Goal: Task Accomplishment & Management: Use online tool/utility

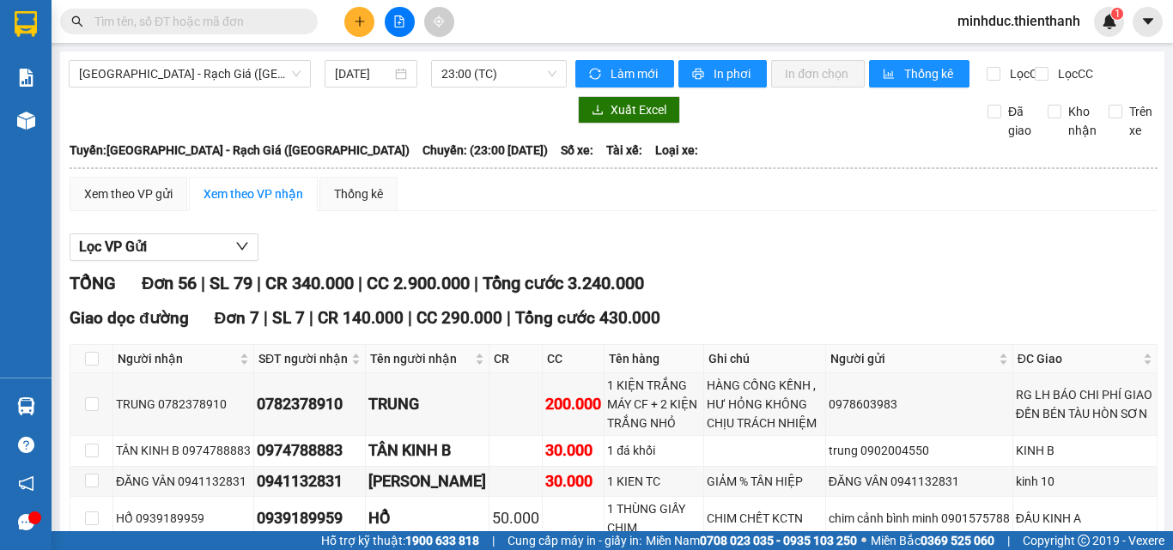
click at [203, 28] on input "text" at bounding box center [195, 21] width 203 height 19
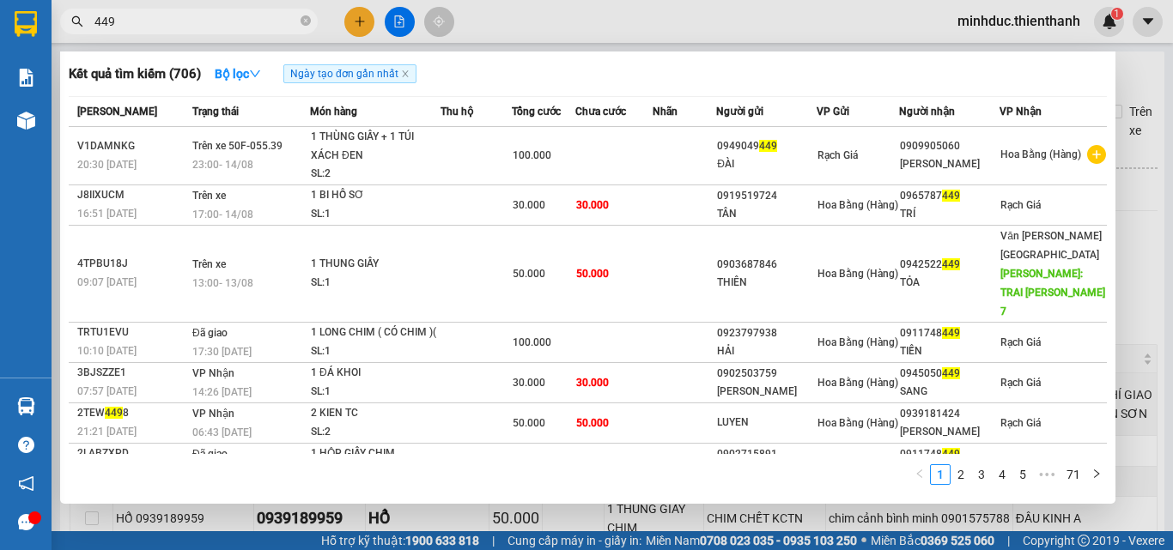
type input "449"
click at [305, 21] on icon "close-circle" at bounding box center [306, 20] width 10 height 10
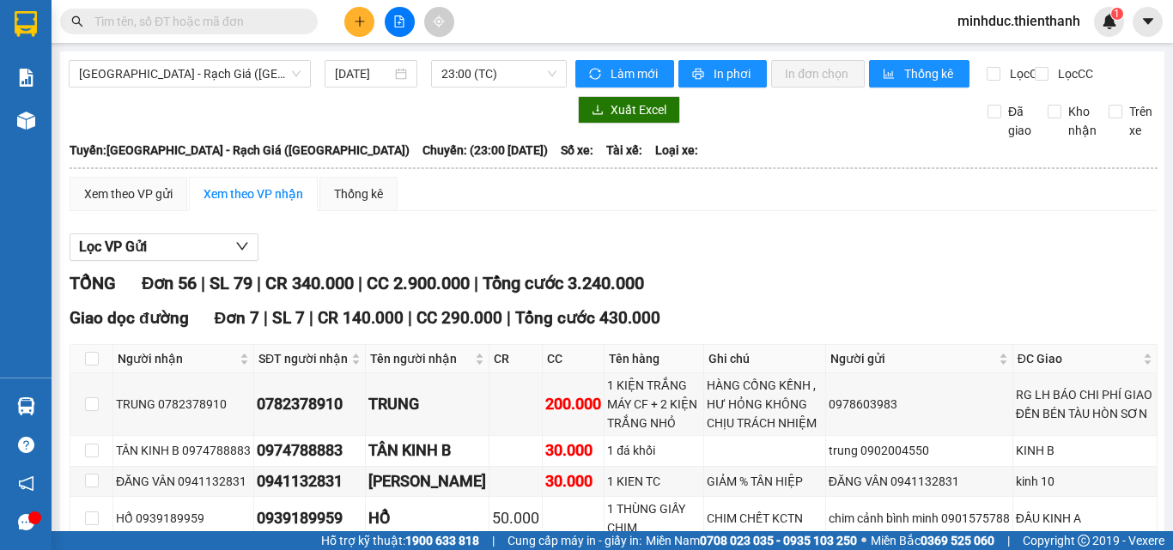
click at [145, 18] on input "text" at bounding box center [195, 21] width 203 height 19
paste input "0988231396"
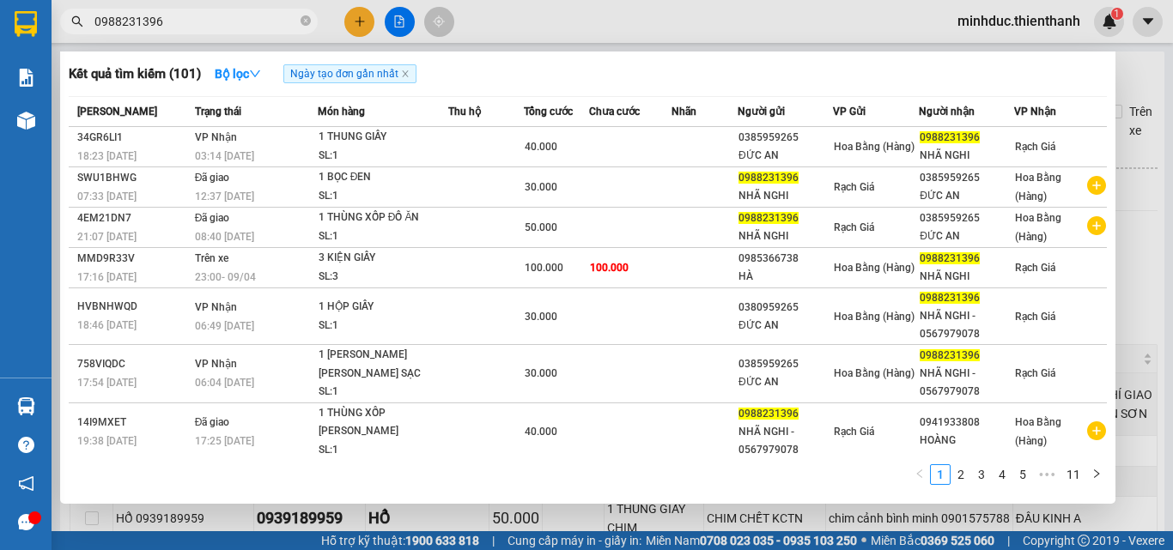
type input "0988231396"
click at [218, 30] on input "0988231396" at bounding box center [195, 21] width 203 height 19
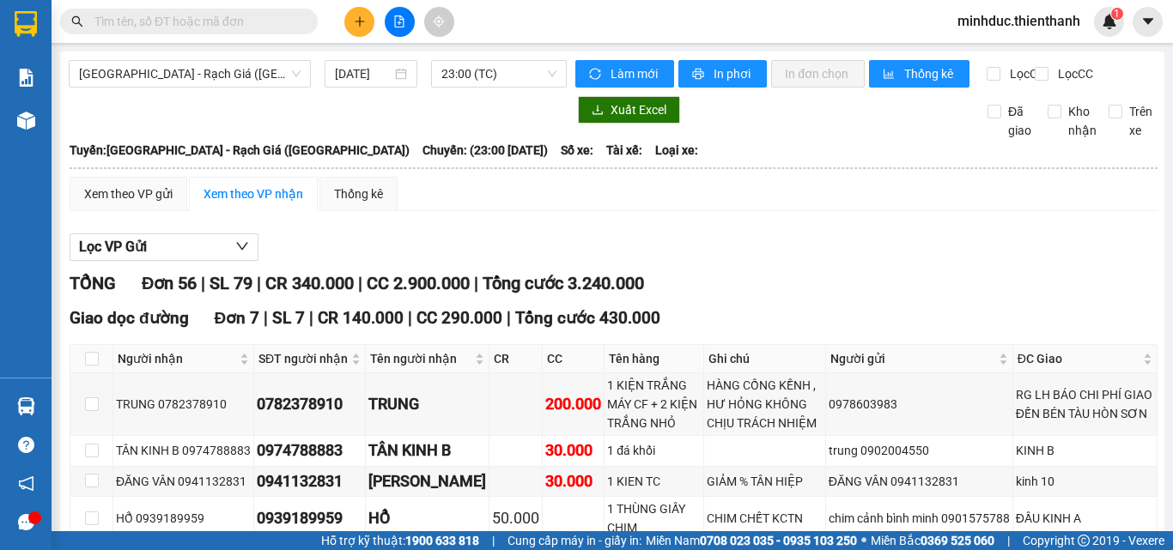
click at [218, 30] on input "text" at bounding box center [195, 21] width 203 height 19
click at [394, 22] on icon "file-add" at bounding box center [399, 21] width 12 height 12
click at [359, 73] on input "[DATE]" at bounding box center [363, 73] width 57 height 19
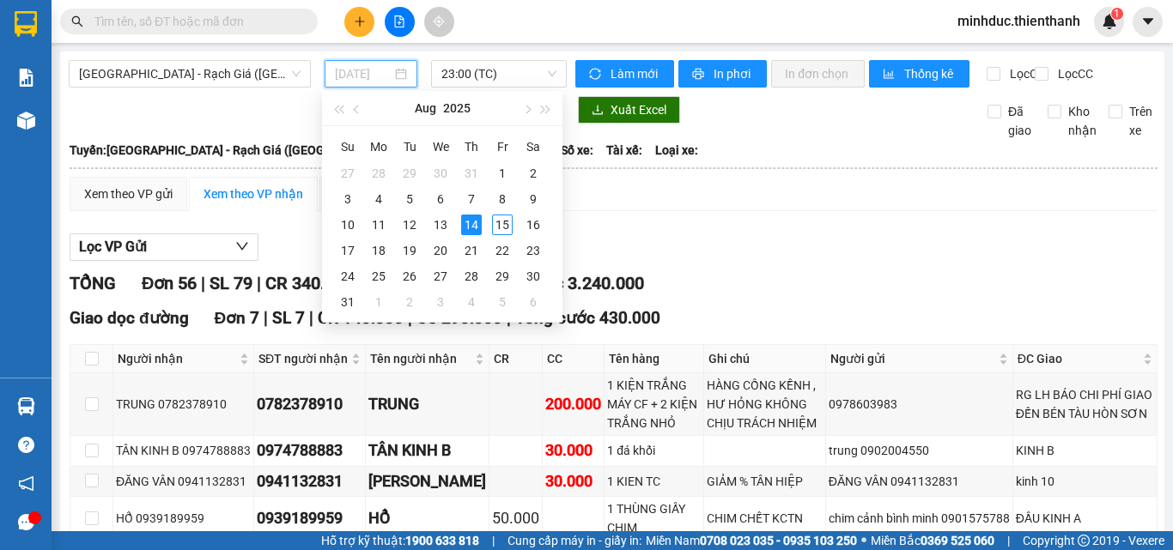
type input "[DATE]"
click at [470, 219] on div "14" at bounding box center [471, 225] width 21 height 21
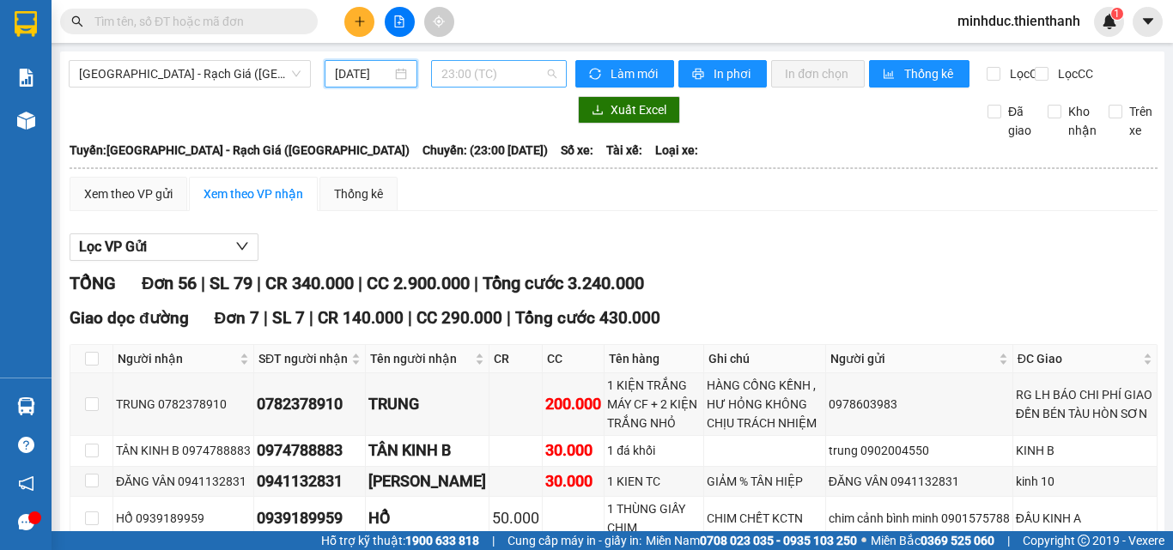
click at [470, 74] on span "23:00 (TC)" at bounding box center [498, 74] width 115 height 26
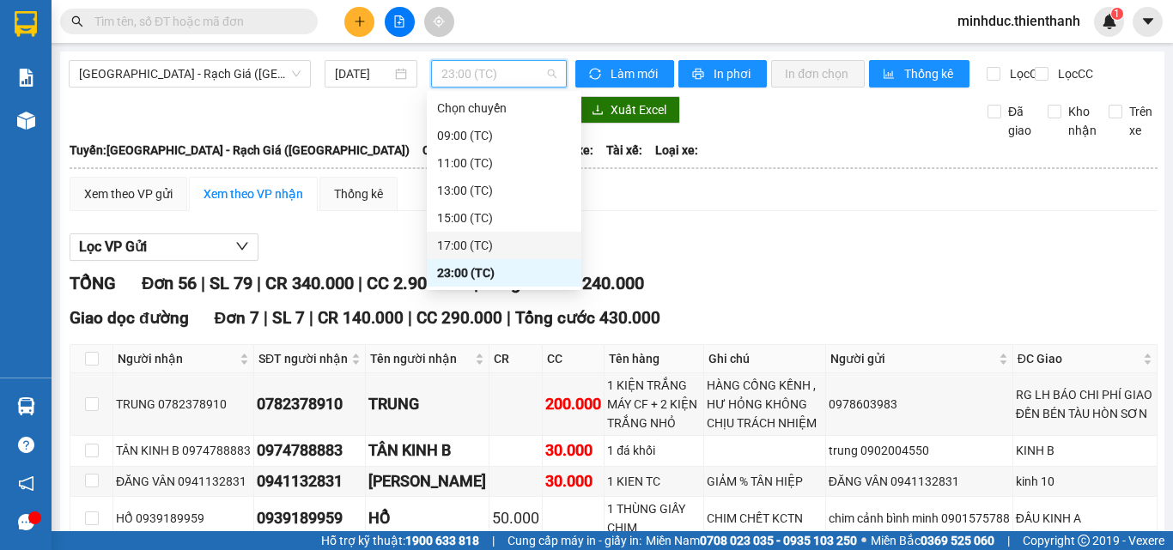
click at [466, 243] on div "17:00 (TC)" at bounding box center [504, 245] width 134 height 19
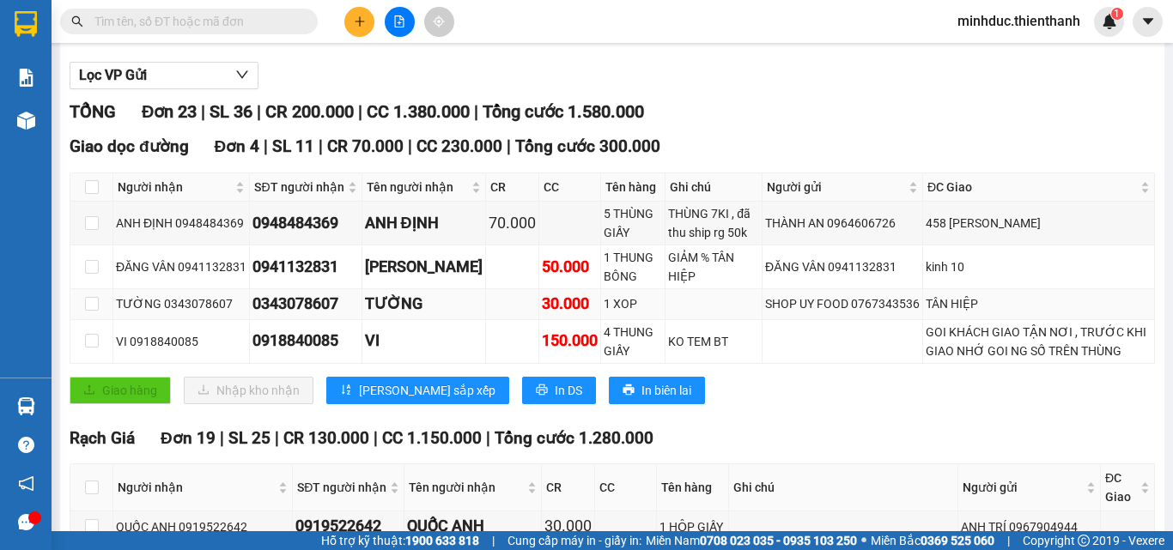
scroll to position [343, 0]
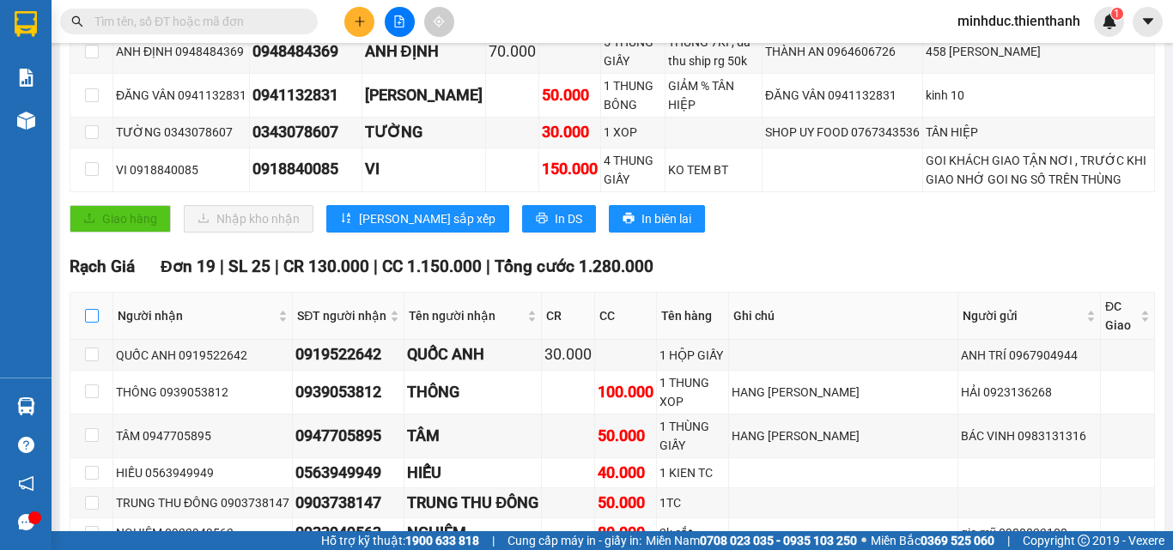
click at [89, 323] on input "checkbox" at bounding box center [92, 316] width 14 height 14
checkbox input "true"
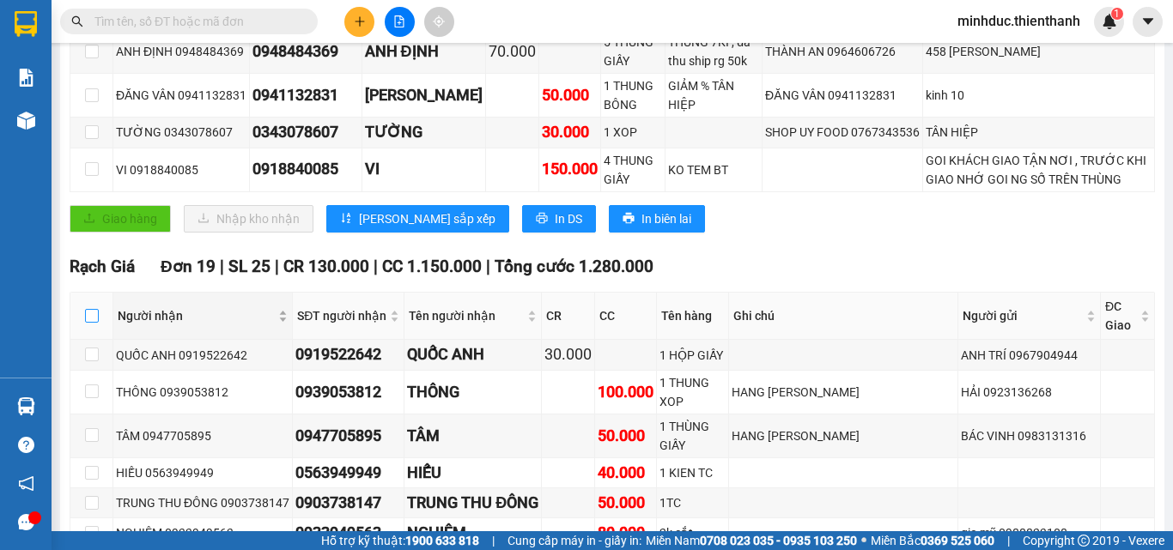
checkbox input "true"
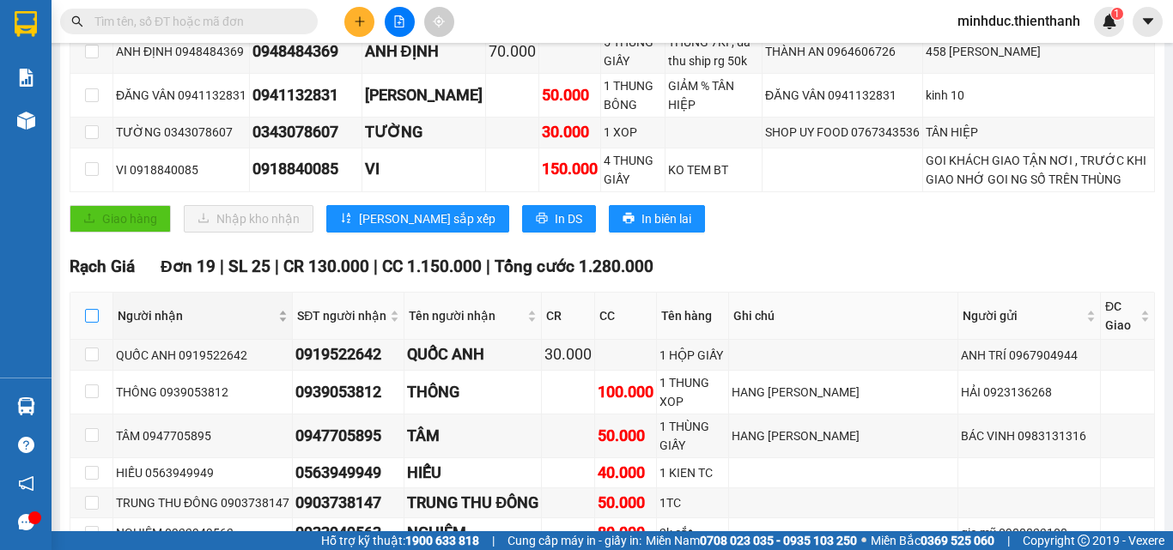
checkbox input "true"
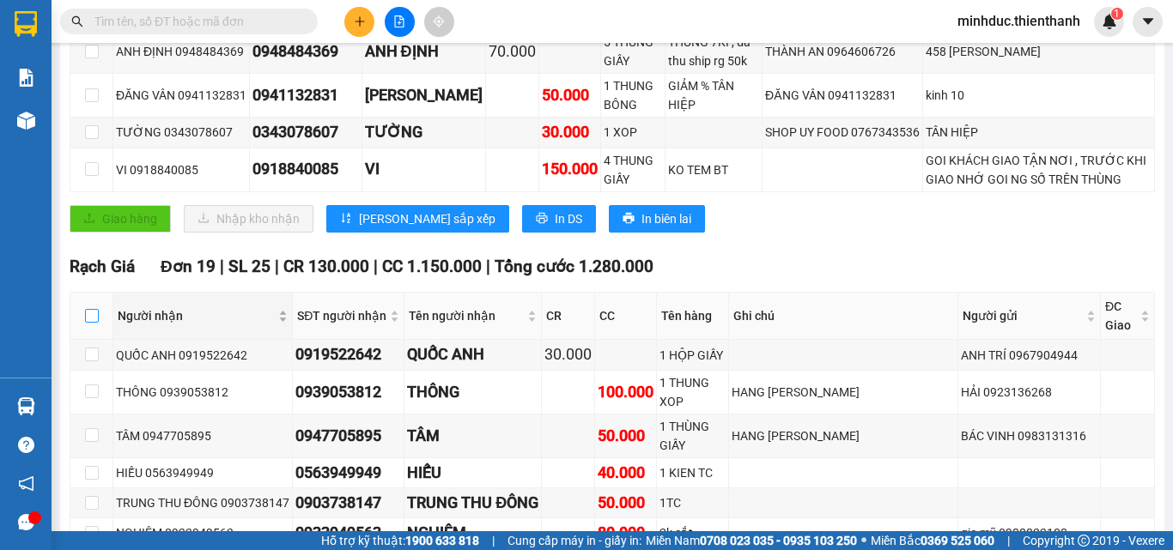
checkbox input "true"
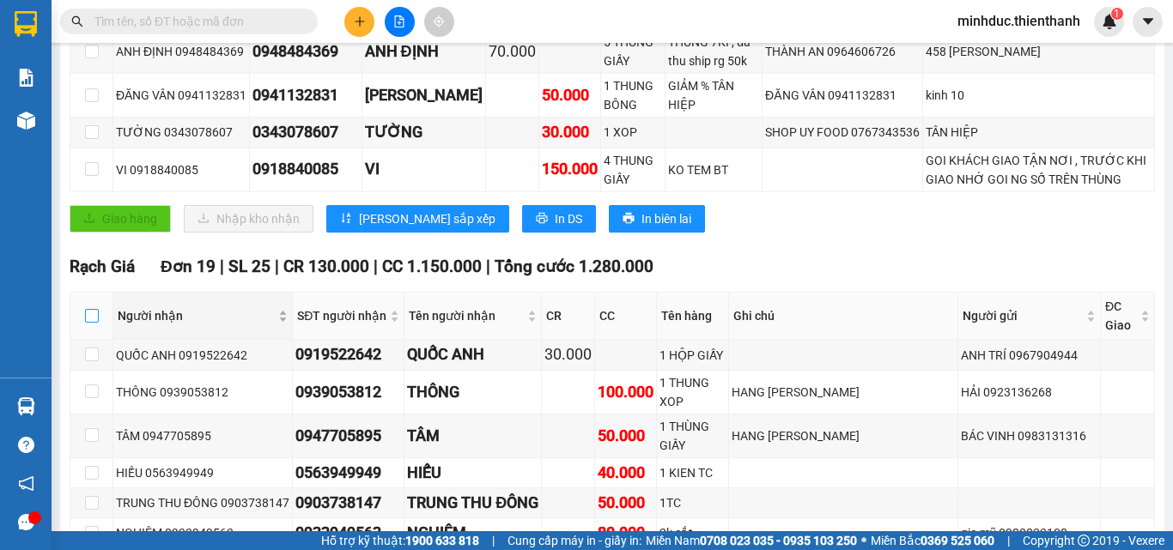
checkbox input "true"
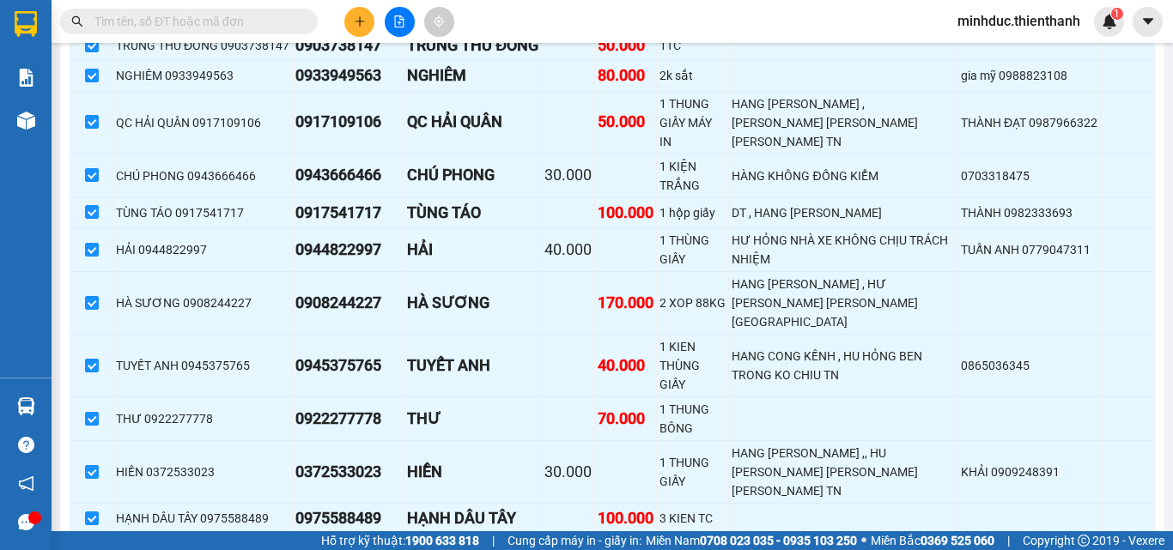
scroll to position [971, 0]
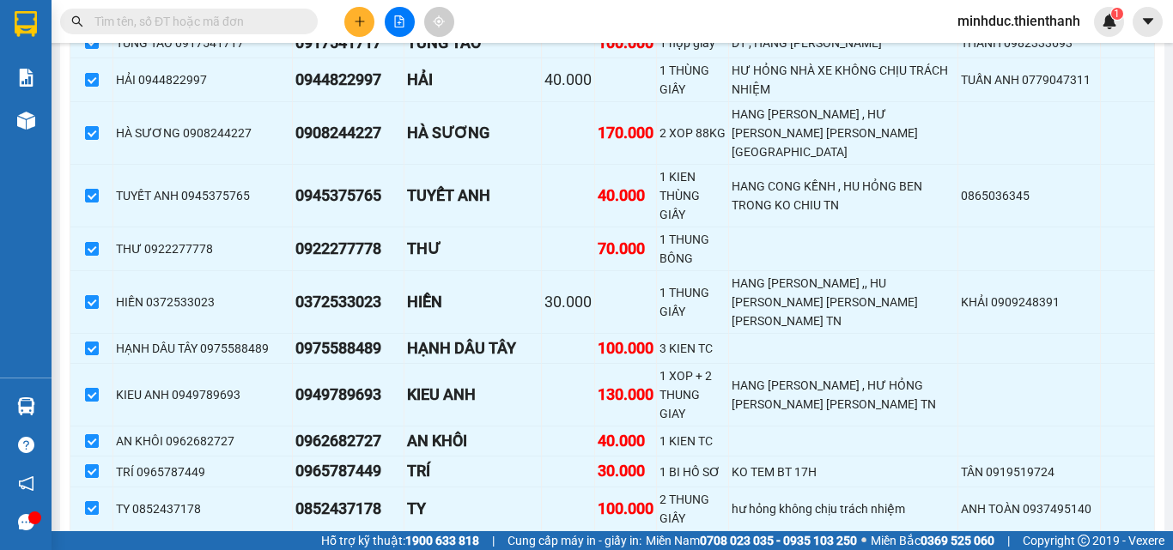
click at [298, 549] on span "Nhập kho nhận" at bounding box center [339, 558] width 83 height 19
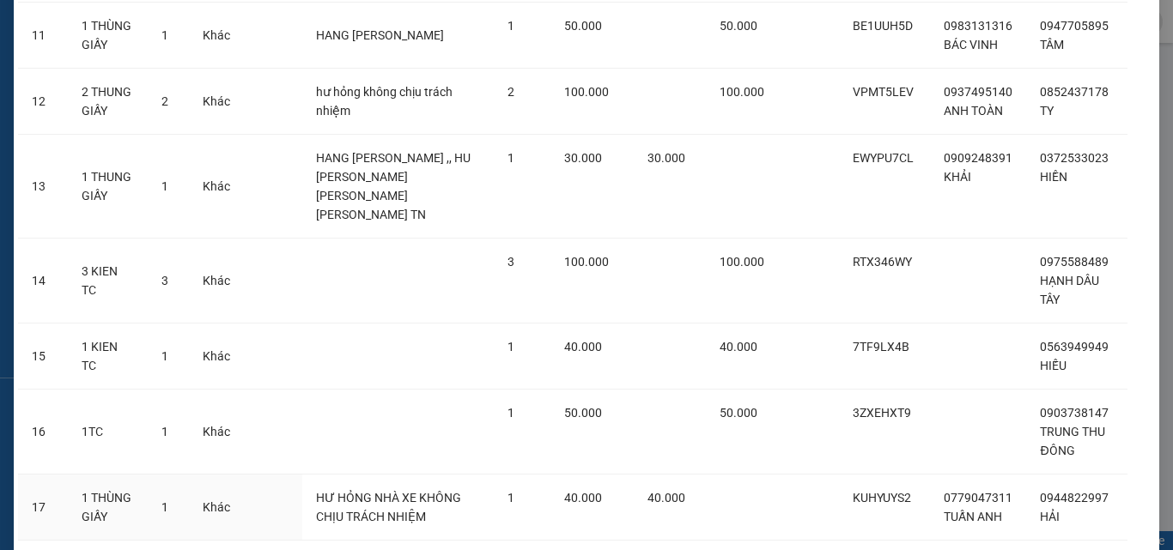
scroll to position [1108, 0]
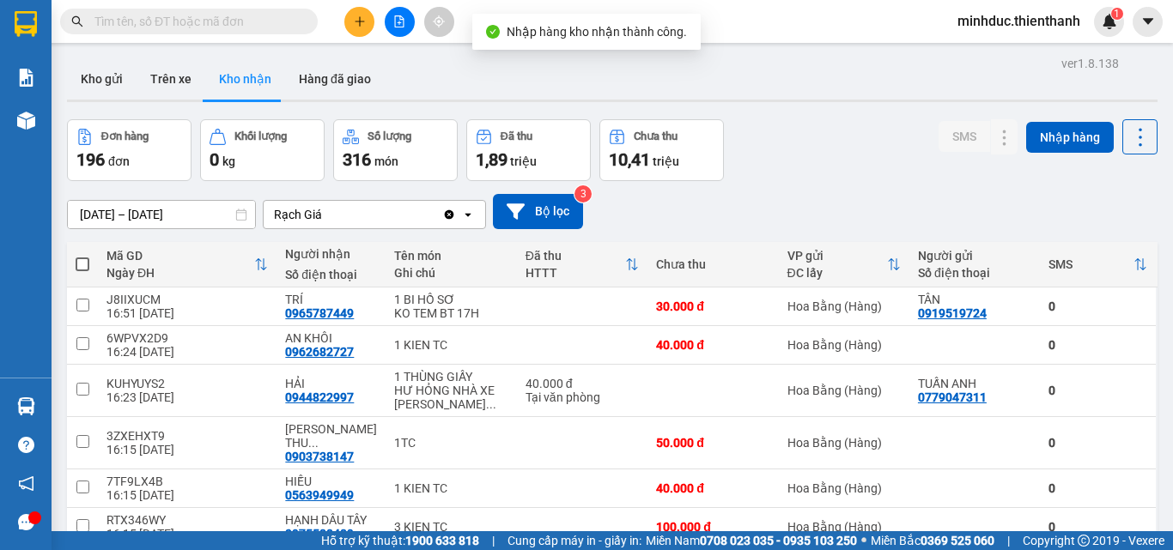
click at [208, 24] on input "text" at bounding box center [195, 21] width 203 height 19
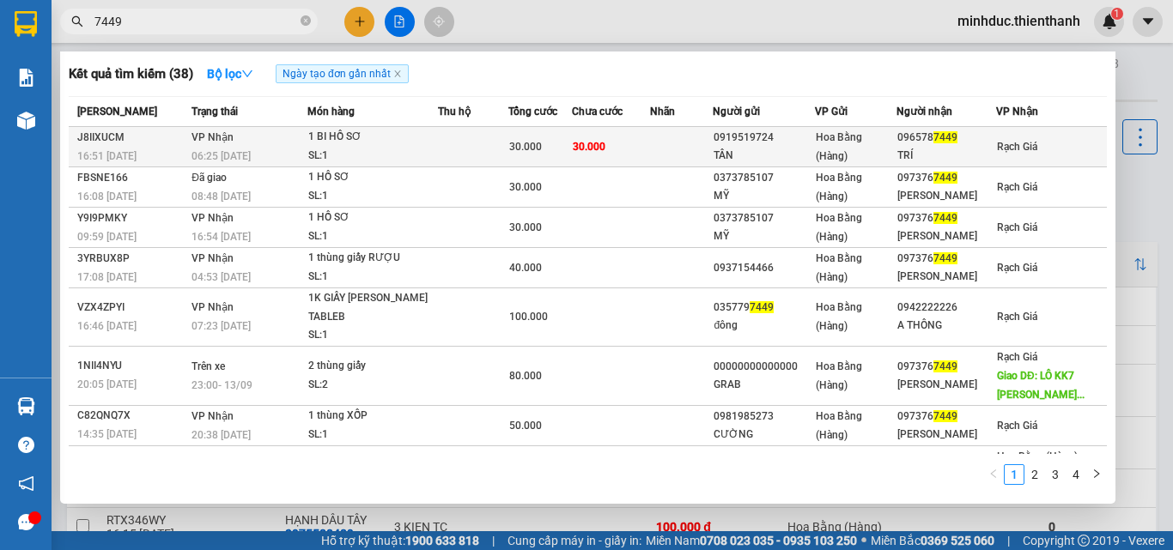
type input "7449"
click at [415, 149] on div "SL: 1" at bounding box center [372, 156] width 129 height 19
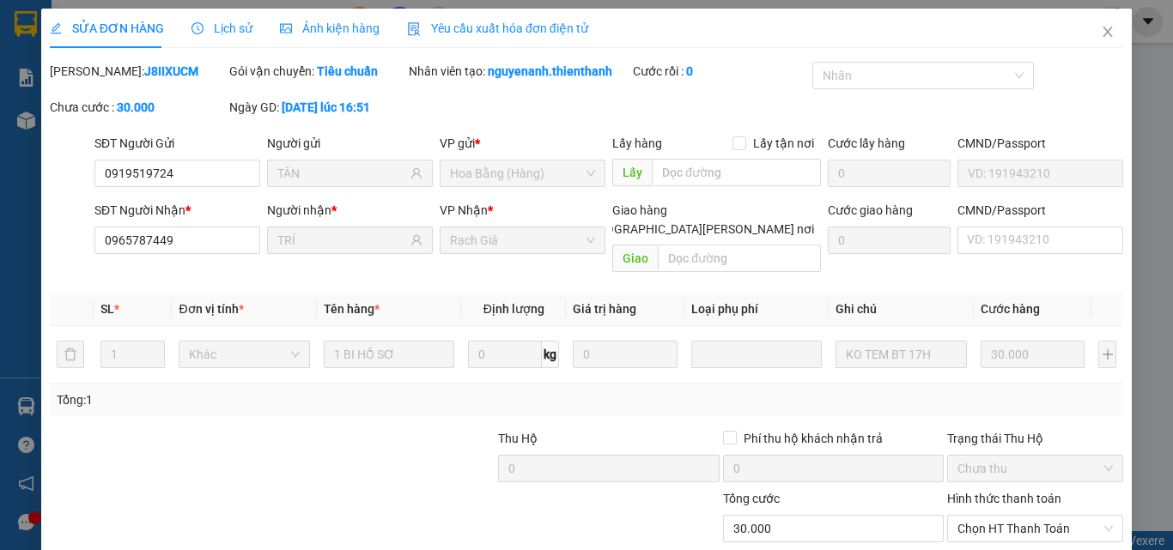
type input "0919519724"
type input "TÂN"
type input "0965787449"
type input "TRÍ"
type input "30.000"
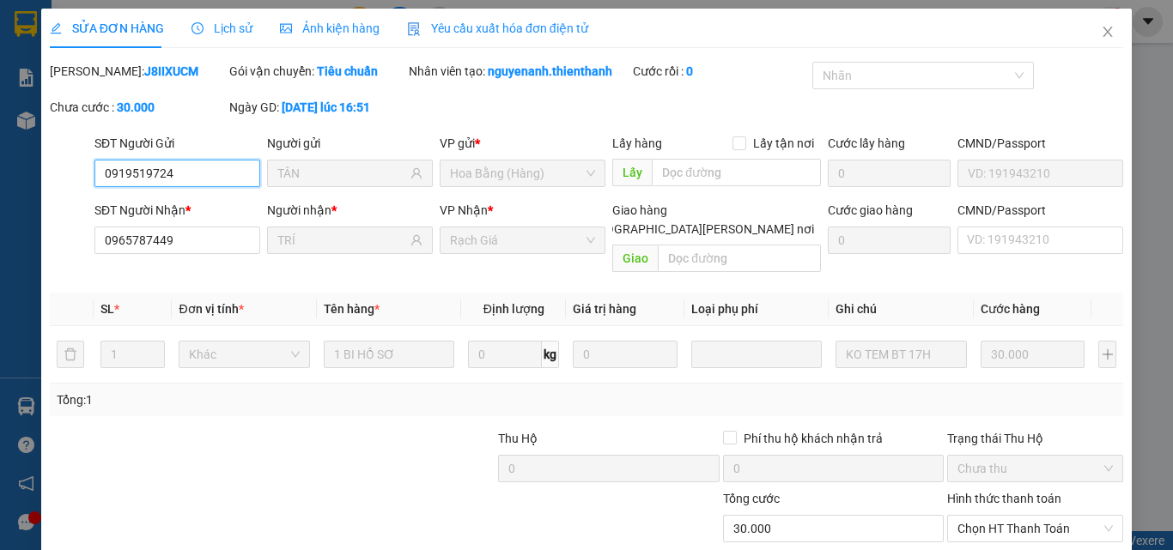
scroll to position [142, 0]
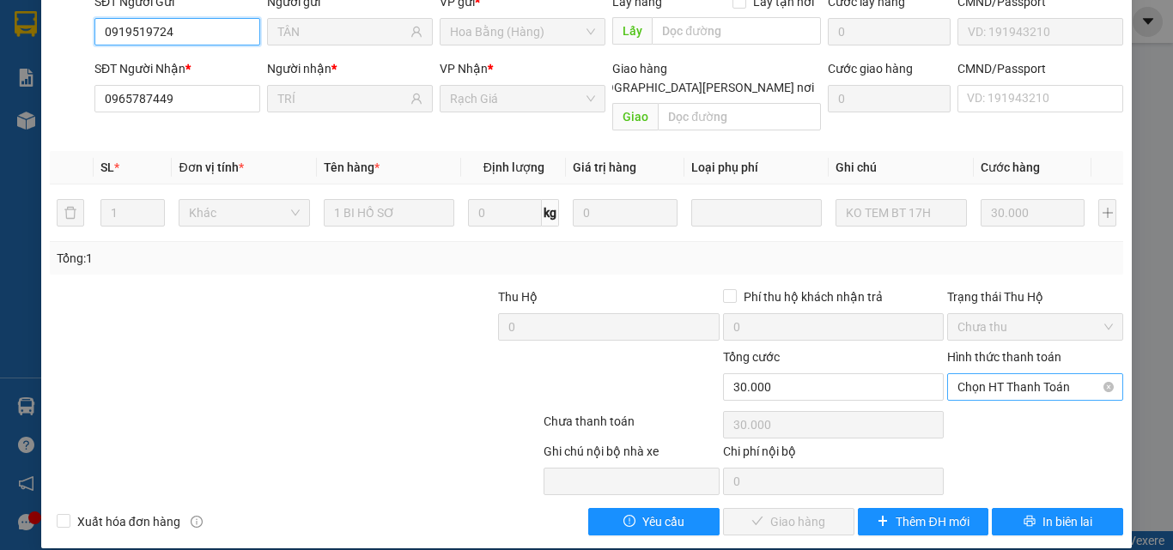
click at [1003, 374] on span "Chọn HT Thanh Toán" at bounding box center [1034, 387] width 155 height 26
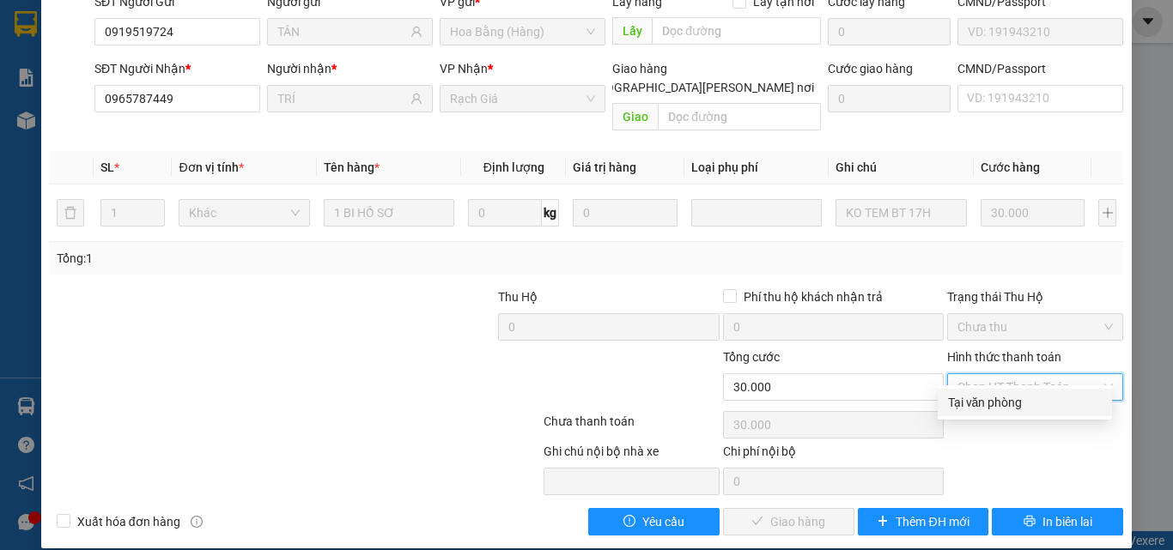
click at [986, 400] on div "Tại văn phòng" at bounding box center [1025, 402] width 154 height 19
type input "0"
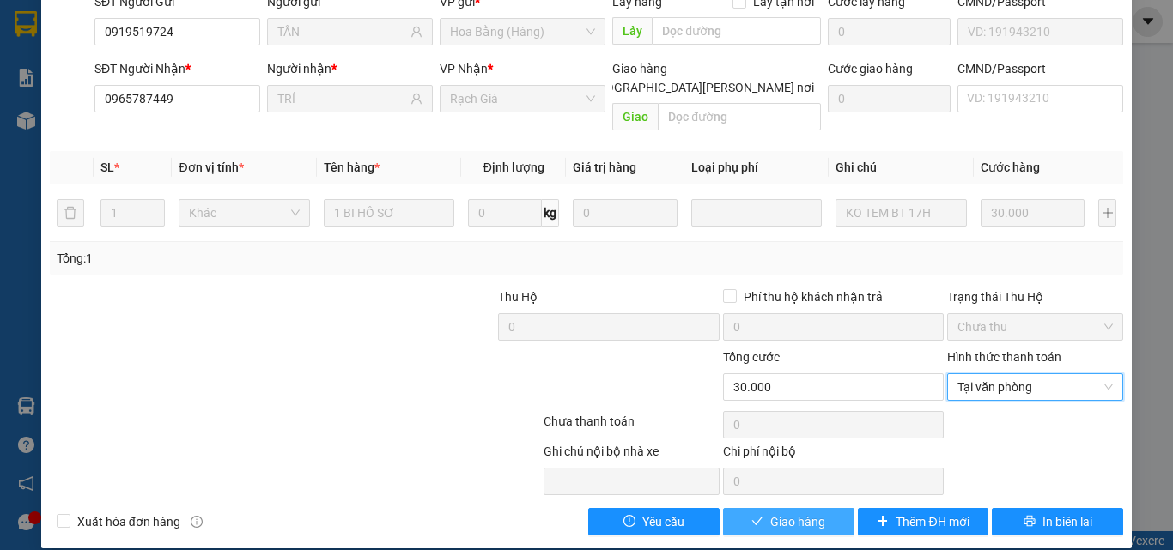
click at [796, 513] on span "Giao hàng" at bounding box center [797, 522] width 55 height 19
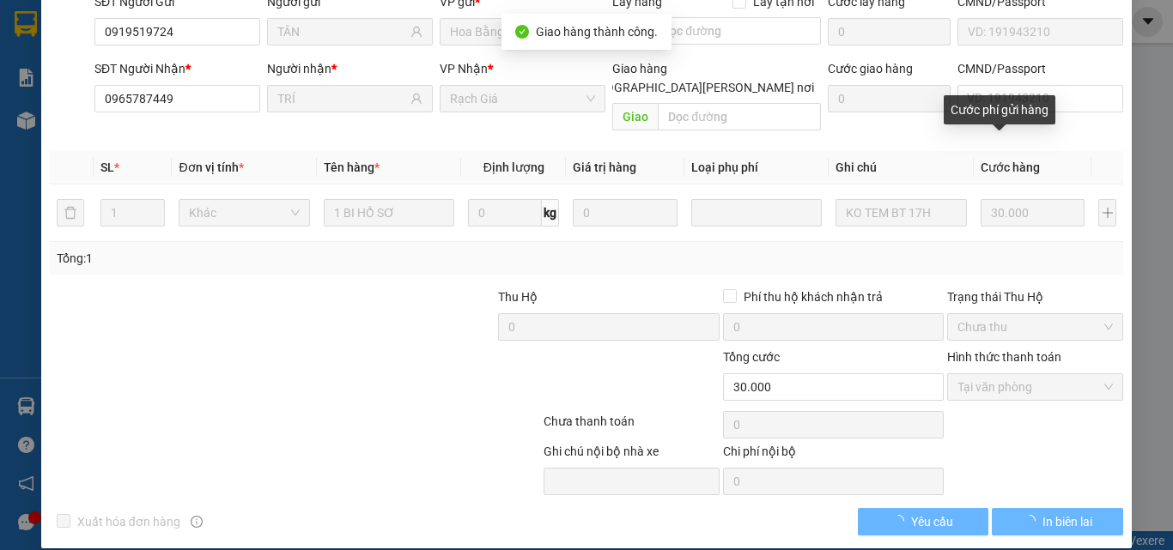
scroll to position [0, 0]
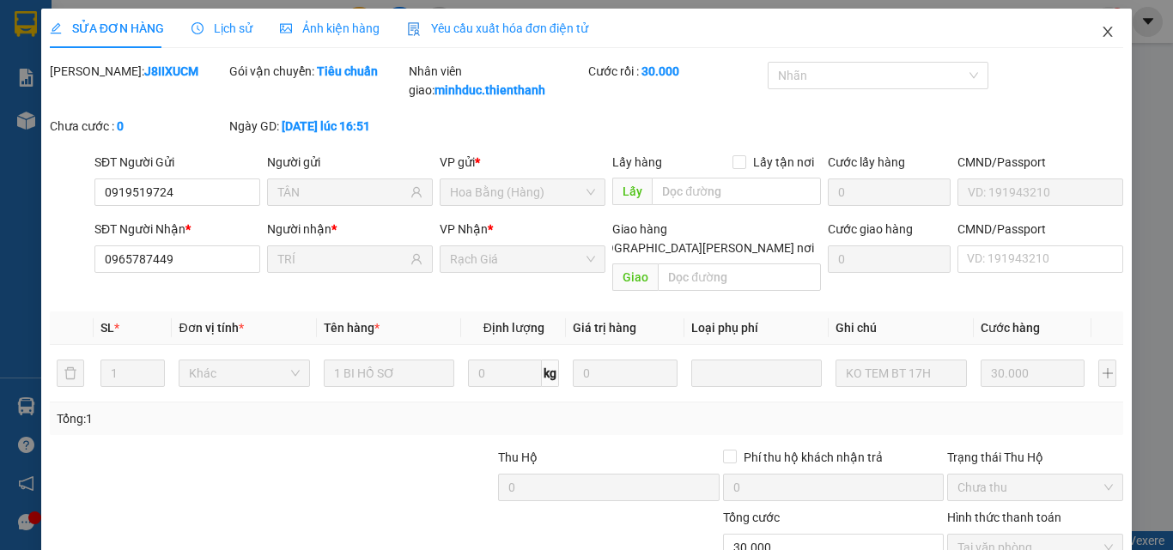
click at [1101, 33] on icon "close" at bounding box center [1108, 32] width 14 height 14
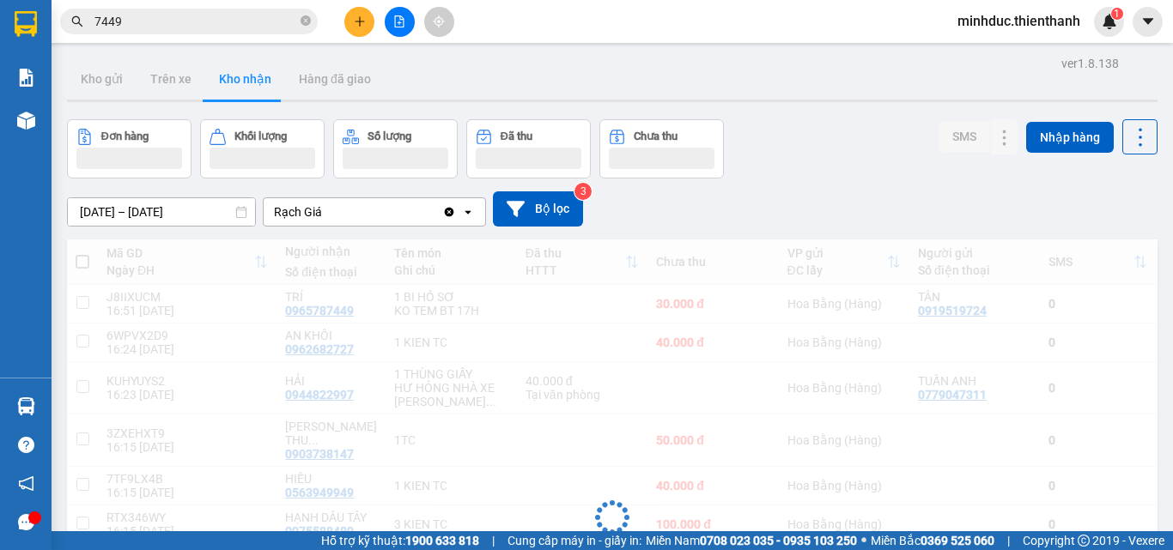
click at [173, 20] on input "7449" at bounding box center [195, 21] width 203 height 19
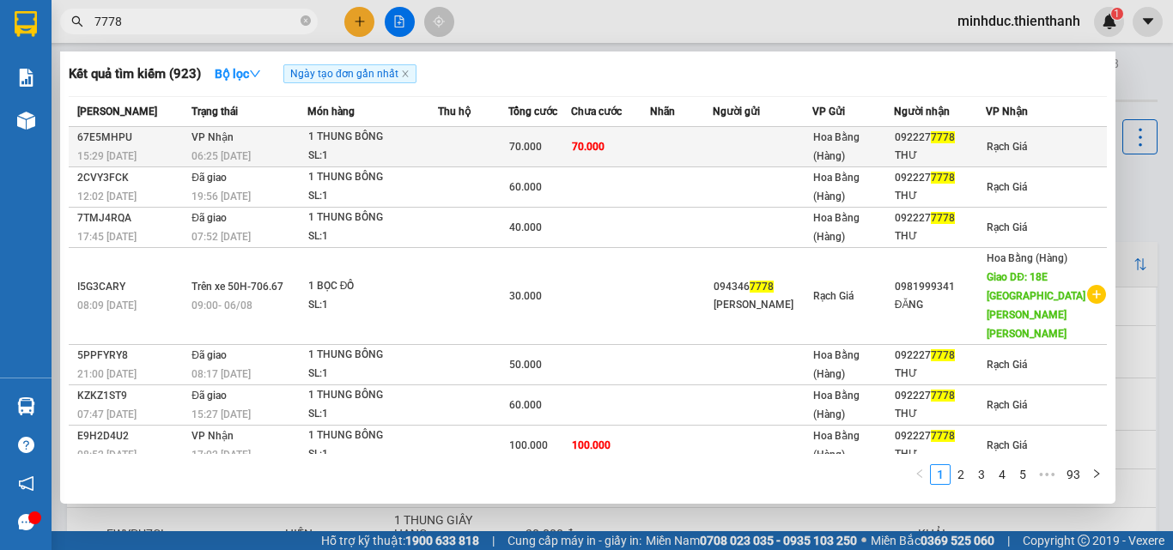
type input "7778"
click at [527, 163] on td "70.000" at bounding box center [539, 147] width 63 height 40
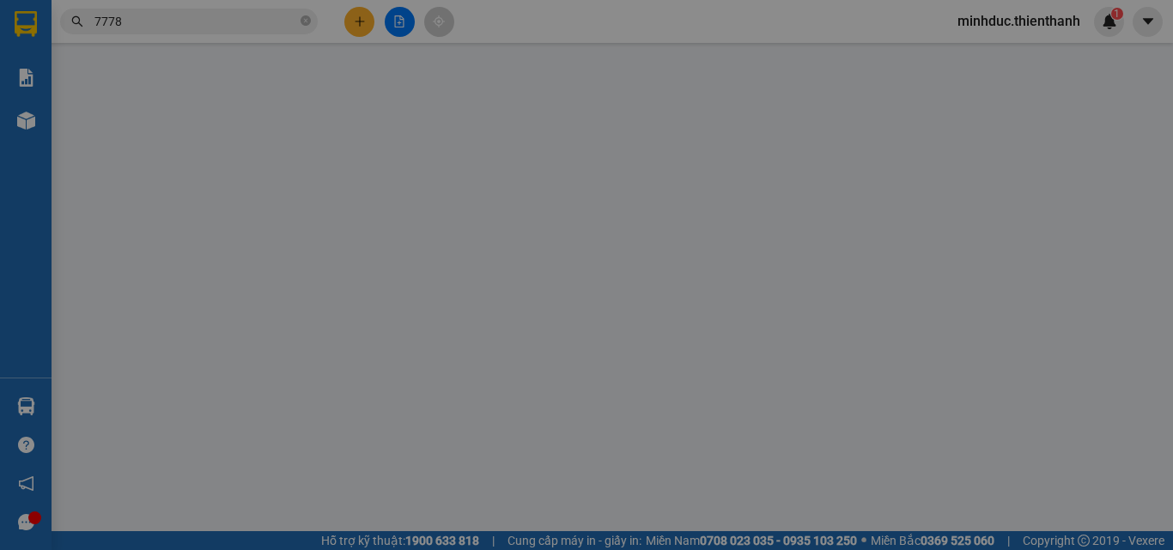
type input "0922277778"
type input "THƯ"
type input "70.000"
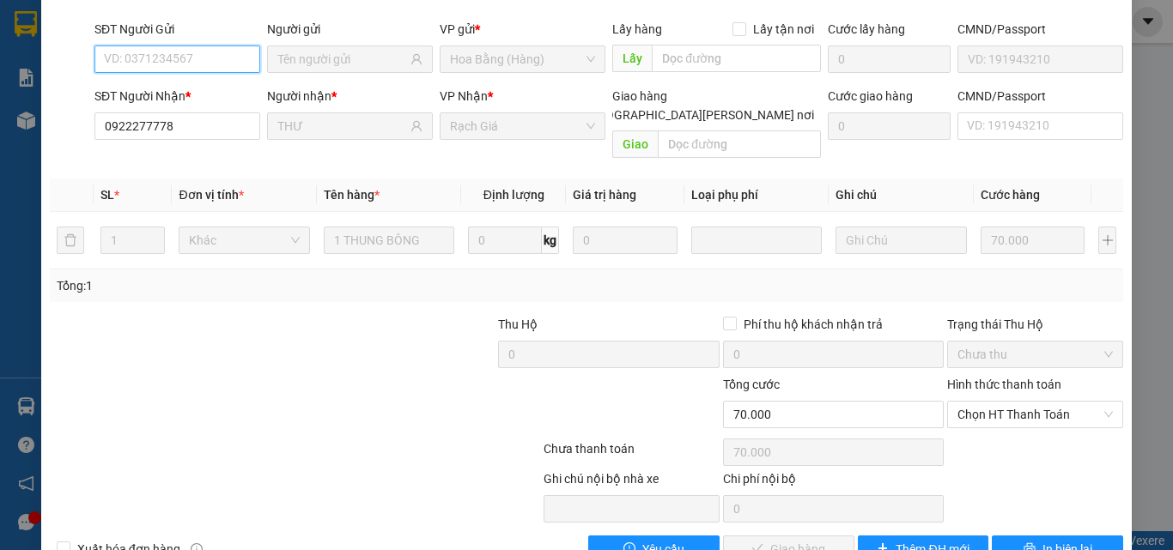
scroll to position [142, 0]
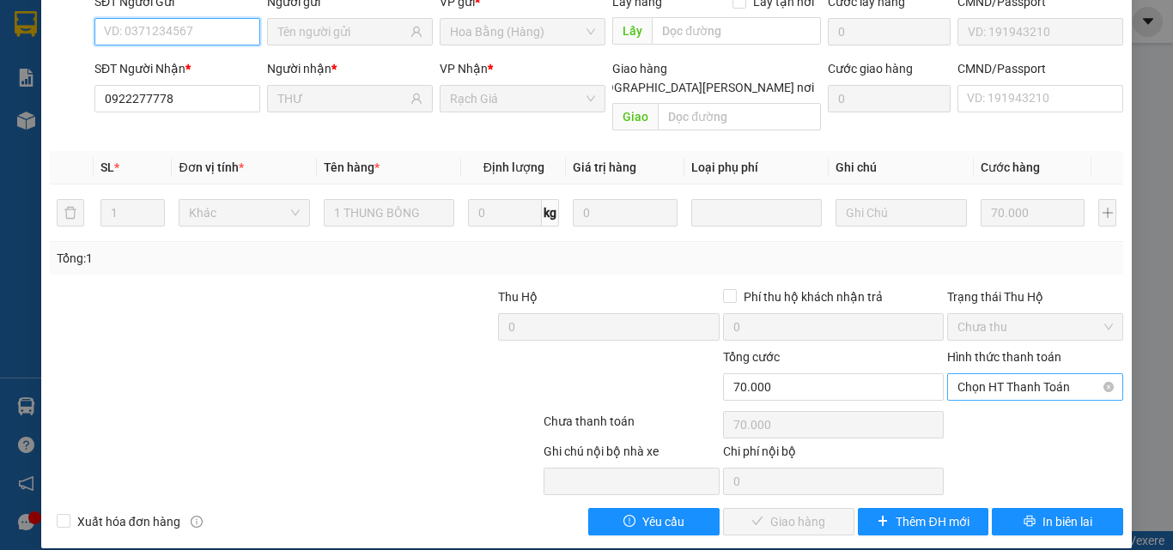
click at [1017, 374] on span "Chọn HT Thanh Toán" at bounding box center [1034, 387] width 155 height 26
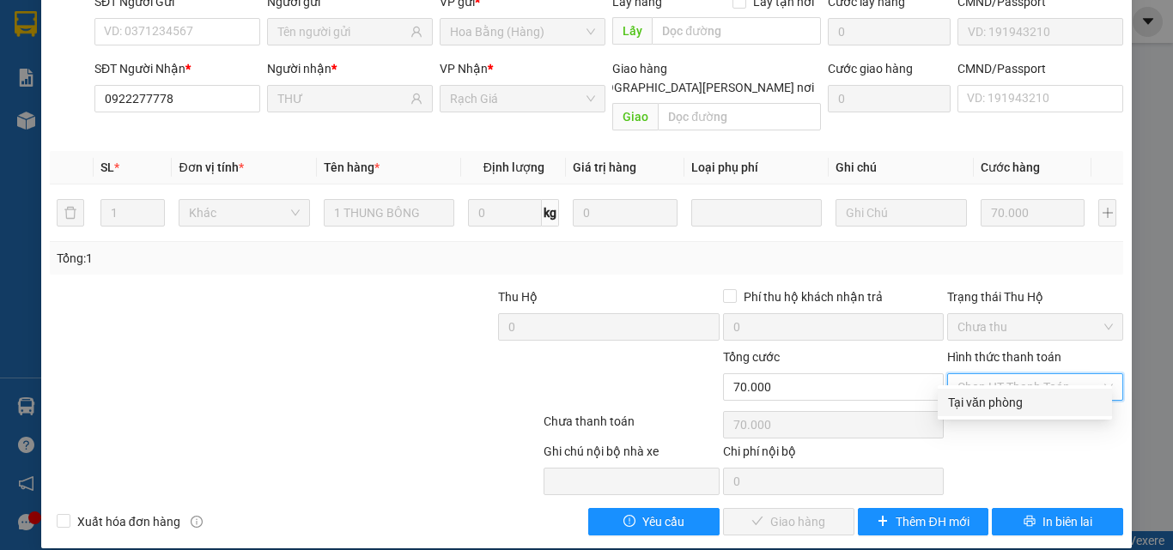
click at [971, 397] on div "Tại văn phòng" at bounding box center [1025, 402] width 154 height 19
type input "0"
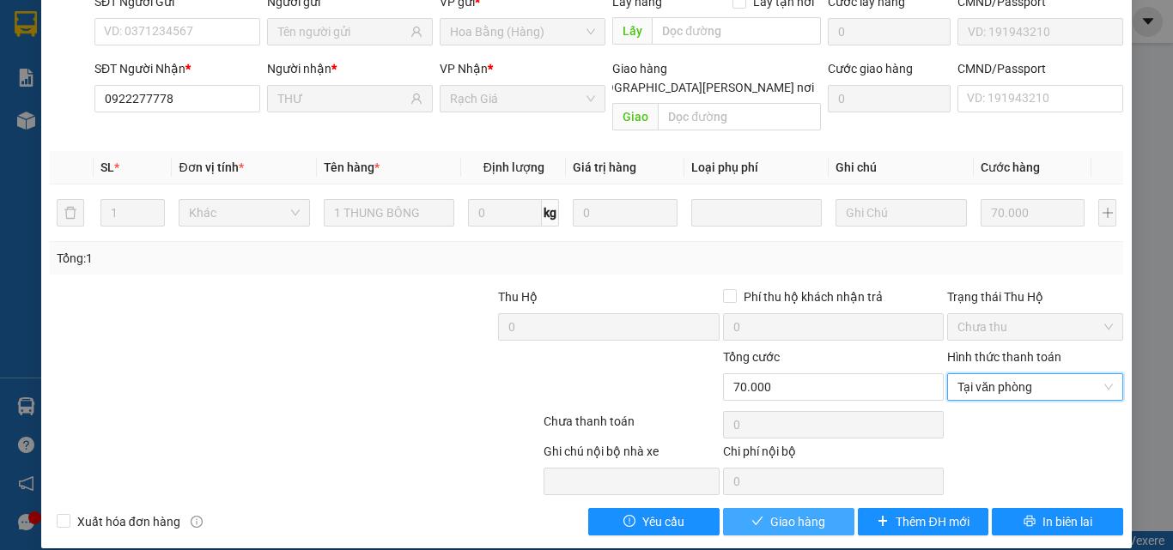
click at [799, 513] on span "Giao hàng" at bounding box center [797, 522] width 55 height 19
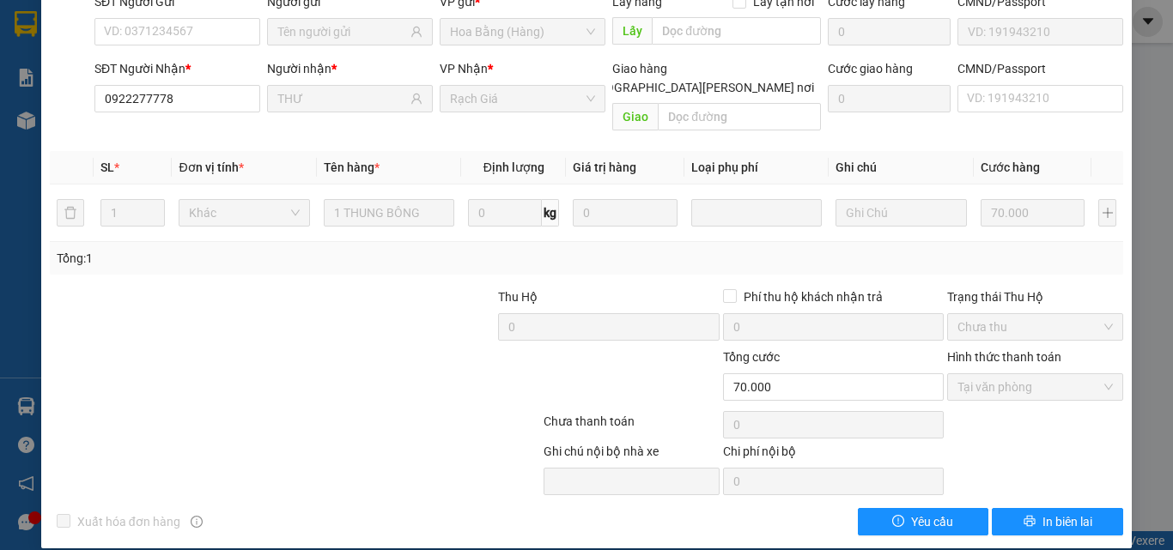
scroll to position [0, 0]
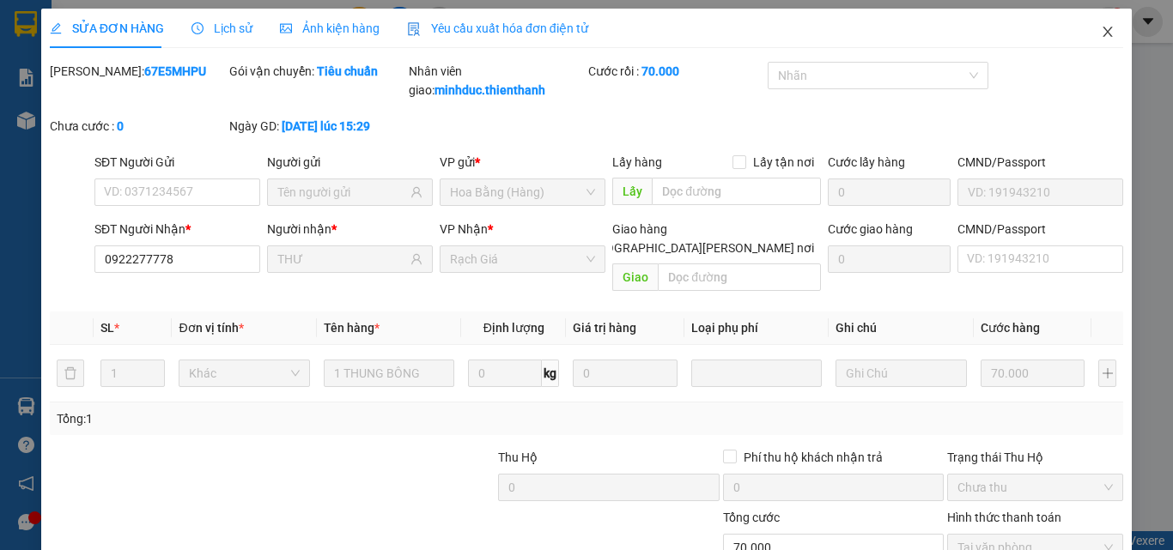
click at [1101, 29] on icon "close" at bounding box center [1108, 32] width 14 height 14
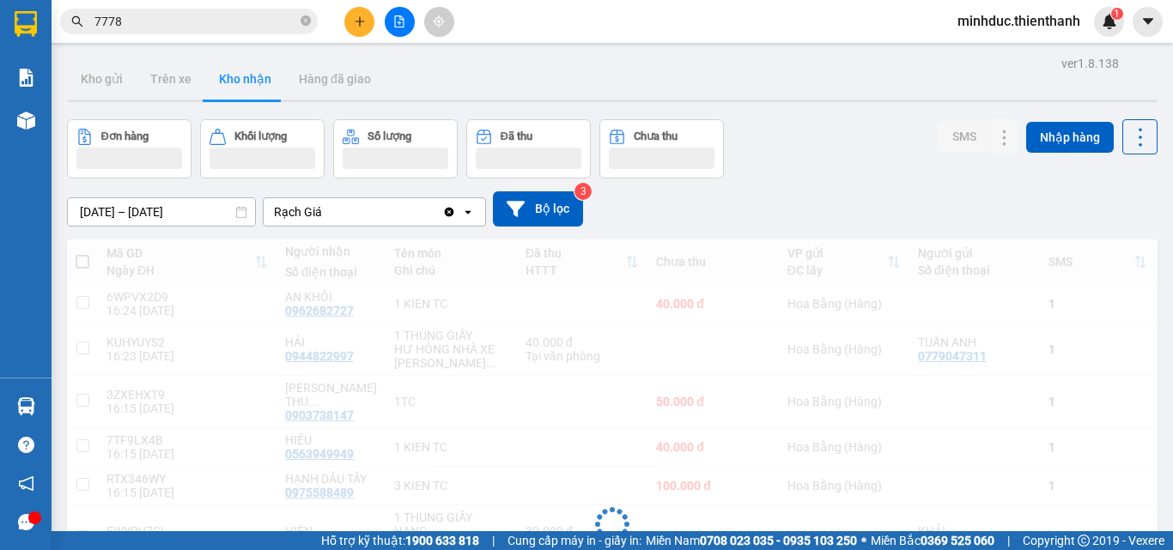
click at [246, 25] on input "7778" at bounding box center [195, 21] width 203 height 19
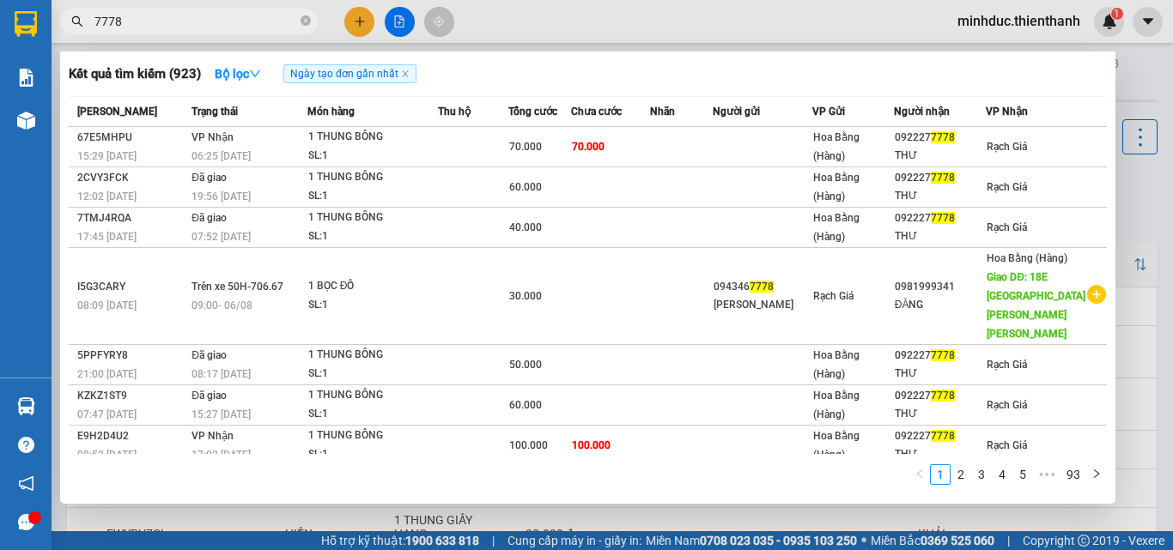
click at [246, 25] on input "7778" at bounding box center [195, 21] width 203 height 19
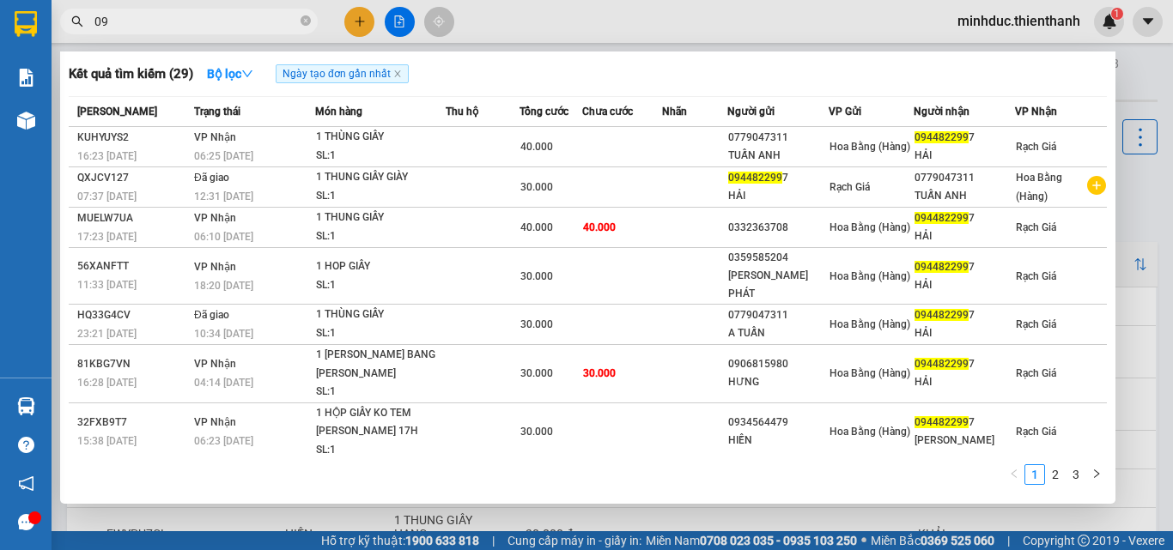
type input "0"
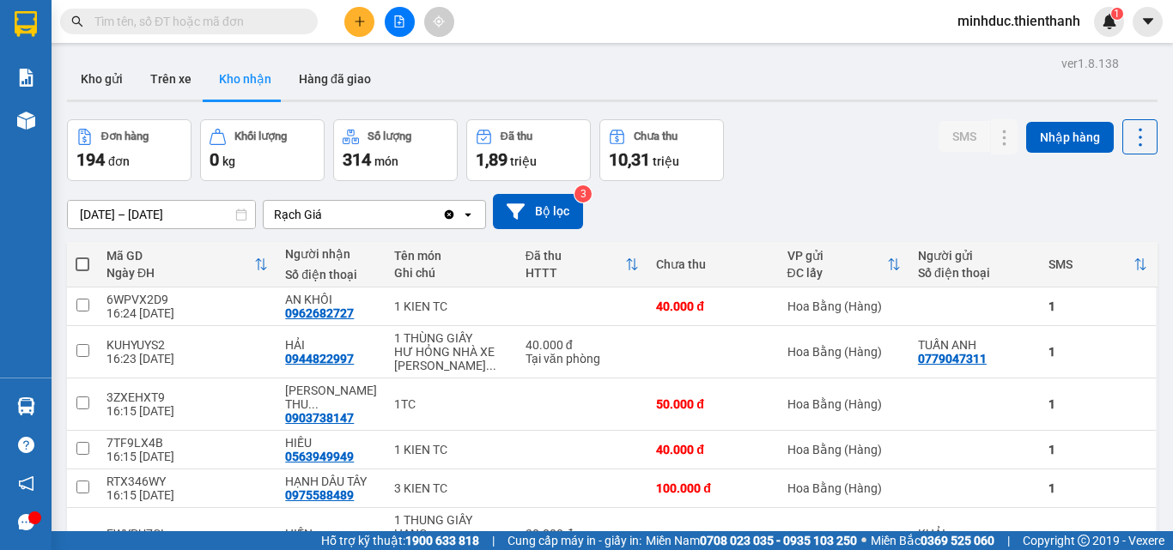
click at [238, 24] on input "text" at bounding box center [195, 21] width 203 height 19
click at [240, 26] on input "text" at bounding box center [195, 21] width 203 height 19
click at [237, 22] on input "text" at bounding box center [195, 21] width 203 height 19
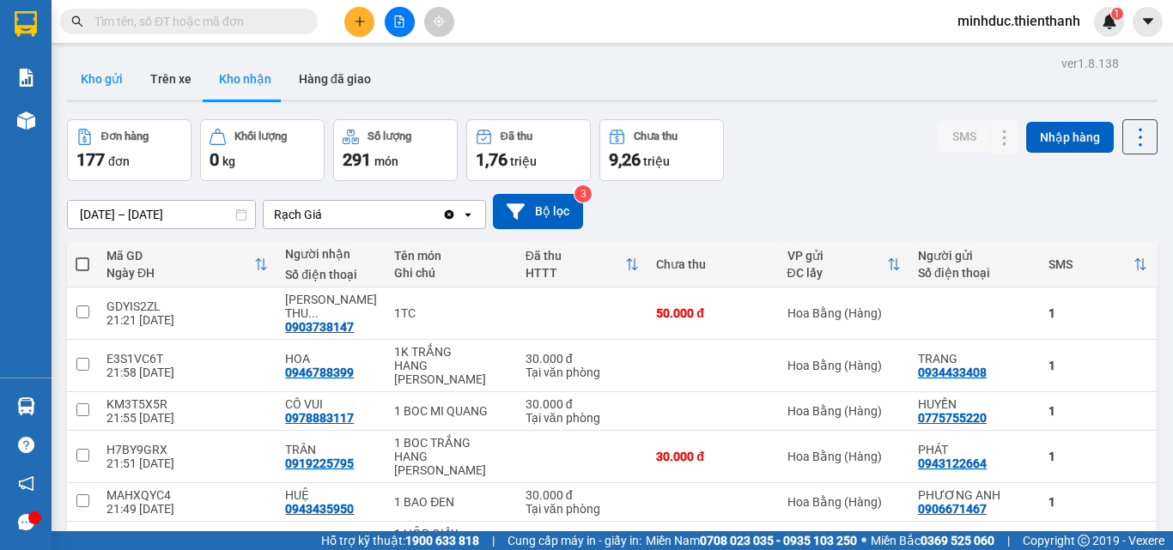
click at [117, 73] on button "Kho gửi" at bounding box center [102, 78] width 70 height 41
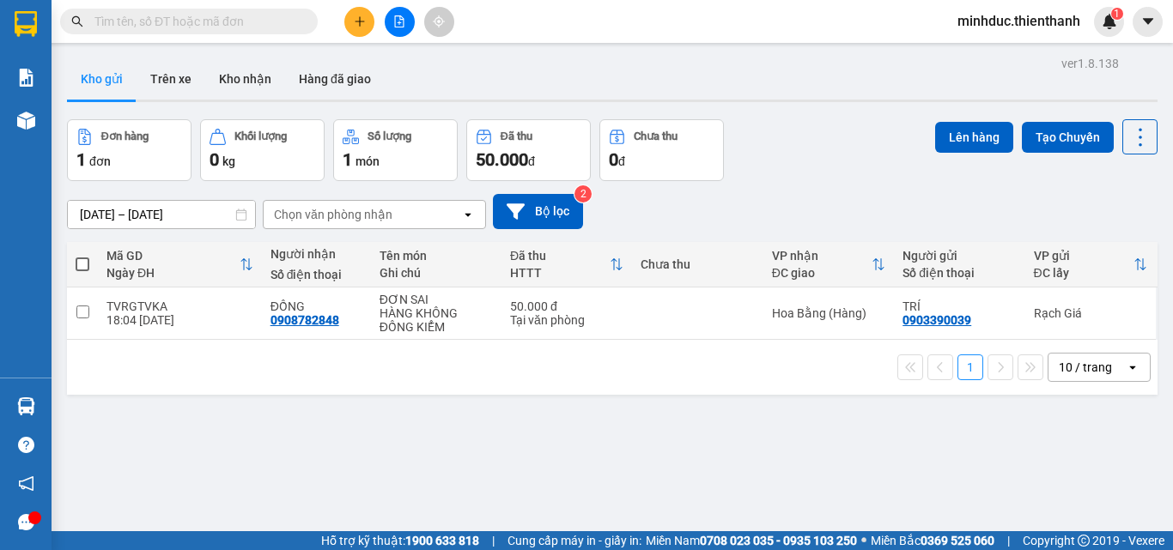
click at [118, 22] on input "text" at bounding box center [195, 21] width 203 height 19
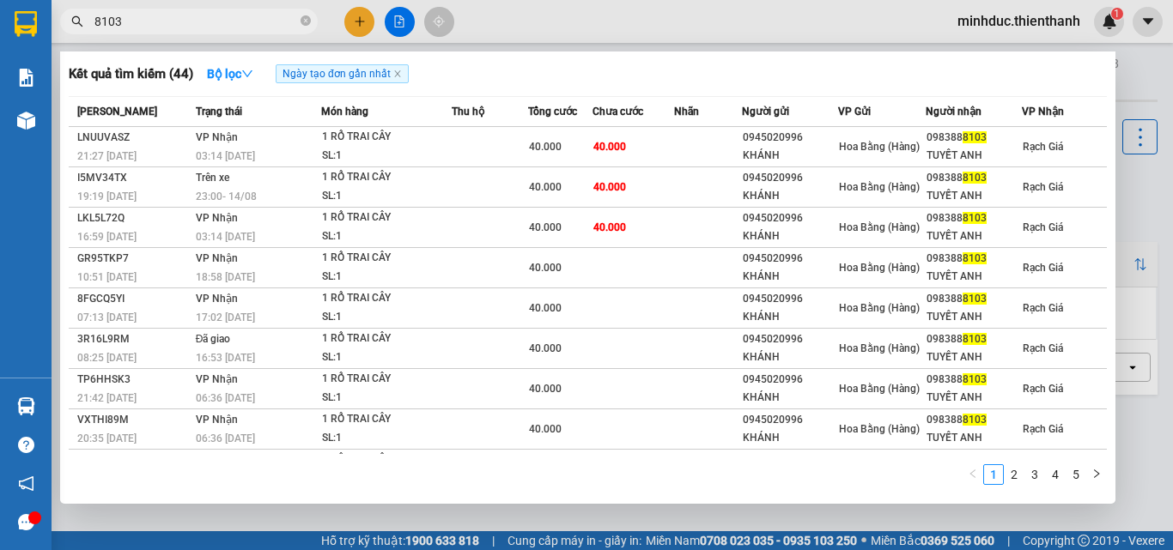
click at [138, 21] on input "8103" at bounding box center [195, 21] width 203 height 19
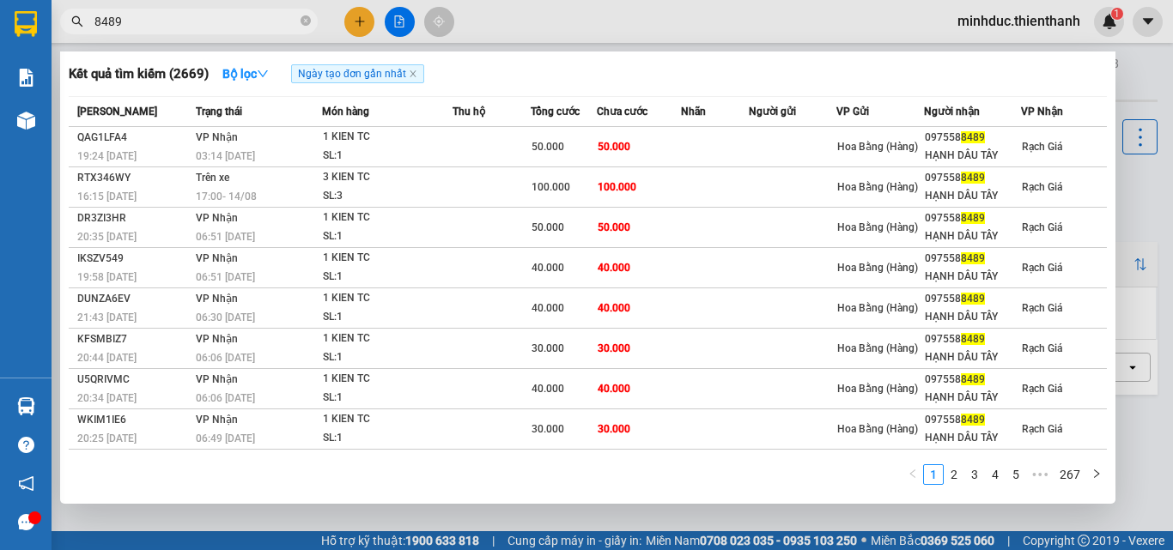
click at [151, 26] on input "8489" at bounding box center [195, 21] width 203 height 19
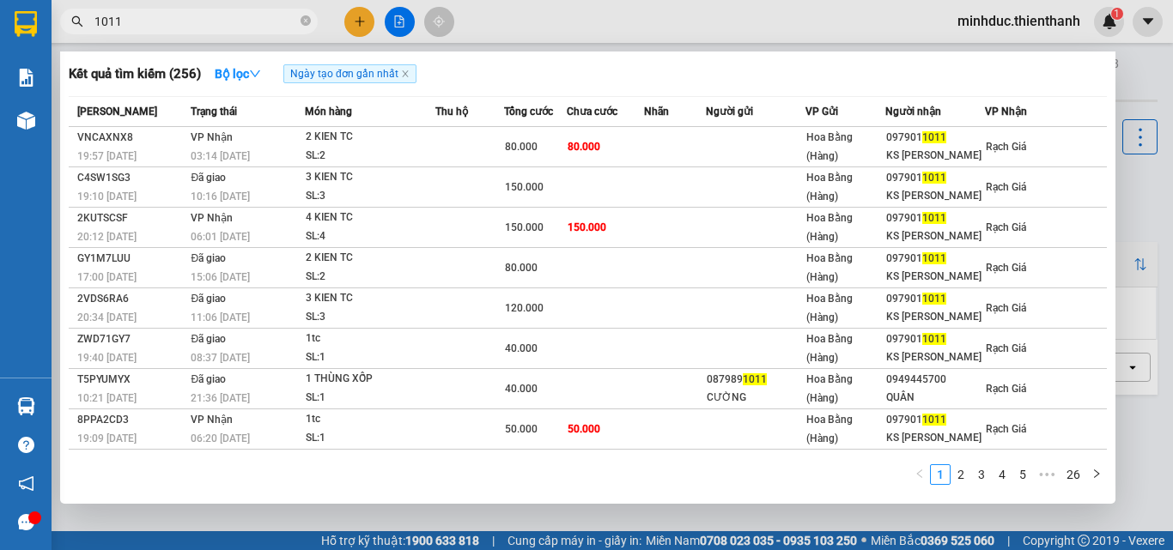
click at [156, 16] on input "1011" at bounding box center [195, 21] width 203 height 19
type input "3196"
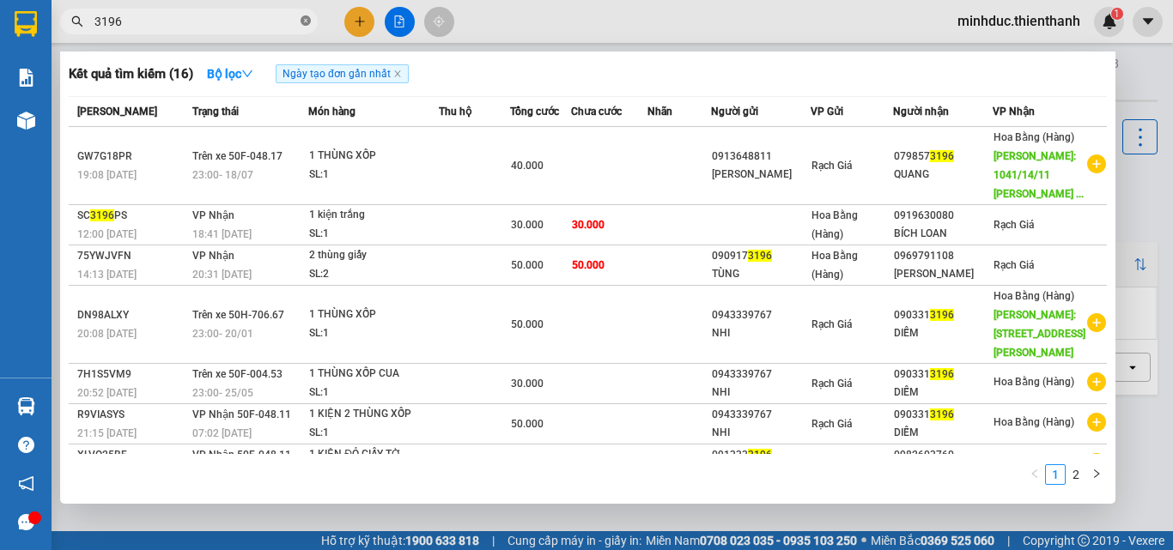
click at [303, 20] on icon "close-circle" at bounding box center [306, 20] width 10 height 10
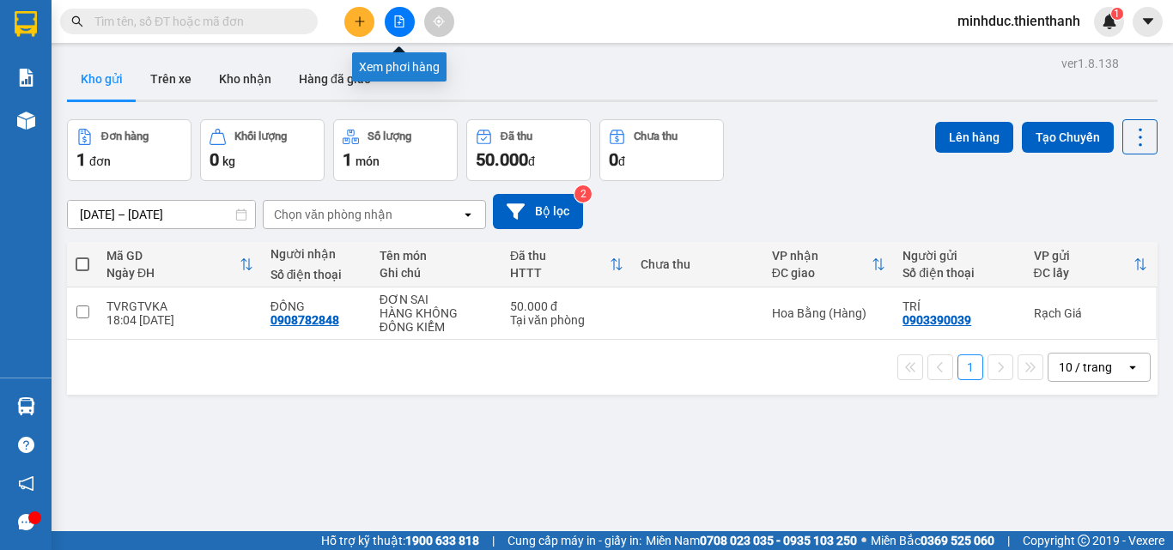
click at [396, 24] on icon "file-add" at bounding box center [399, 21] width 12 height 12
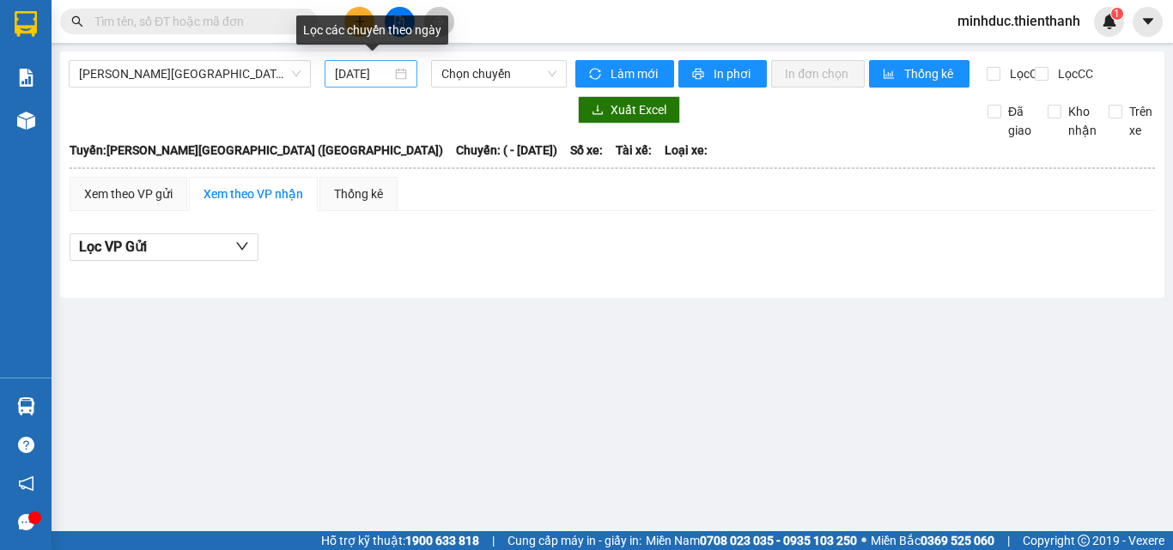
click at [362, 77] on input "[DATE]" at bounding box center [363, 73] width 57 height 19
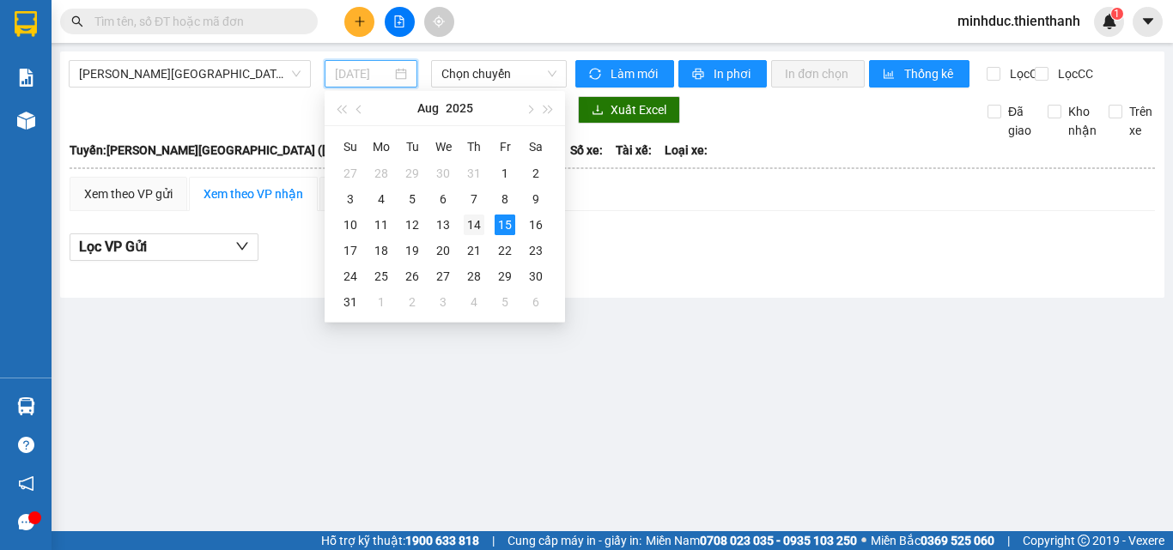
click at [472, 221] on div "14" at bounding box center [474, 225] width 21 height 21
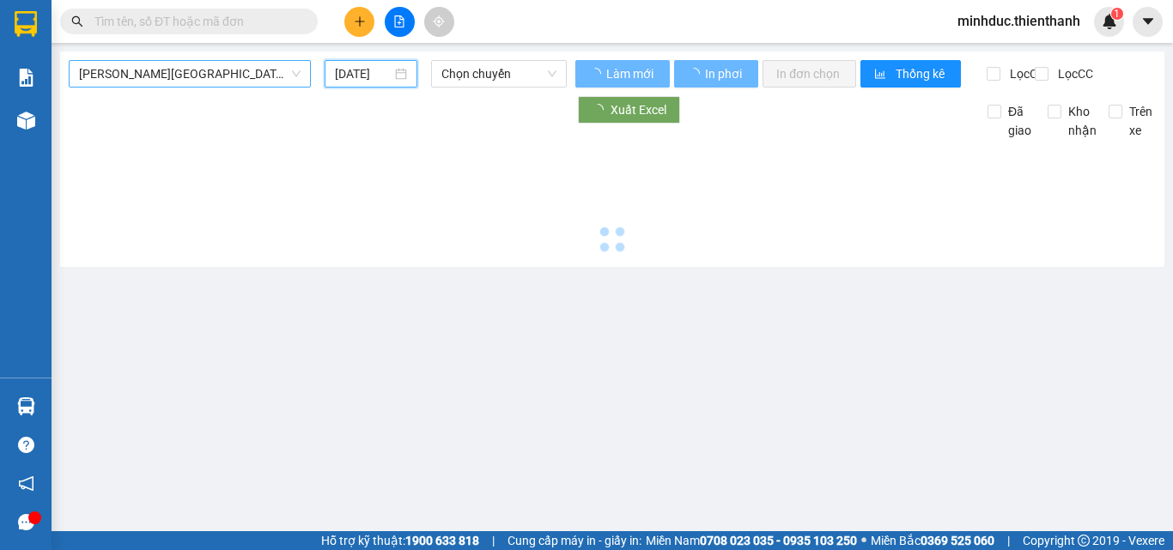
type input "[DATE]"
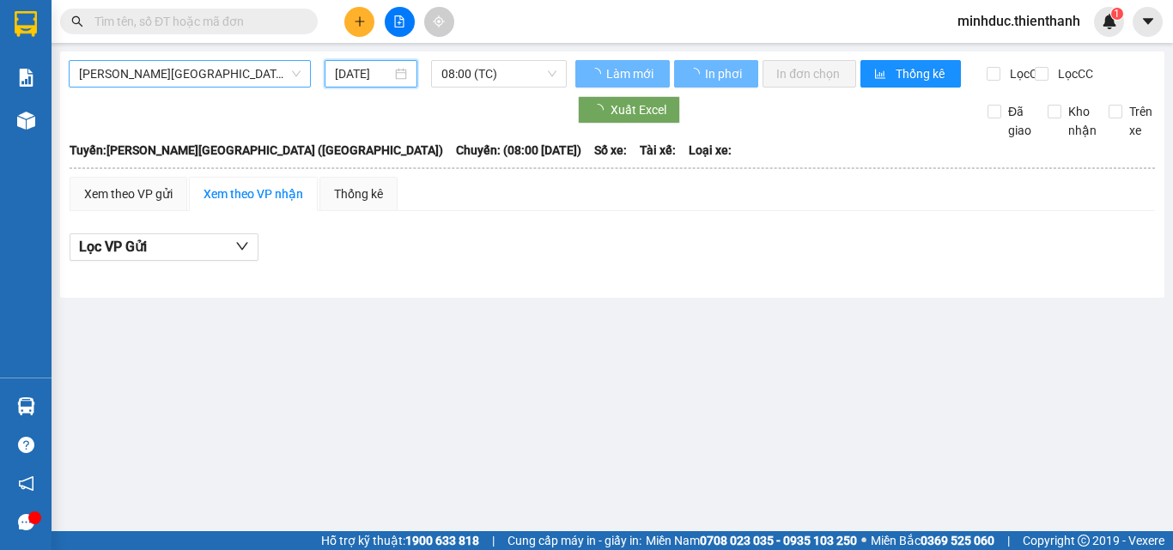
click at [213, 76] on span "Rạch Giá - Sài Gòn (Hàng Hoá)" at bounding box center [190, 74] width 222 height 26
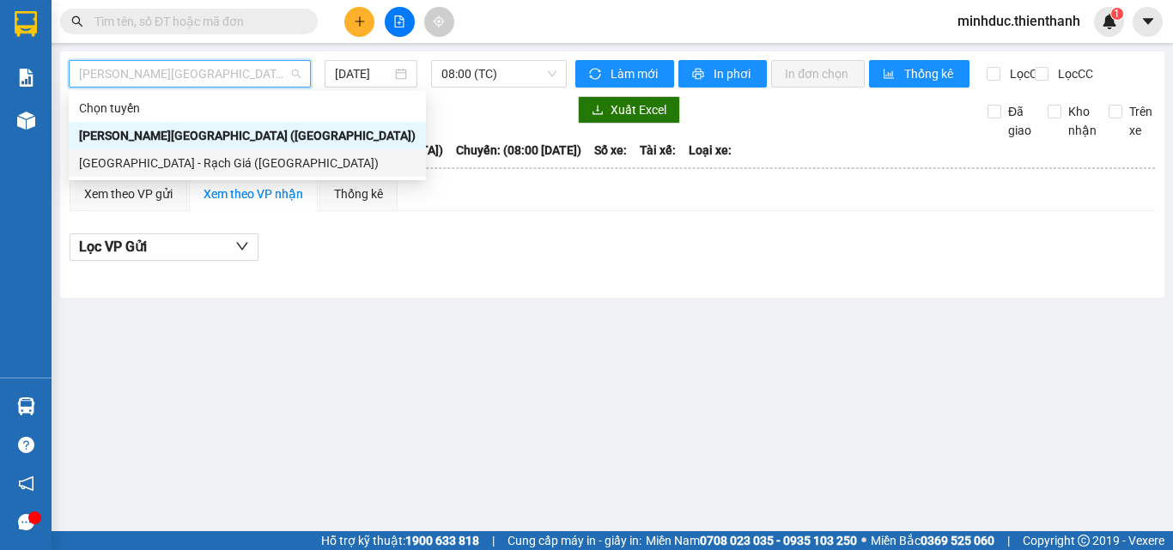
click at [163, 158] on div "[GEOGRAPHIC_DATA] - Rạch Giá ([GEOGRAPHIC_DATA])" at bounding box center [247, 163] width 337 height 19
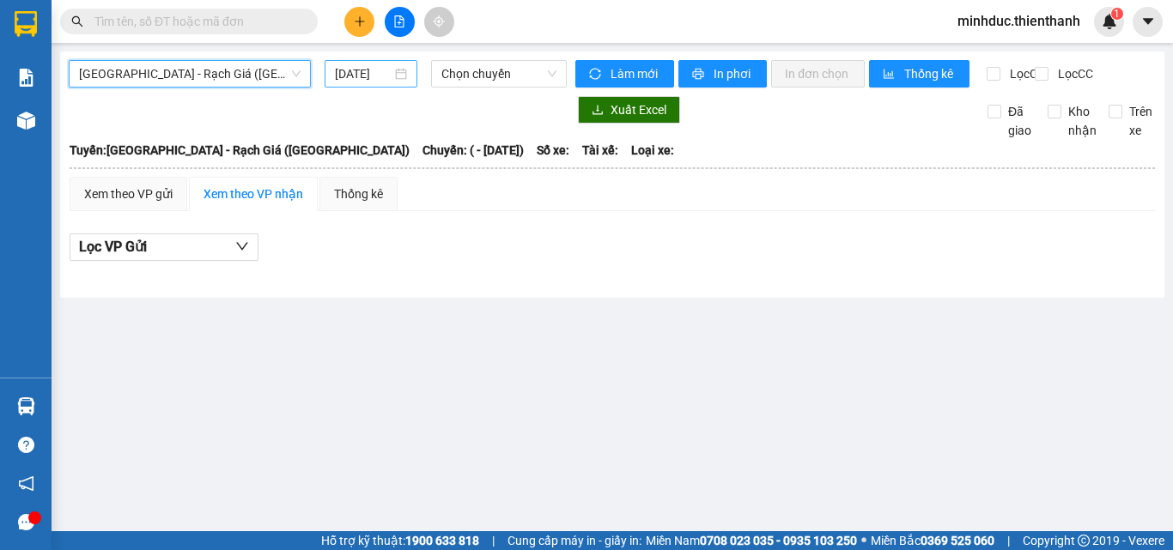
click at [367, 69] on input "[DATE]" at bounding box center [363, 73] width 57 height 19
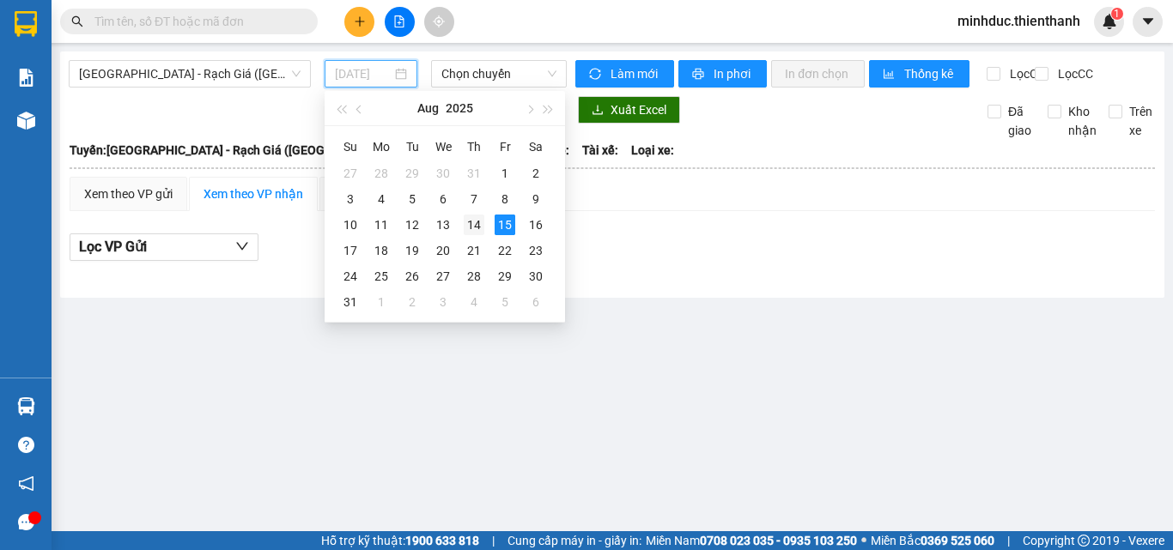
click at [483, 221] on div "14" at bounding box center [474, 225] width 21 height 21
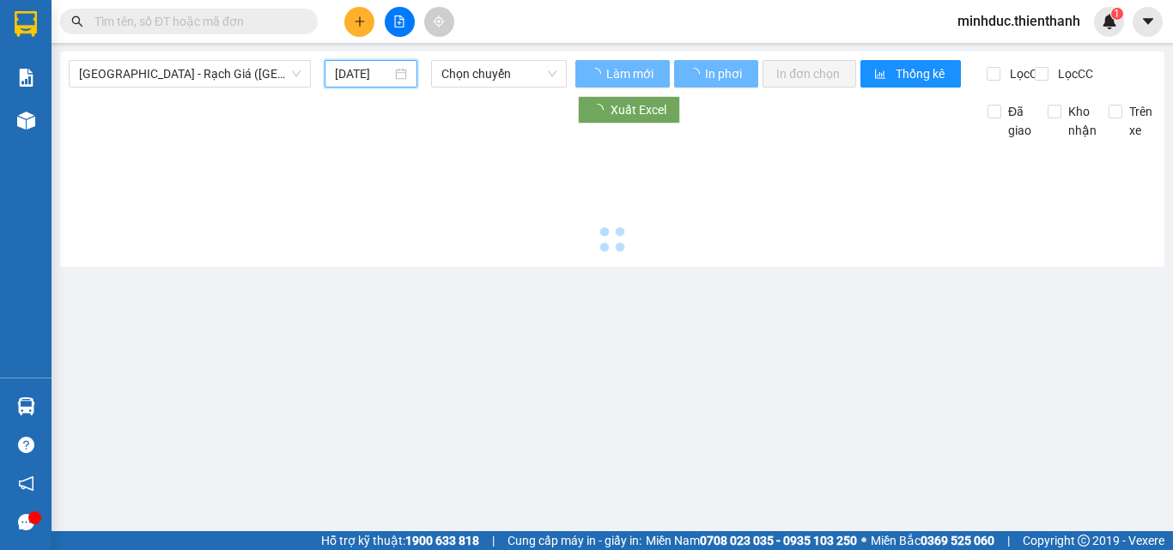
type input "[DATE]"
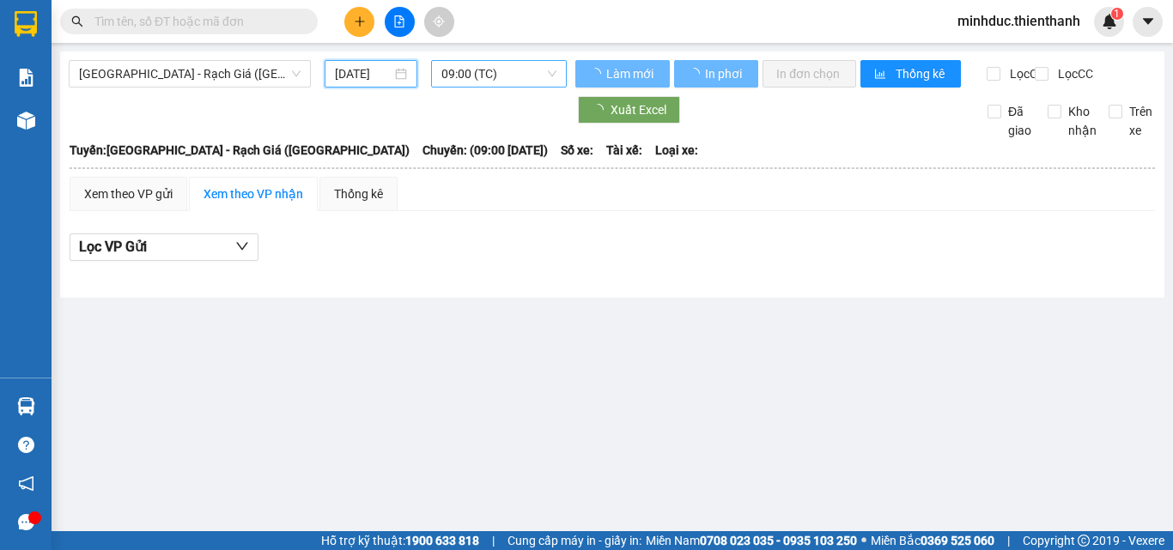
click at [471, 83] on span "09:00 (TC)" at bounding box center [498, 74] width 115 height 26
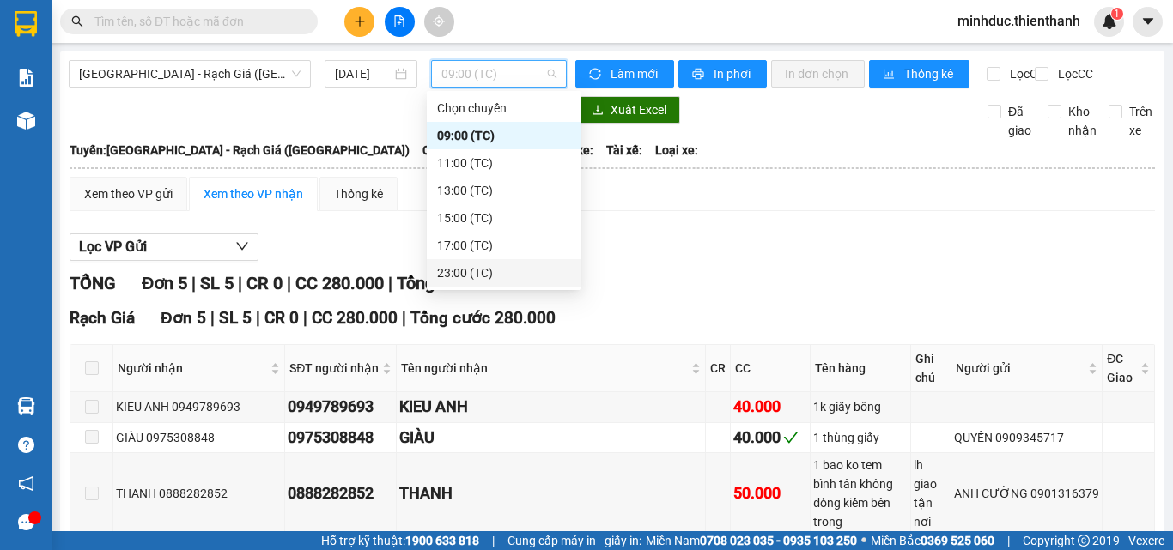
click at [472, 274] on div "23:00 (TC)" at bounding box center [504, 273] width 134 height 19
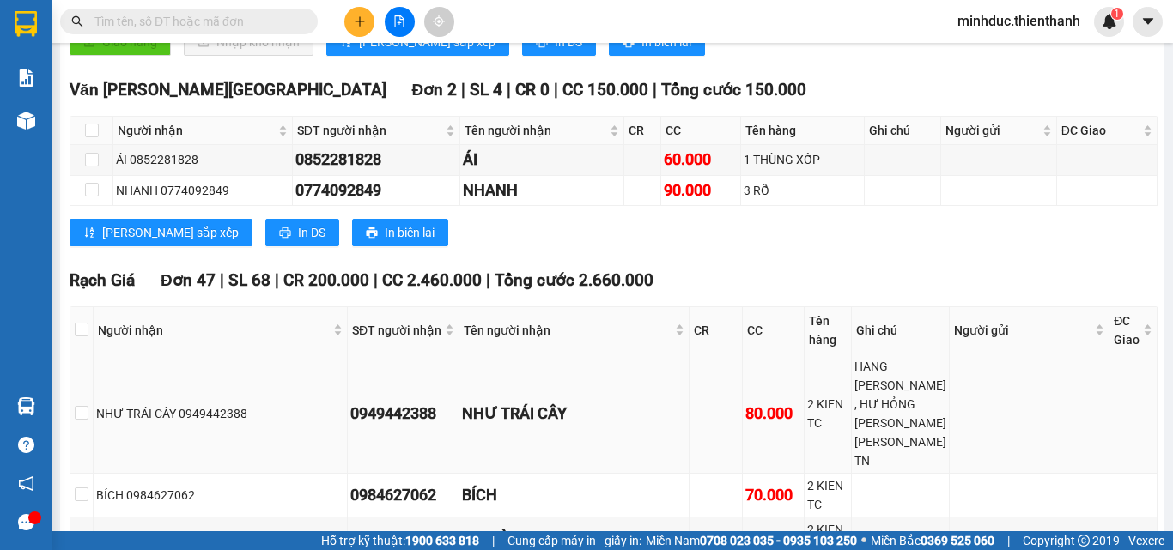
scroll to position [745, 0]
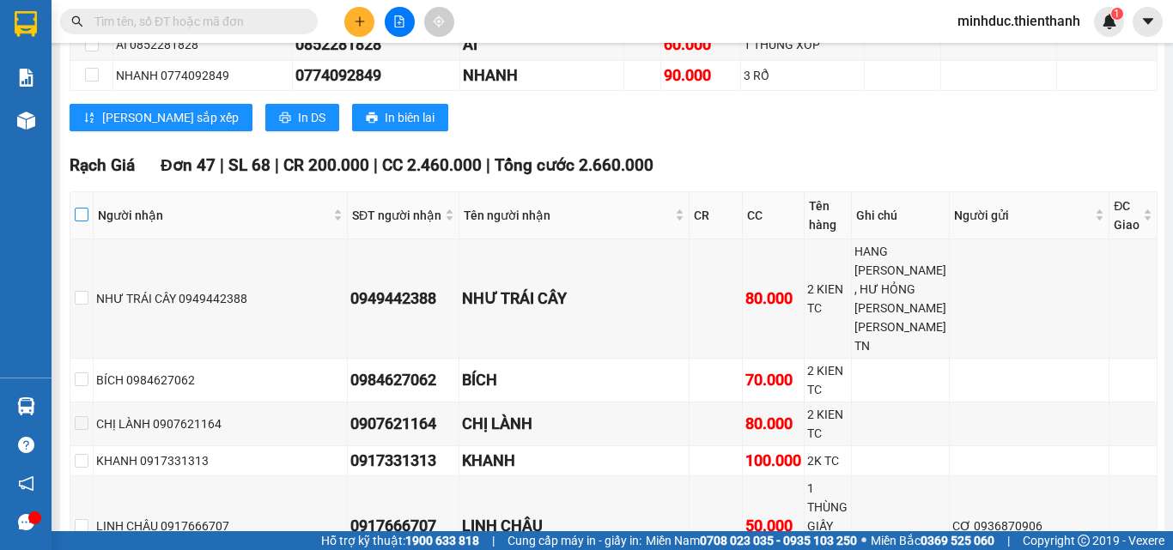
click at [88, 222] on input "checkbox" at bounding box center [82, 215] width 14 height 14
checkbox input "true"
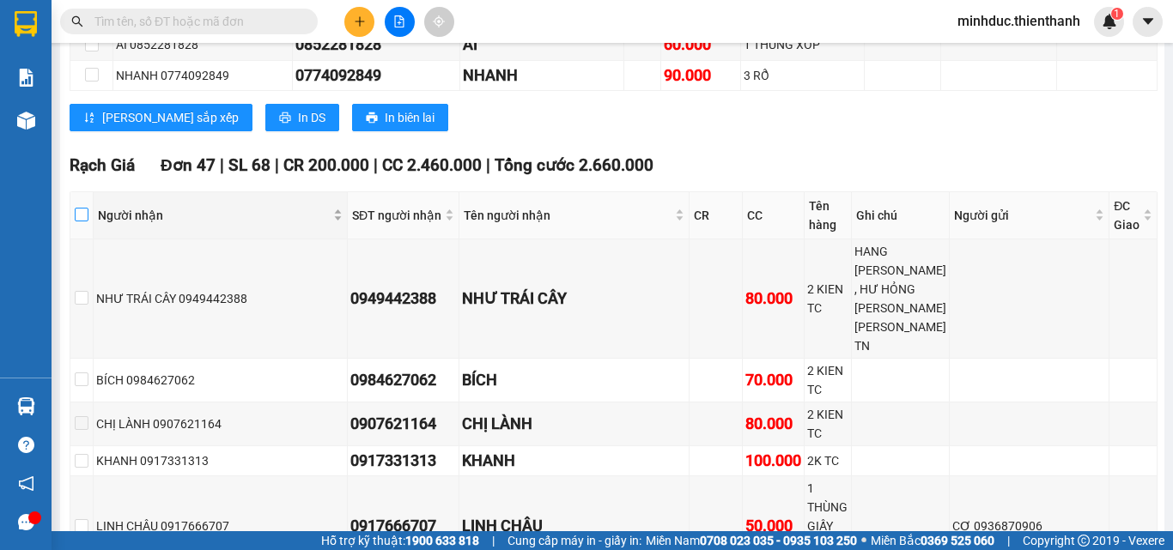
checkbox input "true"
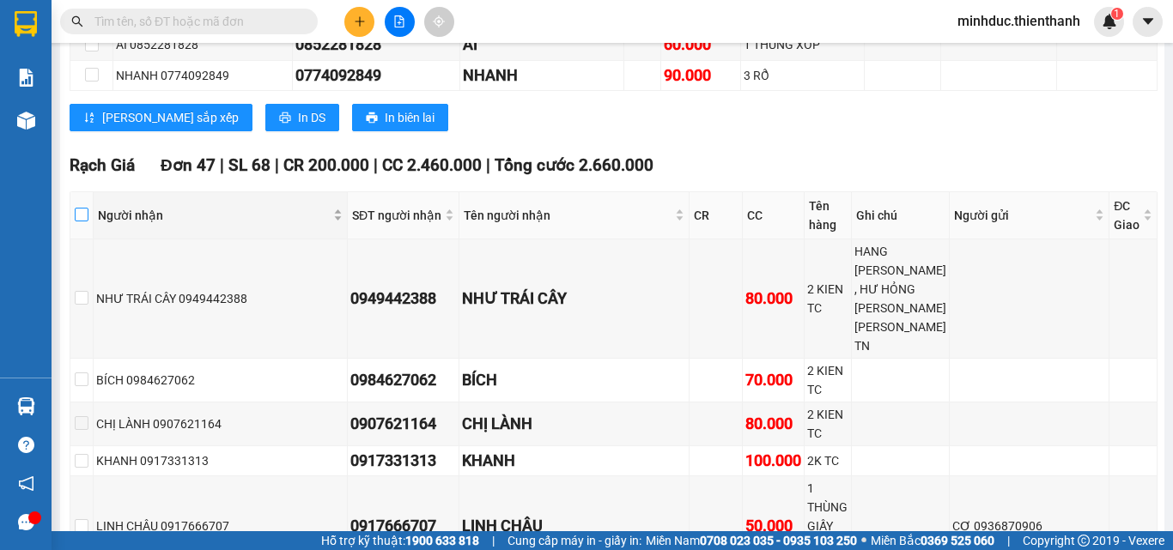
checkbox input "true"
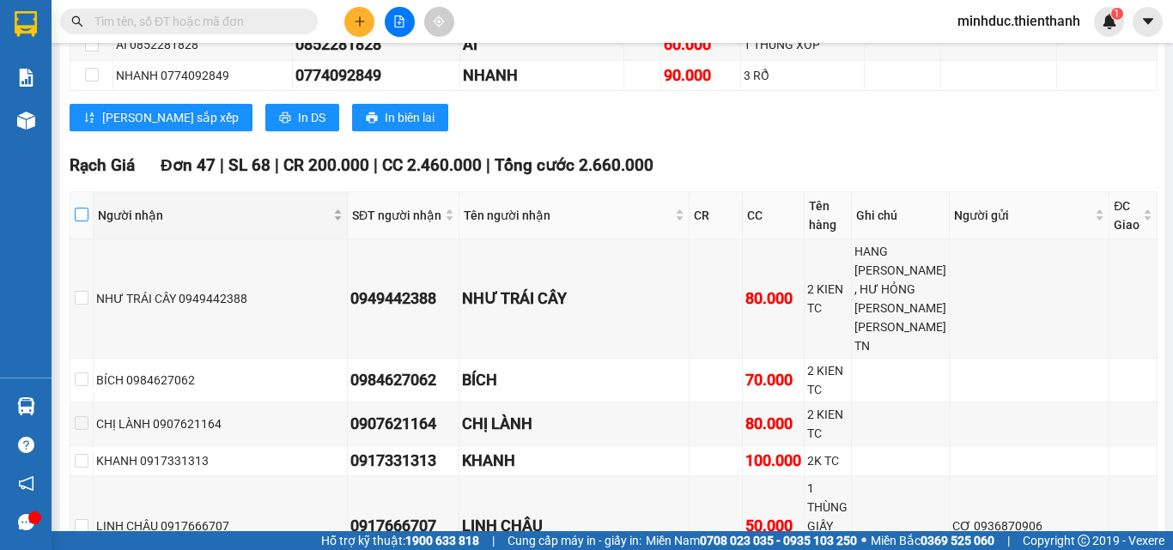
checkbox input "true"
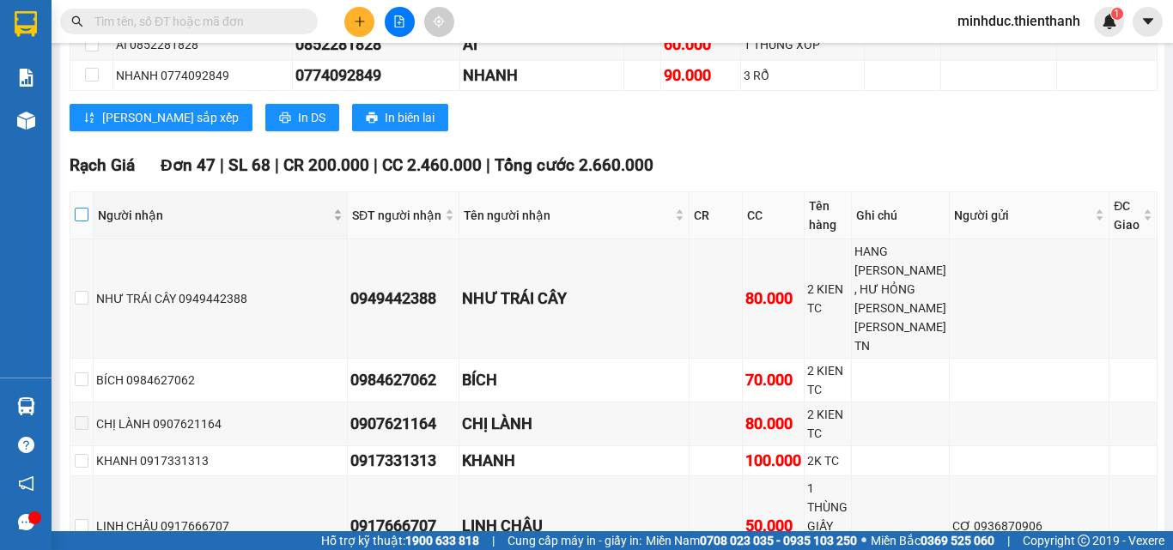
checkbox input "true"
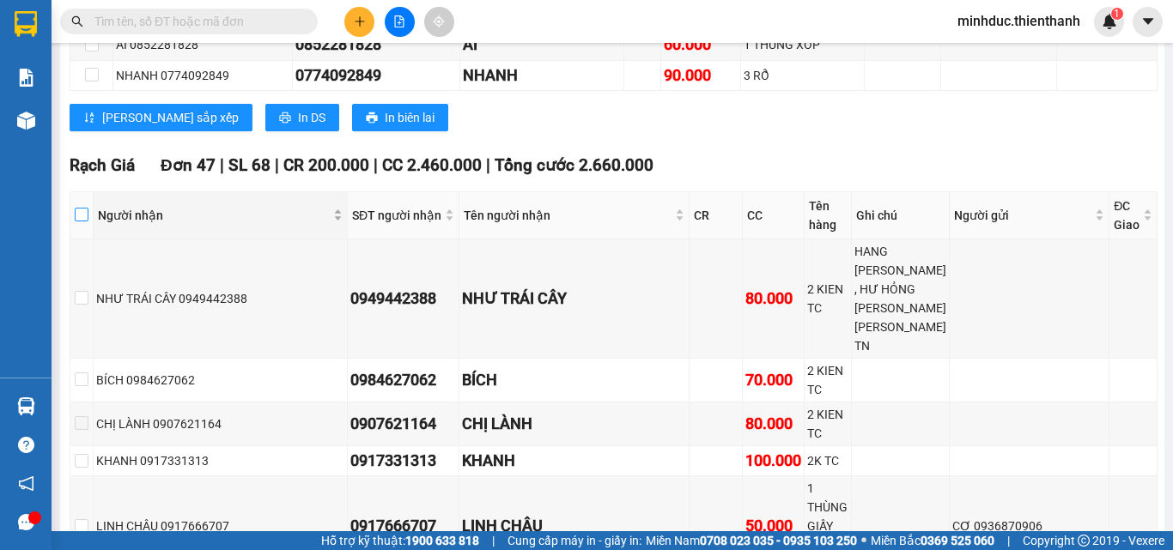
checkbox input "true"
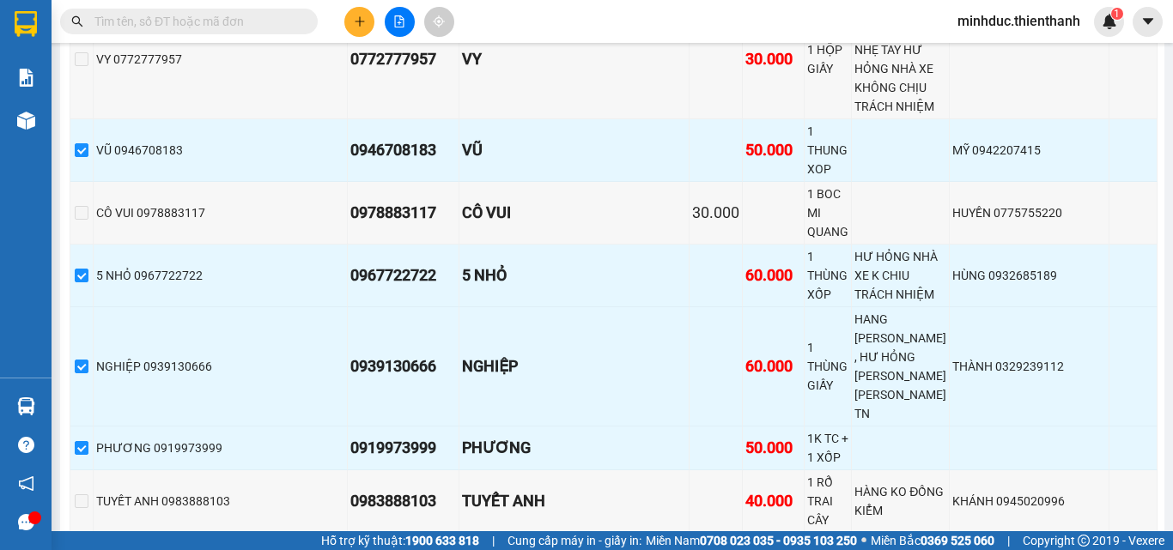
scroll to position [2652, 0]
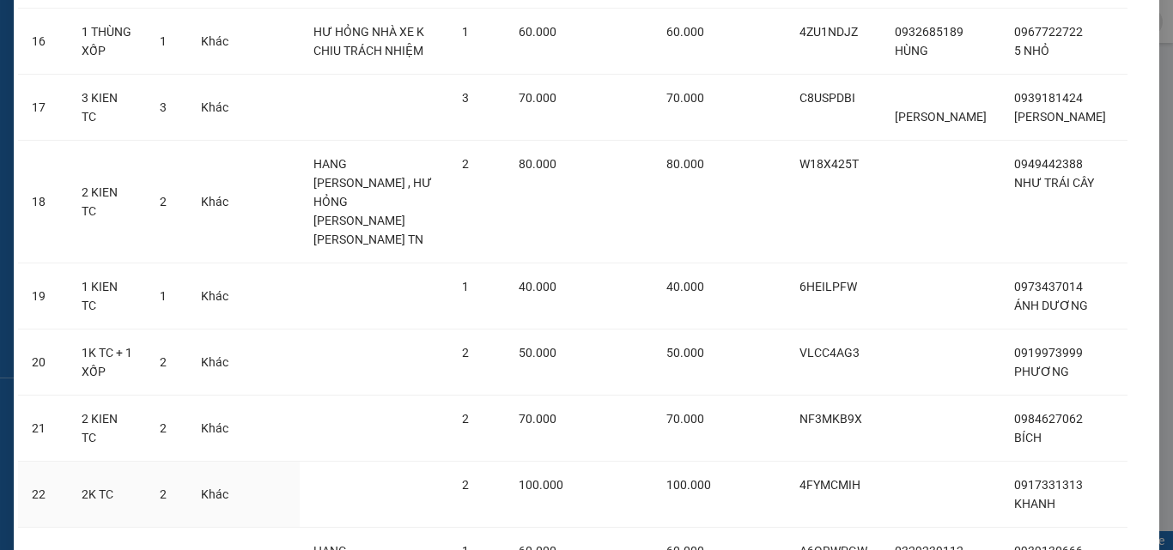
scroll to position [1476, 0]
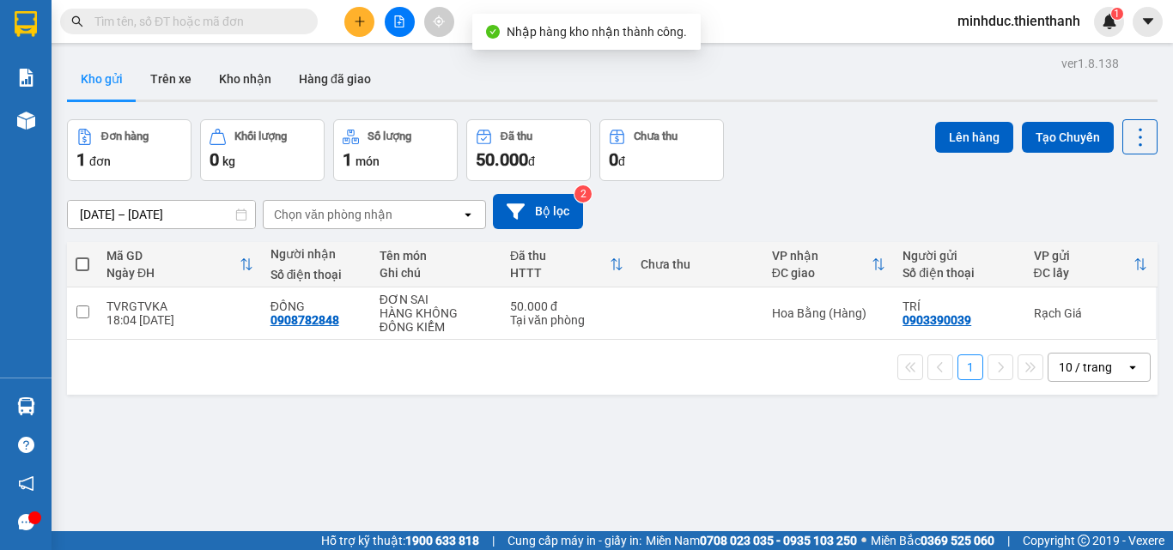
click at [214, 25] on input "text" at bounding box center [195, 21] width 203 height 19
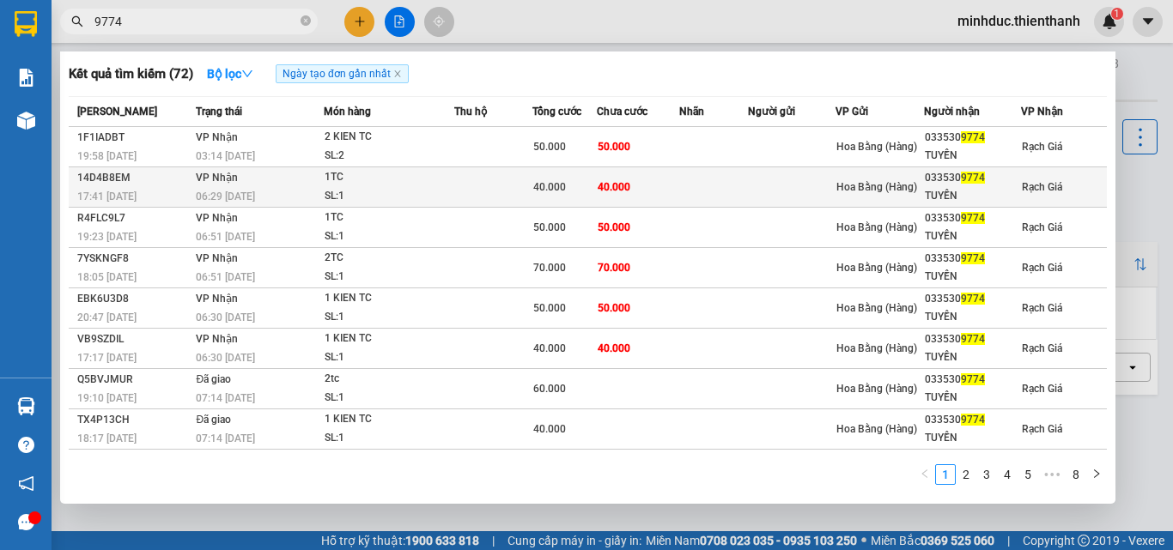
type input "9774"
click at [477, 200] on td at bounding box center [493, 187] width 78 height 40
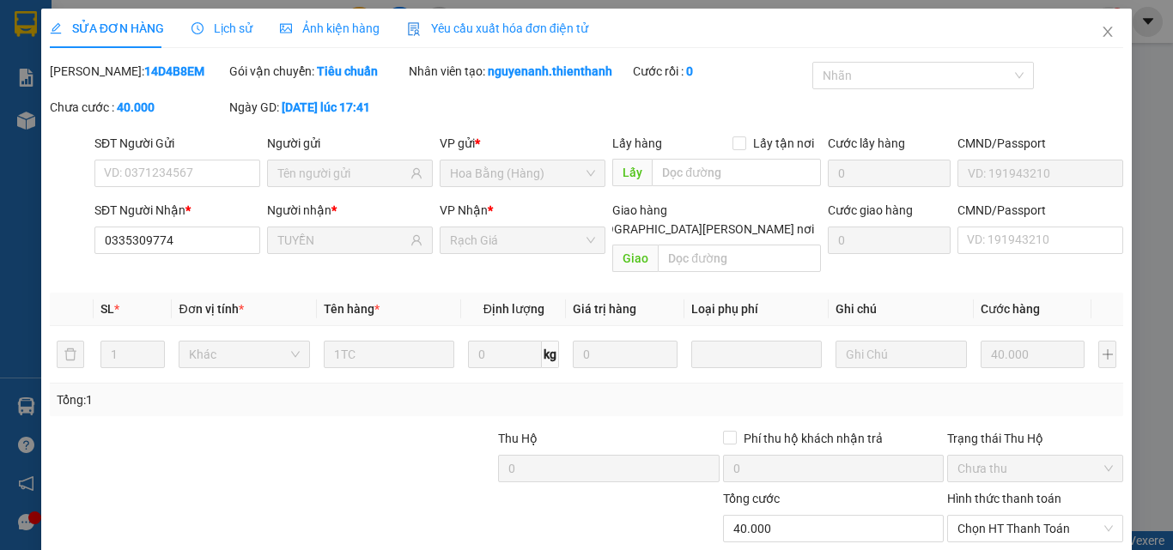
type input "0335309774"
type input "TUYỀN"
type input "40.000"
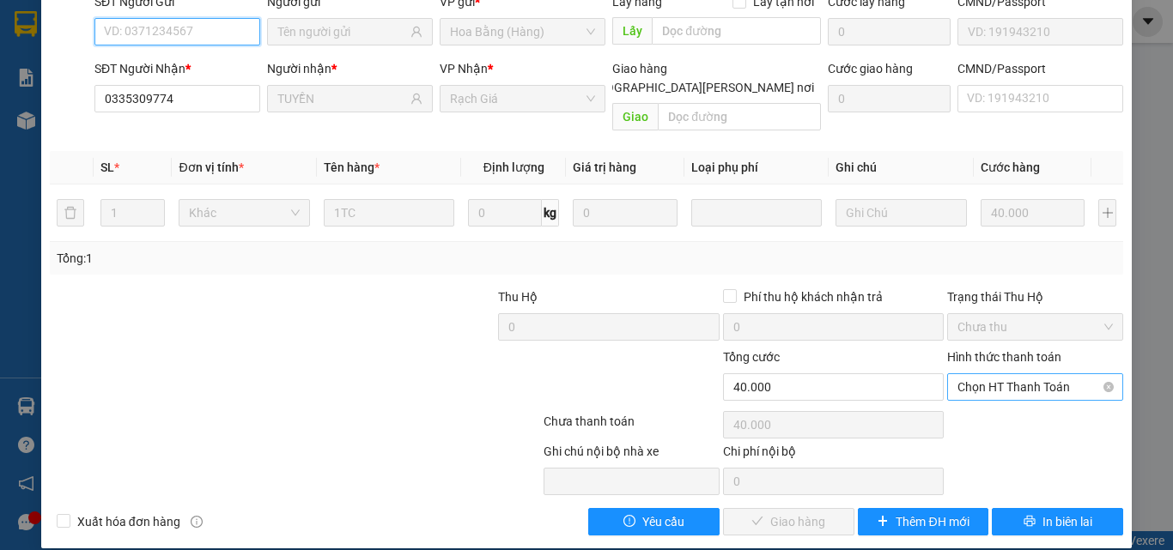
click at [1002, 374] on span "Chọn HT Thanh Toán" at bounding box center [1034, 387] width 155 height 26
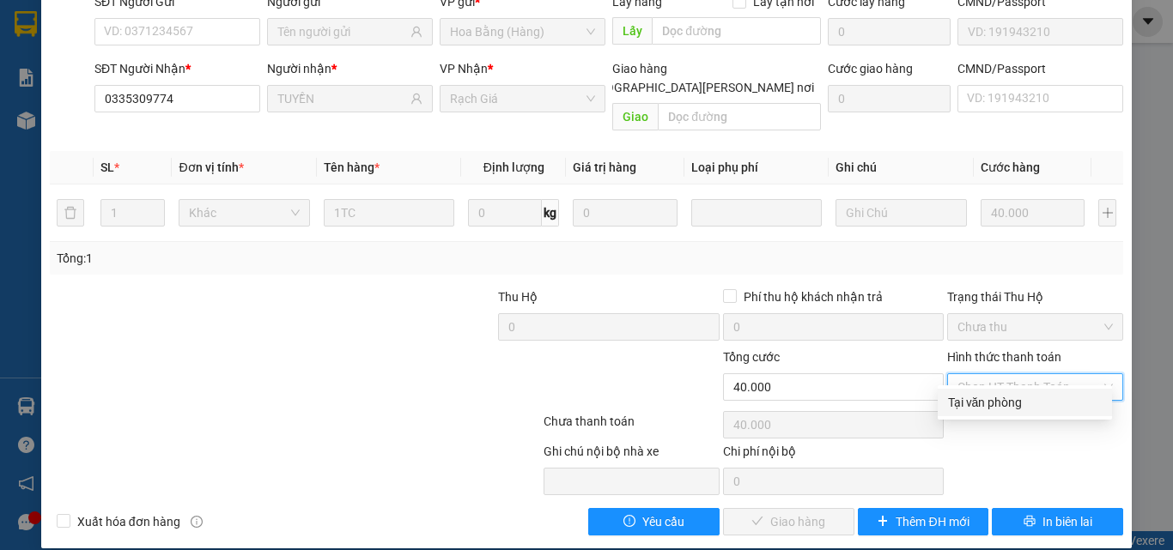
click at [973, 402] on div "Tại văn phòng" at bounding box center [1025, 402] width 154 height 19
type input "0"
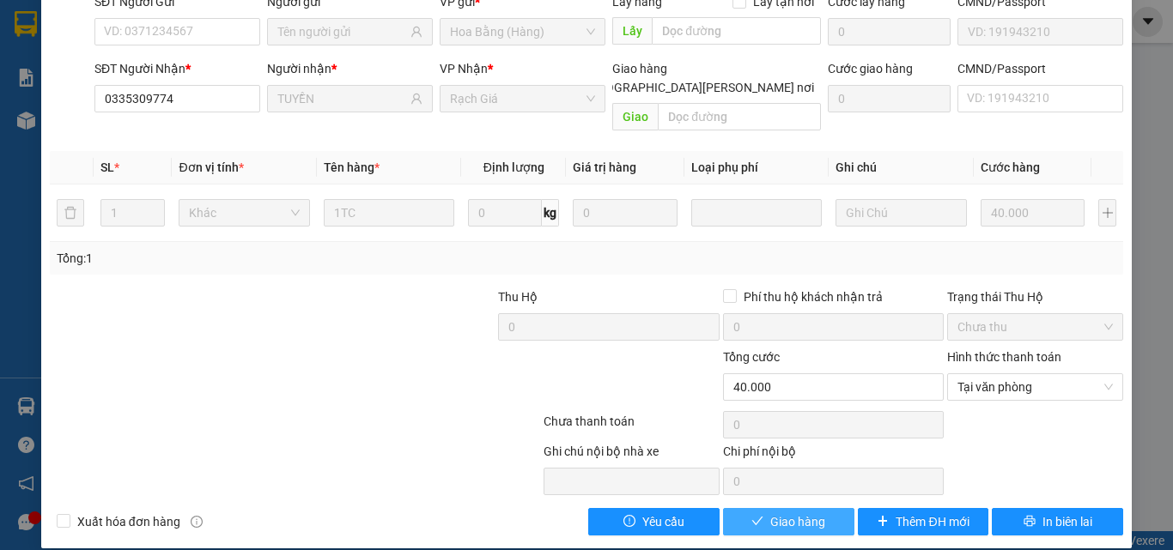
click at [804, 513] on span "Giao hàng" at bounding box center [797, 522] width 55 height 19
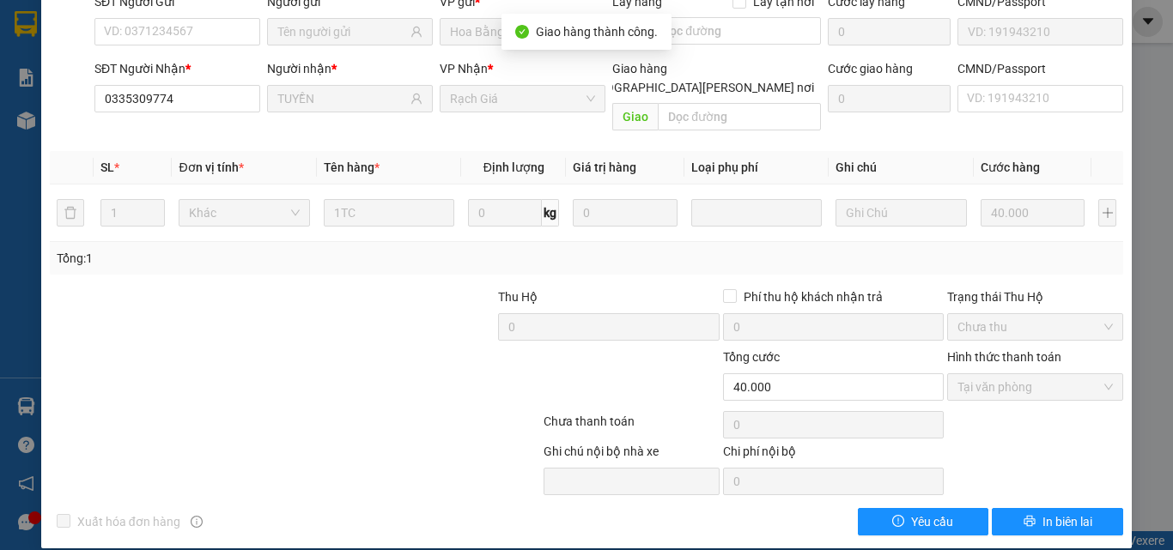
scroll to position [0, 0]
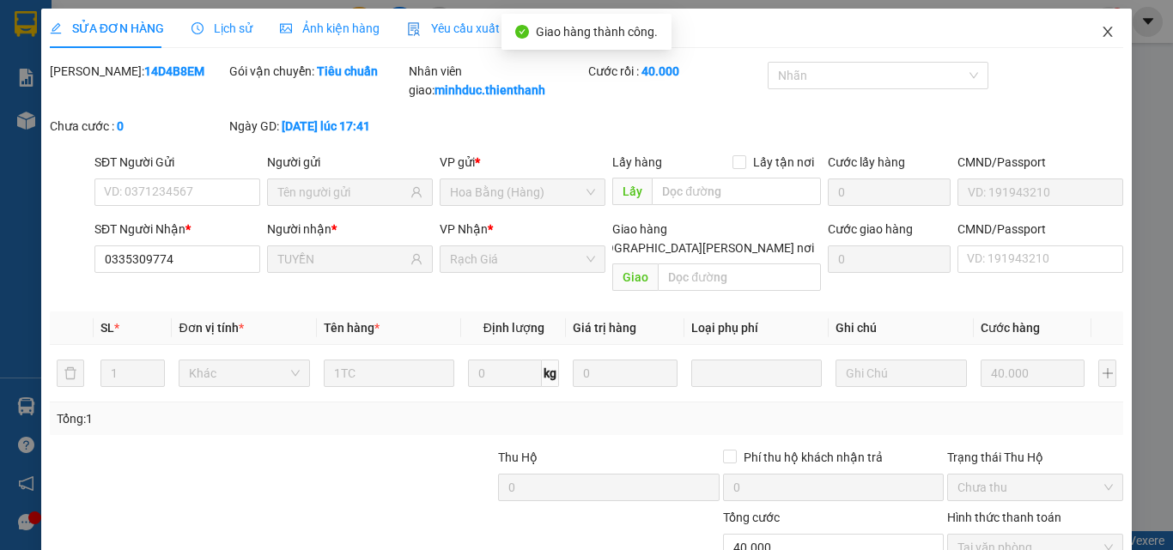
click at [1103, 30] on icon "close" at bounding box center [1107, 32] width 9 height 10
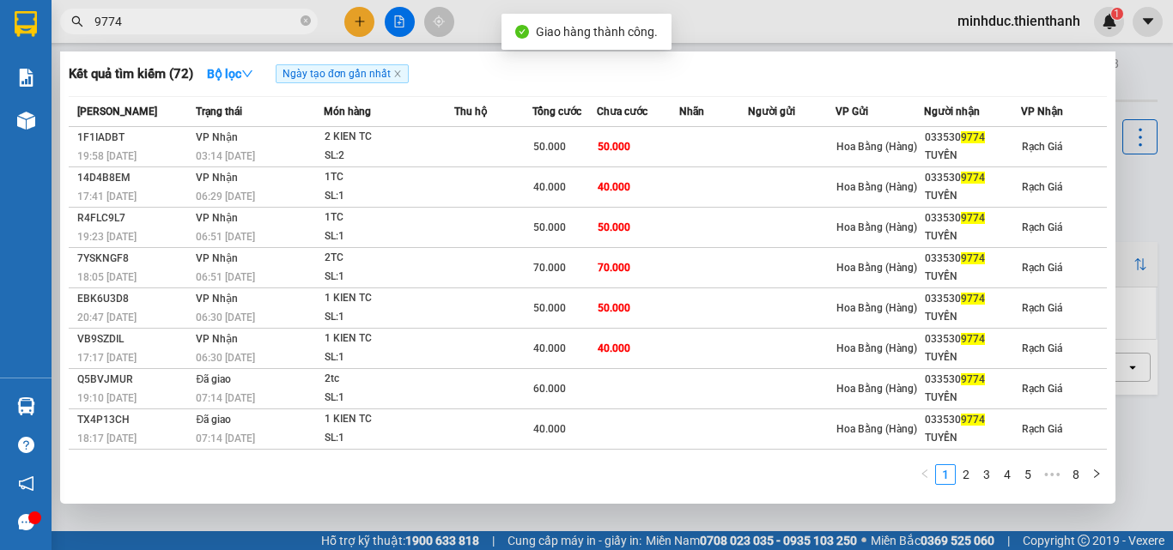
click at [229, 23] on input "9774" at bounding box center [195, 21] width 203 height 19
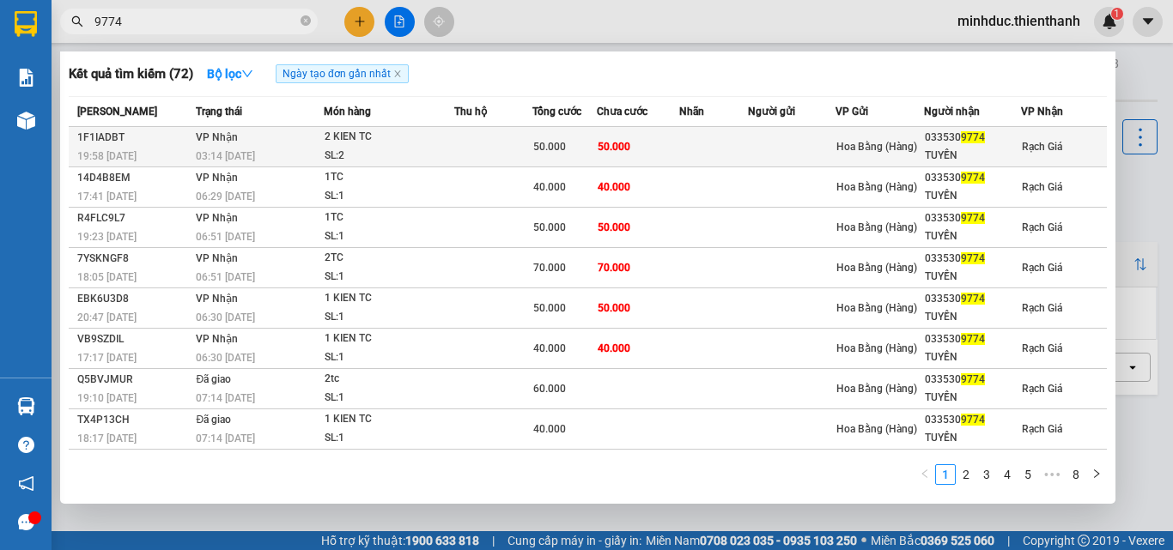
click at [522, 154] on td at bounding box center [493, 147] width 78 height 40
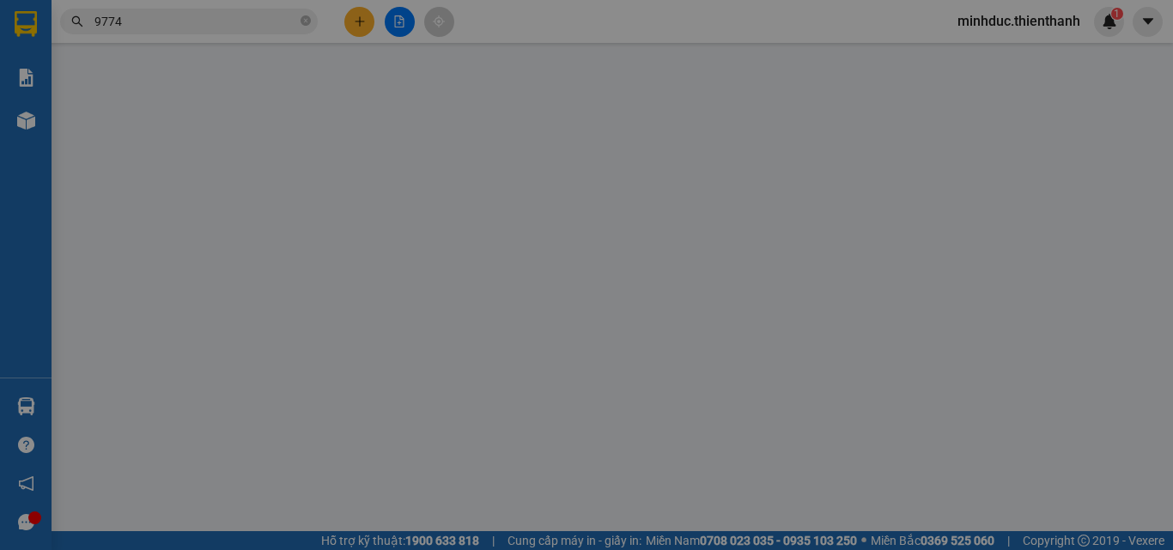
type input "0335309774"
type input "TUYỀN"
type input "50.000"
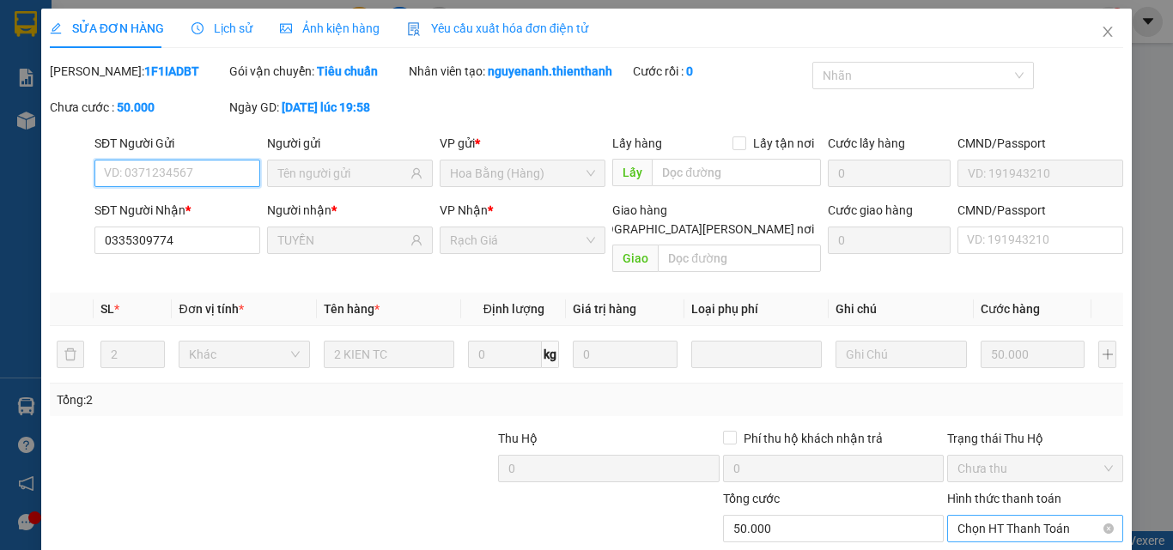
scroll to position [142, 0]
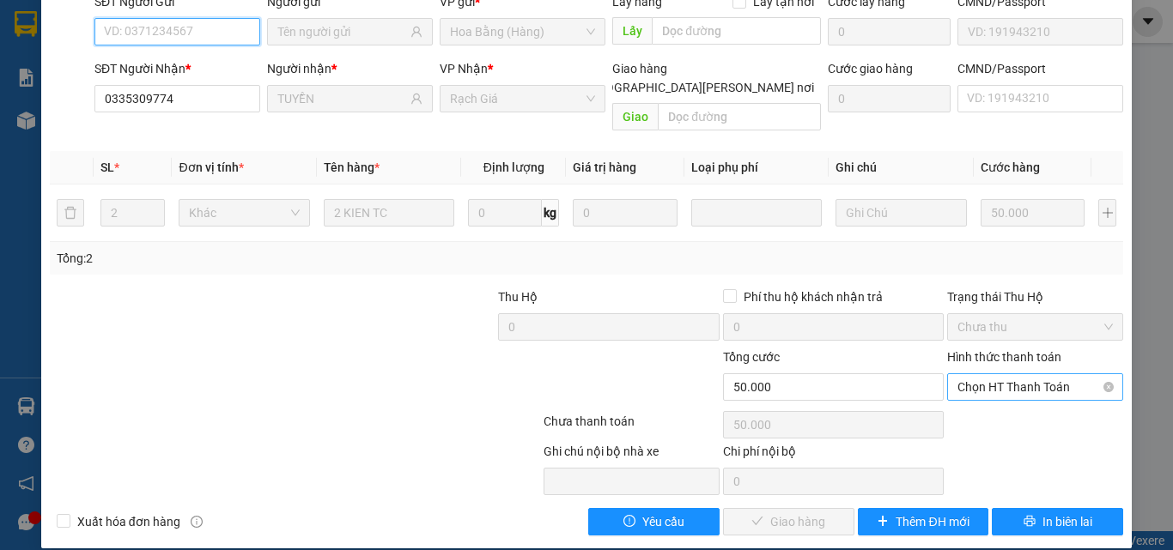
click at [1020, 374] on span "Chọn HT Thanh Toán" at bounding box center [1034, 387] width 155 height 26
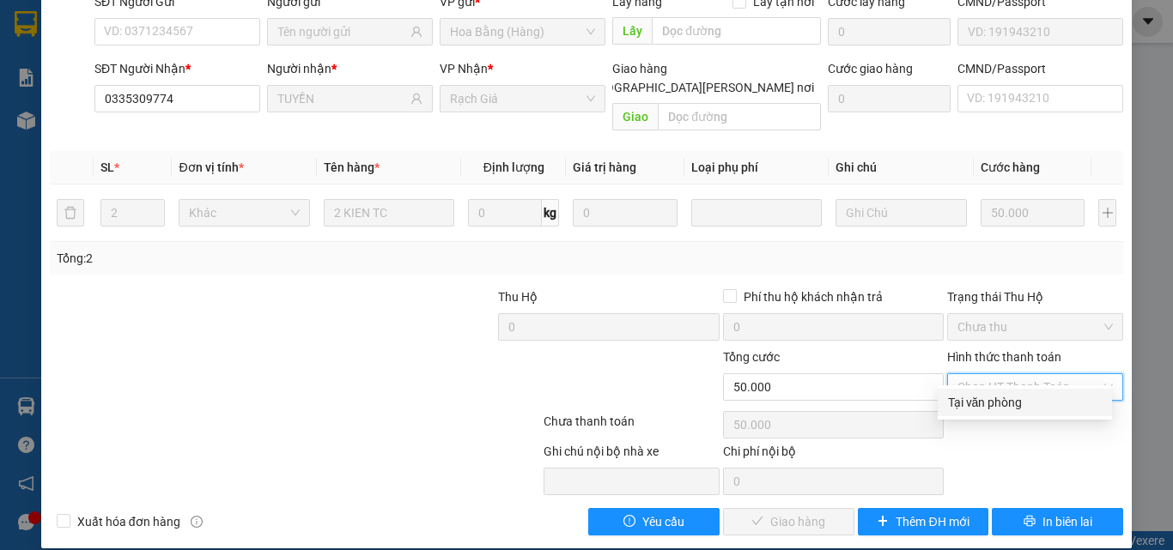
click at [994, 404] on div "Tại văn phòng" at bounding box center [1025, 402] width 154 height 19
type input "0"
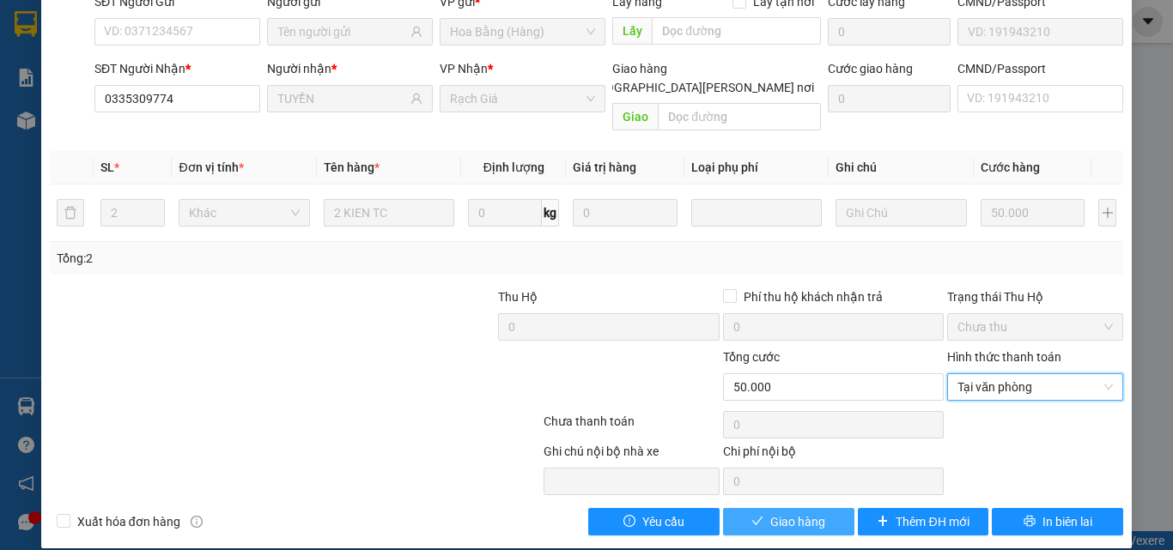
click at [825, 508] on button "Giao hàng" at bounding box center [788, 521] width 131 height 27
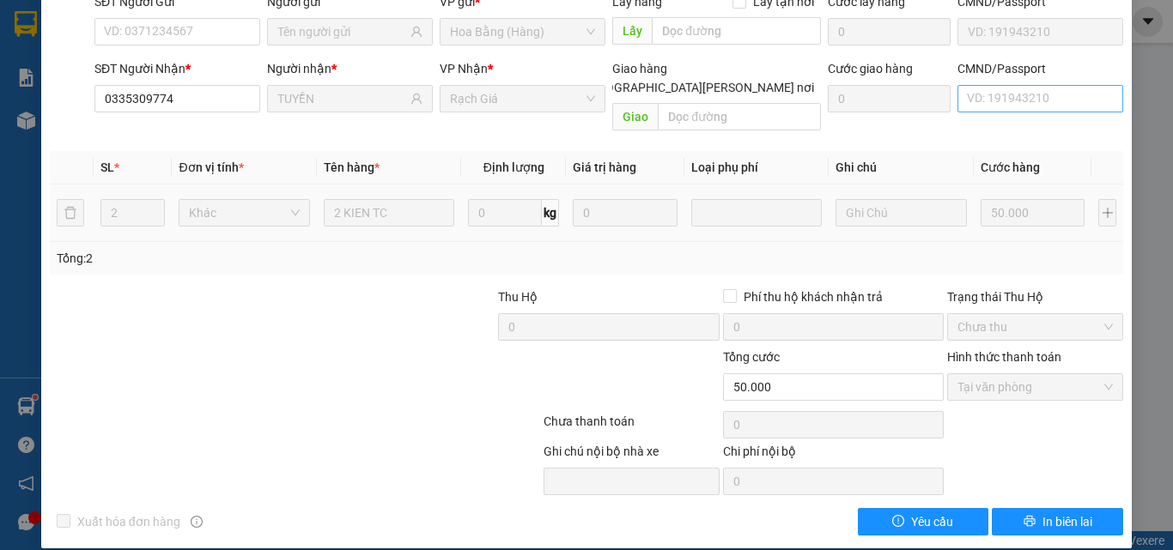
scroll to position [0, 0]
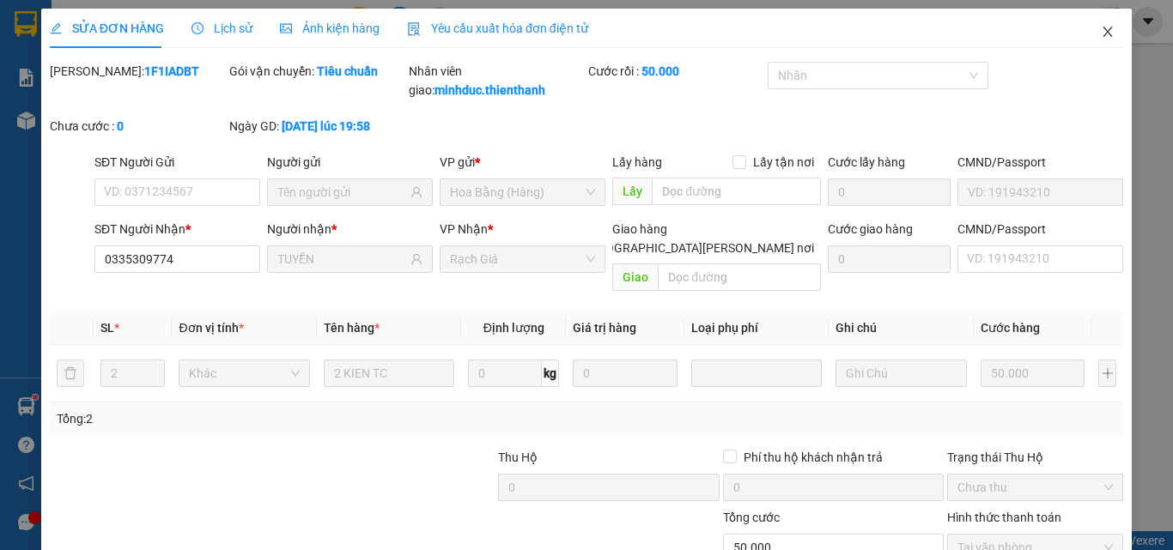
click at [1101, 28] on icon "close" at bounding box center [1108, 32] width 14 height 14
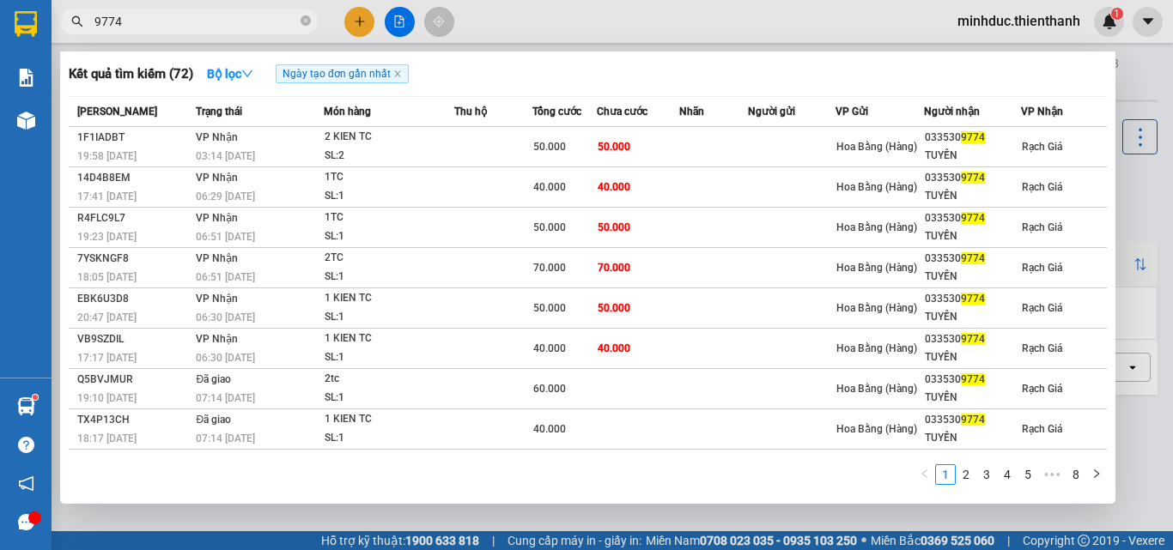
click at [224, 25] on input "9774" at bounding box center [195, 21] width 203 height 19
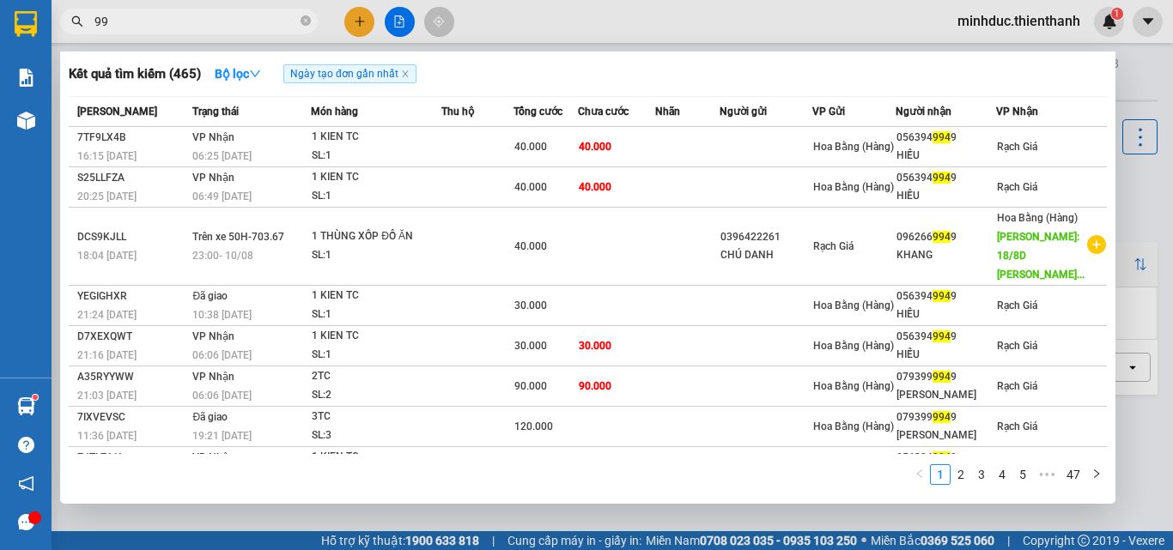
type input "9"
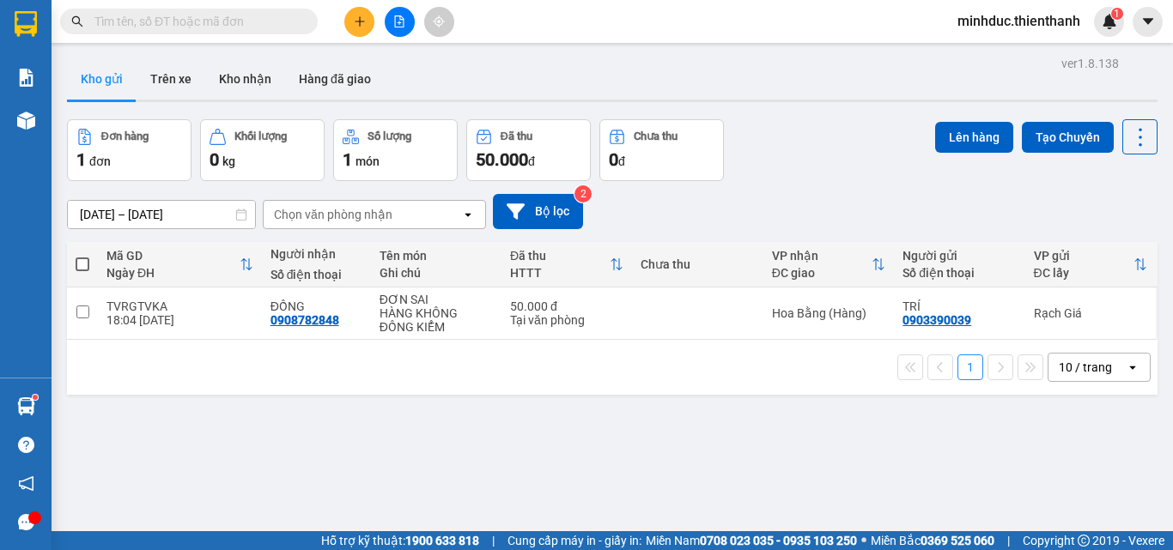
click at [147, 23] on input "text" at bounding box center [195, 21] width 203 height 19
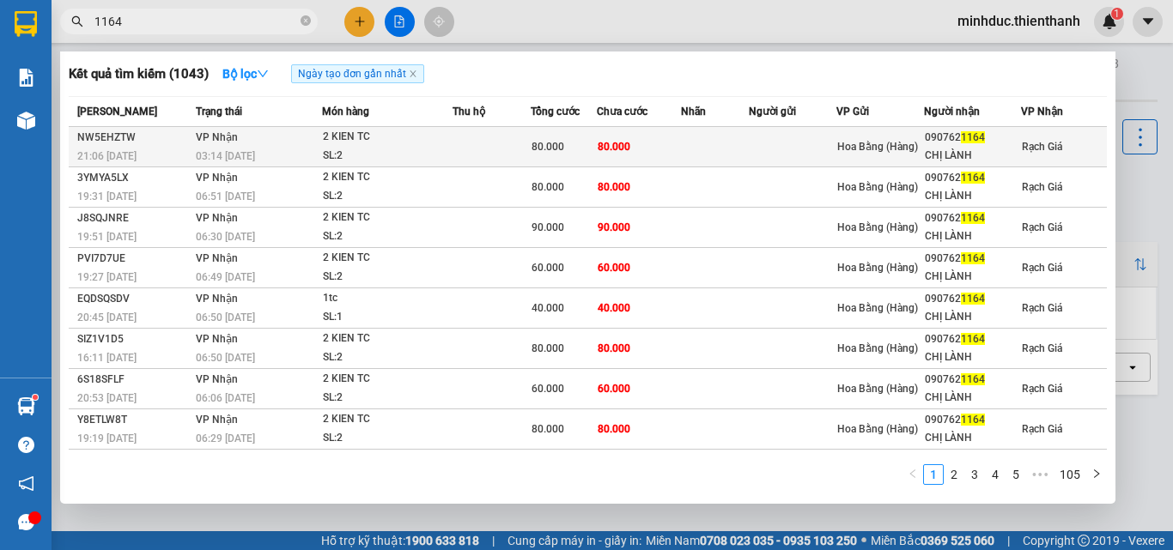
type input "1164"
click at [400, 151] on div "SL: 2" at bounding box center [387, 156] width 129 height 19
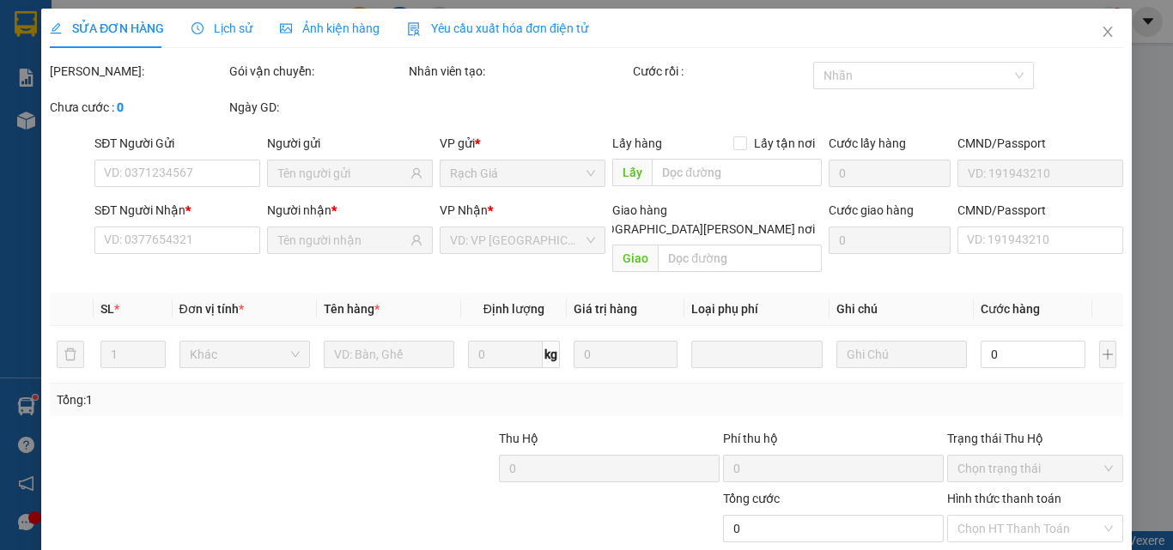
type input "0907621164"
type input "CHỊ LÀNH"
type input "80.000"
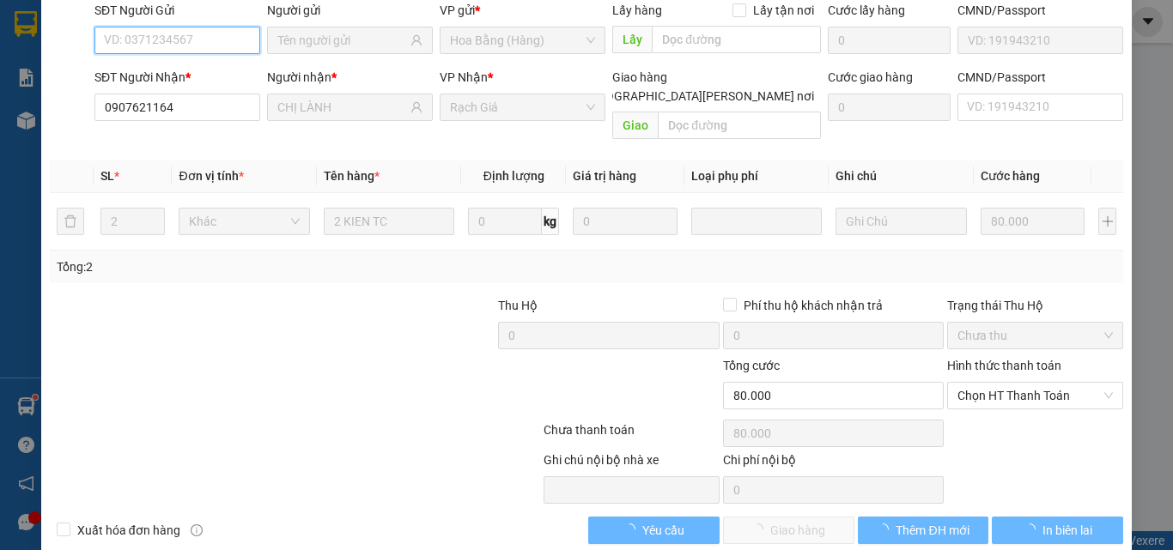
scroll to position [142, 0]
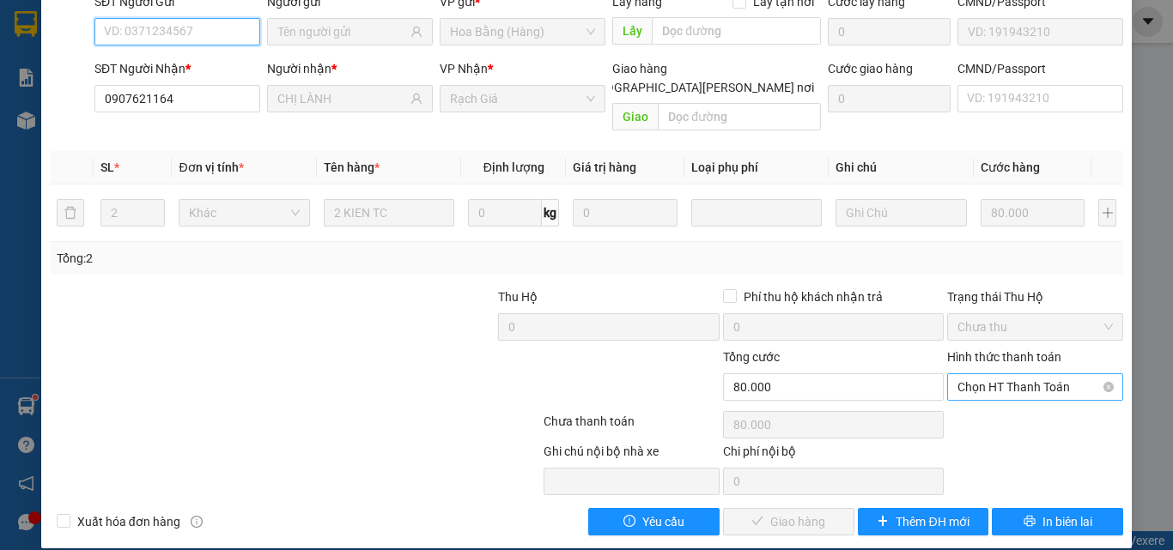
click at [1018, 374] on span "Chọn HT Thanh Toán" at bounding box center [1034, 387] width 155 height 26
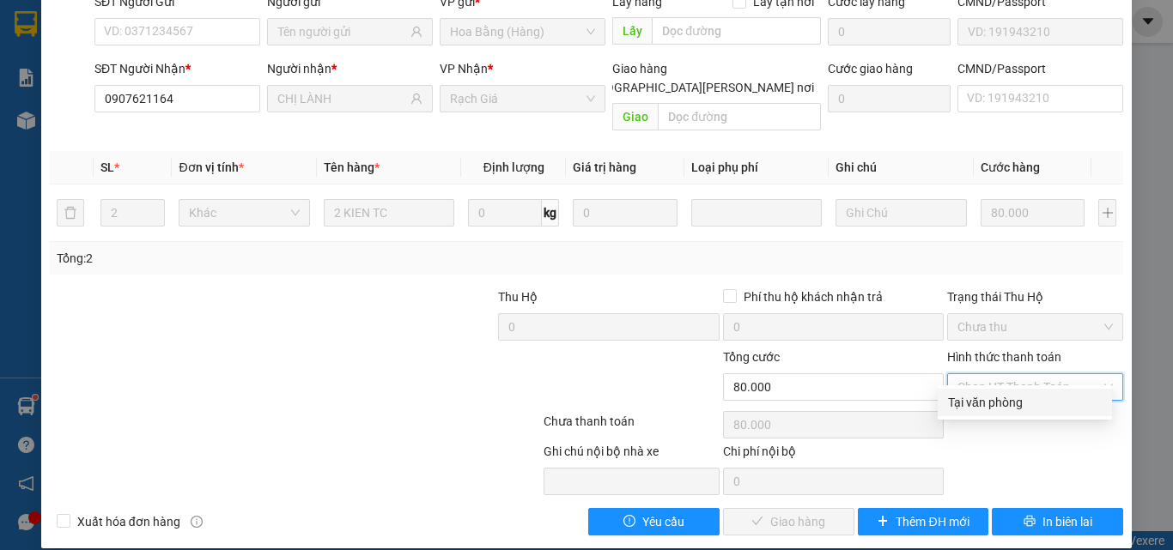
drag, startPoint x: 1017, startPoint y: 381, endPoint x: 995, endPoint y: 406, distance: 32.9
click at [992, 410] on div "Tại văn phòng" at bounding box center [1025, 402] width 154 height 19
type input "0"
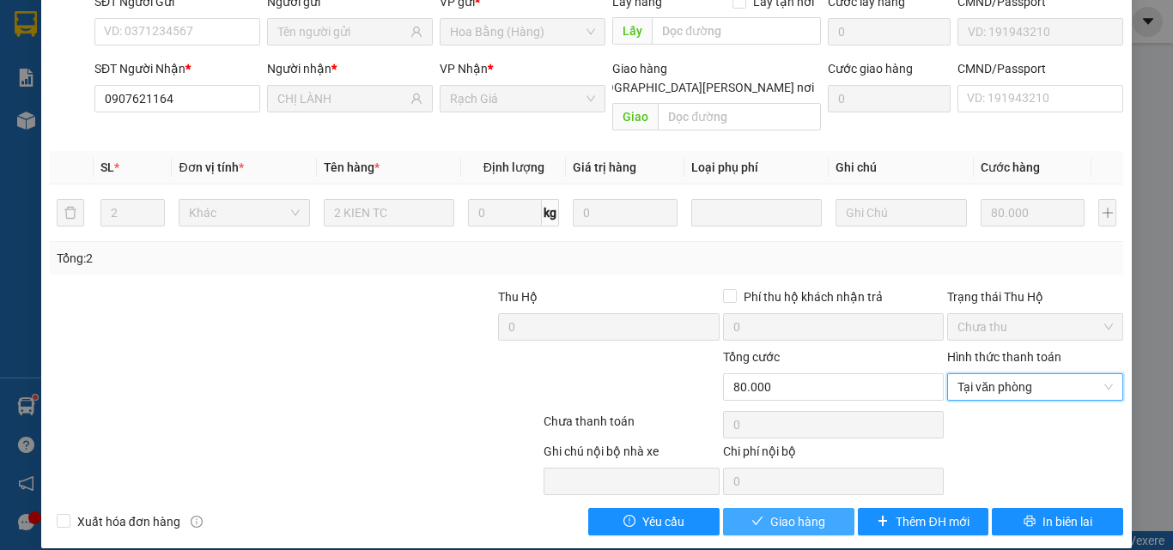
click at [793, 513] on span "Giao hàng" at bounding box center [797, 522] width 55 height 19
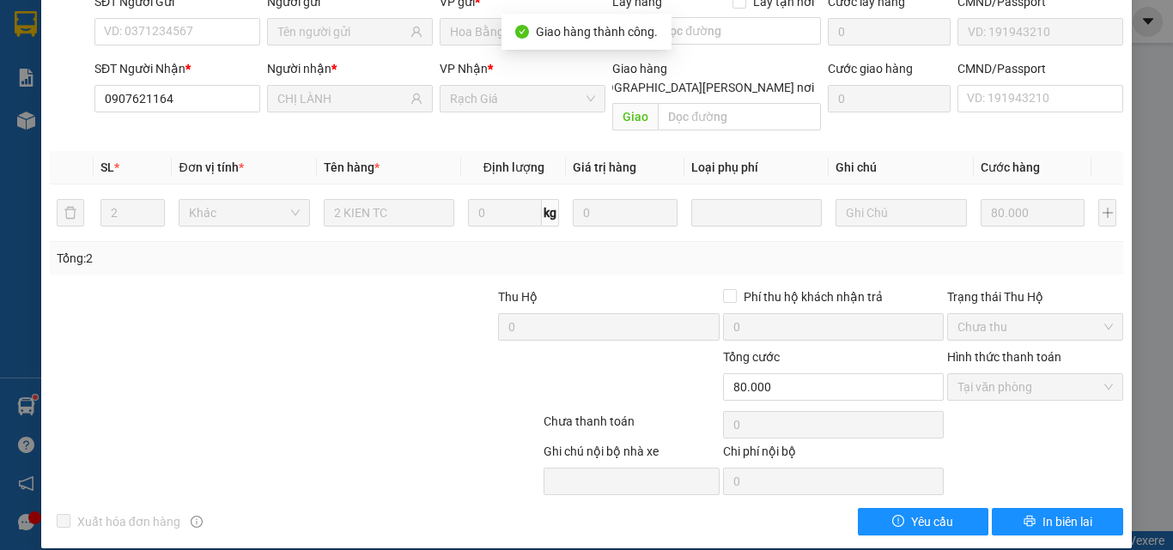
scroll to position [0, 0]
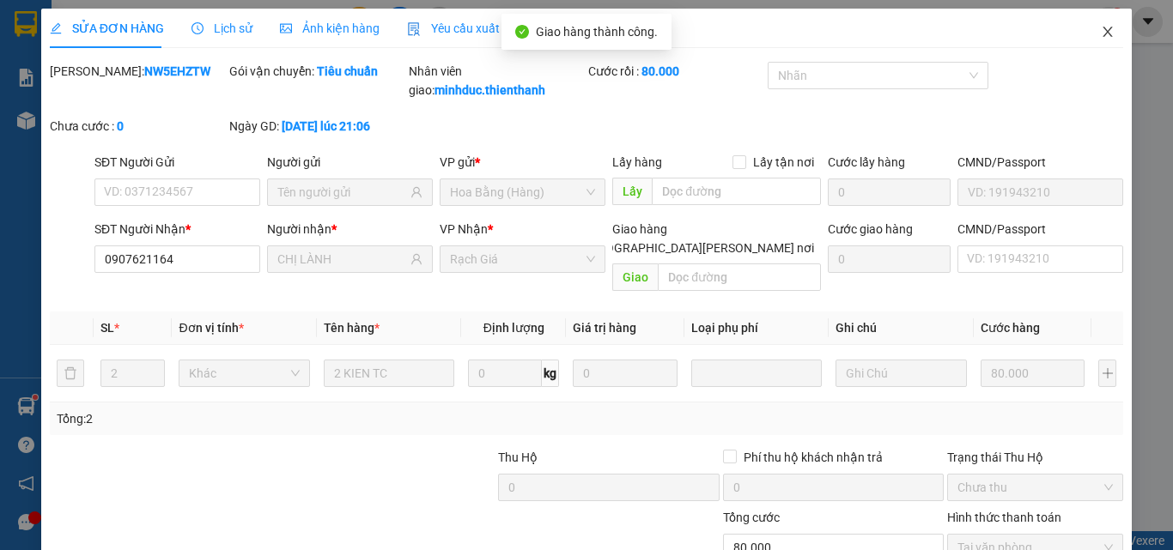
click at [1101, 34] on icon "close" at bounding box center [1108, 32] width 14 height 14
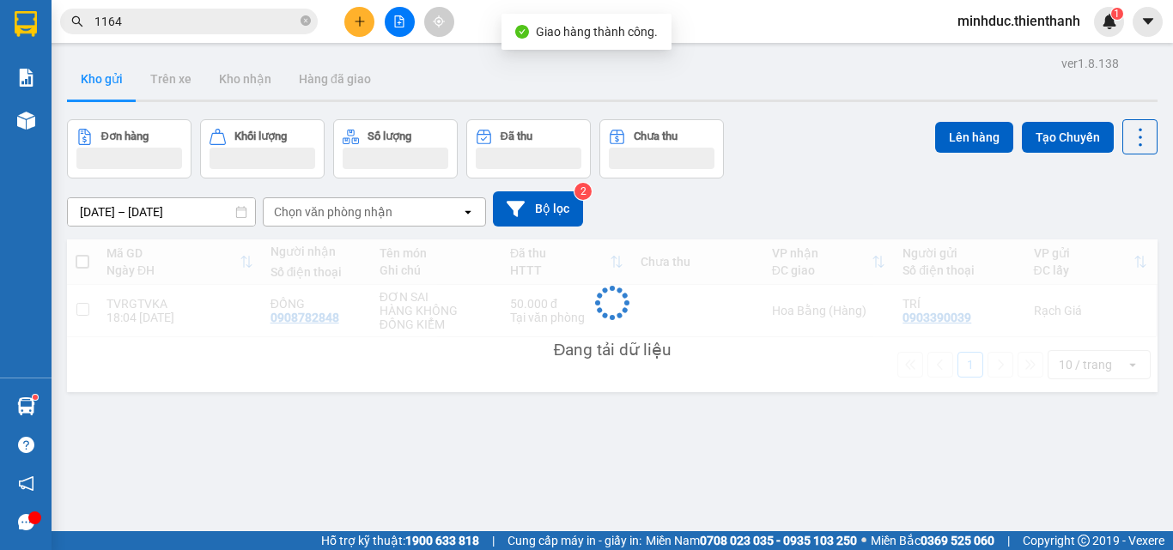
click at [222, 21] on input "1164" at bounding box center [195, 21] width 203 height 19
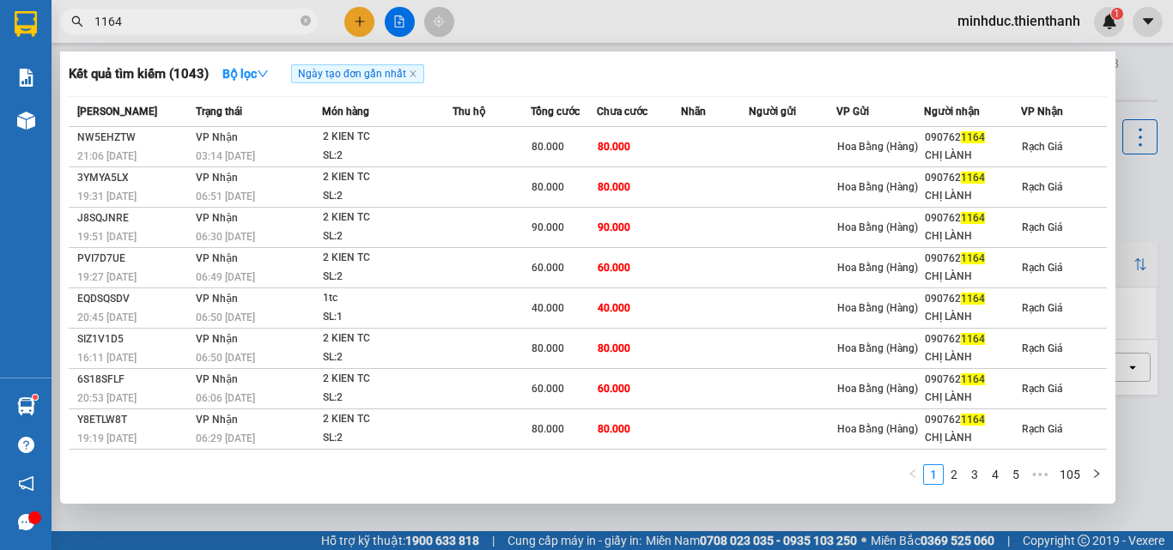
click at [222, 21] on input "1164" at bounding box center [195, 21] width 203 height 19
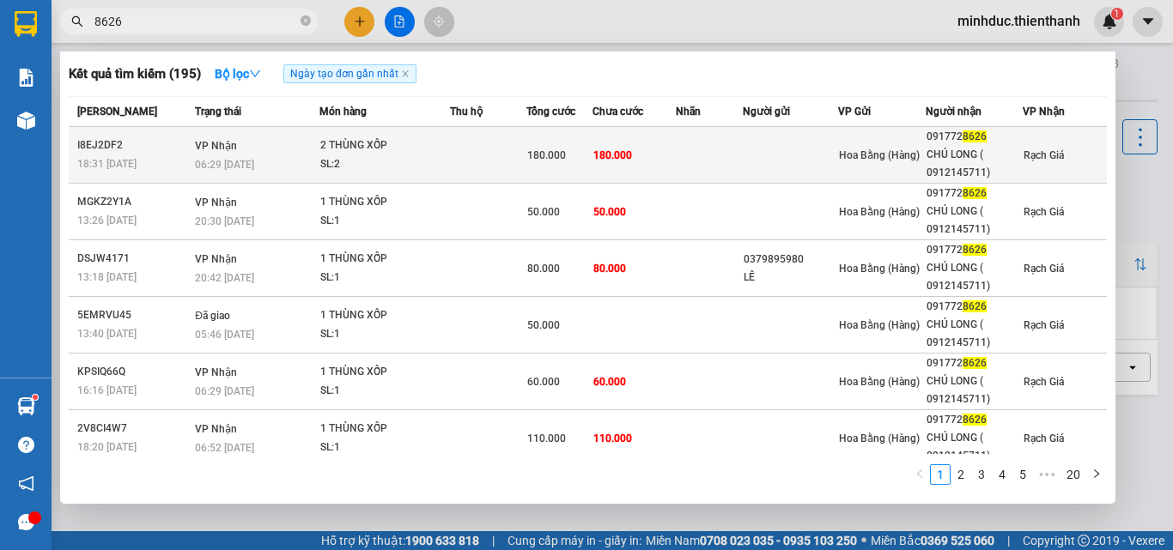
type input "8626"
click at [574, 173] on td "180.000" at bounding box center [558, 155] width 65 height 57
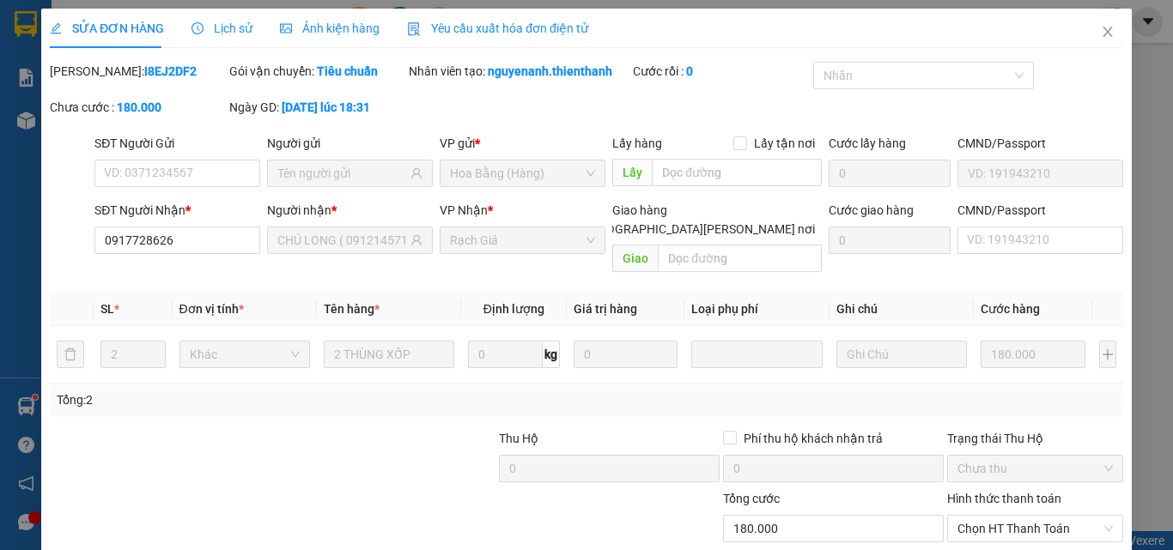
type input "0917728626"
type input "CHÚ LONG ( 0912145711)"
type input "180.000"
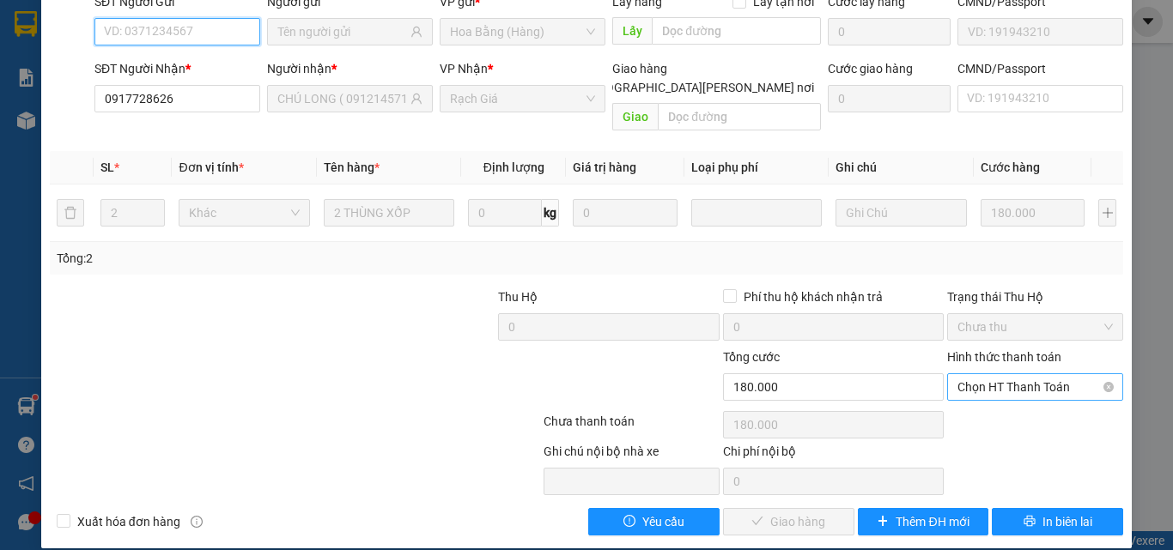
click at [1019, 374] on span "Chọn HT Thanh Toán" at bounding box center [1034, 387] width 155 height 26
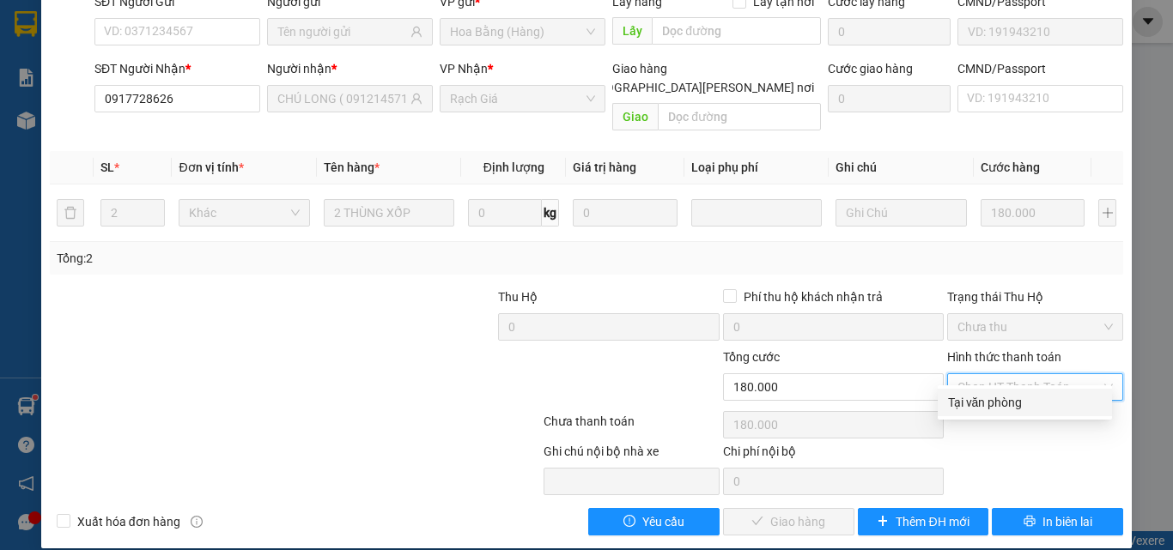
click at [976, 404] on div "Tại văn phòng" at bounding box center [1025, 402] width 154 height 19
type input "0"
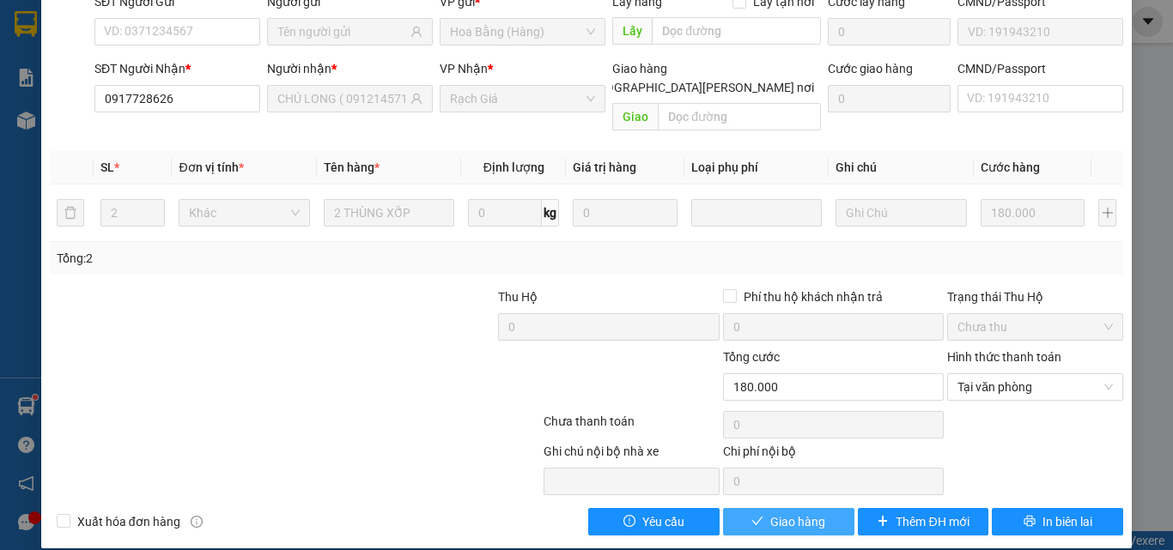
click at [798, 513] on span "Giao hàng" at bounding box center [797, 522] width 55 height 19
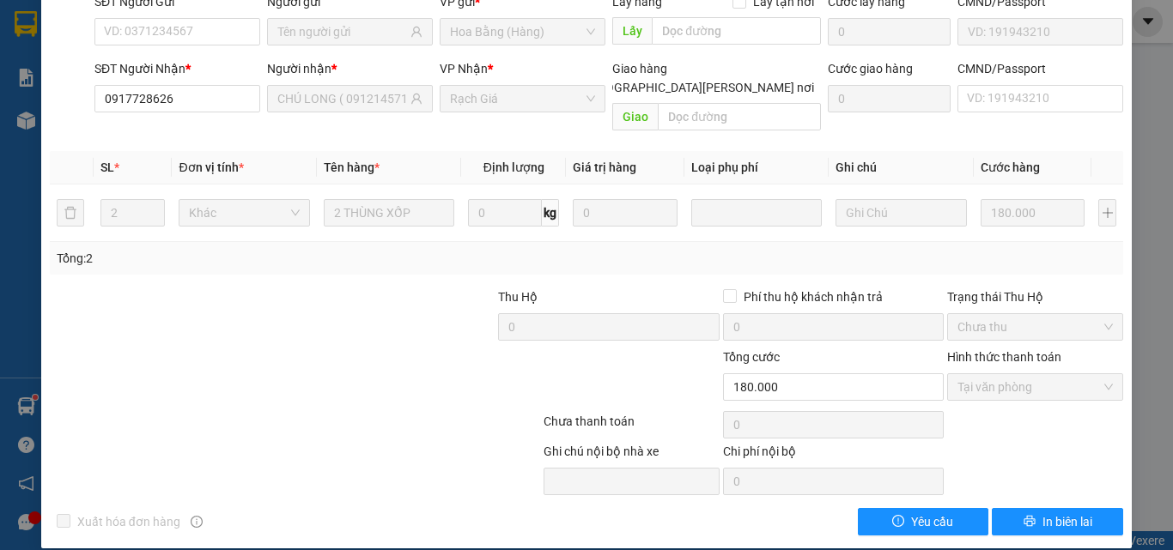
scroll to position [0, 0]
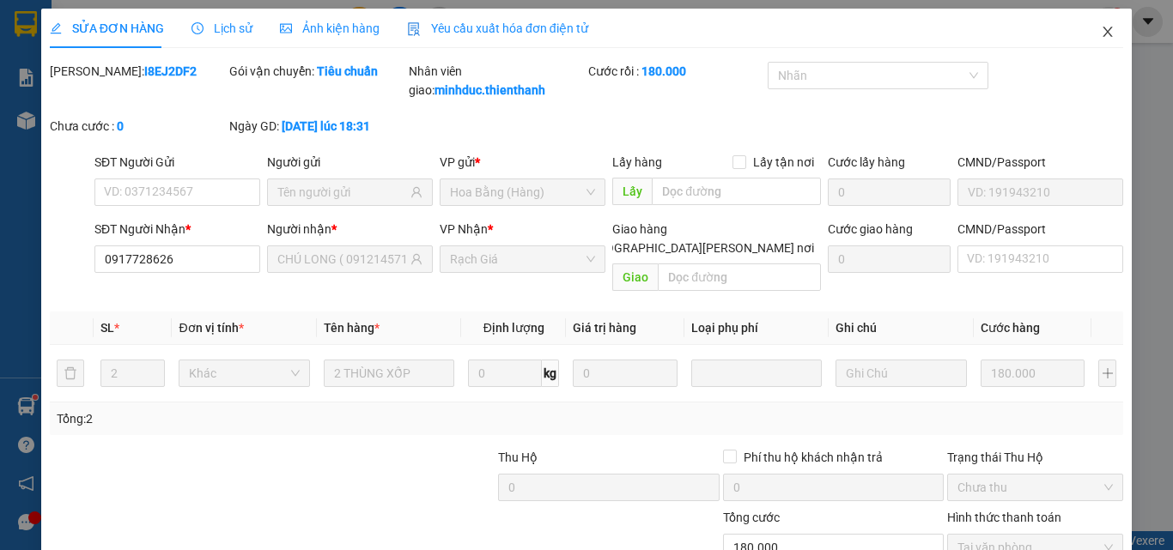
click at [1101, 36] on icon "close" at bounding box center [1108, 32] width 14 height 14
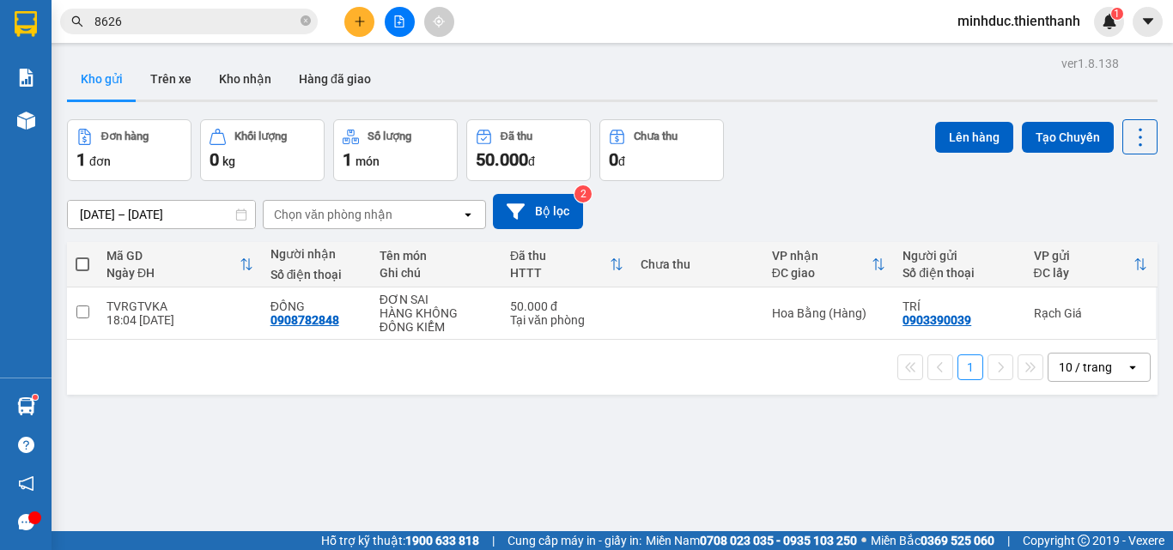
click at [190, 24] on input "8626" at bounding box center [195, 21] width 203 height 19
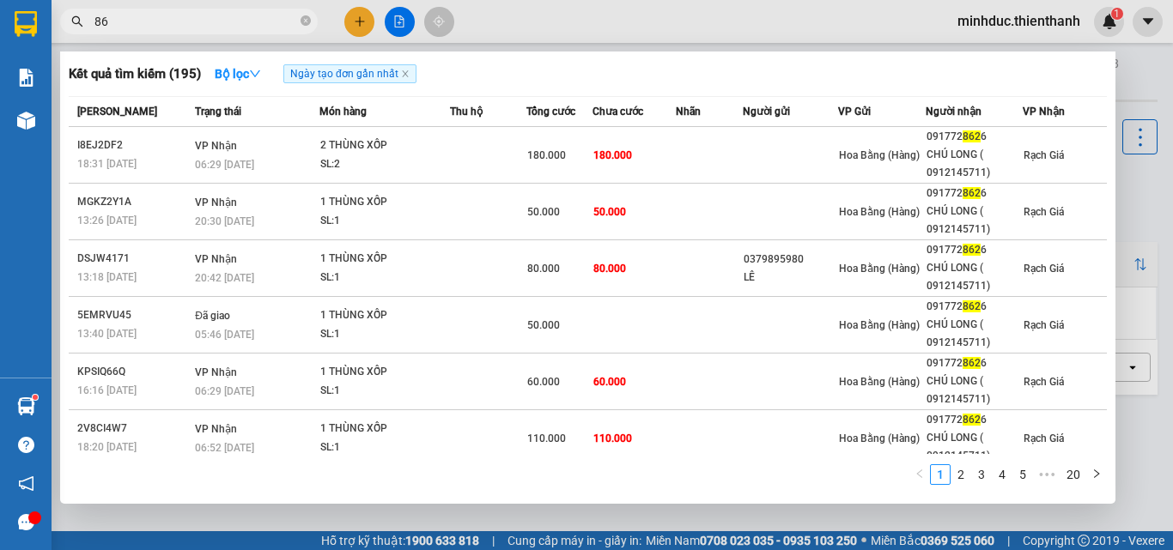
type input "8"
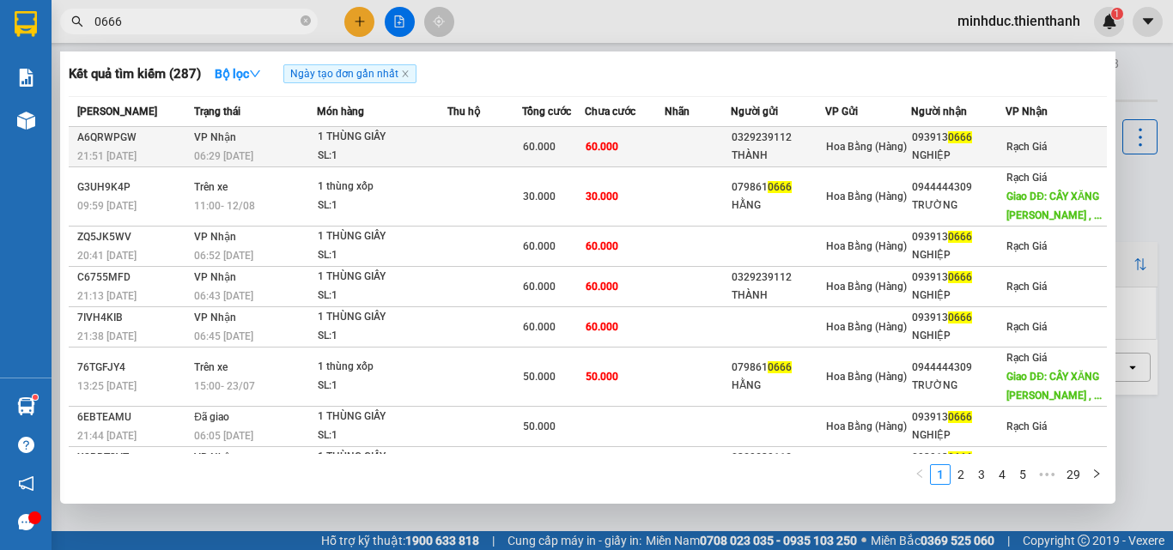
type input "0666"
click at [646, 144] on td "60.000" at bounding box center [625, 147] width 80 height 40
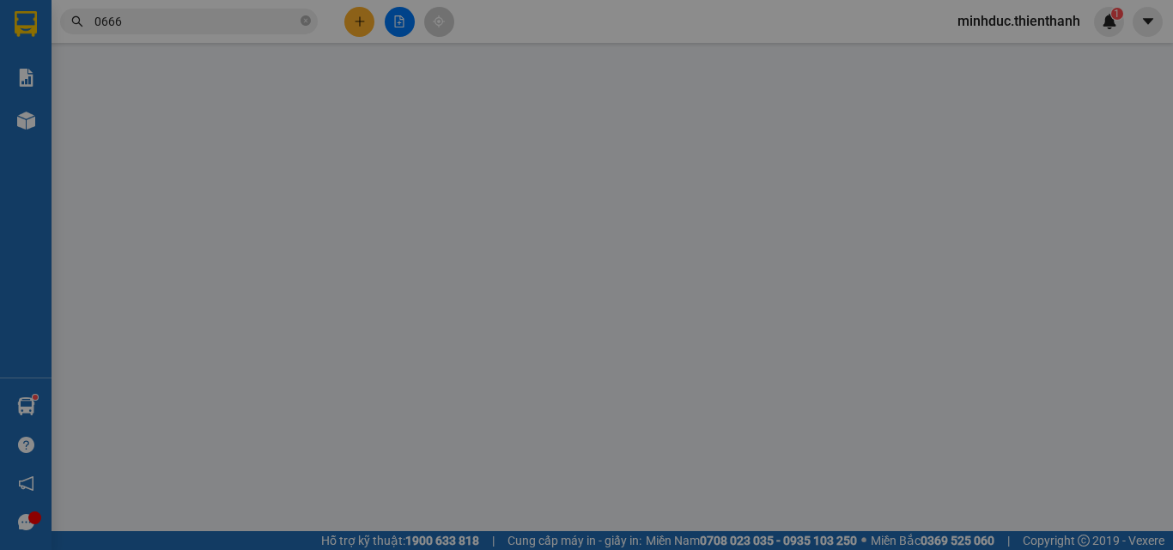
type input "0329239112"
type input "THÀNH"
type input "0939130666"
type input "NGHIỆP"
type input "60.000"
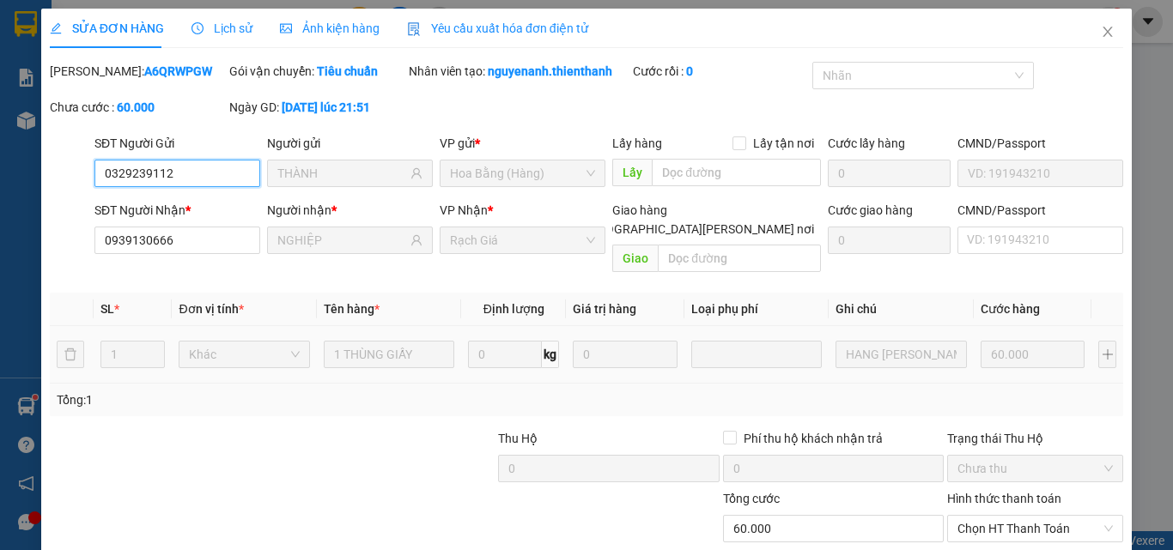
scroll to position [142, 0]
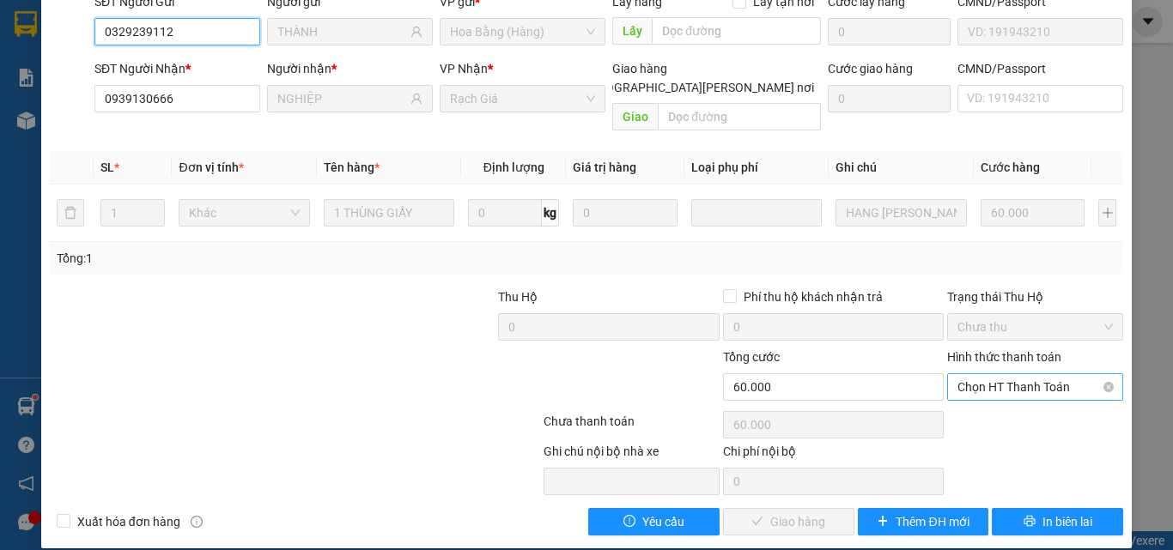
click at [1018, 374] on span "Chọn HT Thanh Toán" at bounding box center [1034, 387] width 155 height 26
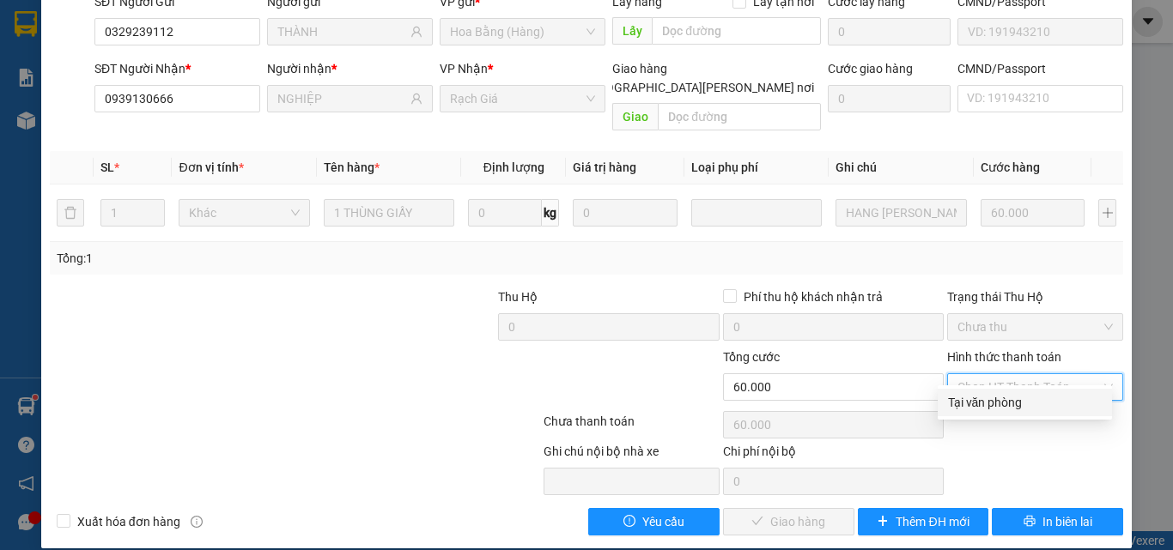
click at [972, 410] on div "Tại văn phòng" at bounding box center [1025, 402] width 154 height 19
type input "0"
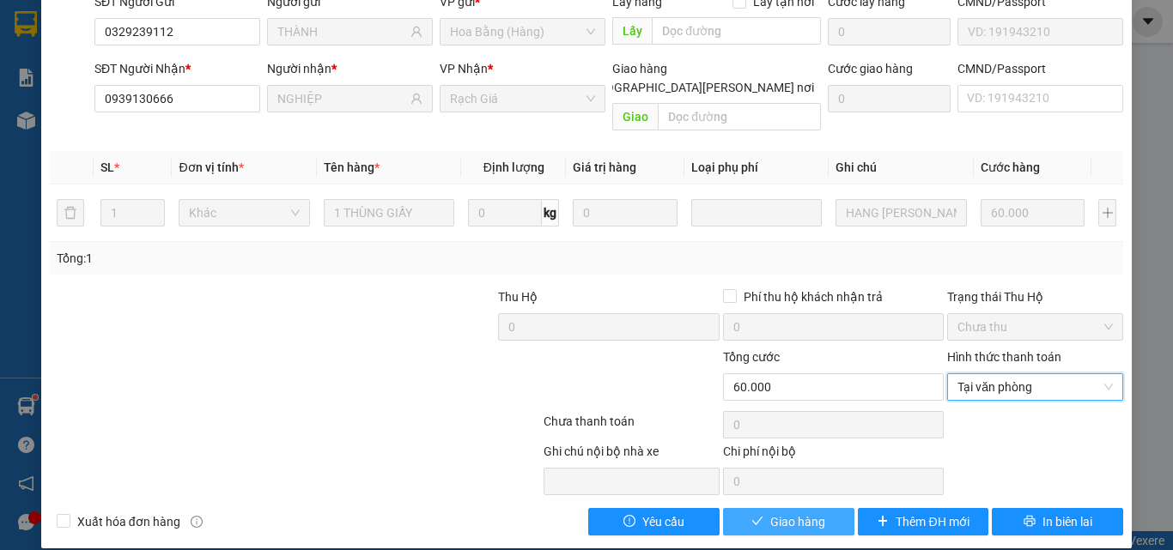
click at [773, 513] on span "Giao hàng" at bounding box center [797, 522] width 55 height 19
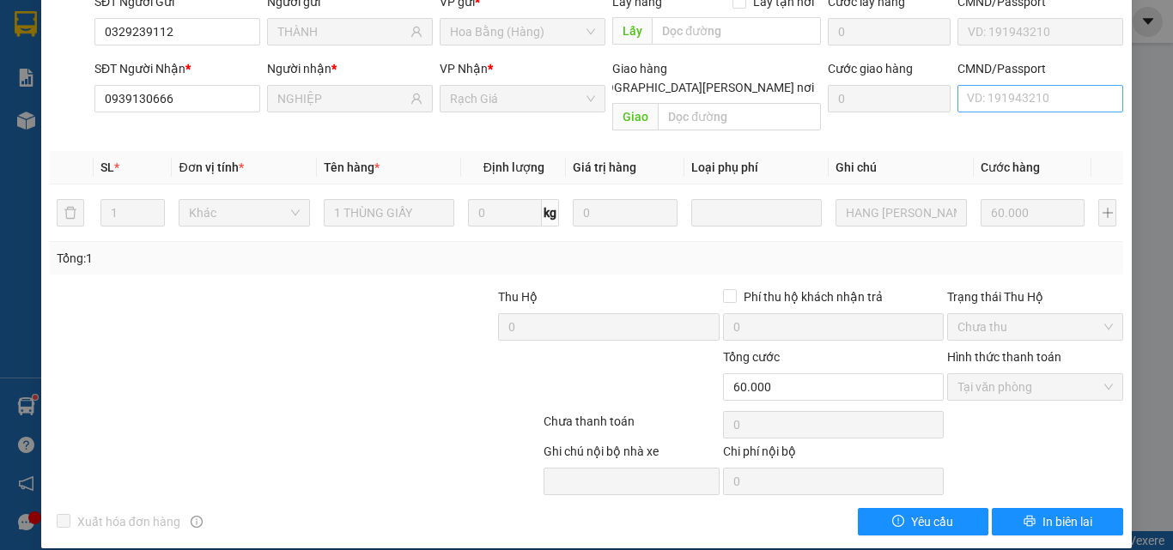
scroll to position [0, 0]
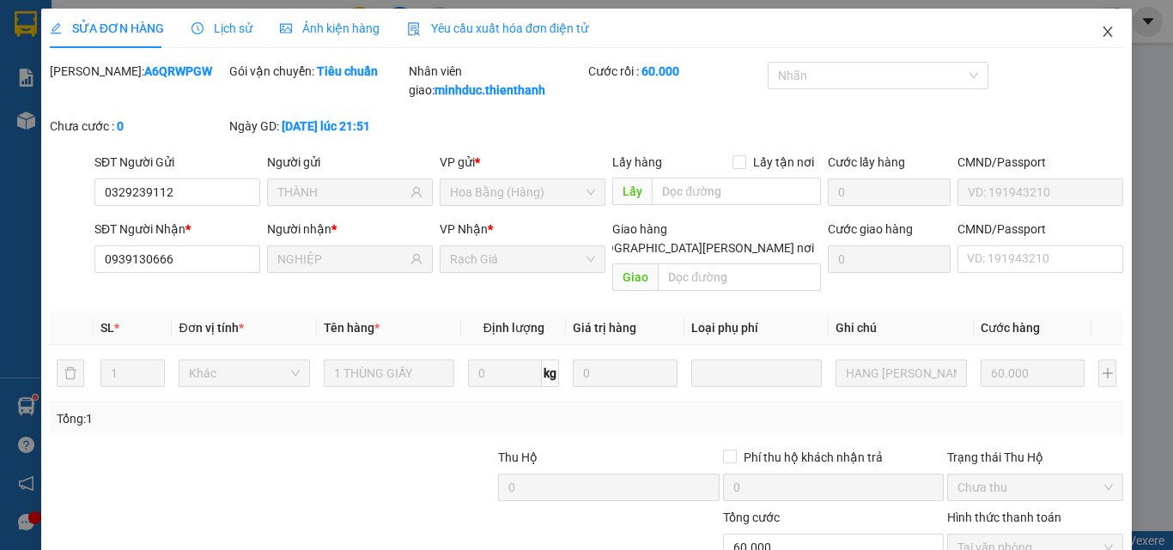
click at [1101, 35] on icon "close" at bounding box center [1108, 32] width 14 height 14
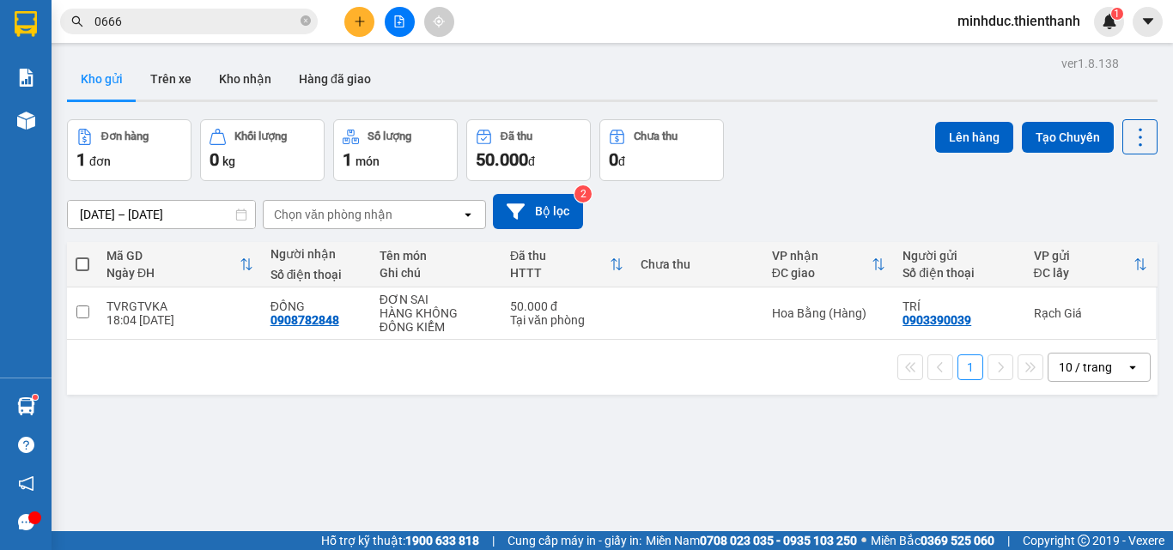
click at [544, 466] on div "ver 1.8.138 Kho gửi Trên xe Kho nhận Hàng đã giao Đơn hàng 1 đơn Khối lượng 0 k…" at bounding box center [612, 327] width 1104 height 550
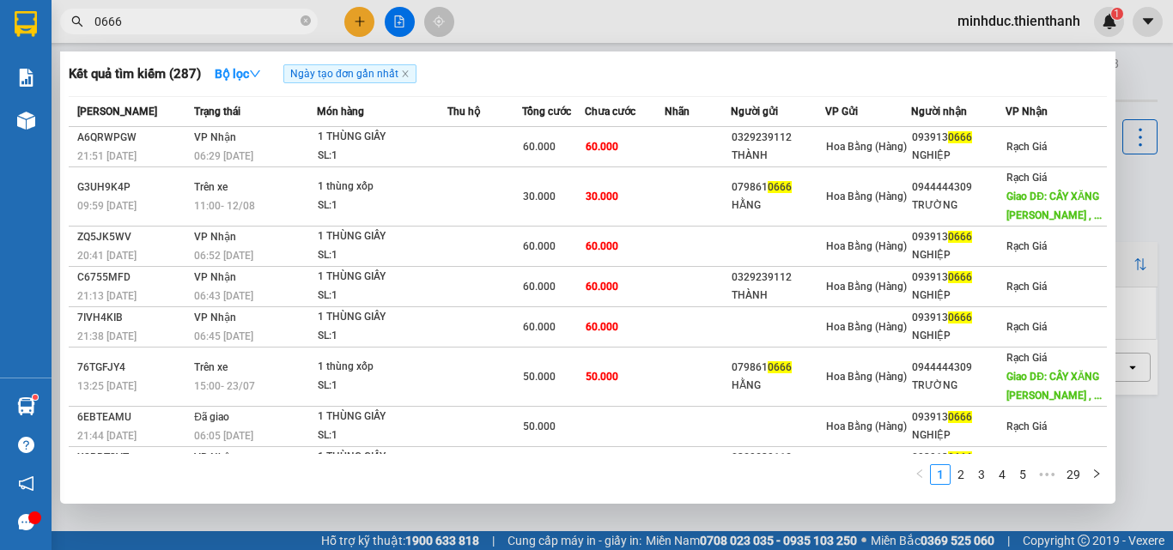
click at [149, 27] on input "0666" at bounding box center [195, 21] width 203 height 19
paste input "939489333"
type input "0939489333"
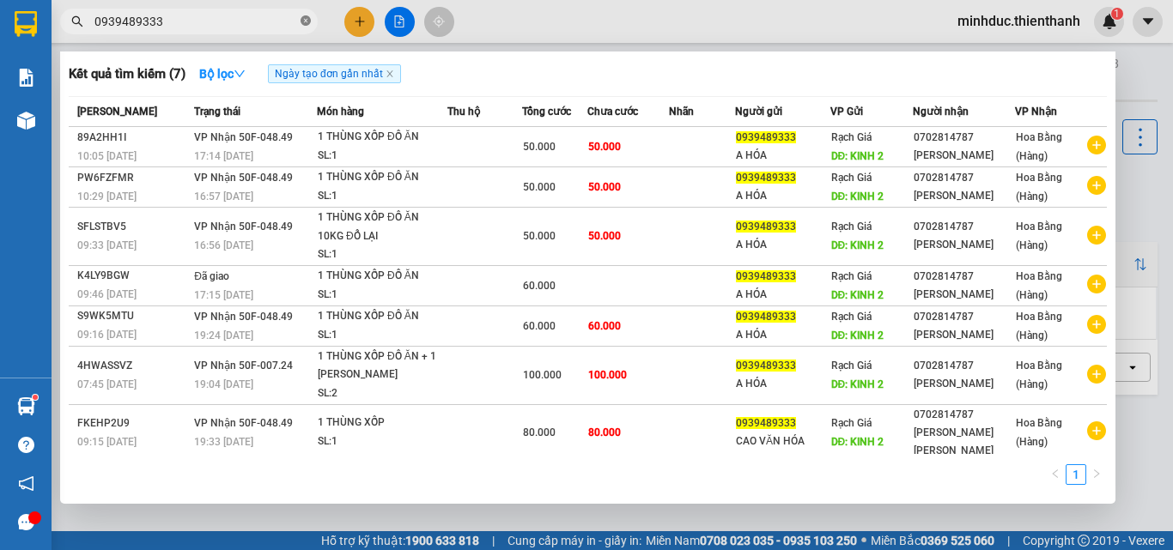
click at [307, 17] on icon "close-circle" at bounding box center [306, 20] width 10 height 10
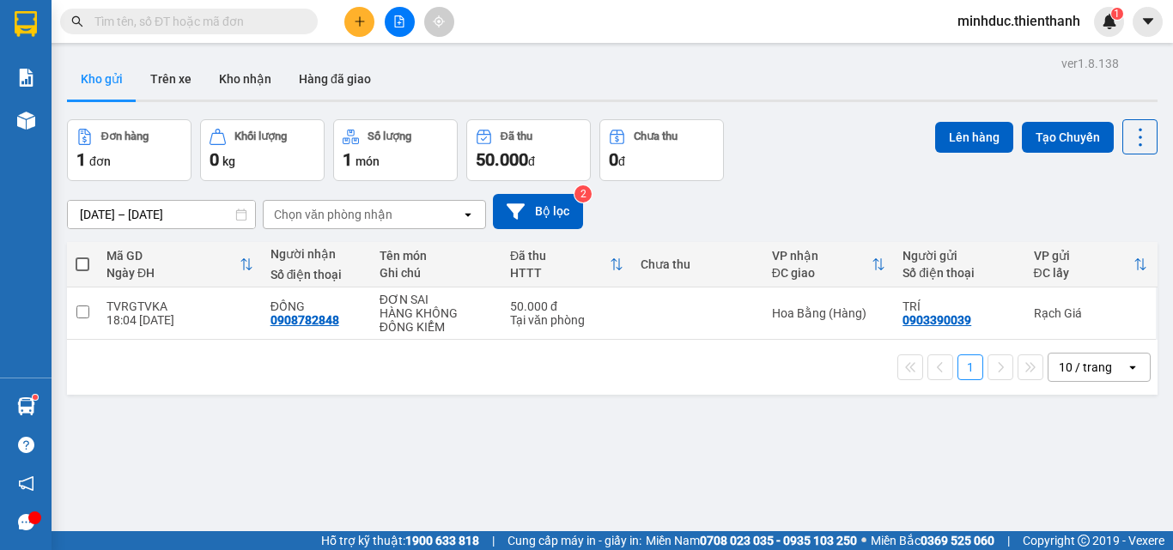
click at [170, 12] on input "text" at bounding box center [195, 21] width 203 height 19
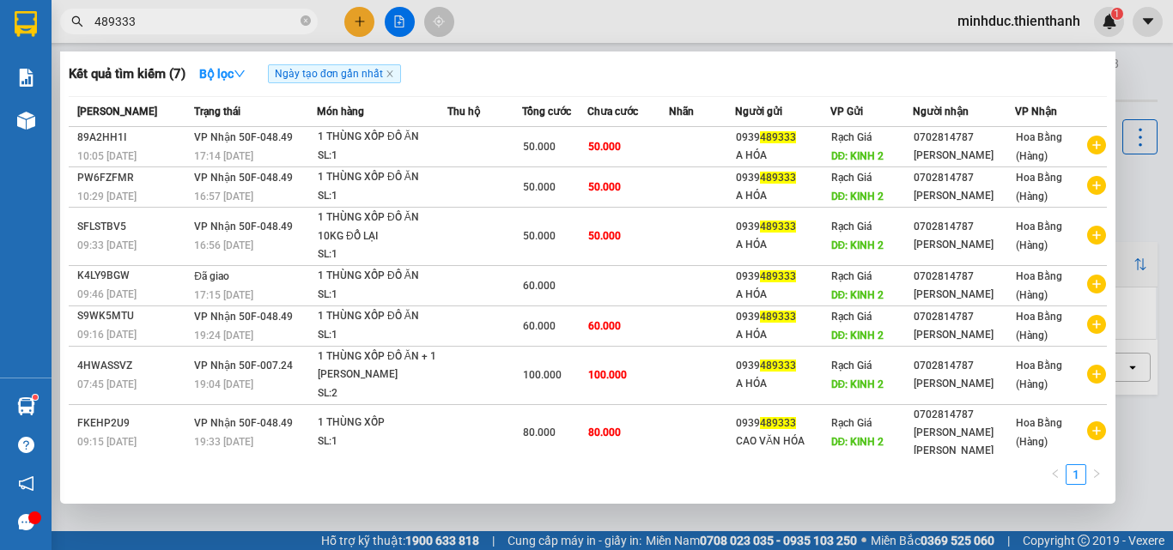
type input "489333"
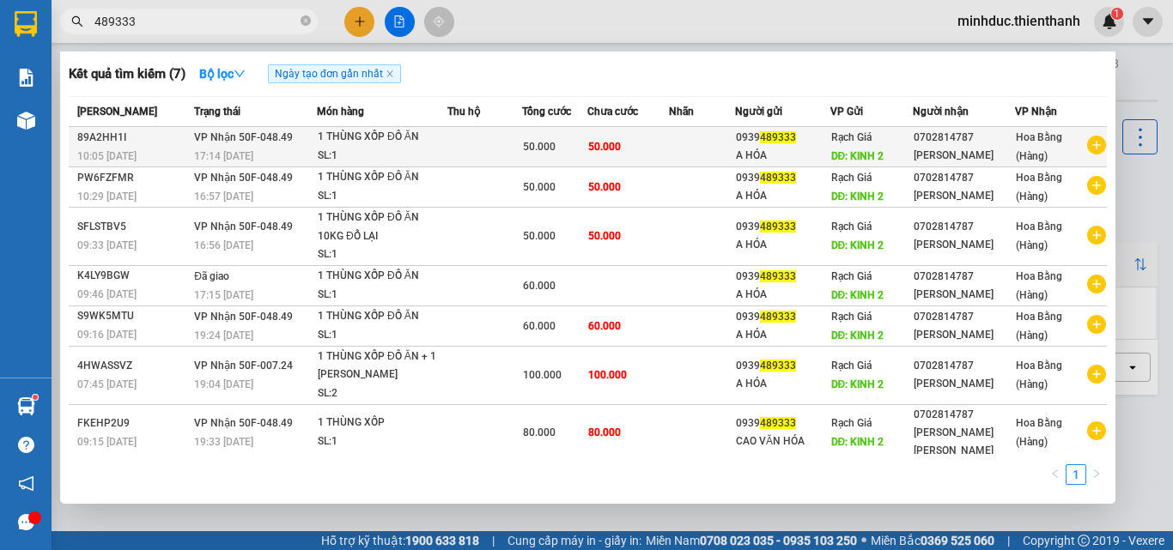
click at [367, 150] on div "SL: 1" at bounding box center [382, 156] width 129 height 19
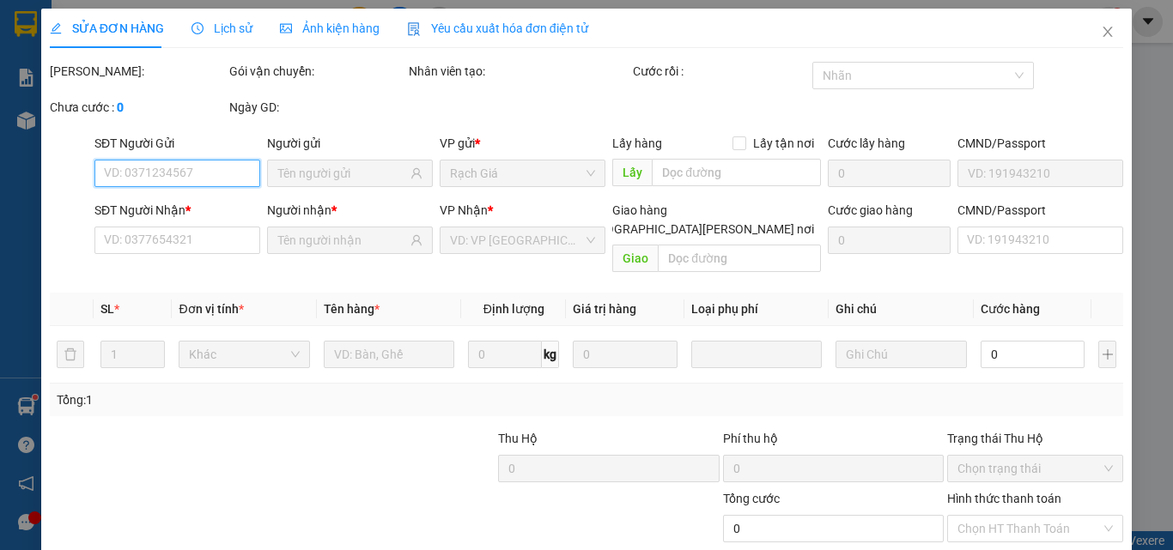
type input "0939489333"
type input "KINH 2"
type input "0702814787"
type input "50.000"
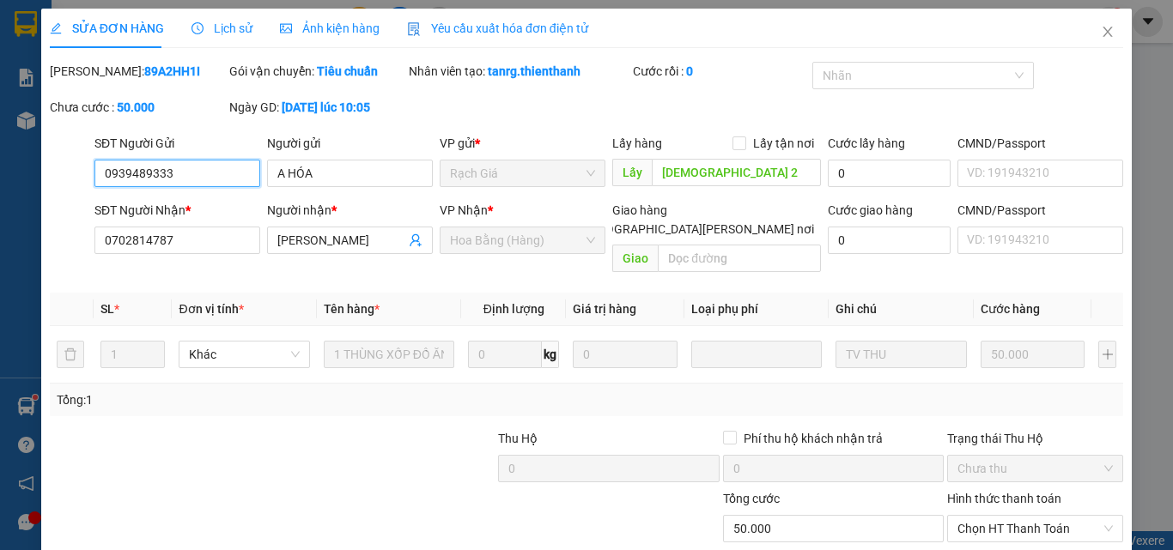
click at [192, 171] on input "0939489333" at bounding box center [177, 173] width 166 height 27
type input "0939489333489333"
click at [1101, 30] on icon "close" at bounding box center [1108, 32] width 14 height 14
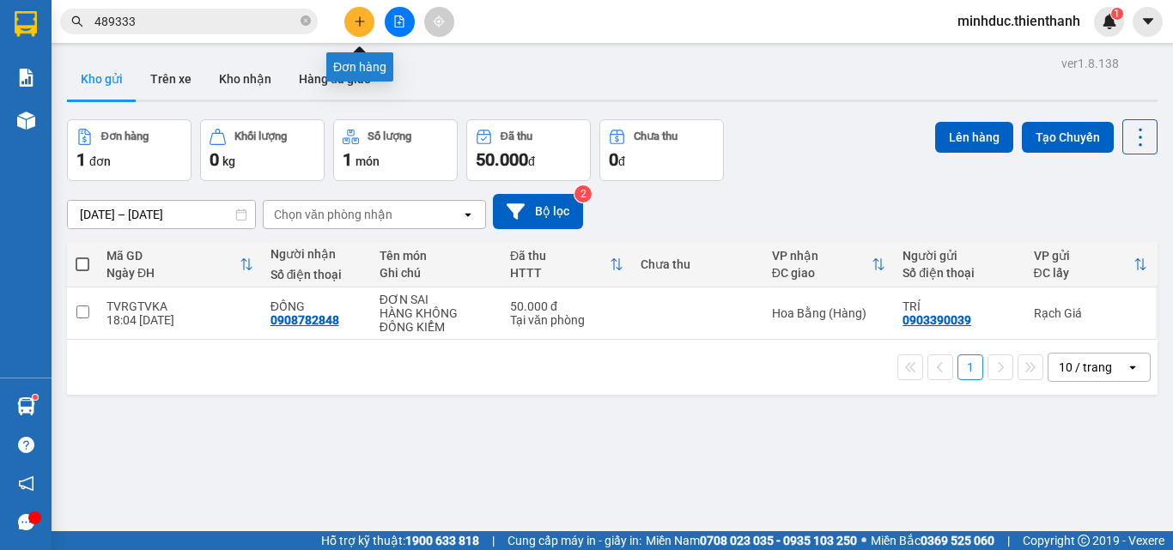
click at [368, 23] on button at bounding box center [359, 22] width 30 height 30
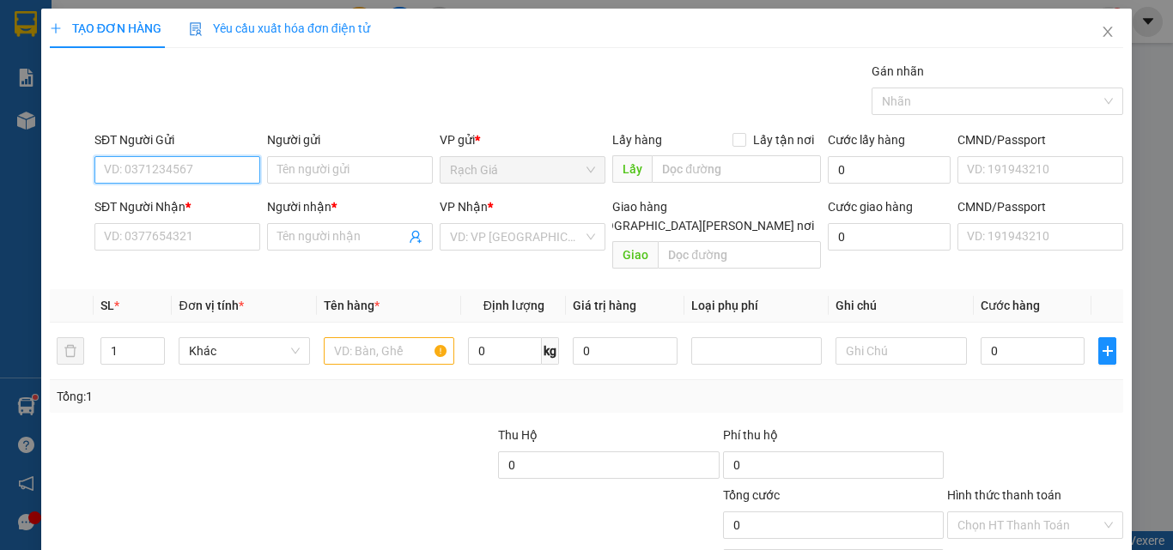
click at [179, 166] on input "SĐT Người Gửi" at bounding box center [177, 169] width 166 height 27
click at [179, 166] on input "489333" at bounding box center [177, 169] width 166 height 27
click at [119, 170] on input "489333" at bounding box center [177, 169] width 166 height 27
click at [122, 166] on input "489333" at bounding box center [177, 169] width 166 height 27
type input "9333"
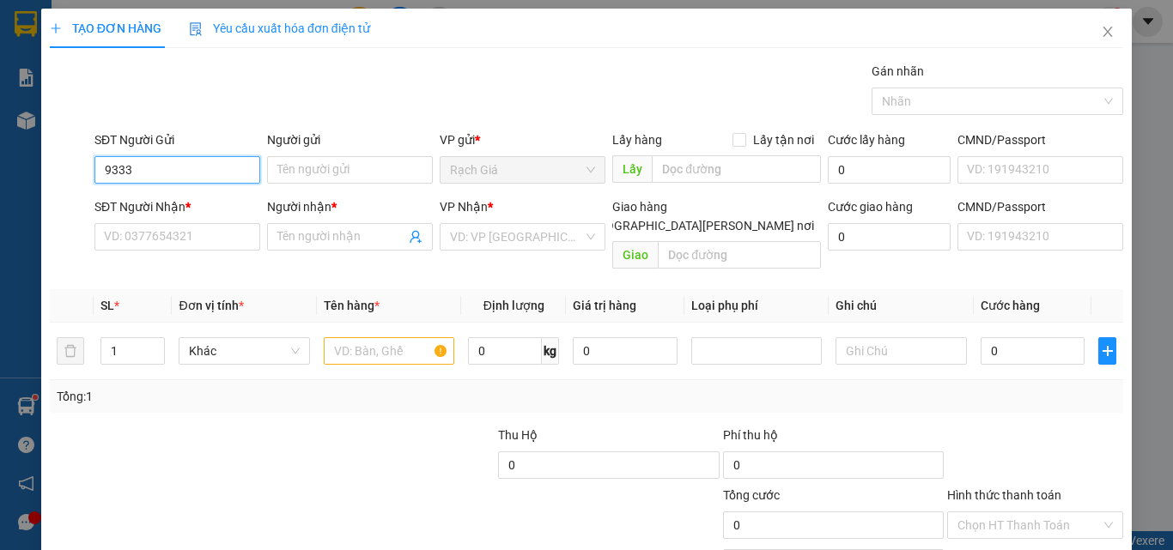
click at [152, 173] on input "9333" at bounding box center [177, 169] width 166 height 27
click at [1103, 33] on icon "close" at bounding box center [1107, 32] width 9 height 10
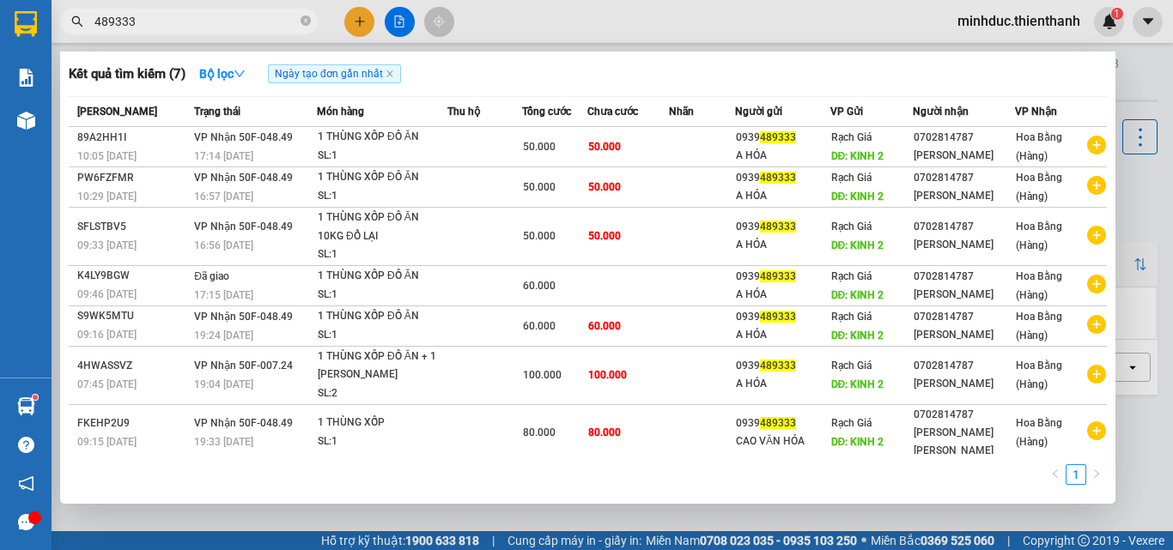
click at [175, 21] on input "489333" at bounding box center [195, 21] width 203 height 19
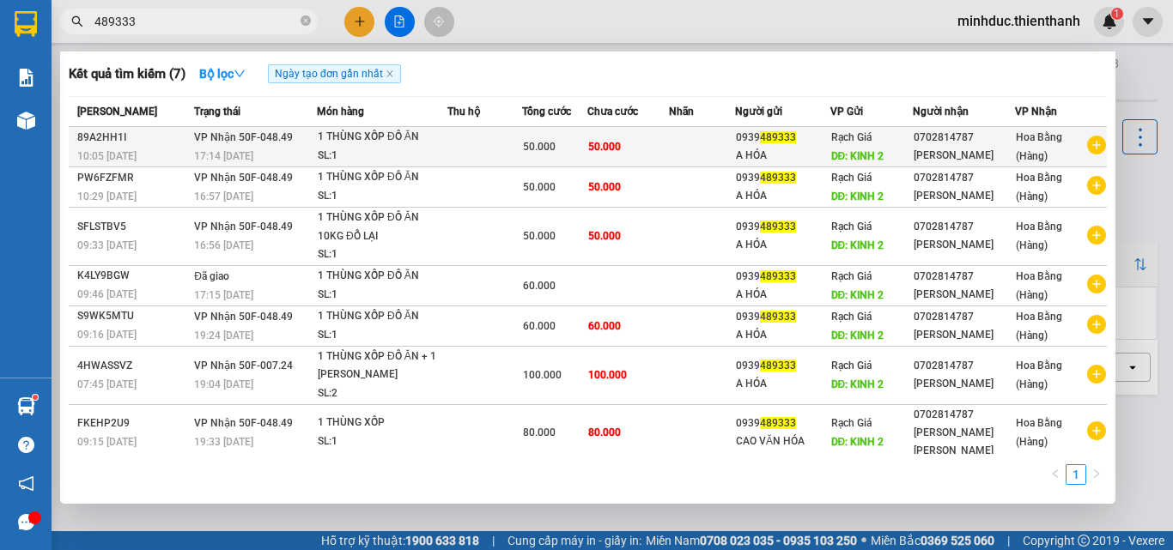
click at [509, 148] on td at bounding box center [484, 147] width 75 height 40
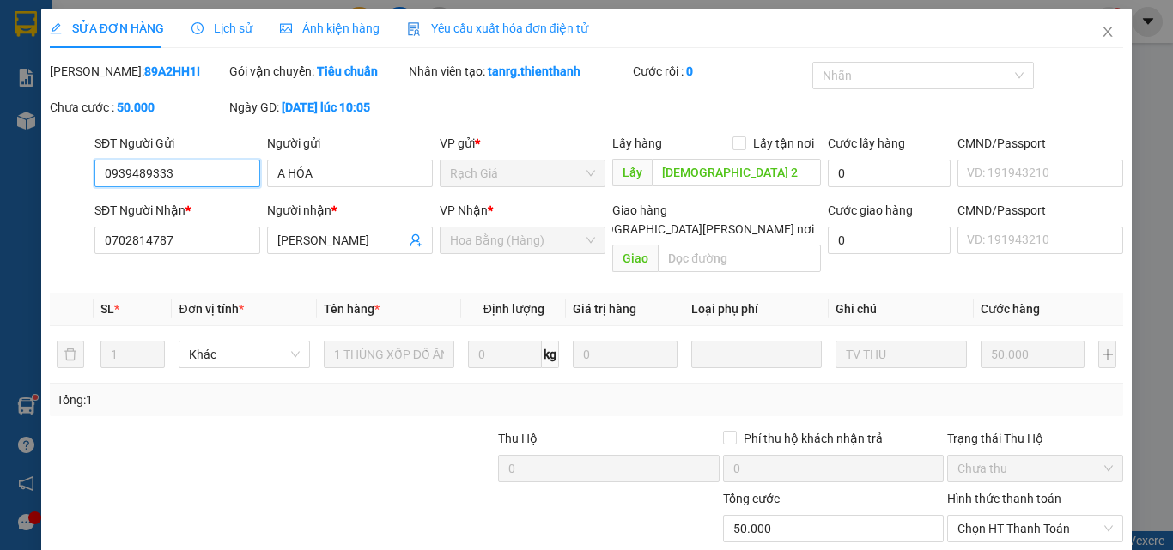
type input "0939489333"
type input "KINH 2"
type input "0702814787"
type input "50.000"
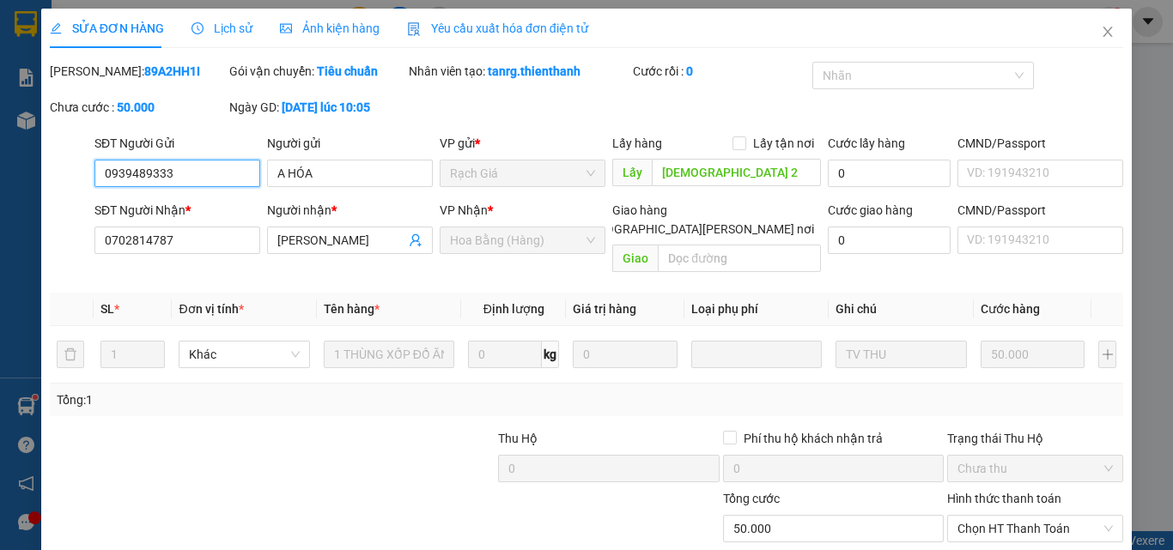
click at [191, 174] on input "0939489333" at bounding box center [177, 173] width 166 height 27
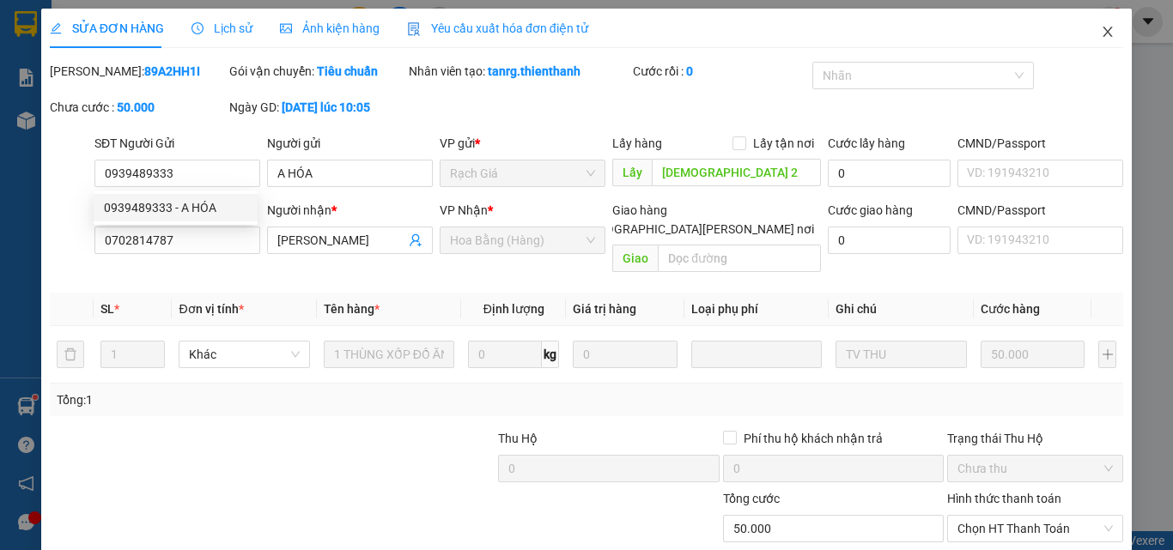
click at [1101, 27] on icon "close" at bounding box center [1108, 32] width 14 height 14
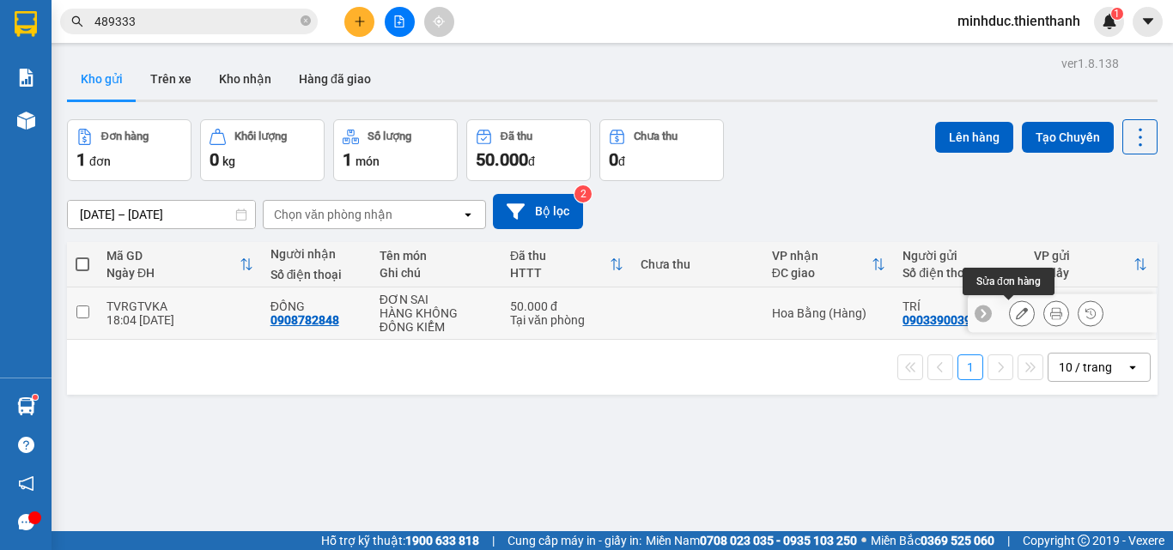
click at [1016, 311] on icon at bounding box center [1022, 313] width 12 height 12
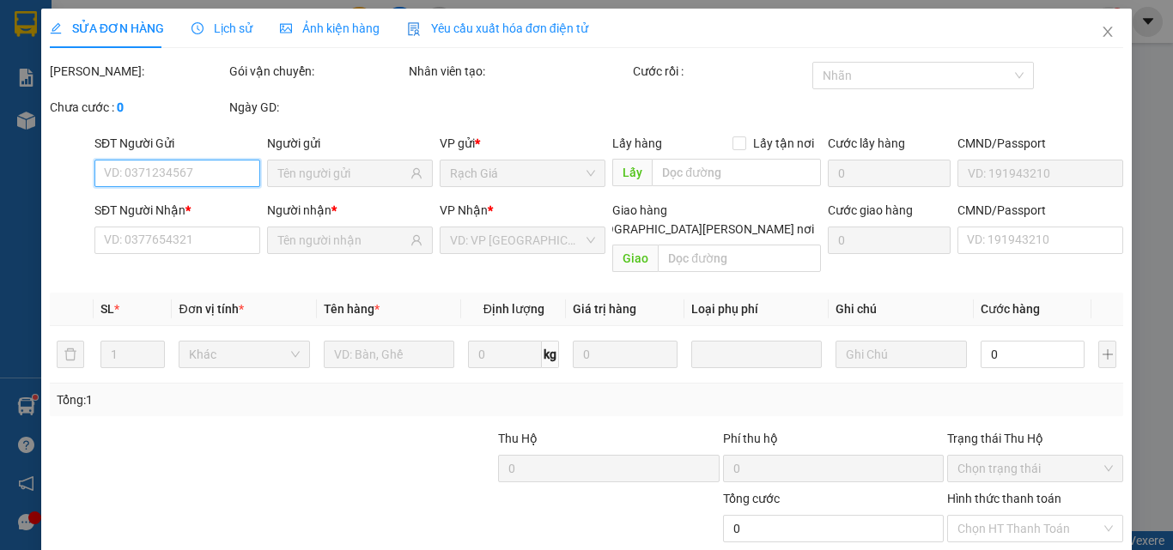
click at [185, 170] on input "SĐT Người Gửi" at bounding box center [177, 173] width 166 height 27
type input "0903390039"
type input "0908782848"
type input "50.000"
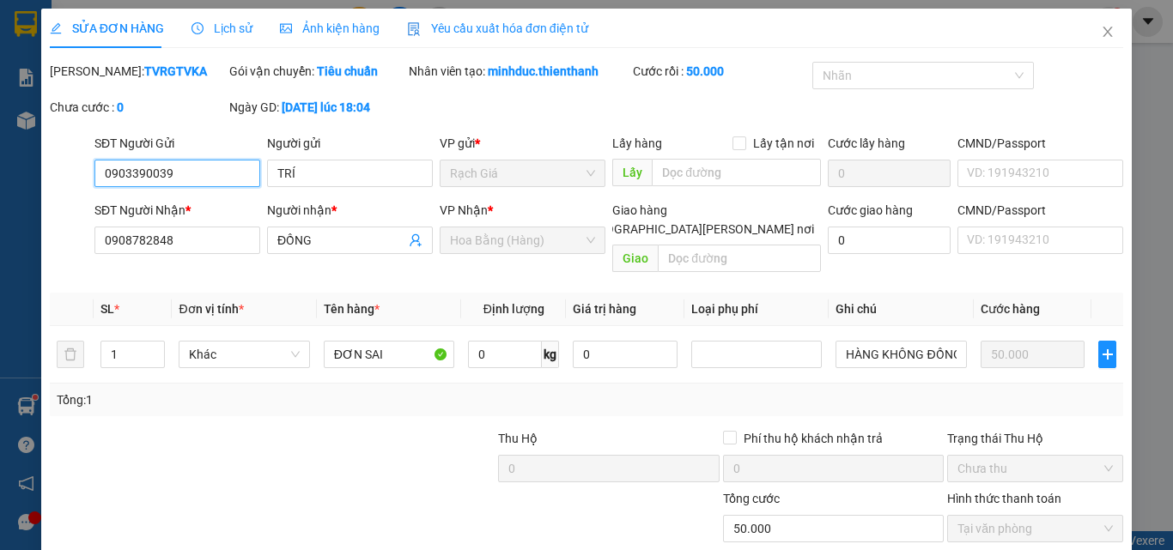
click at [185, 170] on input "0903390039" at bounding box center [177, 173] width 166 height 27
paste input "39489333"
type input "0939489333"
click at [201, 215] on div "0939489333 - A HÓA" at bounding box center [175, 207] width 143 height 19
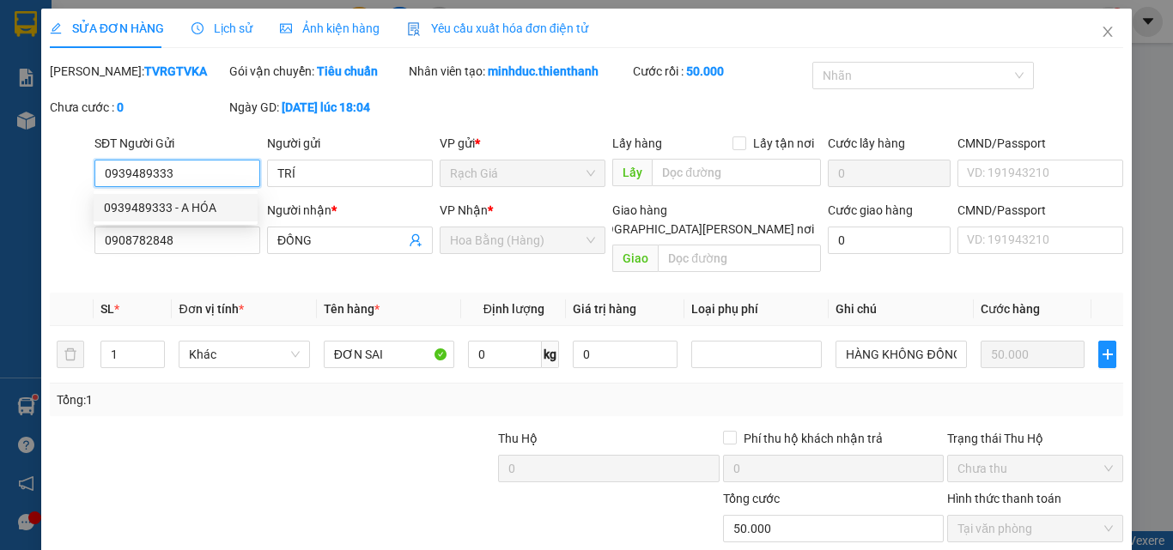
type input "KINH 2"
type input "A HÓA"
type input "0939489333"
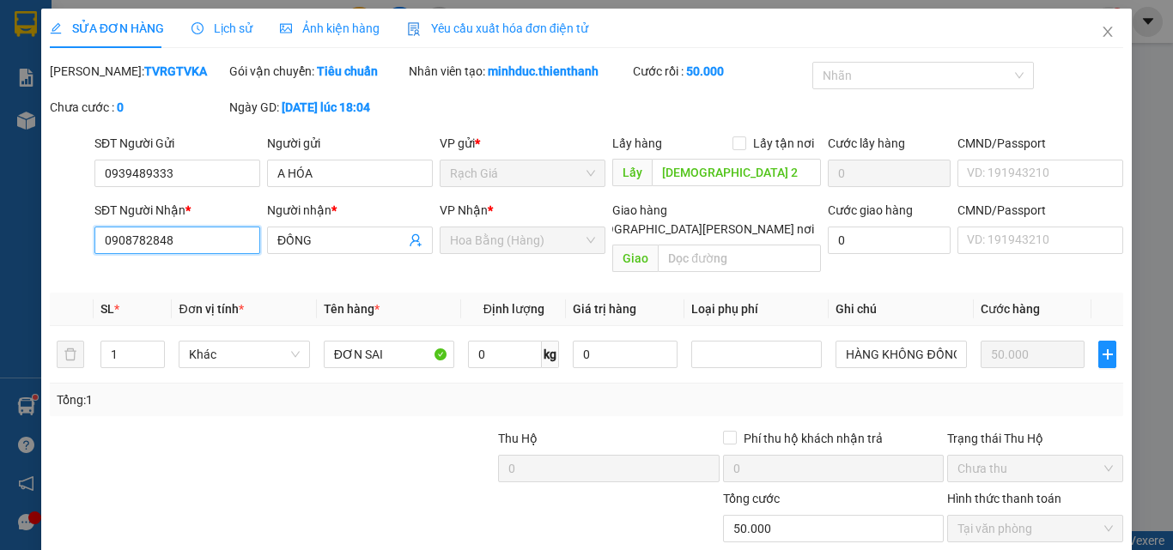
click at [192, 247] on input "0908782848" at bounding box center [177, 240] width 166 height 27
click at [192, 246] on input "0908782848" at bounding box center [177, 240] width 166 height 27
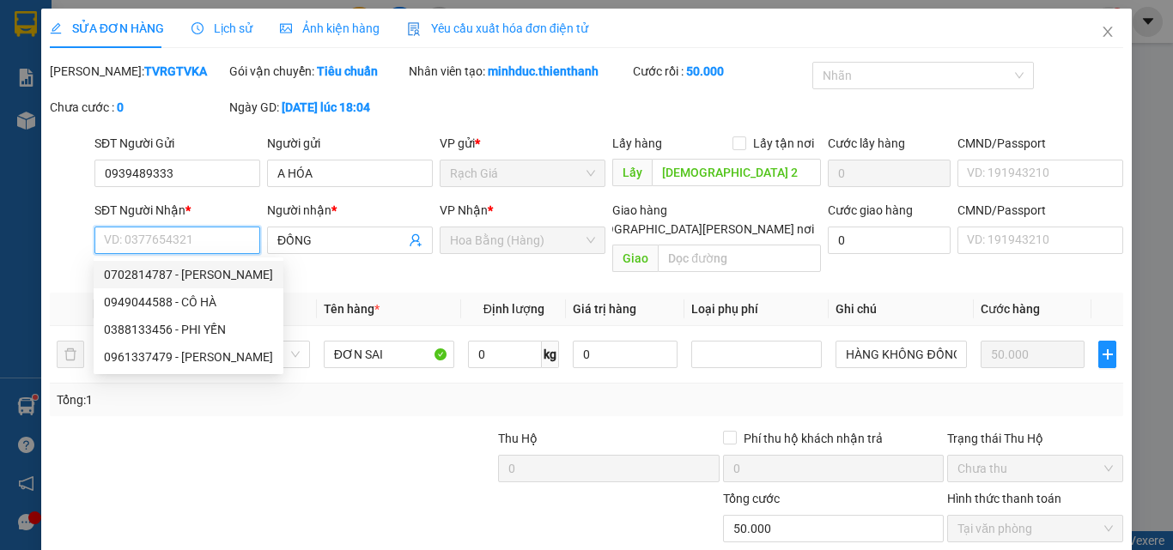
click at [141, 271] on div "0702814787 - CHÍ NHÂN" at bounding box center [188, 274] width 169 height 19
type input "0702814787"
type input "CHÍ NHÂN"
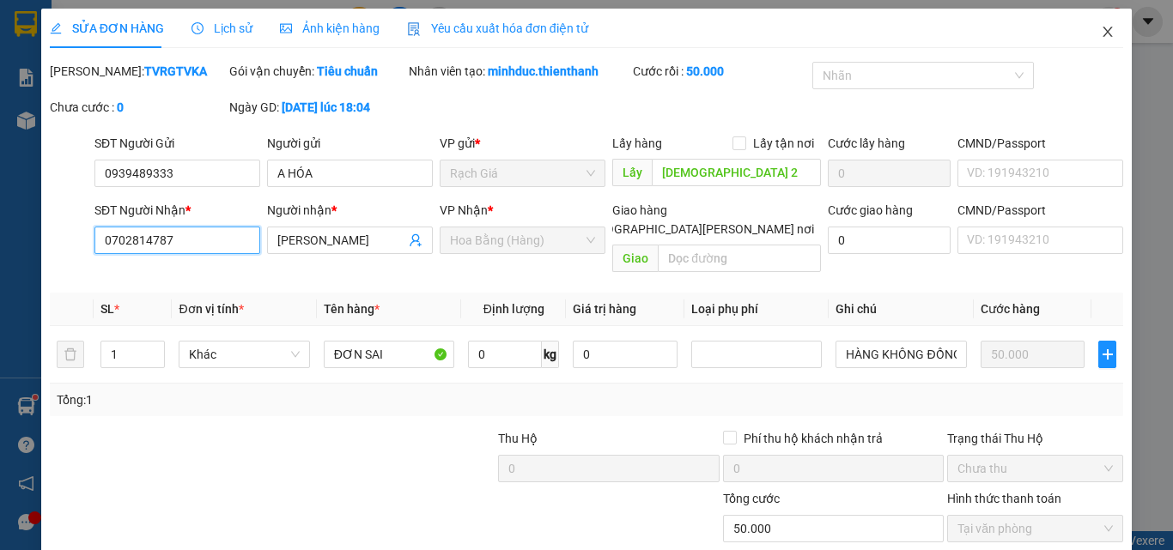
type input "0702814787"
click at [1101, 29] on icon "close" at bounding box center [1108, 32] width 14 height 14
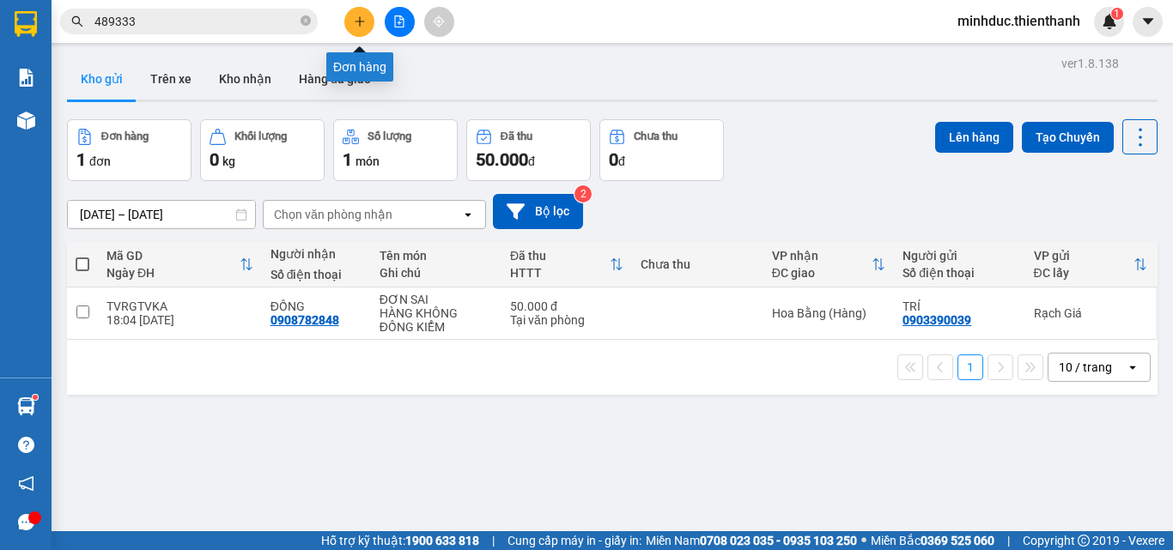
click at [358, 23] on icon "plus" at bounding box center [360, 21] width 12 height 12
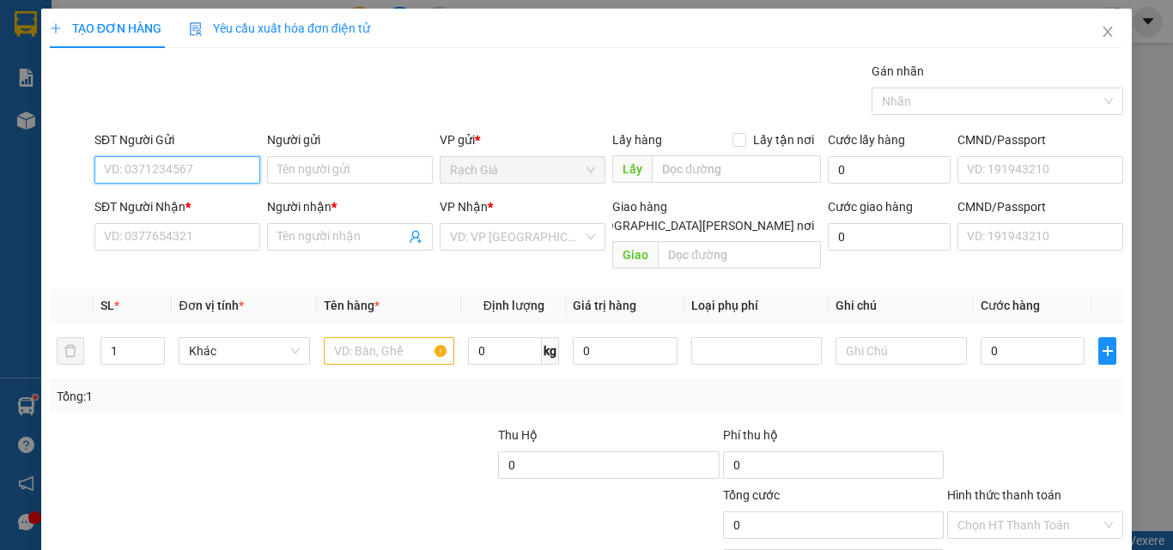
click at [199, 169] on input "SĐT Người Gửi" at bounding box center [177, 169] width 166 height 27
paste input "0939489333"
type input "0939489333"
click at [202, 208] on div "0939489333 - A HÓA" at bounding box center [175, 204] width 143 height 19
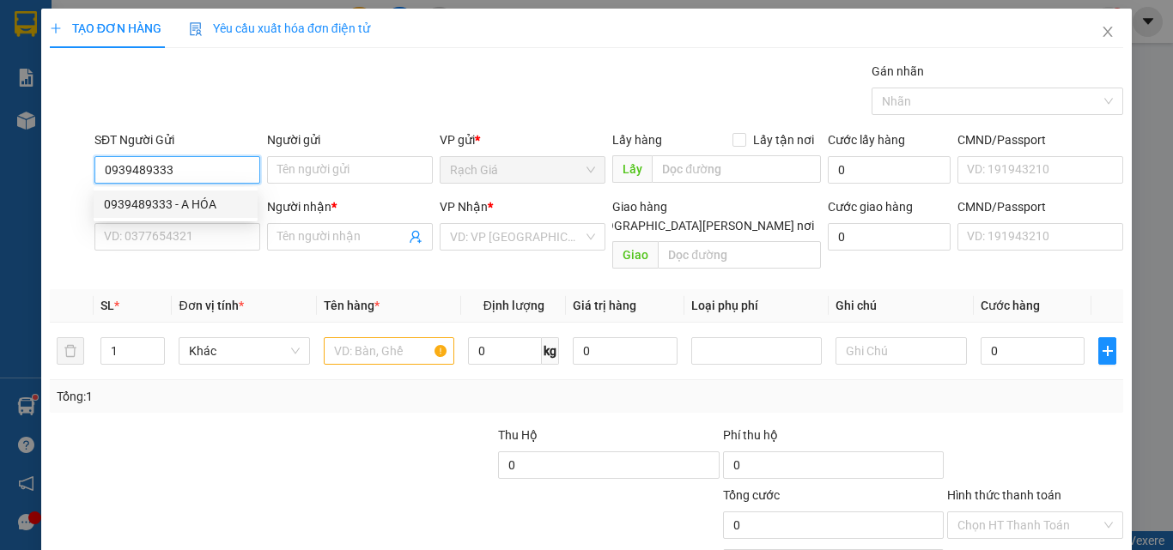
type input "A HÓA"
type input "KINH 2"
type input "0702814787"
type input "CHÍ NHÂN"
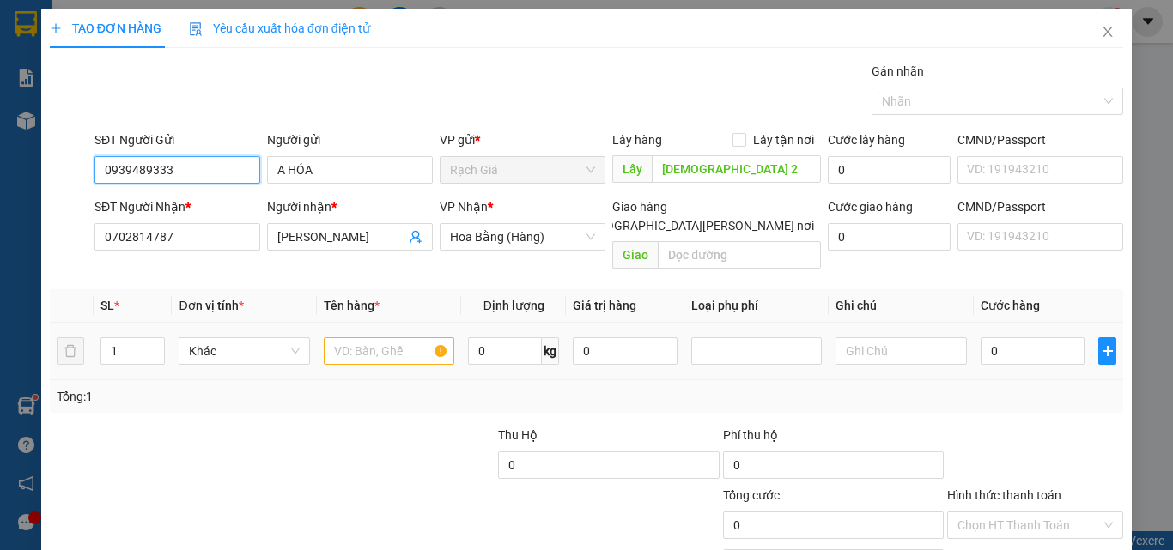
type input "0939489333"
click at [393, 337] on input "text" at bounding box center [389, 350] width 131 height 27
type input "50.000"
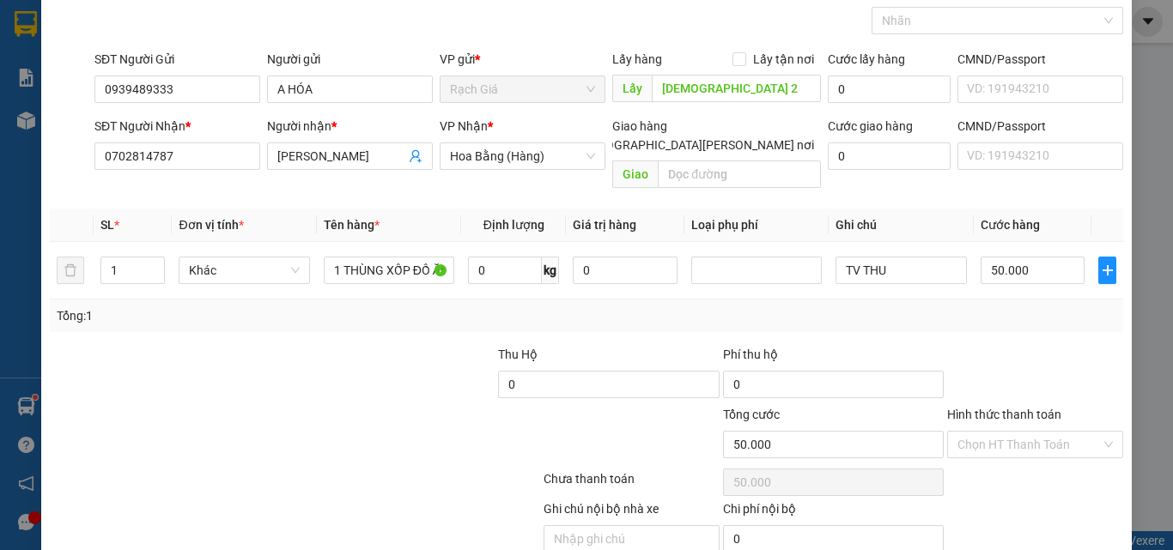
scroll to position [138, 0]
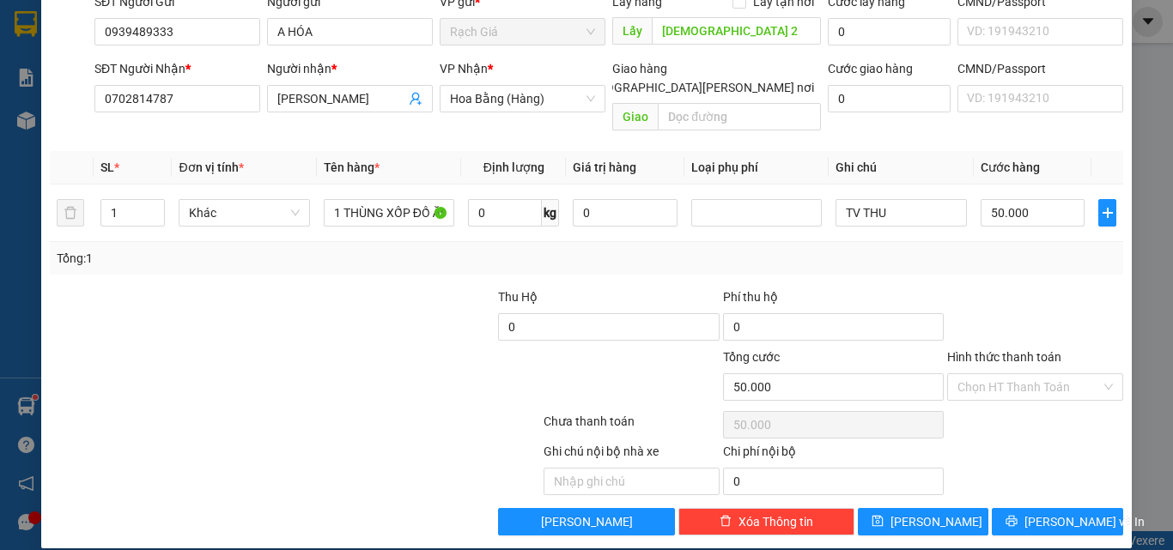
click at [248, 348] on div at bounding box center [205, 378] width 314 height 60
click at [896, 199] on input "TV THU" at bounding box center [901, 212] width 131 height 27
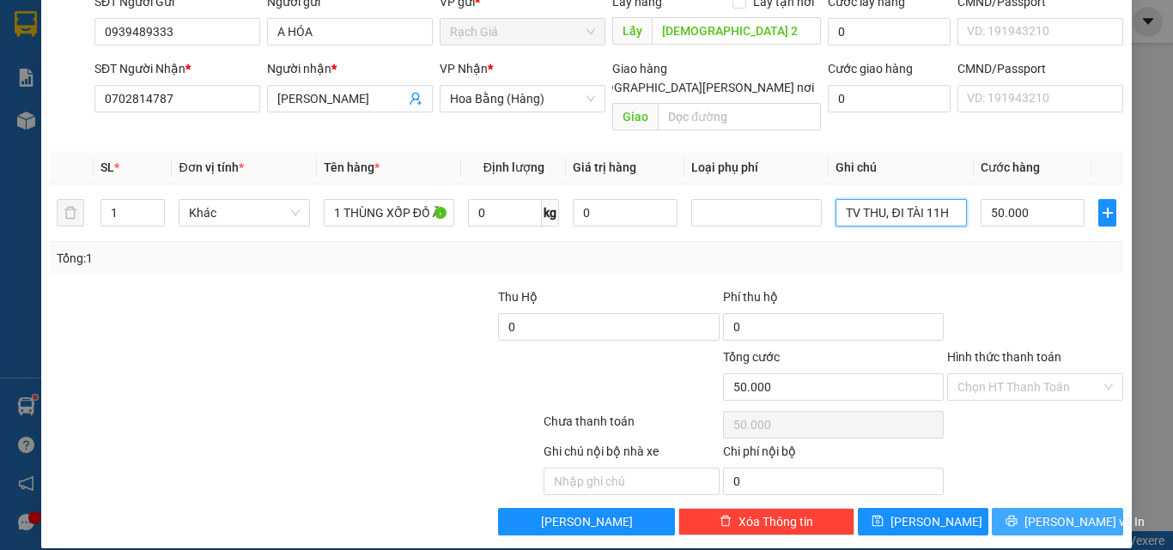
type input "TV THU, ĐI TÀI 11H"
click at [1050, 513] on span "Lưu và In" at bounding box center [1084, 522] width 120 height 19
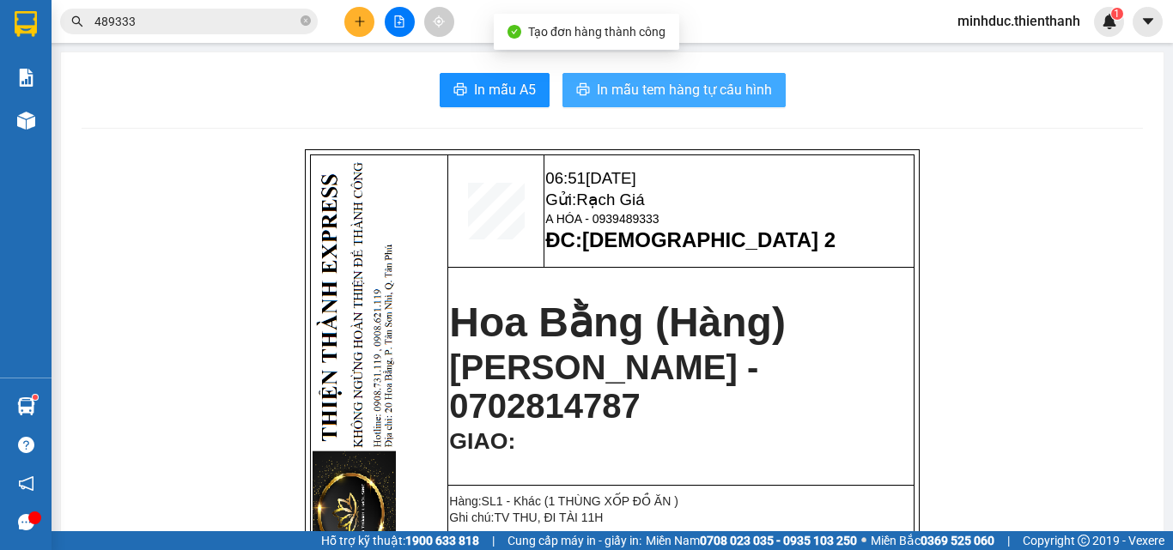
click at [687, 93] on span "In mẫu tem hàng tự cấu hình" at bounding box center [684, 89] width 175 height 21
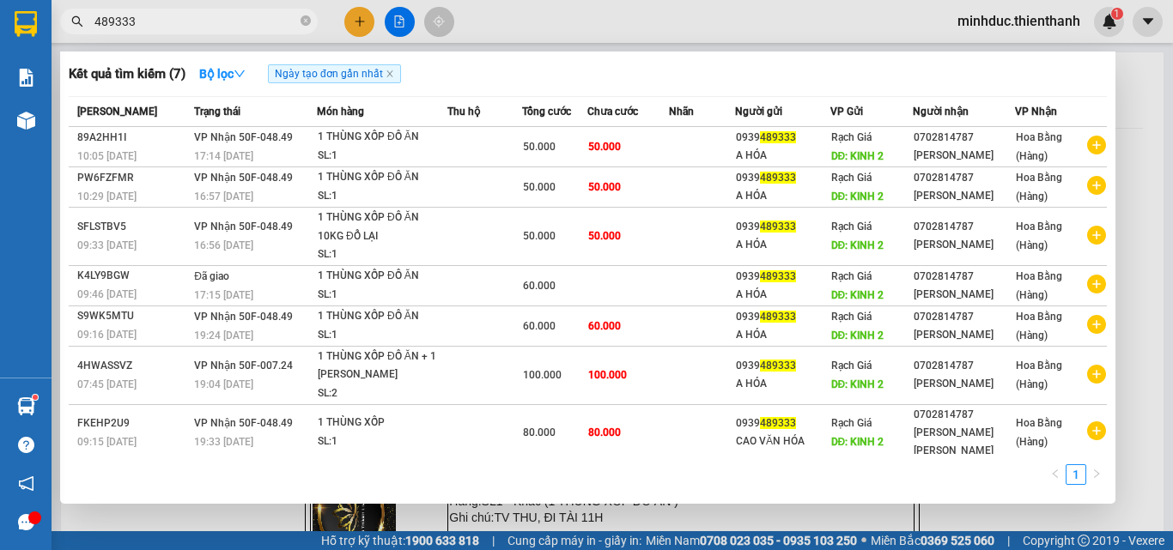
click at [240, 15] on input "489333" at bounding box center [195, 21] width 203 height 19
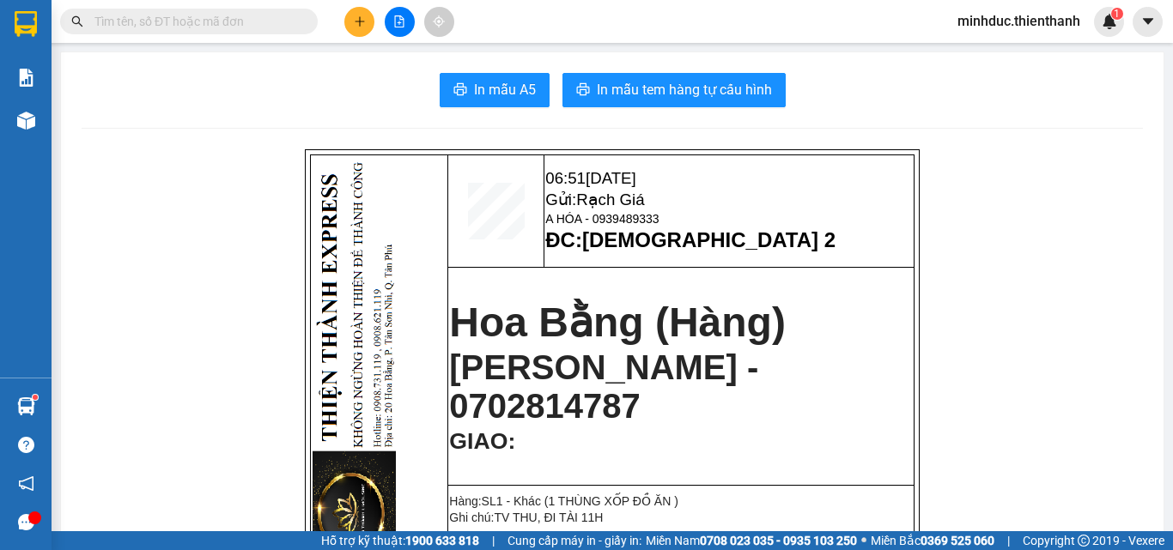
click at [222, 21] on input "text" at bounding box center [195, 21] width 203 height 19
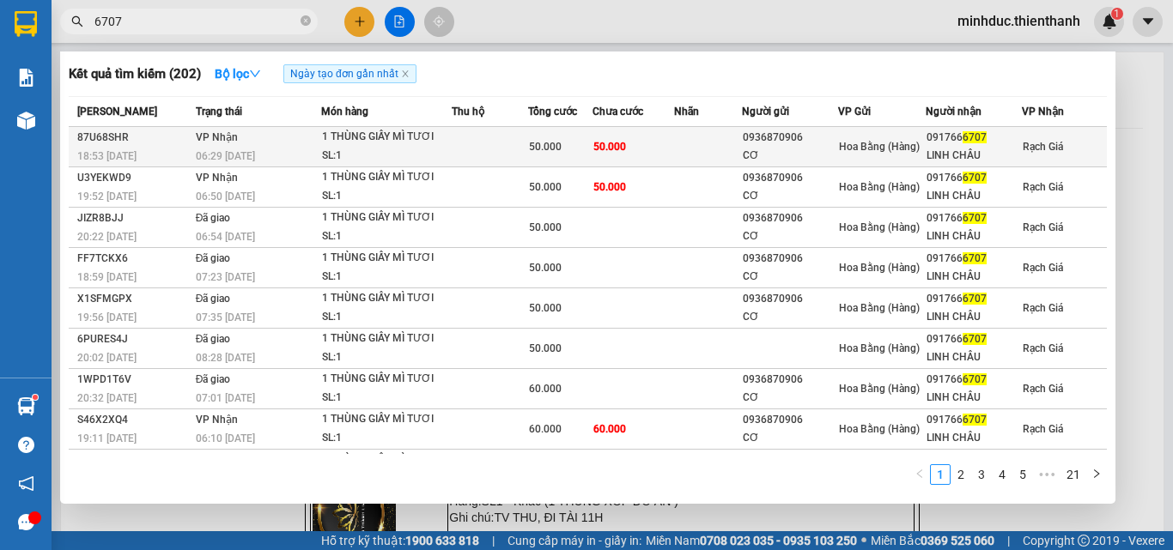
type input "6707"
click at [537, 137] on div "50.000" at bounding box center [560, 146] width 63 height 19
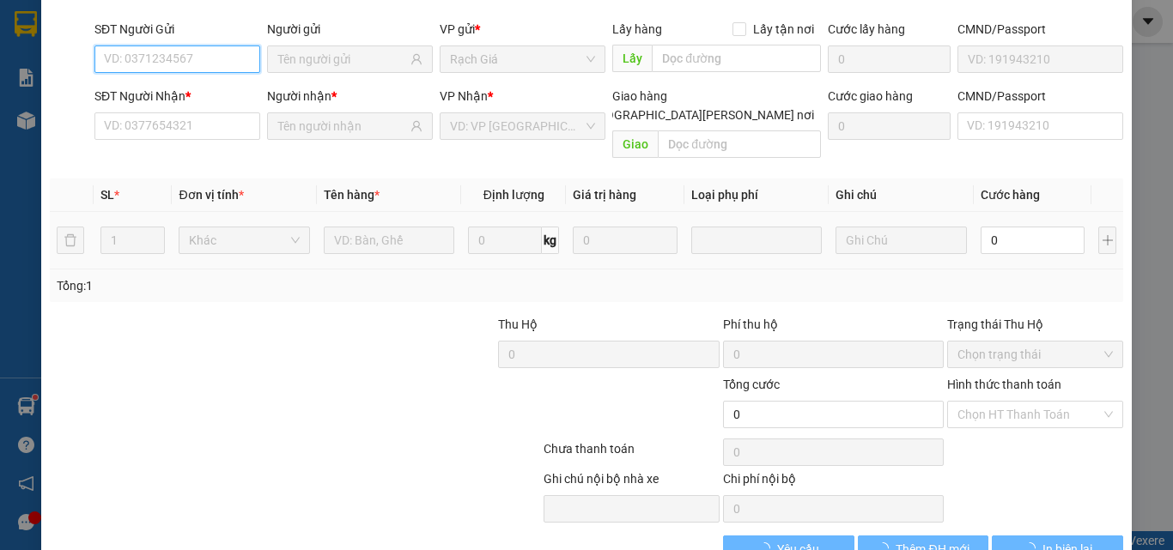
scroll to position [142, 0]
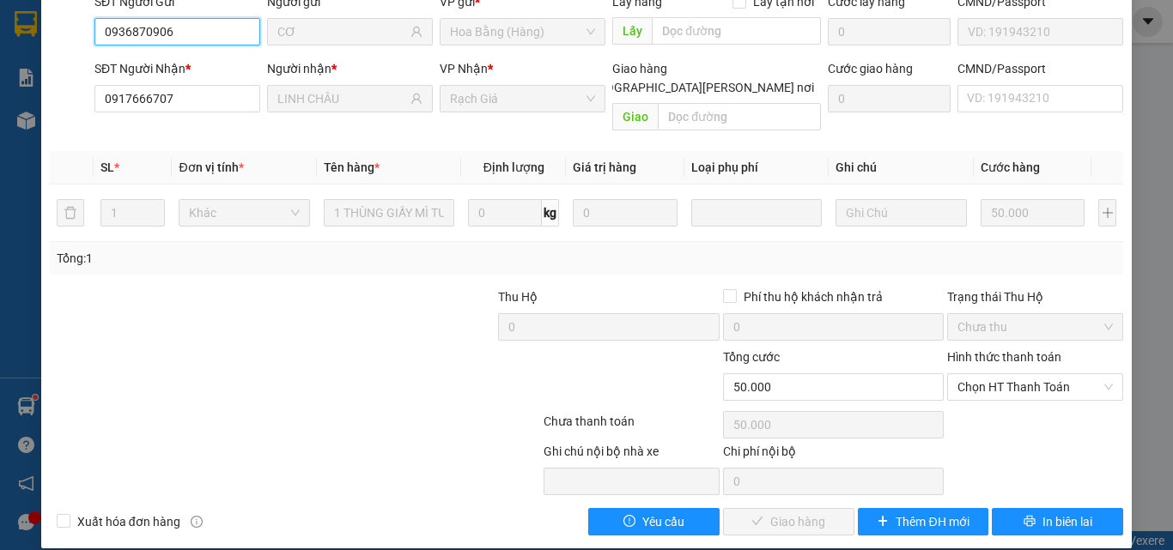
type input "0936870906"
type input "CƠ"
type input "0917666707"
type input "LINH CHÂU"
type input "50.000"
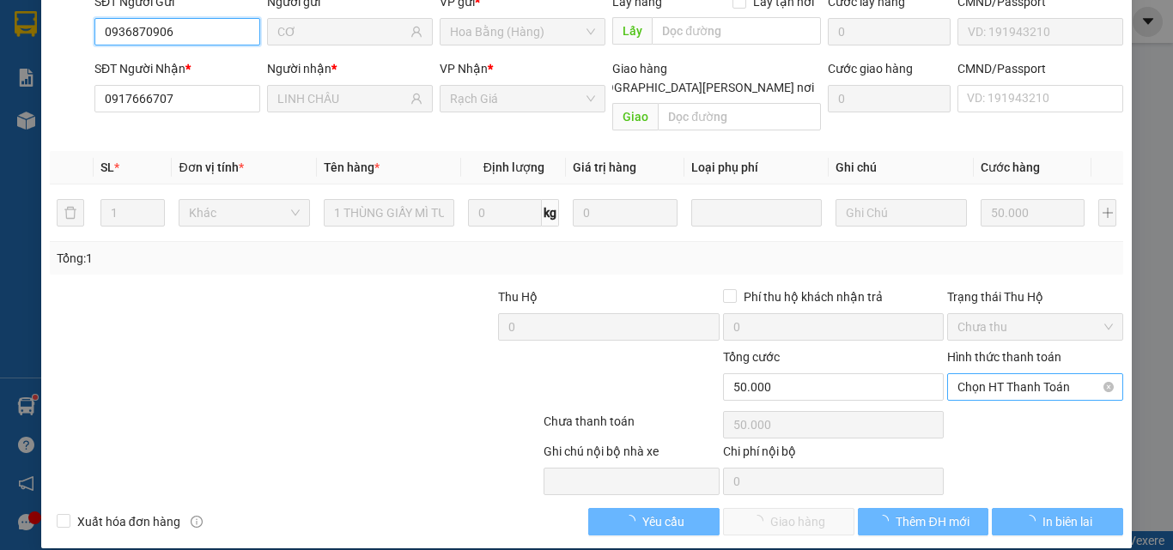
click at [1004, 374] on span "Chọn HT Thanh Toán" at bounding box center [1034, 387] width 155 height 26
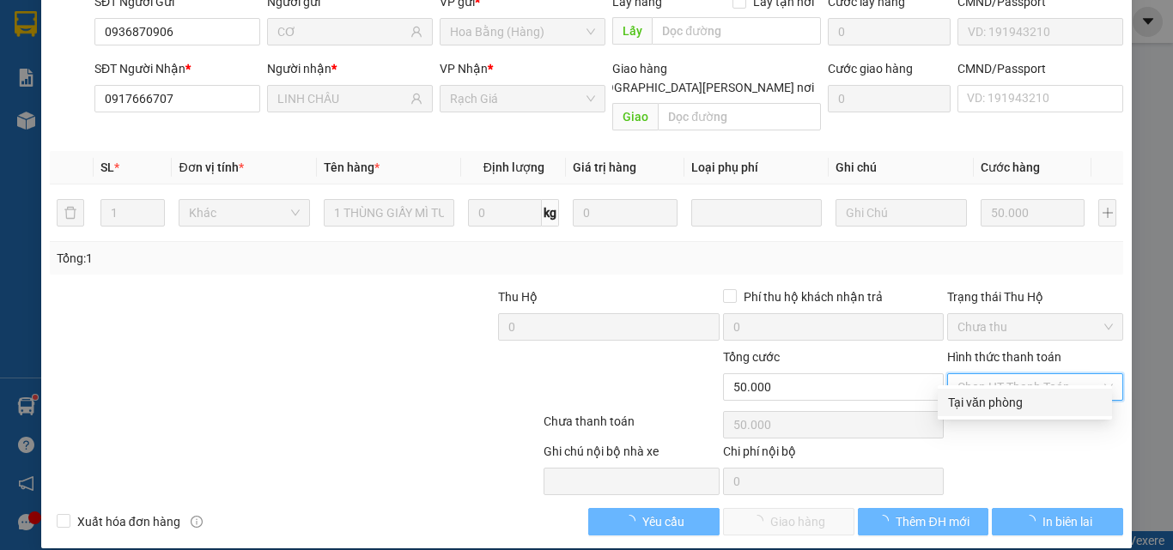
click at [994, 396] on div "Tại văn phòng" at bounding box center [1025, 402] width 154 height 19
type input "0"
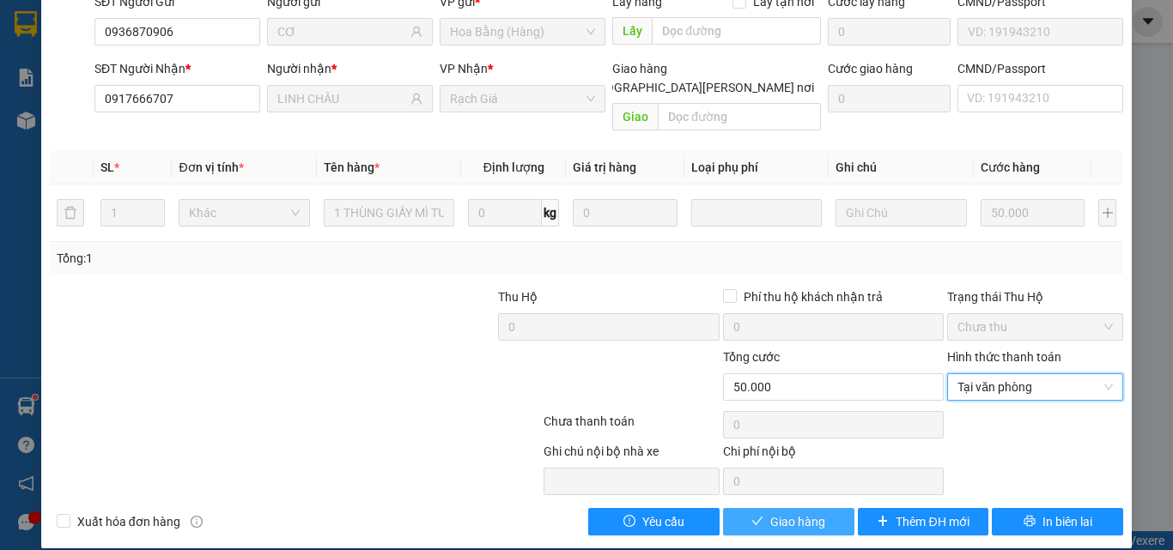
click at [784, 513] on span "Giao hàng" at bounding box center [797, 522] width 55 height 19
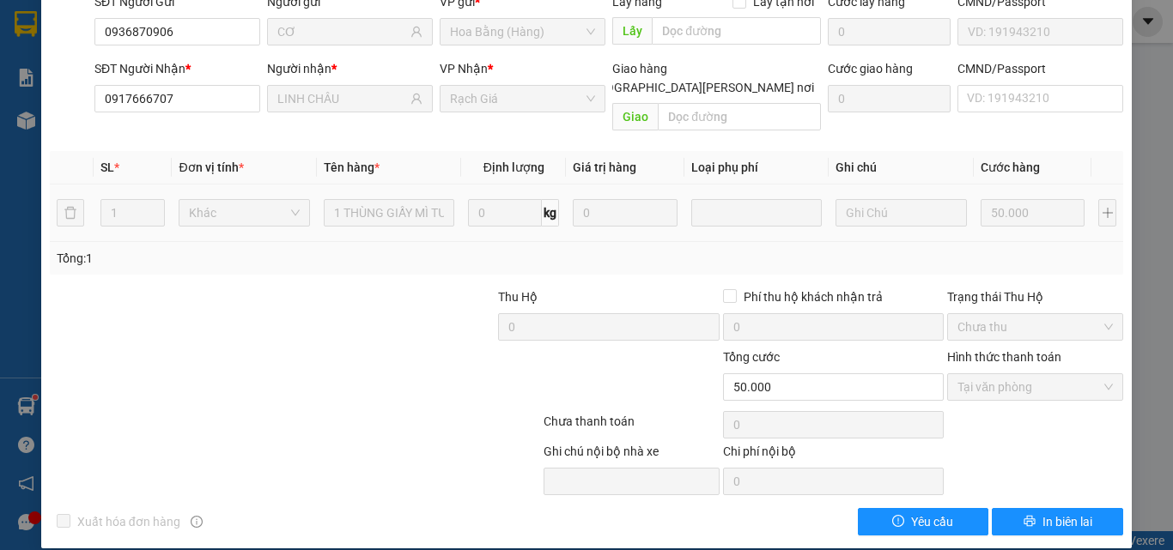
scroll to position [0, 0]
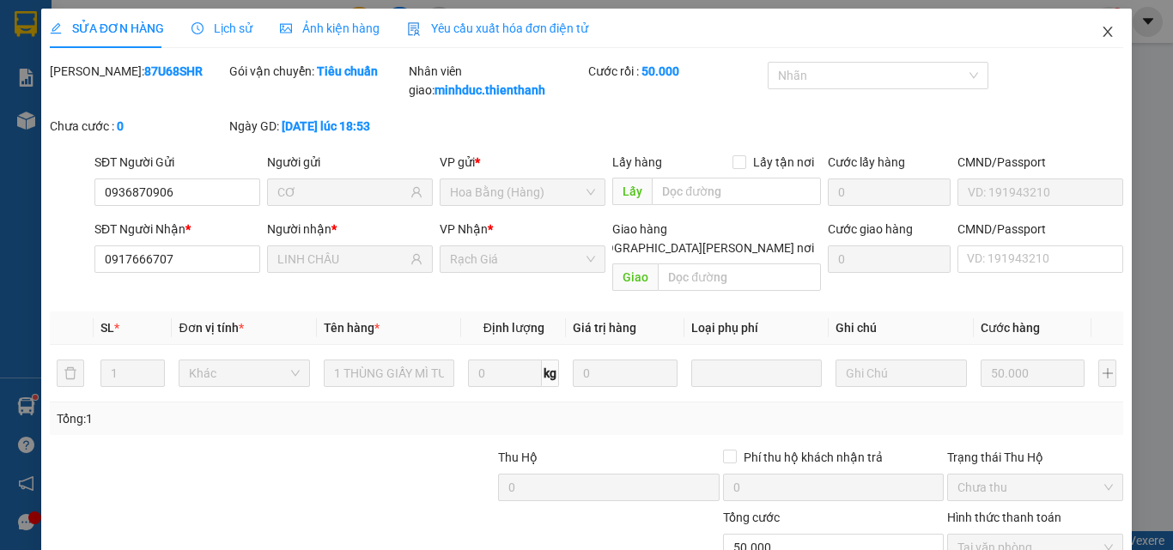
click at [1101, 29] on icon "close" at bounding box center [1108, 32] width 14 height 14
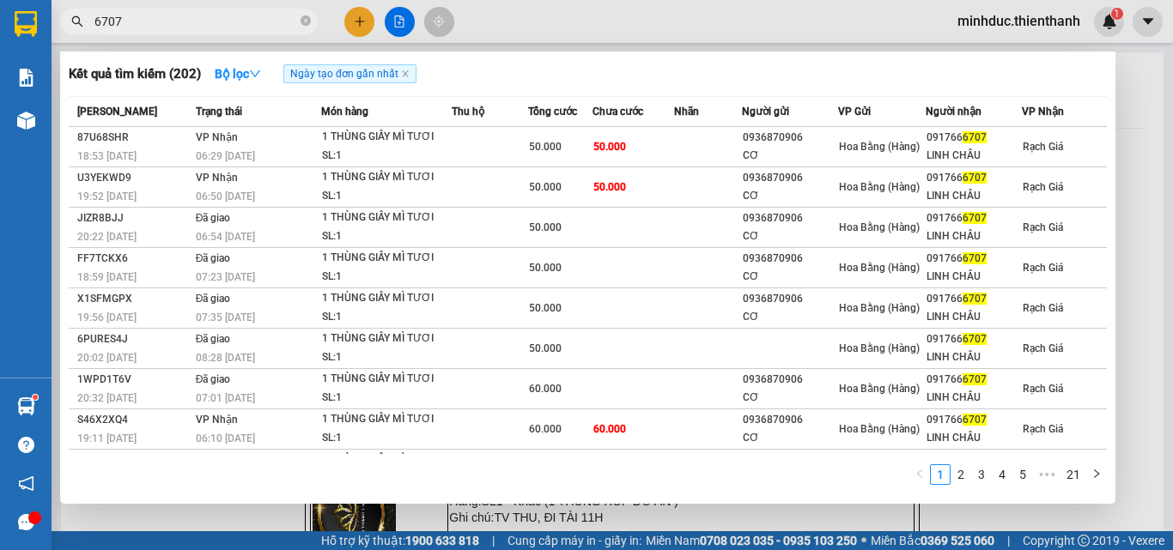
click at [157, 17] on input "6707" at bounding box center [195, 21] width 203 height 19
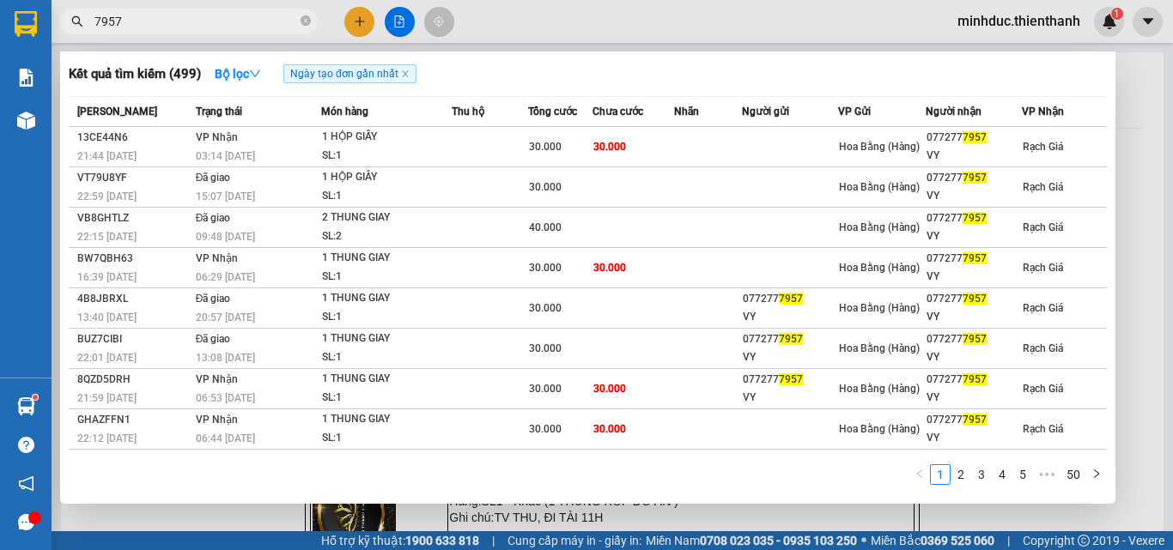
click at [163, 21] on input "7957" at bounding box center [195, 21] width 203 height 19
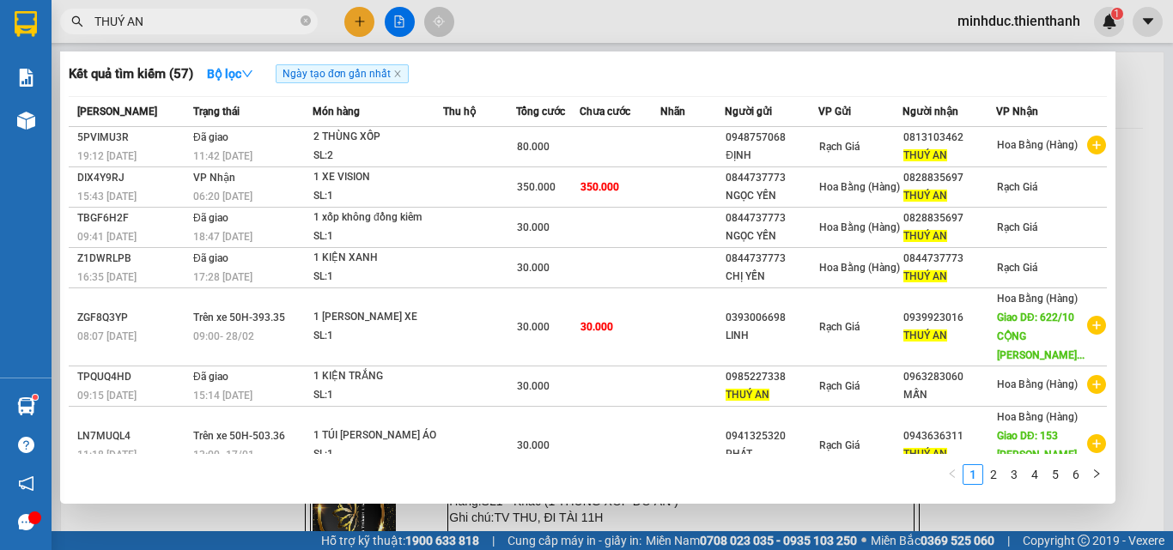
click at [210, 16] on input "THUÝ AN" at bounding box center [195, 21] width 203 height 19
click at [162, 23] on input "THUÝ AN" at bounding box center [195, 21] width 203 height 19
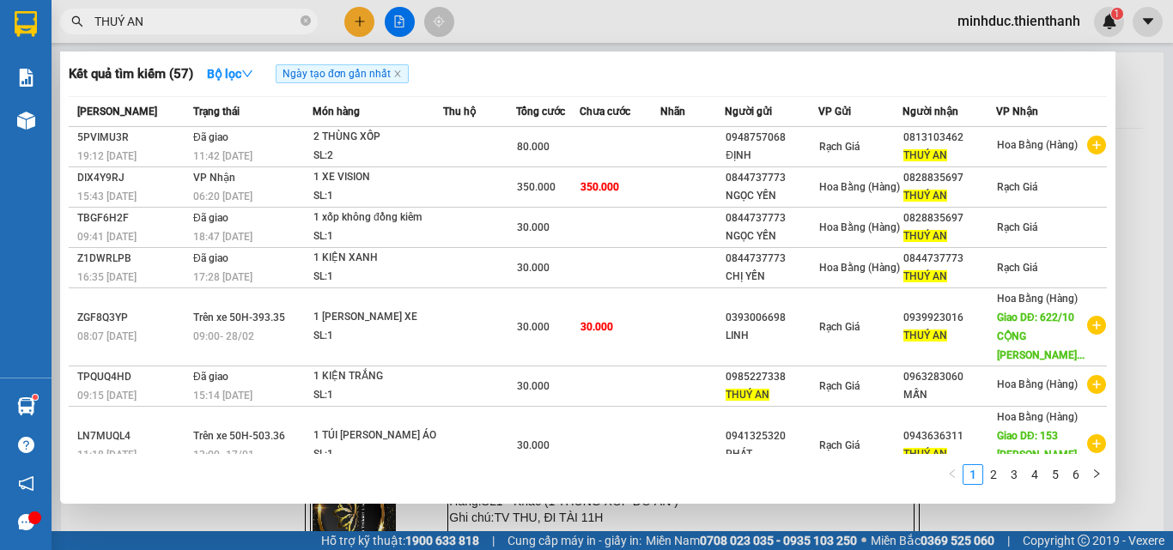
click at [162, 23] on input "THUÝ AN" at bounding box center [195, 21] width 203 height 19
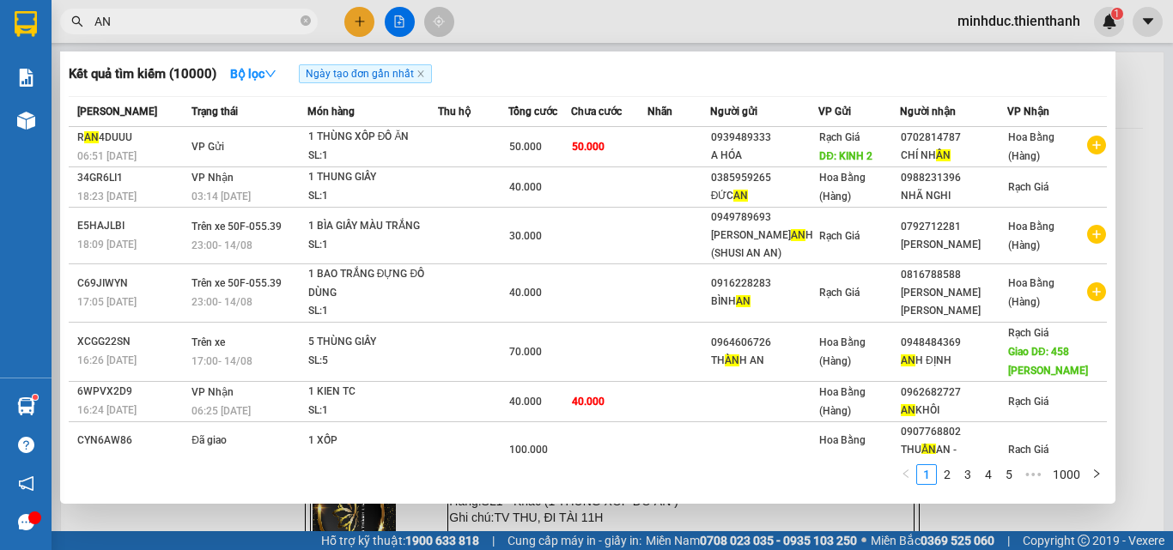
click at [162, 23] on input "AN" at bounding box center [195, 21] width 203 height 19
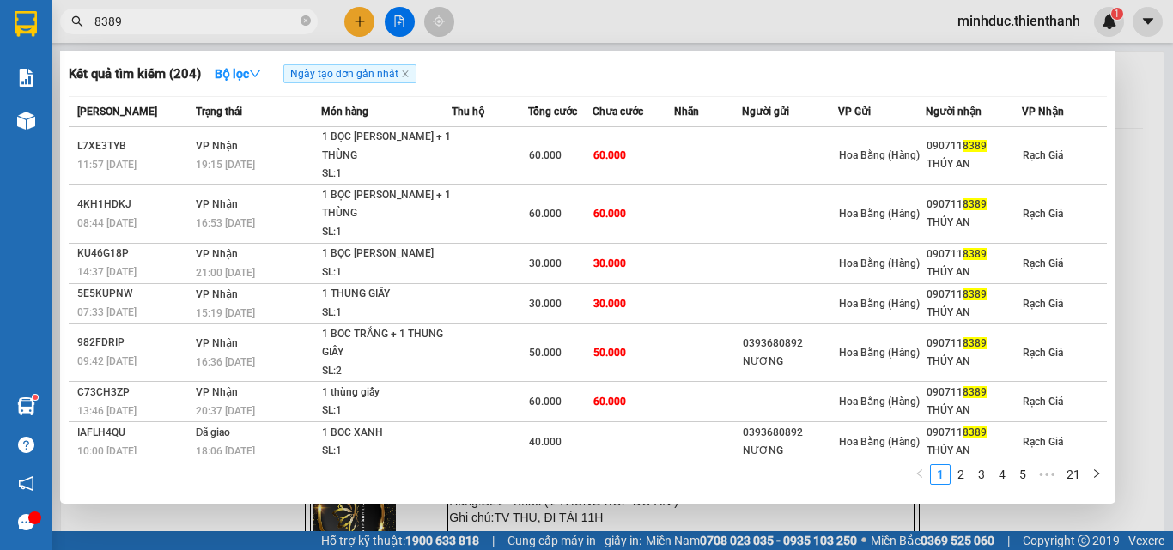
click at [193, 16] on input "8389" at bounding box center [195, 21] width 203 height 19
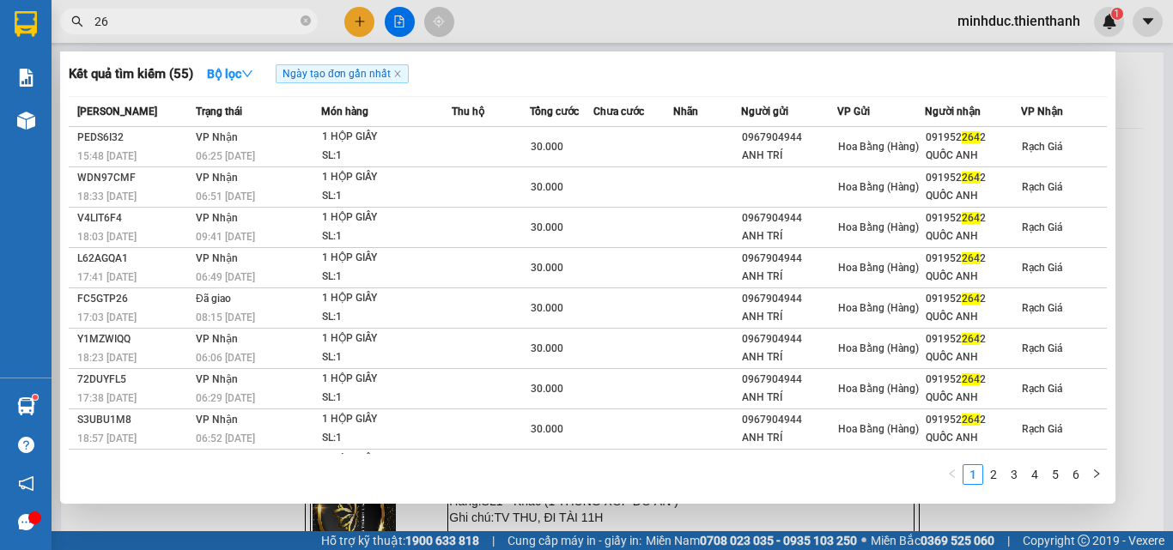
type input "2"
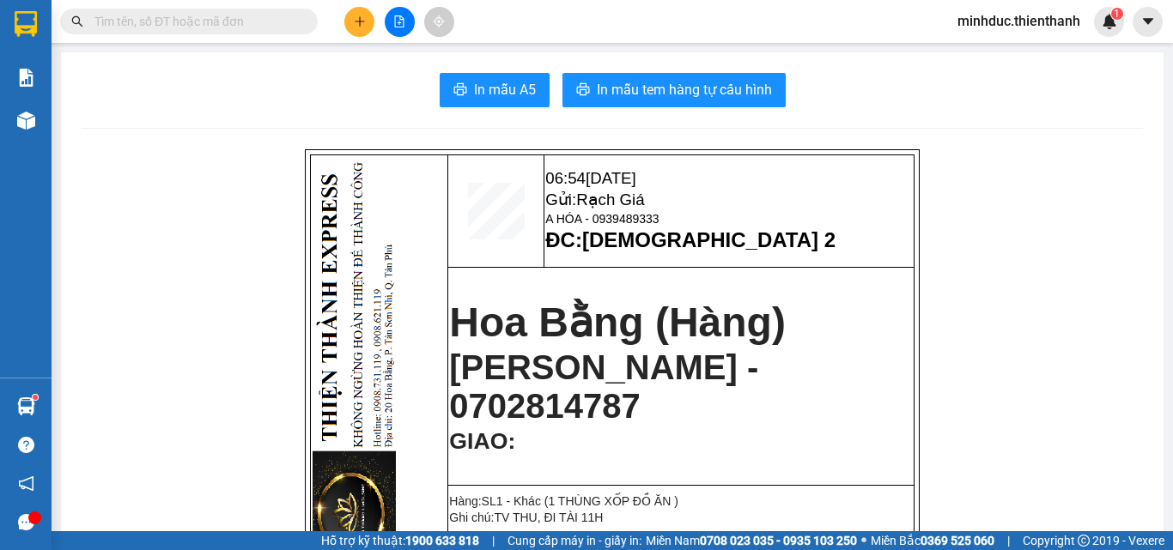
click at [187, 15] on input "text" at bounding box center [195, 21] width 203 height 19
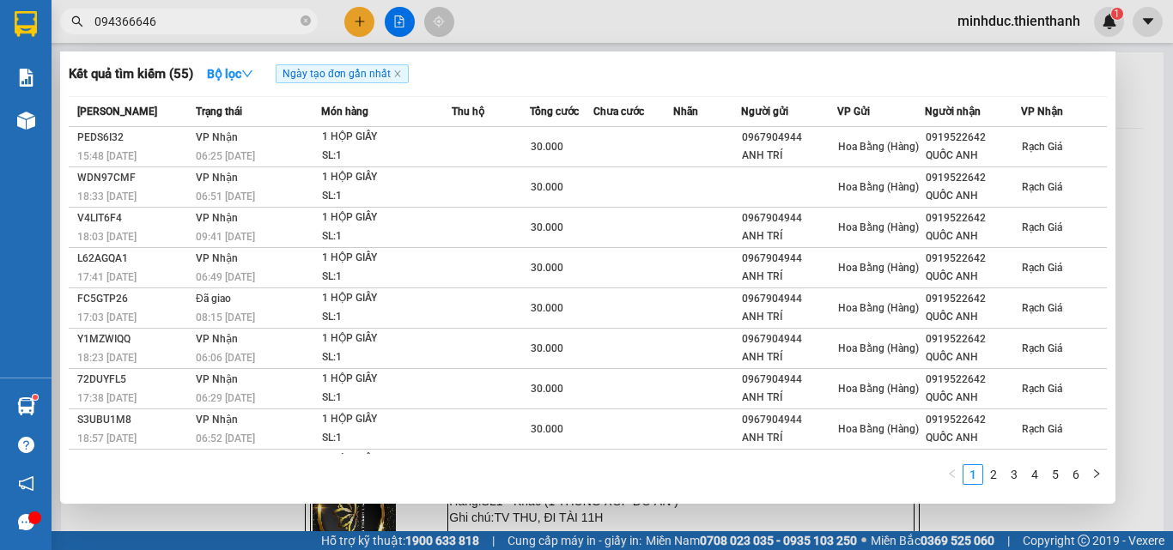
type input "0943666466"
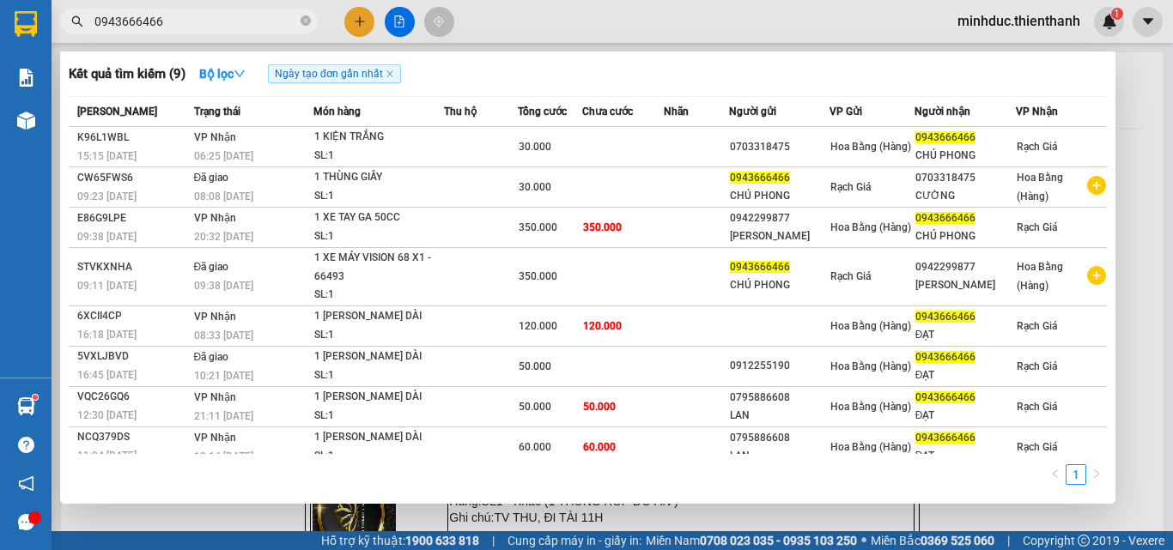
scroll to position [54, 0]
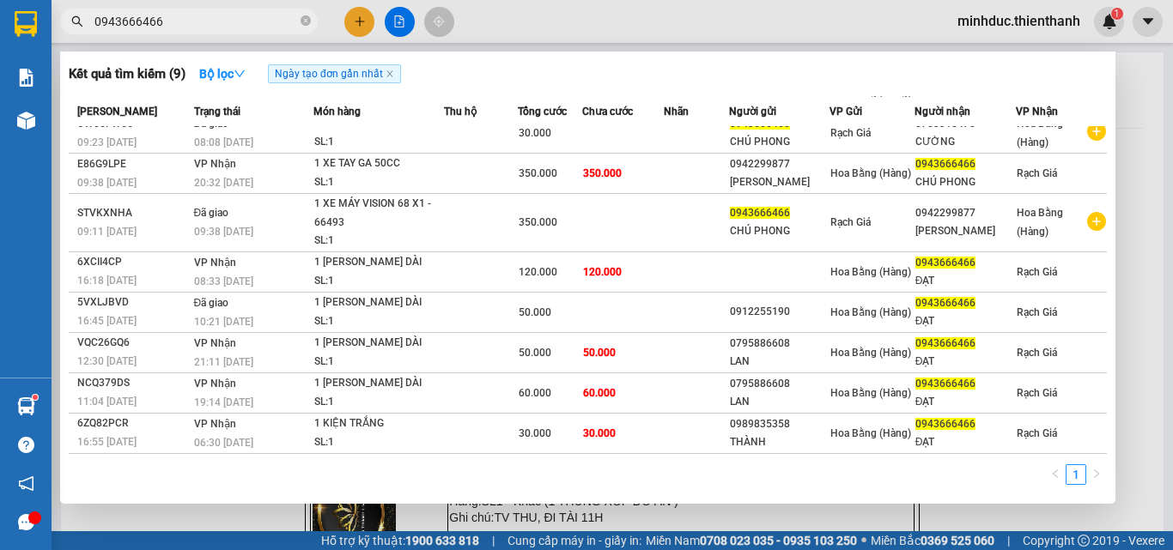
drag, startPoint x: 186, startPoint y: 17, endPoint x: 89, endPoint y: 37, distance: 99.0
click at [89, 37] on div "Kết quả tìm kiếm ( 9 ) Bộ lọc Ngày tạo đơn gần nhất Mã ĐH Trạng thái Món hàng T…" at bounding box center [167, 22] width 335 height 30
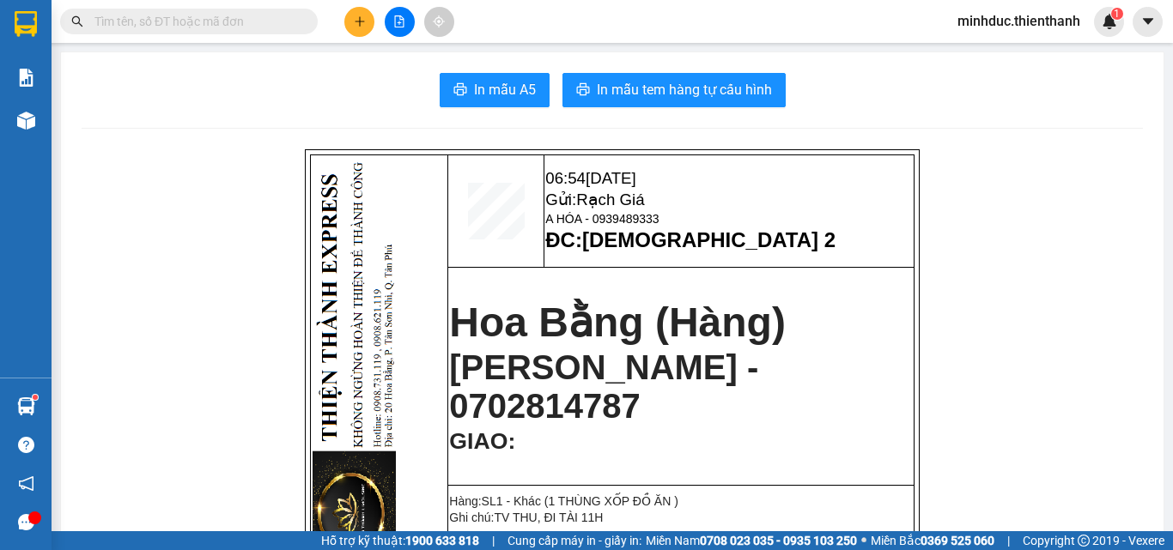
click at [210, 23] on input "text" at bounding box center [195, 21] width 203 height 19
click at [171, 25] on input "text" at bounding box center [195, 21] width 203 height 19
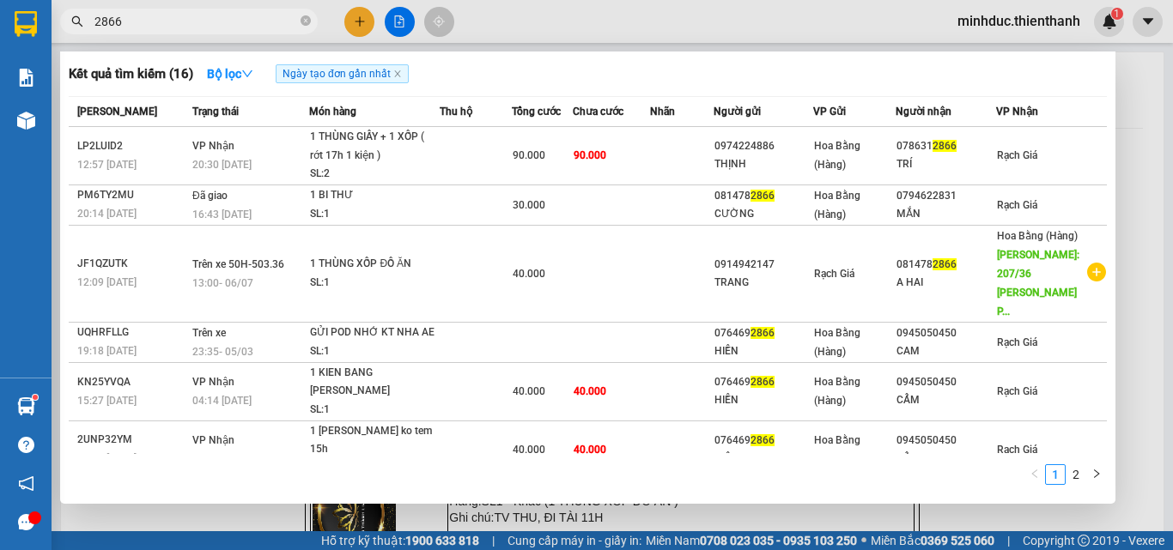
click at [160, 12] on input "2866" at bounding box center [195, 21] width 203 height 19
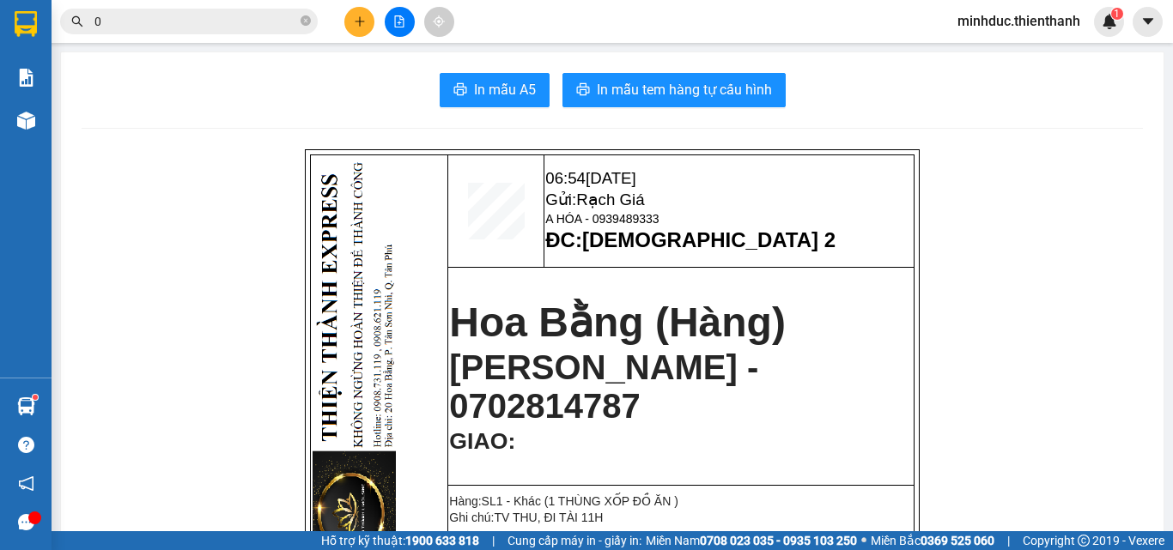
type input "0"
click at [160, 9] on span "0" at bounding box center [189, 22] width 258 height 26
click at [159, 20] on input "0" at bounding box center [195, 21] width 203 height 19
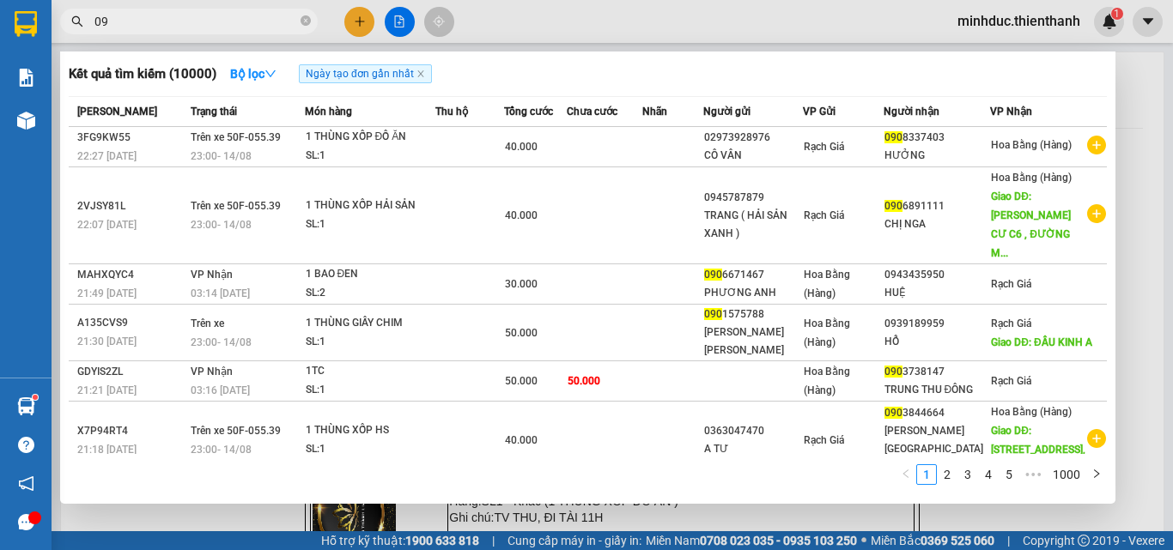
type input "0"
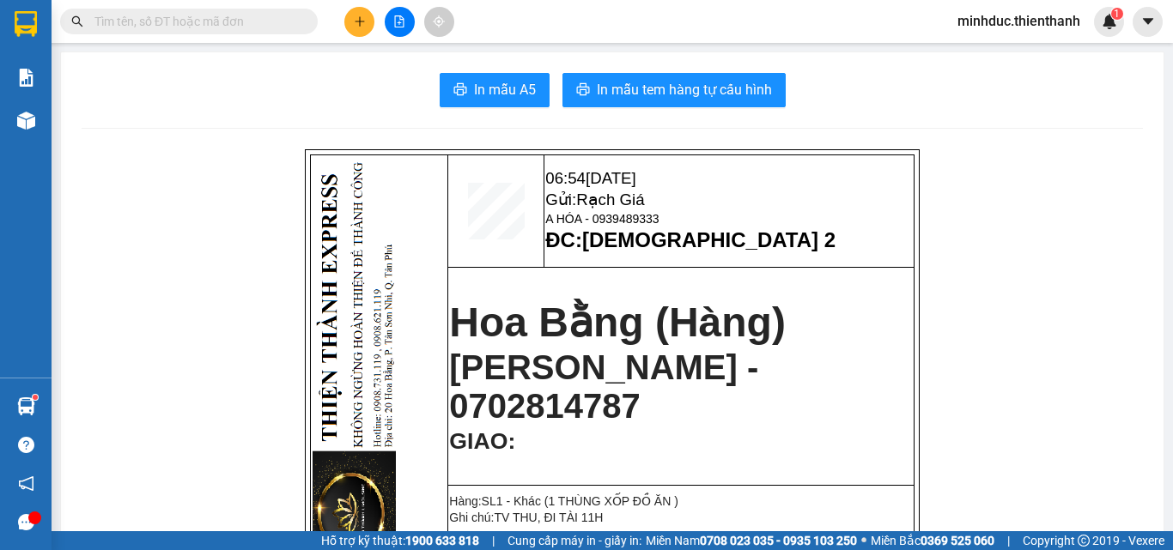
click at [180, 18] on input "text" at bounding box center [195, 21] width 203 height 19
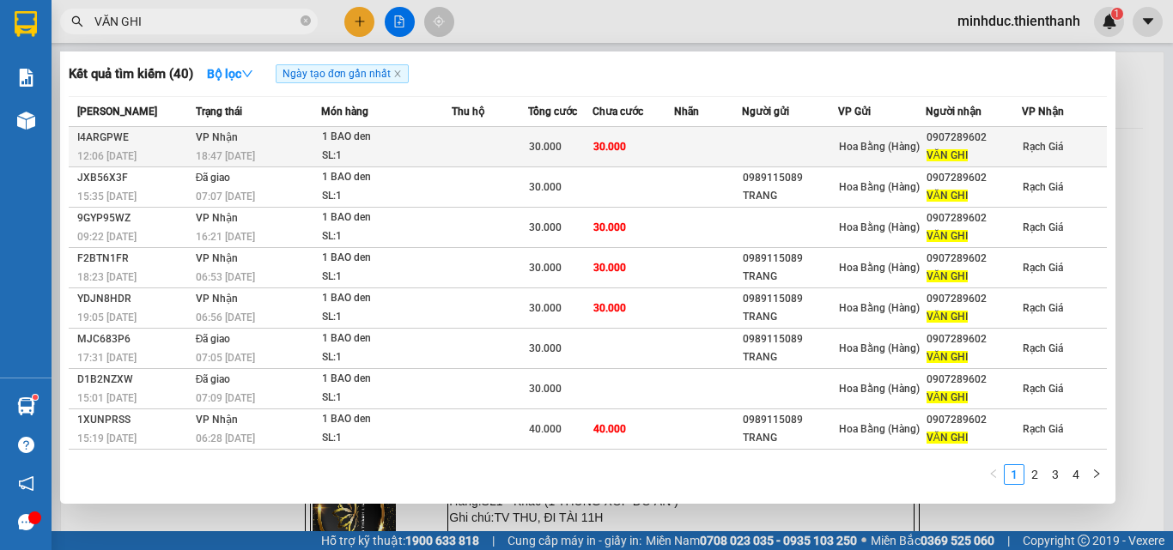
type input "VĂN GHI"
click at [438, 140] on div "1 BAO den" at bounding box center [386, 137] width 129 height 19
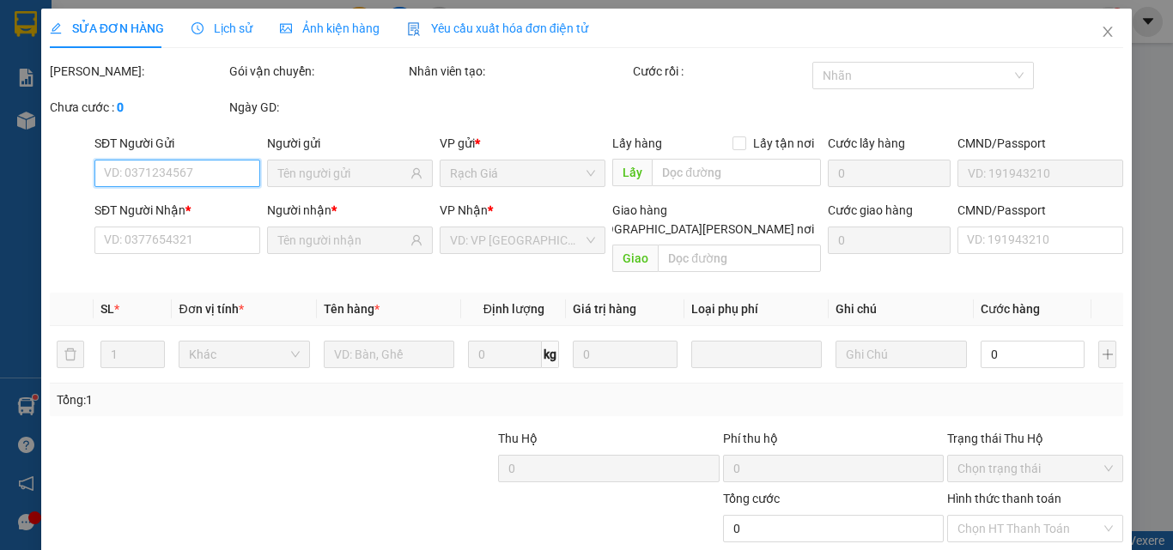
type input "0907289602"
type input "VĂN GHI"
type input "30.000"
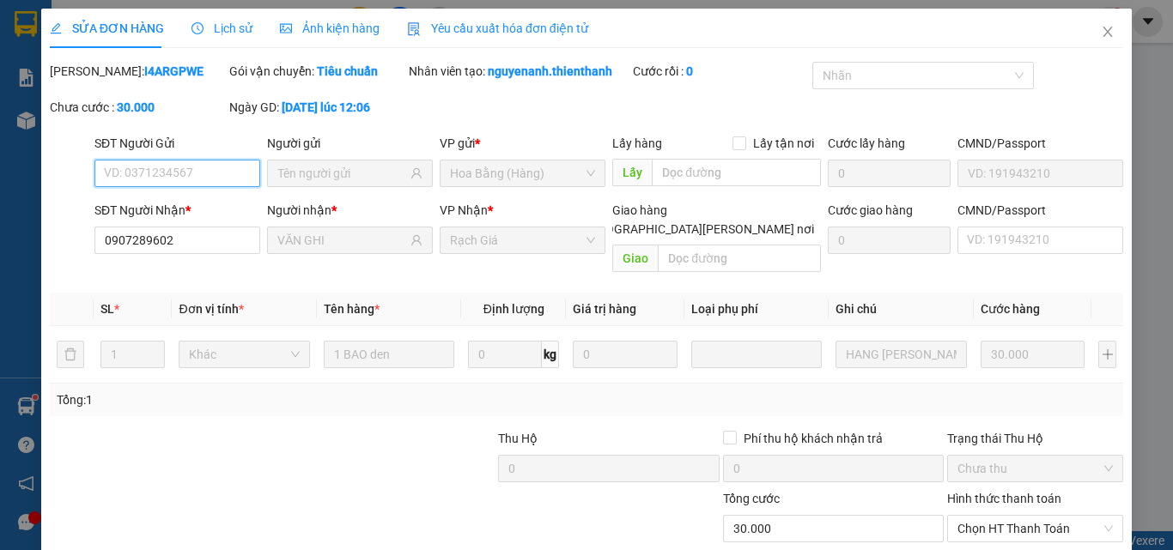
scroll to position [142, 0]
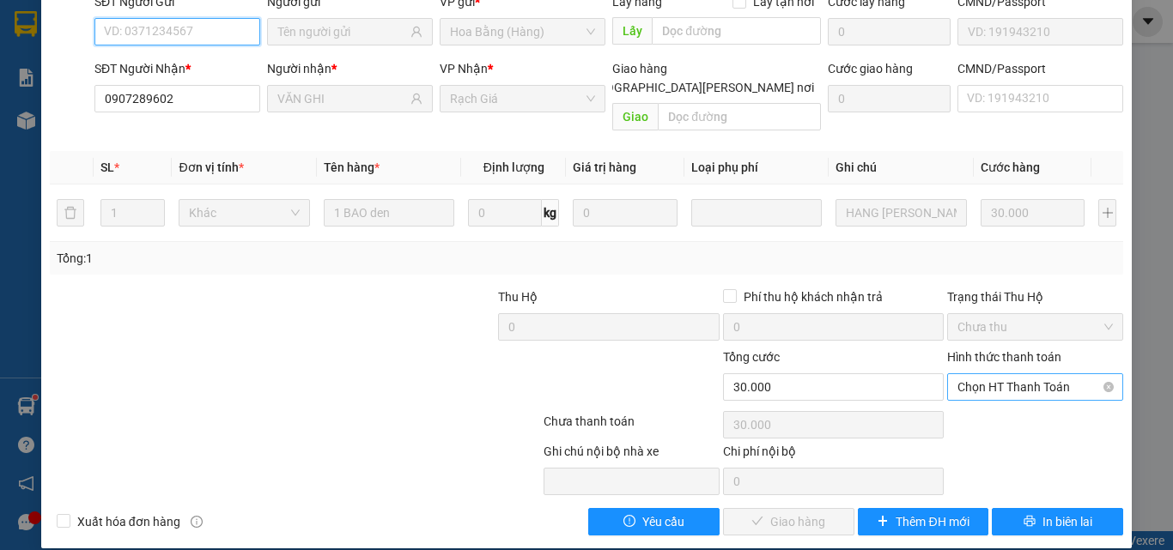
click at [988, 374] on span "Chọn HT Thanh Toán" at bounding box center [1034, 387] width 155 height 26
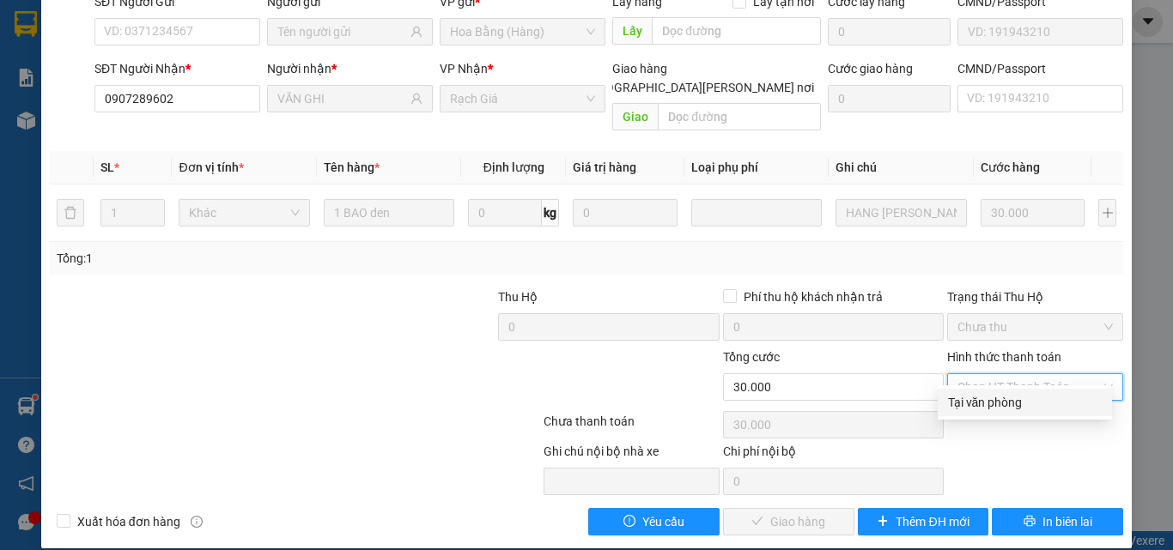
click at [978, 406] on div "Tại văn phòng" at bounding box center [1025, 402] width 154 height 19
type input "0"
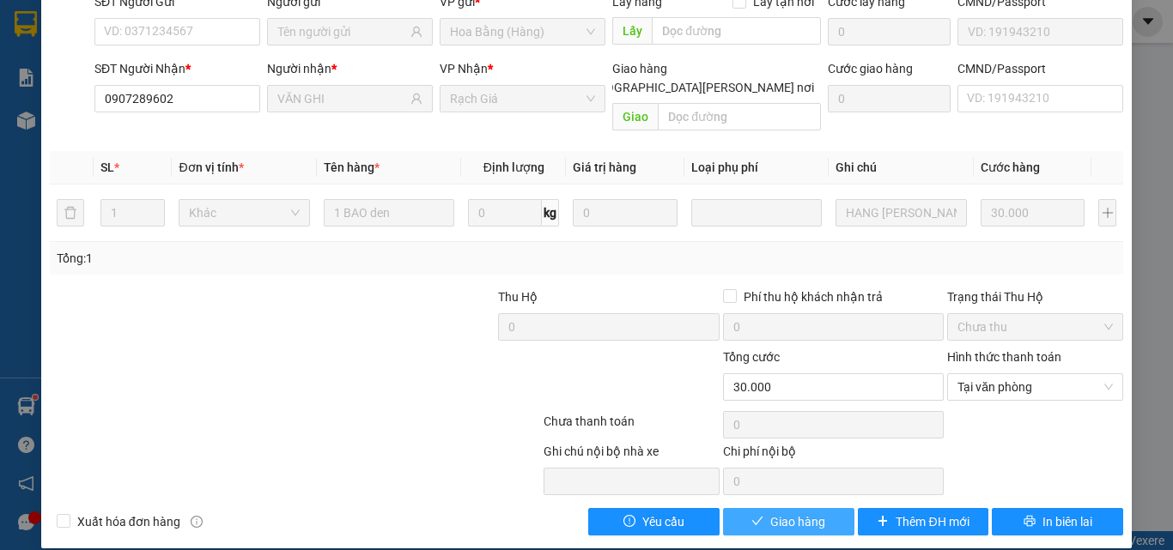
click at [797, 513] on span "Giao hàng" at bounding box center [797, 522] width 55 height 19
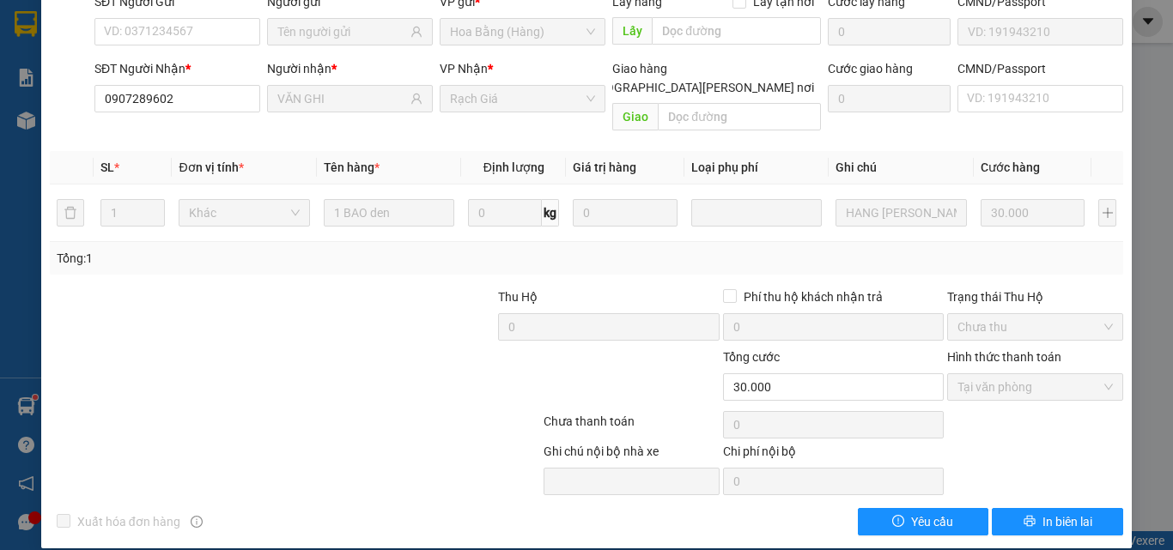
scroll to position [0, 0]
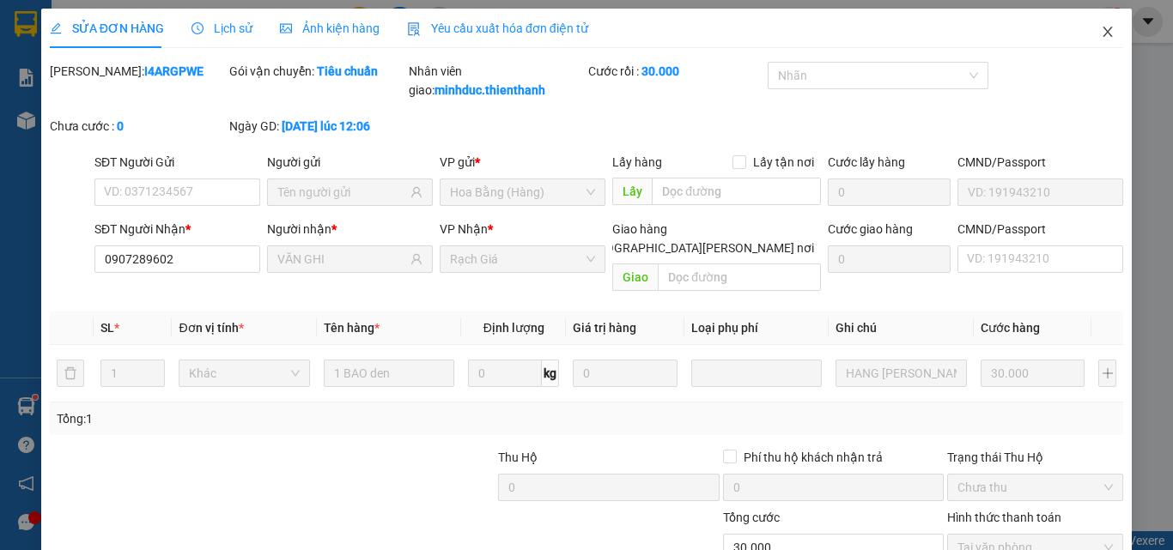
click at [1096, 41] on span "Close" at bounding box center [1108, 33] width 48 height 48
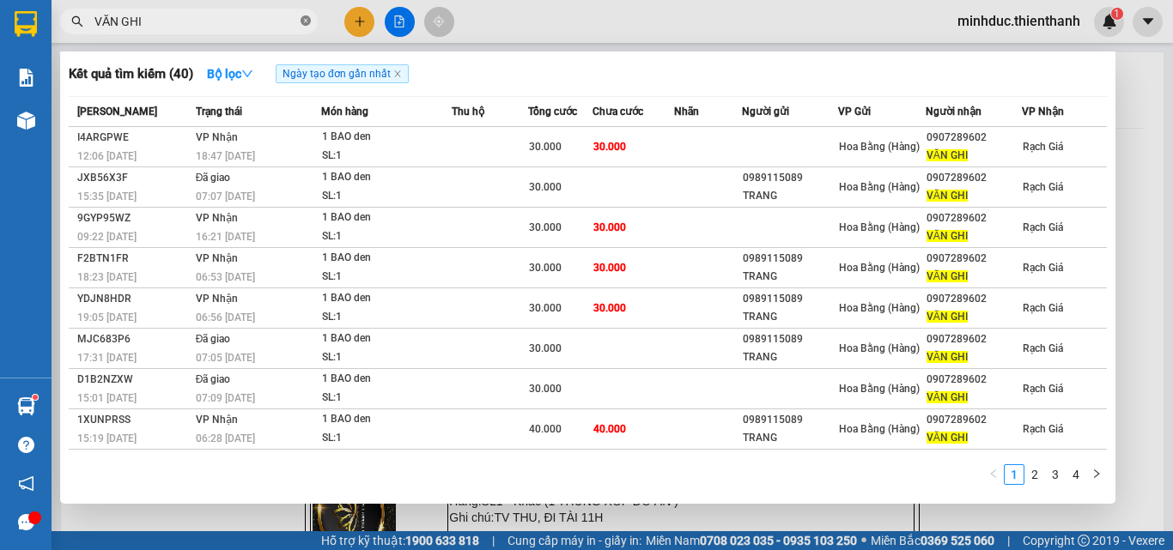
click at [305, 18] on icon "close-circle" at bounding box center [306, 20] width 10 height 10
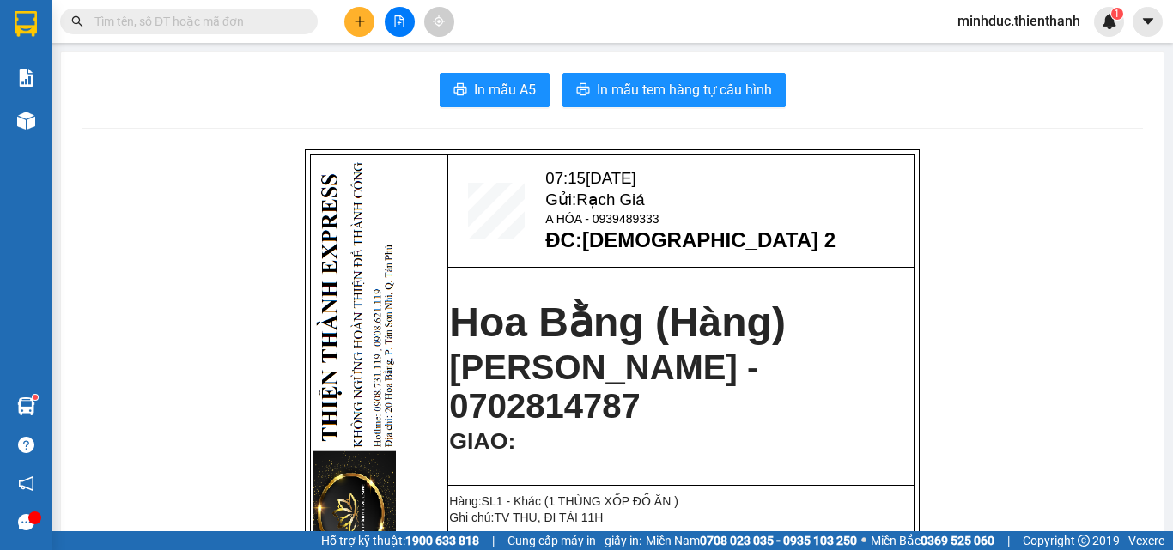
click at [146, 21] on input "text" at bounding box center [195, 21] width 203 height 19
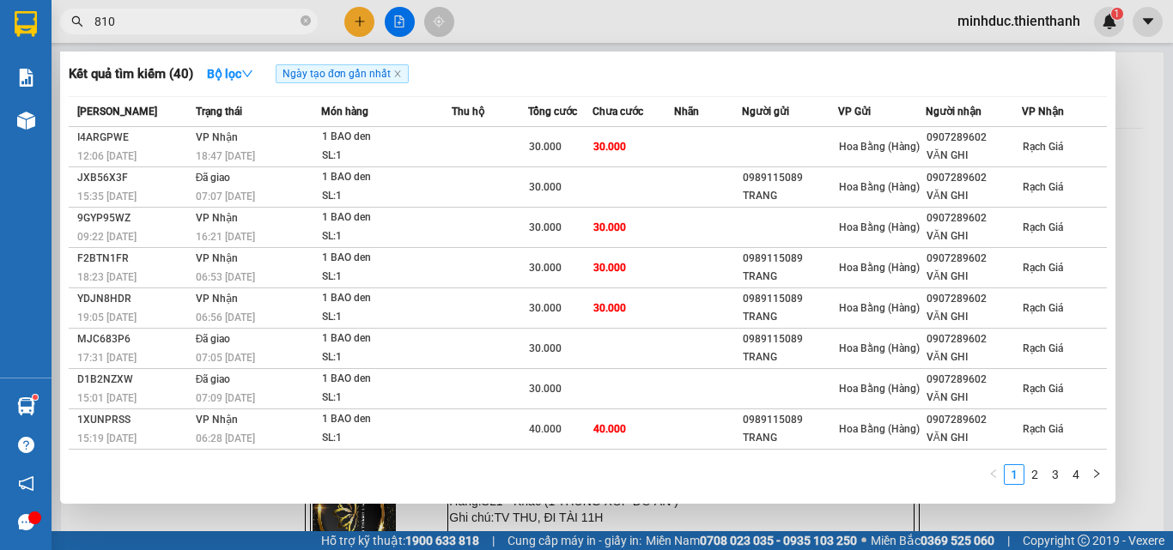
type input "8103"
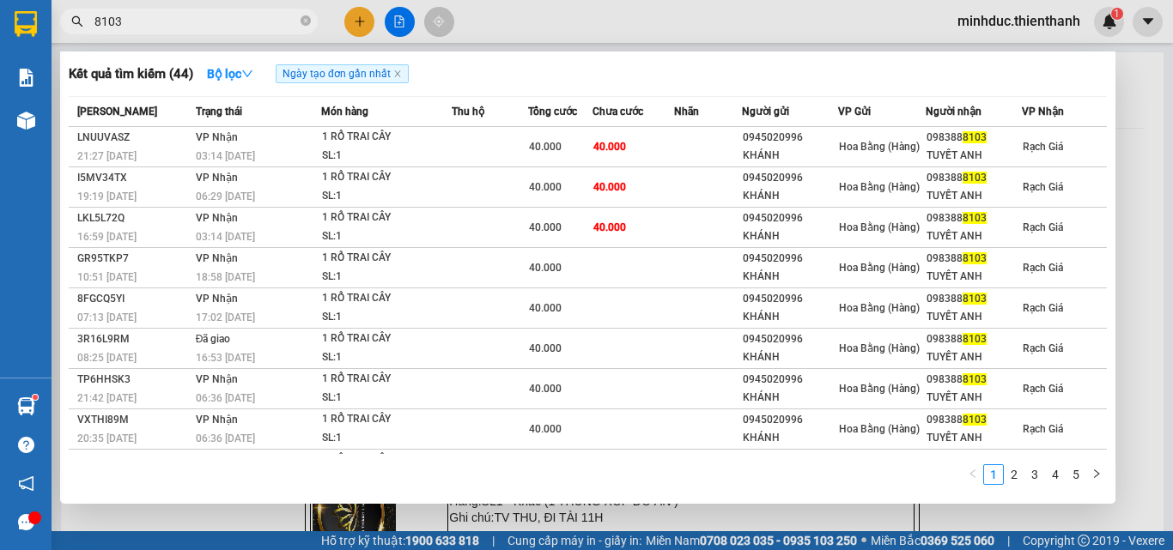
click at [199, 26] on input "8103" at bounding box center [195, 21] width 203 height 19
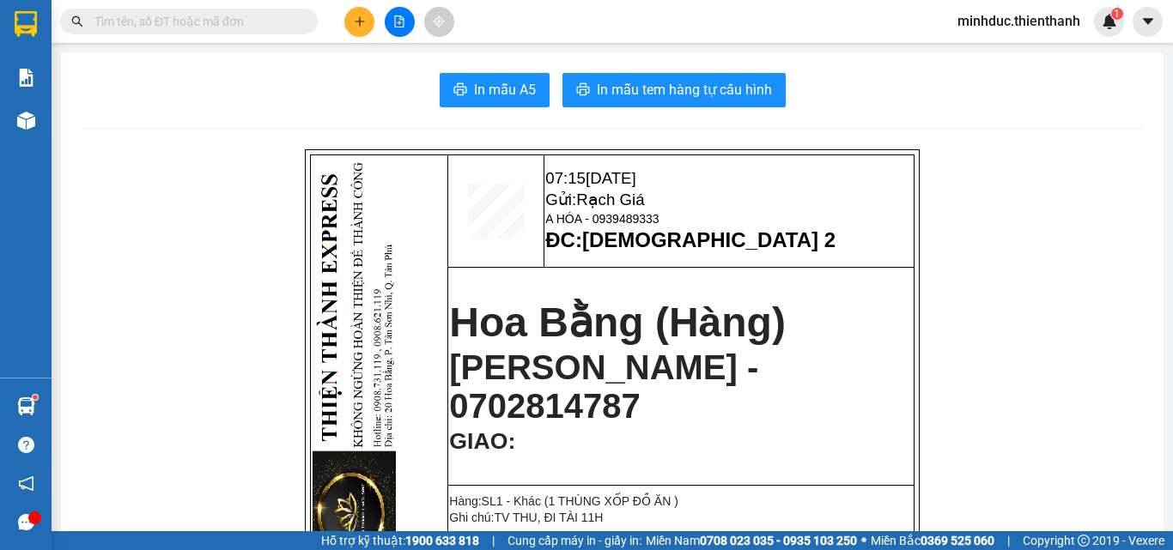
click at [173, 16] on input "text" at bounding box center [195, 21] width 203 height 19
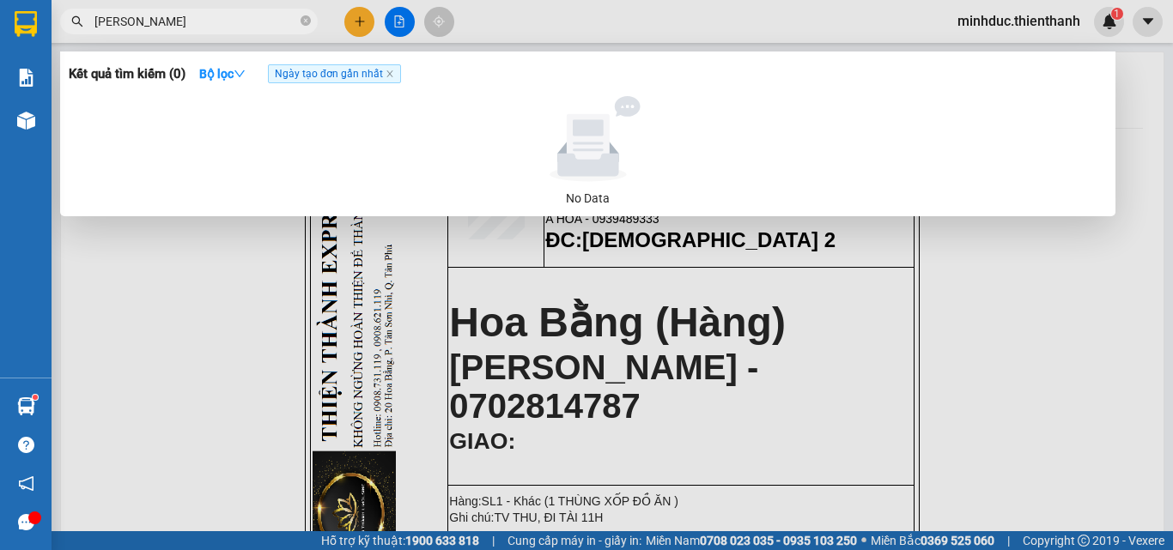
click at [172, 14] on input "THUÝ KHA" at bounding box center [195, 21] width 203 height 19
click at [172, 15] on input "THUÝ KHA" at bounding box center [195, 21] width 203 height 19
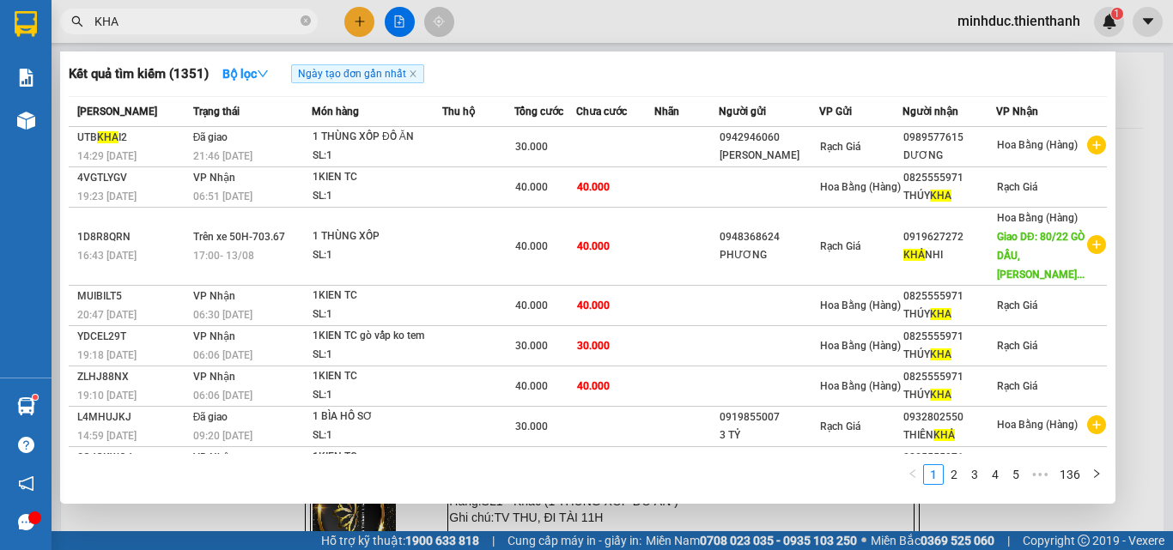
click at [168, 31] on span "KHA" at bounding box center [189, 22] width 258 height 26
click at [167, 19] on input "KHA" at bounding box center [195, 21] width 203 height 19
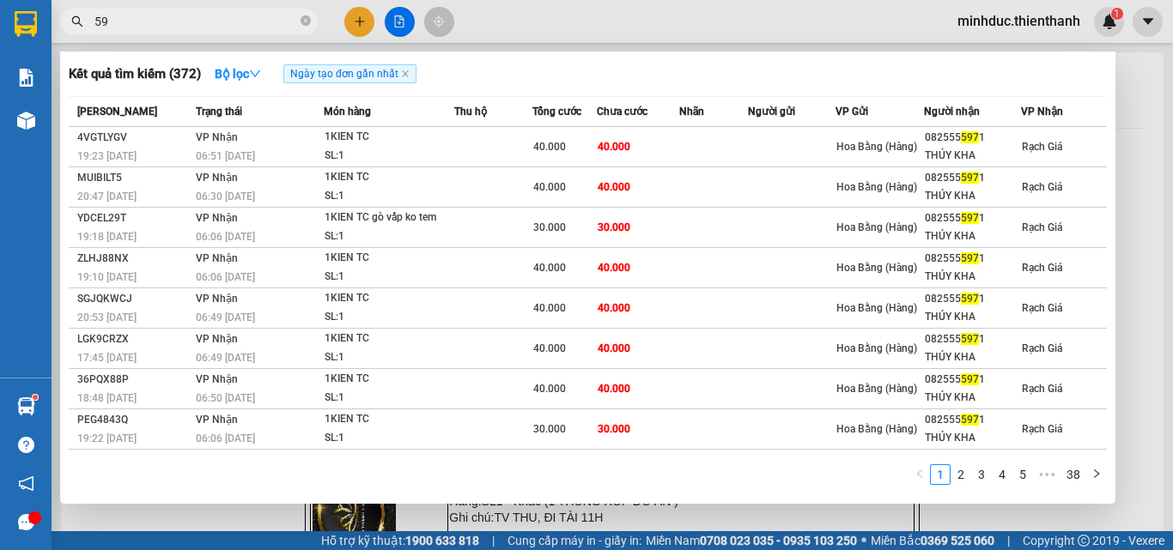
type input "5"
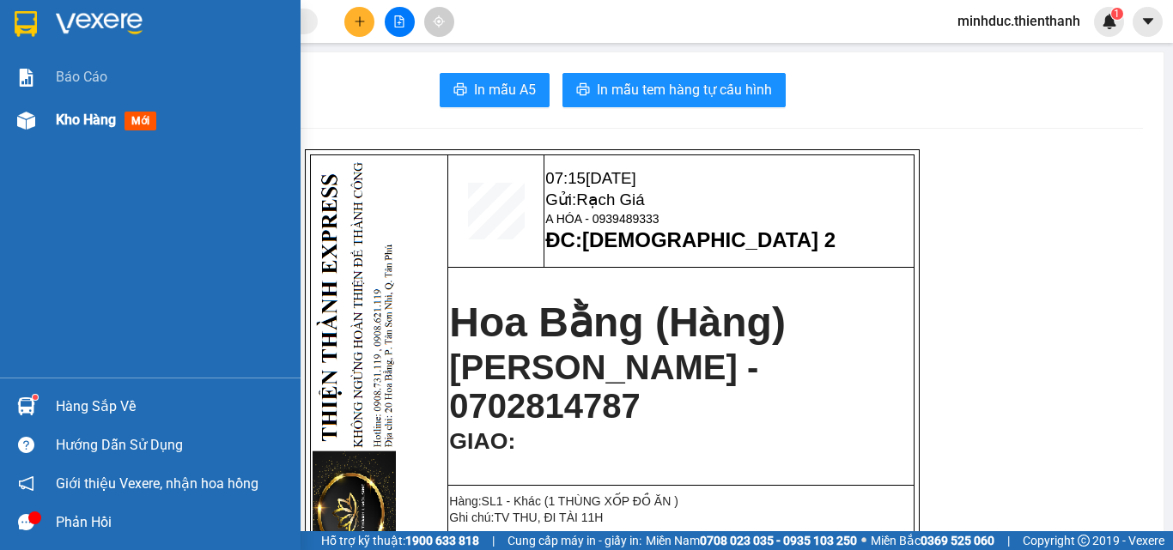
click at [82, 123] on span "Kho hàng" at bounding box center [86, 120] width 60 height 16
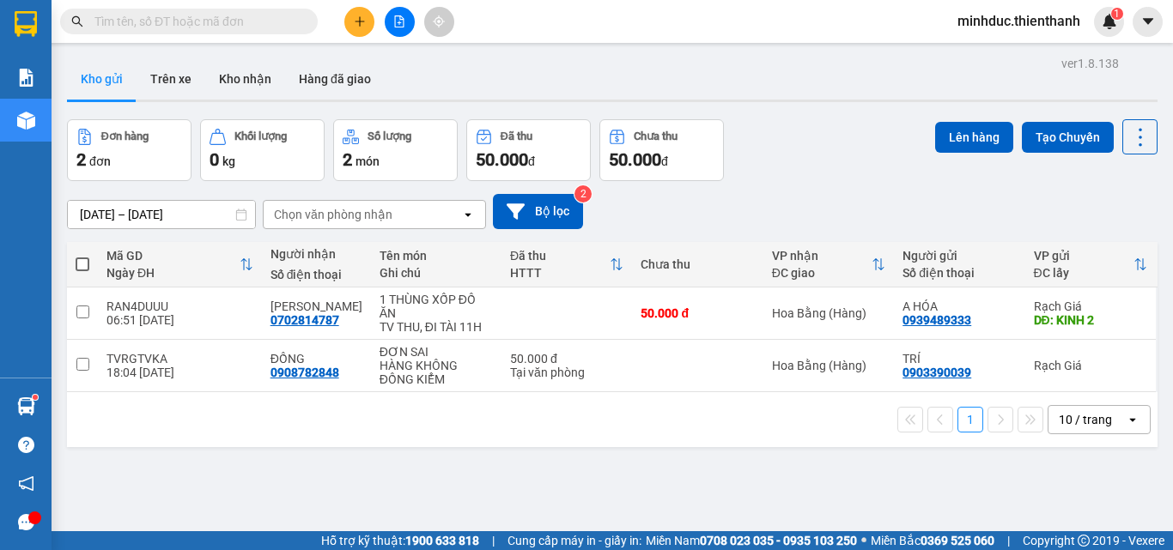
click at [191, 11] on span at bounding box center [189, 22] width 258 height 26
click at [189, 27] on input "text" at bounding box center [195, 21] width 203 height 19
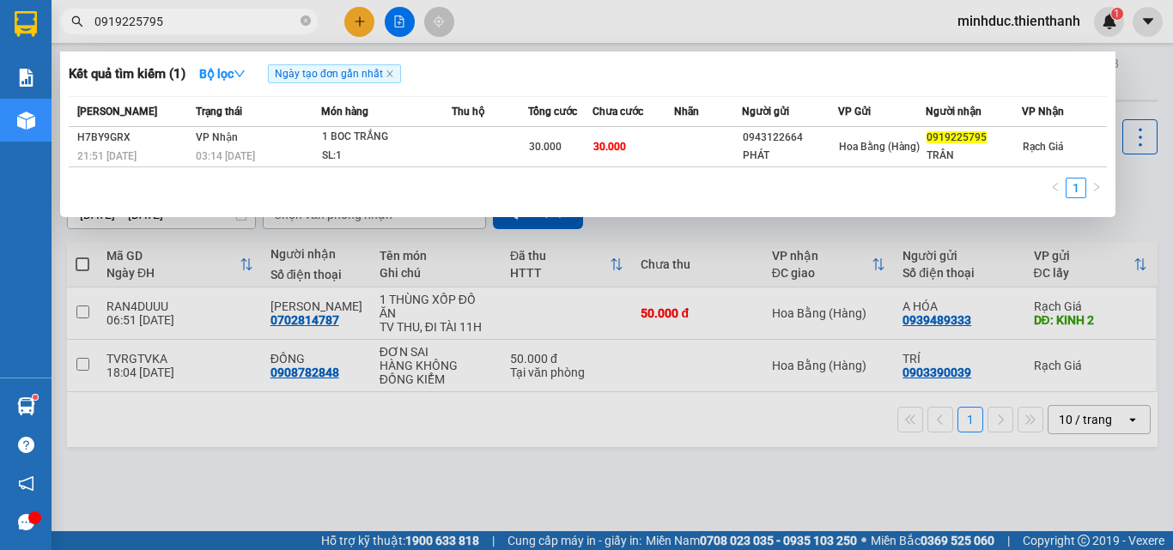
click at [207, 19] on input "0919225795" at bounding box center [195, 21] width 203 height 19
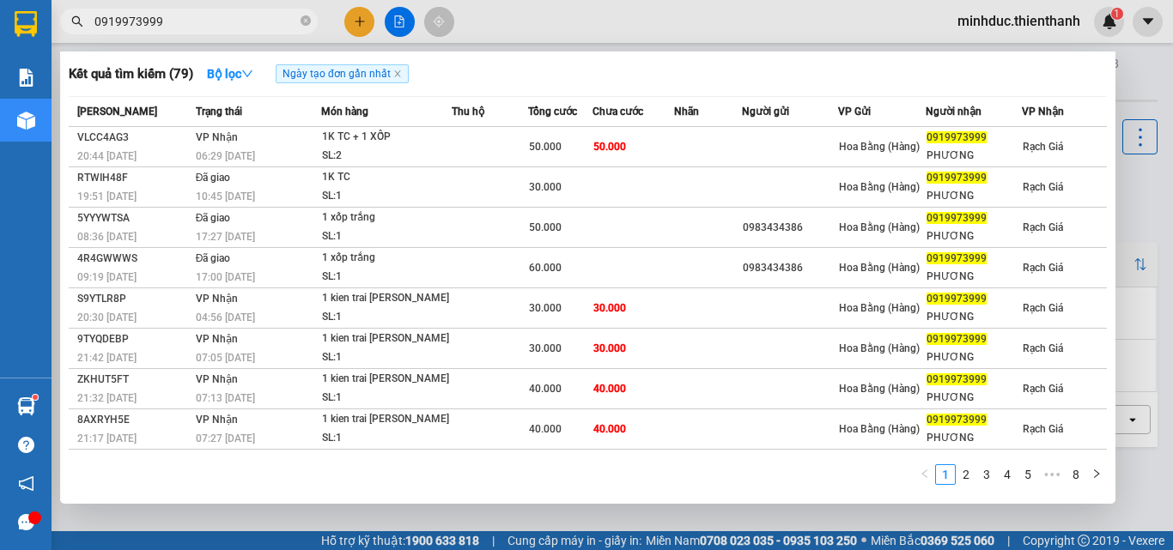
click at [186, 16] on input "0919973999" at bounding box center [195, 21] width 203 height 19
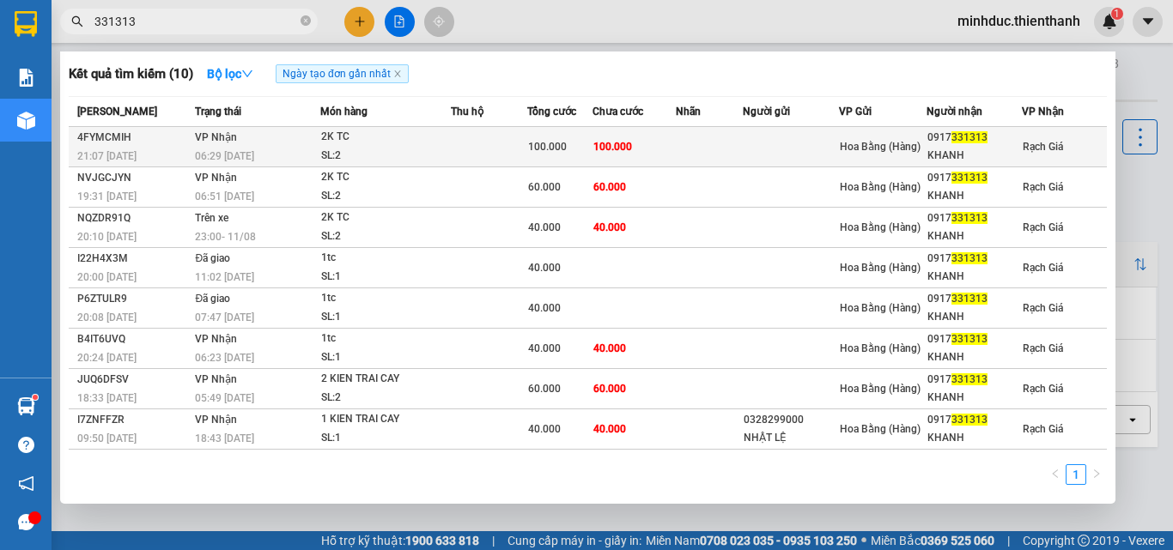
type input "331313"
click at [600, 148] on span "100.000" at bounding box center [612, 147] width 39 height 12
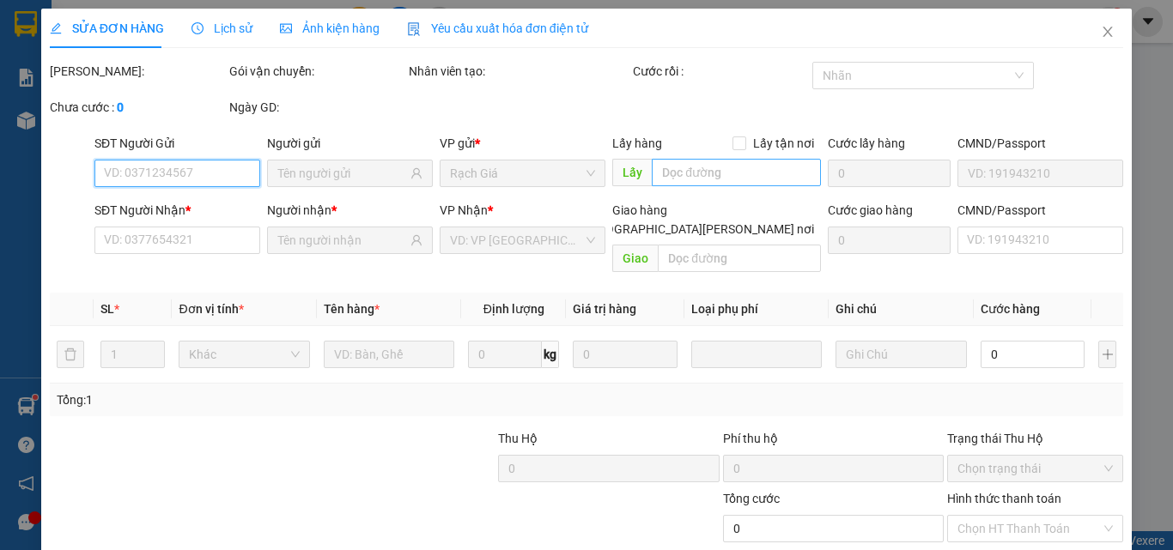
type input "0917331313"
type input "KHANH"
type input "100.000"
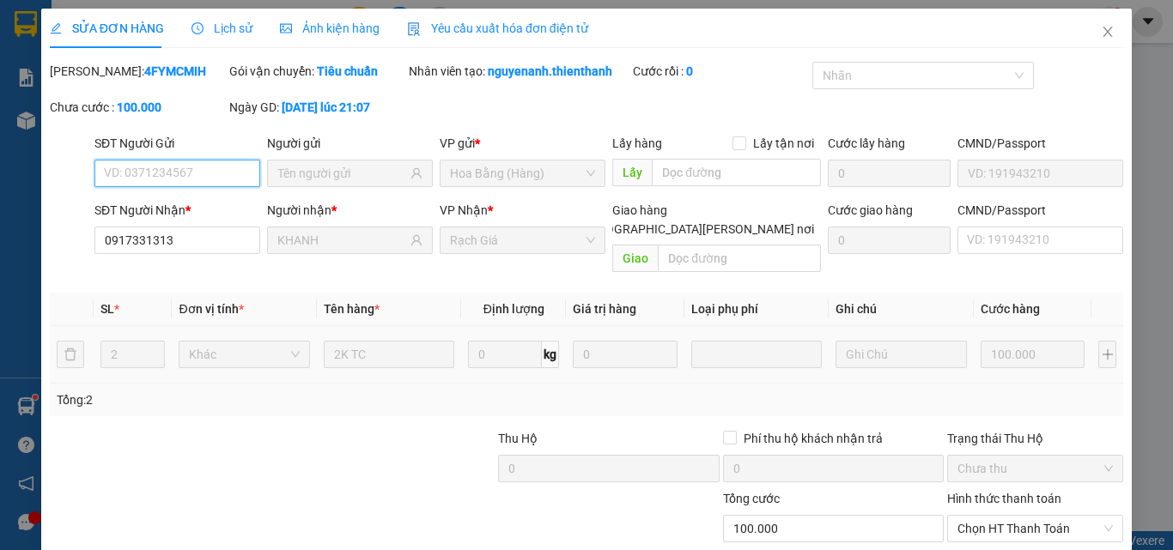
scroll to position [114, 0]
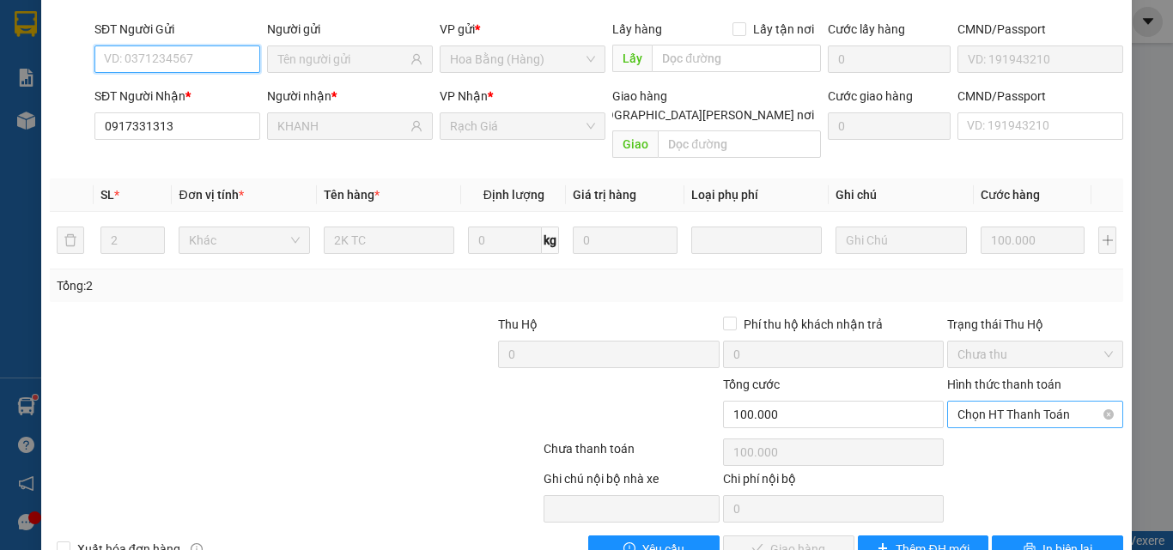
click at [1019, 402] on span "Chọn HT Thanh Toán" at bounding box center [1034, 415] width 155 height 26
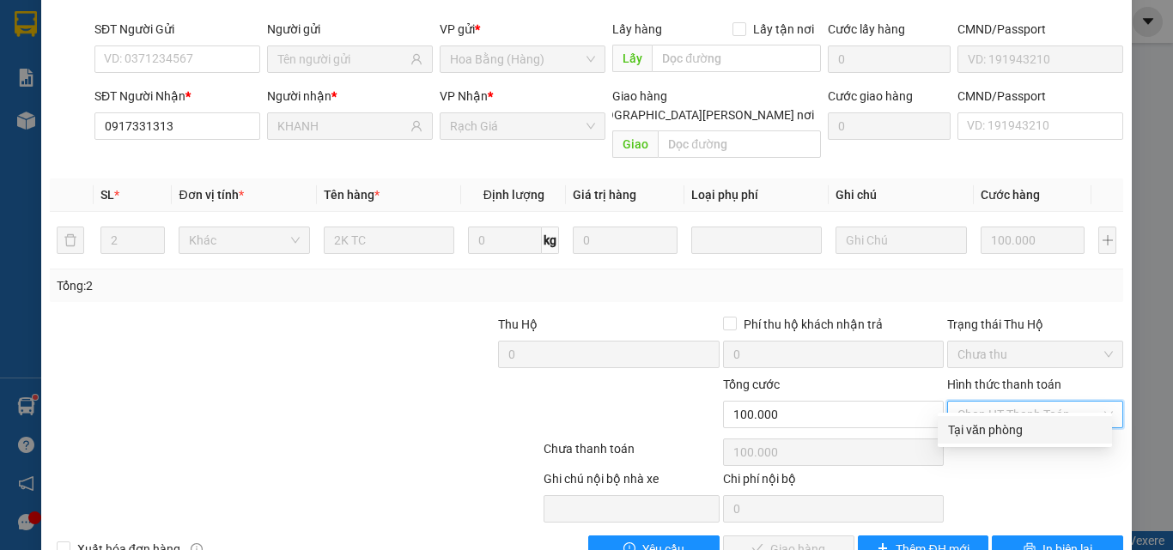
click at [1012, 428] on div "Tại văn phòng" at bounding box center [1025, 430] width 154 height 19
type input "0"
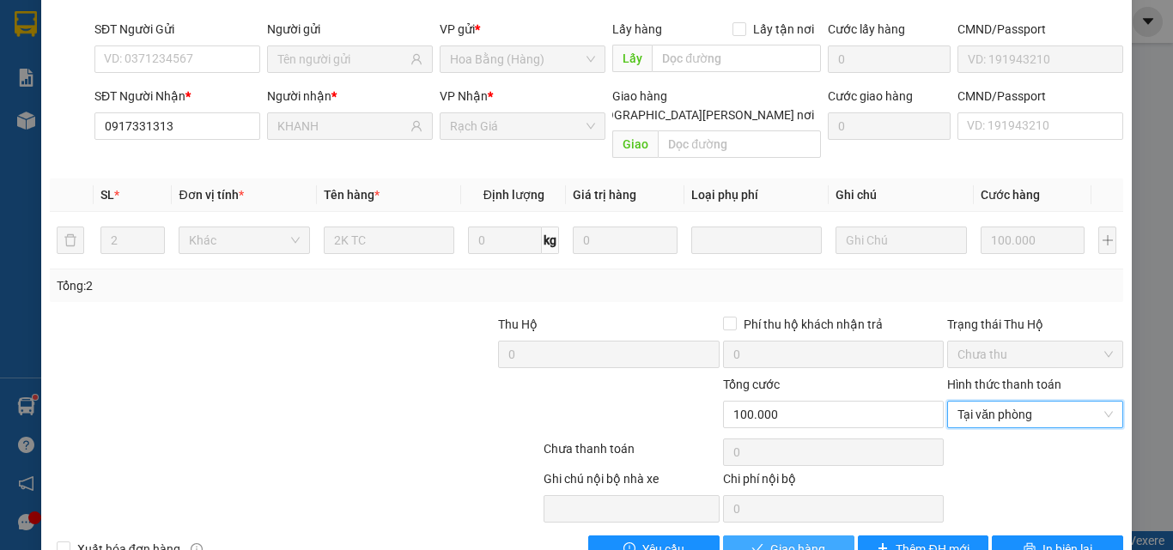
click at [774, 540] on span "Giao hàng" at bounding box center [797, 549] width 55 height 19
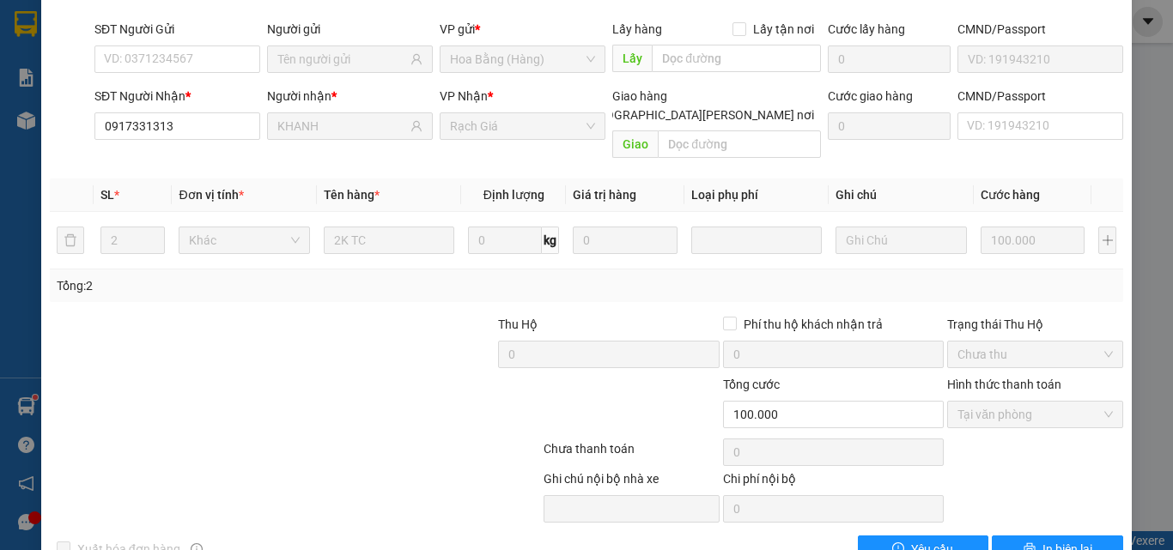
scroll to position [0, 0]
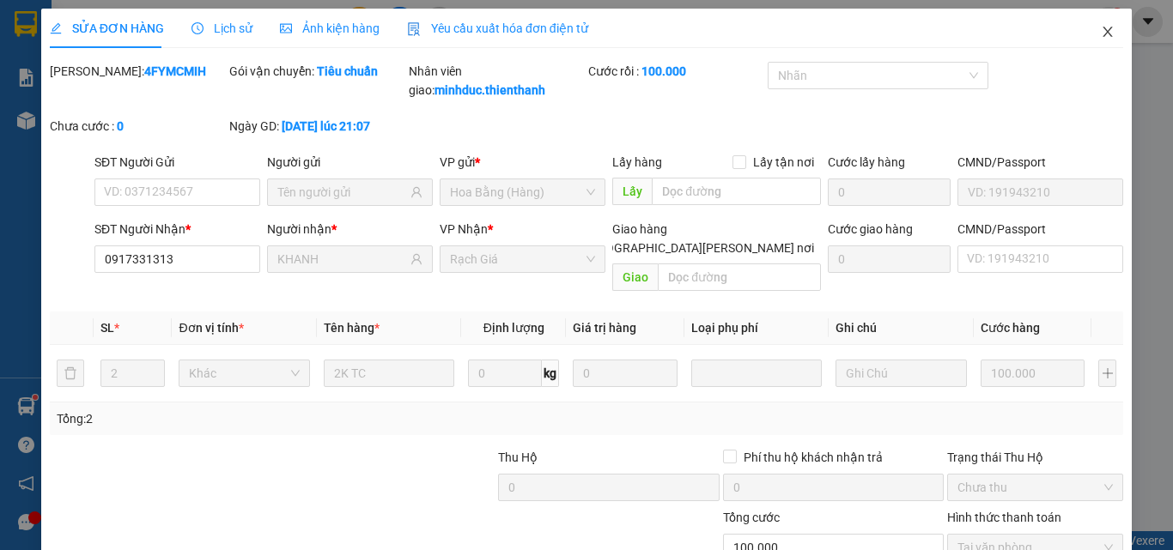
click at [1102, 35] on icon "close" at bounding box center [1108, 32] width 14 height 14
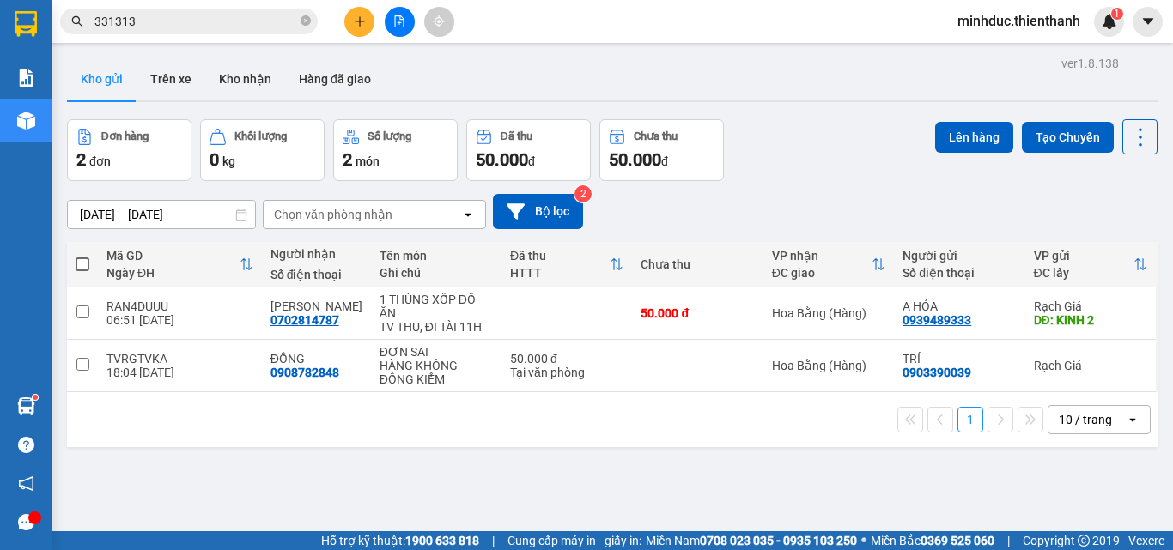
click at [250, 22] on input "331313" at bounding box center [195, 21] width 203 height 19
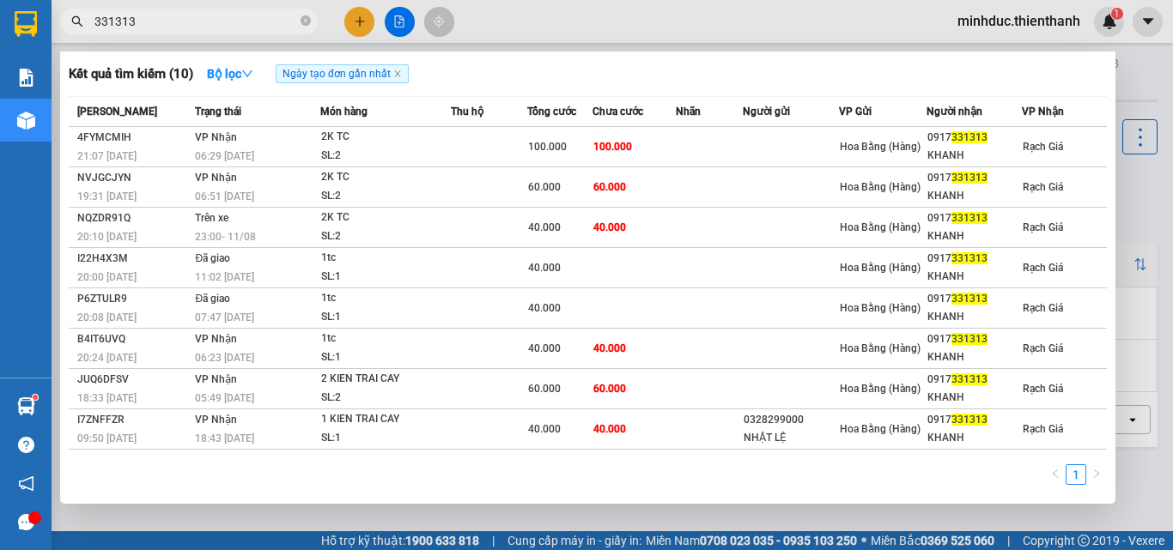
click at [250, 22] on input "331313" at bounding box center [195, 21] width 203 height 19
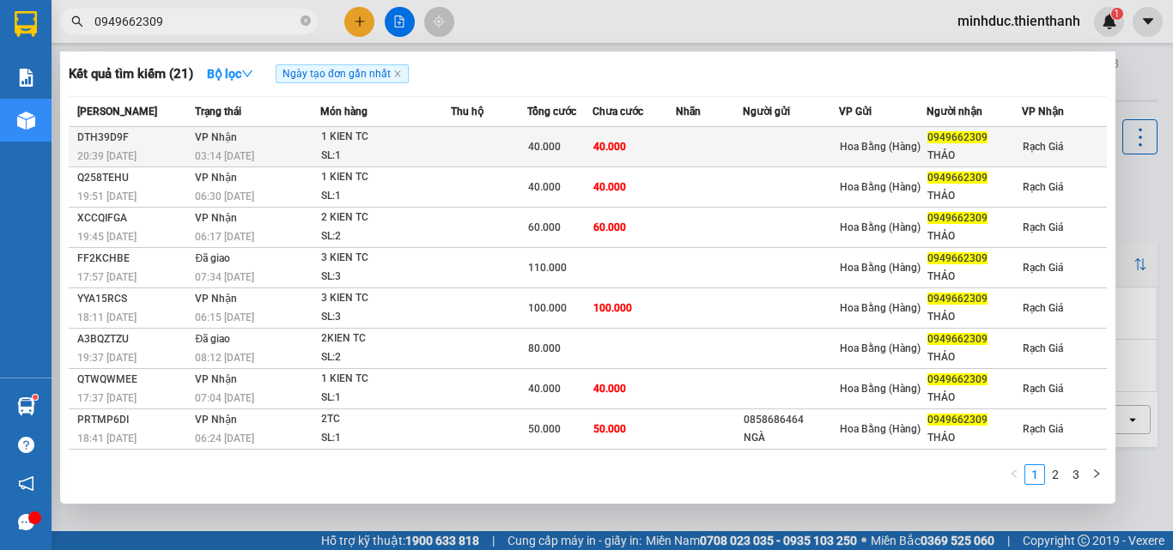
type input "0949662309"
click at [518, 149] on td at bounding box center [489, 147] width 76 height 40
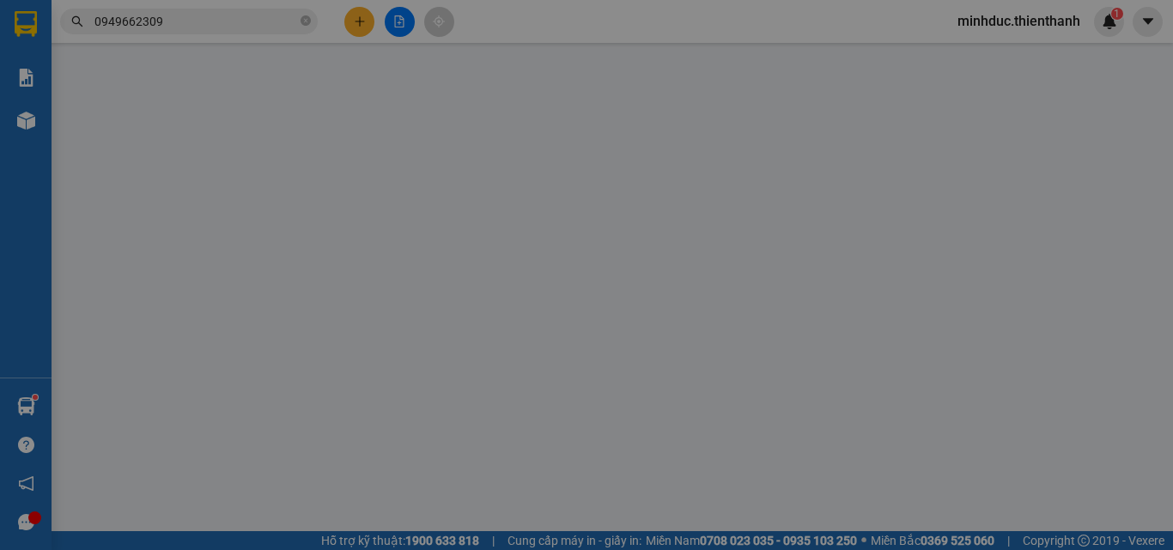
type input "0949662309"
type input "THẢO"
type input "40.000"
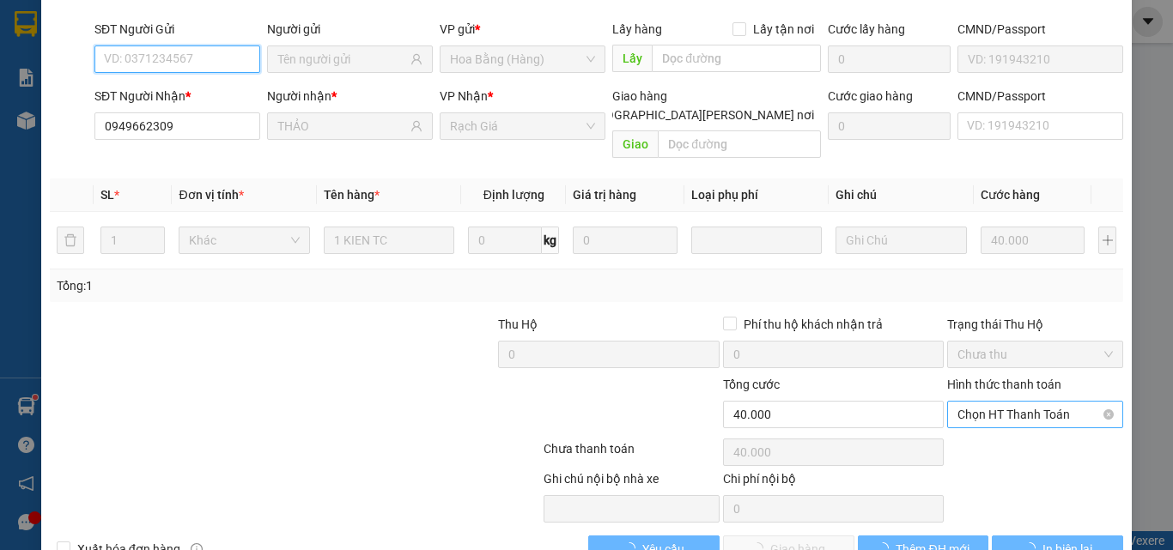
scroll to position [142, 0]
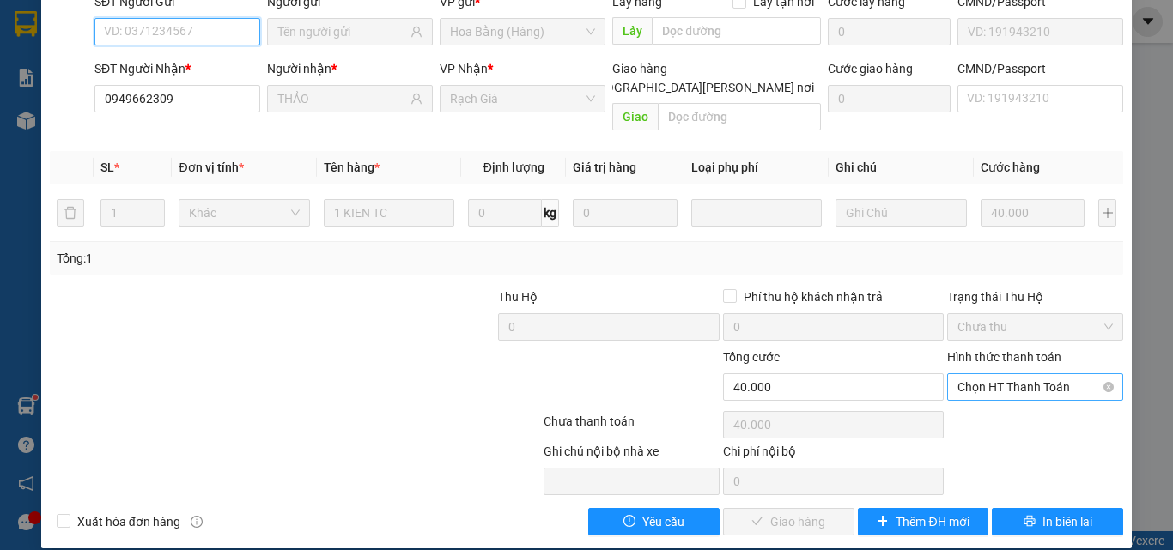
click at [1030, 374] on span "Chọn HT Thanh Toán" at bounding box center [1034, 387] width 155 height 26
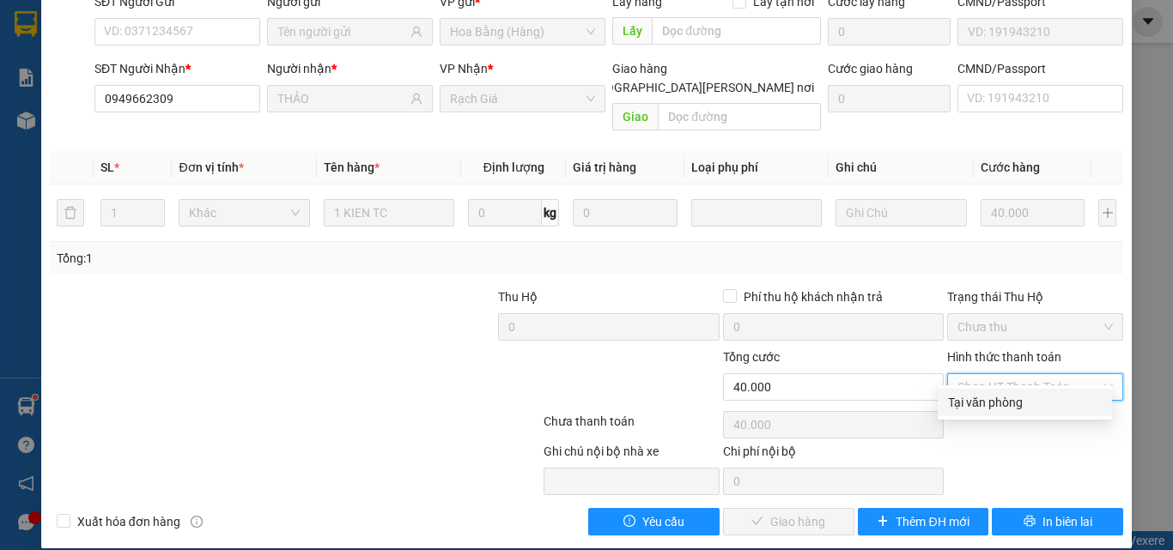
click at [1006, 392] on div "Tại văn phòng" at bounding box center [1025, 402] width 174 height 27
type input "0"
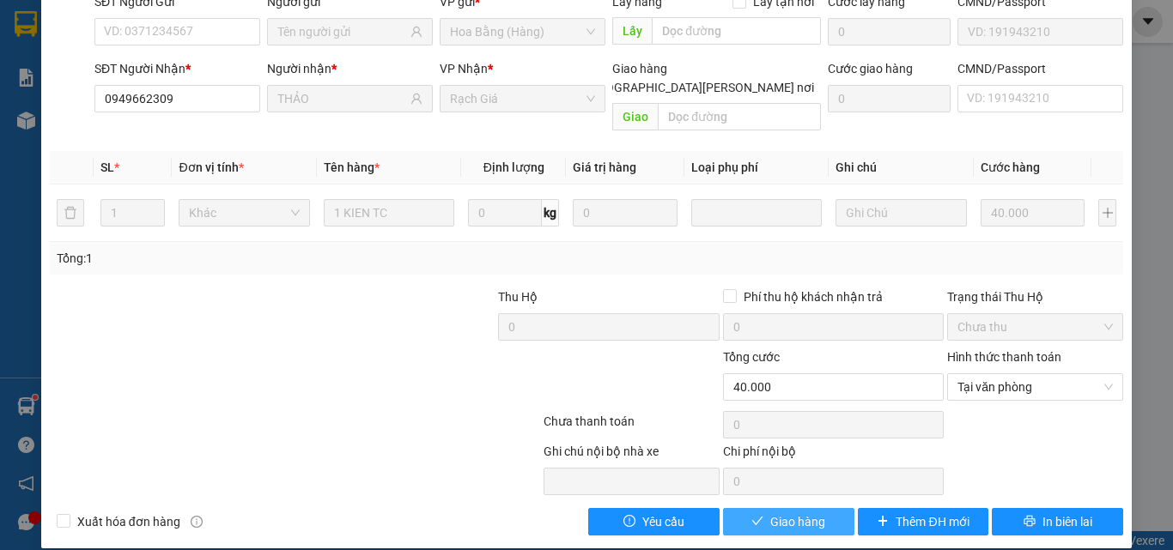
click at [796, 513] on span "Giao hàng" at bounding box center [797, 522] width 55 height 19
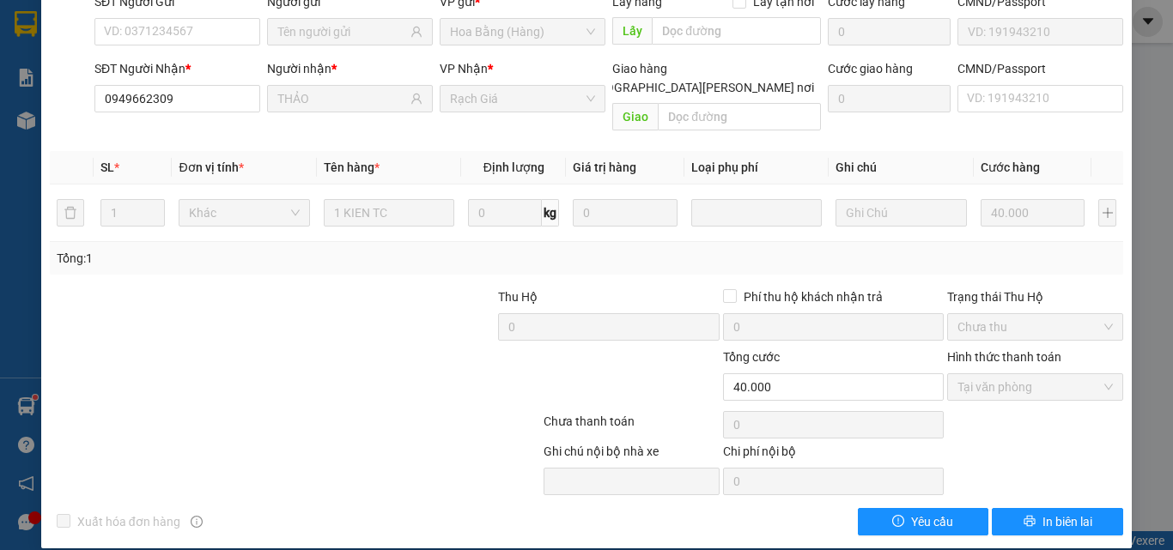
scroll to position [0, 0]
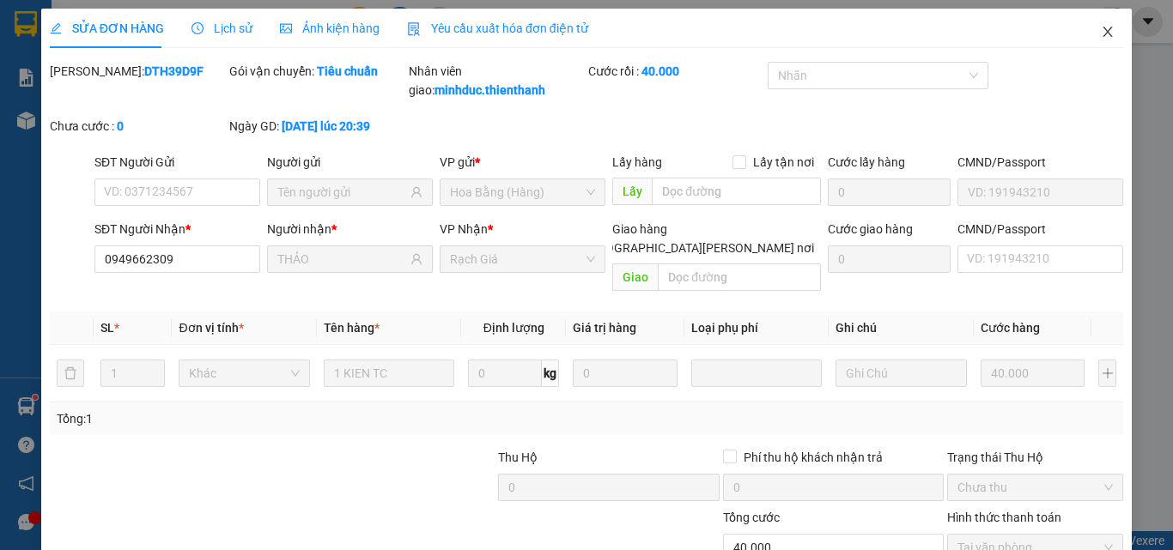
click at [1101, 33] on icon "close" at bounding box center [1108, 32] width 14 height 14
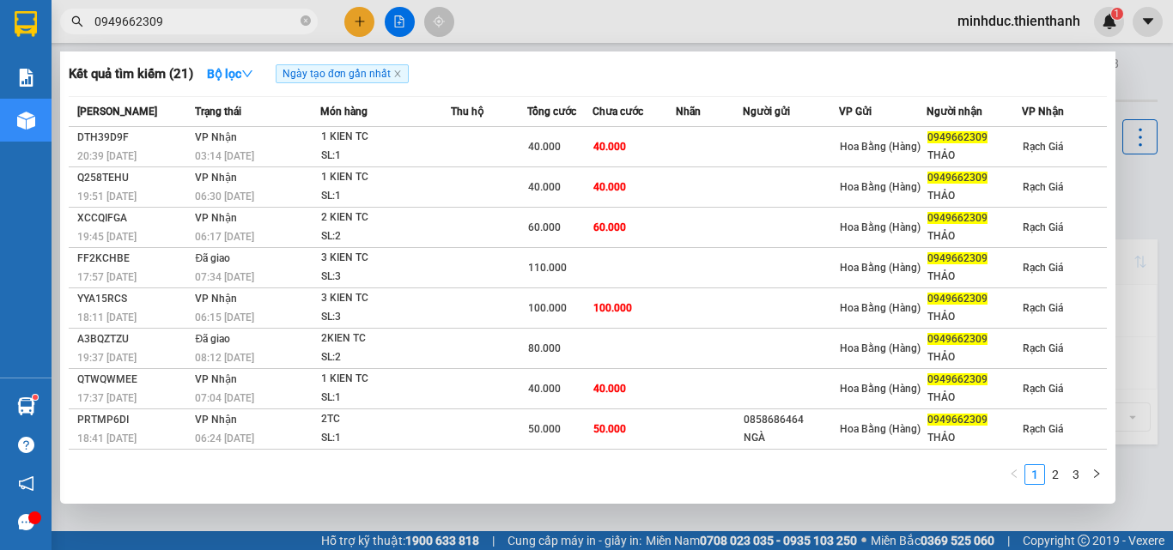
click at [174, 20] on input "0949662309" at bounding box center [195, 21] width 203 height 19
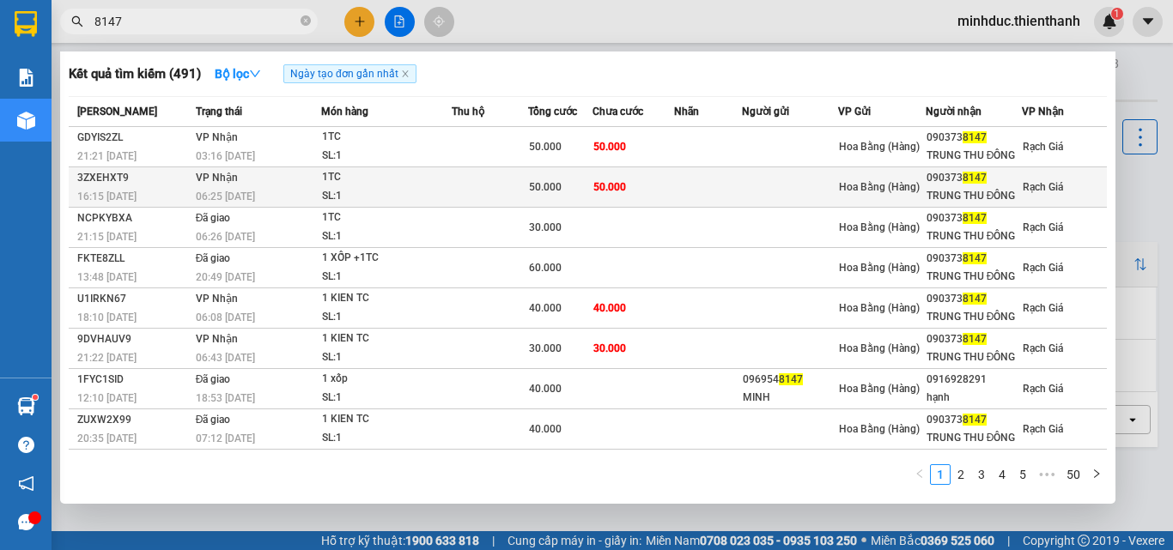
type input "8147"
click at [579, 185] on div "50.000" at bounding box center [560, 187] width 63 height 19
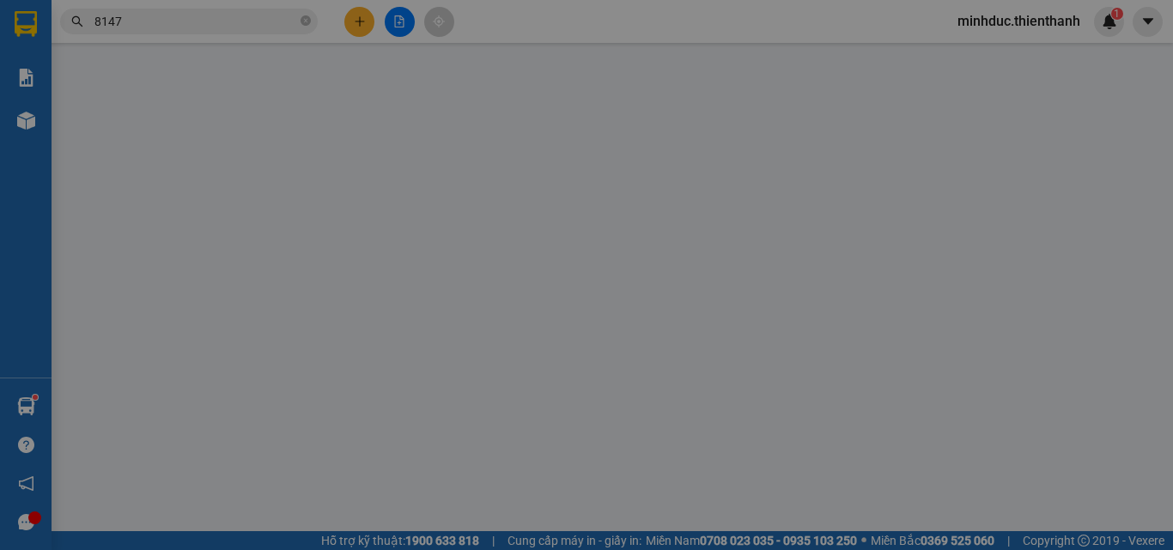
type input "0903738147"
type input "TRUNG THU ĐÔNG"
type input "50.000"
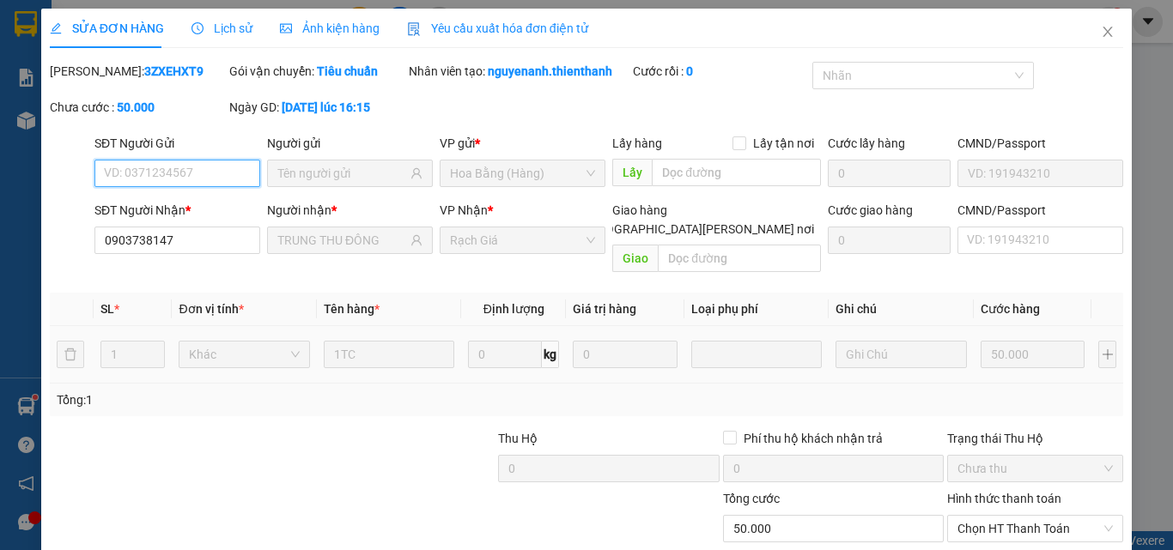
scroll to position [142, 0]
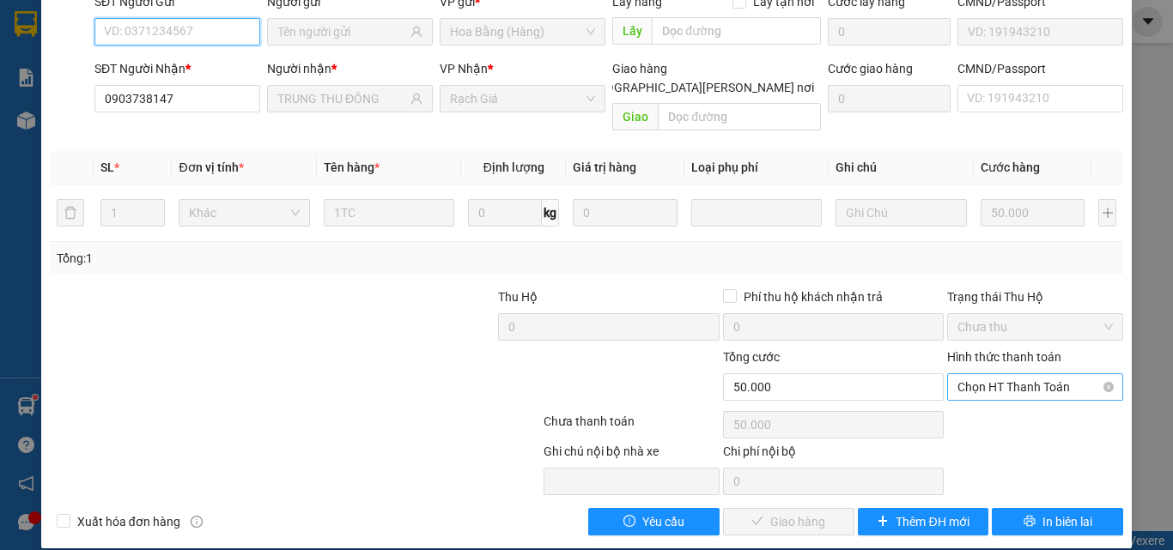
click at [990, 374] on span "Chọn HT Thanh Toán" at bounding box center [1034, 387] width 155 height 26
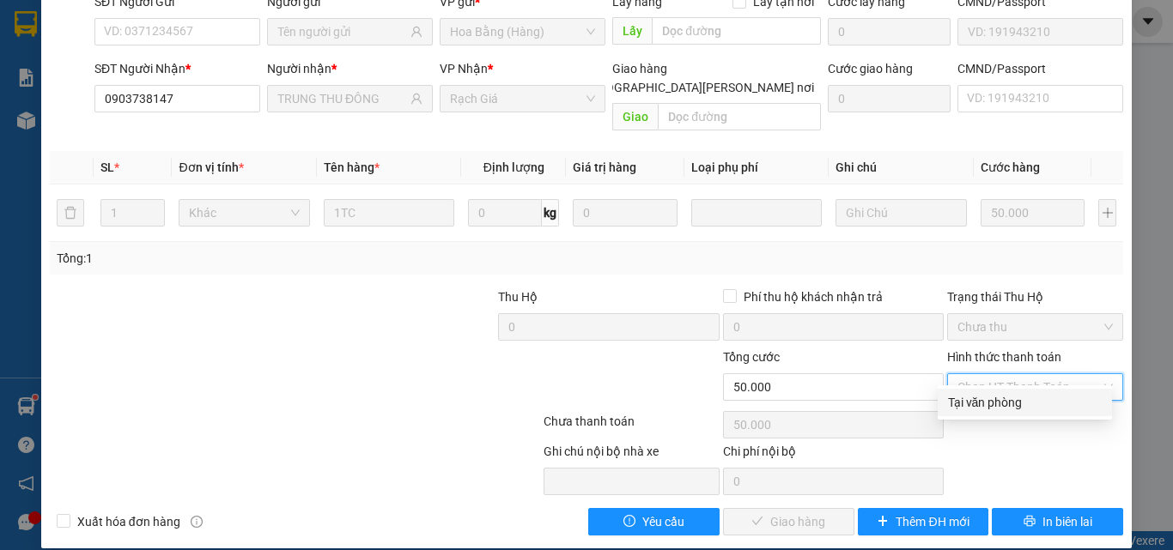
click at [970, 399] on div "Tại văn phòng" at bounding box center [1025, 402] width 154 height 19
type input "0"
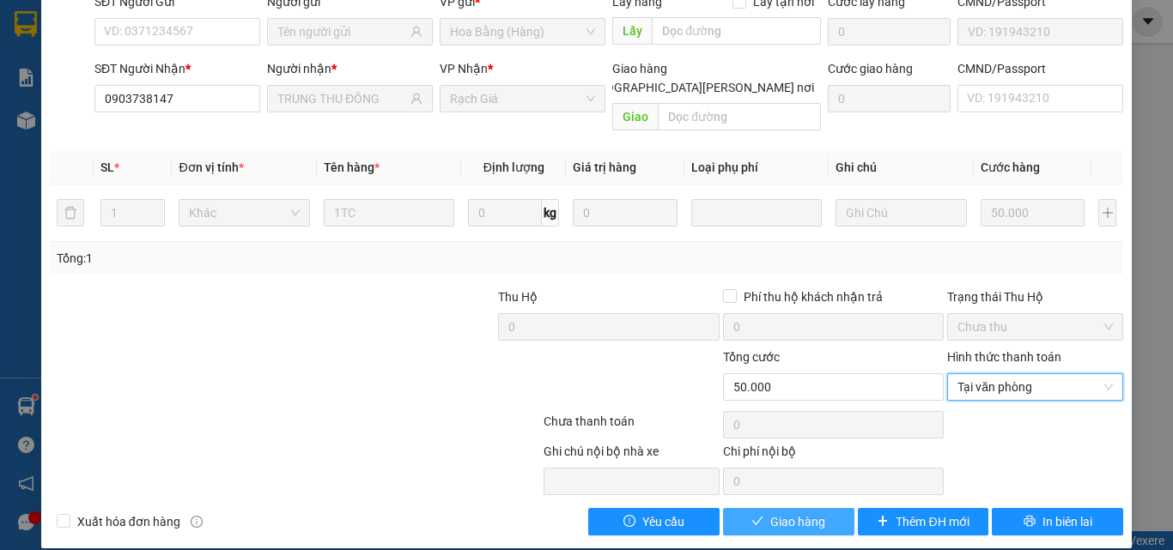
click at [801, 513] on span "Giao hàng" at bounding box center [797, 522] width 55 height 19
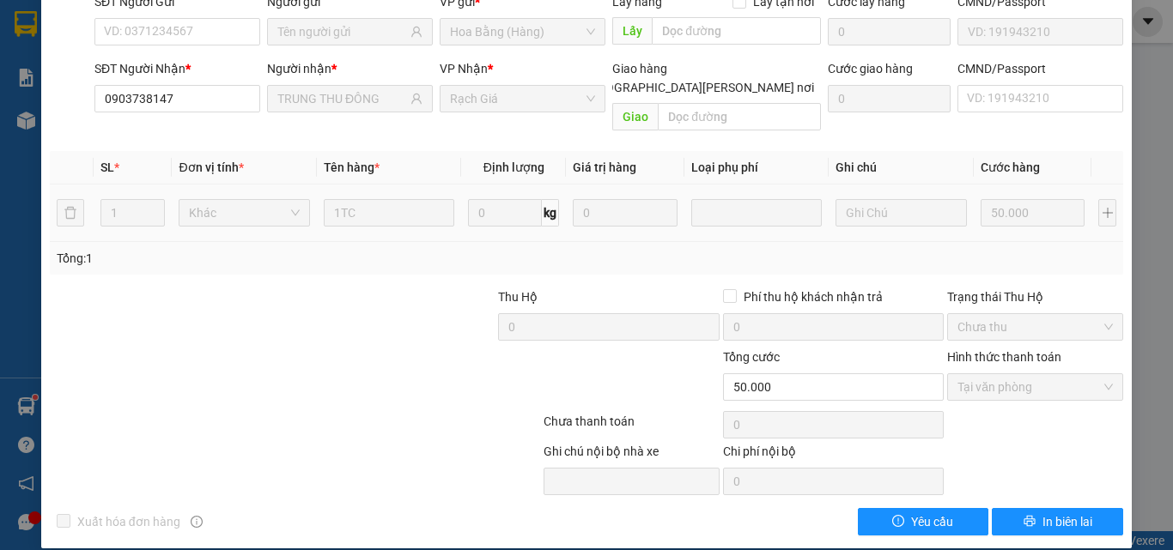
scroll to position [0, 0]
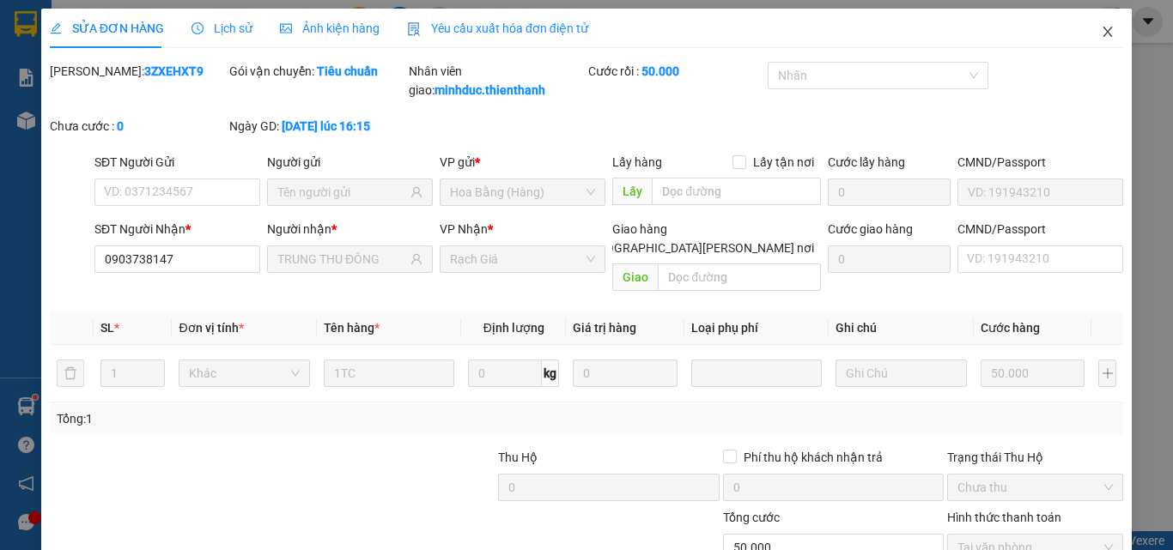
click at [1101, 29] on icon "close" at bounding box center [1108, 32] width 14 height 14
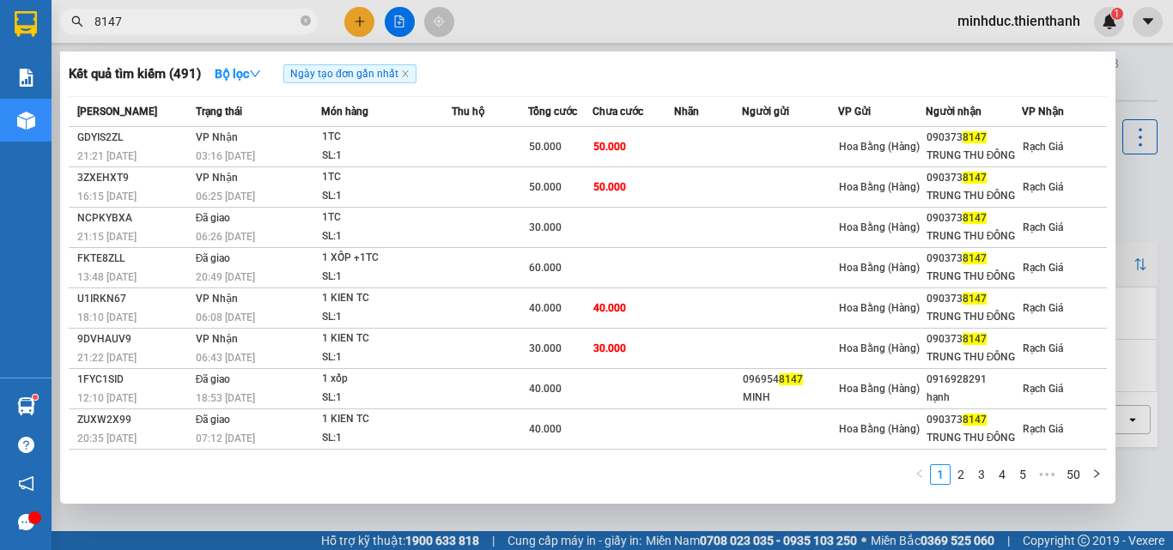
click at [231, 21] on input "8147" at bounding box center [195, 21] width 203 height 19
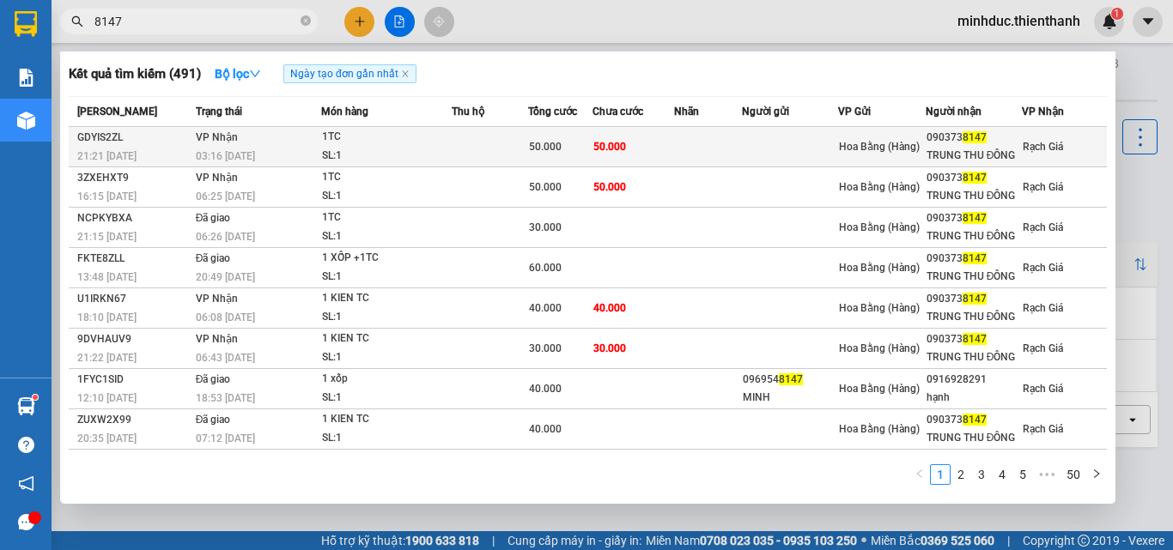
click at [529, 148] on span "50.000" at bounding box center [545, 147] width 33 height 12
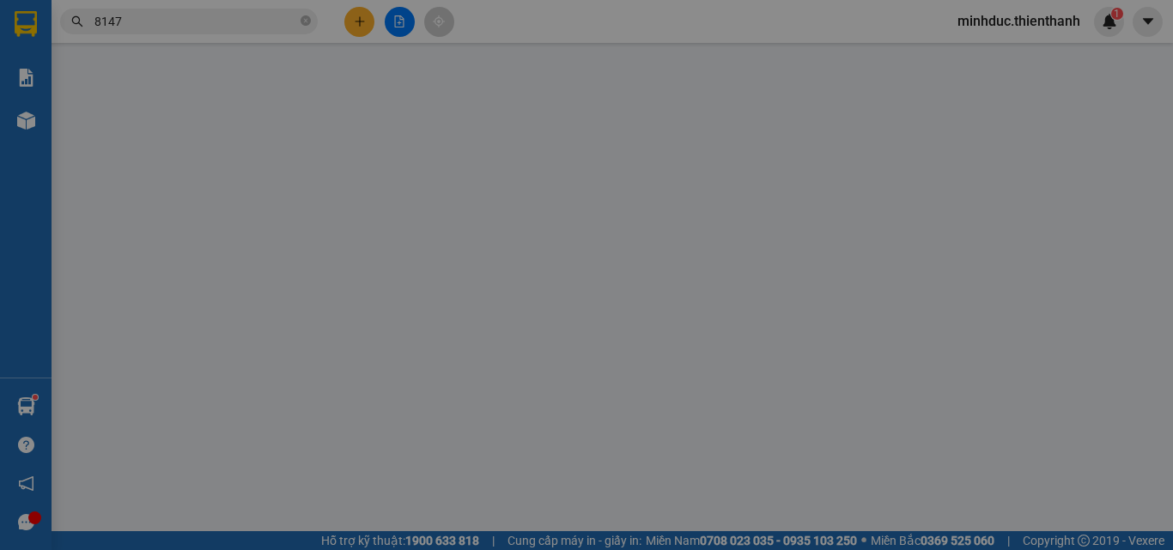
type input "0903738147"
type input "TRUNG THU ĐÔNG"
type input "50.000"
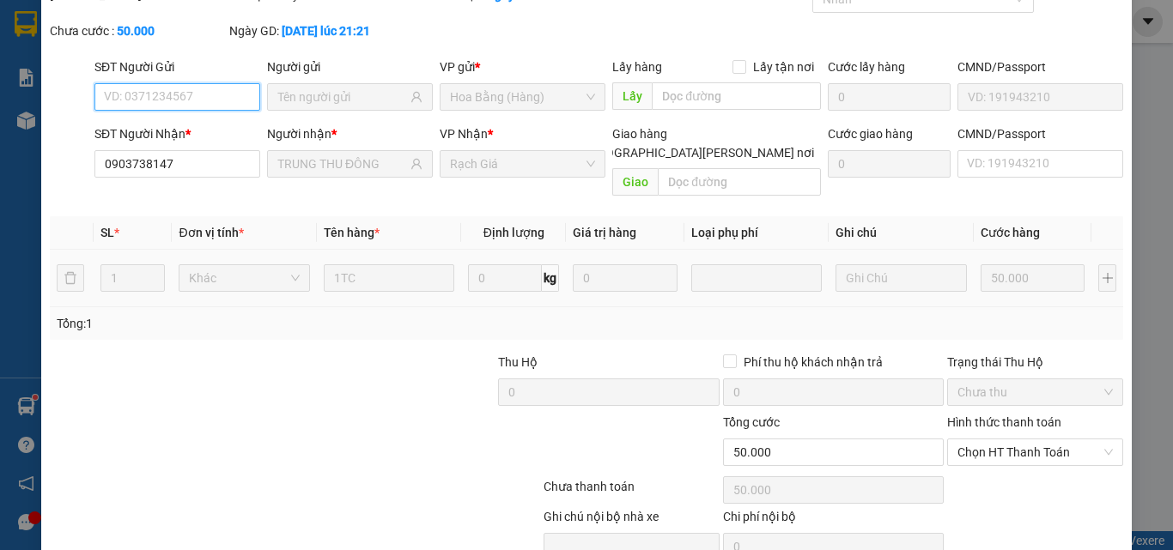
scroll to position [133, 0]
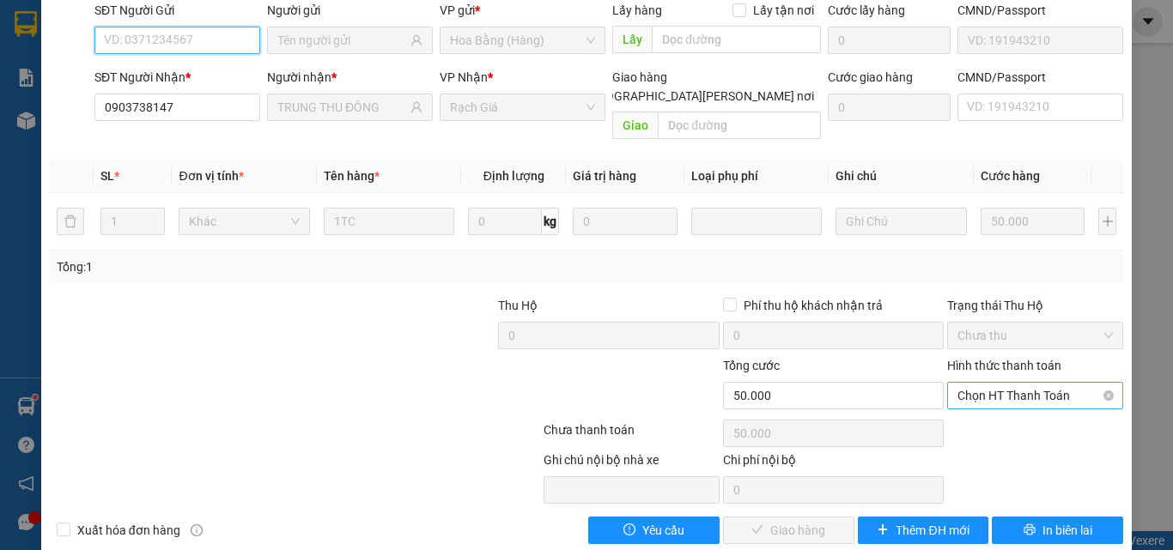
click at [1030, 383] on span "Chọn HT Thanh Toán" at bounding box center [1034, 396] width 155 height 26
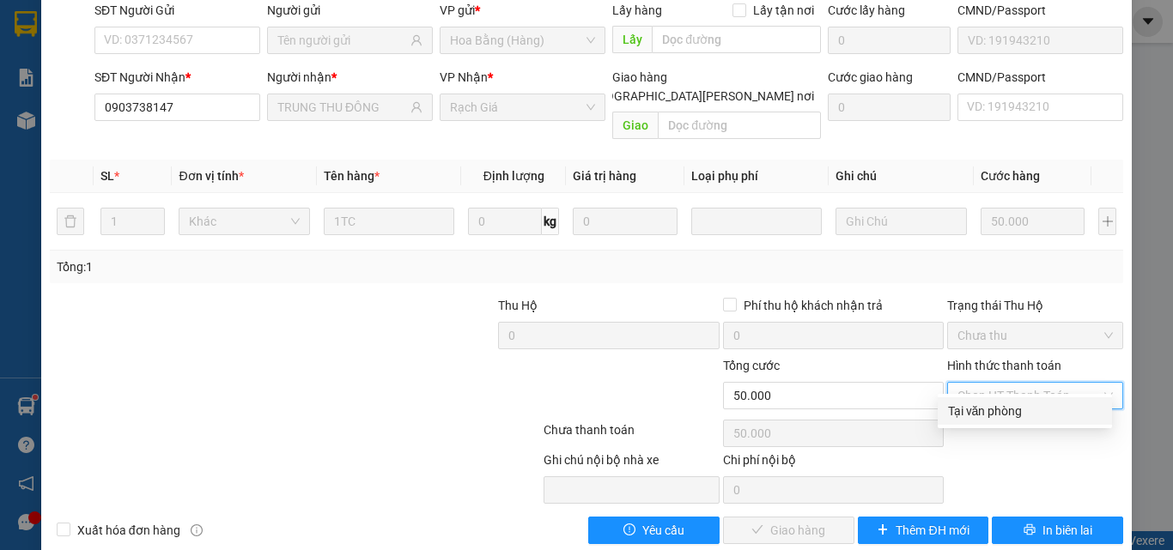
click at [1003, 414] on div "Tại văn phòng" at bounding box center [1025, 411] width 154 height 19
type input "0"
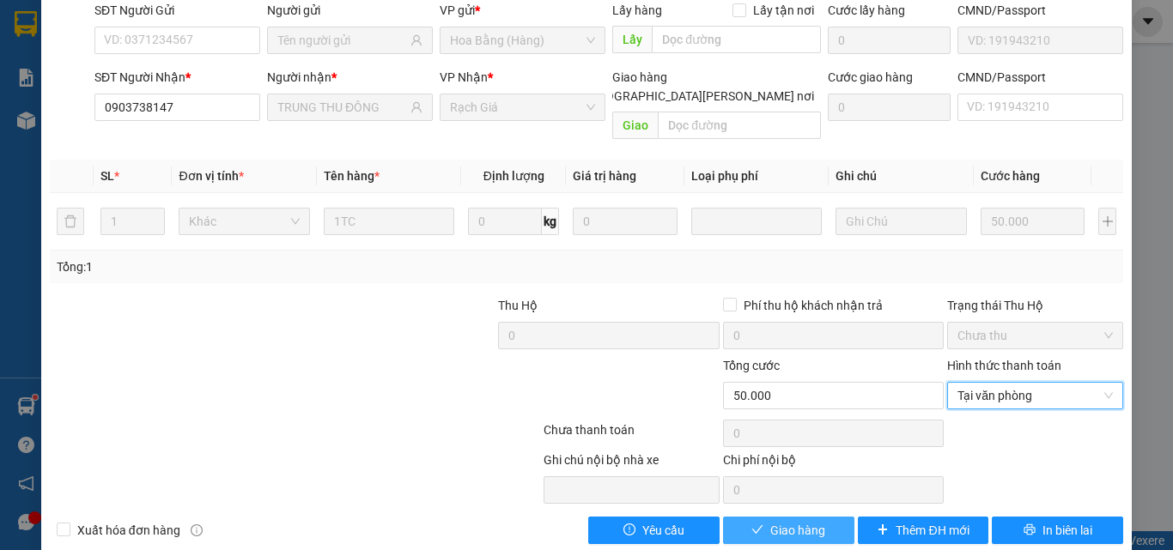
click at [811, 521] on span "Giao hàng" at bounding box center [797, 530] width 55 height 19
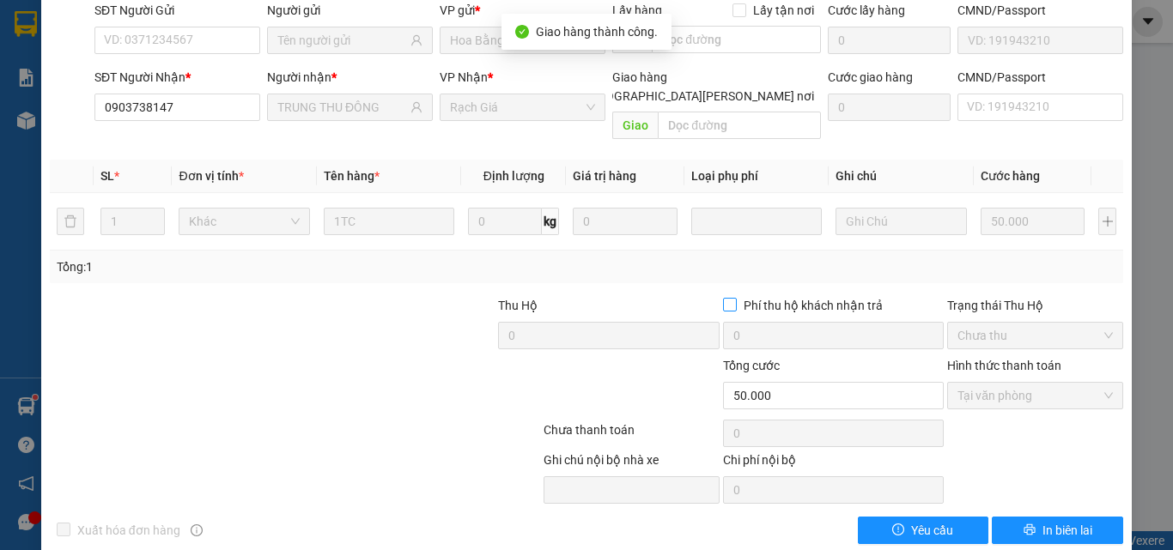
scroll to position [0, 0]
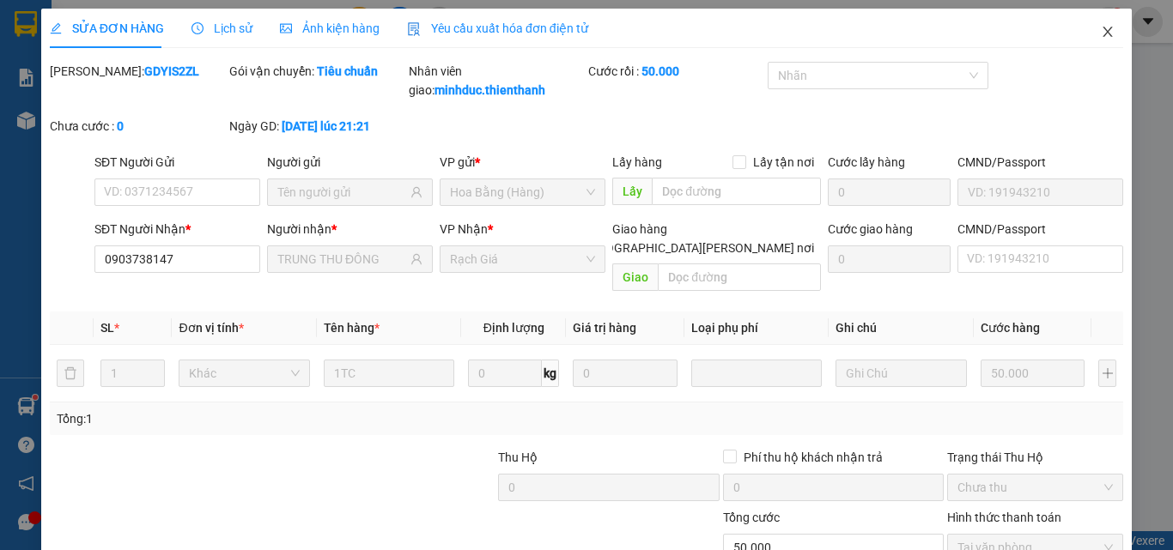
click at [1103, 30] on icon "close" at bounding box center [1107, 32] width 9 height 10
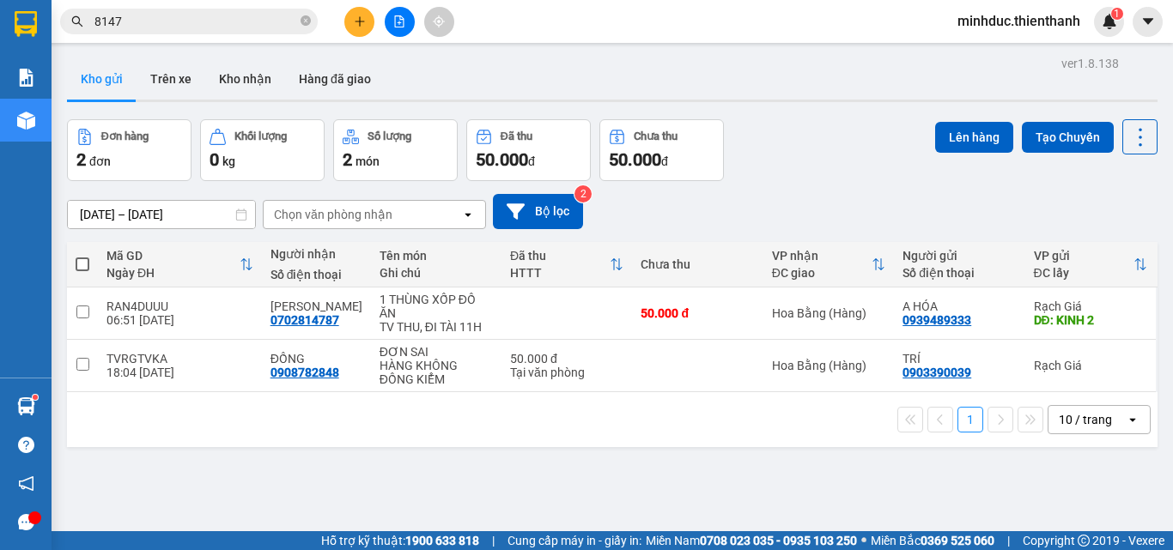
click at [153, 15] on input "8147" at bounding box center [195, 21] width 203 height 19
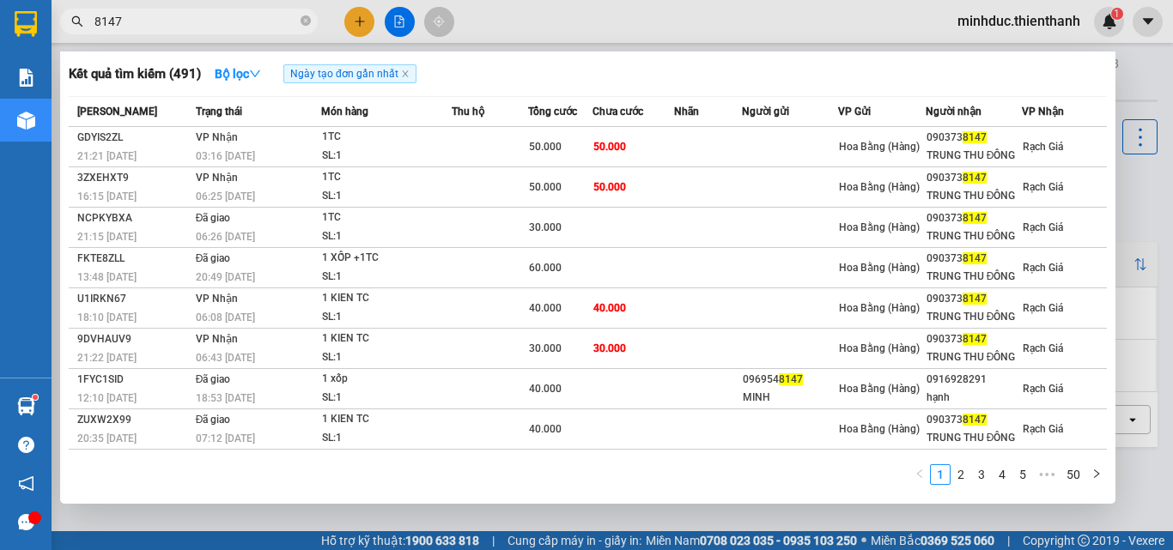
click at [153, 15] on input "8147" at bounding box center [195, 21] width 203 height 19
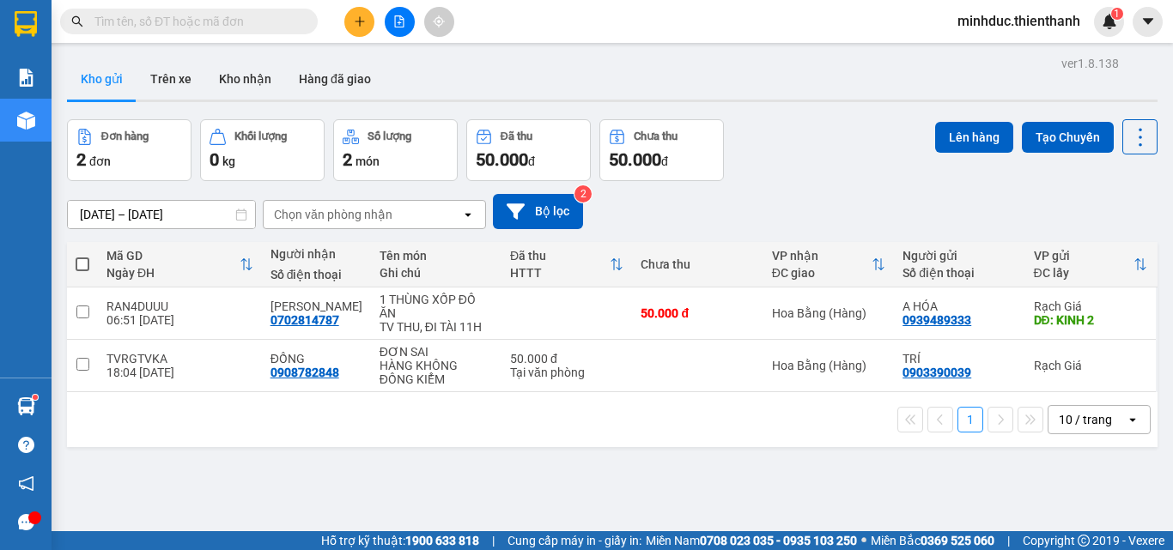
click at [131, 21] on input "text" at bounding box center [195, 21] width 203 height 19
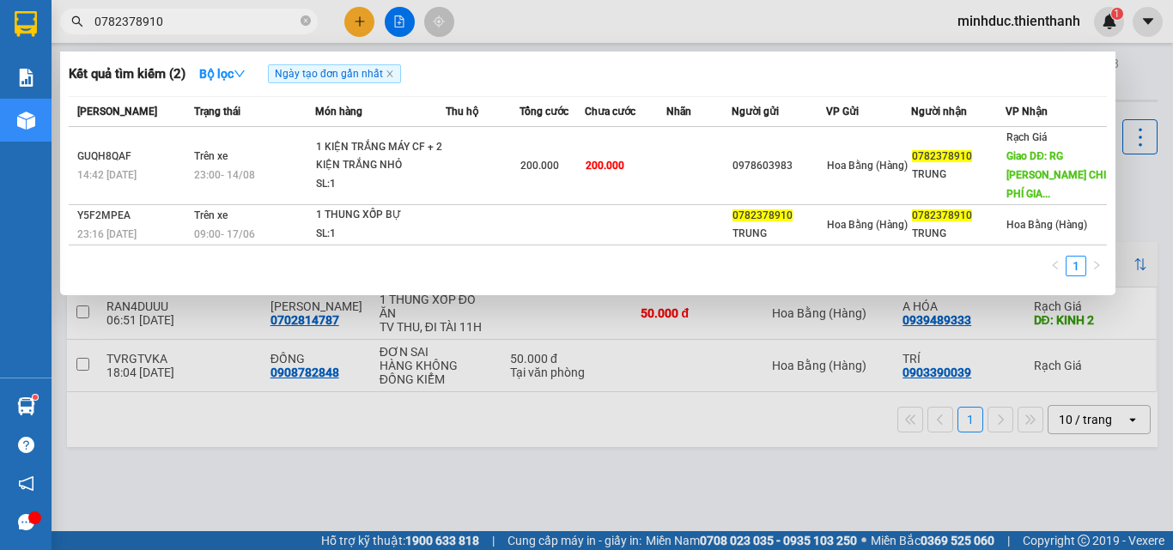
click at [198, 15] on input "0782378910" at bounding box center [195, 21] width 203 height 19
type input "0782378910"
click at [313, 17] on span "0782378910" at bounding box center [189, 22] width 258 height 26
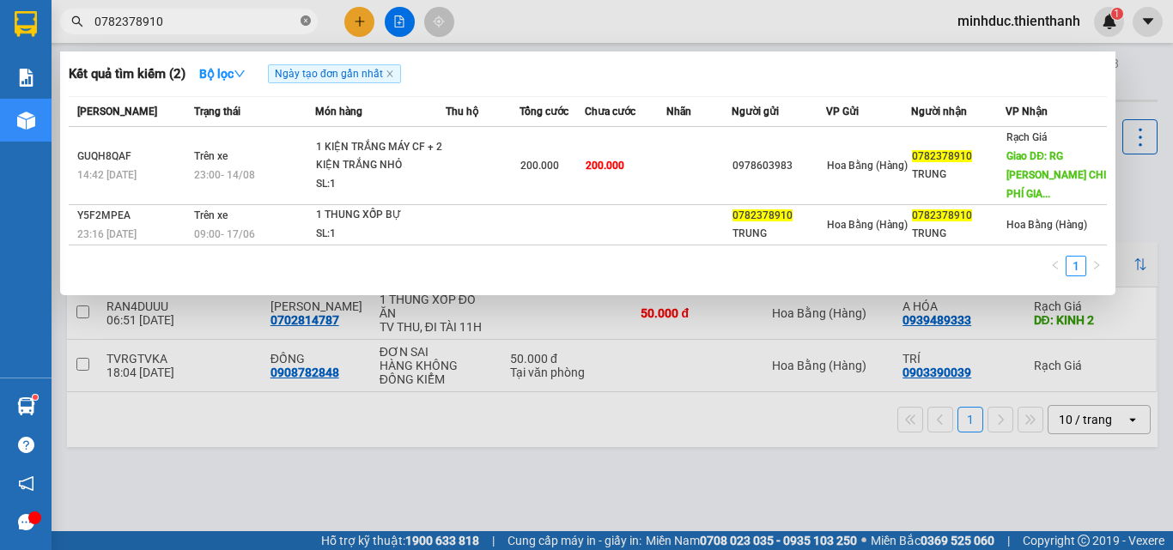
click at [310, 22] on icon "close-circle" at bounding box center [306, 20] width 10 height 10
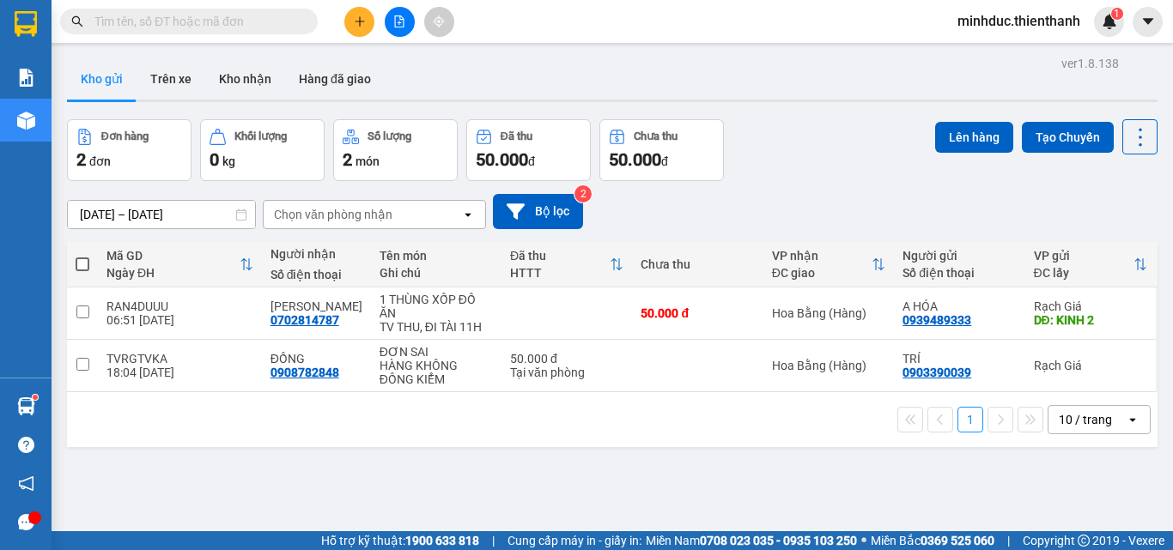
click at [205, 17] on input "text" at bounding box center [195, 21] width 203 height 19
paste input "0782378910"
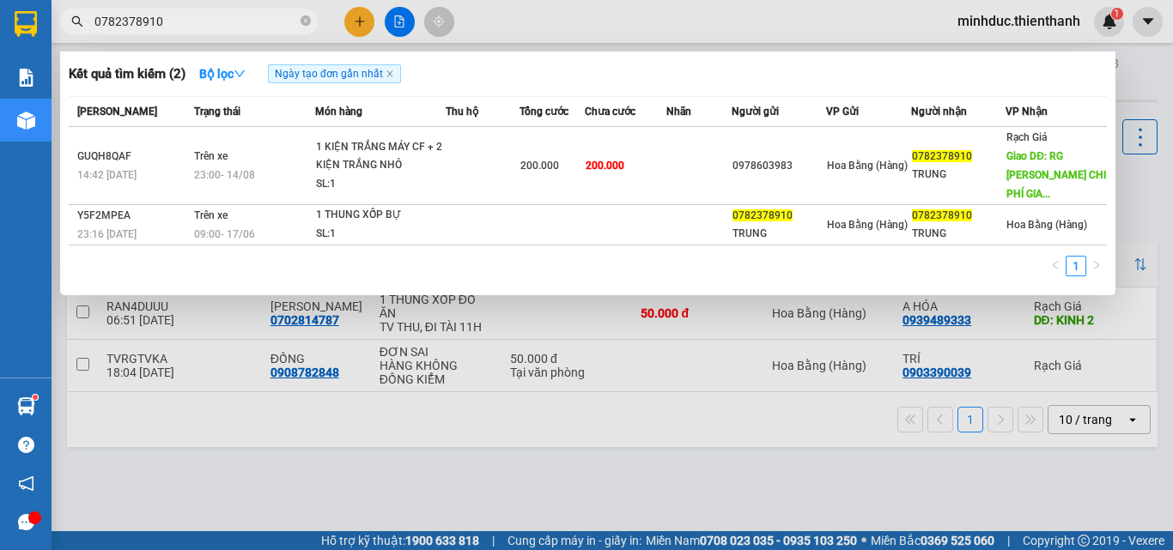
type input "0782378910"
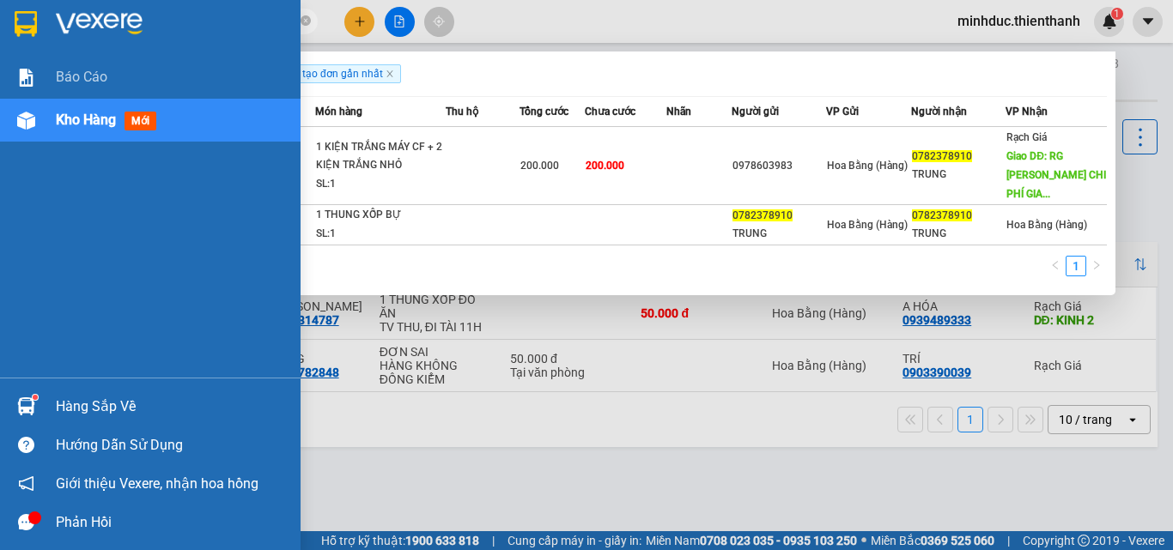
click at [78, 129] on div "Kho hàng mới" at bounding box center [109, 119] width 107 height 21
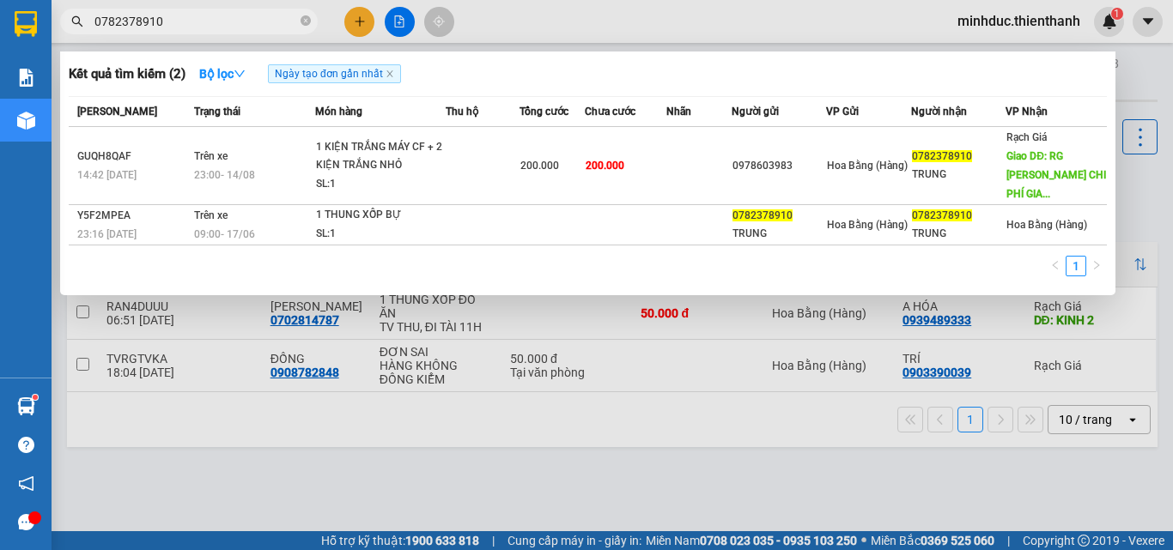
click at [627, 503] on div at bounding box center [586, 275] width 1173 height 550
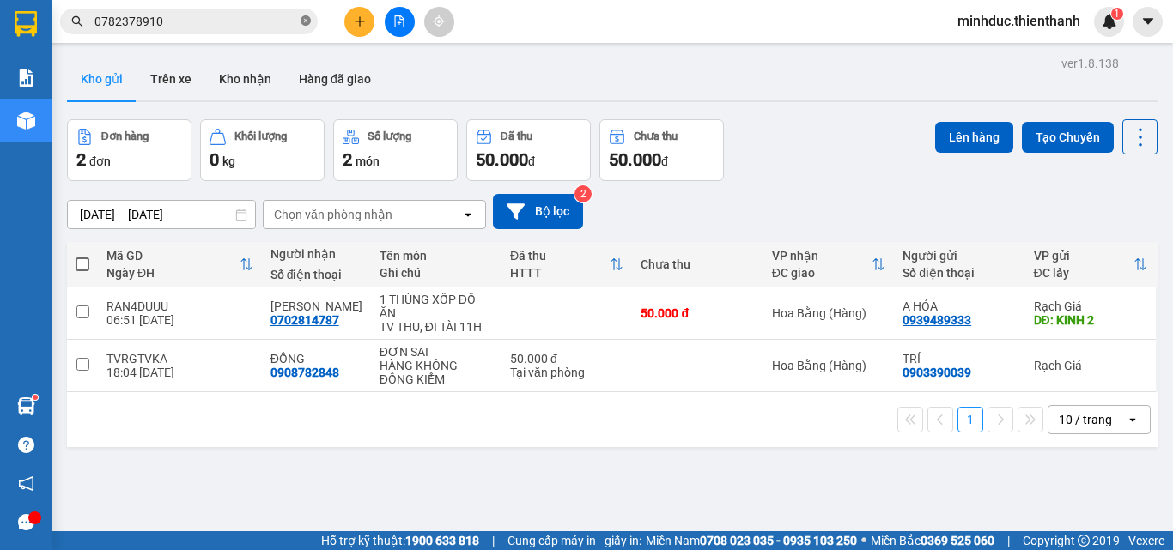
click at [307, 21] on icon "close-circle" at bounding box center [306, 20] width 10 height 10
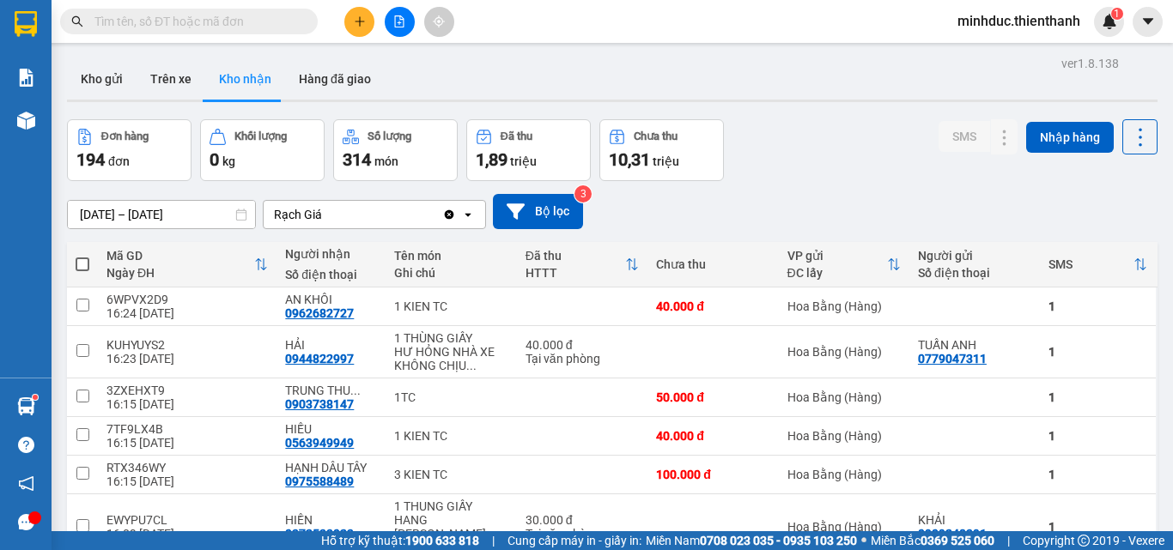
click at [256, 25] on input "text" at bounding box center [195, 21] width 203 height 19
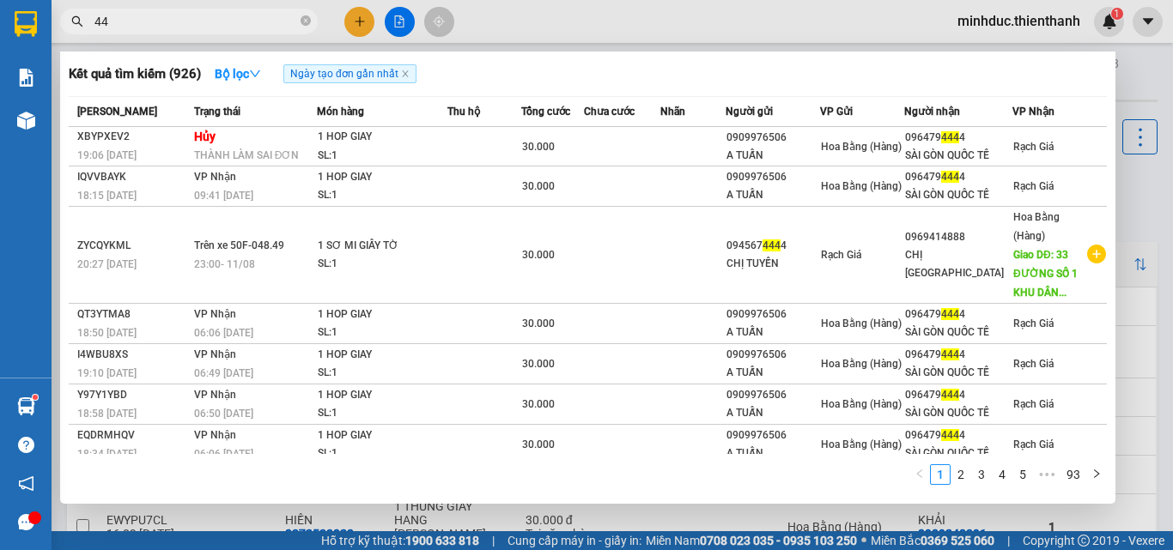
type input "4"
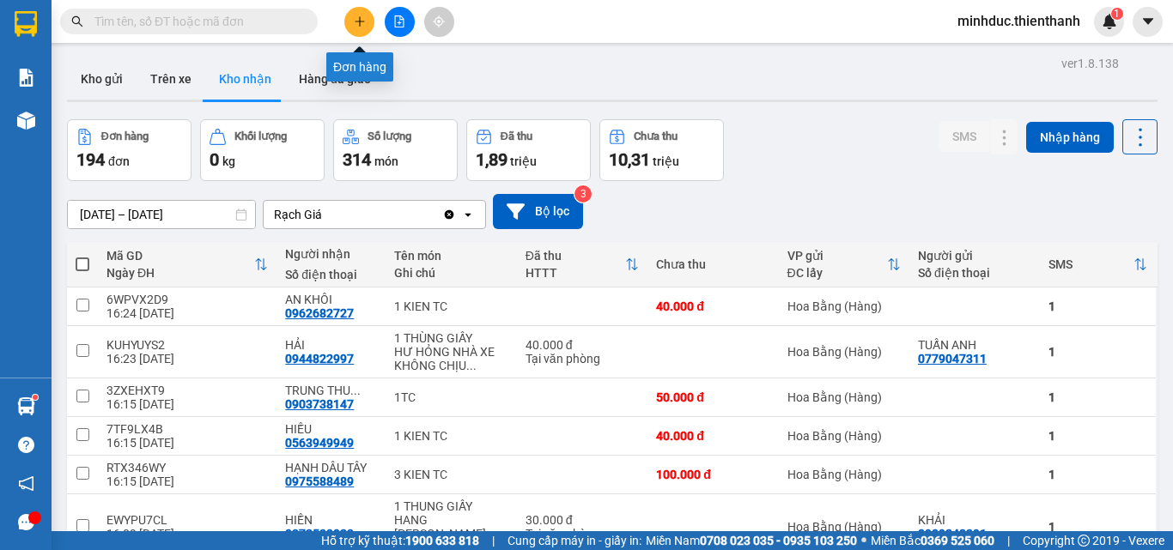
click at [363, 27] on button at bounding box center [359, 22] width 30 height 30
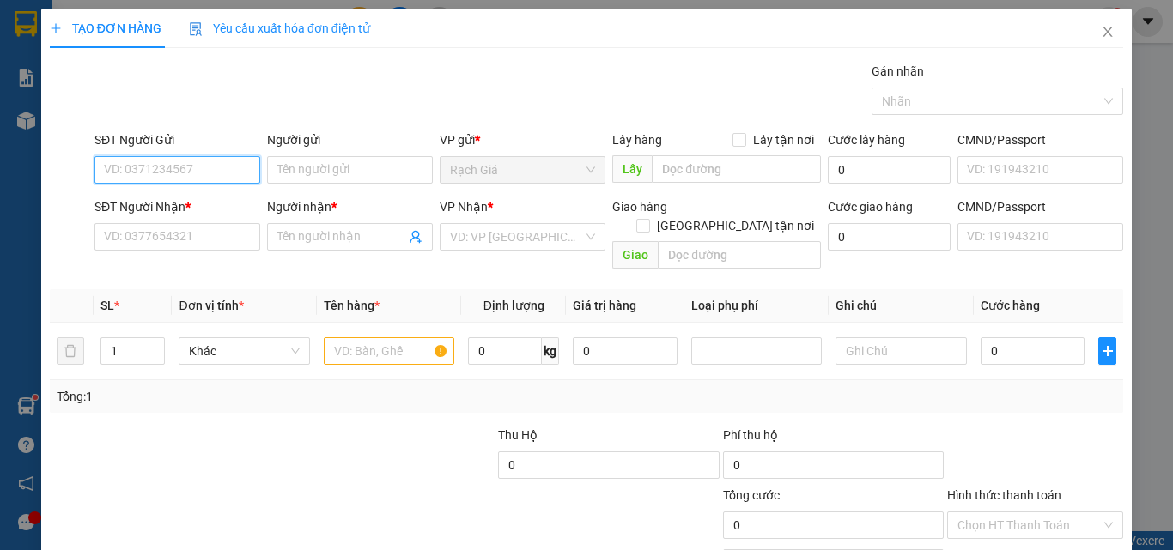
click at [234, 165] on input "SĐT Người Gửi" at bounding box center [177, 169] width 166 height 27
click at [174, 202] on div "0964333582 - THU" at bounding box center [175, 204] width 143 height 19
type input "0964333582"
type input "THU"
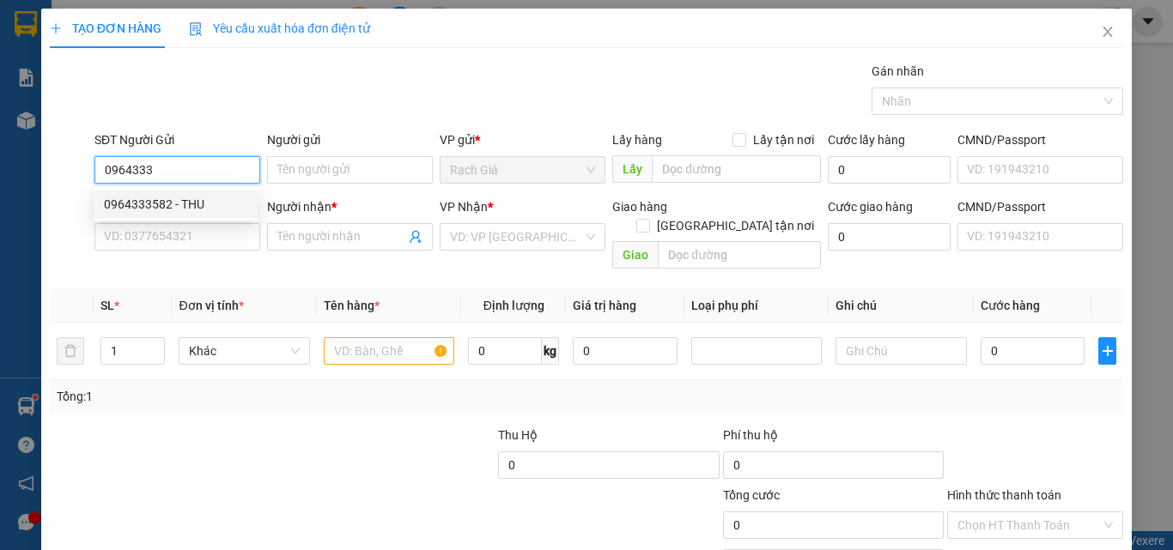
type input "0909067146"
type input "NHUNG"
type input "35/75/15/12 CAO LỖ PHƯỜNG 4 QUẬN 8"
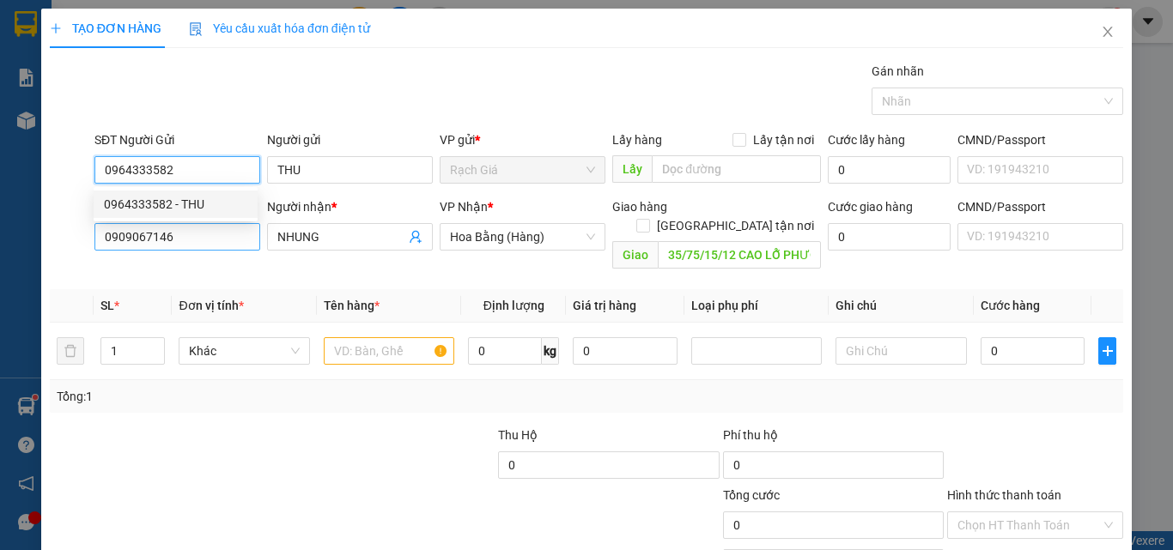
type input "40.000"
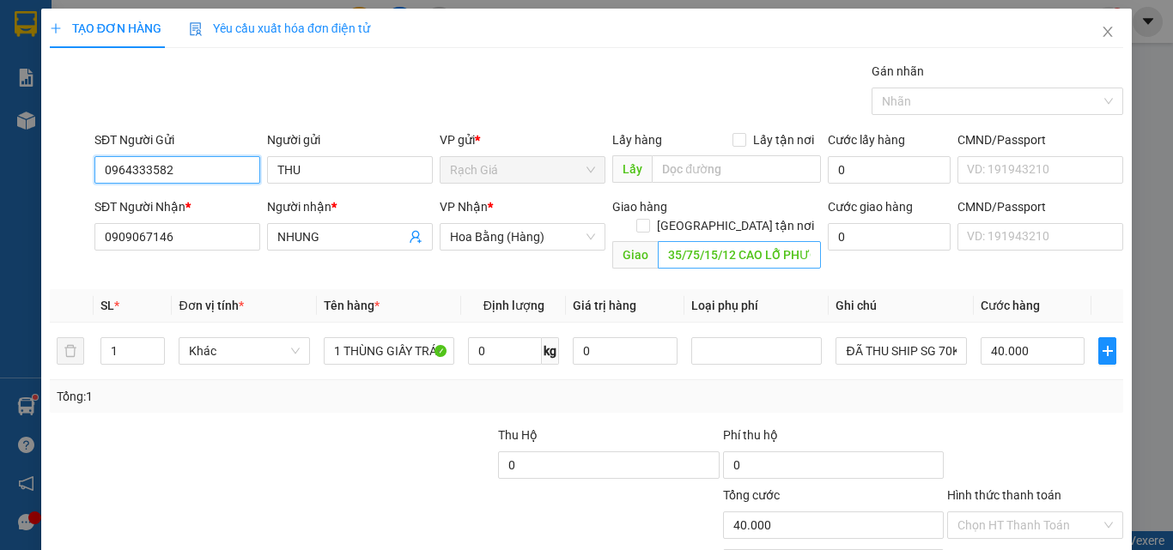
type input "0964333582"
click at [732, 246] on input "35/75/15/12 CAO LỖ PHƯỜNG 4 QUẬN 8" at bounding box center [739, 254] width 163 height 27
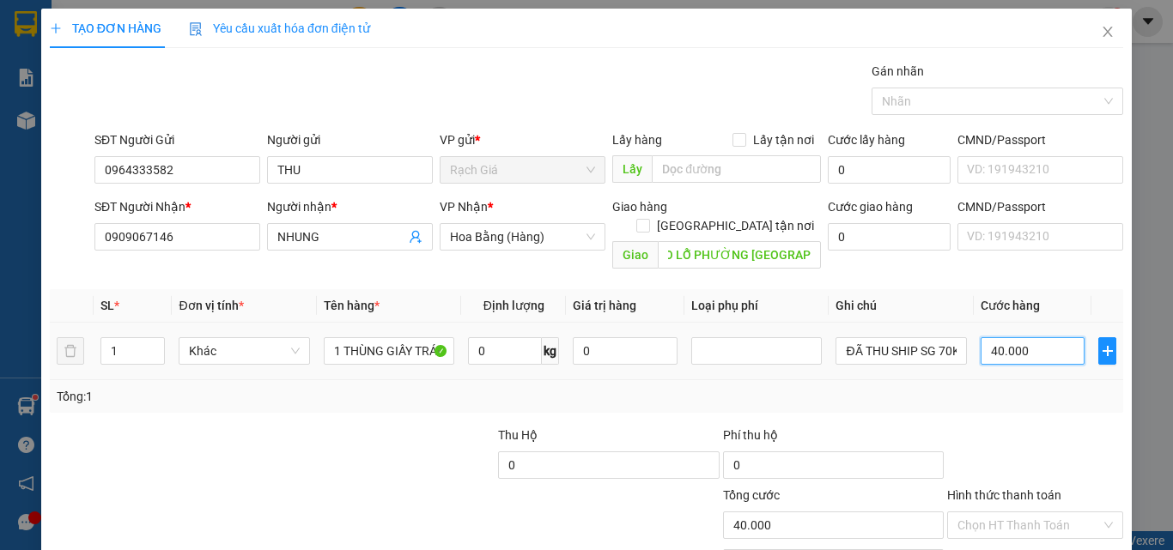
click at [1027, 337] on input "40.000" at bounding box center [1033, 350] width 105 height 27
type input "0"
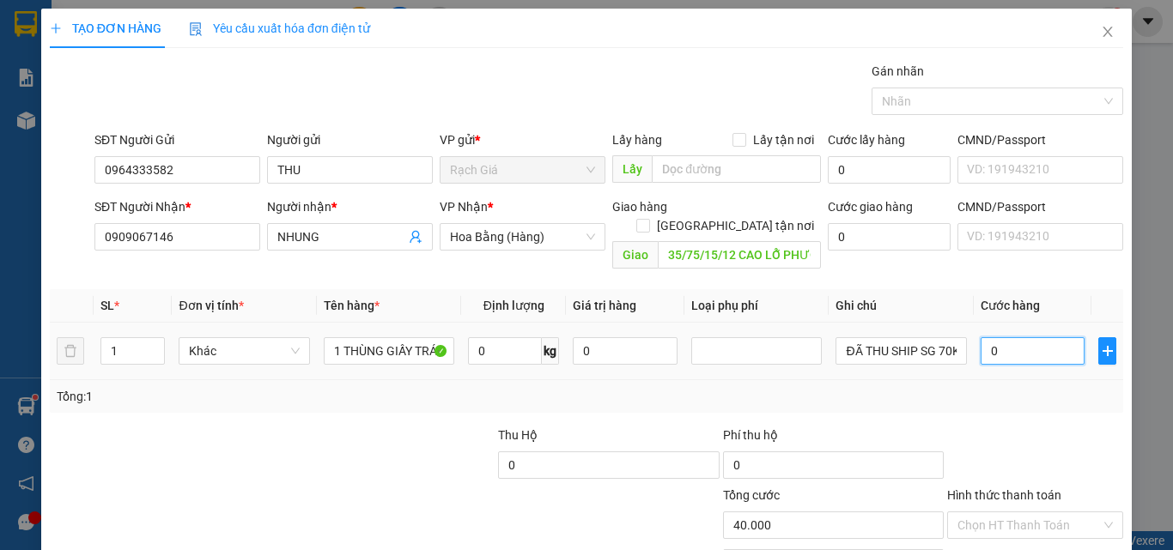
type input "0"
type input "7"
type input "07"
type input "70"
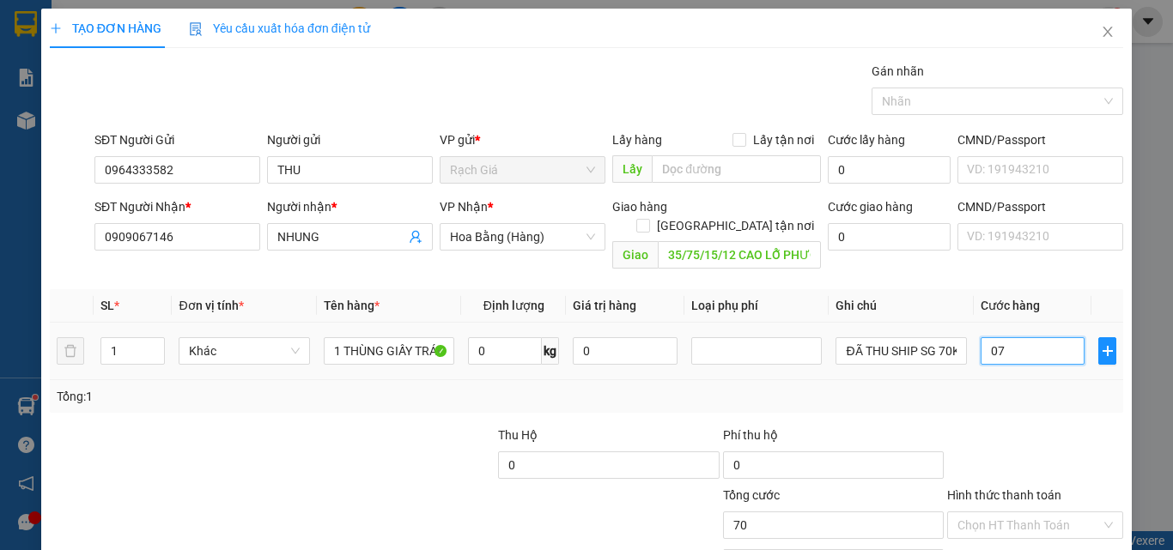
type input "70"
type input "0.700"
type input "700"
type input "7.000"
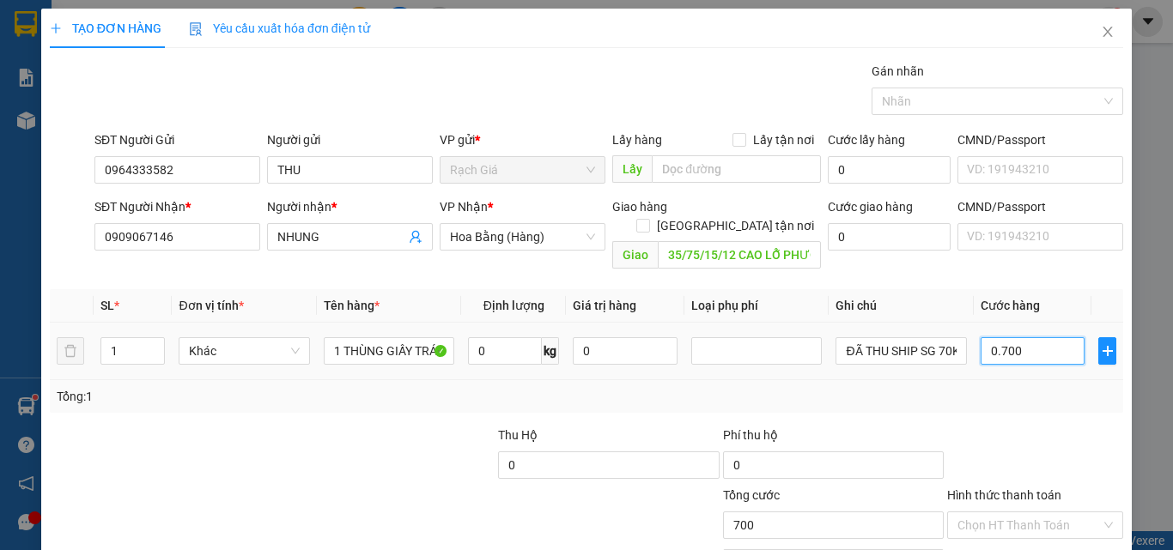
type input "7.000"
type input "07.000"
type input "70.000"
click at [985, 337] on input "070.000" at bounding box center [1033, 350] width 105 height 27
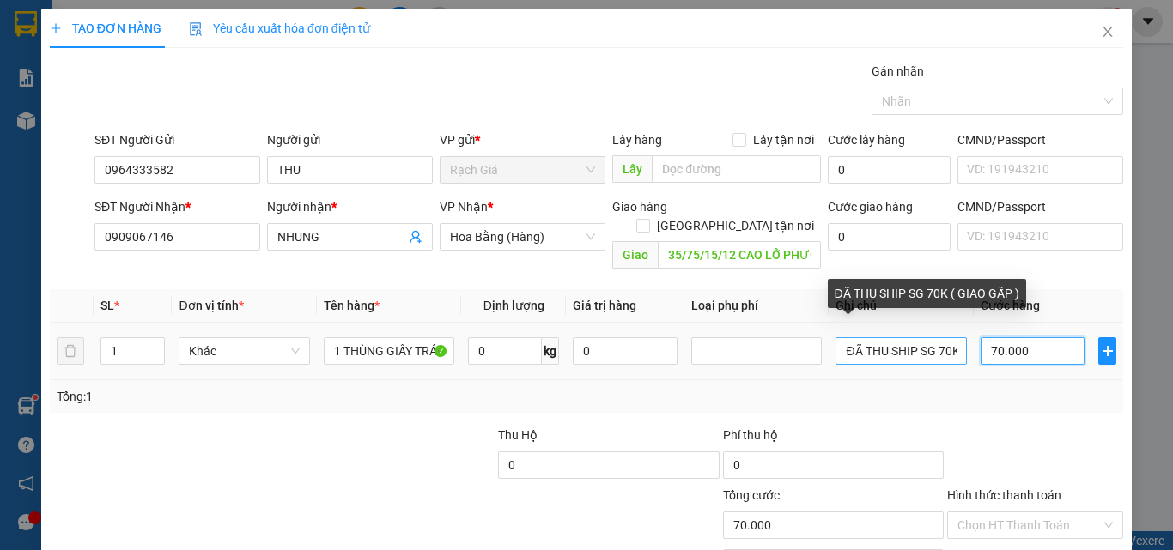
type input "70.000"
click at [931, 337] on input "ĐÃ THU SHIP SG 70K ( GIAO GẤP )" at bounding box center [901, 350] width 131 height 27
click at [938, 337] on input "ĐÃ THU SHIP SG 70K ( GIAO GẤP )" at bounding box center [901, 350] width 131 height 27
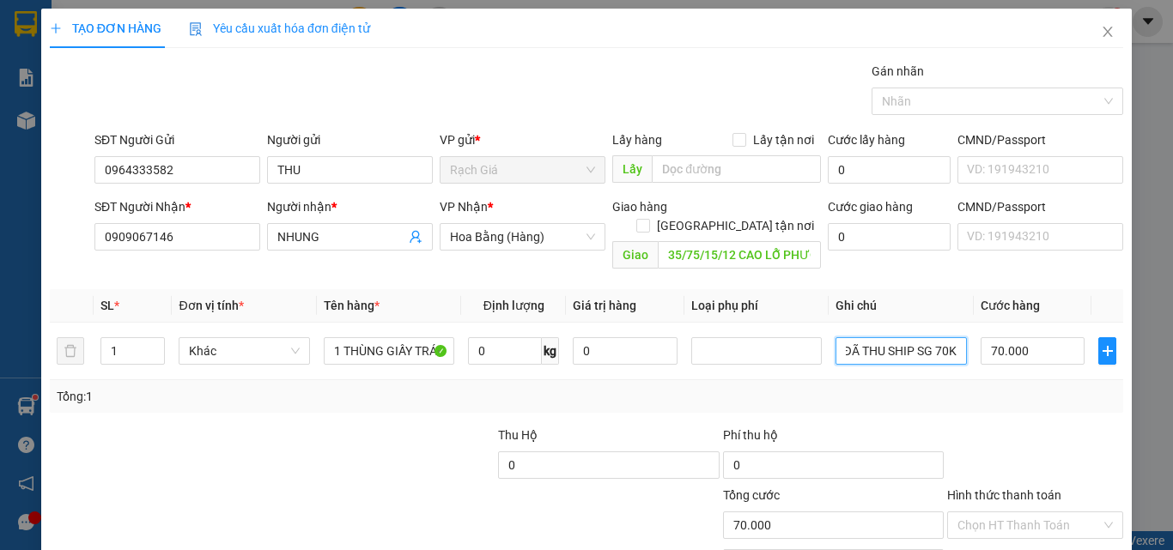
type input "ĐÃ THU SHIP SG 70K"
click at [878, 387] on div "Tổng: 1" at bounding box center [587, 396] width 1060 height 19
click at [150, 342] on span "up" at bounding box center [155, 347] width 10 height 10
type input "2"
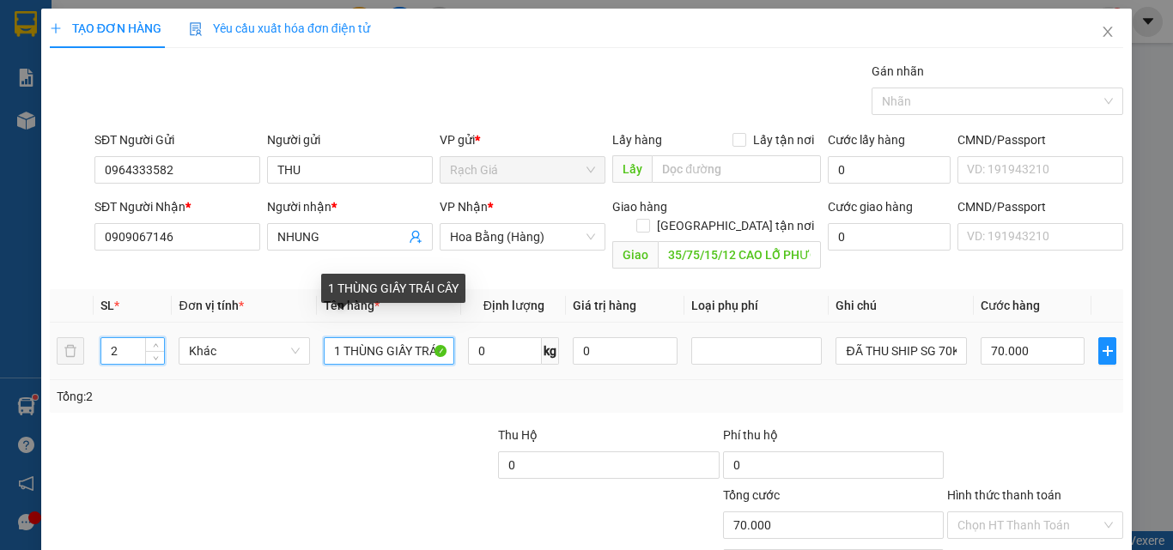
click at [376, 337] on input "1 THÙNG GIẤY TRÁI CÂY" at bounding box center [389, 350] width 131 height 27
type input "0"
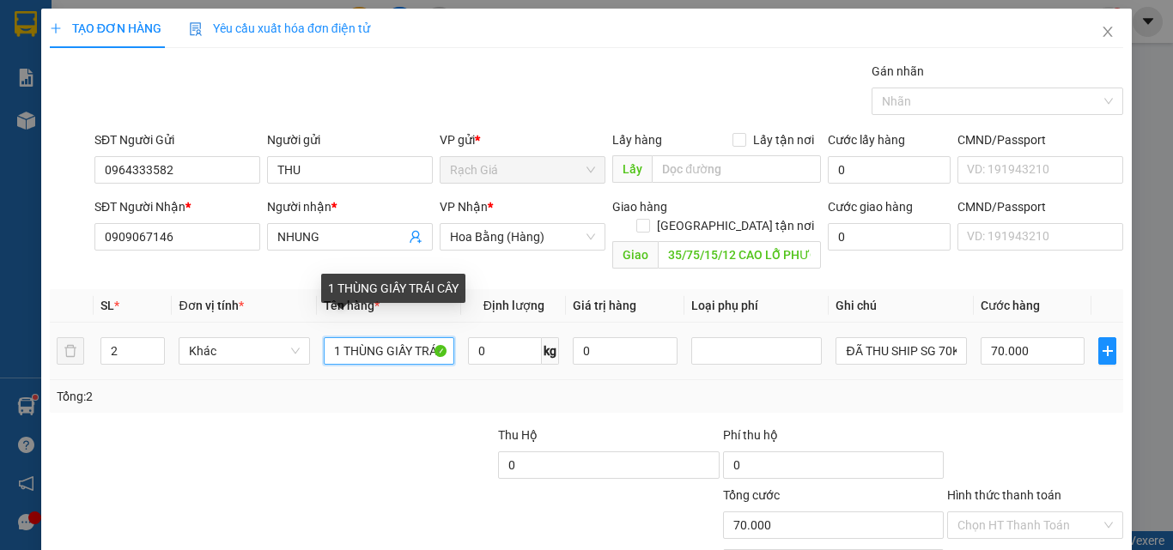
type input "0"
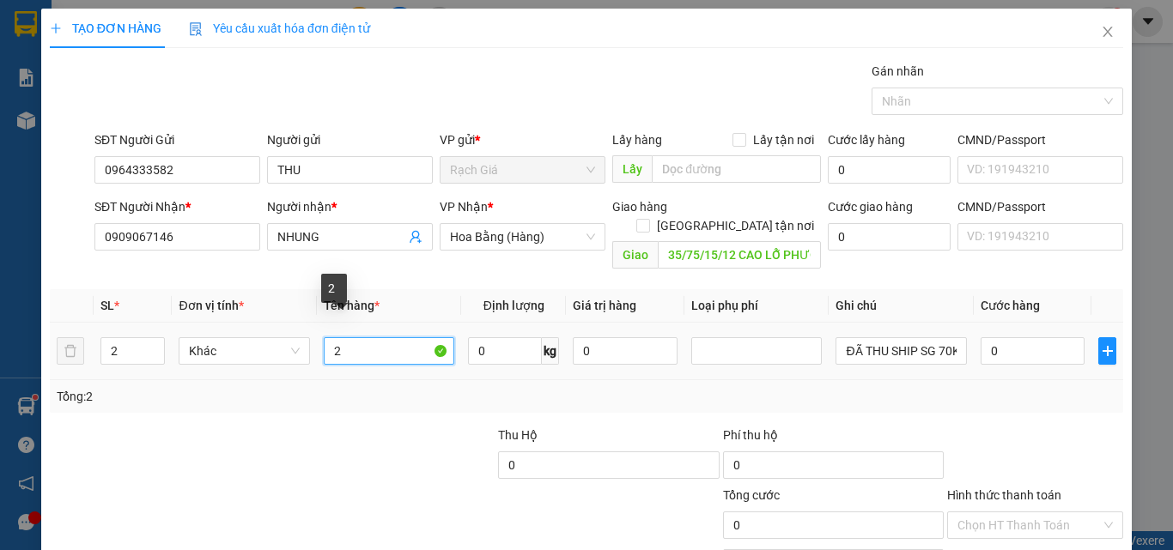
type input "2"
type input "1 XỐP LỚN + 1 XỐP NHỎ"
click at [371, 395] on div "Transit Pickup Surcharge Ids Transit Deliver Surcharge Ids Transit Deliver Surc…" at bounding box center [586, 368] width 1073 height 612
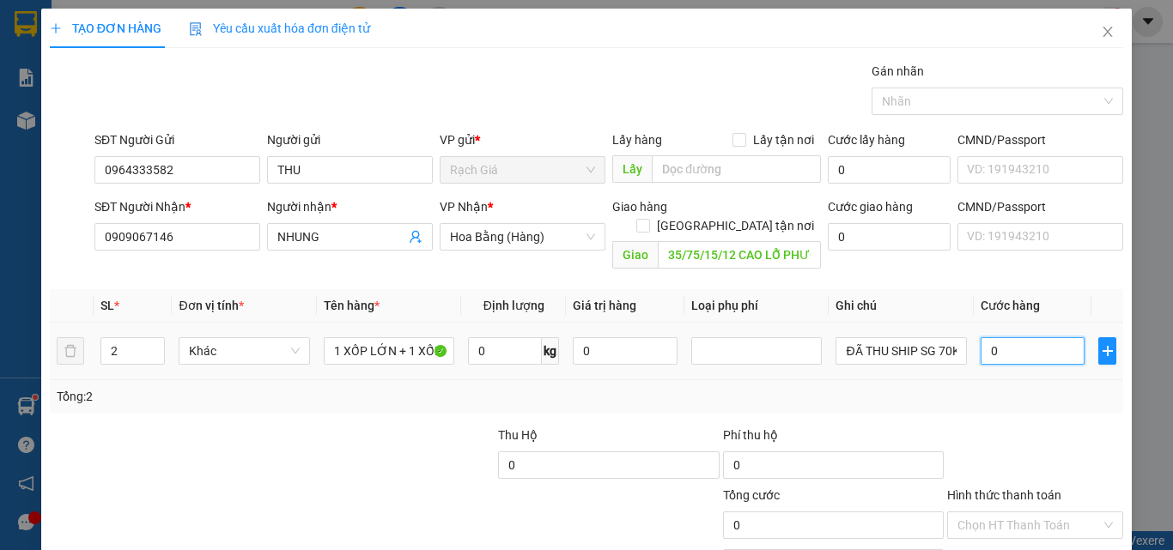
click at [1000, 337] on input "0" at bounding box center [1033, 350] width 105 height 27
type input "7"
type input "70"
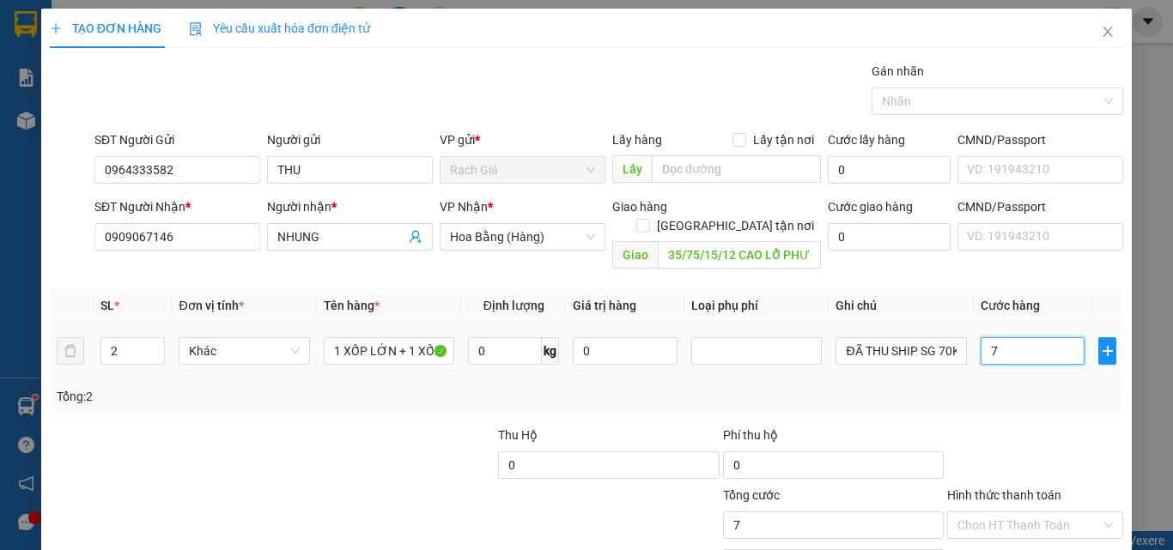
type input "70"
type input "700"
type input "7.000"
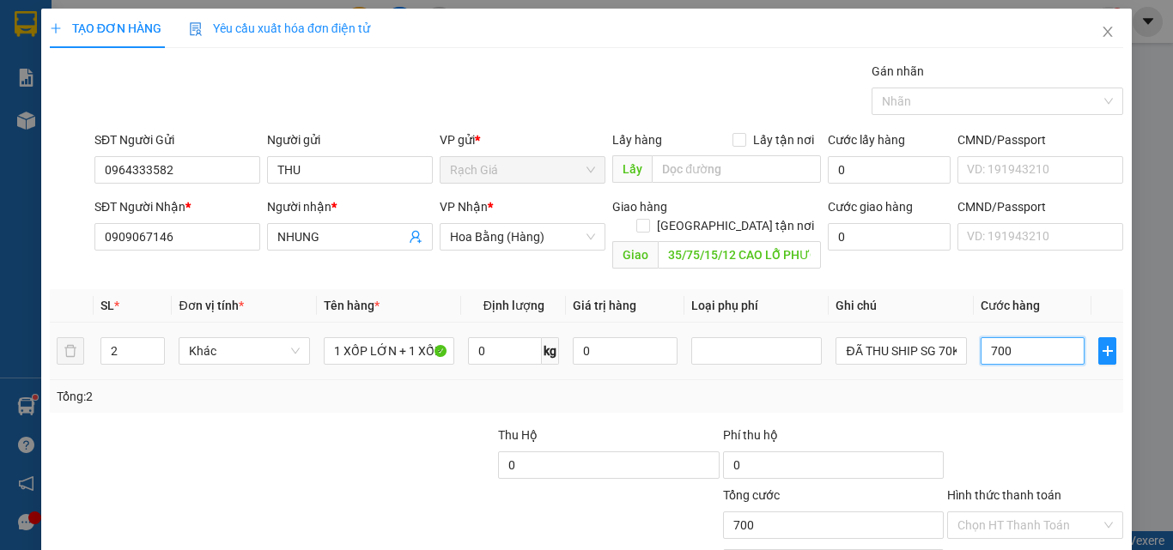
type input "7.000"
type input "70.000"
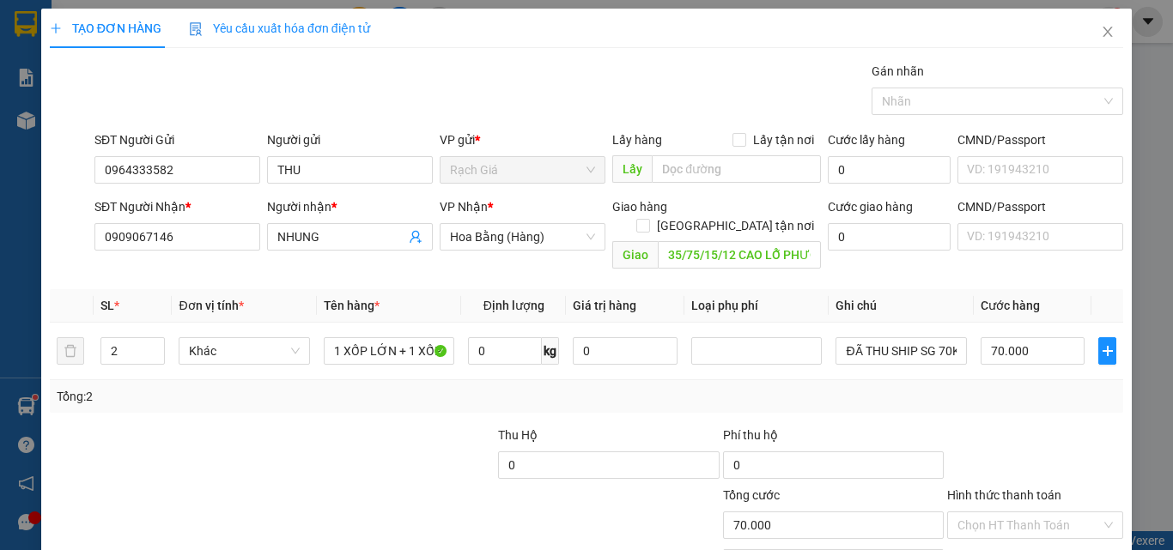
click at [949, 392] on div "Tổng: 2" at bounding box center [586, 396] width 1073 height 33
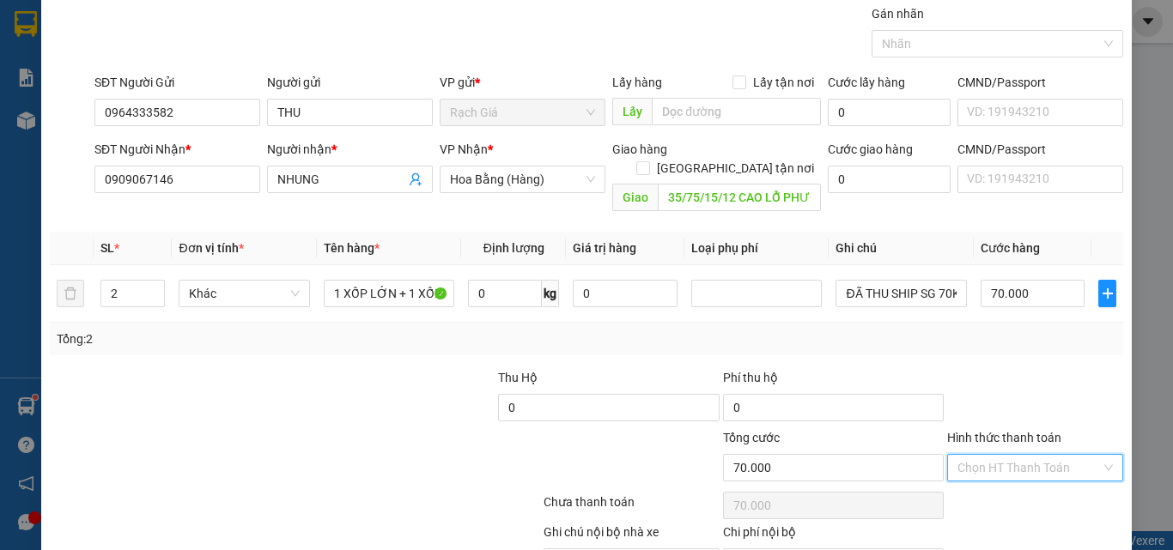
click at [1028, 455] on input "Hình thức thanh toán" at bounding box center [1028, 468] width 143 height 26
click at [991, 360] on div "Tại văn phòng" at bounding box center [1025, 359] width 154 height 19
type input "0"
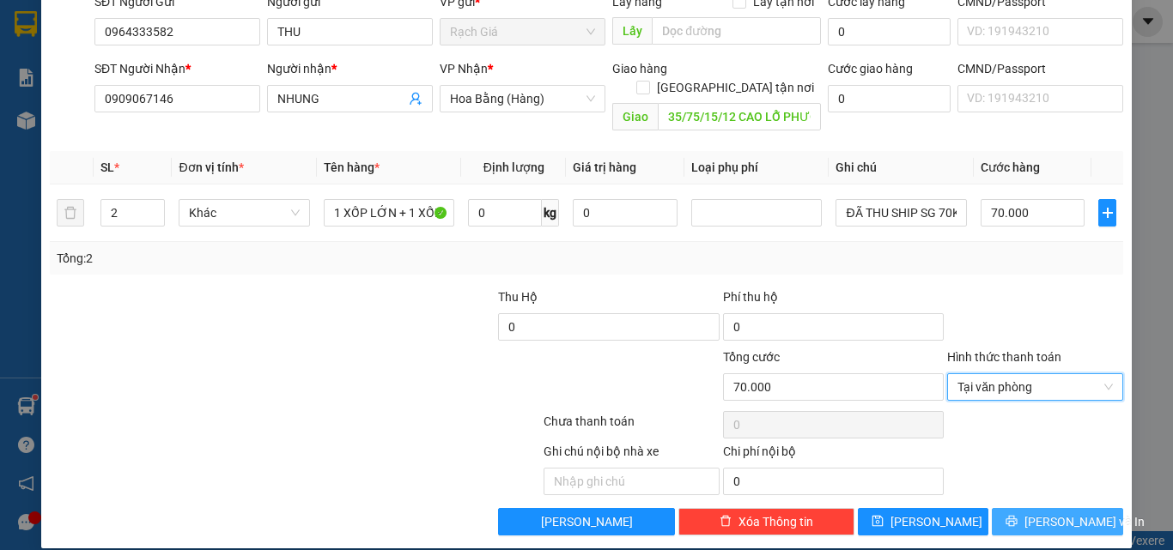
click at [1039, 513] on span "Lưu và In" at bounding box center [1084, 522] width 120 height 19
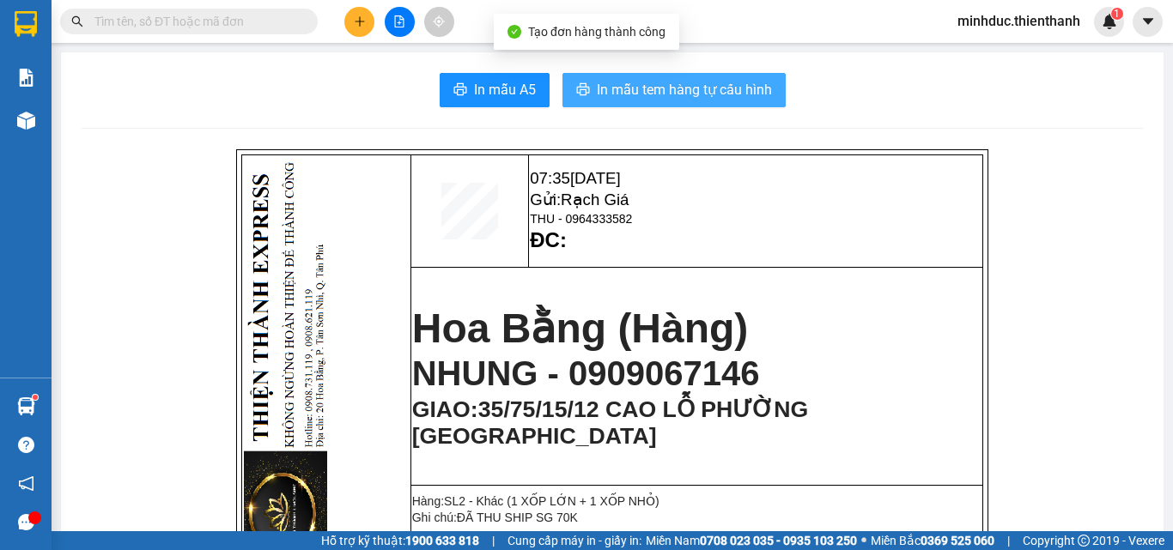
click at [635, 99] on span "In mẫu tem hàng tự cấu hình" at bounding box center [684, 89] width 175 height 21
click at [714, 91] on span "In mẫu tem hàng tự cấu hình" at bounding box center [684, 89] width 175 height 21
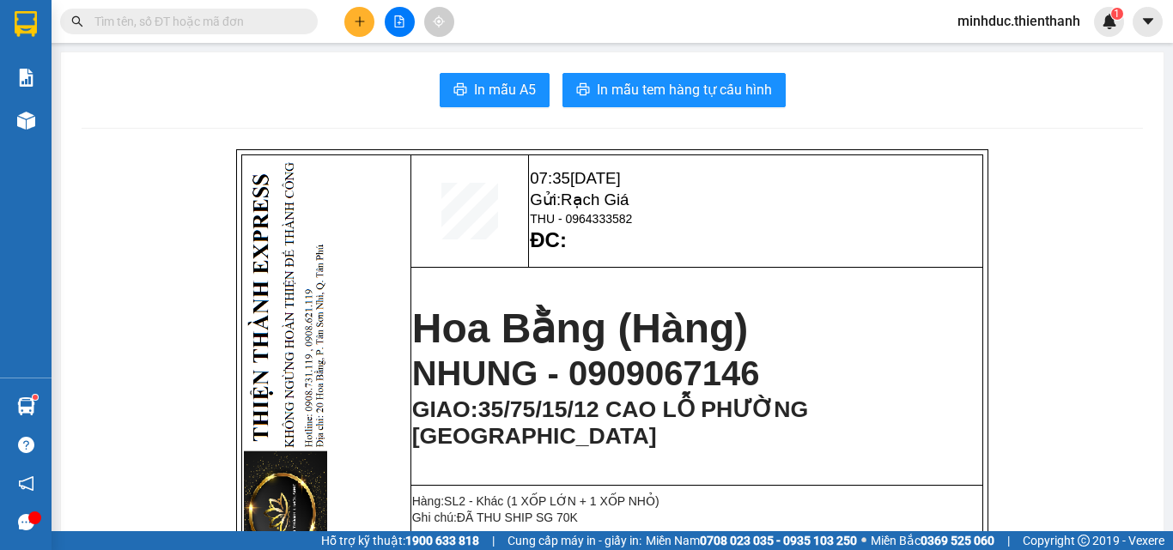
click at [270, 20] on input "text" at bounding box center [195, 21] width 203 height 19
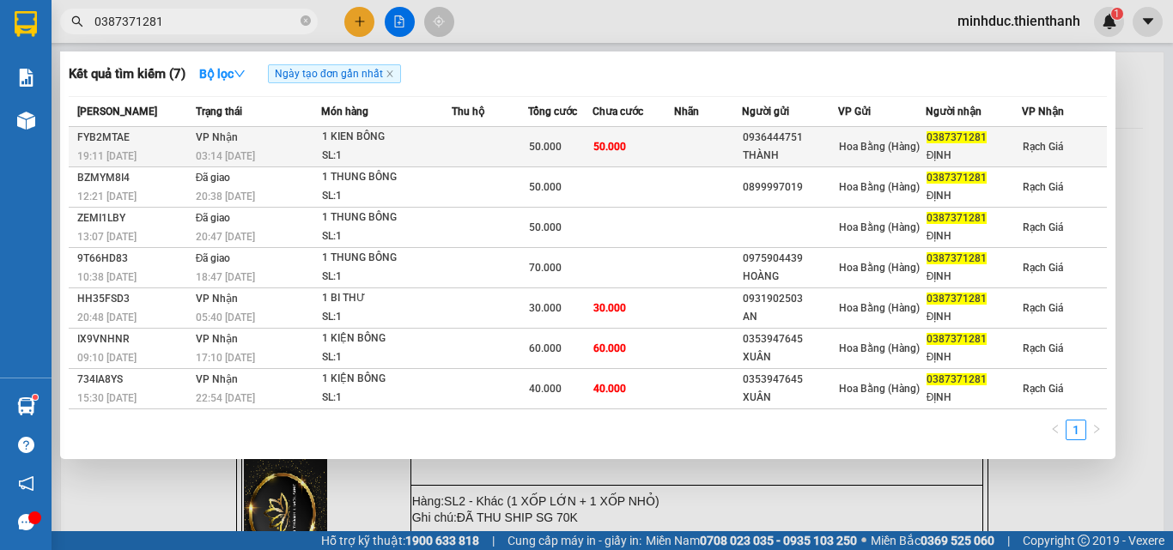
type input "0387371281"
click at [432, 153] on div "SL: 1" at bounding box center [386, 156] width 129 height 19
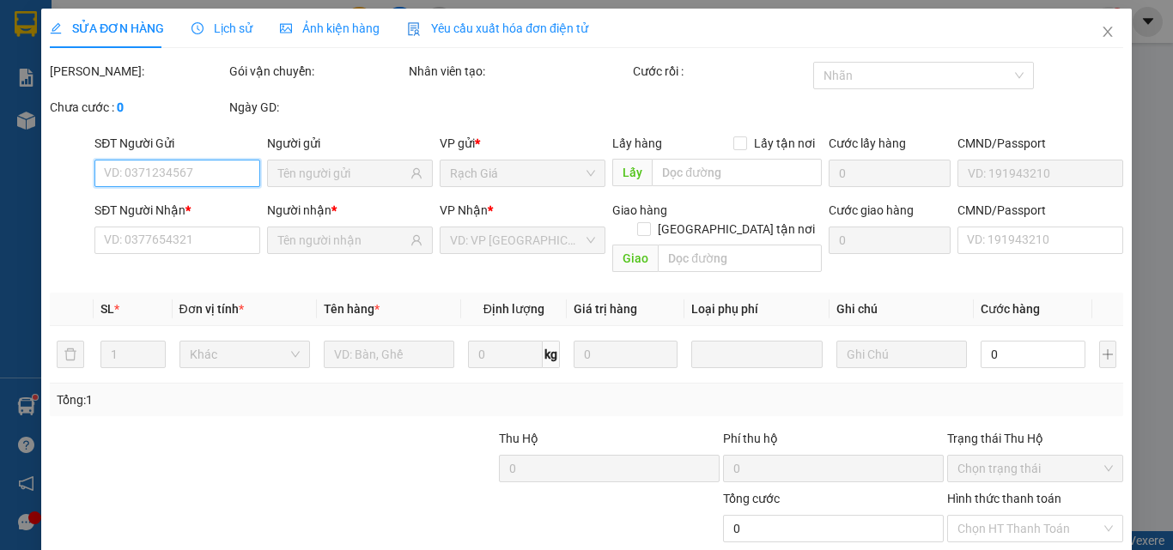
type input "0936444751"
type input "THÀNH"
type input "0387371281"
type input "ĐỊNH"
type input "50.000"
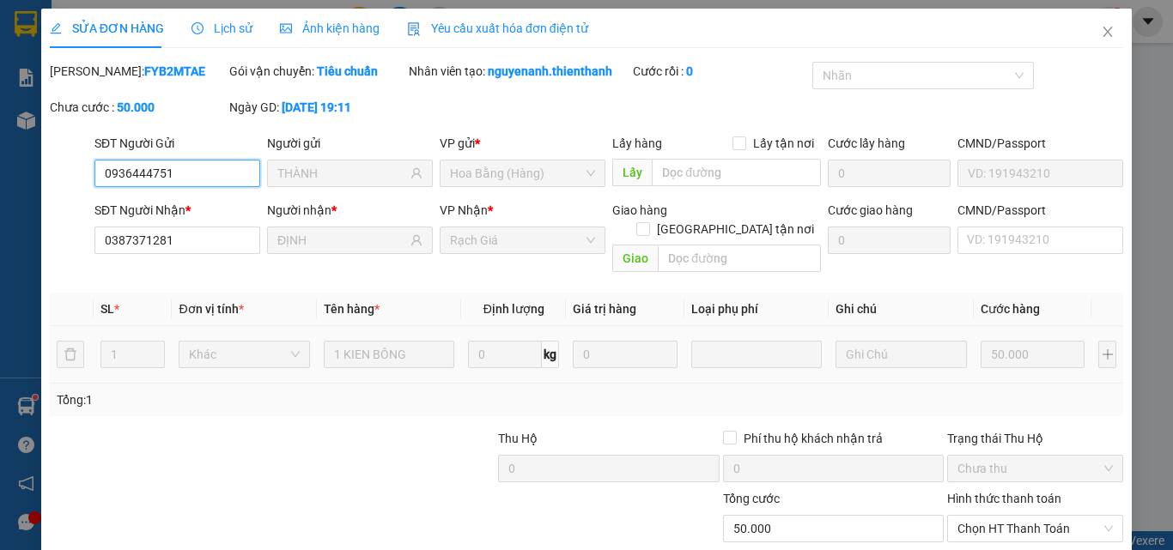
scroll to position [142, 0]
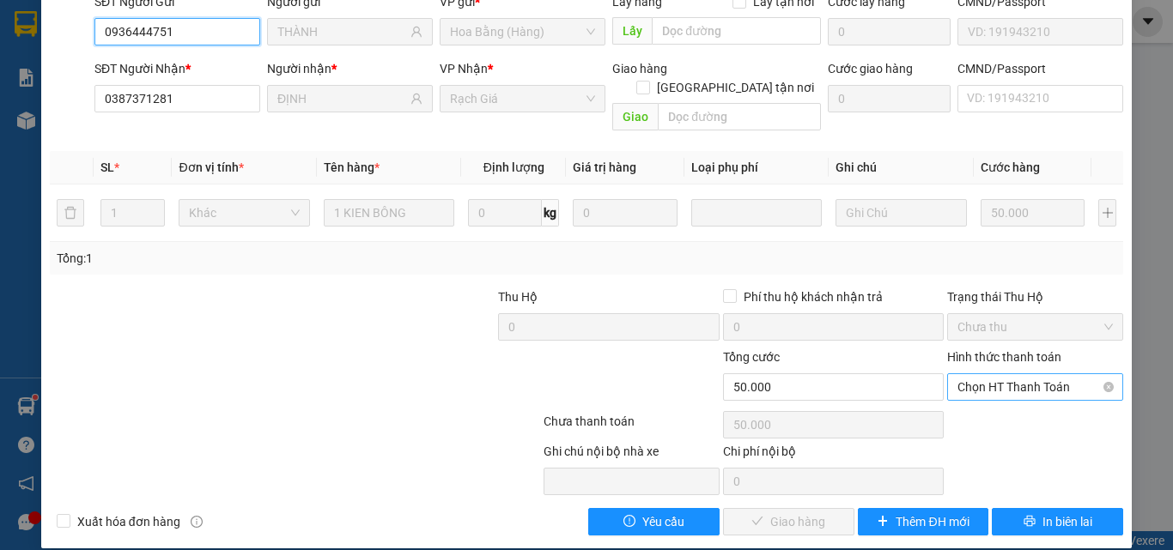
click at [1000, 374] on span "Chọn HT Thanh Toán" at bounding box center [1034, 387] width 155 height 26
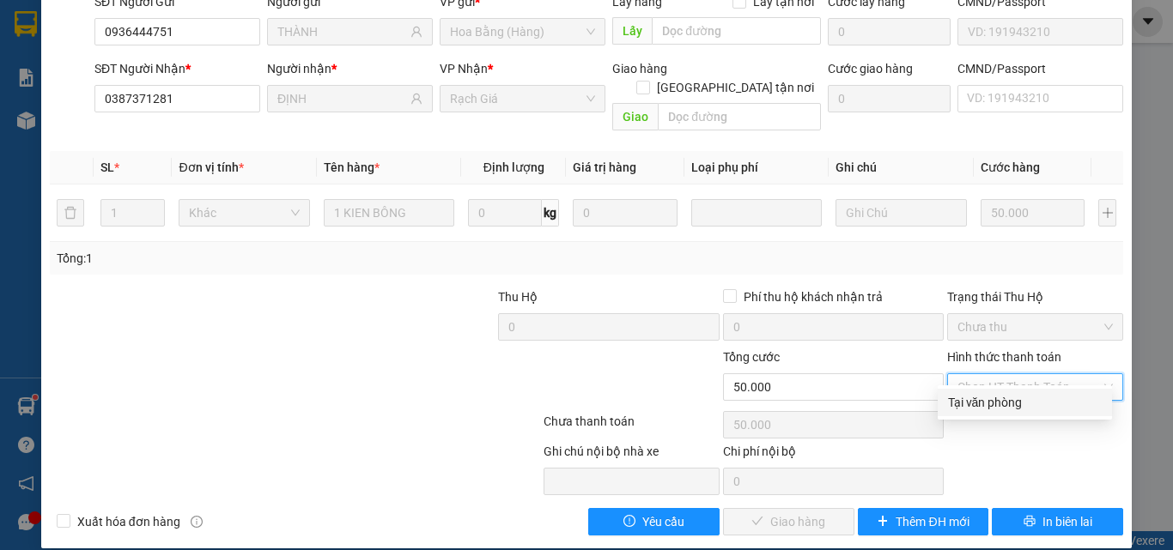
click at [991, 405] on div "Tại văn phòng" at bounding box center [1025, 402] width 154 height 19
type input "0"
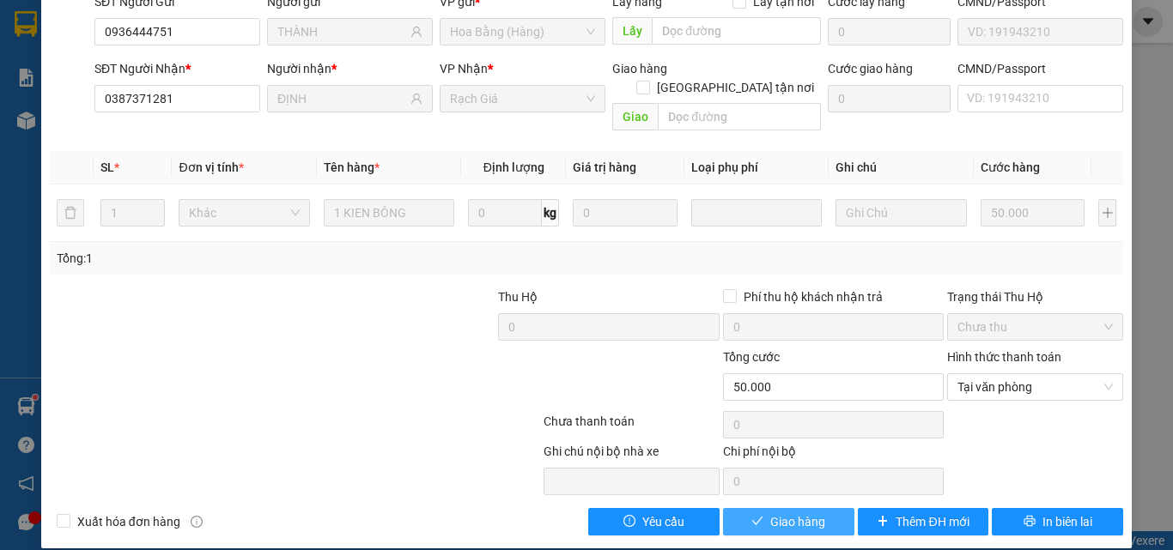
click at [793, 513] on span "Giao hàng" at bounding box center [797, 522] width 55 height 19
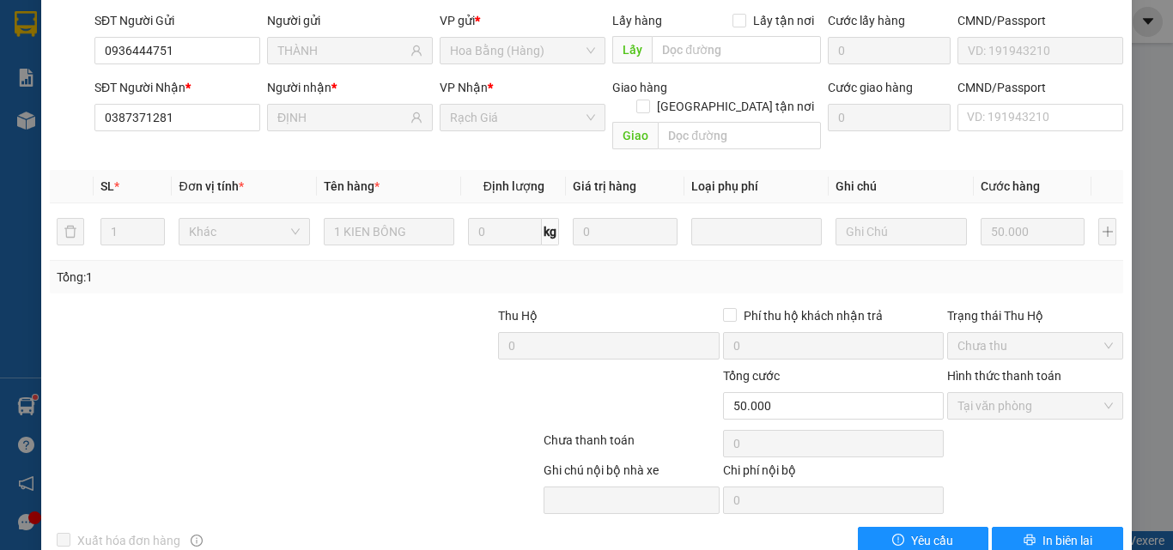
scroll to position [161, 0]
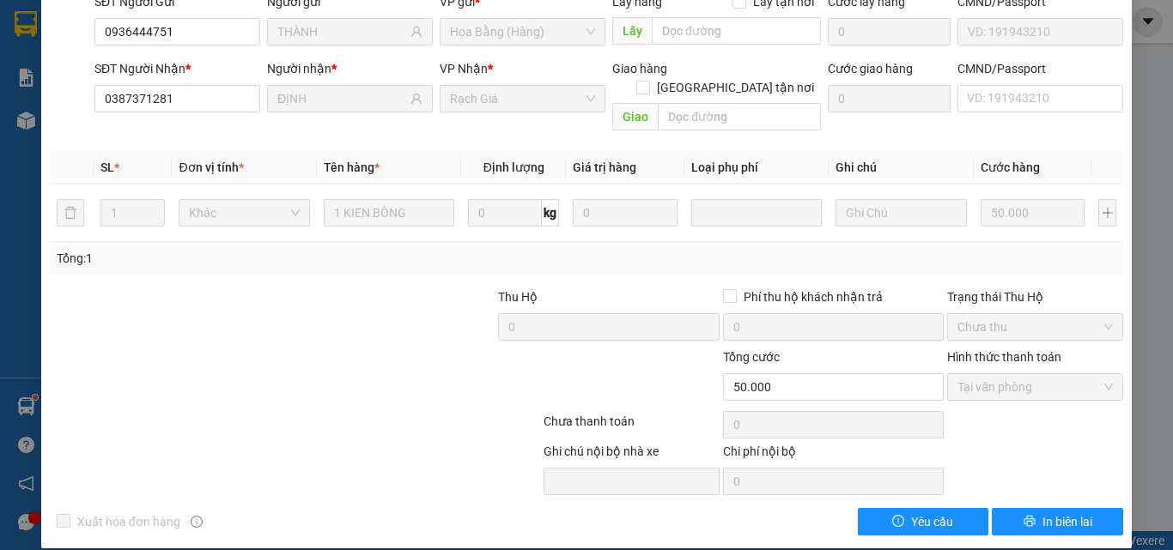
click at [381, 348] on div at bounding box center [451, 378] width 179 height 60
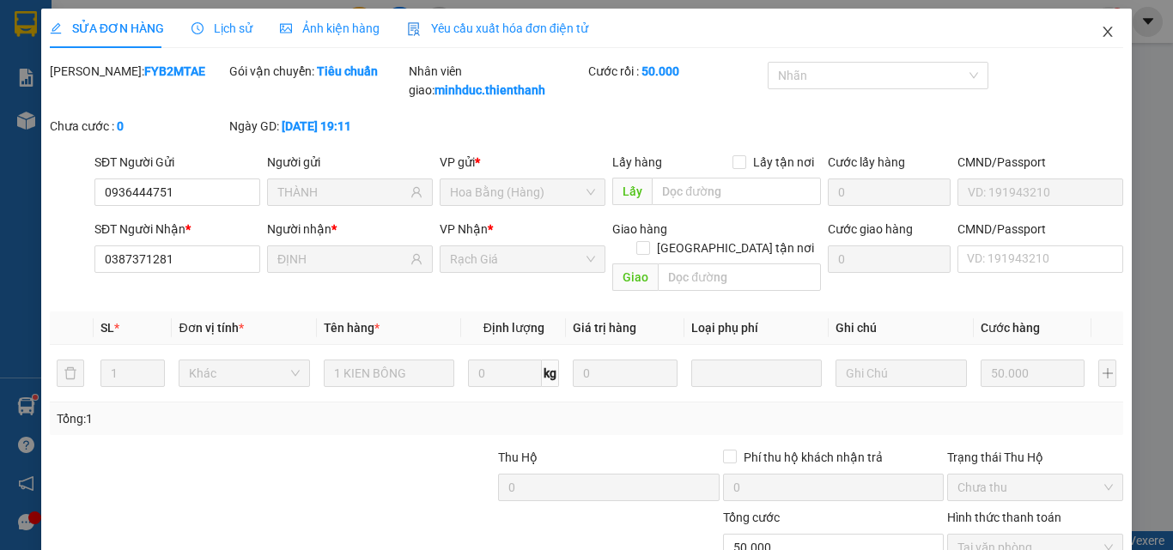
click at [1101, 27] on icon "close" at bounding box center [1108, 32] width 14 height 14
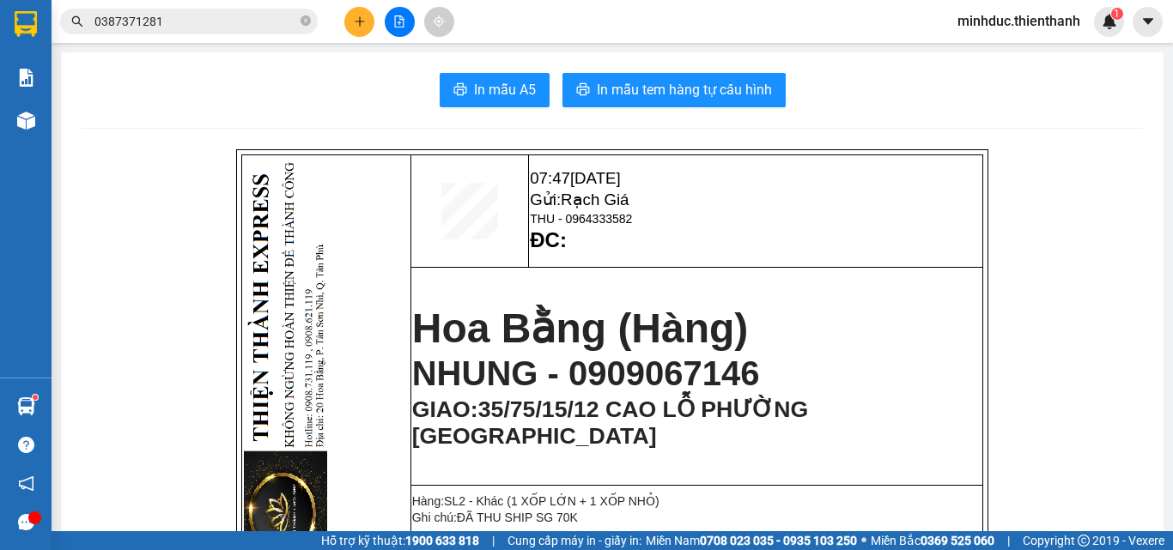
click at [174, 21] on input "0387371281" at bounding box center [195, 21] width 203 height 19
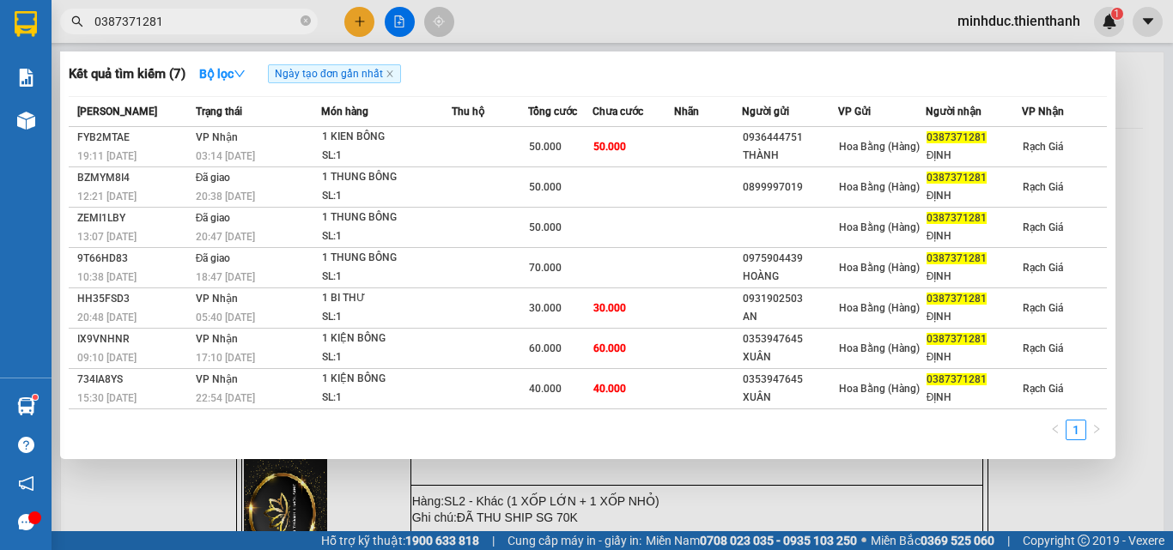
click at [174, 21] on input "0387371281" at bounding box center [195, 21] width 203 height 19
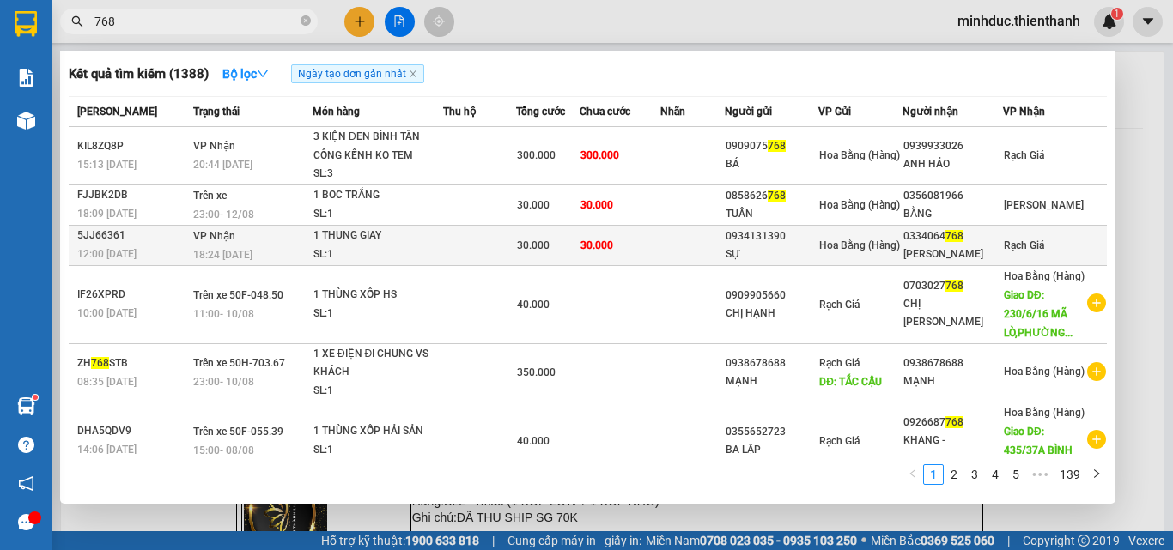
type input "768"
click at [443, 252] on td at bounding box center [479, 245] width 73 height 40
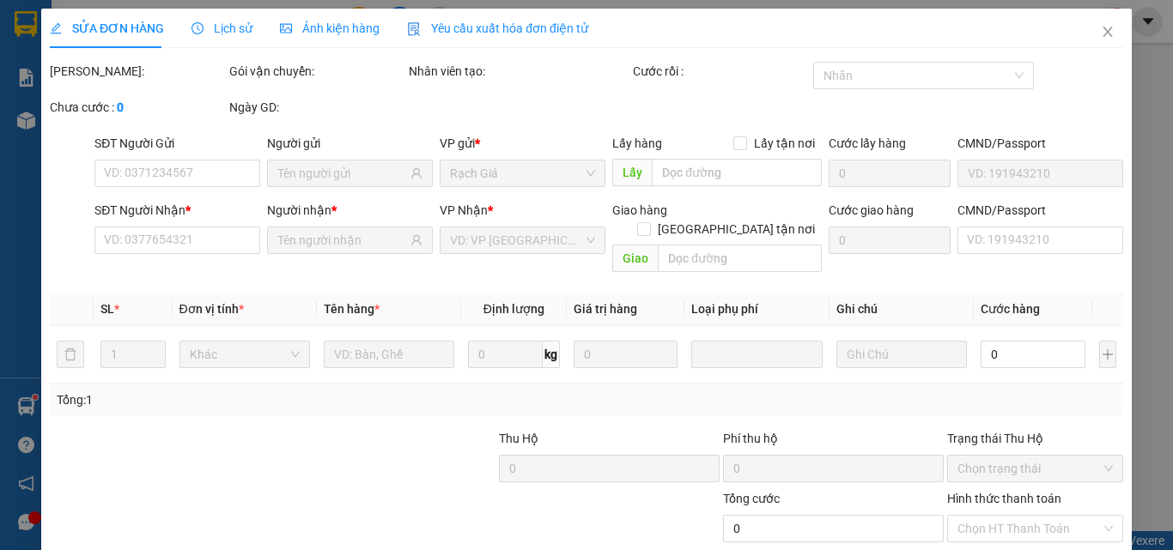
type input "0934131390"
type input "SỰ"
type input "0334064768"
type input "TUYẾT MINH"
type input "30.000"
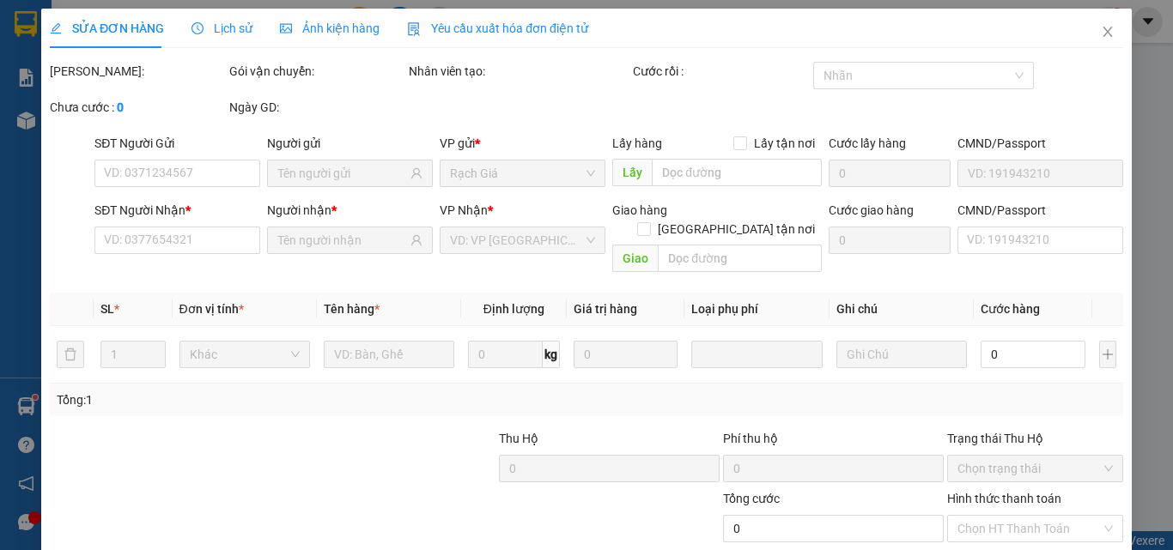
type input "30.000"
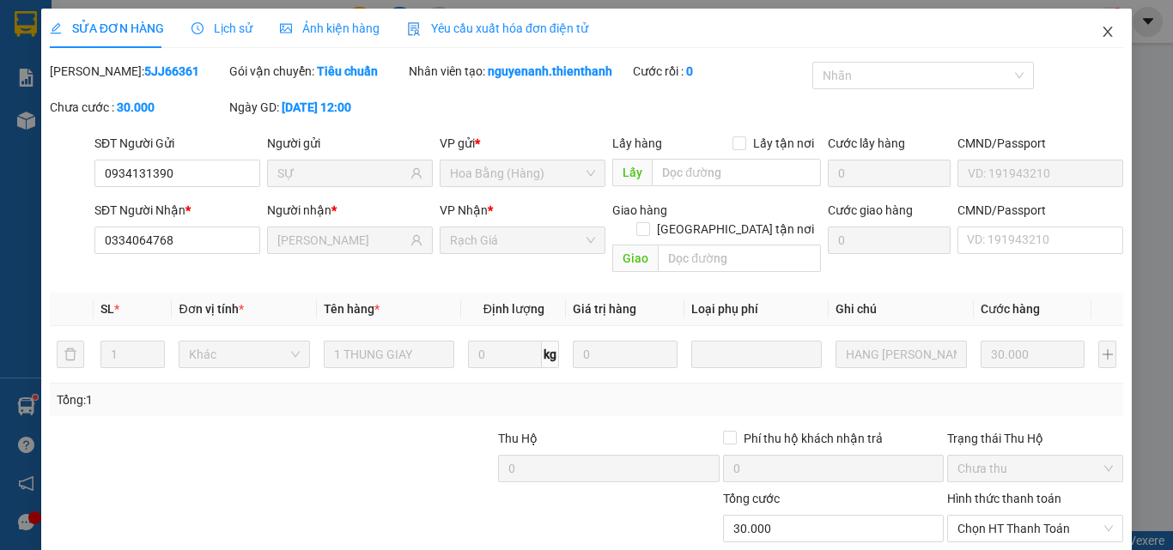
click at [1101, 29] on icon "close" at bounding box center [1108, 32] width 14 height 14
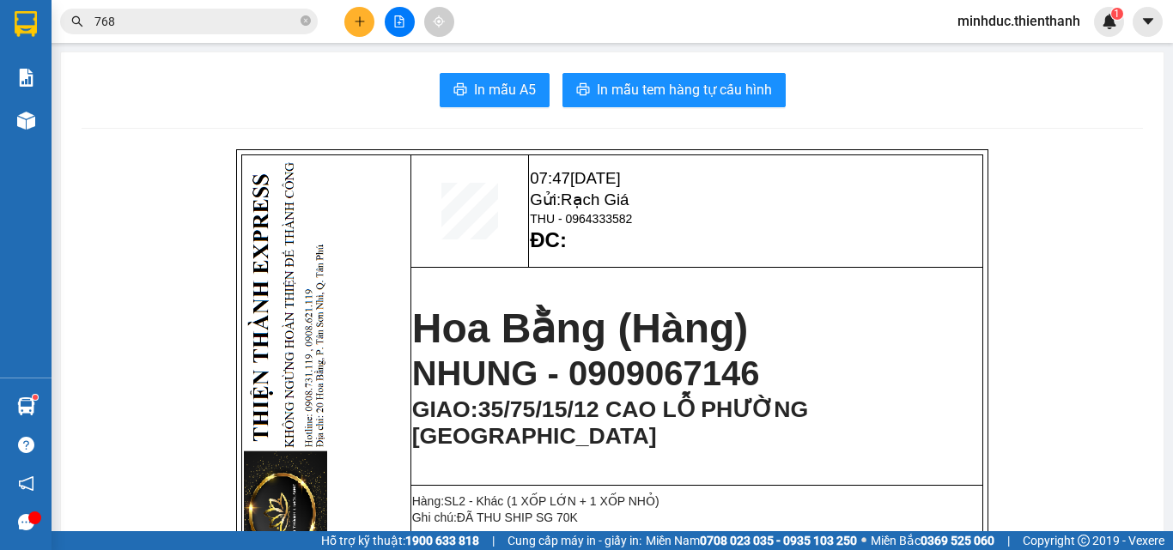
click at [352, 24] on button at bounding box center [359, 22] width 30 height 30
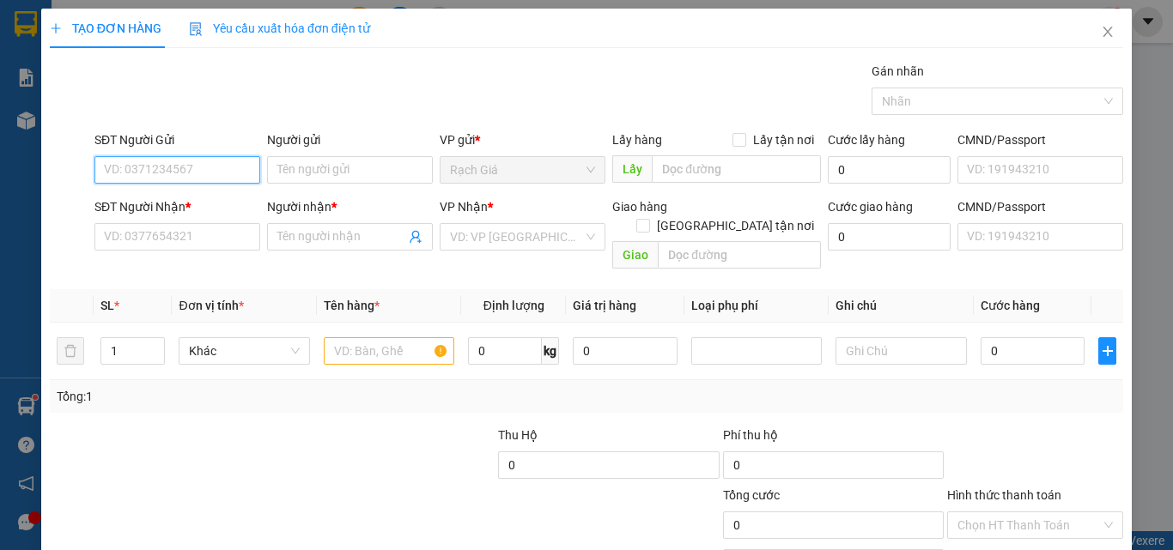
click at [214, 167] on input "SĐT Người Gửi" at bounding box center [177, 169] width 166 height 27
type input "0941188696"
click at [189, 210] on div "0941188696 - CHỊ NHI" at bounding box center [175, 204] width 143 height 19
type input "CHỊ NHI"
type input "0943776919"
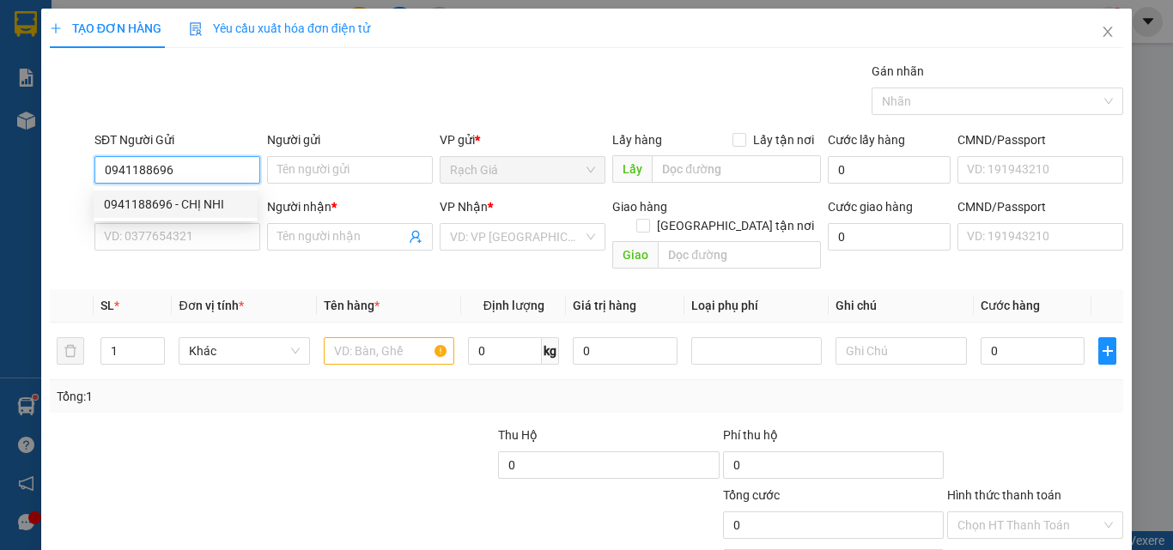
type input "CHỊ HUỆ"
type input "40.000"
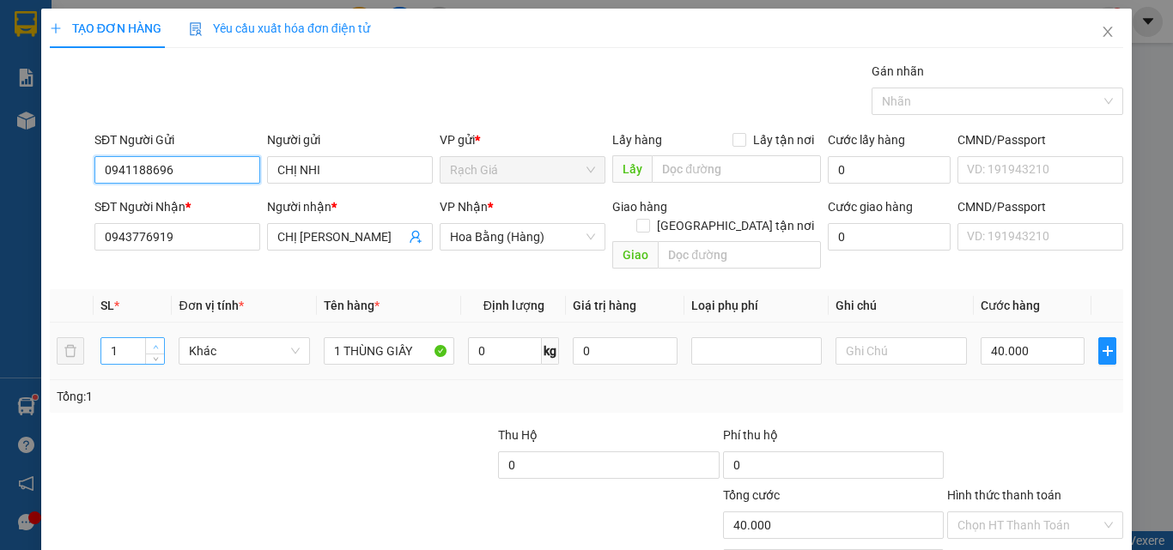
type input "0941188696"
click at [153, 345] on icon "up" at bounding box center [155, 346] width 5 height 3
type input "2"
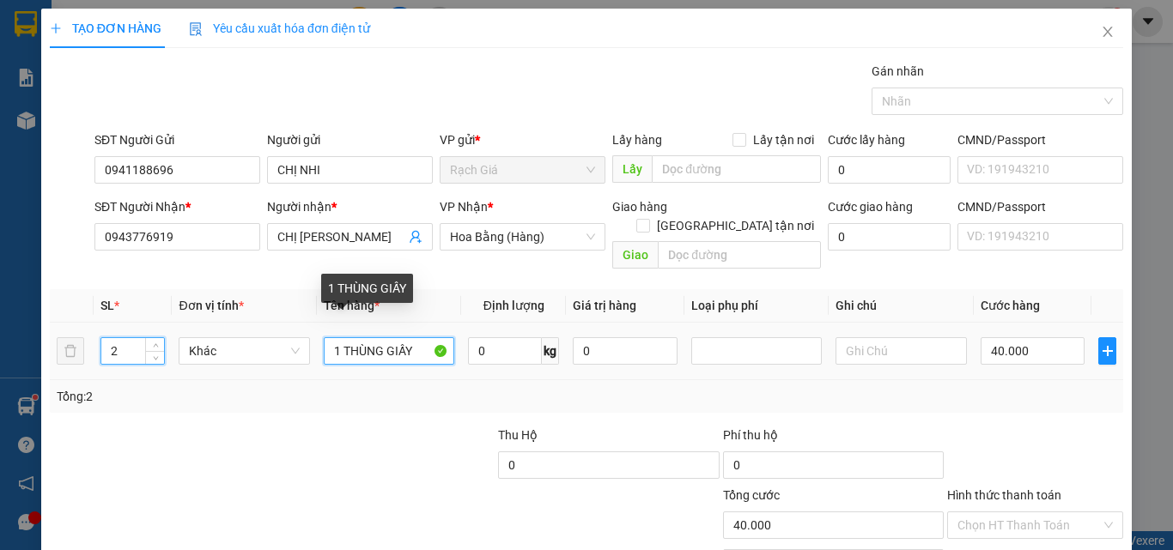
click at [334, 337] on input "1 THÙNG GIẤY" at bounding box center [389, 350] width 131 height 27
type input "0"
type input "THÙNG GIẤY"
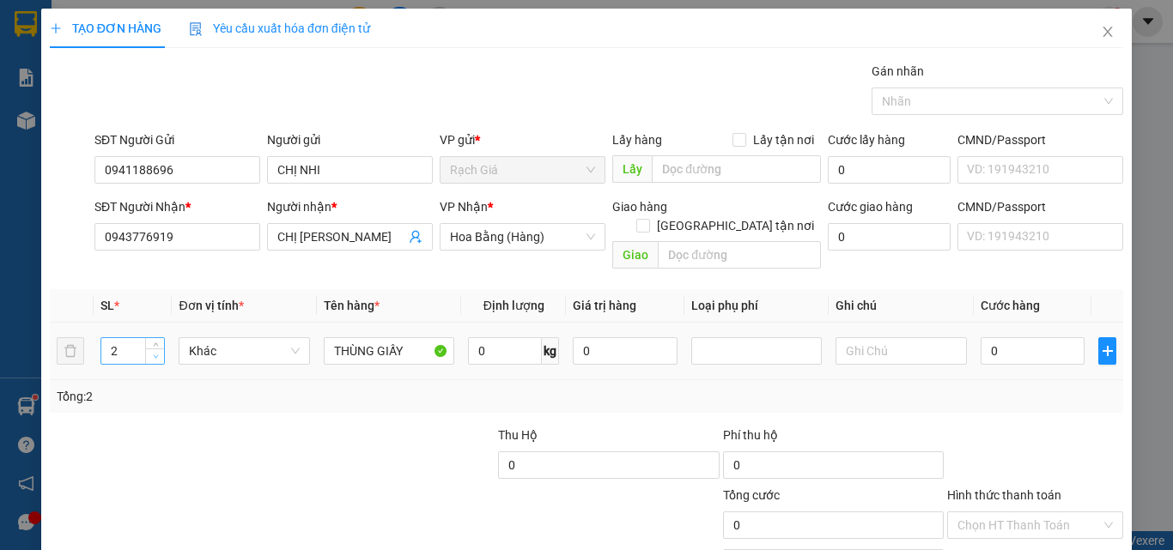
type input "1"
click at [153, 354] on icon "down" at bounding box center [156, 357] width 6 height 6
click at [373, 340] on input "THÙNG GIẤY" at bounding box center [389, 350] width 131 height 27
click at [373, 339] on input "THÙNG GIẤY" at bounding box center [389, 350] width 131 height 27
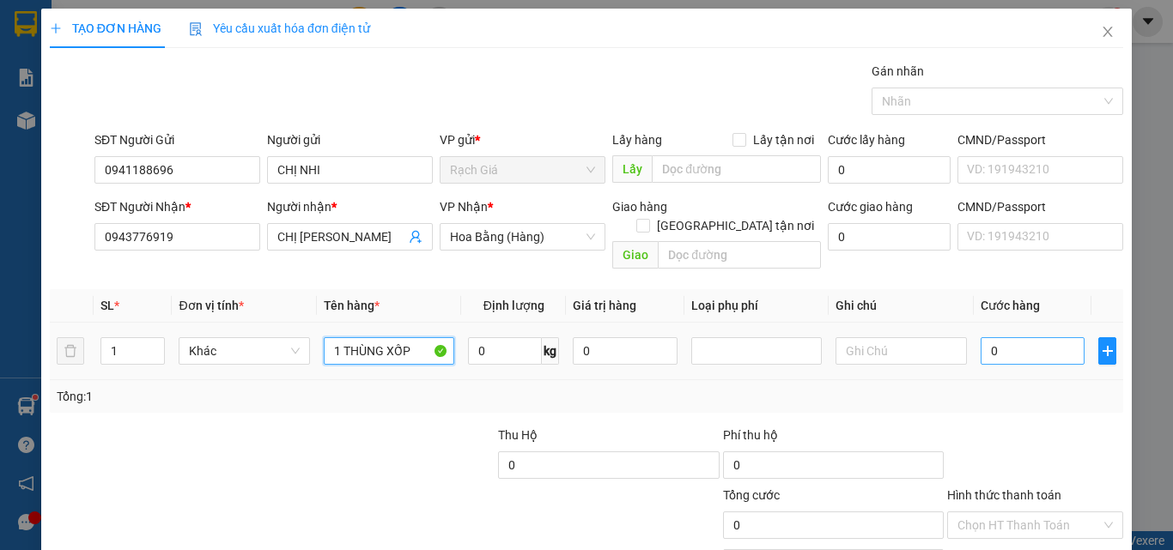
type input "1 THÙNG XỐP"
click at [993, 343] on input "0" at bounding box center [1033, 350] width 105 height 27
type input "55"
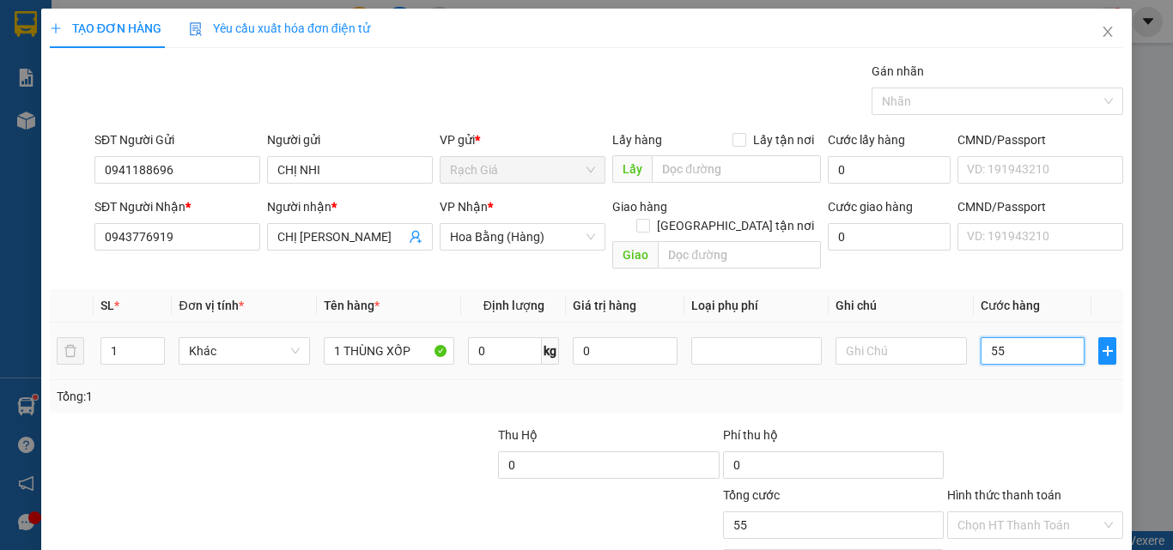
type input "550"
type input "5.500"
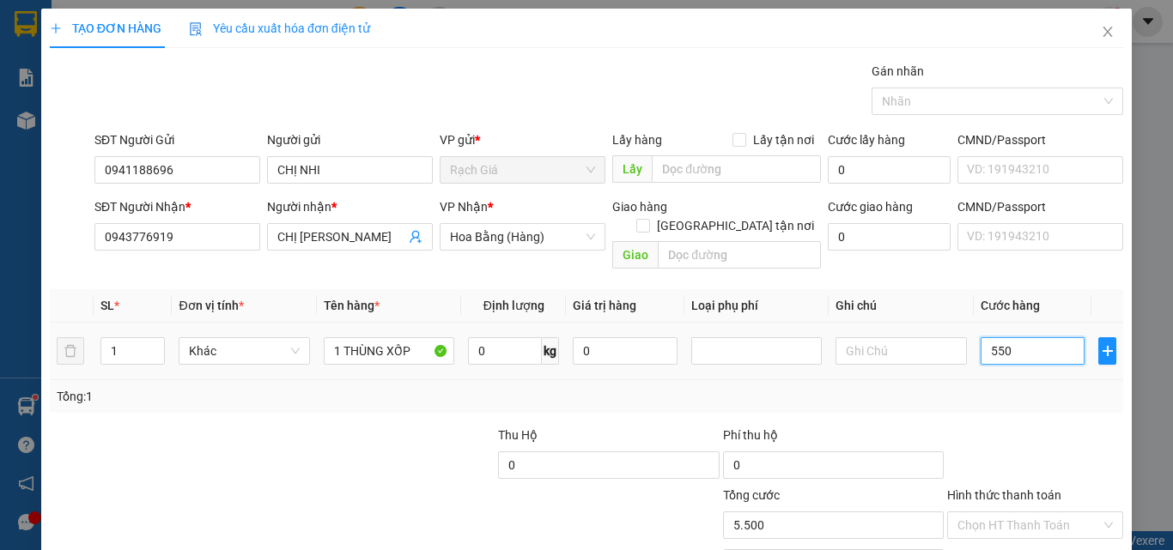
type input "5.500"
type input "55.000"
type input "550.000"
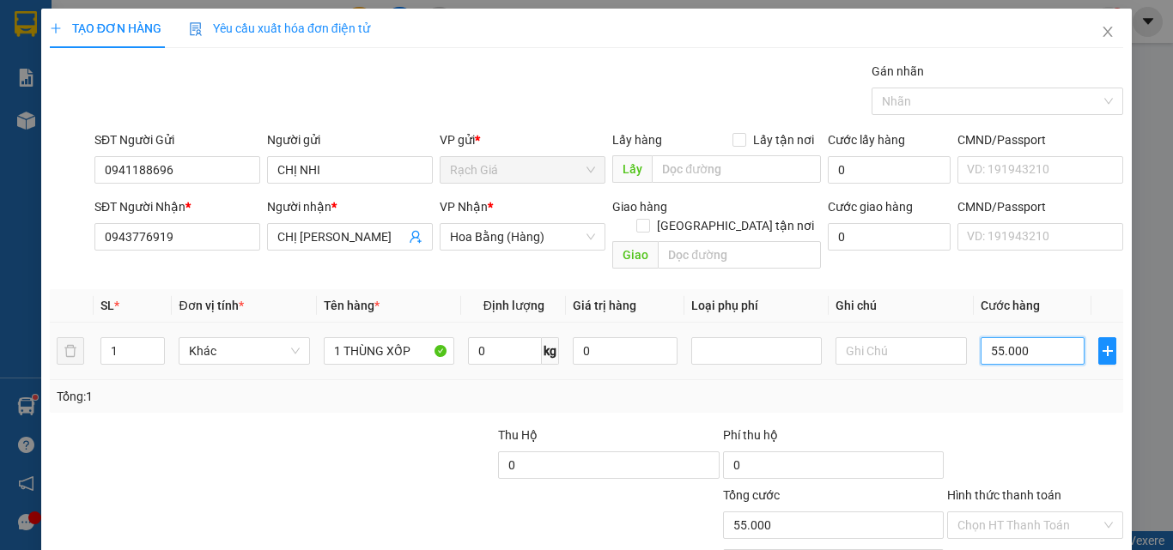
type input "550.000"
click at [993, 343] on input "550.000" at bounding box center [1033, 350] width 105 height 27
type input "5"
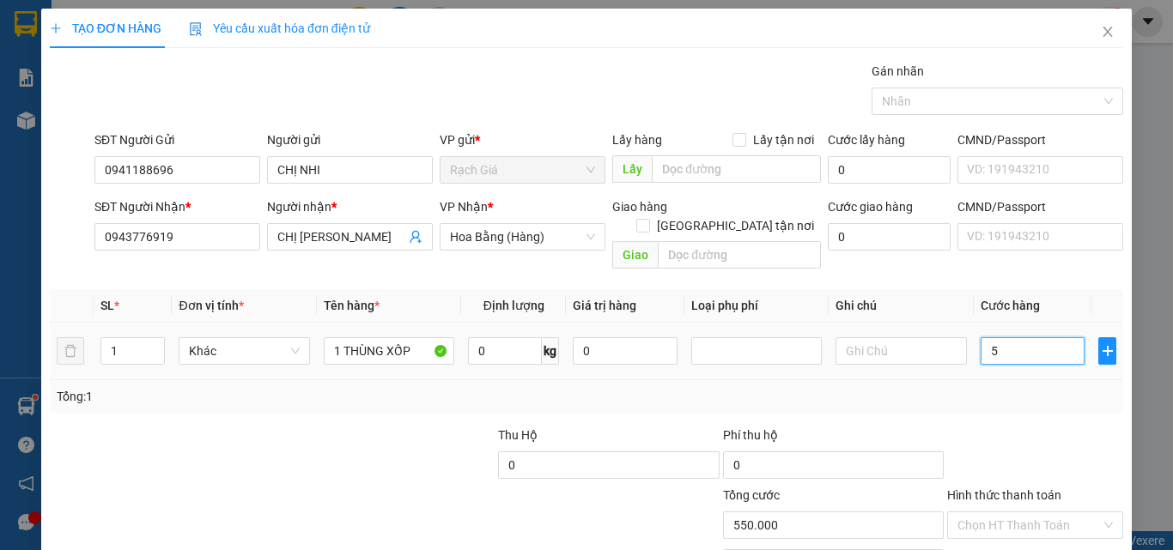
type input "5"
type input "50"
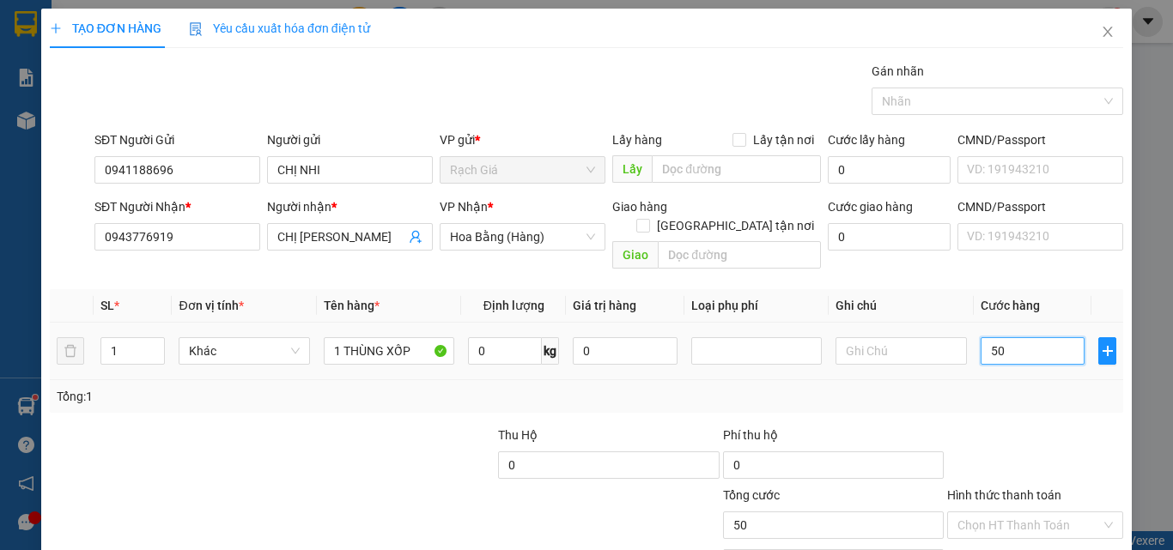
type input "500"
type input "5.000"
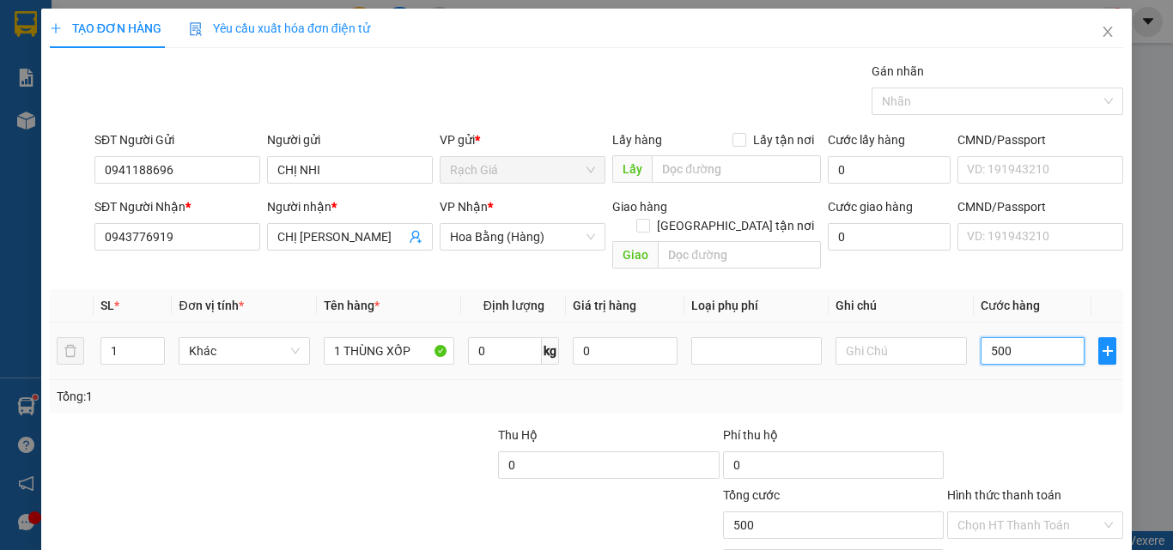
type input "5.000"
type input "50.000"
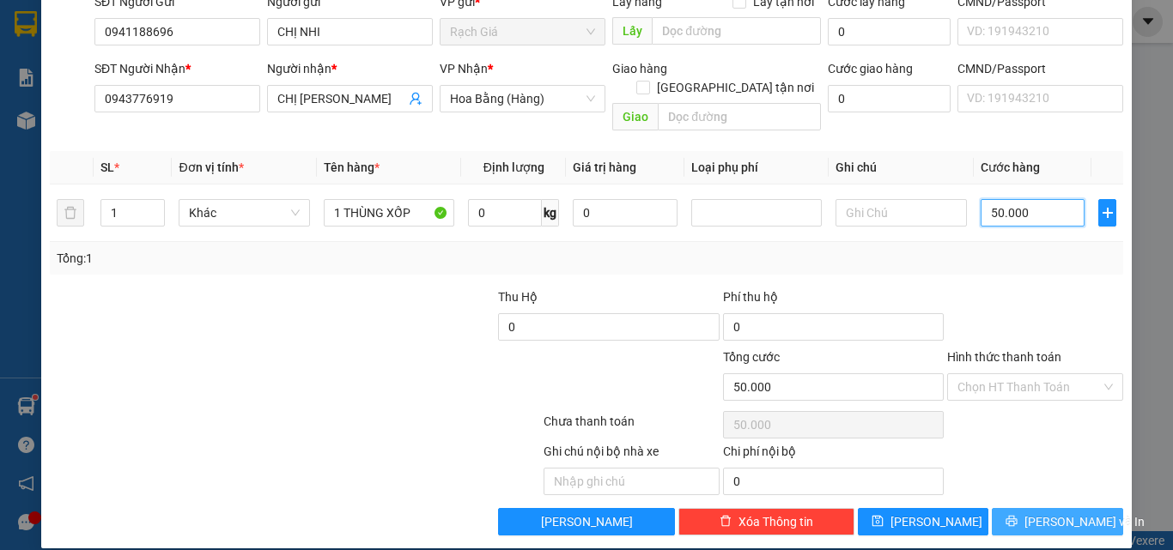
type input "50.000"
click at [1035, 513] on span "Lưu và In" at bounding box center [1084, 522] width 120 height 19
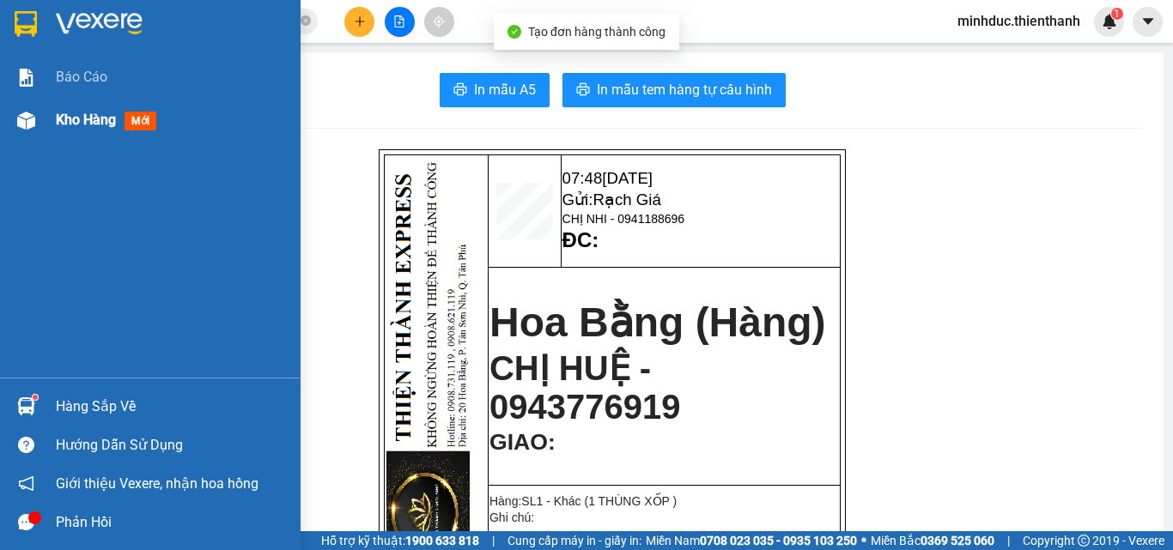
click at [71, 125] on span "Kho hàng" at bounding box center [86, 120] width 60 height 16
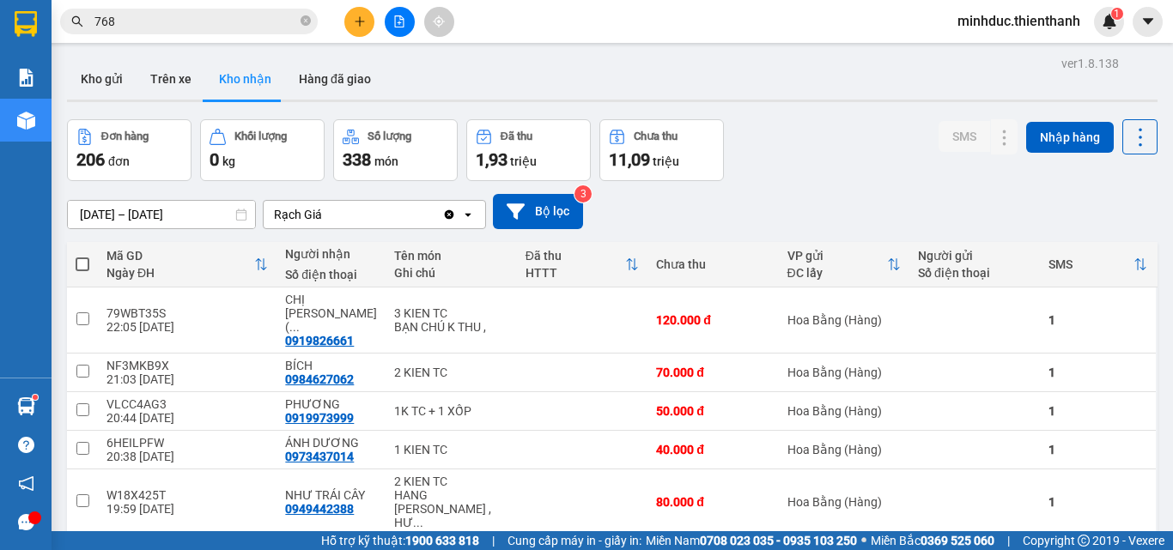
click at [198, 10] on span "768" at bounding box center [189, 22] width 258 height 26
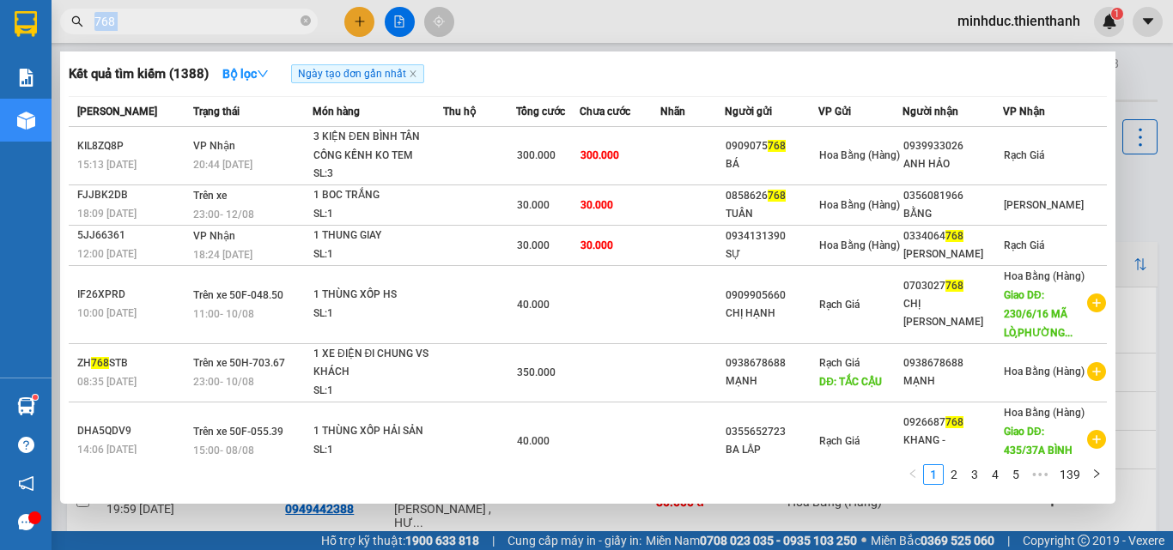
click at [198, 10] on span "768" at bounding box center [189, 22] width 258 height 26
click at [305, 22] on icon "close-circle" at bounding box center [306, 20] width 10 height 10
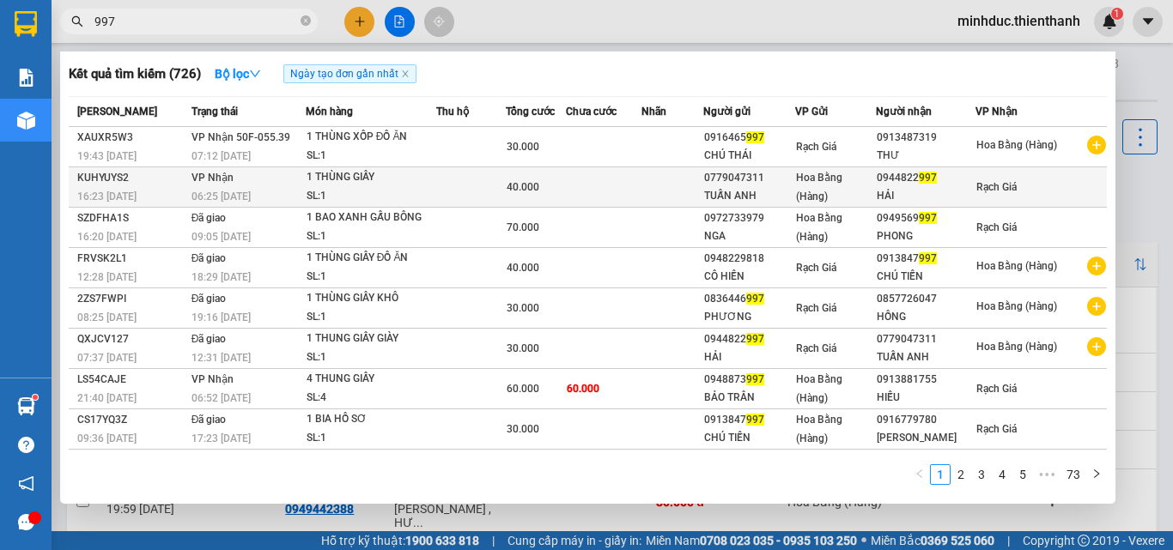
type input "997"
click at [769, 194] on div "TUẤN ANH" at bounding box center [749, 196] width 90 height 18
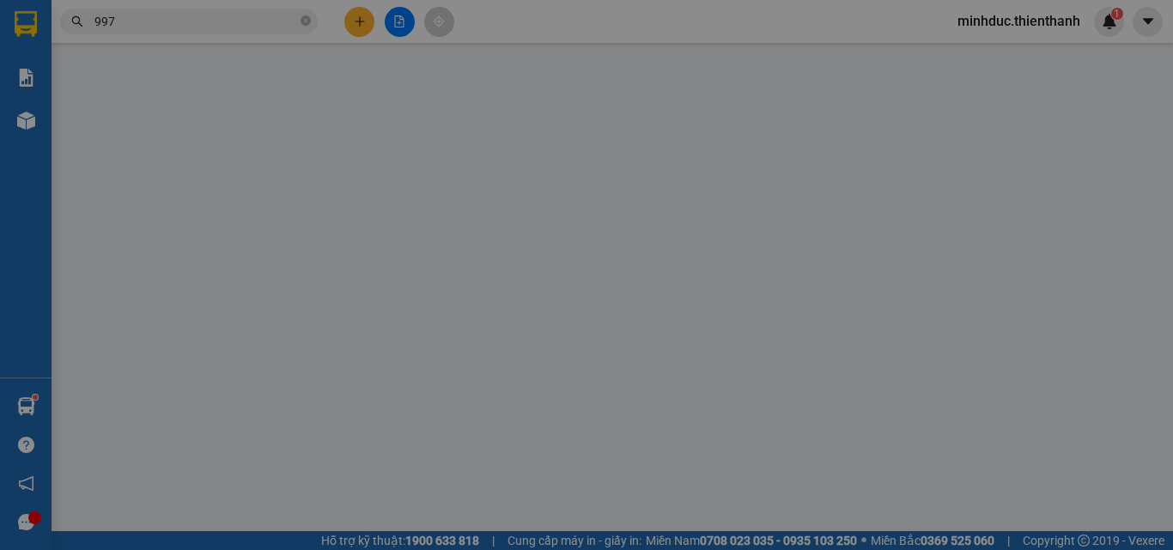
type input "0779047311"
type input "TUẤN ANH"
type input "0944822997"
type input "HẢI"
type input "40.000"
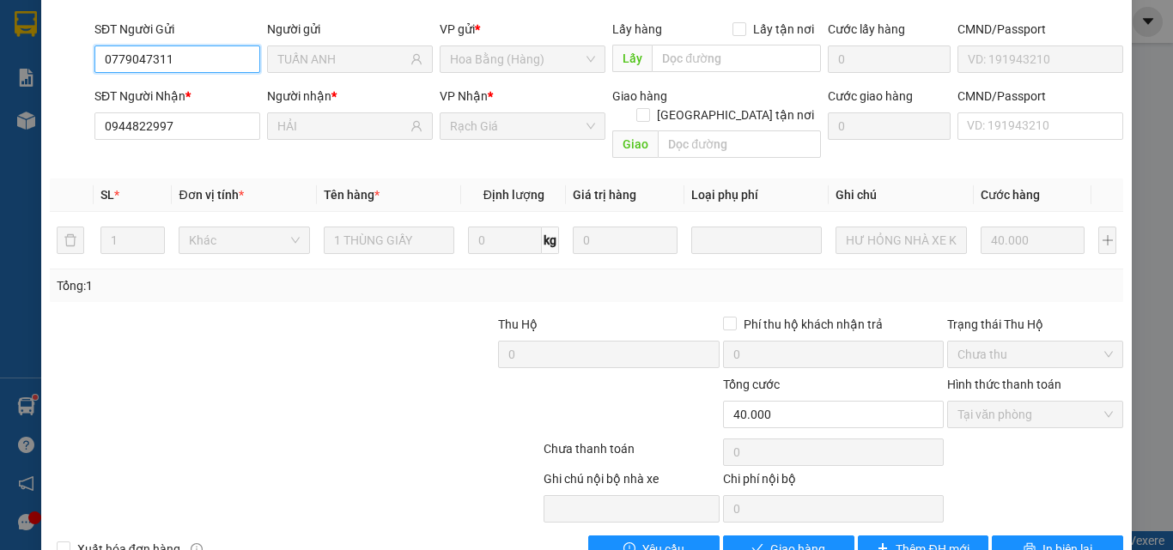
scroll to position [142, 0]
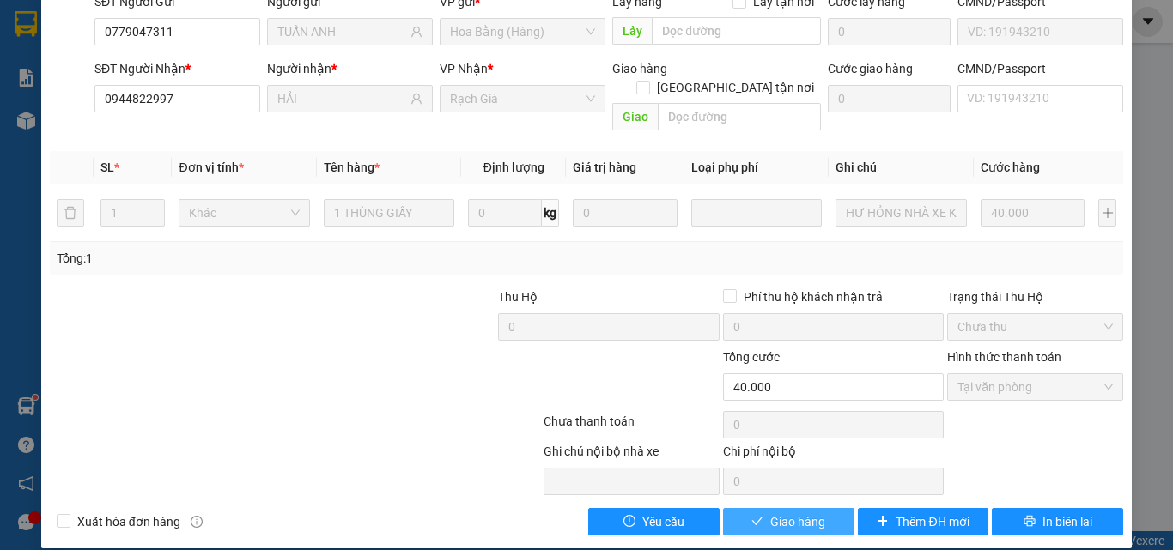
click at [805, 513] on span "Giao hàng" at bounding box center [797, 522] width 55 height 19
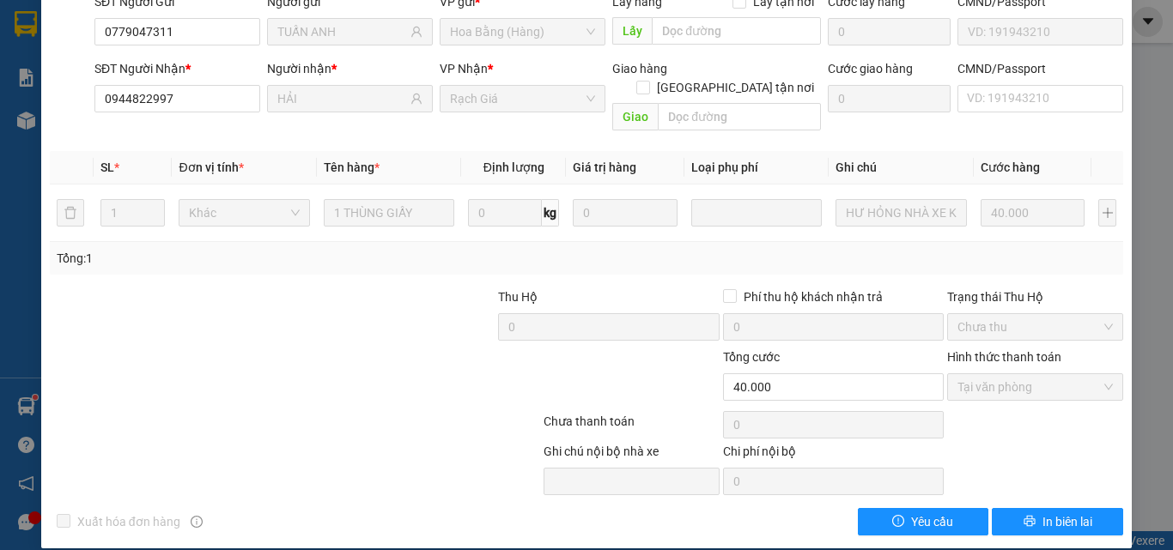
scroll to position [0, 0]
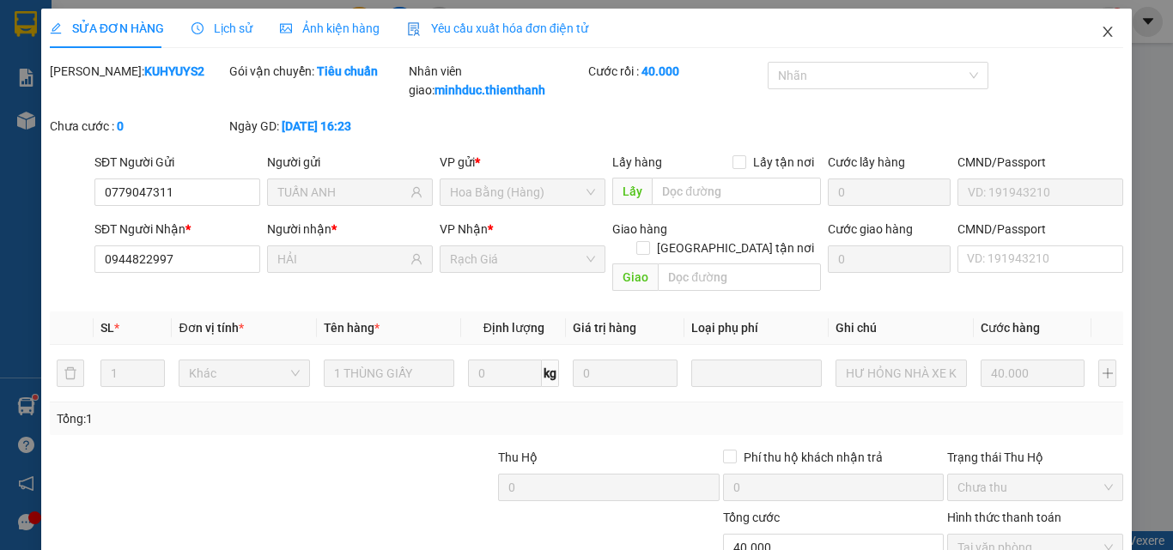
click at [1103, 36] on icon "close" at bounding box center [1107, 32] width 9 height 10
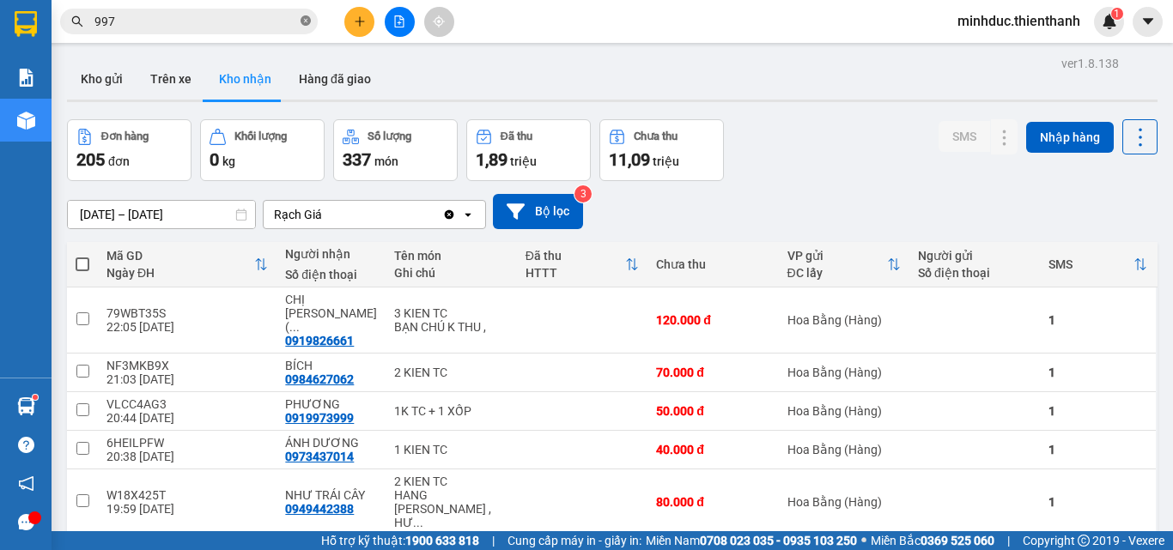
click at [307, 25] on icon "close-circle" at bounding box center [306, 20] width 10 height 10
click at [356, 26] on icon "plus" at bounding box center [360, 21] width 12 height 12
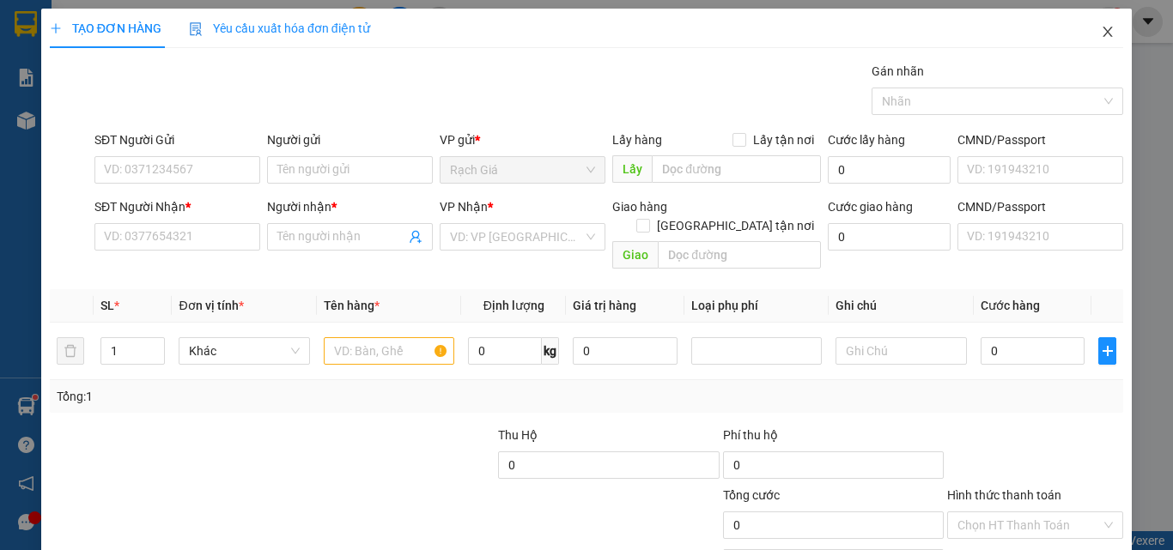
click at [1101, 36] on icon "close" at bounding box center [1108, 32] width 14 height 14
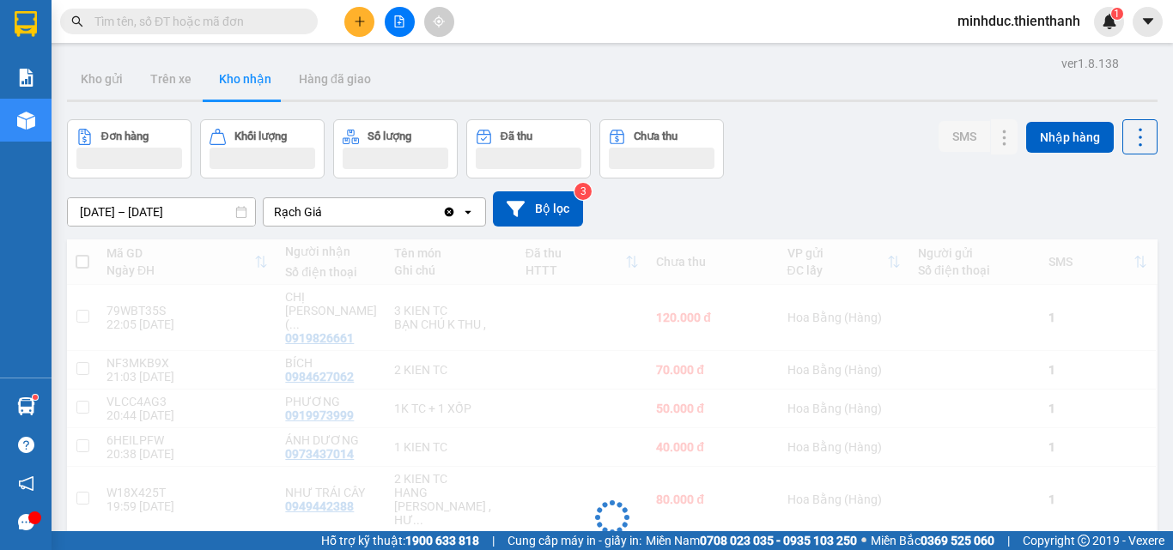
click at [193, 28] on input "text" at bounding box center [195, 21] width 203 height 19
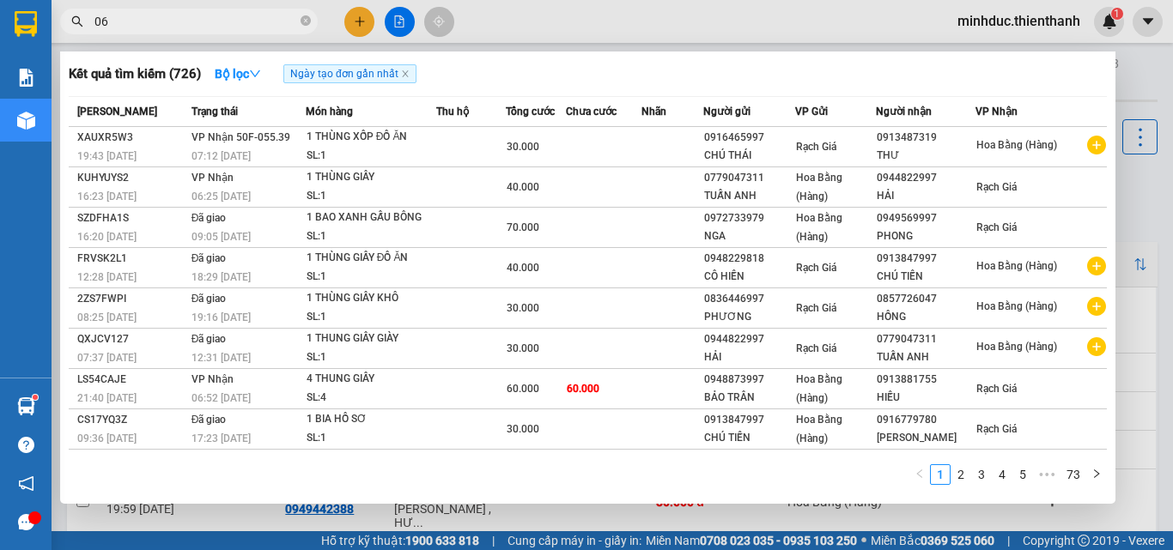
type input "067"
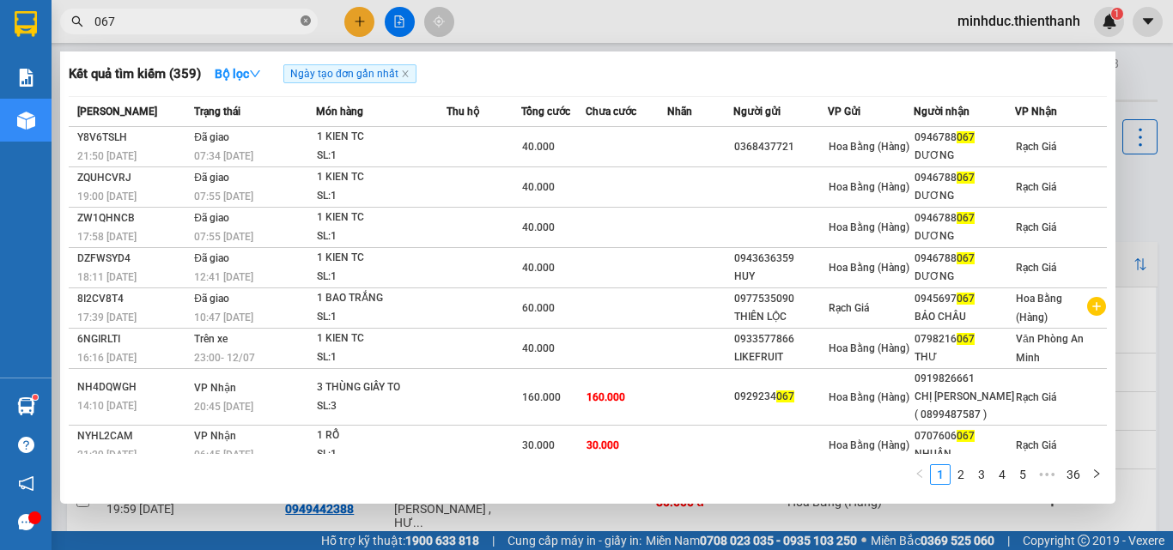
click at [304, 21] on icon "close-circle" at bounding box center [306, 20] width 10 height 10
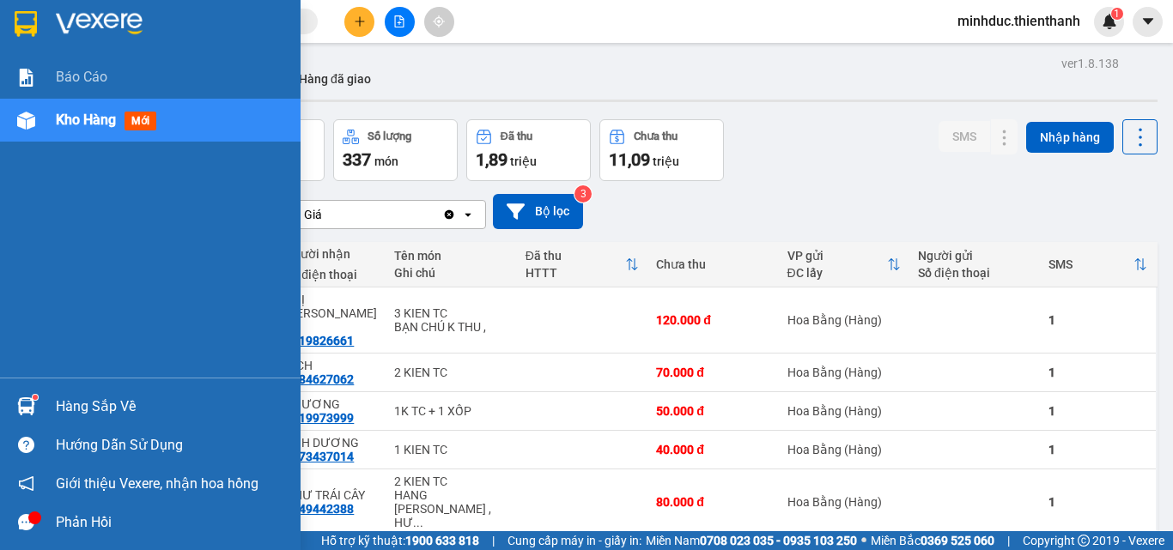
click at [63, 127] on span "Kho hàng" at bounding box center [86, 120] width 60 height 16
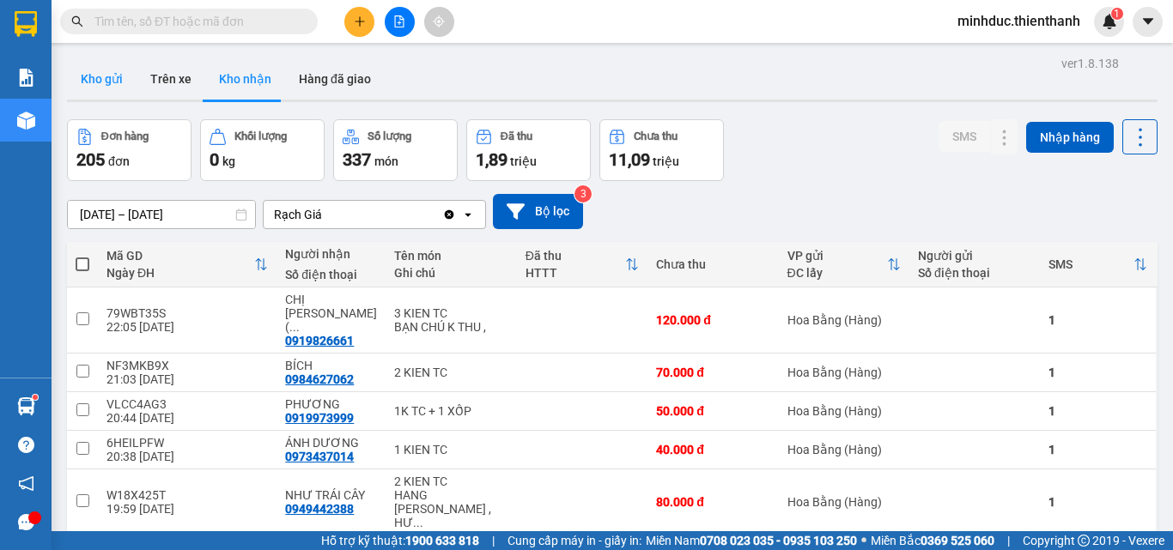
click at [79, 76] on button "Kho gửi" at bounding box center [102, 78] width 70 height 41
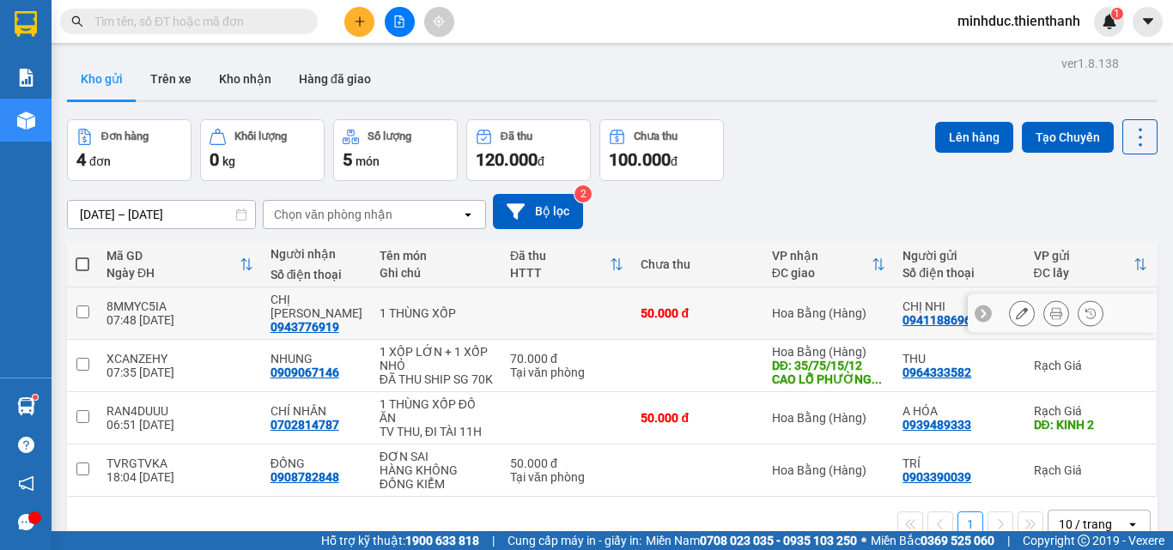
click at [1016, 308] on icon at bounding box center [1022, 313] width 12 height 12
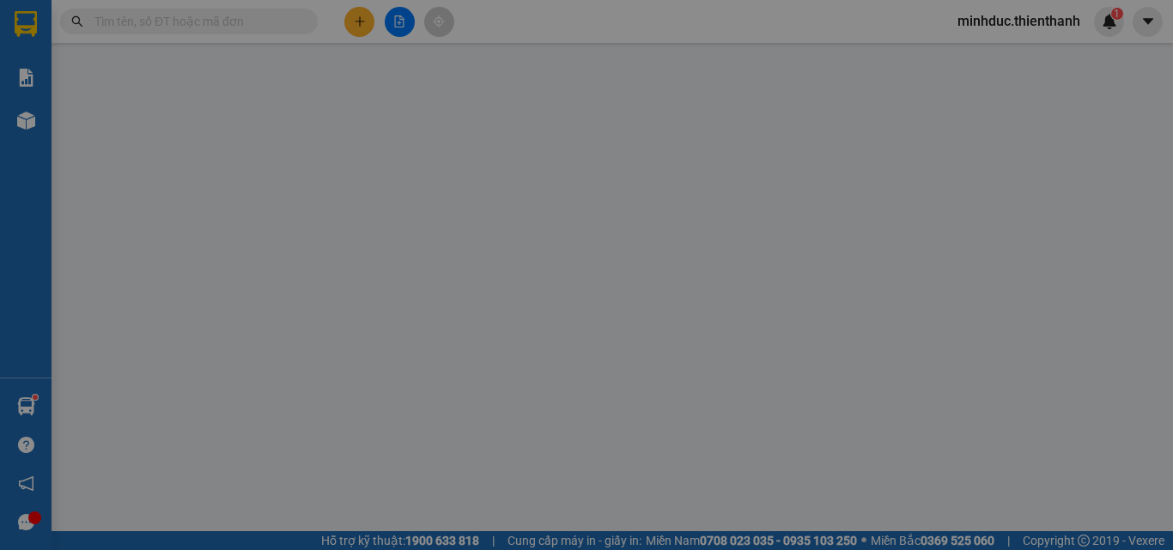
type input "0941188696"
type input "0943776919"
type input "50.000"
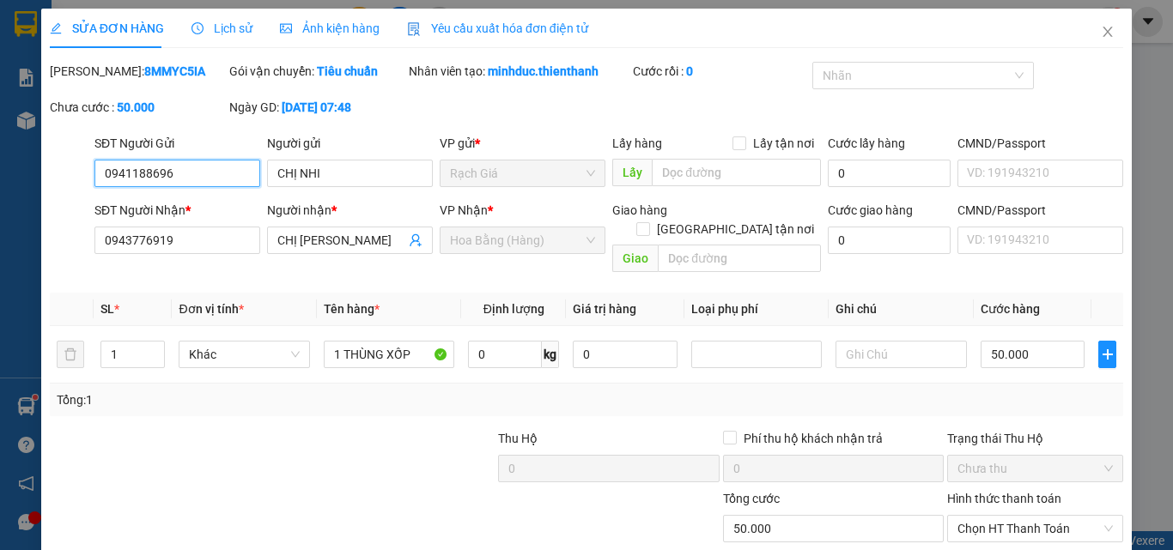
scroll to position [133, 0]
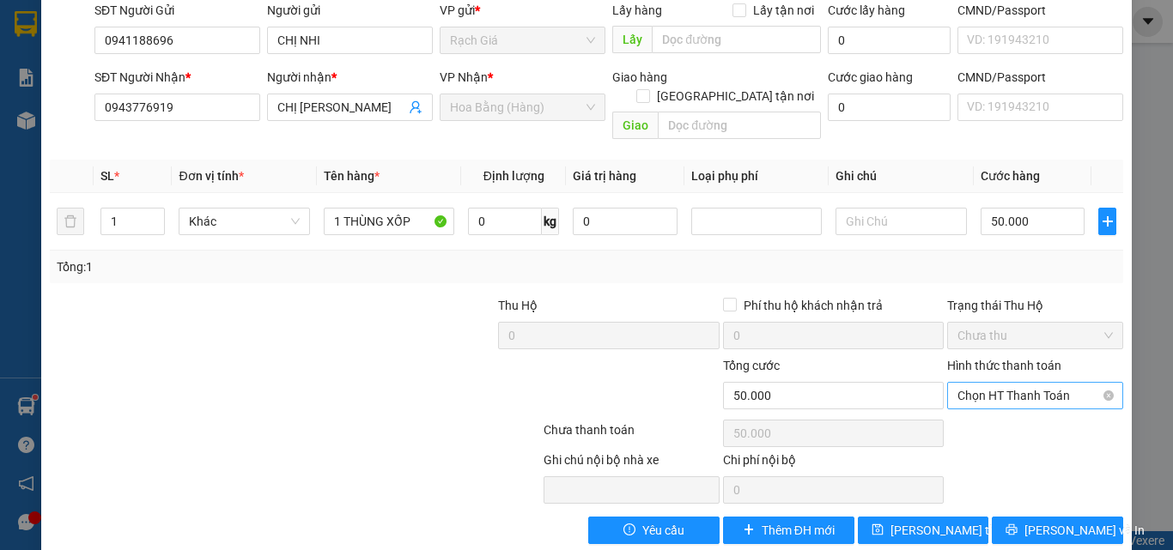
click at [1024, 388] on div "Hình thức thanh toán Chọn HT Thanh Toán" at bounding box center [1035, 386] width 176 height 60
click at [1018, 383] on span "Chọn HT Thanh Toán" at bounding box center [1034, 396] width 155 height 26
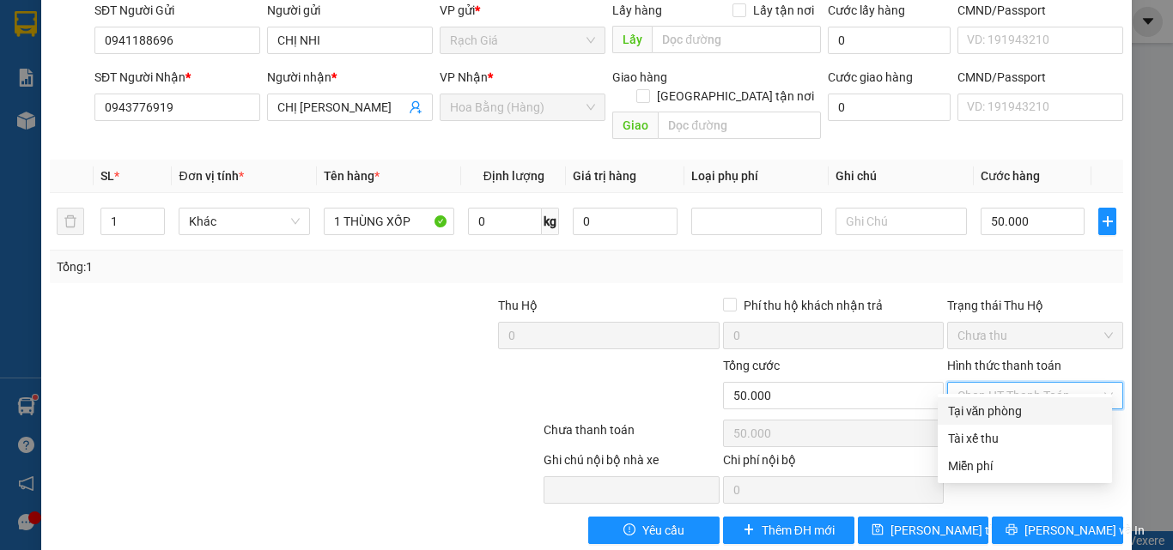
click at [1000, 413] on div "Tại văn phòng" at bounding box center [1025, 411] width 154 height 19
type input "0"
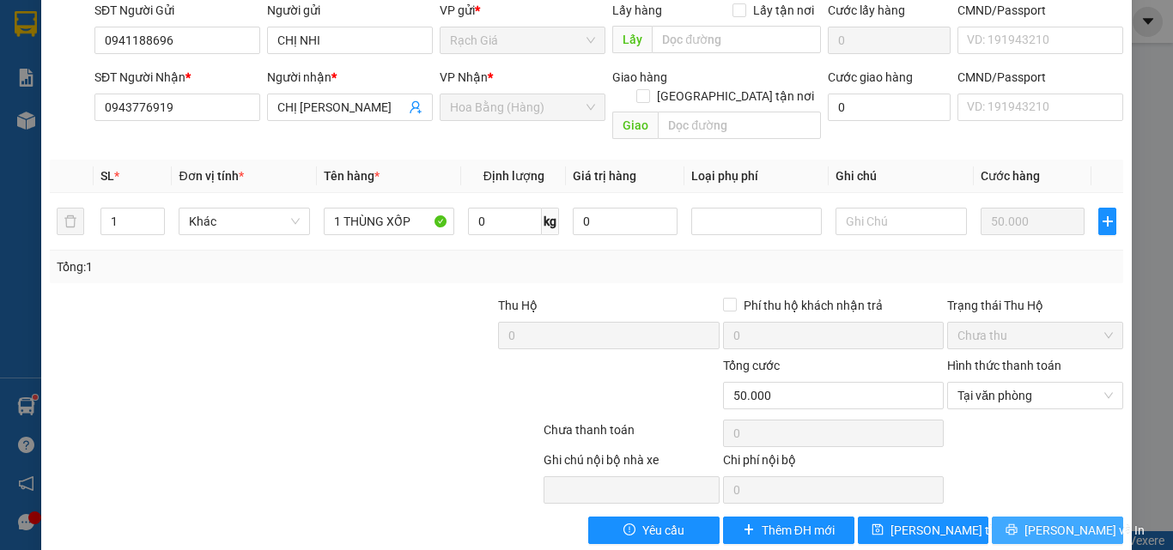
click at [1049, 521] on span "Lưu và In" at bounding box center [1084, 530] width 120 height 19
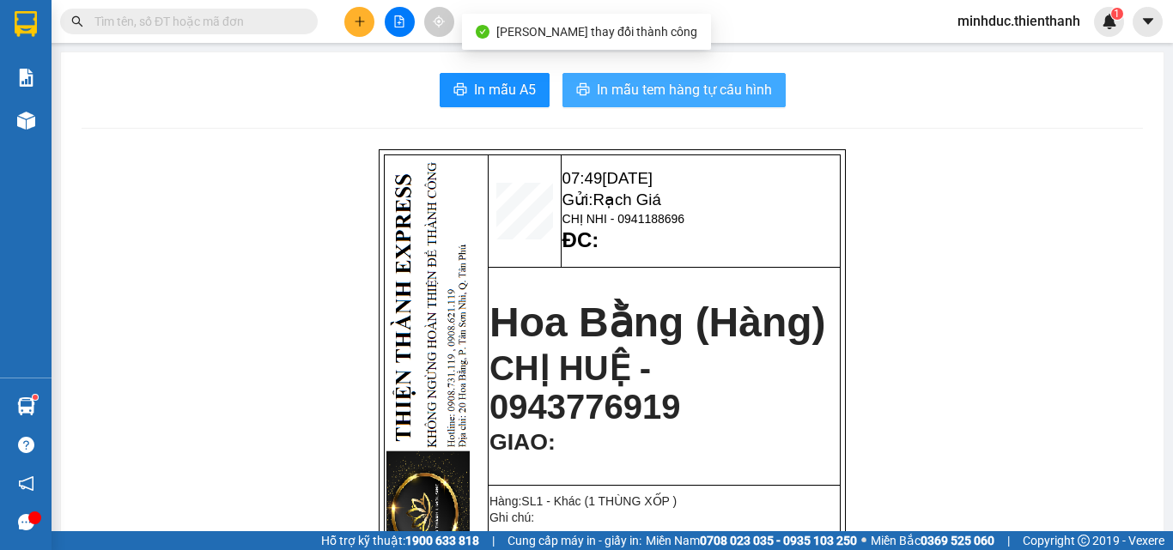
click at [704, 98] on span "In mẫu tem hàng tự cấu hình" at bounding box center [684, 89] width 175 height 21
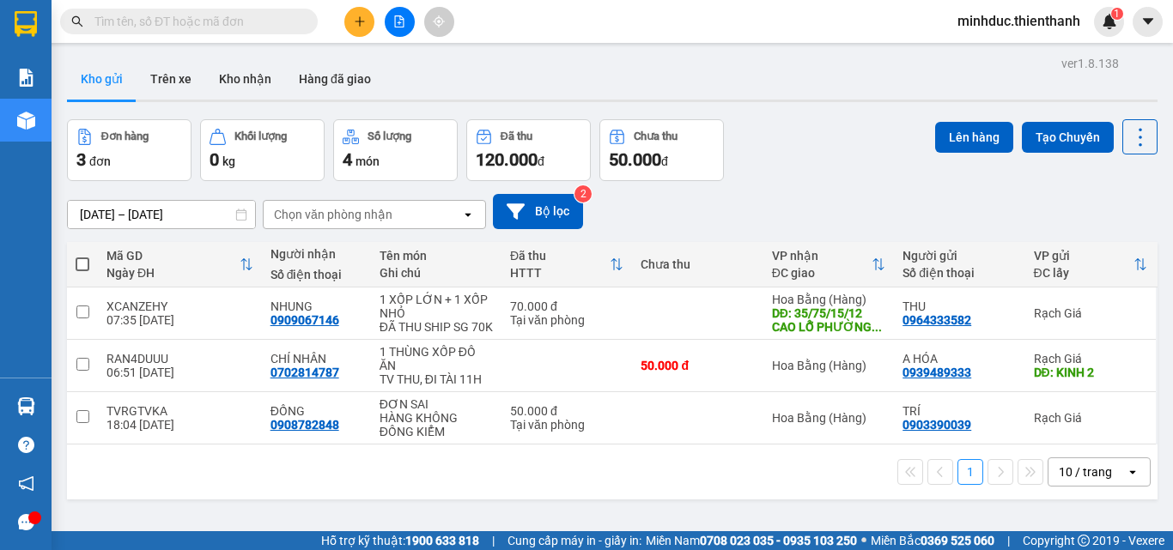
click at [273, 17] on input "text" at bounding box center [195, 21] width 203 height 19
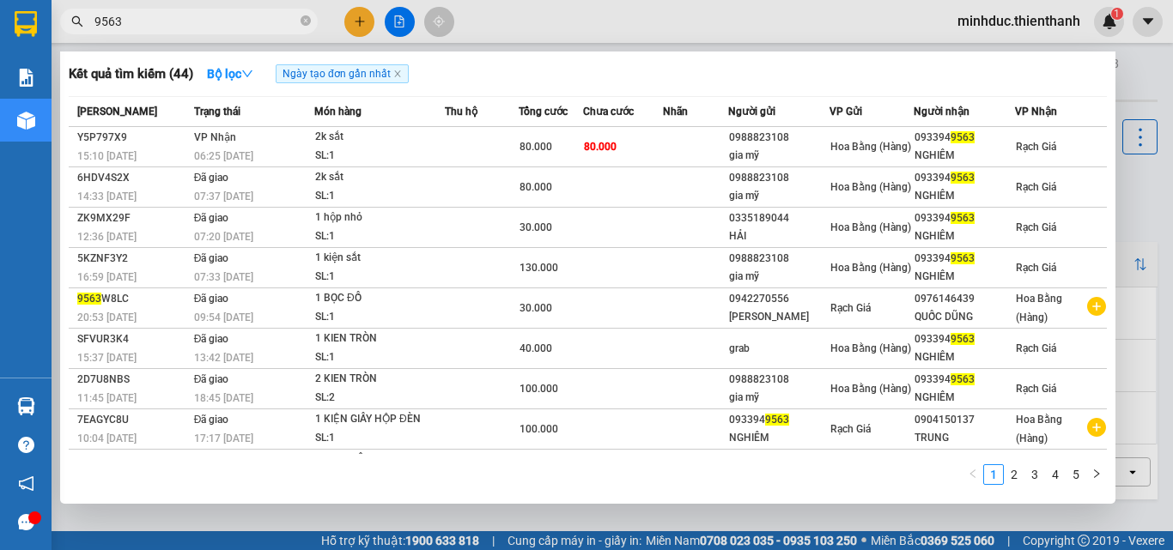
click at [217, 27] on input "9563" at bounding box center [195, 21] width 203 height 19
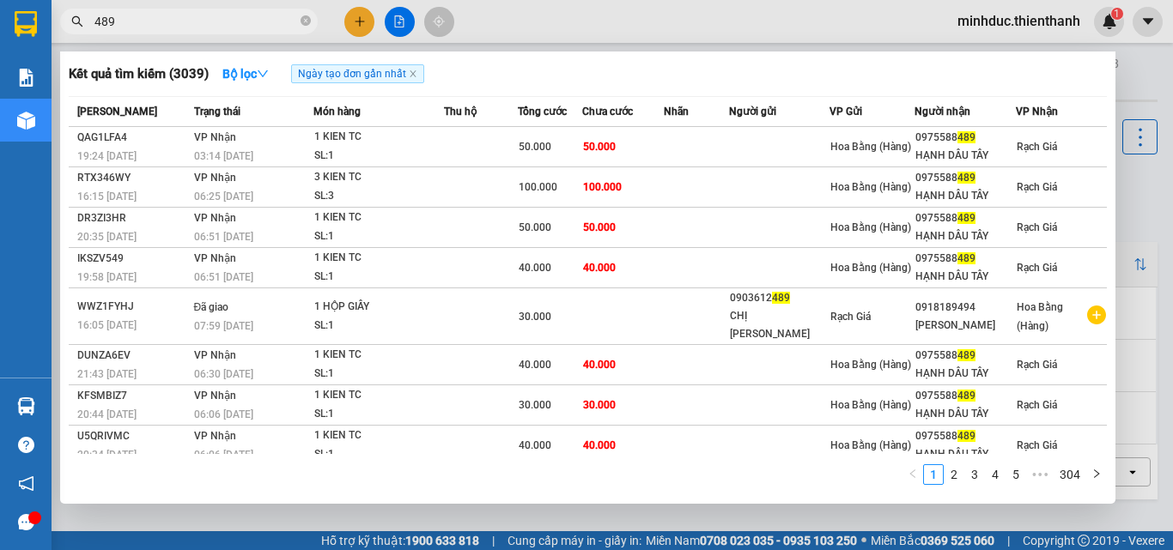
click at [180, 16] on input "489" at bounding box center [195, 21] width 203 height 19
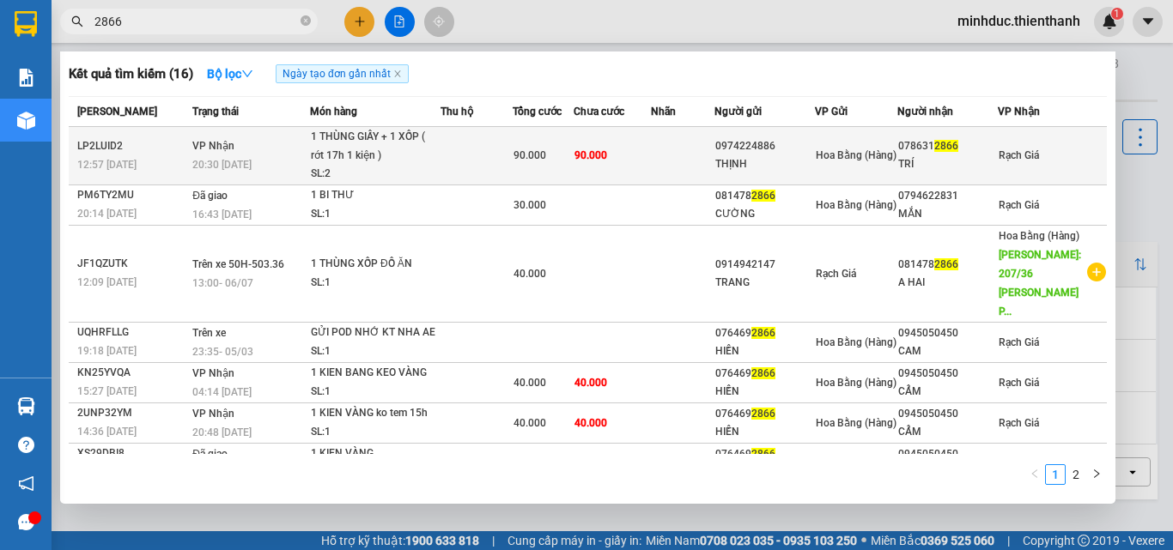
type input "2866"
click at [401, 148] on div "1 THÙNG GIẤY + 1 XỐP ( rớt 17h 1 kiện )" at bounding box center [375, 146] width 129 height 37
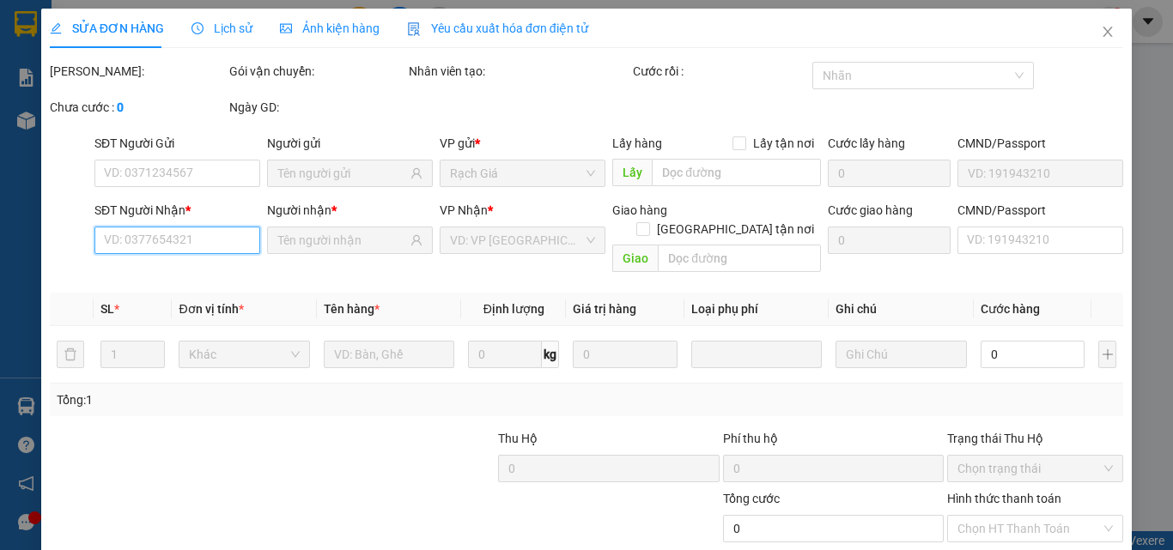
click at [220, 244] on input "SĐT Người Nhận *" at bounding box center [177, 240] width 166 height 27
click at [217, 242] on input "SĐT Người Nhận *" at bounding box center [177, 240] width 166 height 27
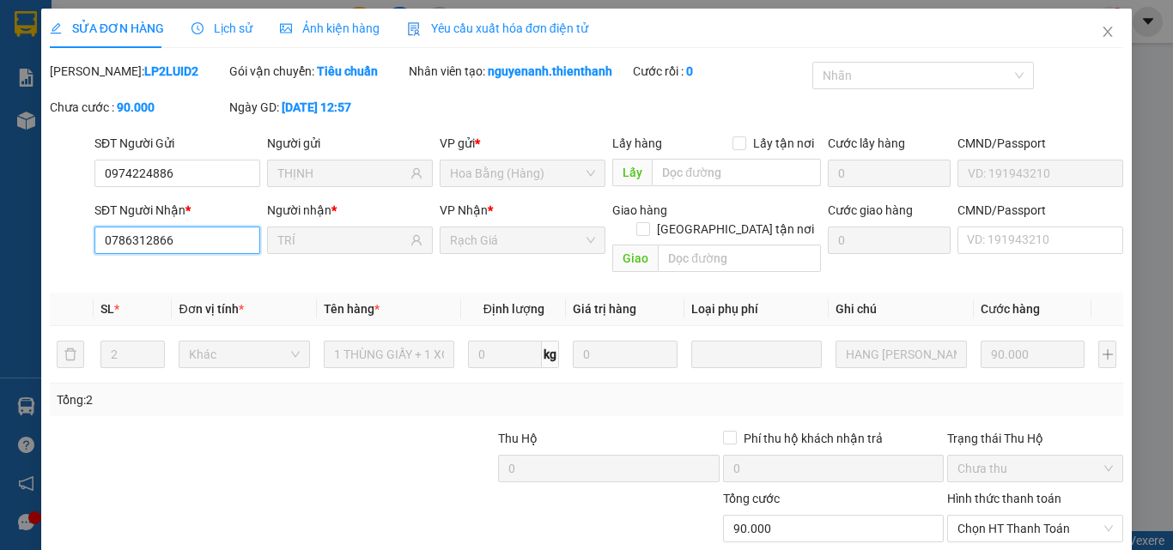
type input "0974224886"
type input "THỊNH"
type input "0786312866"
type input "TRÍ"
type input "90.000"
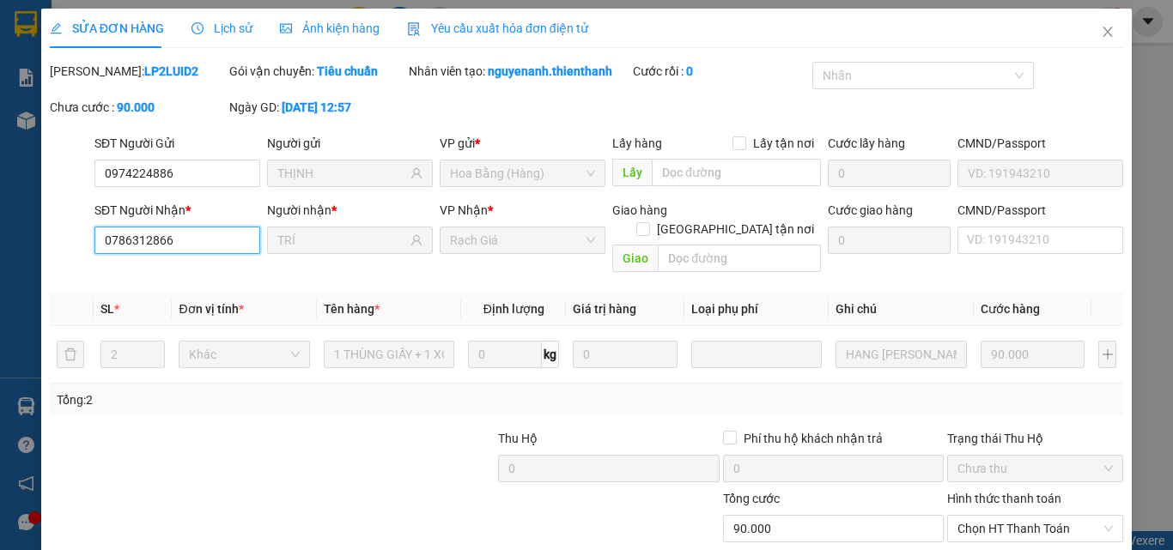
type input "90.000"
click at [198, 238] on input "0786312866" at bounding box center [177, 240] width 166 height 27
click at [1101, 33] on icon "close" at bounding box center [1108, 32] width 14 height 14
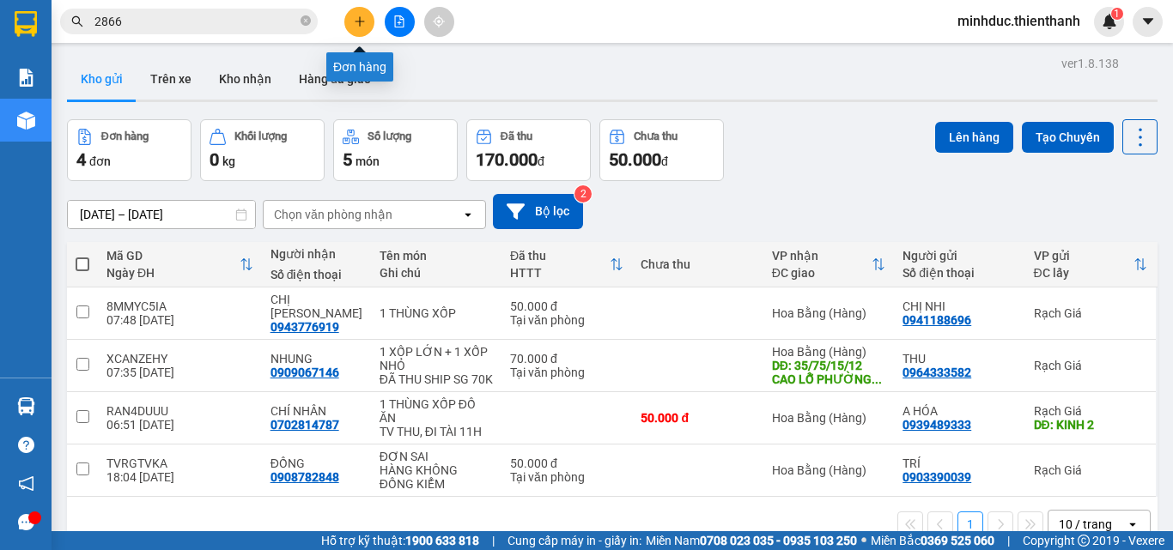
click at [359, 23] on icon "plus" at bounding box center [360, 21] width 12 height 12
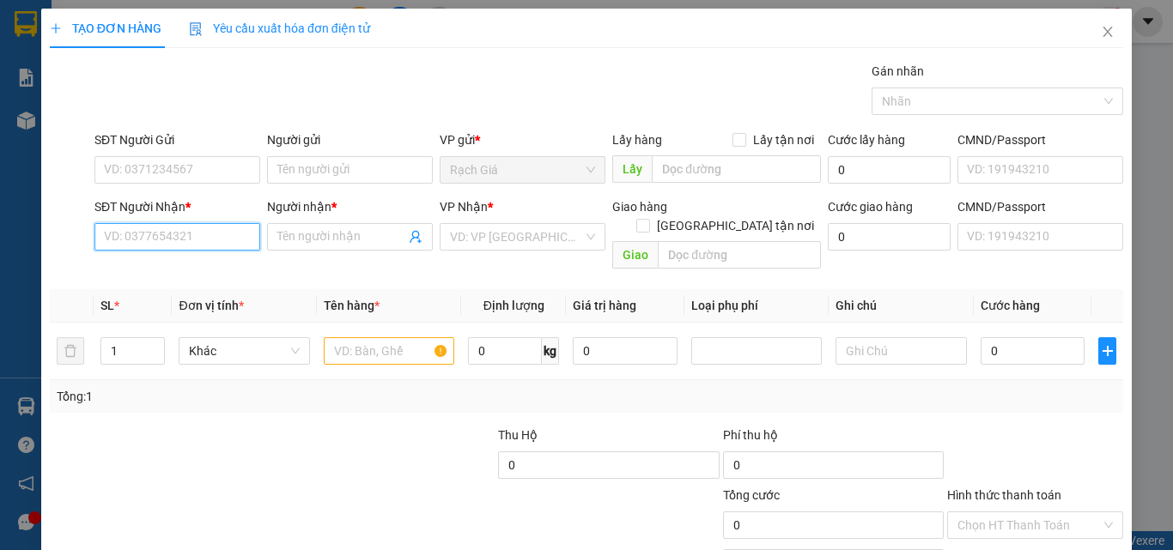
click at [216, 235] on input "SĐT Người Nhận *" at bounding box center [177, 236] width 166 height 27
type input "0949049449"
click at [337, 234] on input "Người nhận *" at bounding box center [341, 237] width 128 height 19
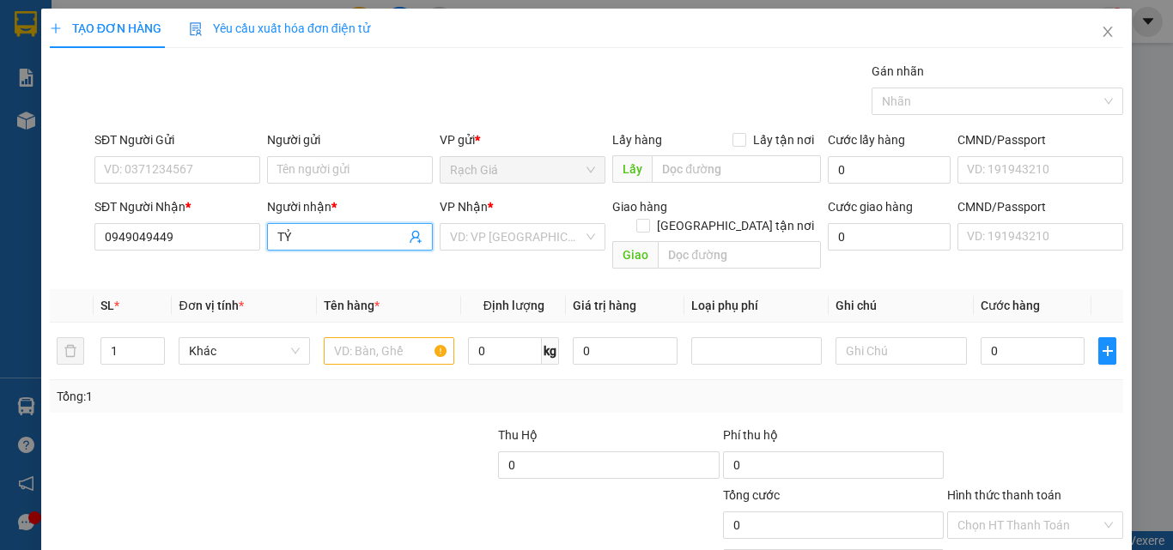
type input "T"
type input "TRANG ĐÀI"
click at [523, 237] on input "search" at bounding box center [516, 237] width 133 height 26
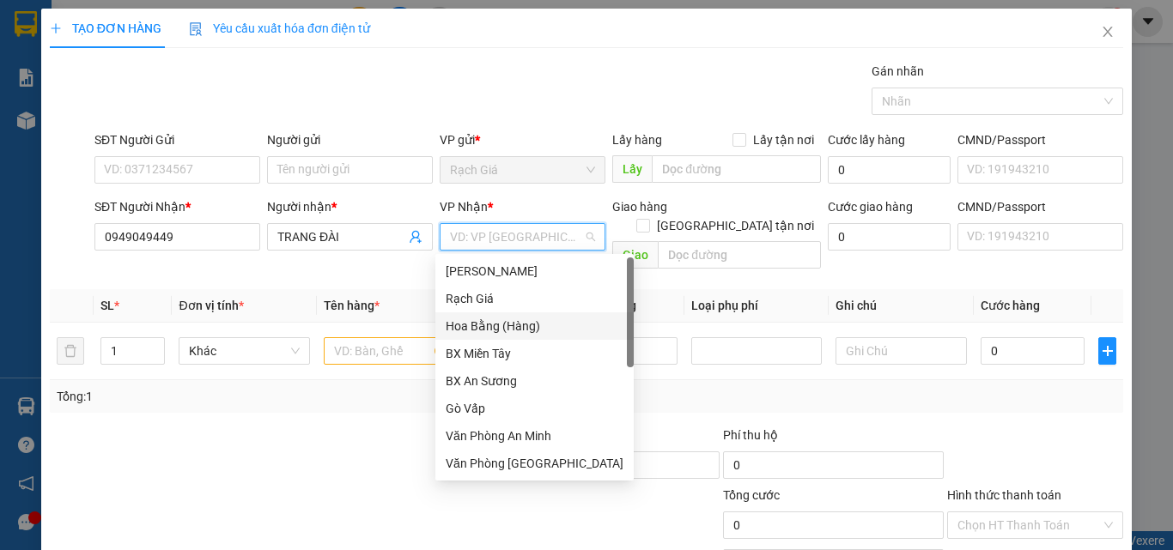
click at [508, 327] on div "Hoa Bằng (Hàng)" at bounding box center [535, 326] width 178 height 19
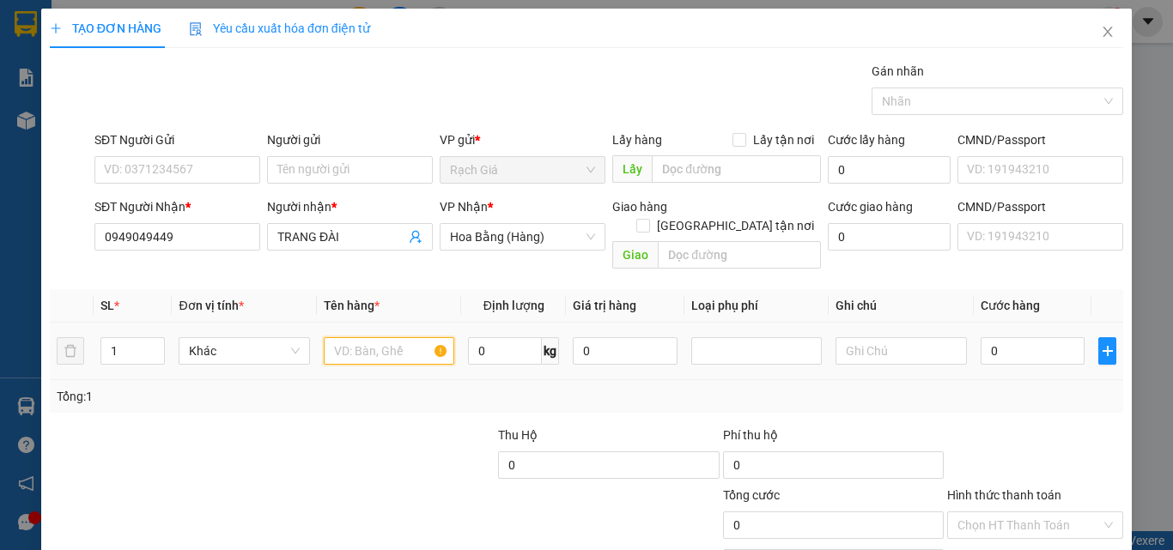
click at [363, 339] on input "text" at bounding box center [389, 350] width 131 height 27
type input "2"
click at [155, 344] on icon "up" at bounding box center [156, 347] width 6 height 6
click at [352, 340] on input "text" at bounding box center [389, 350] width 131 height 27
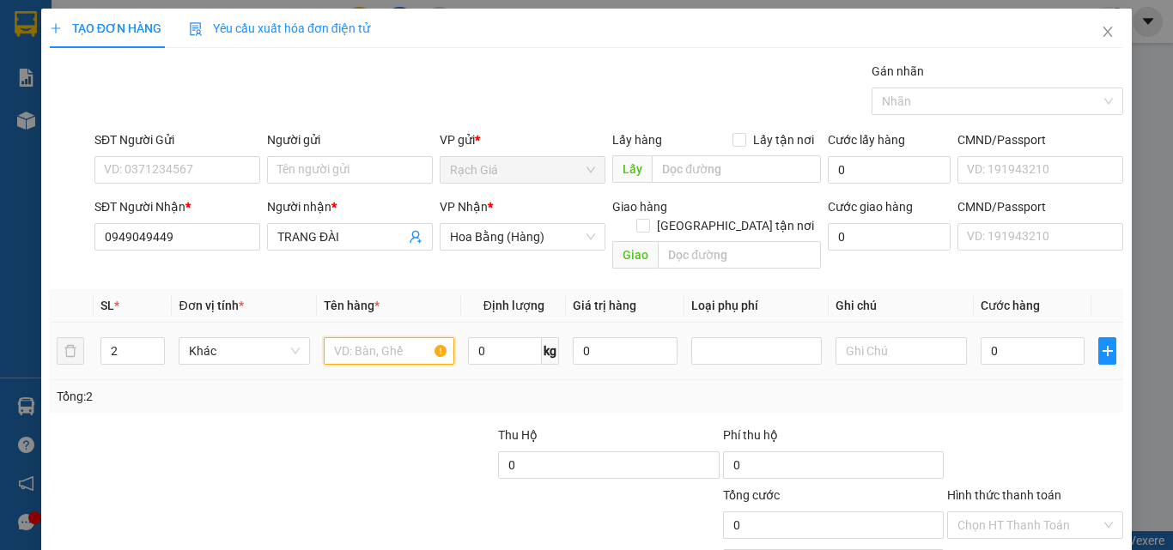
click at [352, 340] on input "text" at bounding box center [389, 350] width 131 height 27
type input "1 BỌC + 1 THÙNG XỐP"
click at [988, 342] on input "0" at bounding box center [1033, 350] width 105 height 27
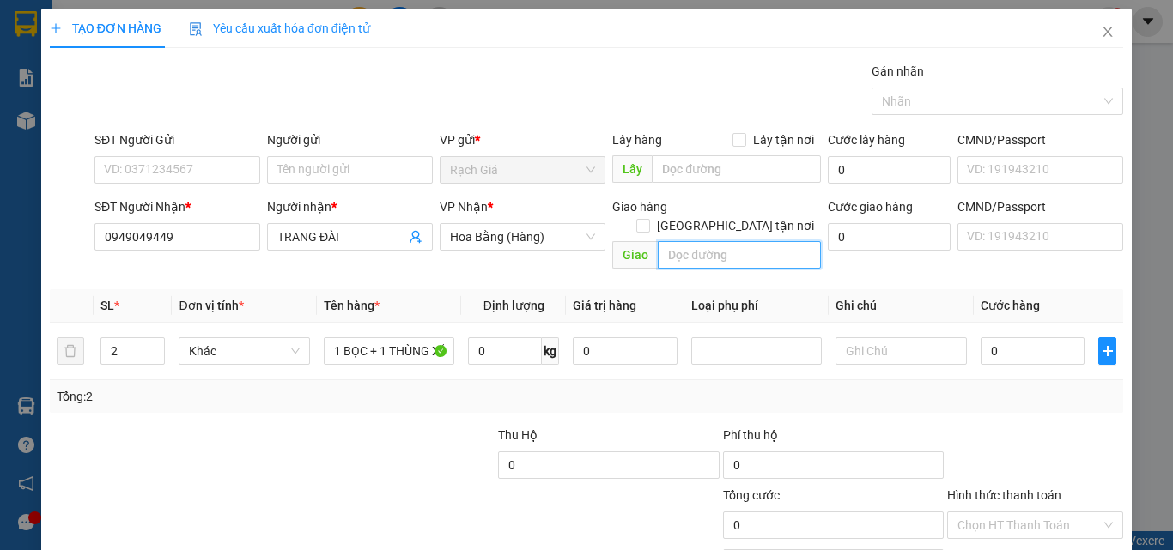
click at [749, 241] on input "text" at bounding box center [739, 254] width 163 height 27
type input "HÀNG LÍ KHÁCH BỎ QUÊN"
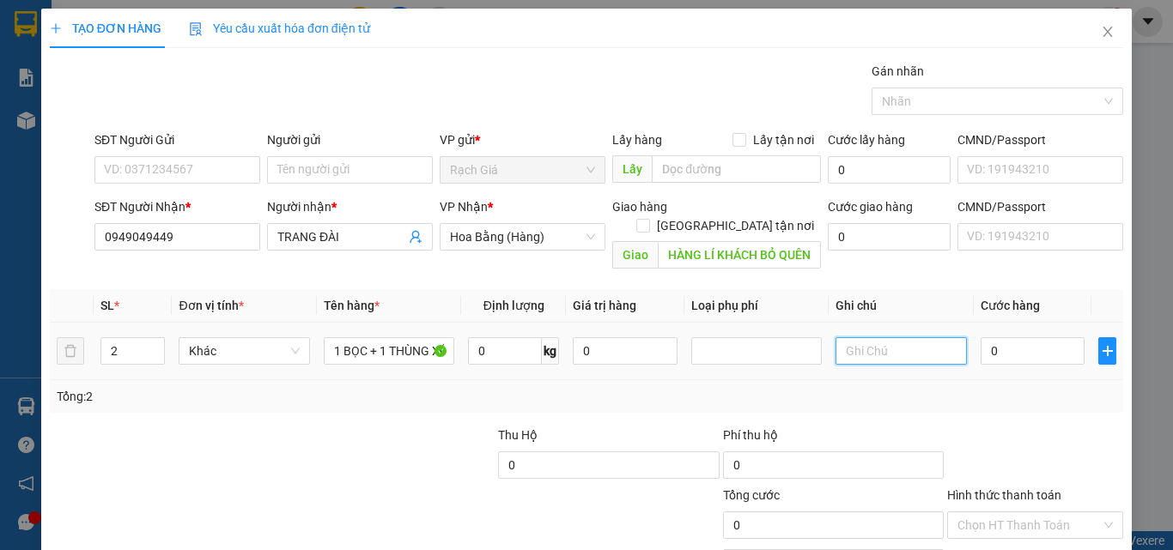
click at [877, 337] on input "text" at bounding box center [901, 350] width 131 height 27
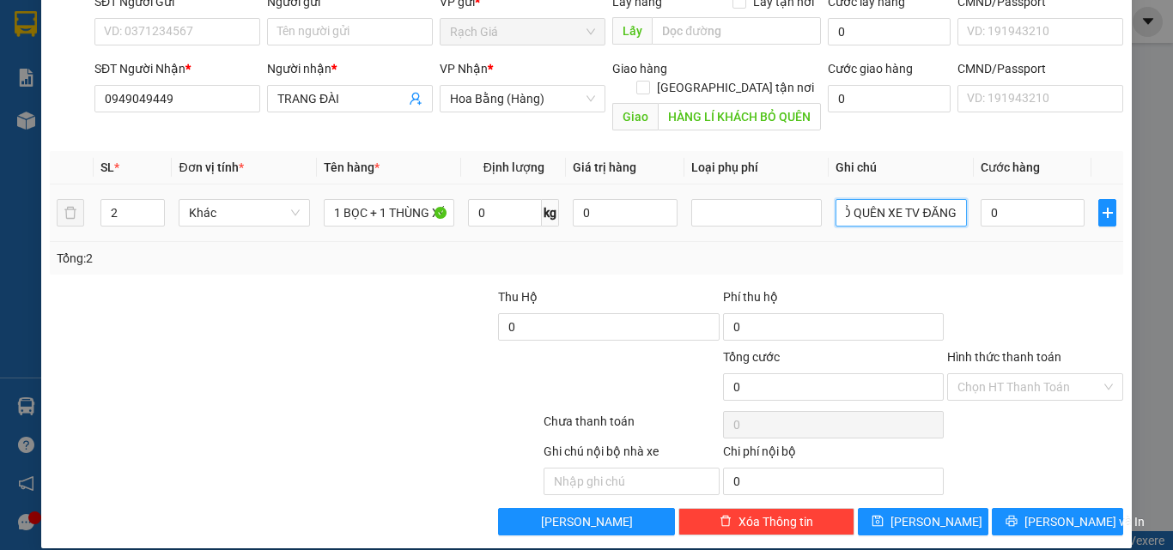
scroll to position [0, 111]
type input "HÀNH LÝ KHÁCH BỎ QUÊN XE TV ĐĂNG"
click at [1030, 199] on input "0" at bounding box center [1033, 212] width 105 height 27
click at [1013, 374] on input "Hình thức thanh toán" at bounding box center [1028, 387] width 143 height 26
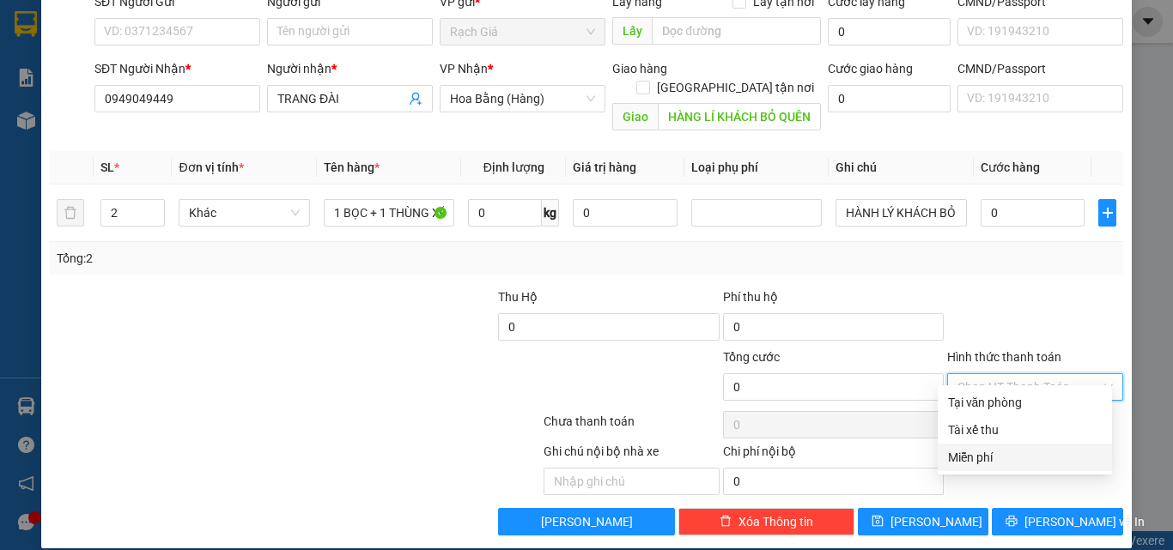
click at [992, 456] on div "Miễn phí" at bounding box center [1025, 457] width 154 height 19
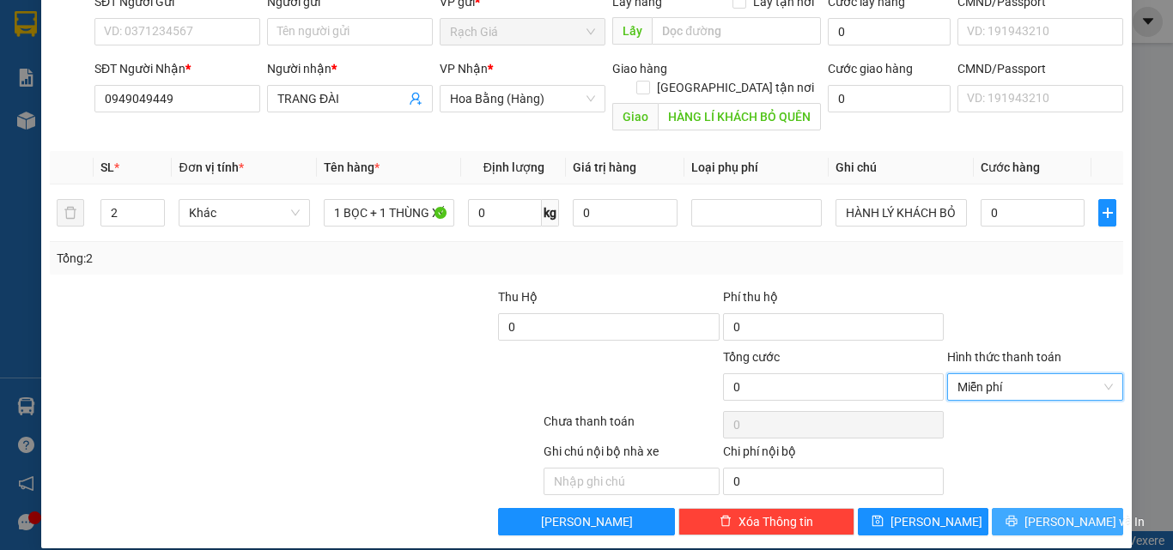
click at [1028, 508] on button "Lưu và In" at bounding box center [1057, 521] width 131 height 27
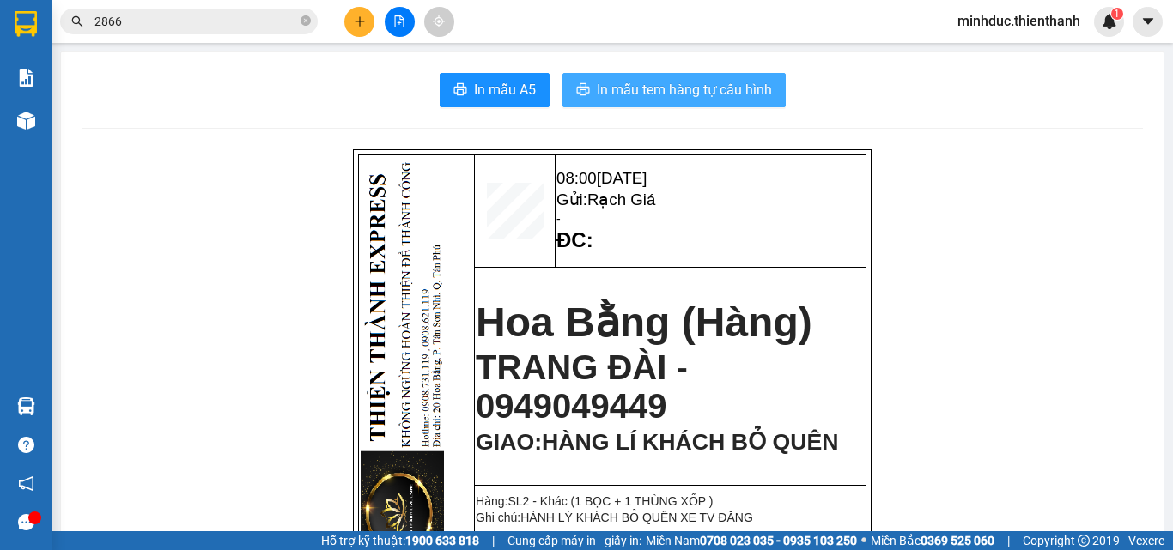
click at [679, 86] on span "In mẫu tem hàng tự cấu hình" at bounding box center [684, 89] width 175 height 21
click at [307, 19] on icon "close-circle" at bounding box center [306, 20] width 10 height 10
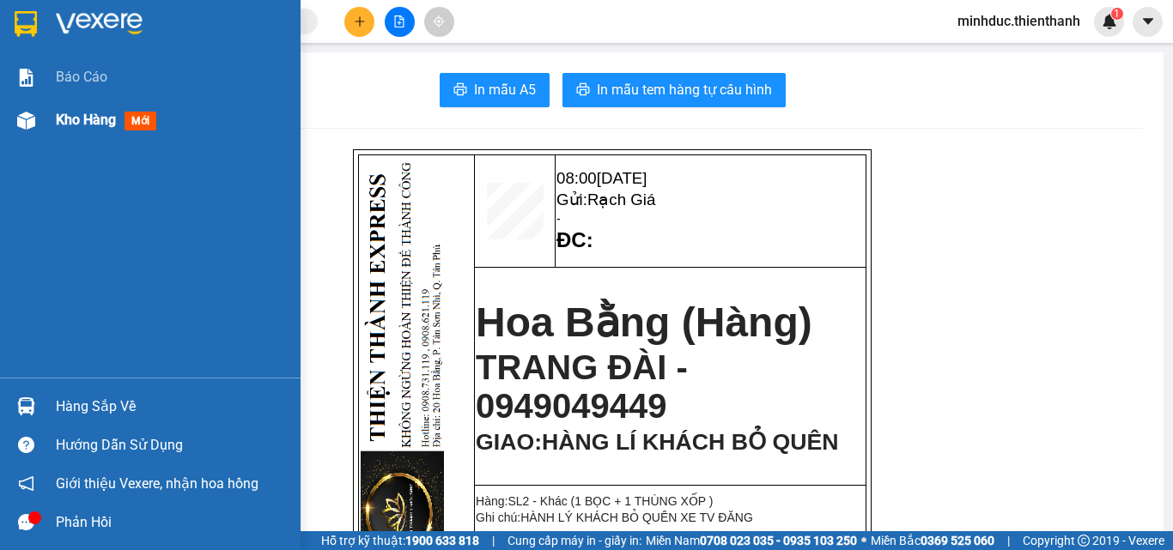
click at [67, 127] on span "Kho hàng" at bounding box center [86, 120] width 60 height 16
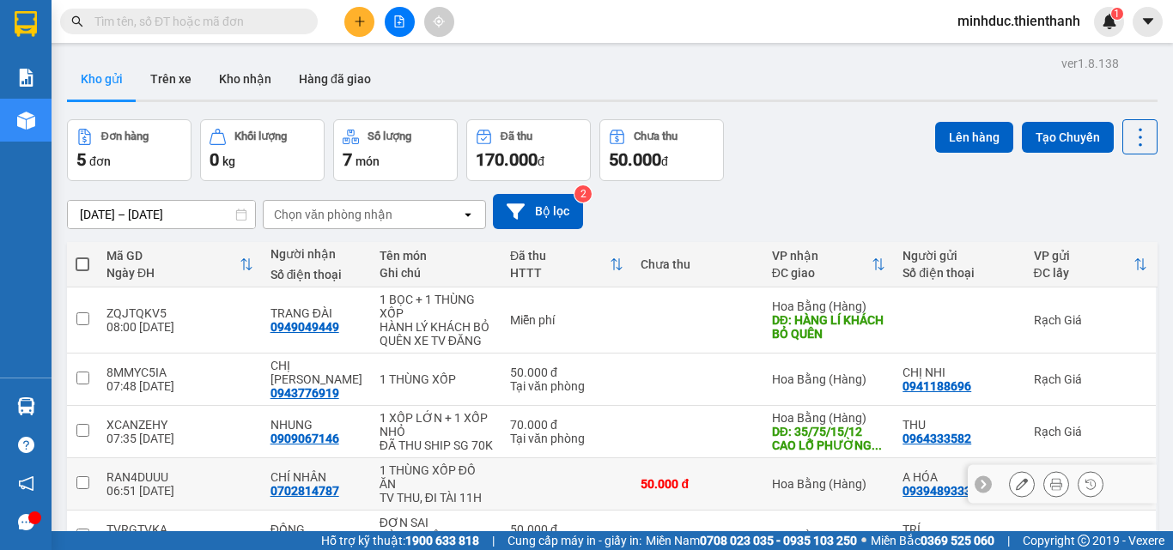
scroll to position [88, 0]
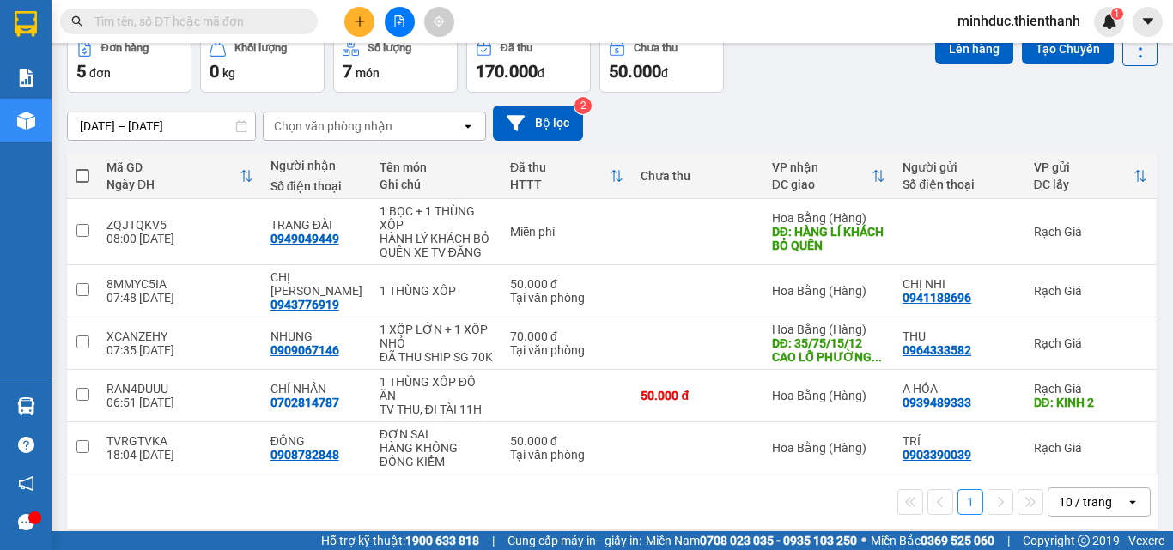
click at [1061, 494] on div "10 / trang" at bounding box center [1085, 502] width 53 height 17
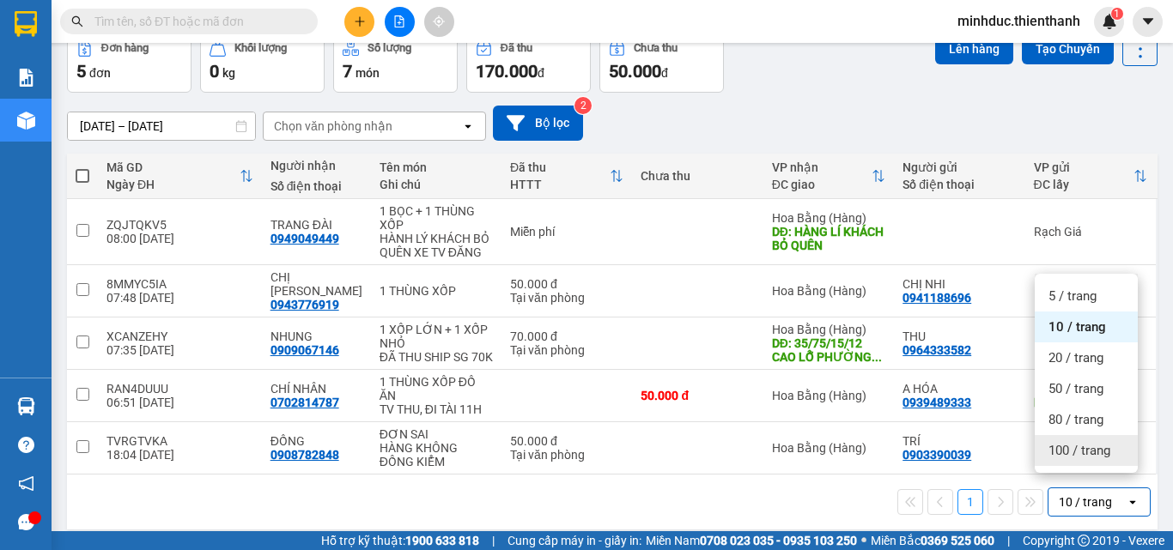
click at [1061, 450] on span "100 / trang" at bounding box center [1080, 450] width 62 height 17
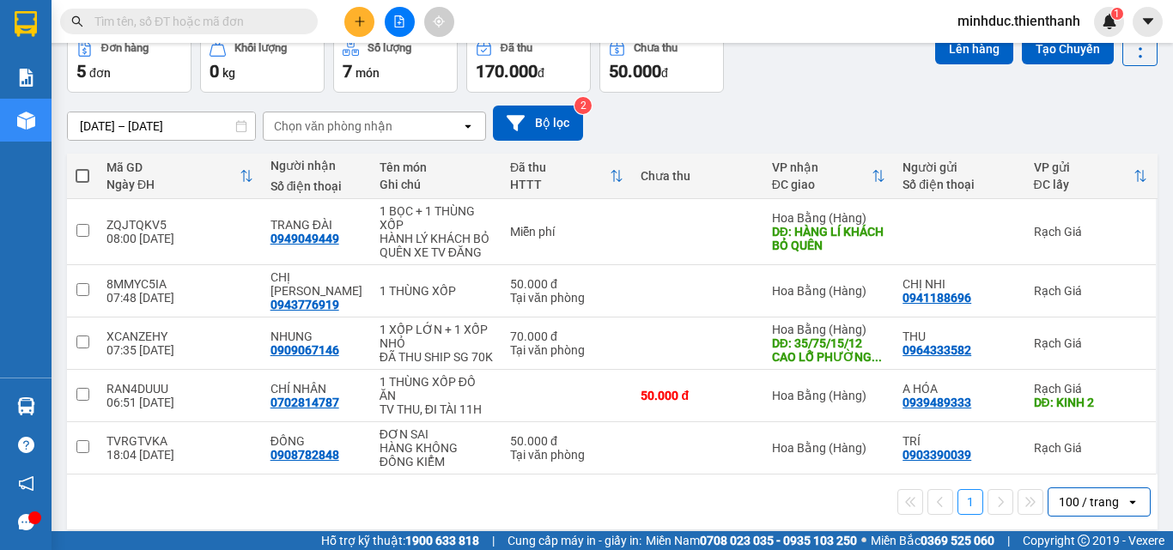
click at [246, 27] on input "text" at bounding box center [195, 21] width 203 height 19
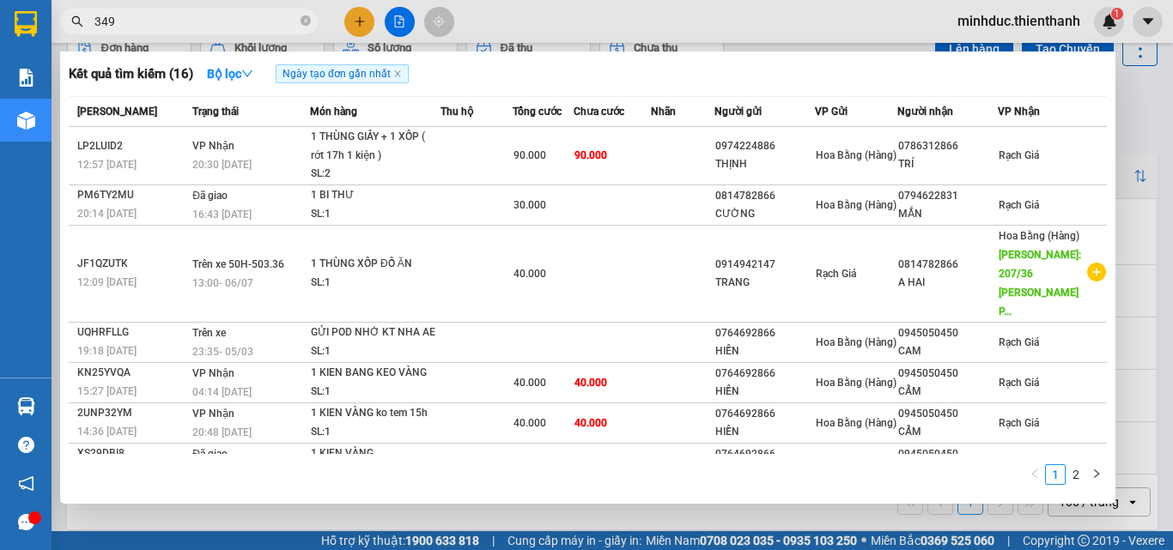
type input "3497"
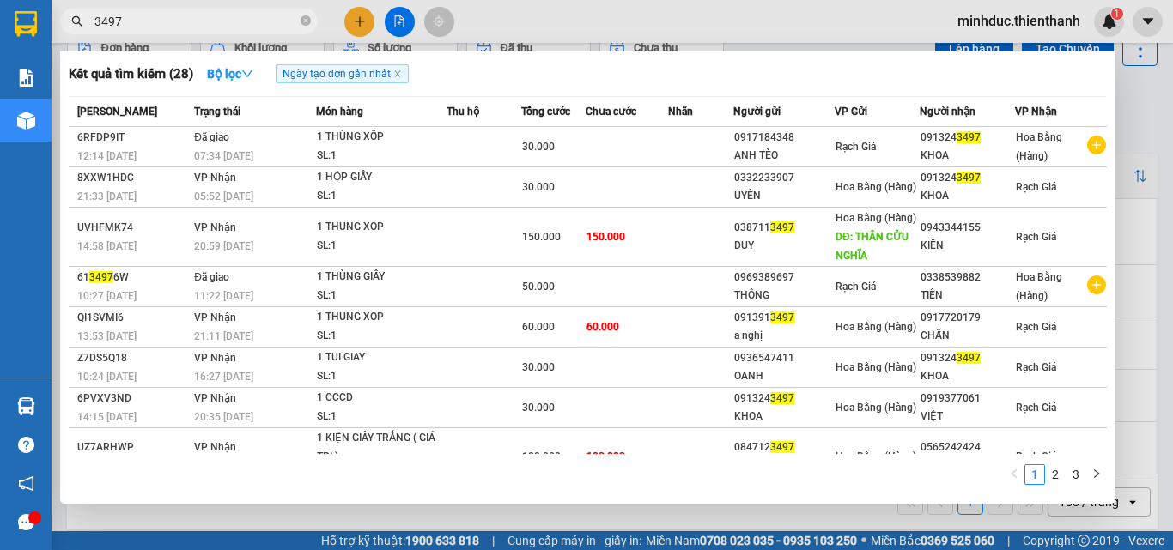
click at [210, 23] on input "3497" at bounding box center [195, 21] width 203 height 19
click at [305, 21] on icon "close-circle" at bounding box center [306, 20] width 10 height 10
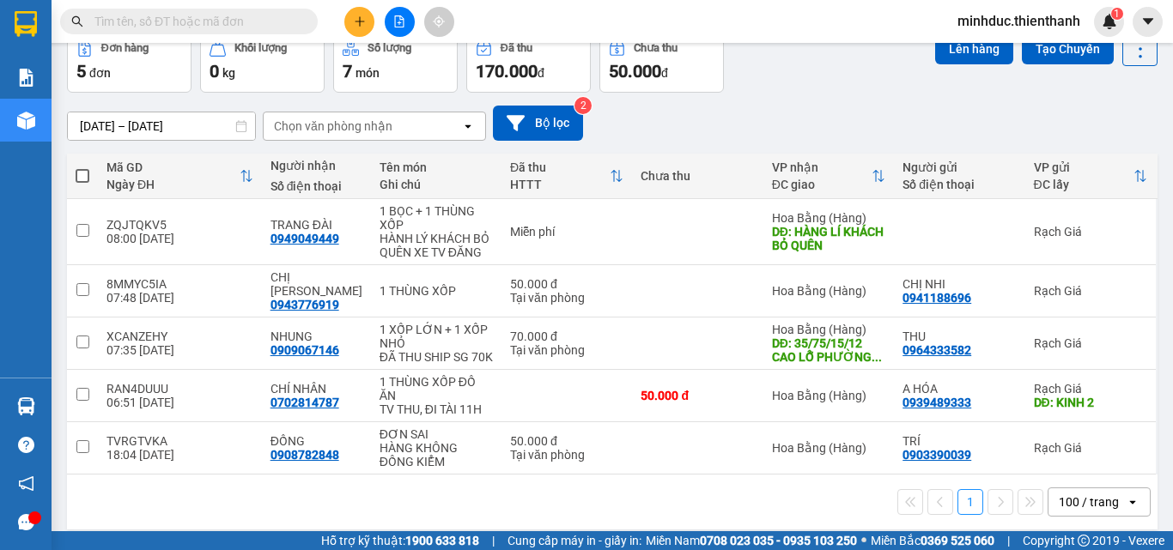
click at [212, 25] on input "text" at bounding box center [195, 21] width 203 height 19
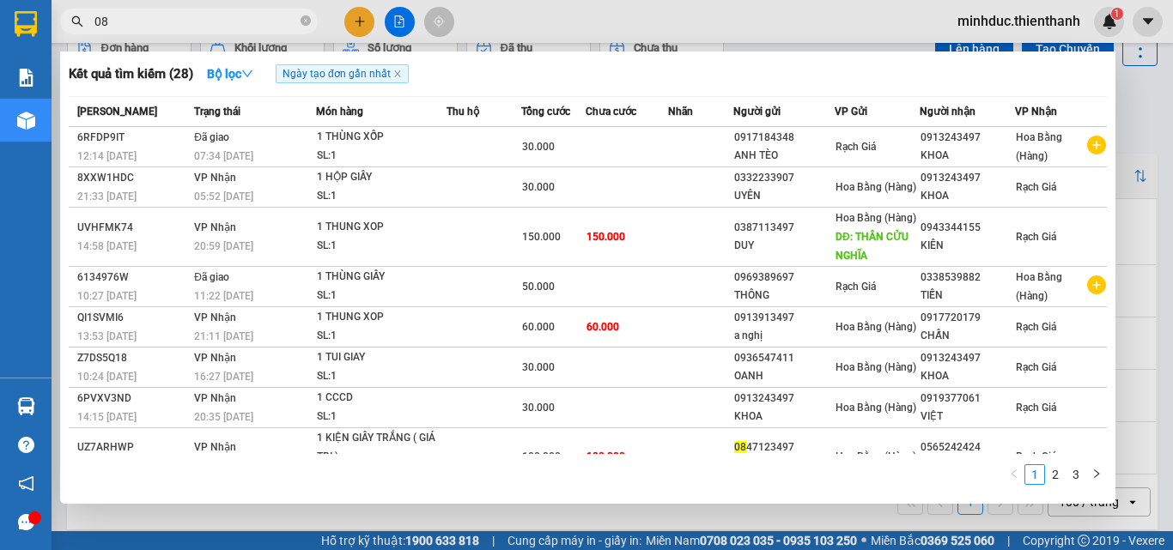
type input "0"
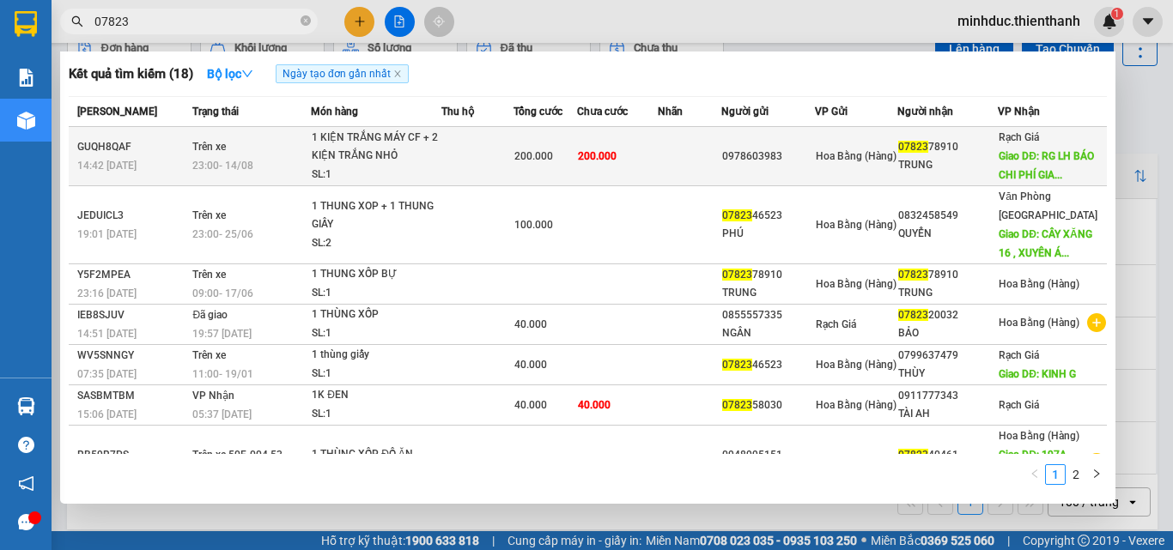
type input "07823"
click at [615, 155] on span "200.000" at bounding box center [597, 156] width 39 height 12
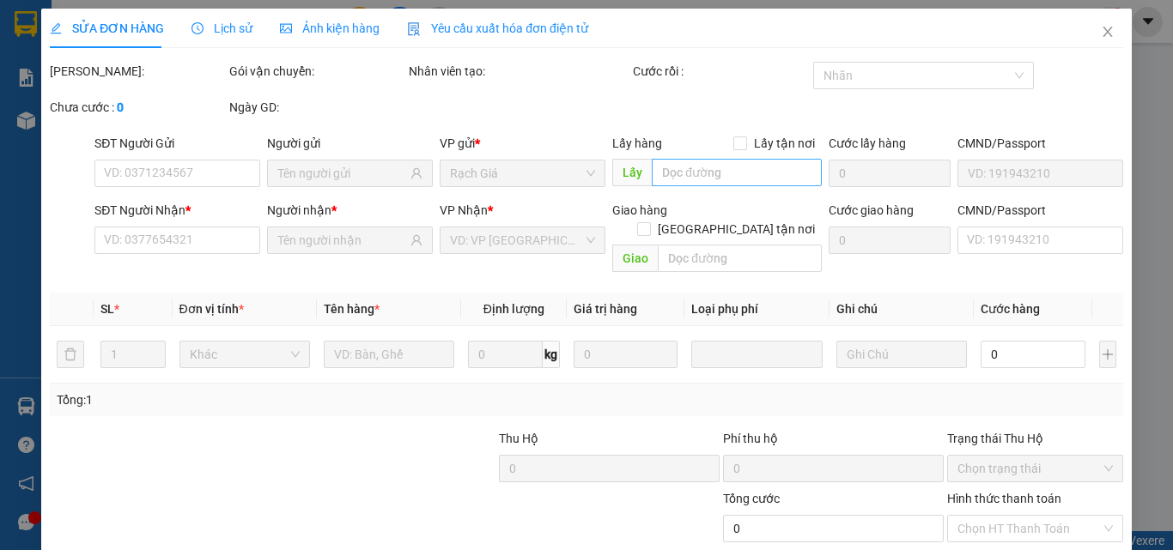
type input "0978603983"
type input "0782378910"
type input "TRUNG"
type input "RG LH BÁO CHI PHÍ GIAO ĐẾN BÉN TÀU HÒN SƠN"
type input "200.000"
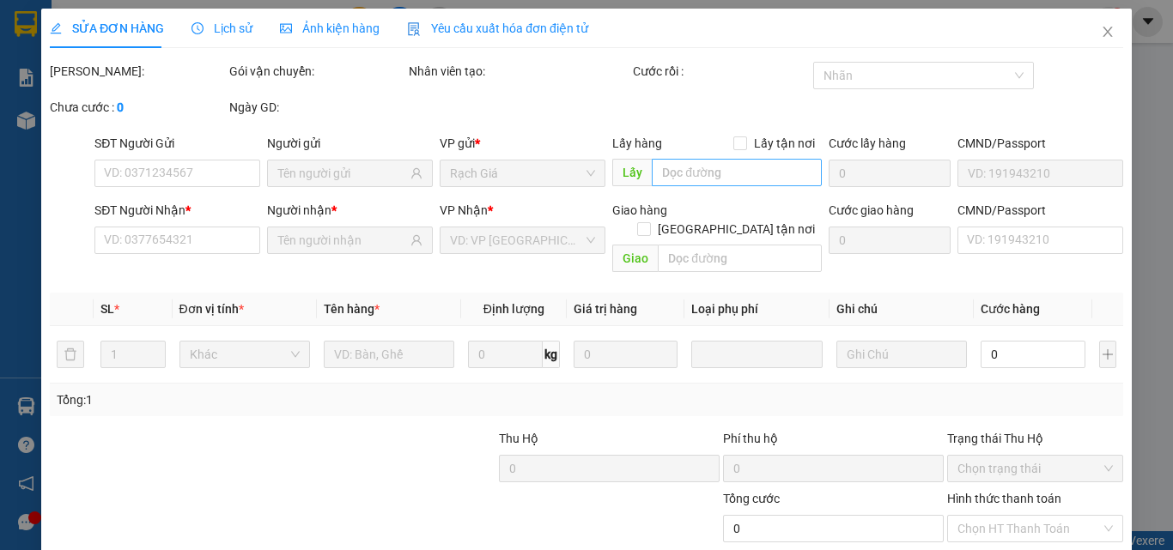
type input "200.000"
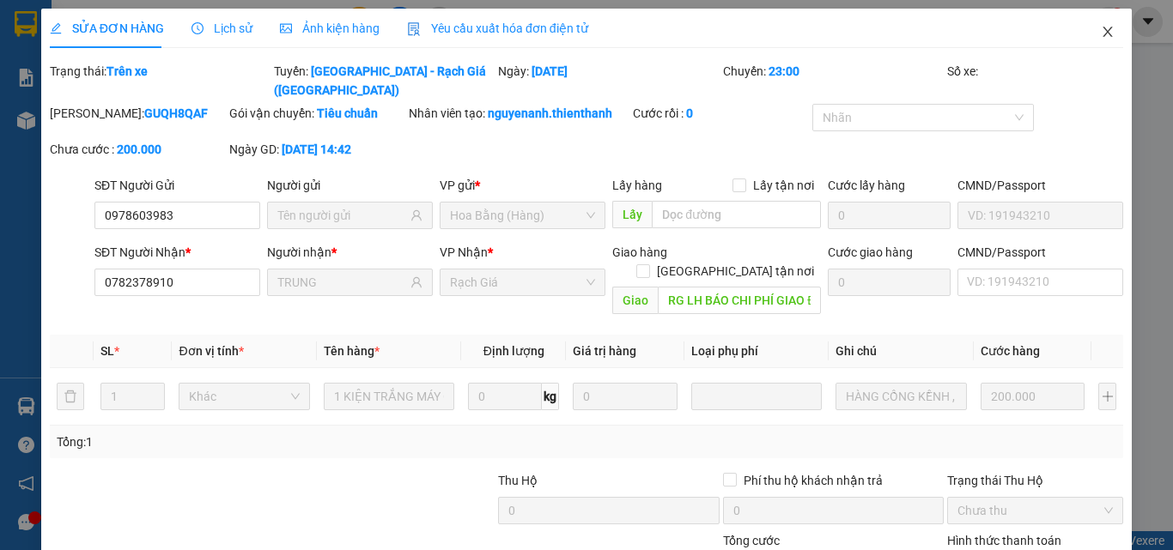
click at [1103, 33] on icon "close" at bounding box center [1107, 32] width 9 height 10
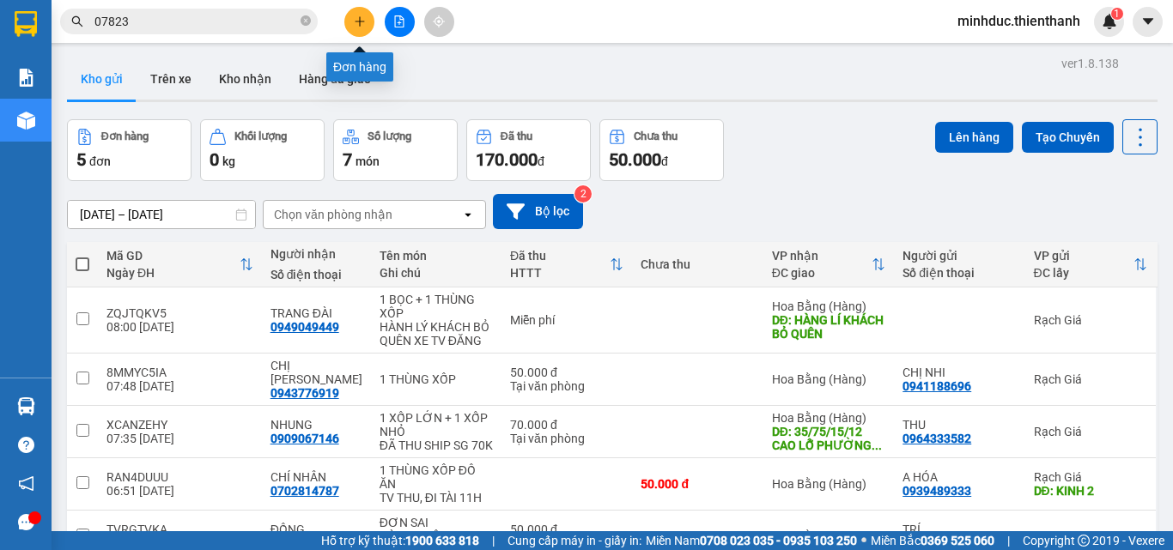
click at [363, 23] on icon "plus" at bounding box center [360, 21] width 12 height 12
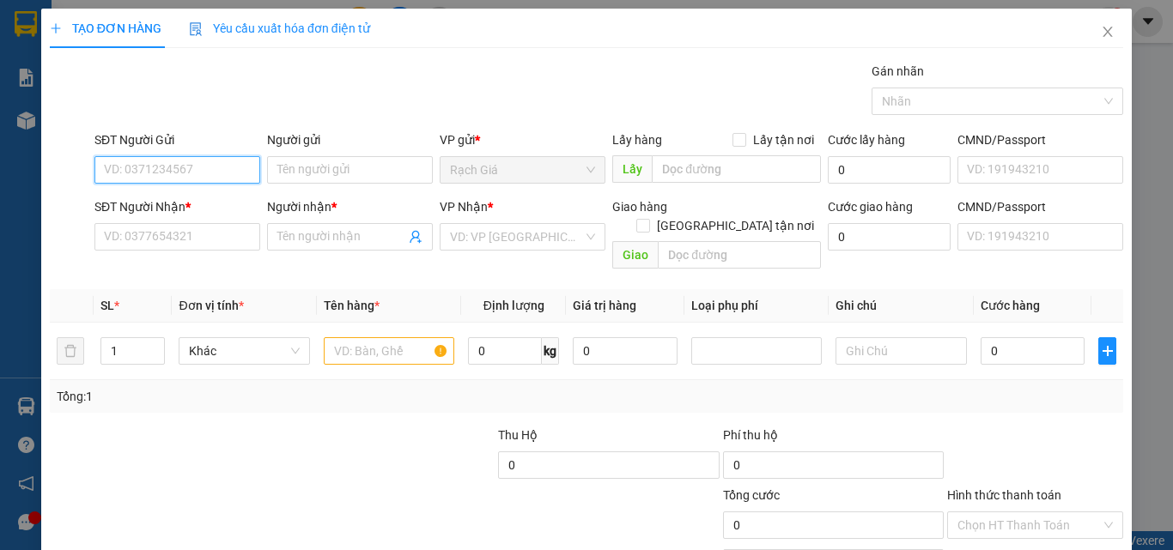
click at [178, 157] on input "SĐT Người Gửi" at bounding box center [177, 169] width 166 height 27
click at [201, 202] on div "0941297597 - THƯ" at bounding box center [175, 204] width 143 height 19
type input "0941297597"
type input "THƯ"
type input "0856953013"
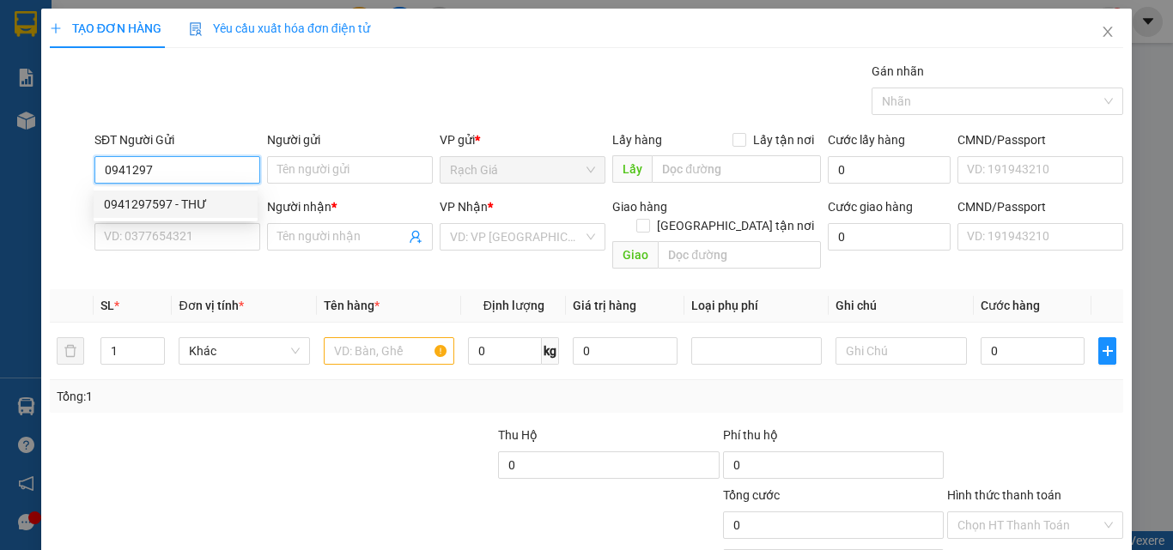
type input "TRANG"
type input "50.000"
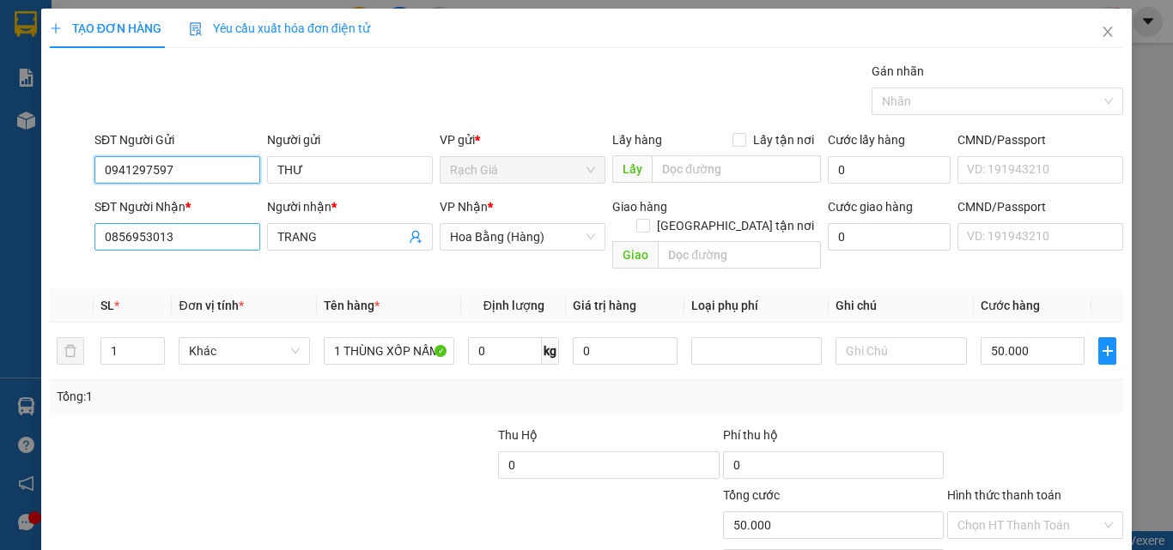
type input "0941297597"
click at [159, 241] on input "0856953013" at bounding box center [177, 236] width 166 height 27
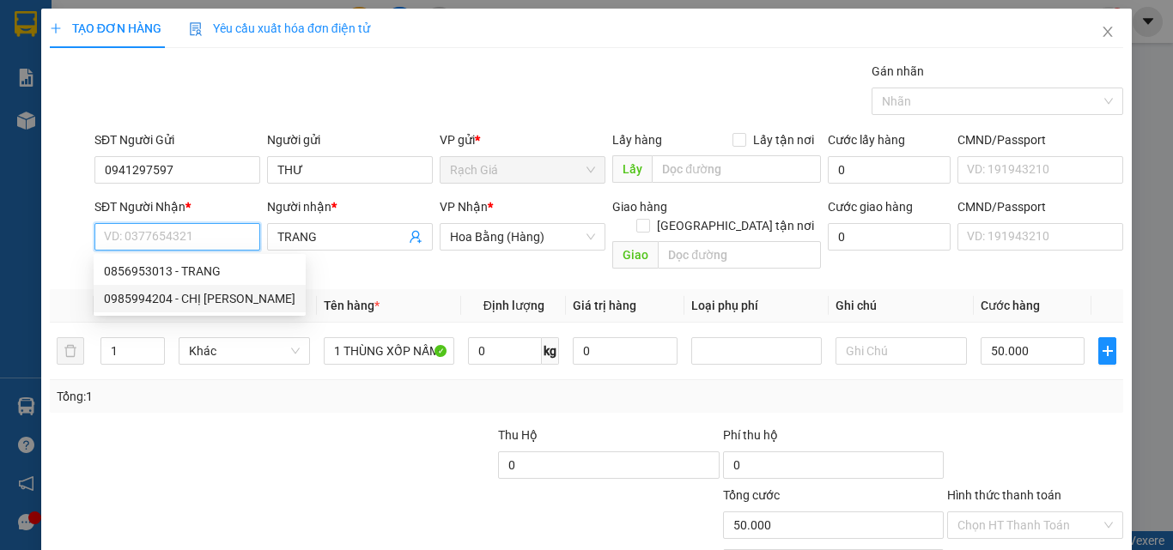
click at [174, 299] on div "0985994204 - CHỊ PHƯƠNG" at bounding box center [199, 298] width 191 height 19
type input "0985994204"
type input "CHỊ PHƯƠNG"
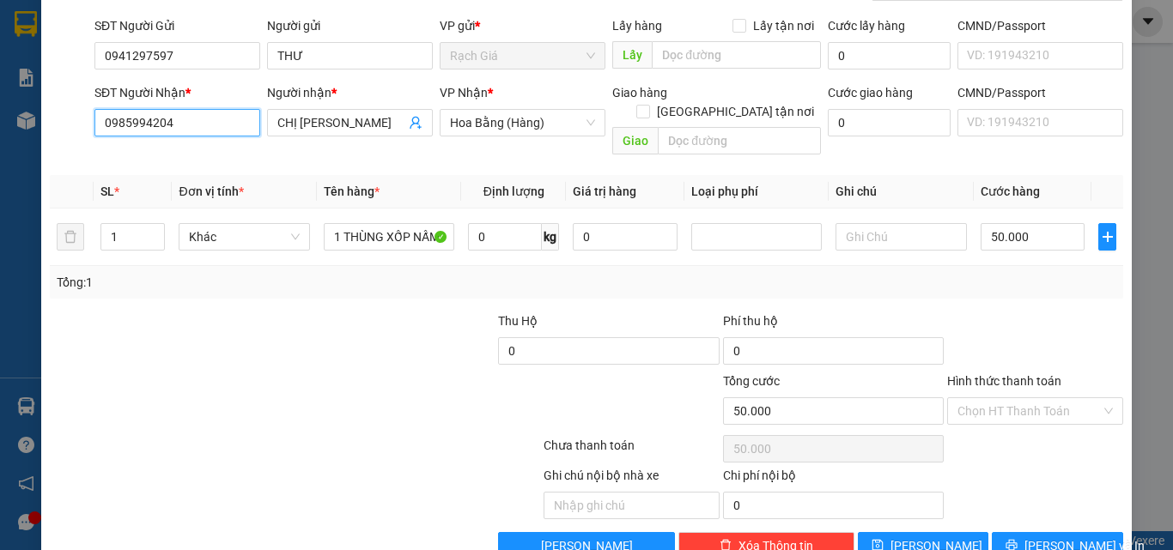
scroll to position [138, 0]
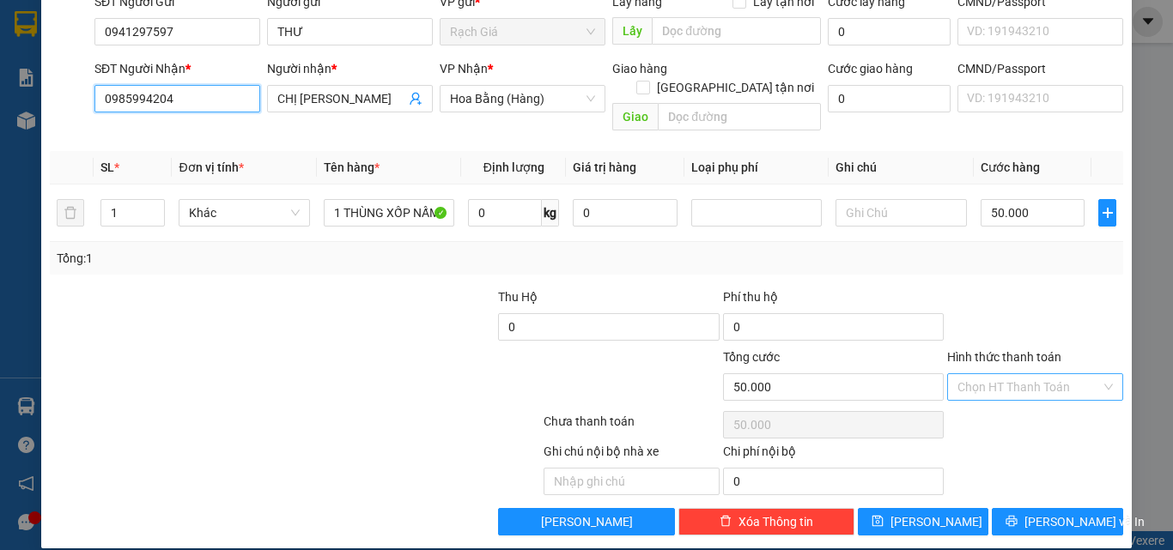
type input "0985994204"
click at [1031, 374] on input "Hình thức thanh toán" at bounding box center [1028, 387] width 143 height 26
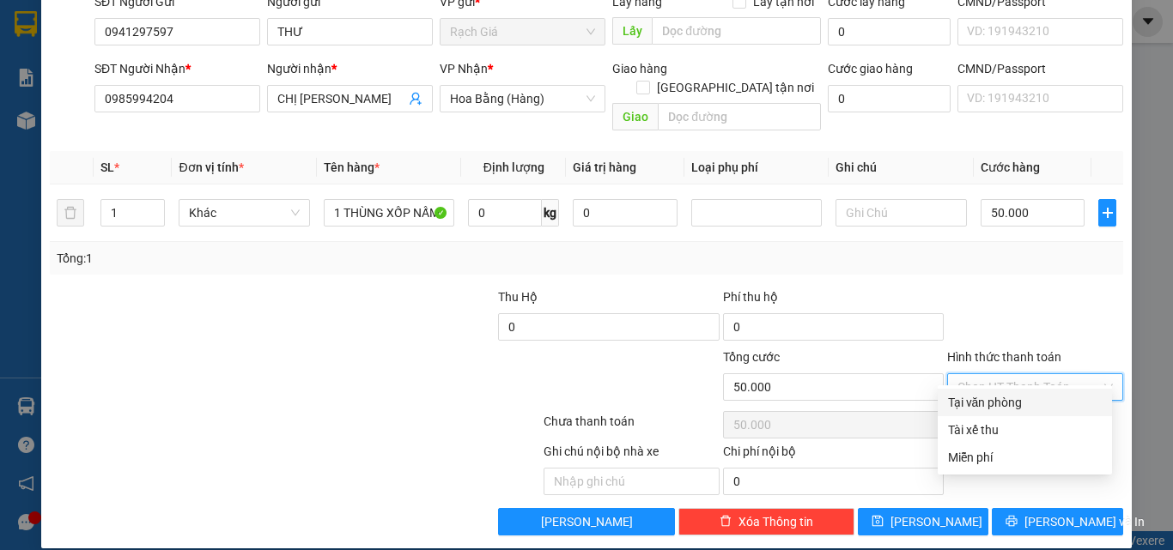
click at [1012, 399] on div "Tại văn phòng" at bounding box center [1025, 402] width 154 height 19
type input "0"
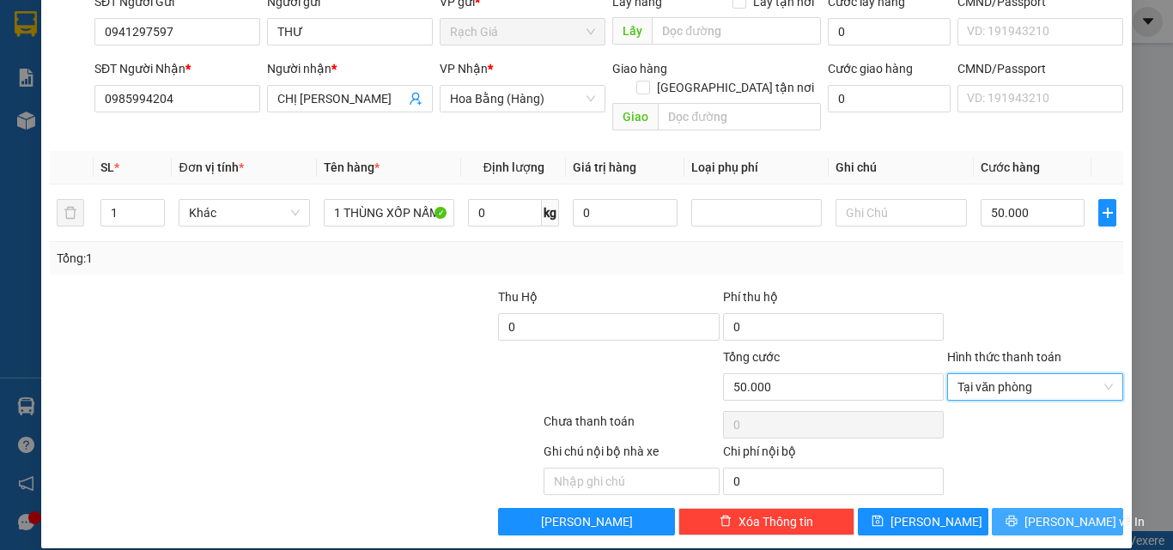
click at [1053, 513] on span "Lưu và In" at bounding box center [1084, 522] width 120 height 19
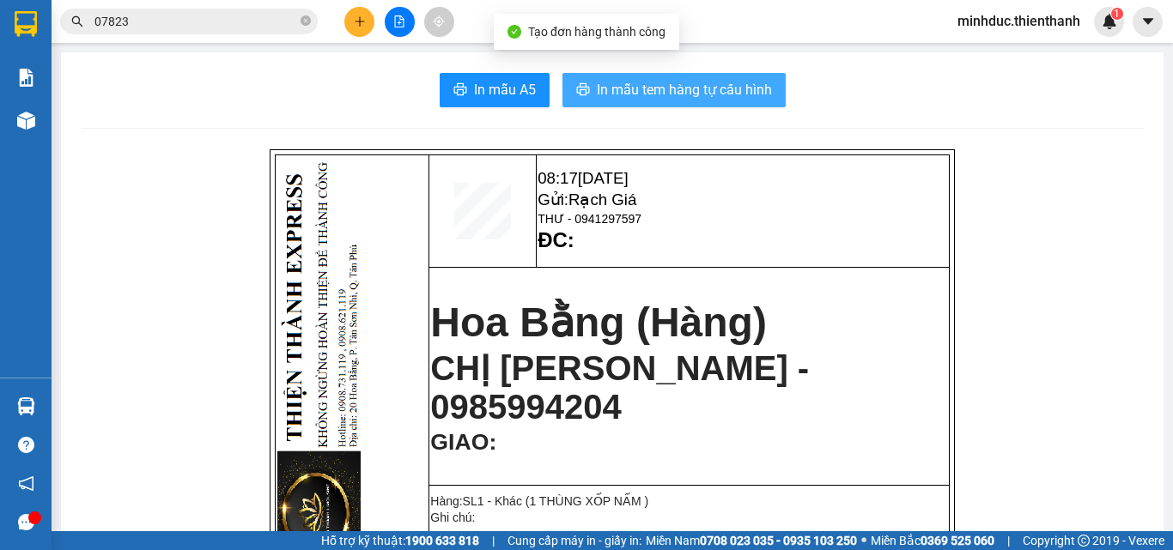
click at [728, 89] on span "In mẫu tem hàng tự cấu hình" at bounding box center [684, 89] width 175 height 21
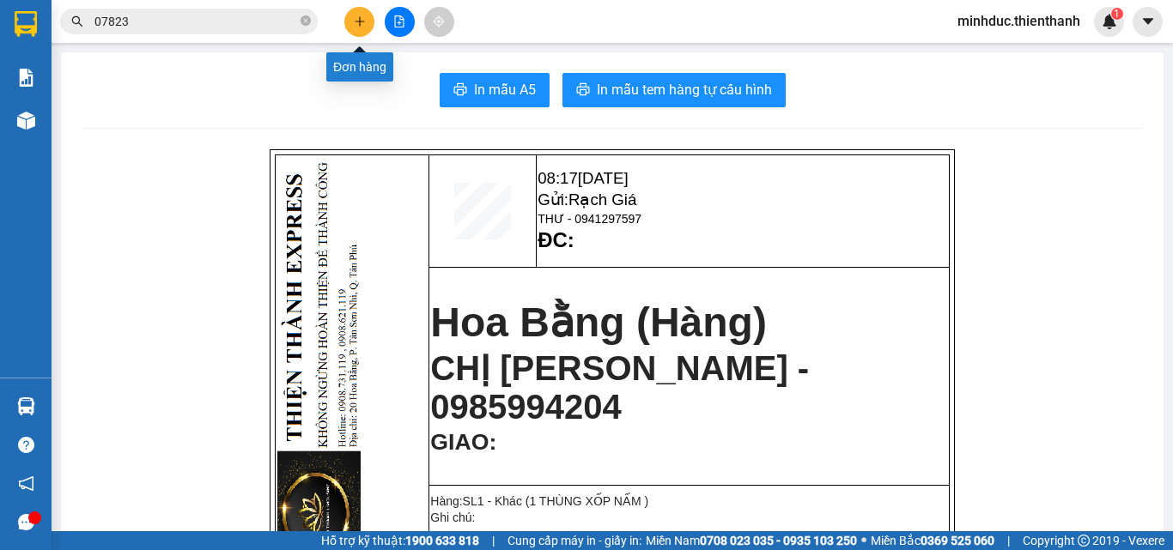
click at [350, 23] on button at bounding box center [359, 22] width 30 height 30
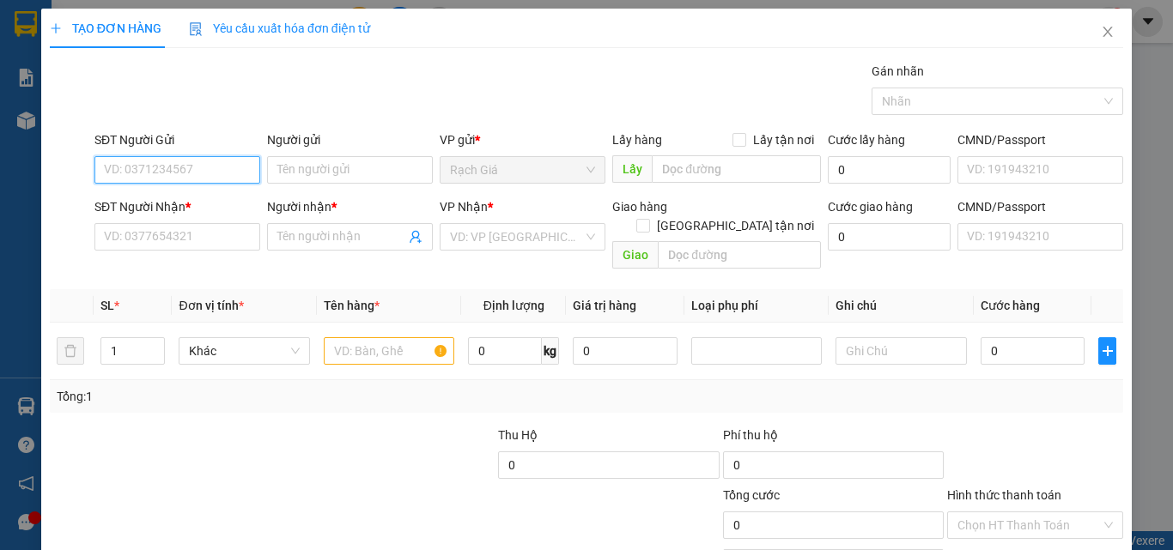
click at [202, 164] on input "SĐT Người Gửi" at bounding box center [177, 169] width 166 height 27
click at [202, 201] on div "0914862838 - CHỊ HUYỀN" at bounding box center [199, 204] width 191 height 19
type input "0914862838"
type input "CHỊ HUYỀN"
type input "0932795467"
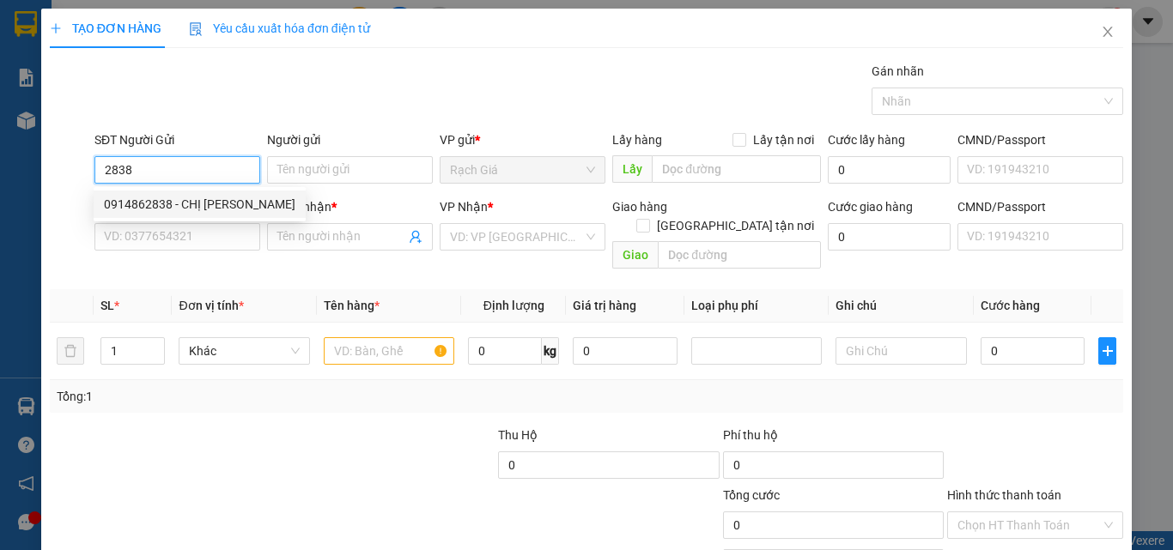
type input "NHI"
type input "70.000"
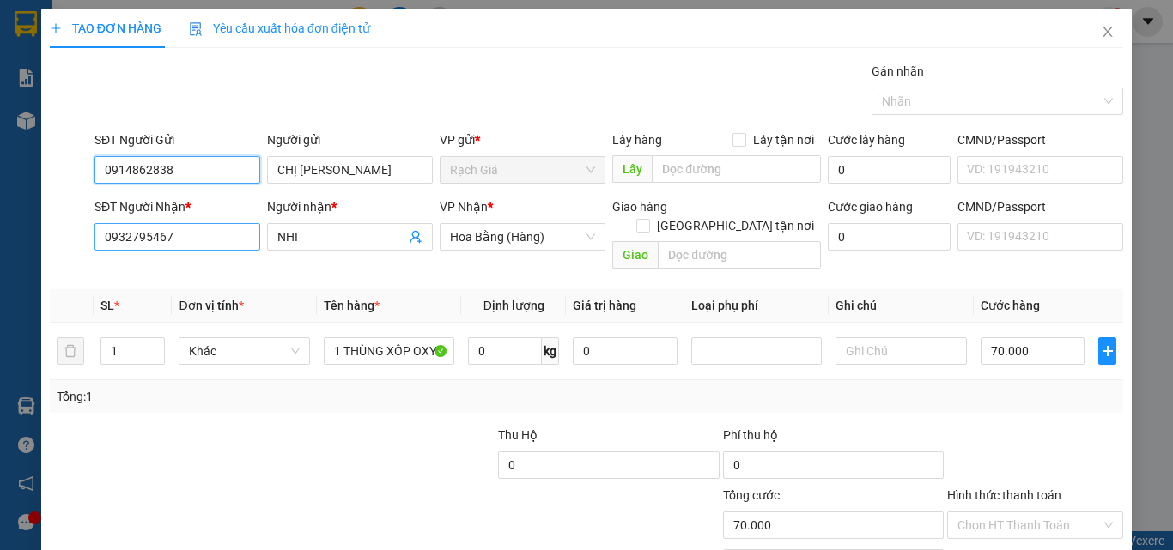
type input "0914862838"
click at [192, 233] on input "0932795467" at bounding box center [177, 236] width 166 height 27
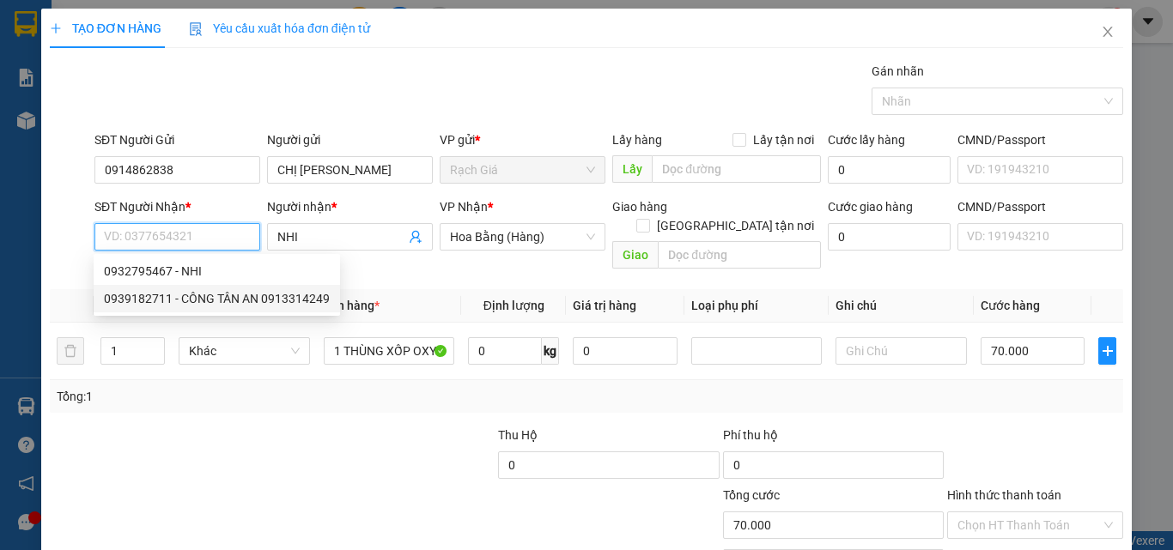
click at [200, 296] on div "0939182711 - CÔNG TÂN AN 0913314249" at bounding box center [217, 298] width 226 height 19
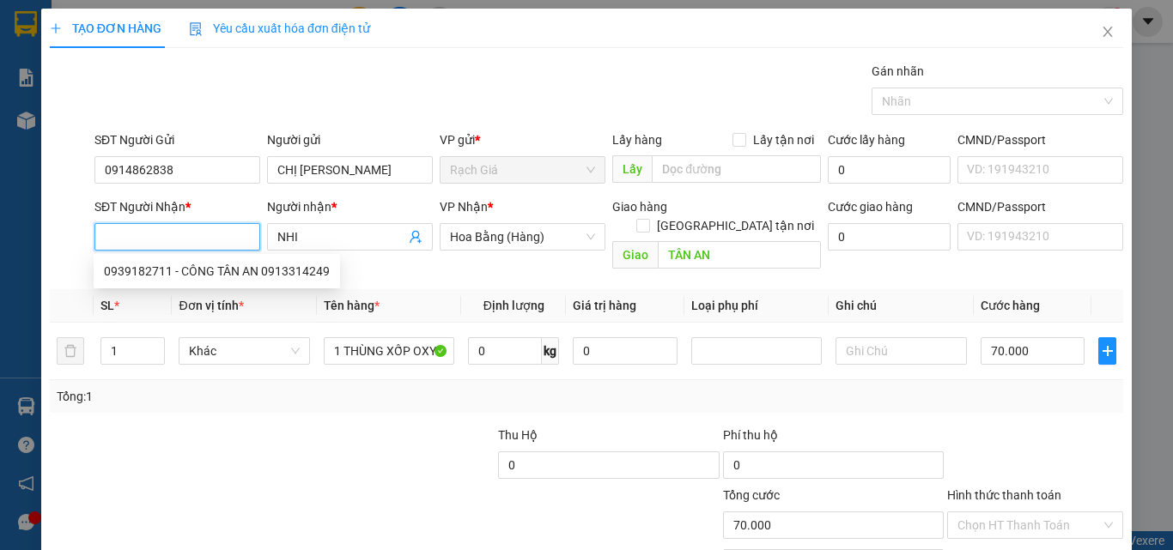
type input "0939182711"
type input "CÔNG TÂN AN 0913314249"
type input "TÂN AN"
type input "100.000"
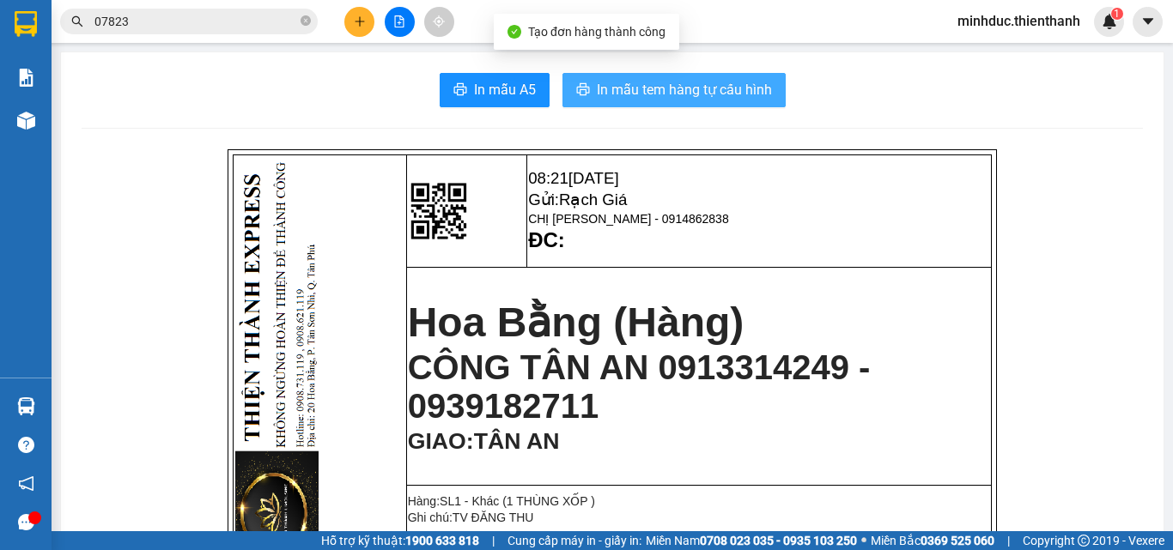
click at [722, 78] on button "In mẫu tem hàng tự cấu hình" at bounding box center [673, 90] width 223 height 34
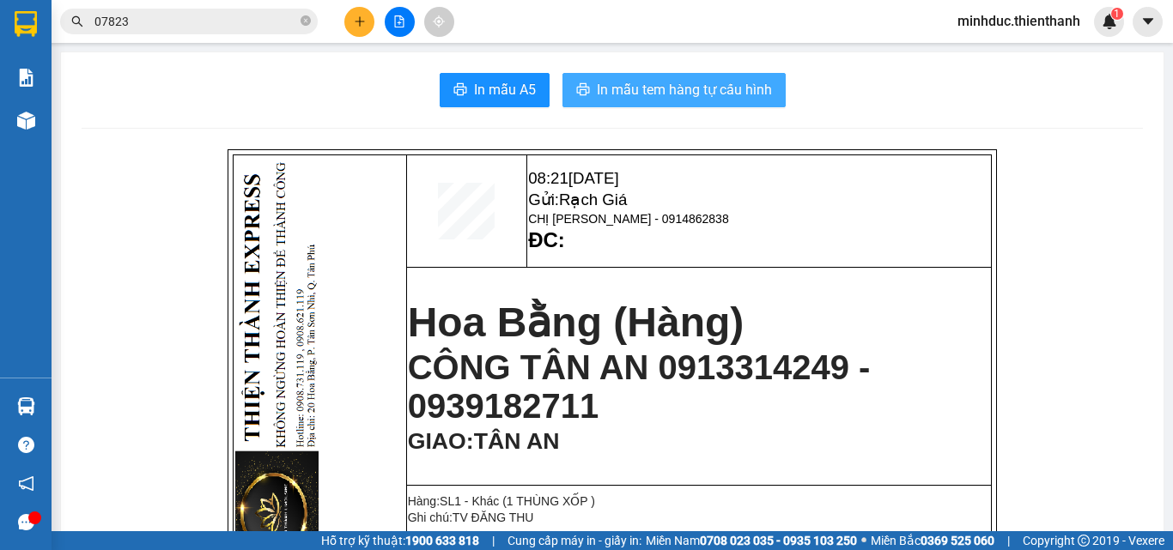
click at [722, 78] on button "In mẫu tem hàng tự cấu hình" at bounding box center [673, 90] width 223 height 34
click at [362, 21] on icon "plus" at bounding box center [359, 21] width 9 height 1
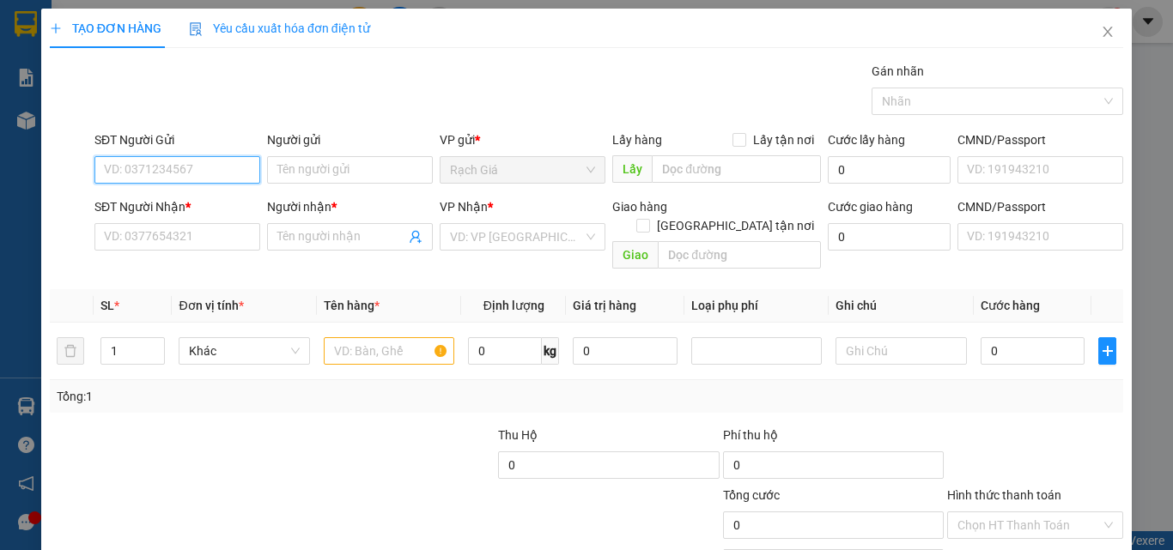
click at [222, 167] on input "SĐT Người Gửi" at bounding box center [177, 169] width 166 height 27
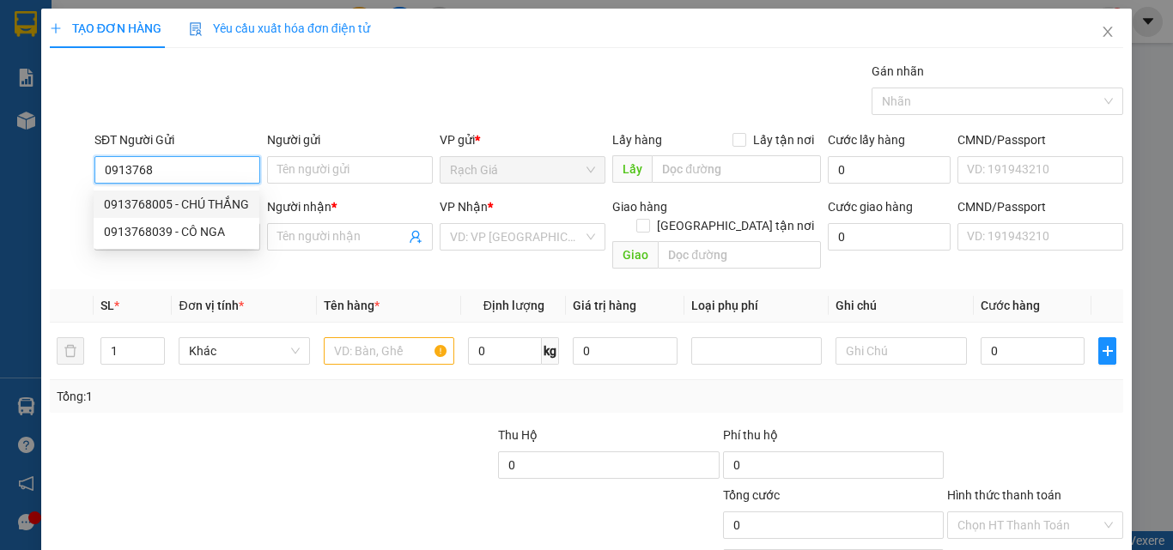
click at [216, 204] on div "0913768005 - CHÚ THẮNG" at bounding box center [176, 204] width 145 height 19
type input "0913768005"
type input "CHÚ THẮNG"
type input "0911965626"
type input "KIM NGỌC"
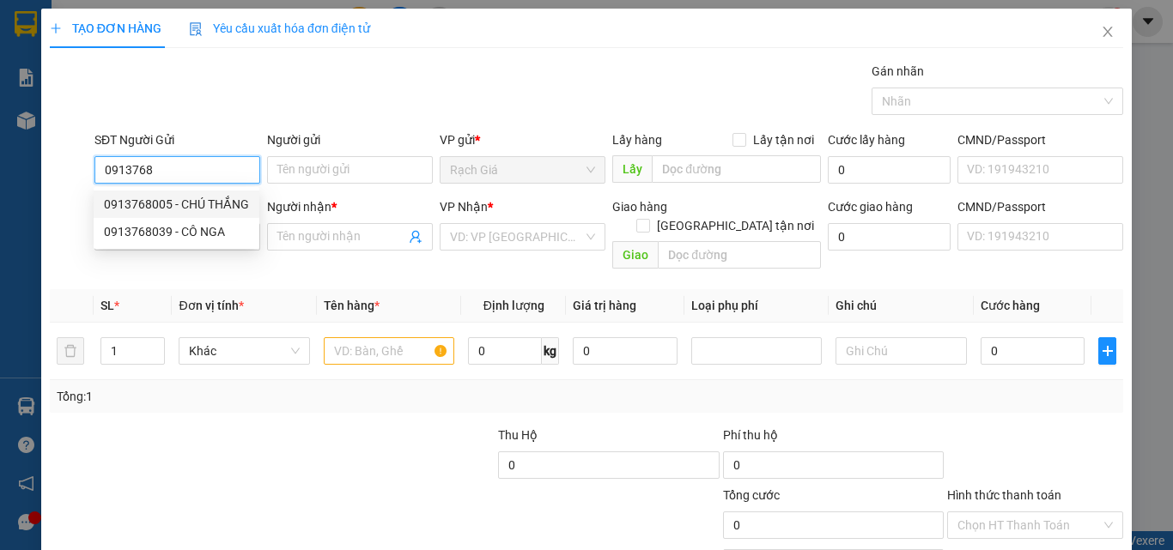
type input "618/61/48 QUANG TRUNG PHƯỜNG 11 GÒ VẤP"
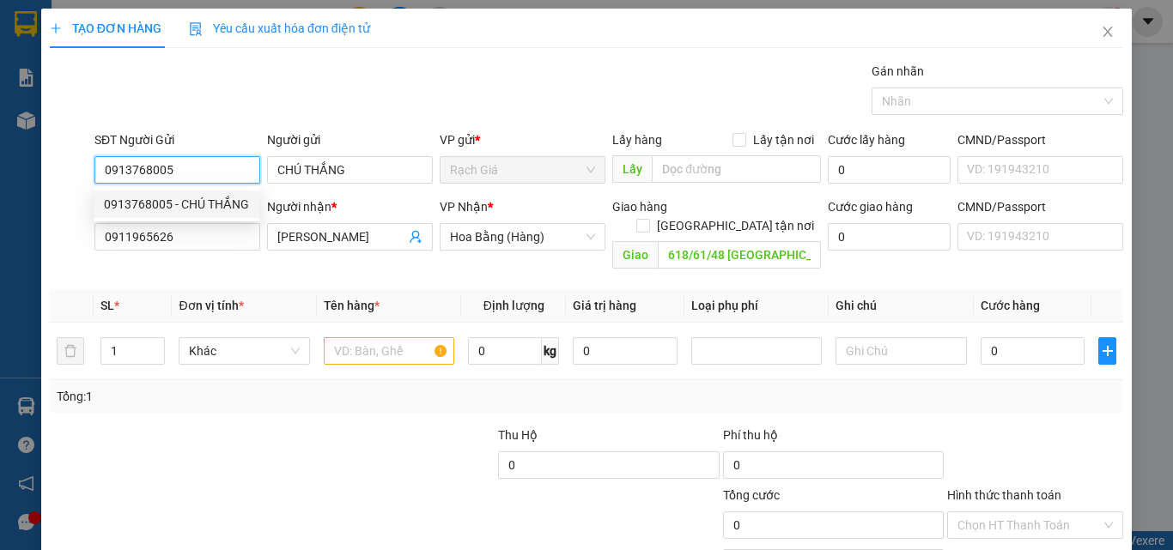
type input "30.000"
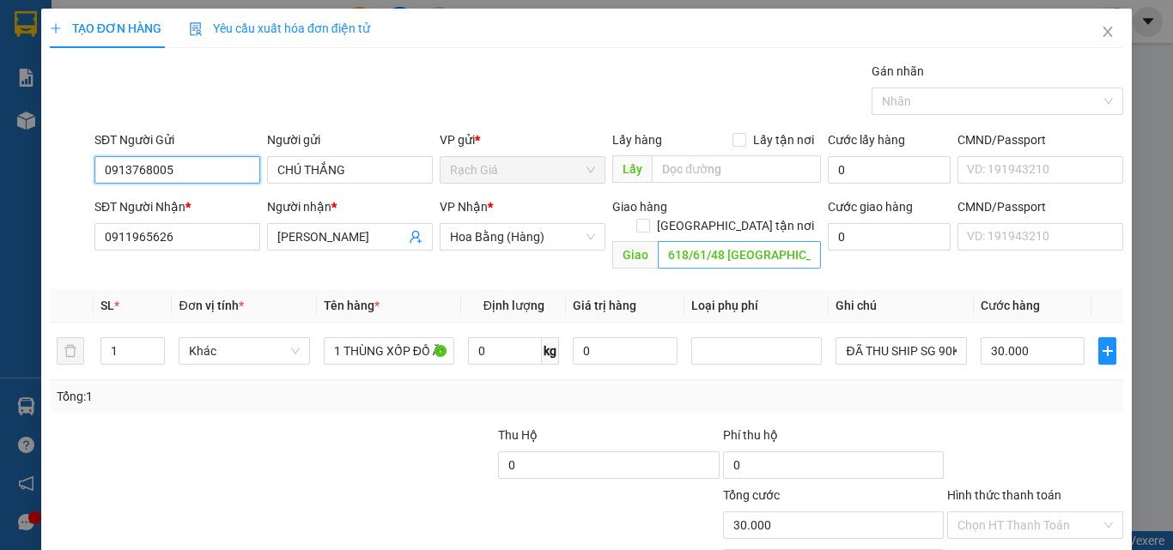
type input "0913768005"
click at [743, 241] on input "618/61/48 QUANG TRUNG PHƯỜNG 11 GÒ VẤP" at bounding box center [739, 254] width 163 height 27
click at [739, 241] on input "618/61/48 QUANG TRUNG PHƯỜNG 11 GÒ VẤP" at bounding box center [739, 254] width 163 height 27
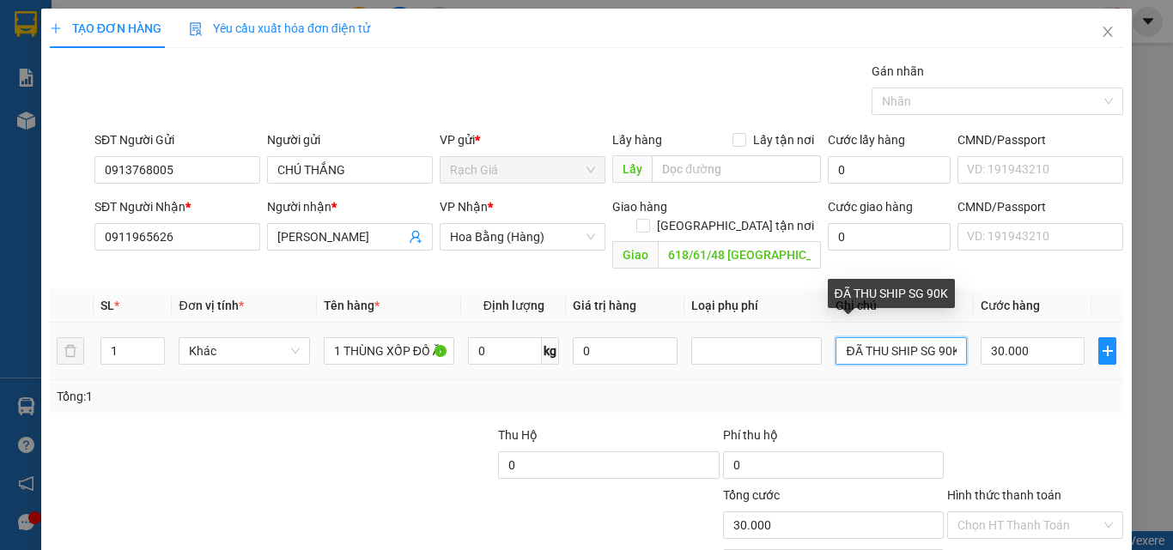
click at [933, 337] on input "ĐÃ THU SHIP SG 90K" at bounding box center [901, 350] width 131 height 27
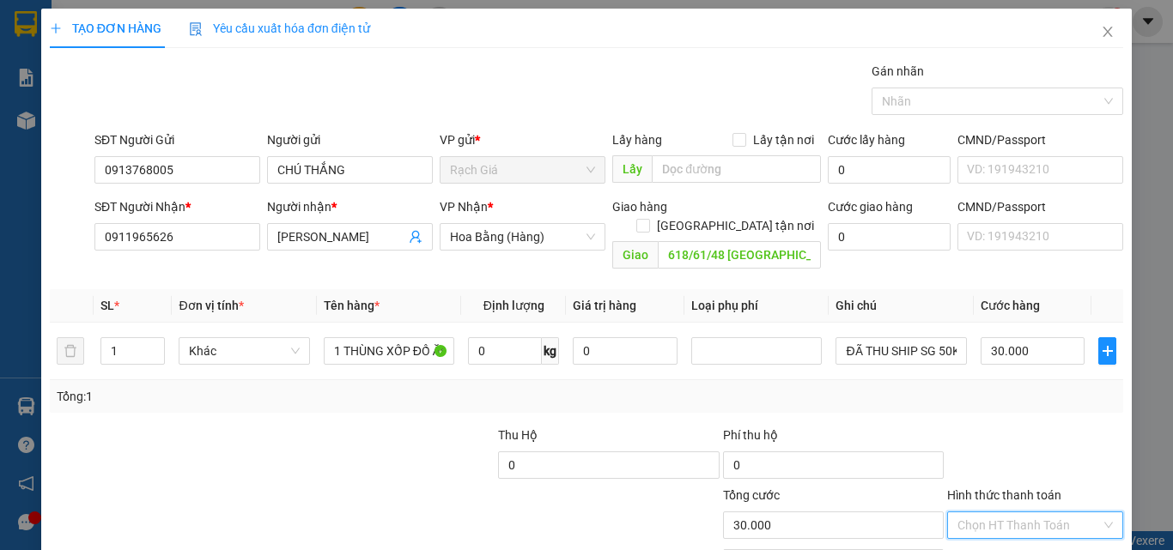
click at [1012, 513] on input "Hình thức thanh toán" at bounding box center [1028, 526] width 143 height 26
click at [997, 532] on div "Tại văn phòng" at bounding box center [1025, 541] width 154 height 19
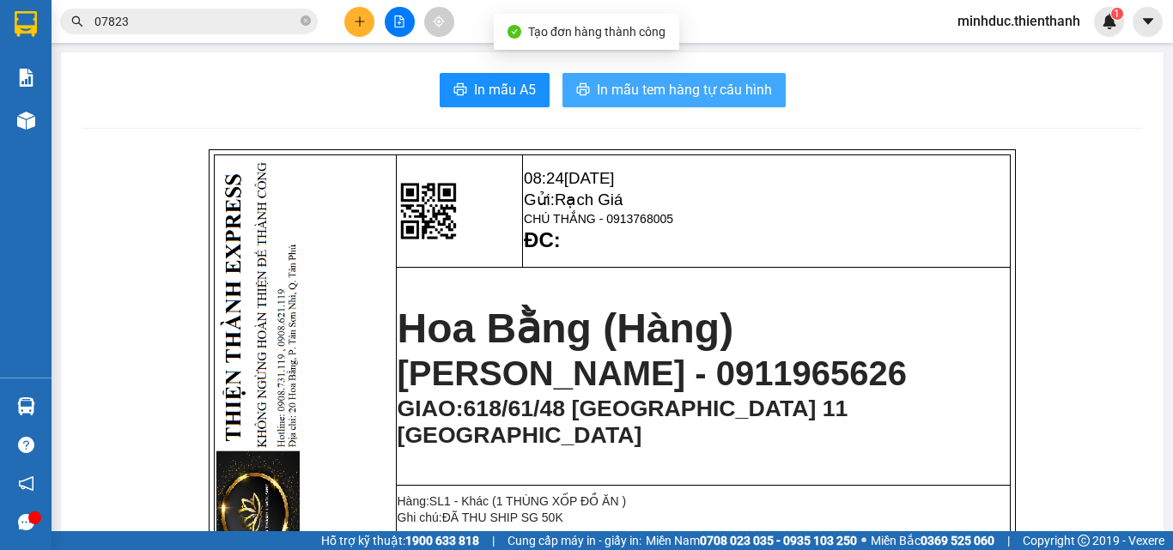
click at [643, 105] on button "In mẫu tem hàng tự cấu hình" at bounding box center [673, 90] width 223 height 34
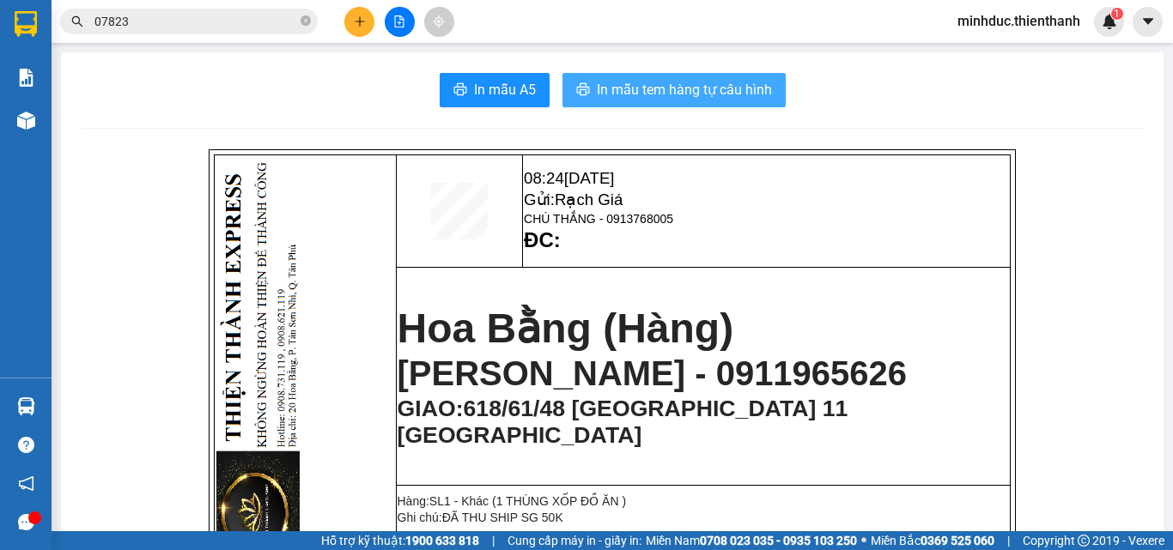
click at [652, 78] on button "In mẫu tem hàng tự cấu hình" at bounding box center [673, 90] width 223 height 34
click at [195, 27] on input "07823" at bounding box center [195, 21] width 203 height 19
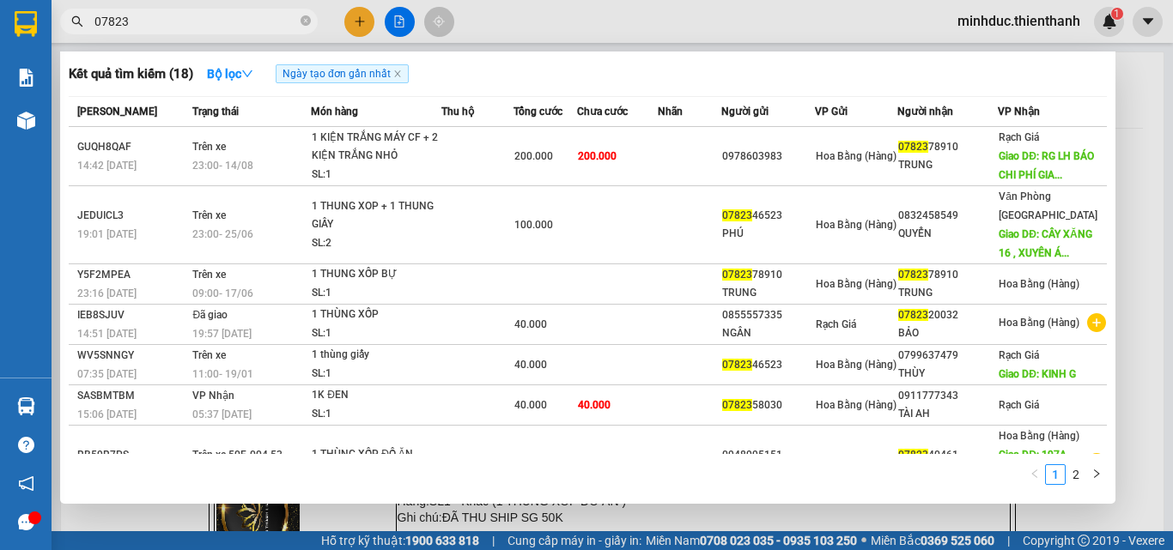
click at [195, 27] on input "07823" at bounding box center [195, 21] width 203 height 19
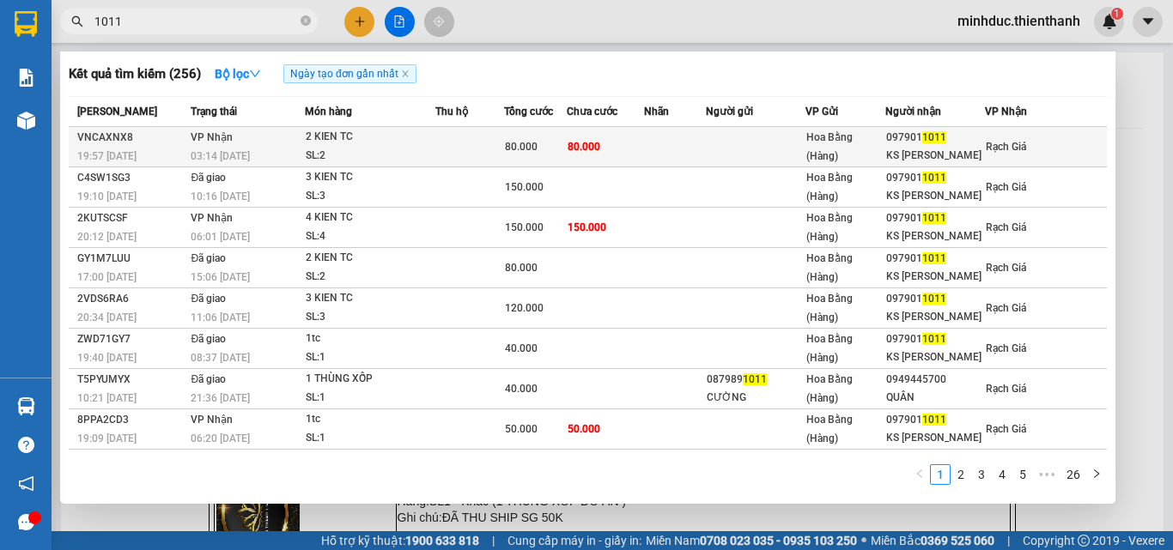
type input "1011"
click at [449, 149] on td at bounding box center [470, 147] width 70 height 40
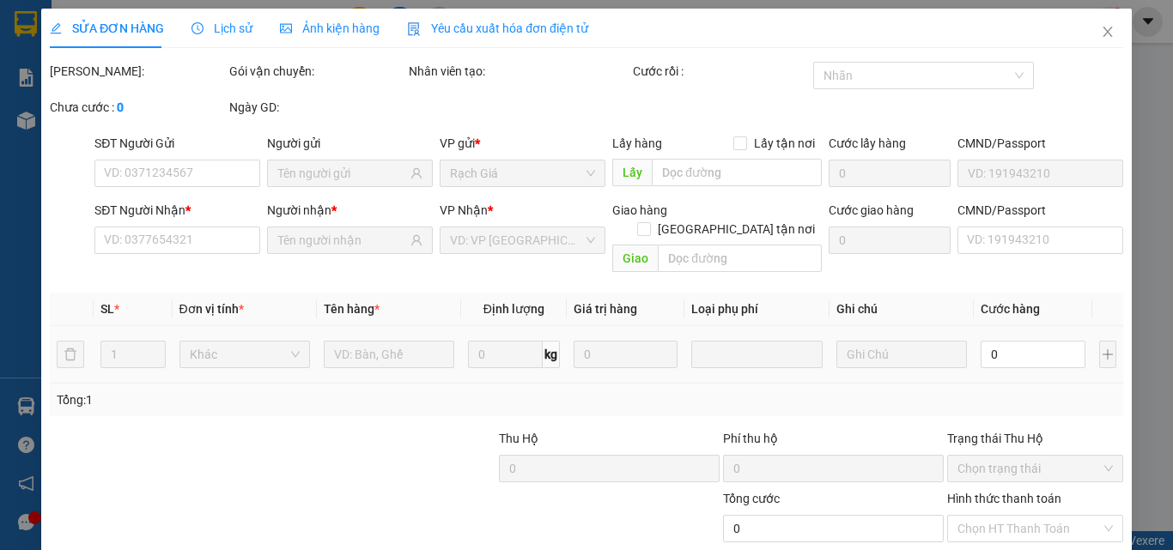
type input "0979011011"
type input "KS [PERSON_NAME]"
type input "80.000"
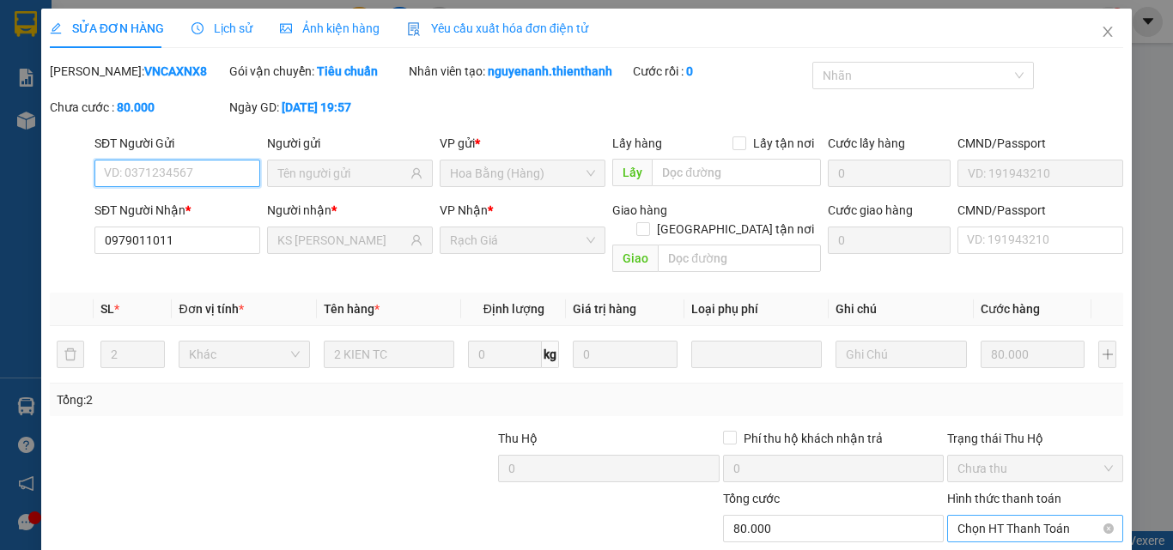
click at [1009, 516] on span "Chọn HT Thanh Toán" at bounding box center [1034, 529] width 155 height 26
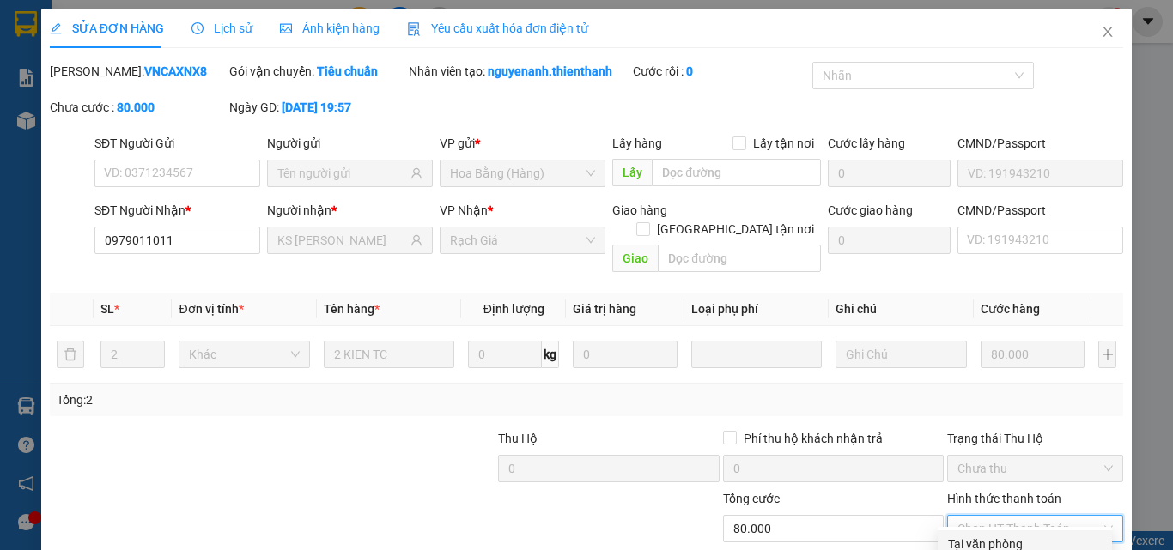
click at [997, 531] on div "Tại văn phòng" at bounding box center [1025, 544] width 174 height 27
type input "0"
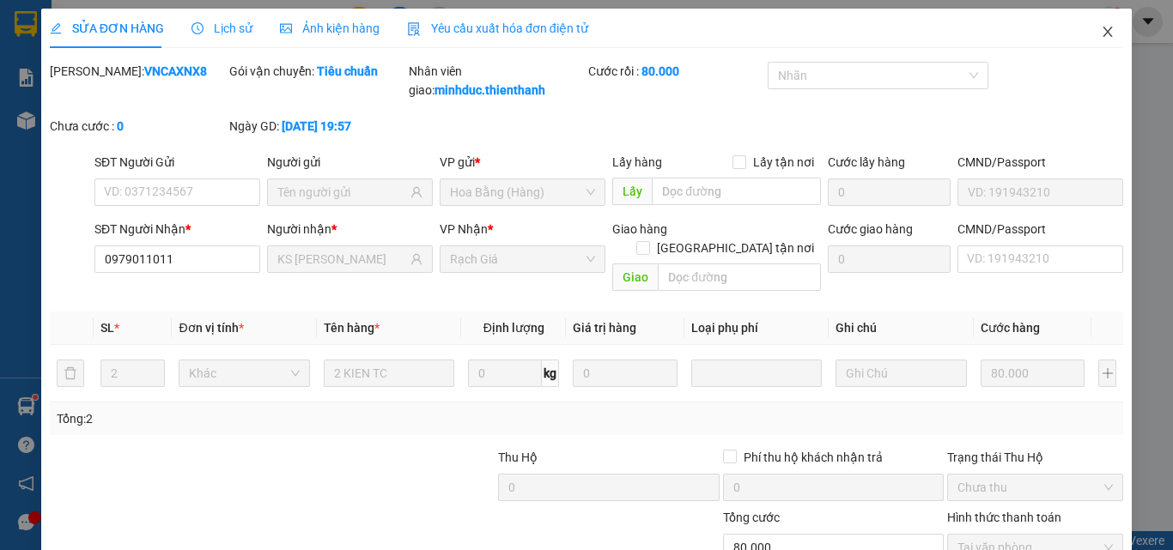
click at [1103, 29] on icon "close" at bounding box center [1107, 32] width 9 height 10
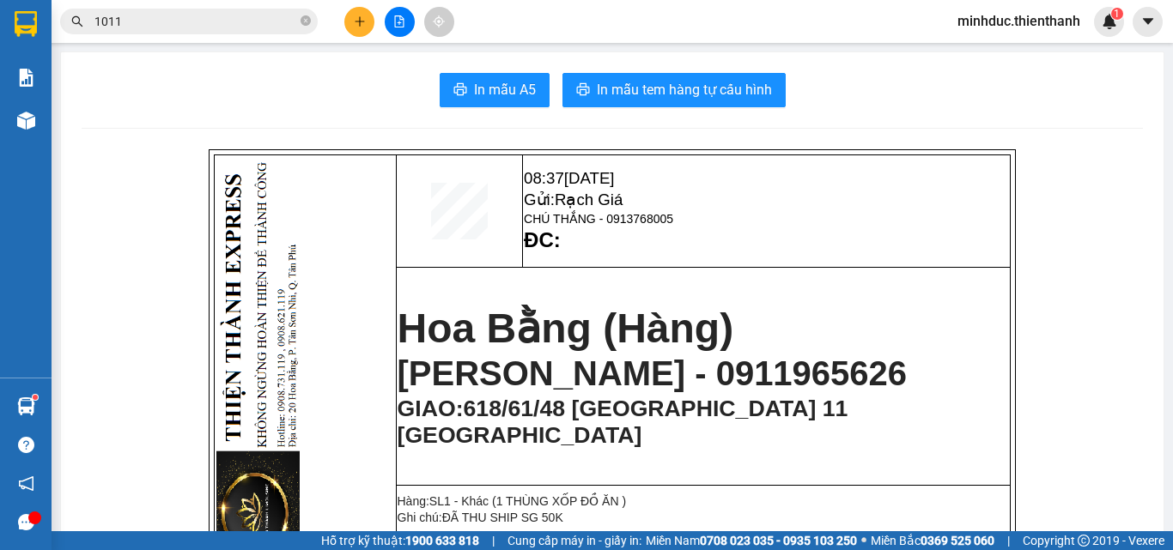
click at [401, 26] on icon "file-add" at bounding box center [399, 21] width 12 height 12
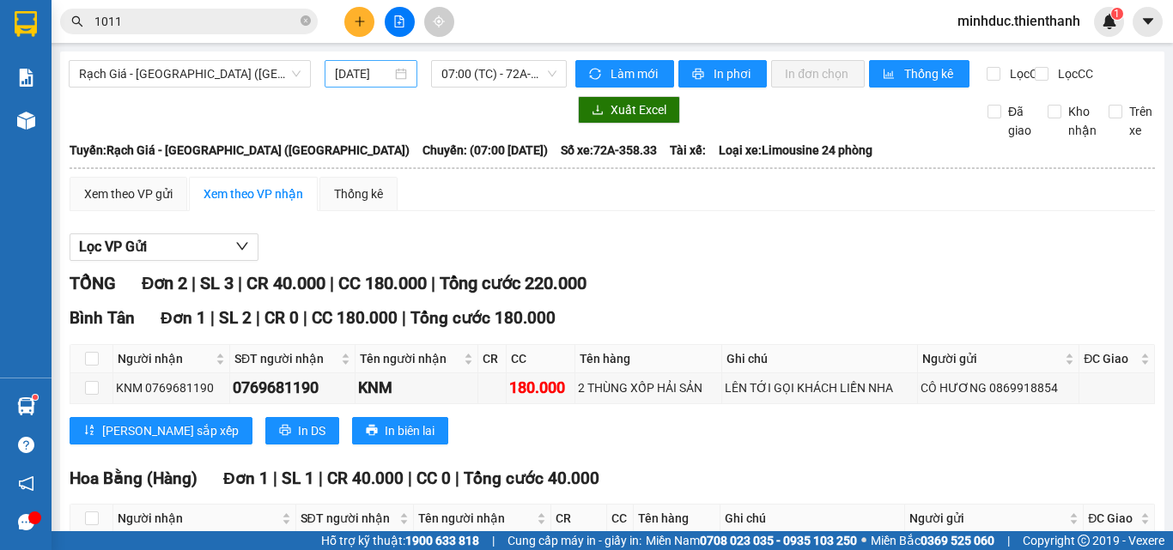
click at [365, 76] on input "[DATE]" at bounding box center [363, 73] width 57 height 19
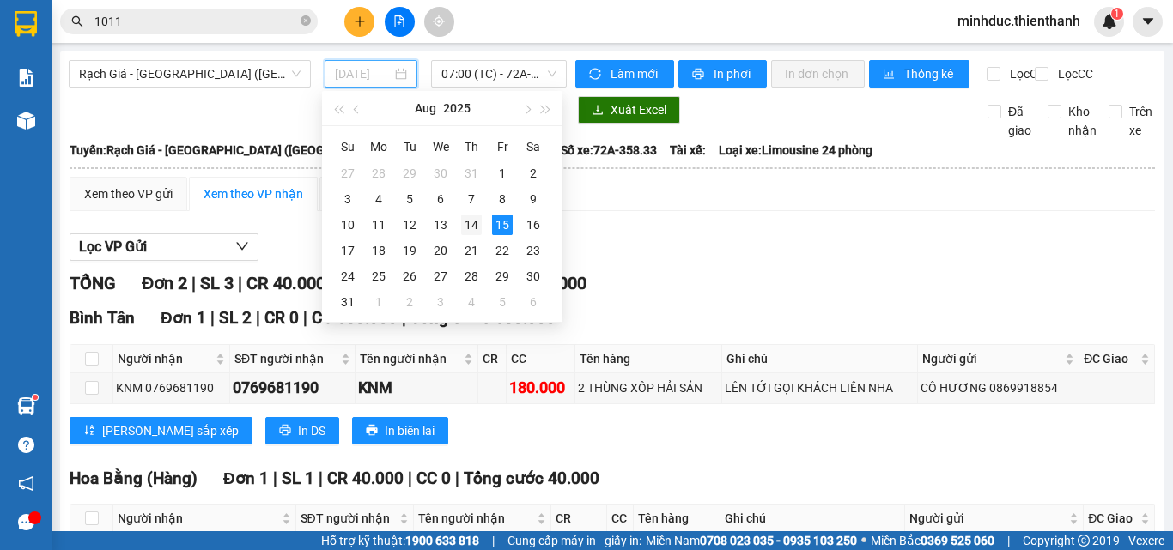
click at [479, 222] on div "14" at bounding box center [471, 225] width 21 height 21
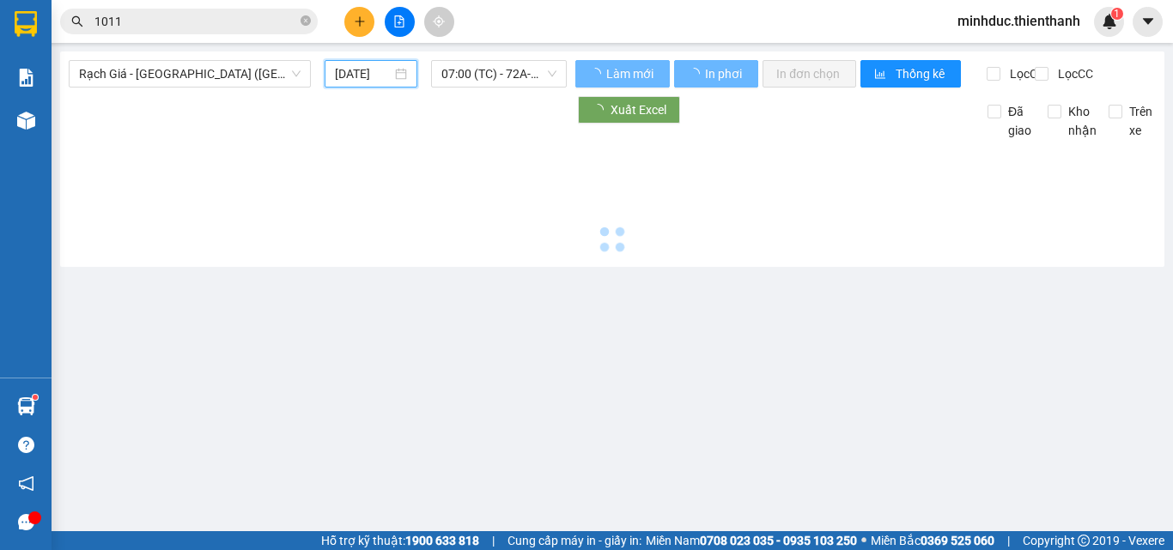
type input "[DATE]"
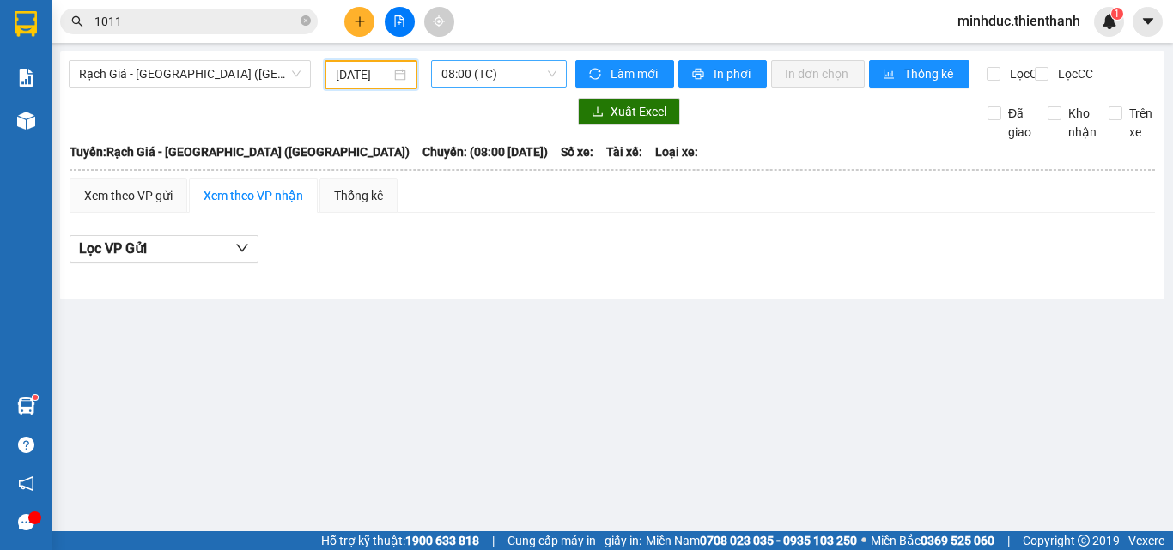
click at [489, 78] on span "08:00 (TC)" at bounding box center [498, 74] width 115 height 26
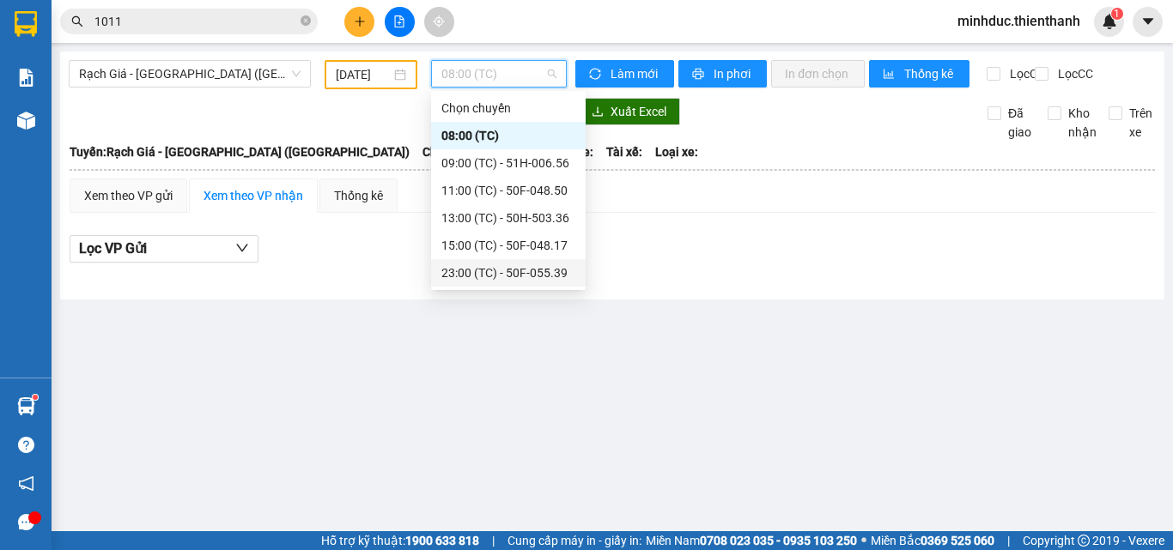
click at [487, 271] on div "23:00 (TC) - 50F-055.39" at bounding box center [508, 273] width 134 height 19
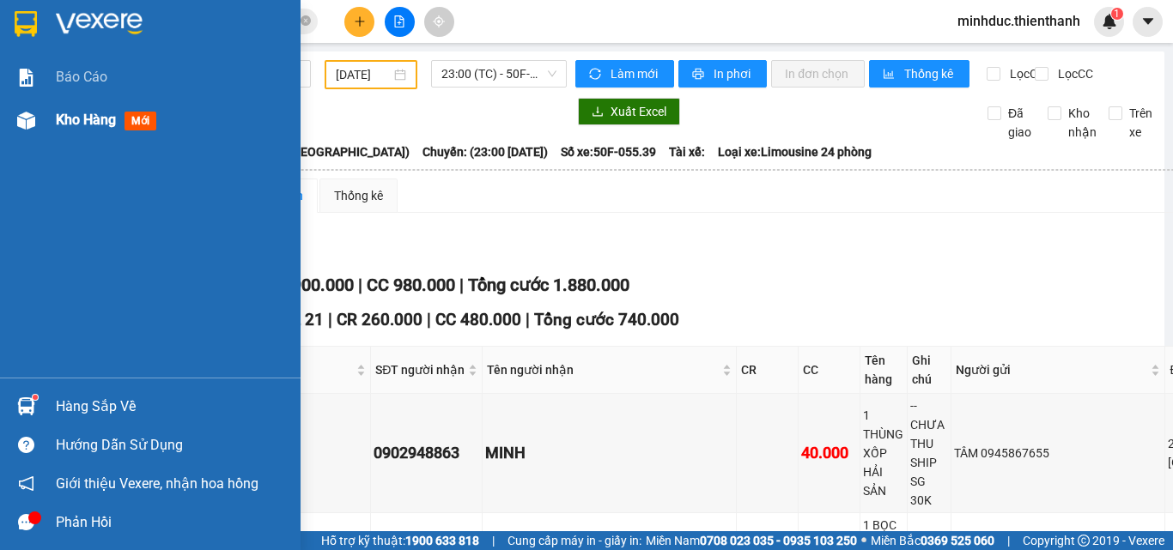
click at [66, 118] on span "Kho hàng" at bounding box center [86, 120] width 60 height 16
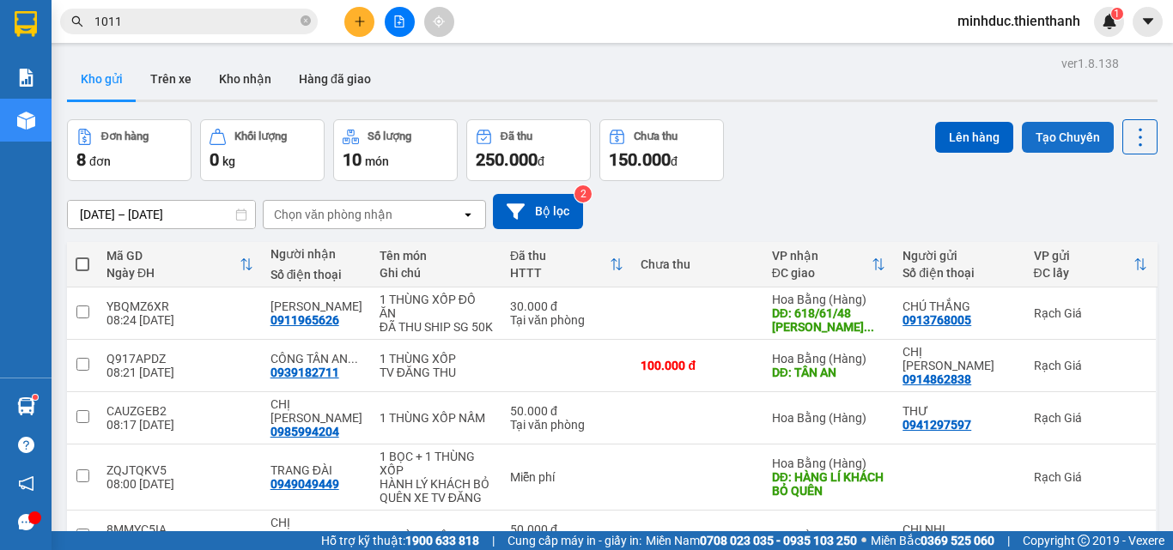
click at [1067, 122] on button "Tạo Chuyến" at bounding box center [1068, 137] width 92 height 31
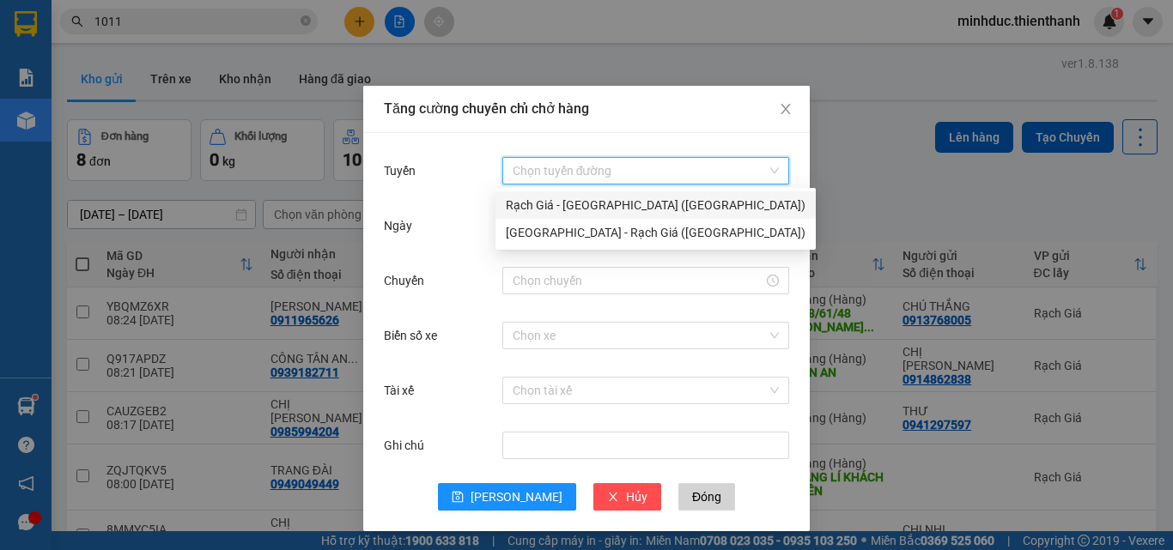
click at [614, 176] on input "Tuyến" at bounding box center [640, 171] width 254 height 26
click at [591, 208] on div "Rạch Giá - Sài Gòn (Hàng Hoá)" at bounding box center [656, 205] width 300 height 19
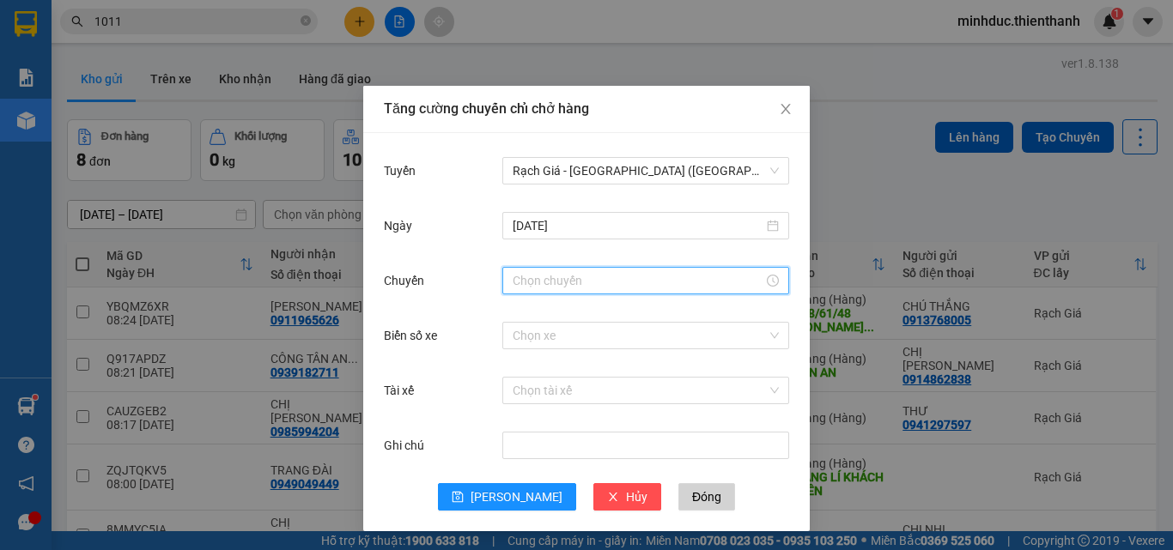
click at [564, 277] on input "Chuyến" at bounding box center [638, 280] width 251 height 19
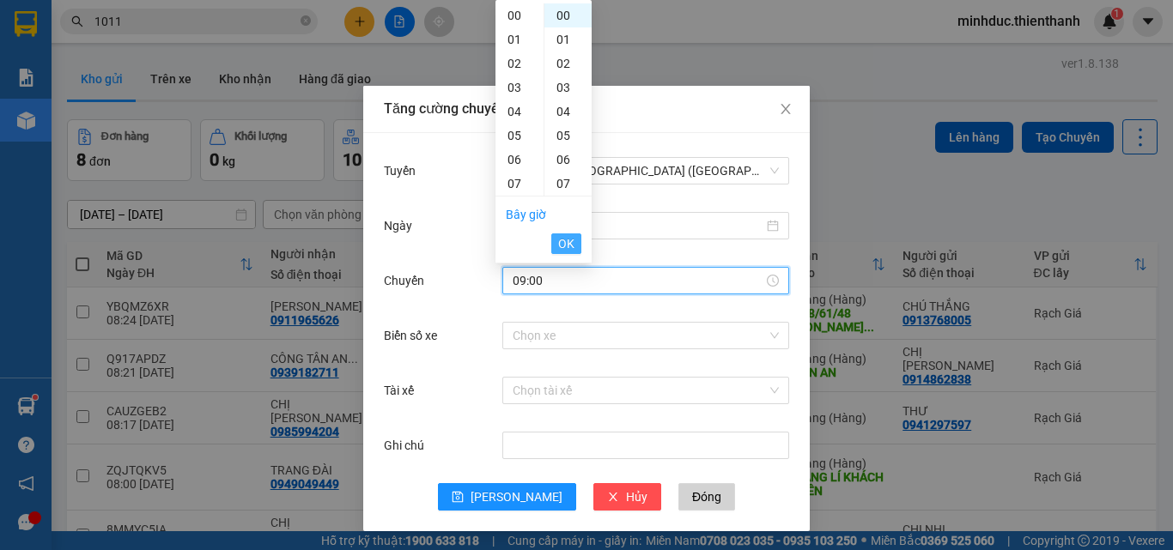
click at [574, 244] on button "OK" at bounding box center [566, 244] width 30 height 21
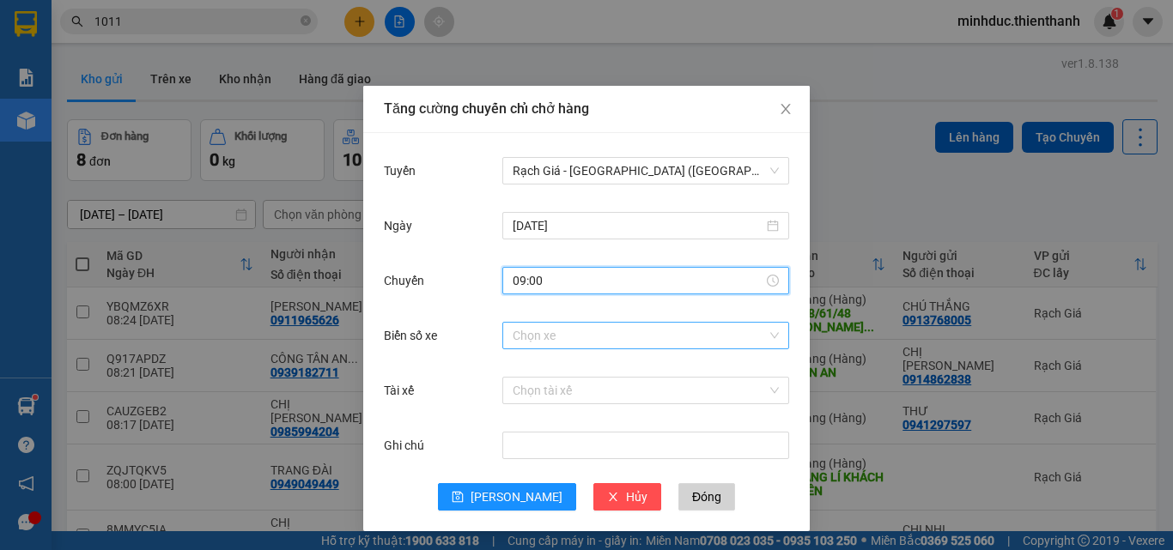
type input "09:00"
click at [528, 333] on input "Biển số xe" at bounding box center [640, 336] width 254 height 26
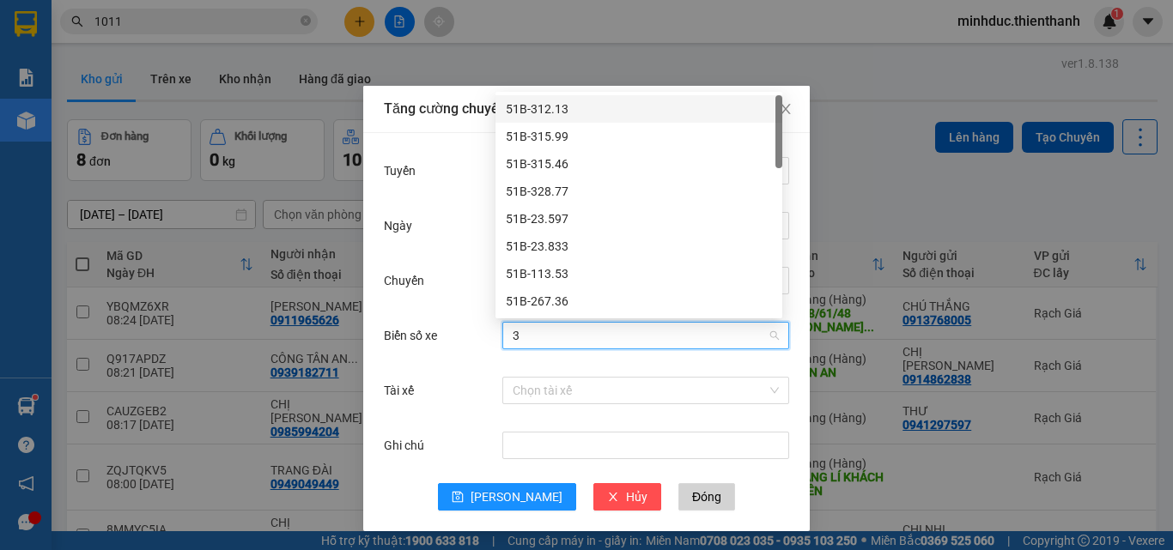
type input "33"
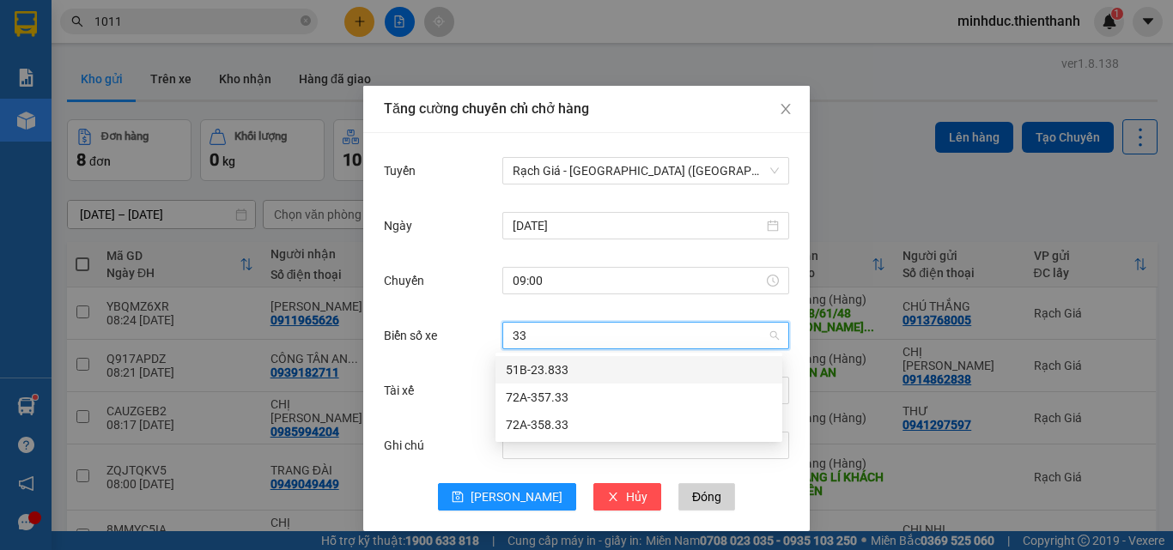
click at [568, 372] on div "51B-23.833" at bounding box center [639, 370] width 266 height 19
click at [660, 329] on span "51B-23.833" at bounding box center [646, 336] width 266 height 26
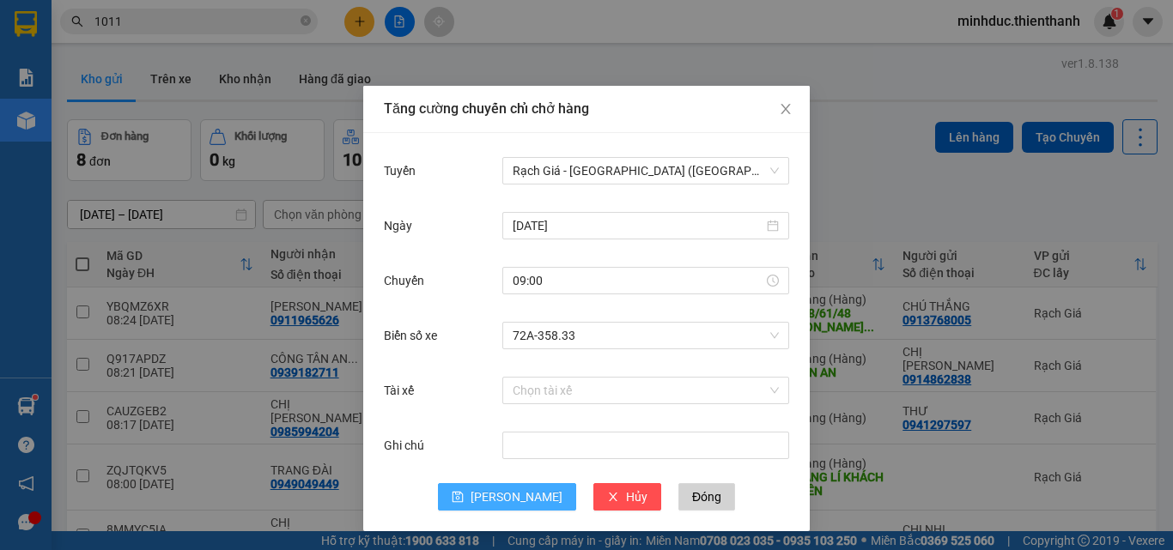
click at [506, 487] on button "Lưu" at bounding box center [507, 496] width 138 height 27
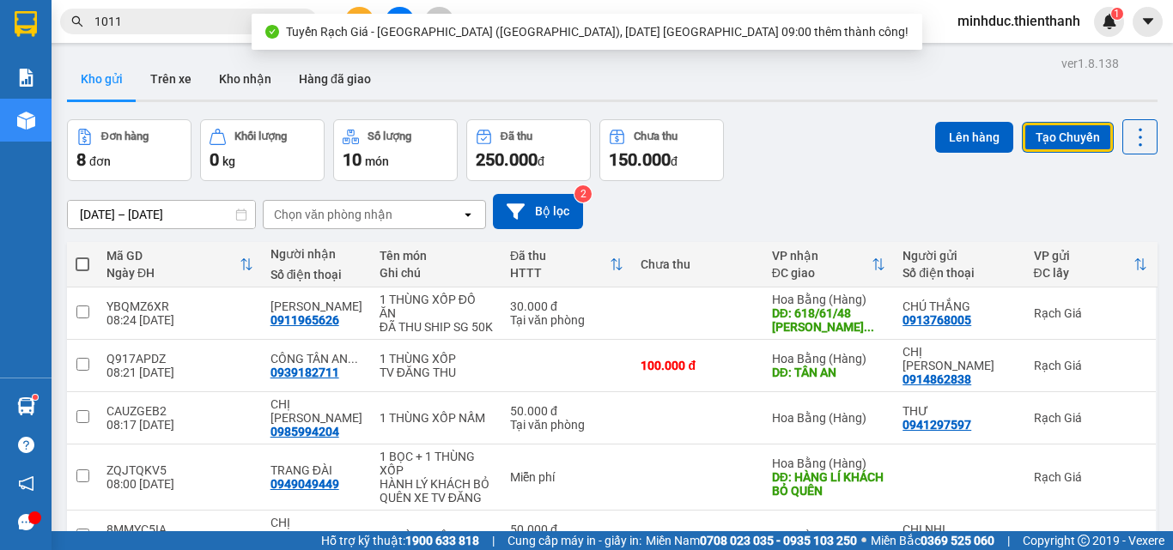
click at [74, 242] on th at bounding box center [82, 265] width 31 height 46
click at [82, 258] on span at bounding box center [83, 265] width 14 height 14
click at [82, 256] on input "checkbox" at bounding box center [82, 256] width 0 height 0
checkbox input "true"
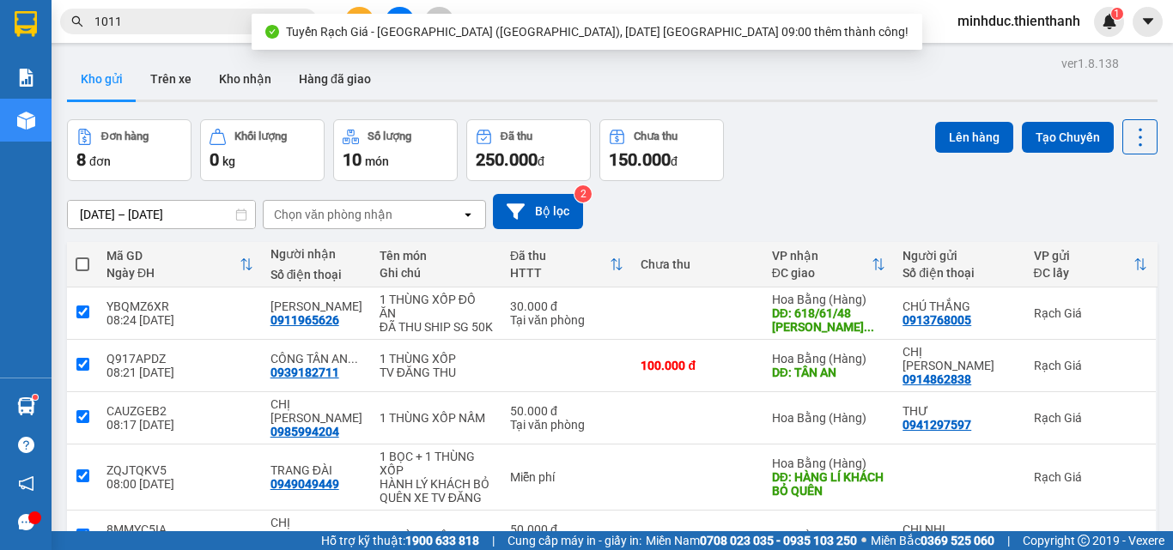
checkbox input "true"
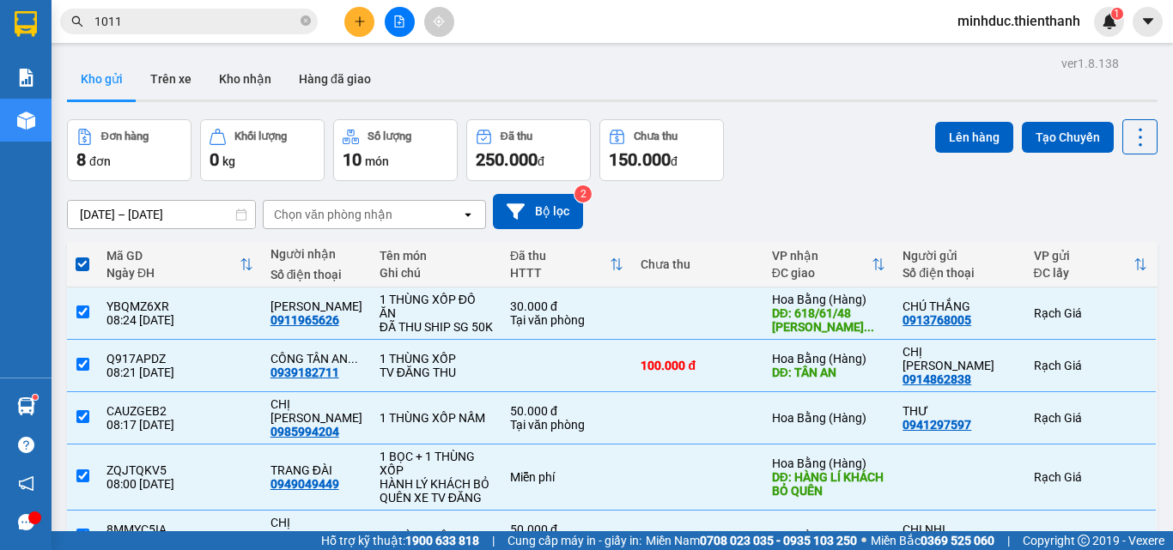
checkbox input "false"
click at [968, 130] on button "Lên hàng" at bounding box center [974, 137] width 78 height 31
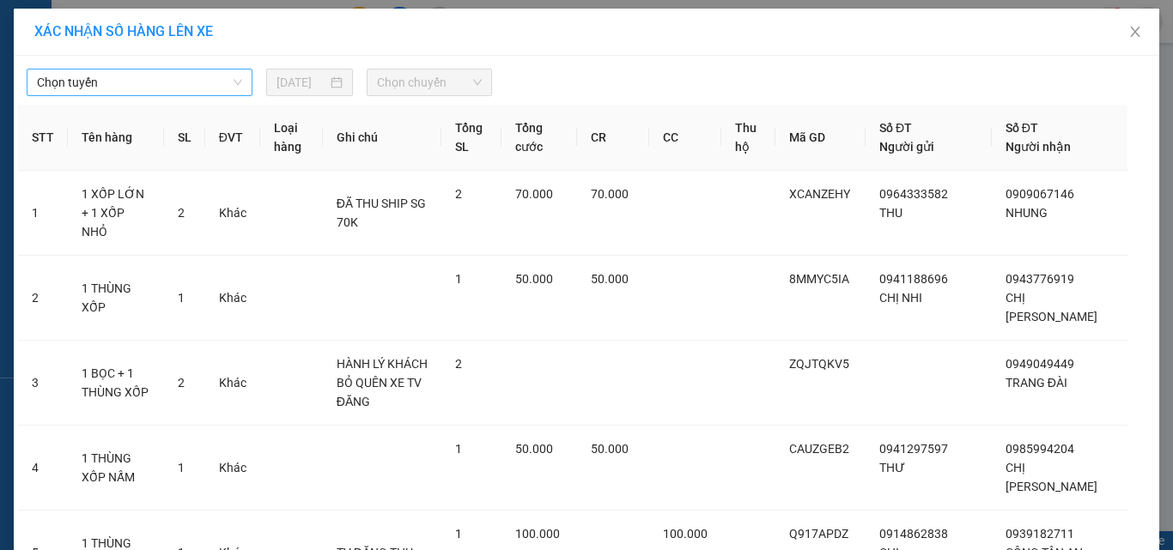
click at [128, 80] on span "Chọn tuyến" at bounding box center [139, 83] width 205 height 26
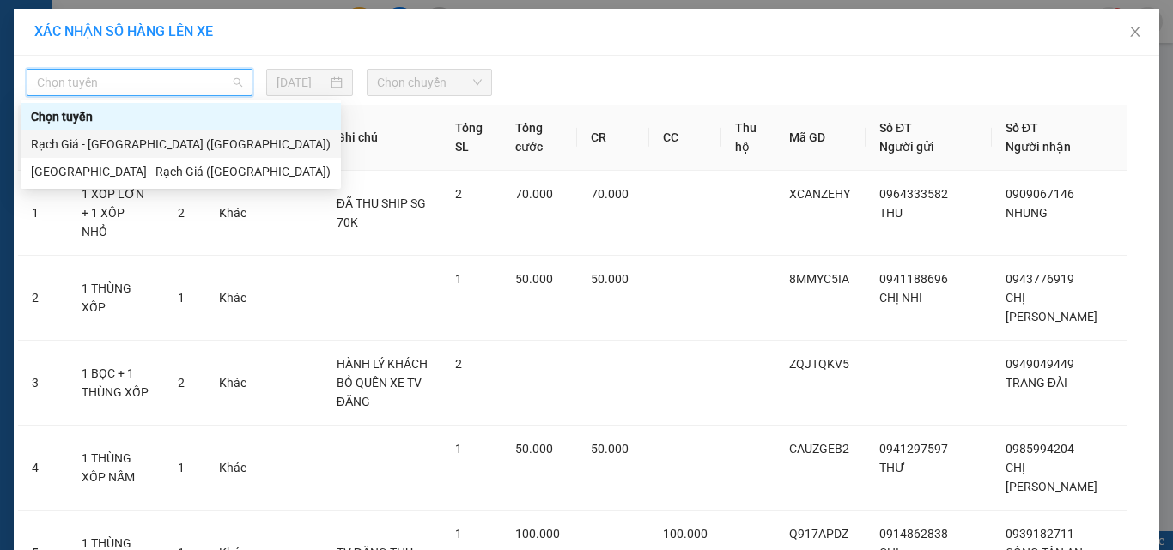
click at [111, 144] on div "Rạch Giá - Sài Gòn (Hàng Hoá)" at bounding box center [181, 144] width 300 height 19
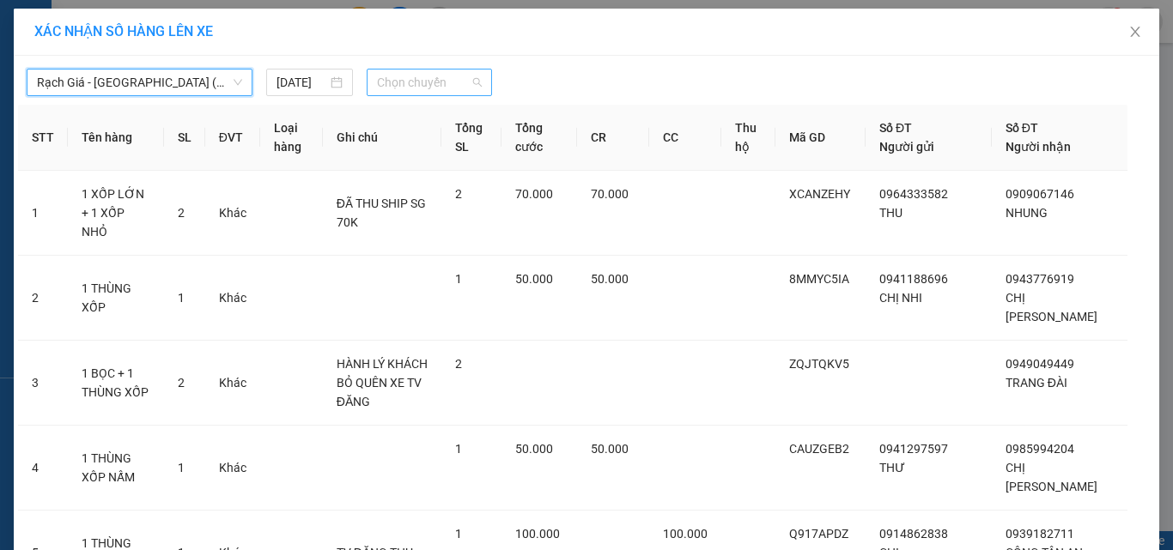
click at [392, 92] on span "Chọn chuyến" at bounding box center [430, 83] width 106 height 26
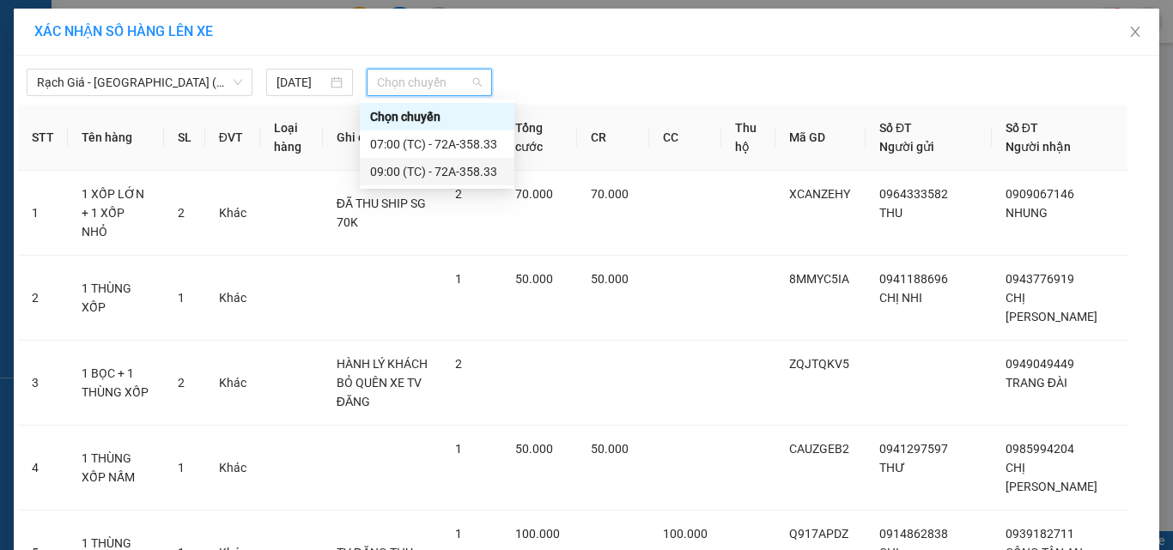
click at [400, 173] on div "09:00 (TC) - 72A-358.33" at bounding box center [437, 171] width 134 height 19
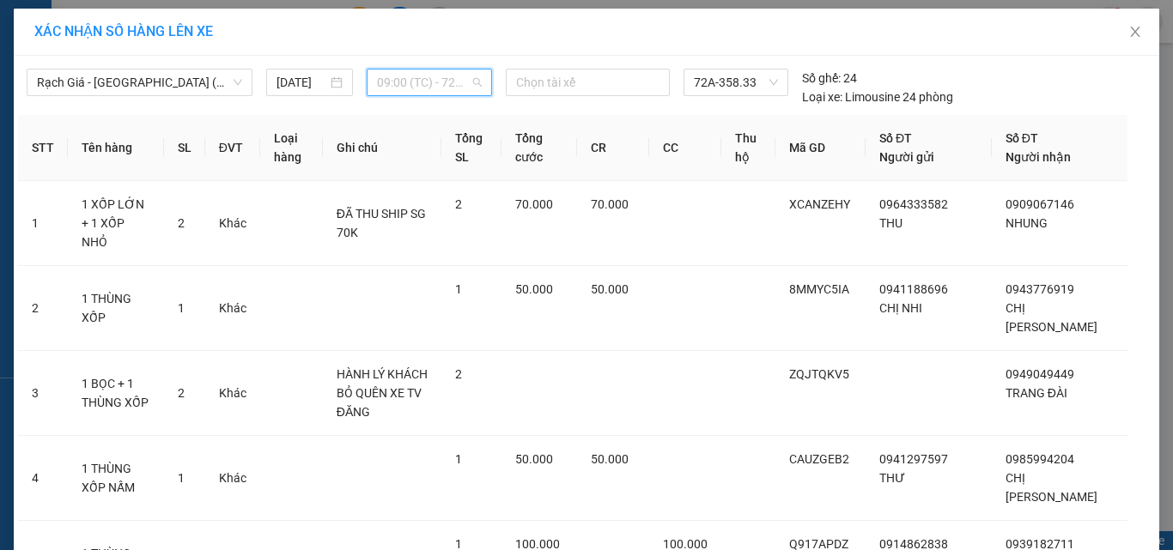
click at [431, 82] on span "09:00 (TC) - 72A-358.33" at bounding box center [430, 83] width 106 height 26
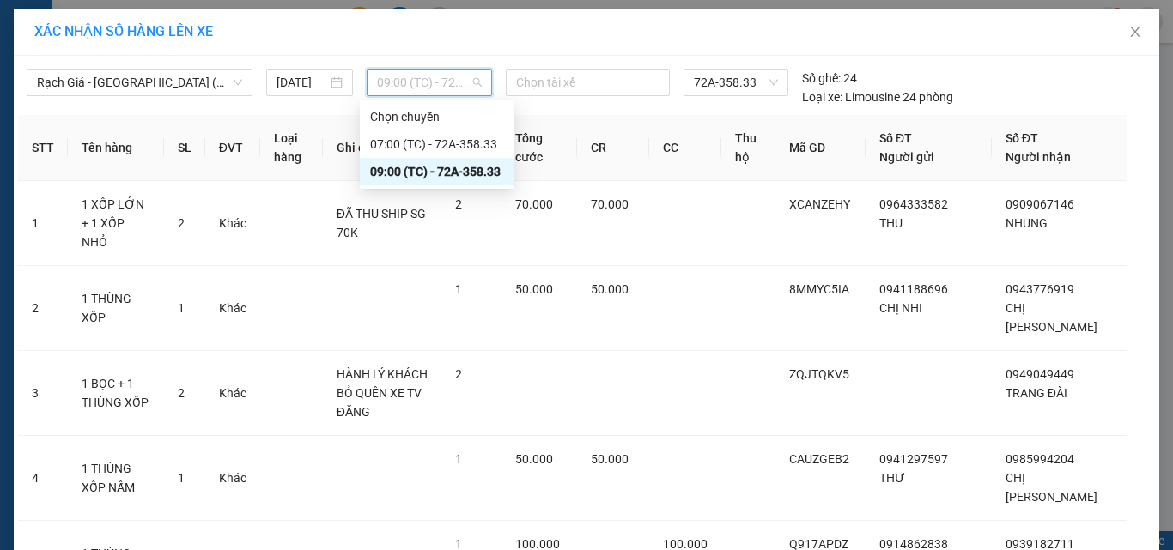
click at [445, 173] on div "09:00 (TC) - 72A-358.33" at bounding box center [437, 171] width 134 height 19
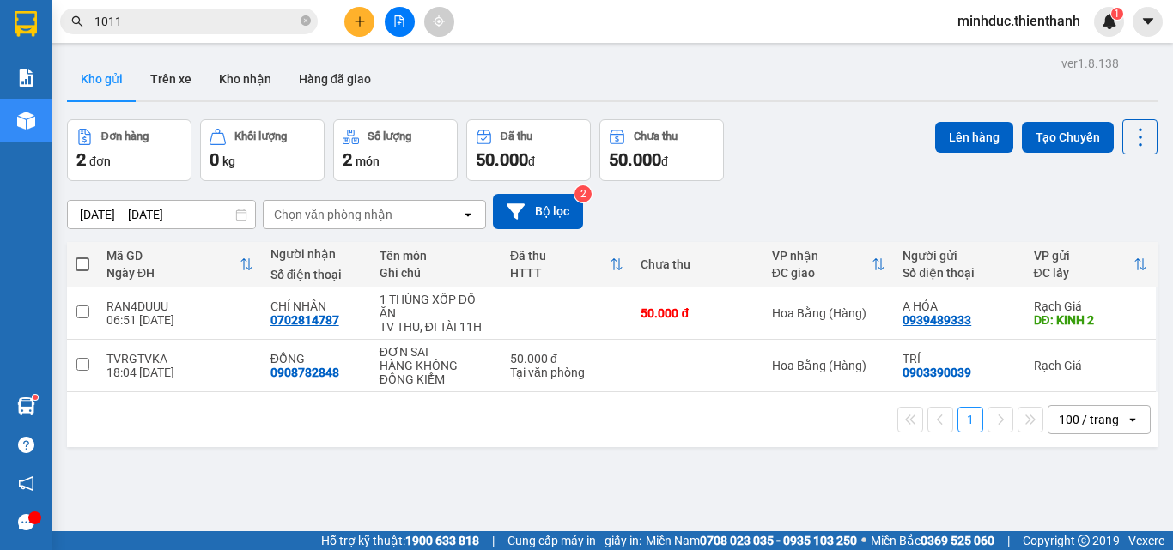
click at [406, 24] on button at bounding box center [400, 22] width 30 height 30
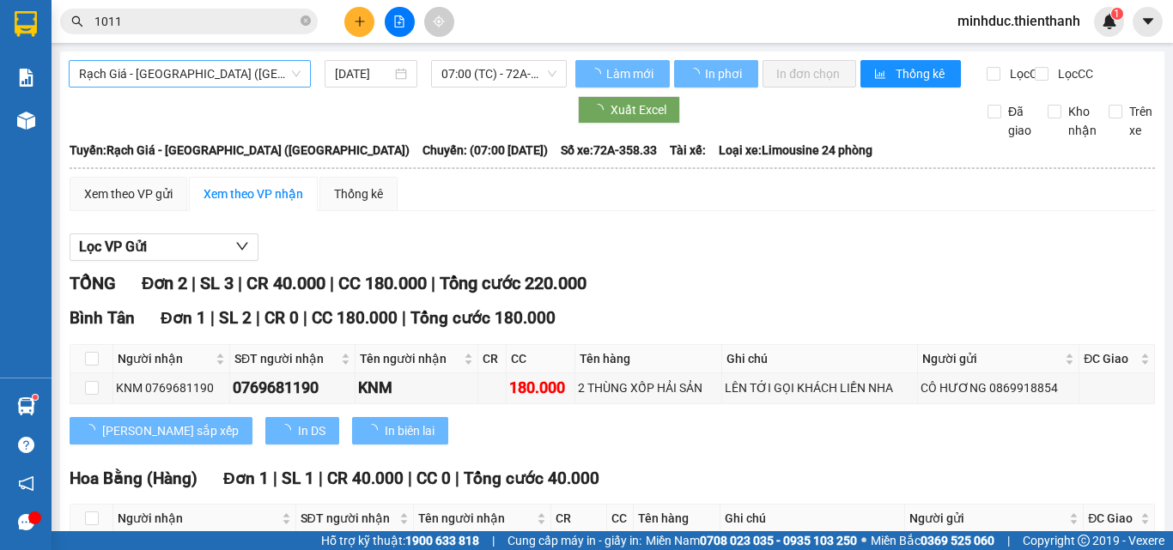
click at [218, 76] on span "Rạch Giá - Sài Gòn (Hàng Hoá)" at bounding box center [190, 74] width 222 height 26
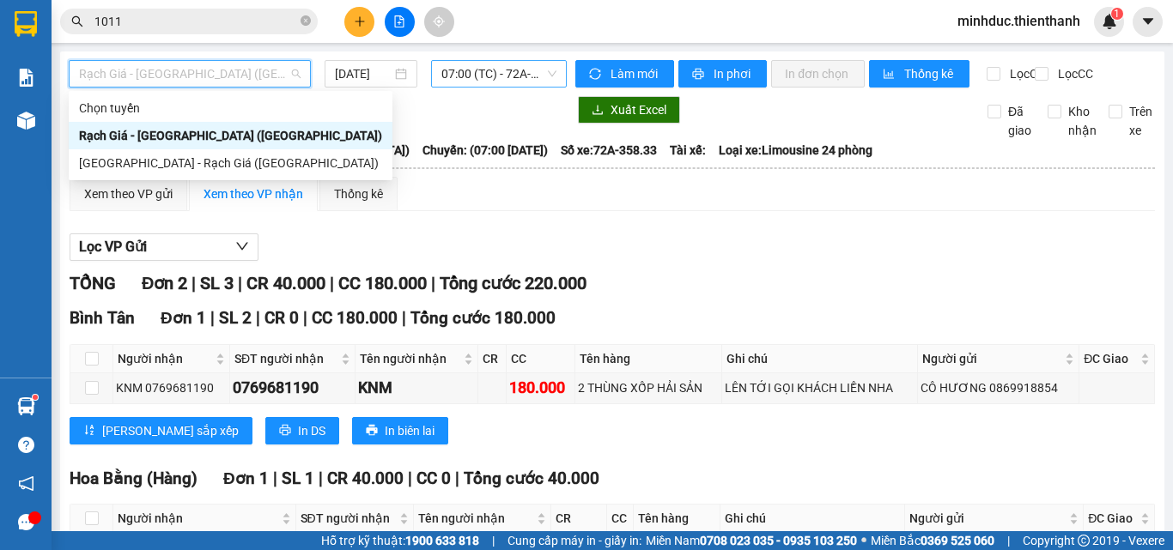
click at [458, 76] on span "07:00 (TC) - 72A-358.33" at bounding box center [498, 74] width 115 height 26
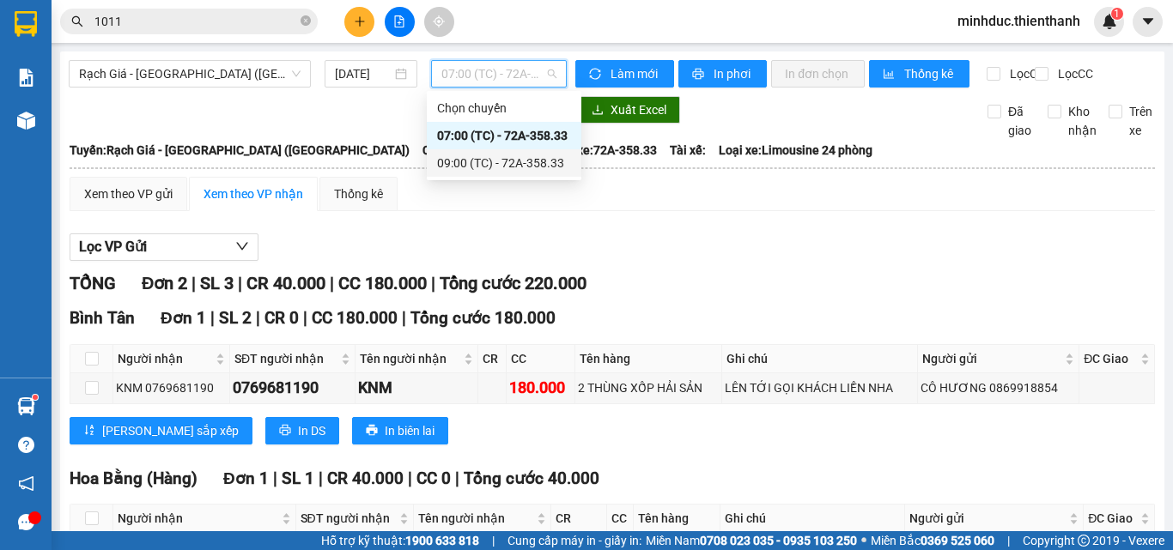
click at [463, 160] on div "09:00 (TC) - 72A-358.33" at bounding box center [504, 163] width 134 height 19
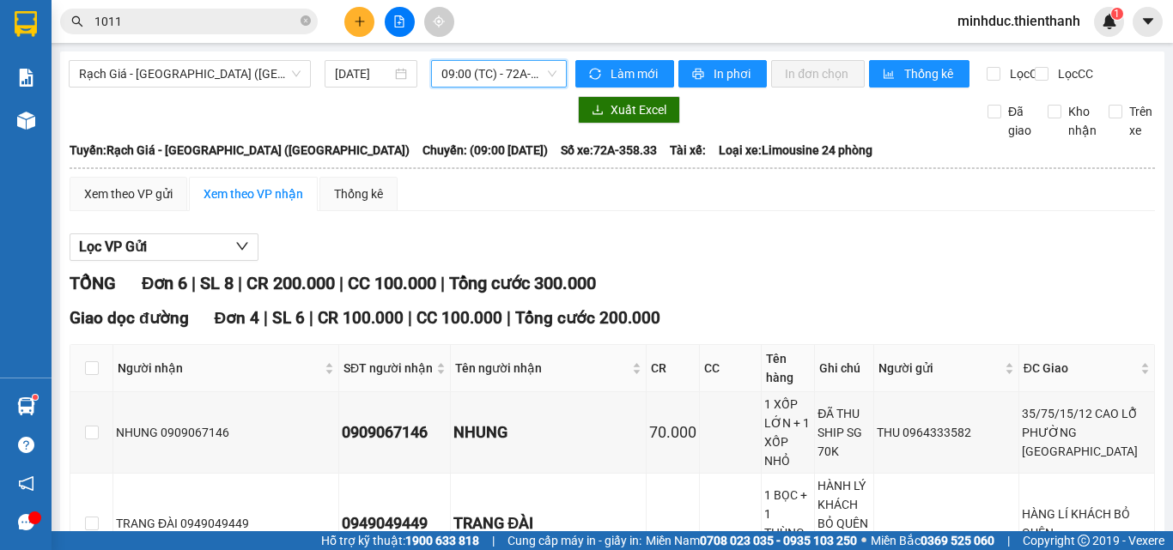
click at [850, 404] on div "ĐÃ THU SHIP SG 70K" at bounding box center [844, 432] width 53 height 57
click at [852, 404] on div "ĐÃ THU SHIP SG 70K" at bounding box center [844, 432] width 53 height 57
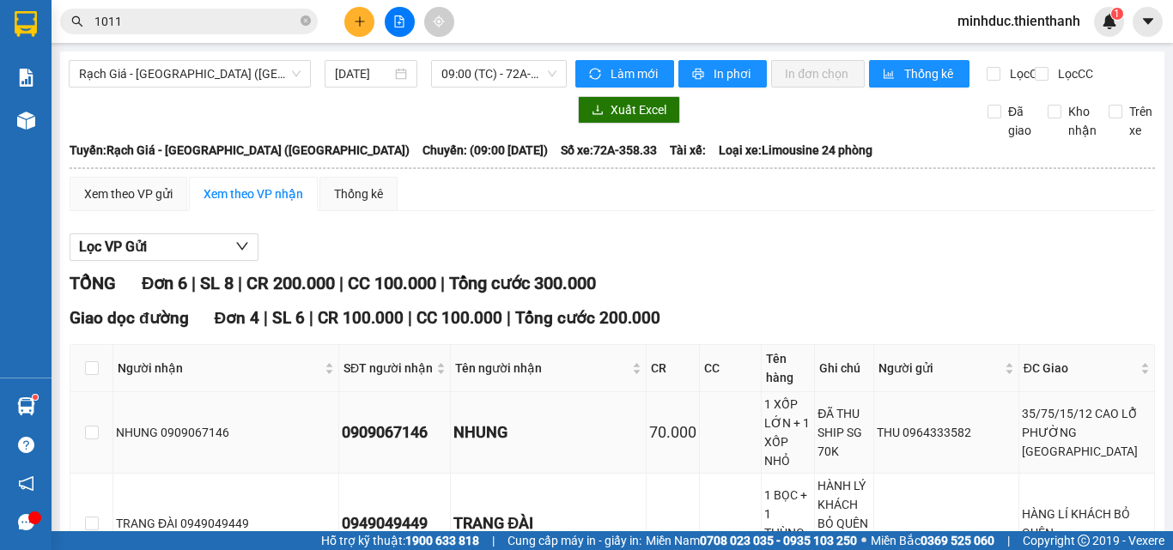
click at [852, 404] on div "ĐÃ THU SHIP SG 70K" at bounding box center [844, 432] width 53 height 57
click at [354, 72] on input "[DATE]" at bounding box center [363, 73] width 57 height 19
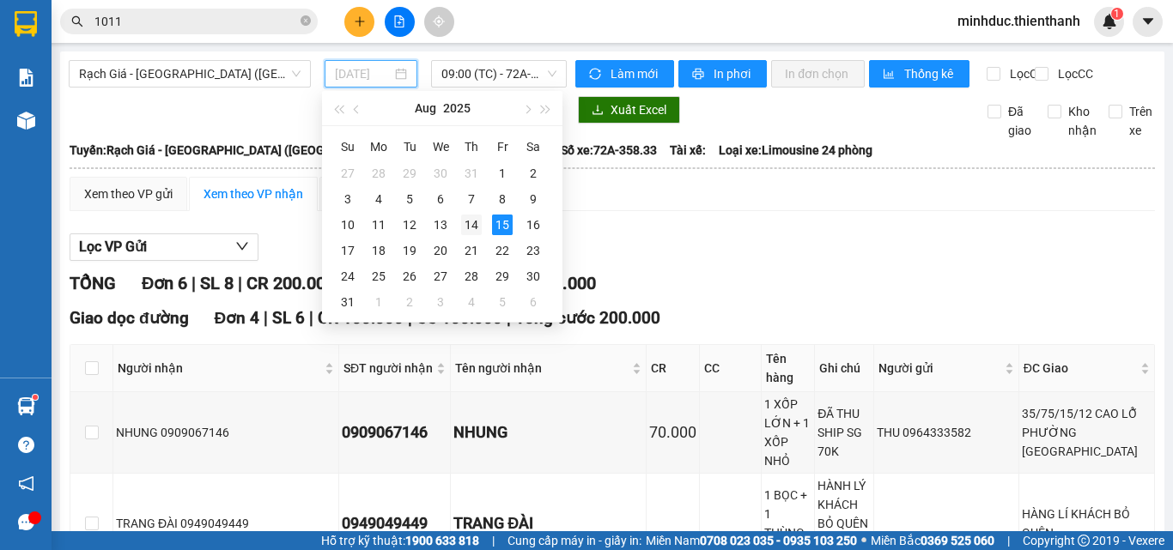
click at [472, 229] on div "14" at bounding box center [471, 225] width 21 height 21
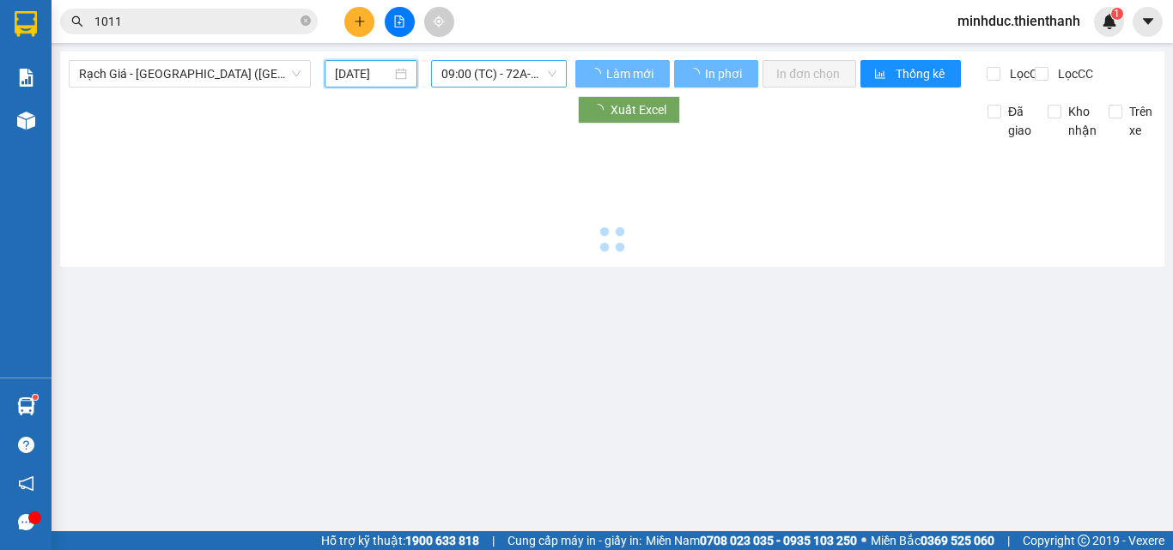
type input "[DATE]"
click at [489, 67] on span "09:00 (TC) - 72A-358.33" at bounding box center [498, 74] width 115 height 26
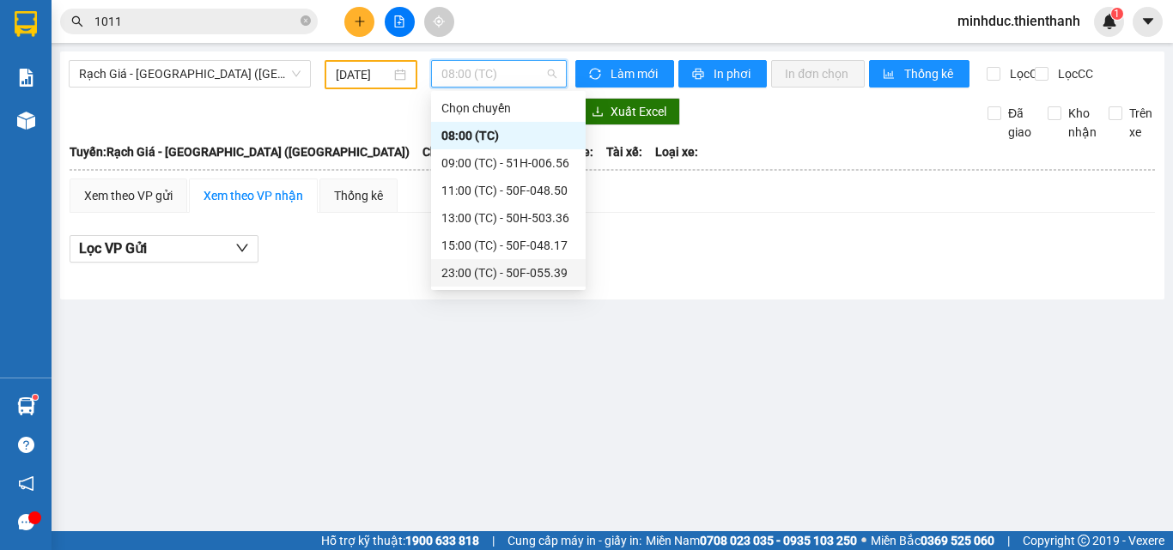
click at [484, 272] on div "23:00 (TC) - 50F-055.39" at bounding box center [508, 273] width 134 height 19
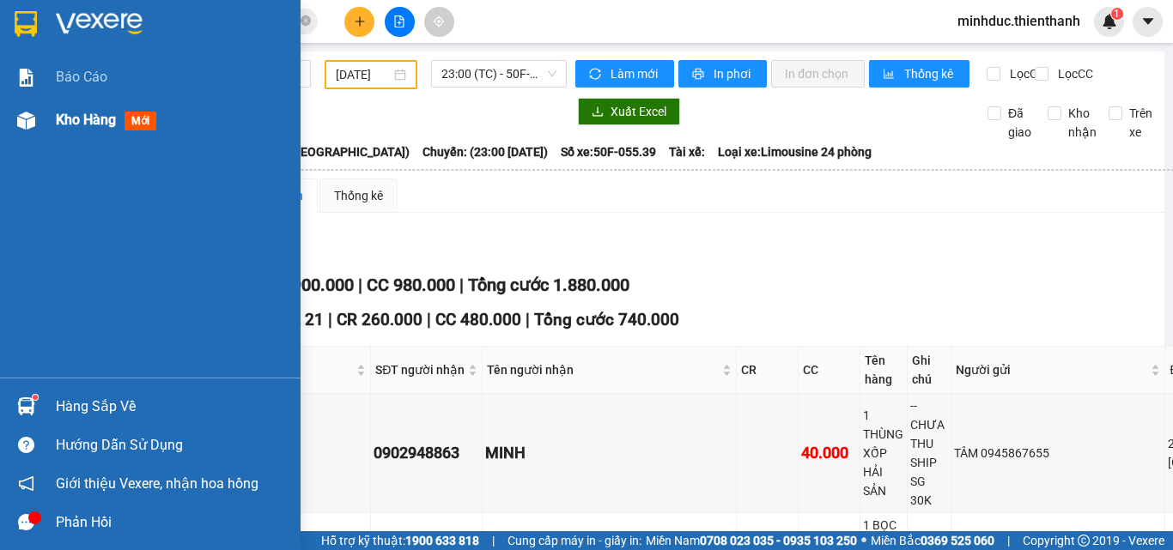
click at [98, 128] on span "Kho hàng" at bounding box center [86, 120] width 60 height 16
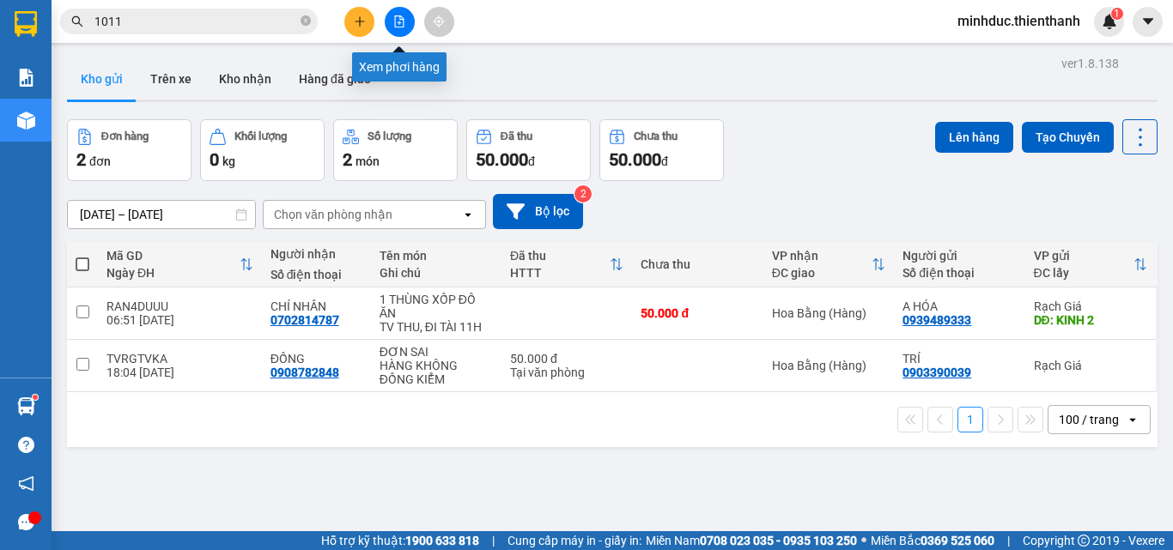
click at [397, 26] on icon "file-add" at bounding box center [399, 21] width 12 height 12
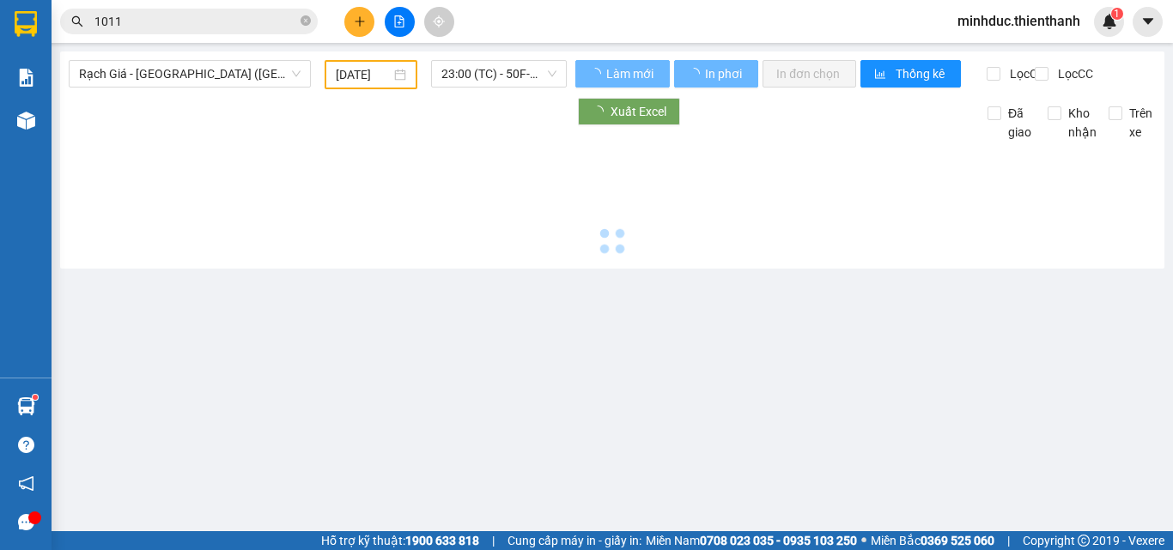
type input "[DATE]"
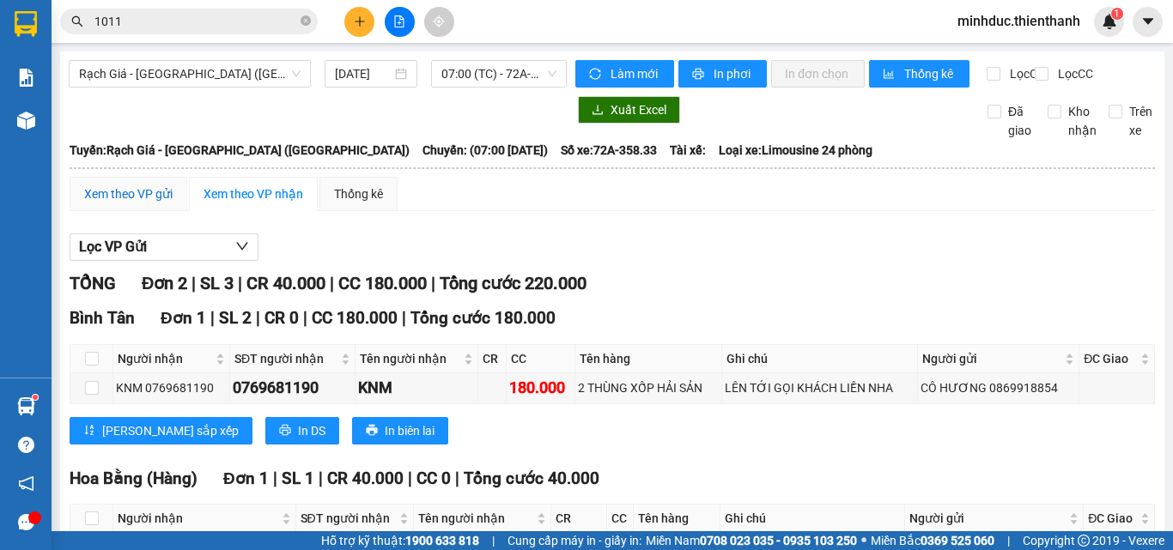
click at [156, 185] on div "Xem theo VP gửi" at bounding box center [128, 194] width 88 height 19
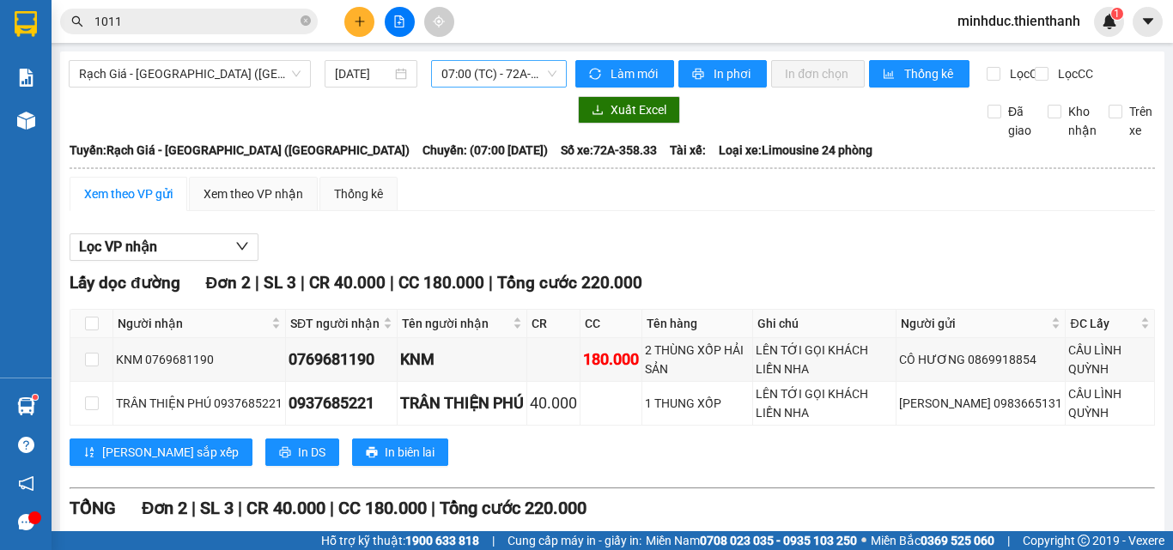
click at [484, 83] on span "07:00 (TC) - 72A-358.33" at bounding box center [498, 74] width 115 height 26
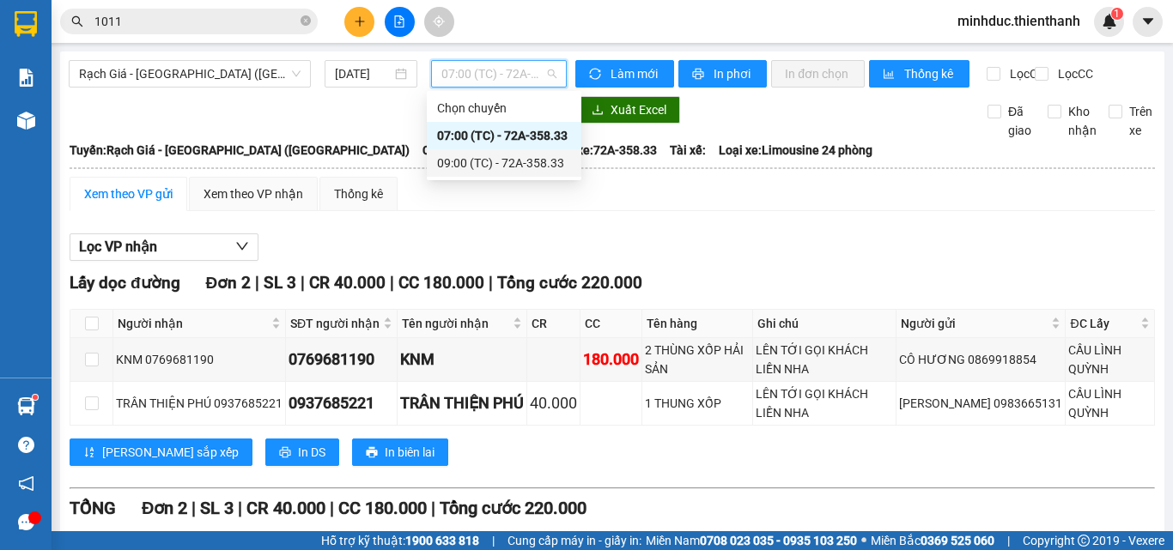
click at [481, 167] on div "09:00 (TC) - 72A-358.33" at bounding box center [504, 163] width 134 height 19
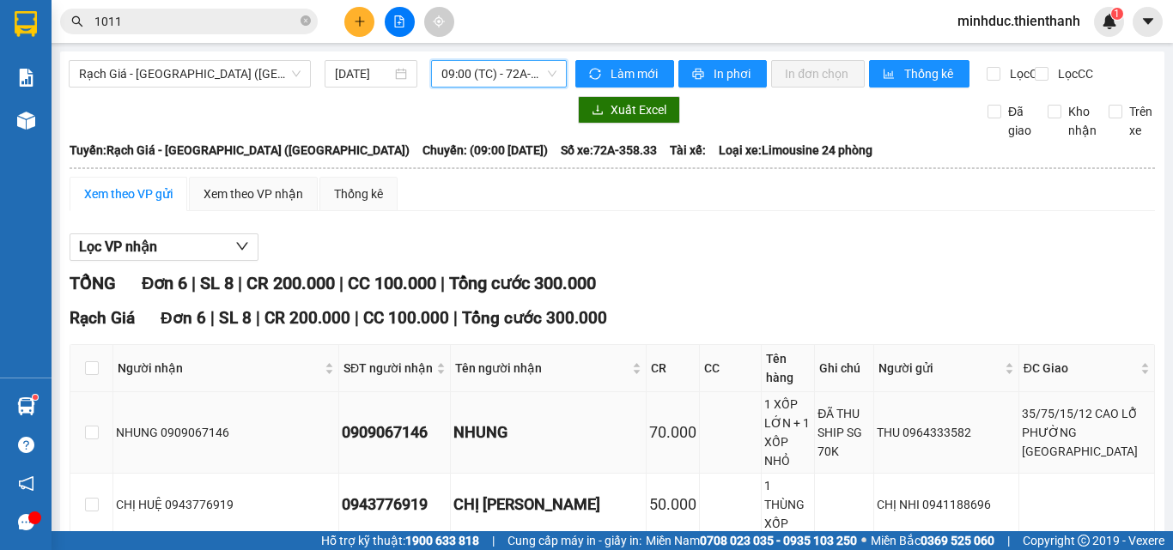
click at [853, 404] on div "ĐÃ THU SHIP SG 70K" at bounding box center [844, 432] width 53 height 57
click at [854, 404] on div "ĐÃ THU SHIP SG 70K" at bounding box center [844, 432] width 53 height 57
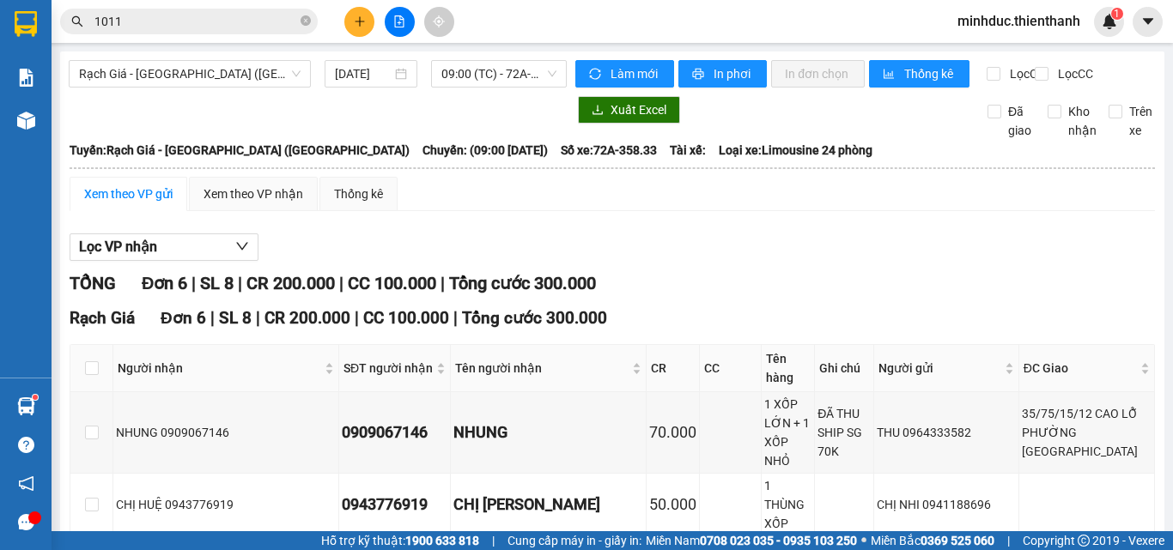
click at [358, 21] on icon "plus" at bounding box center [360, 21] width 12 height 12
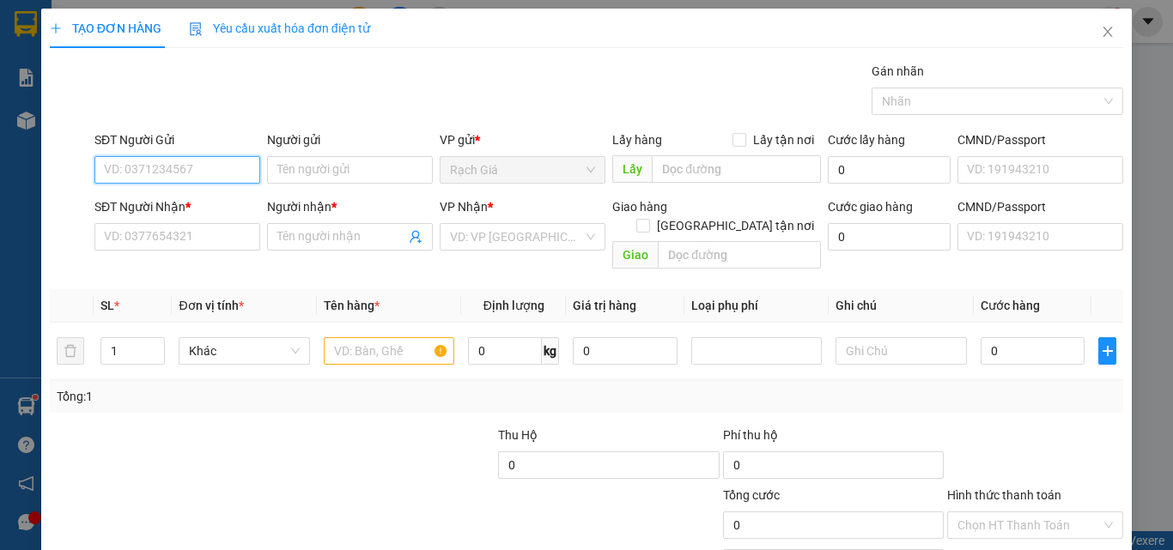
click at [210, 166] on input "SĐT Người Gửi" at bounding box center [177, 169] width 166 height 27
click at [184, 204] on div "0914862838 - CHỊ HUYỀN" at bounding box center [199, 204] width 191 height 19
type input "0914862838"
type input "CHỊ HUYỀN"
type input "0939182711"
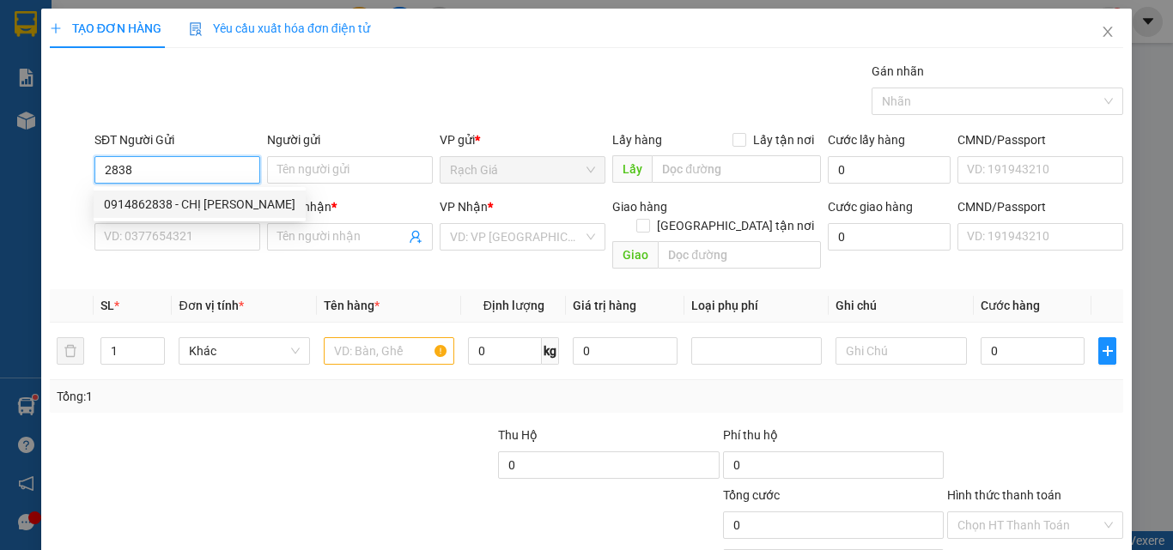
type input "CÔNG TÂN AN 0913314249"
type input "TÂN AN"
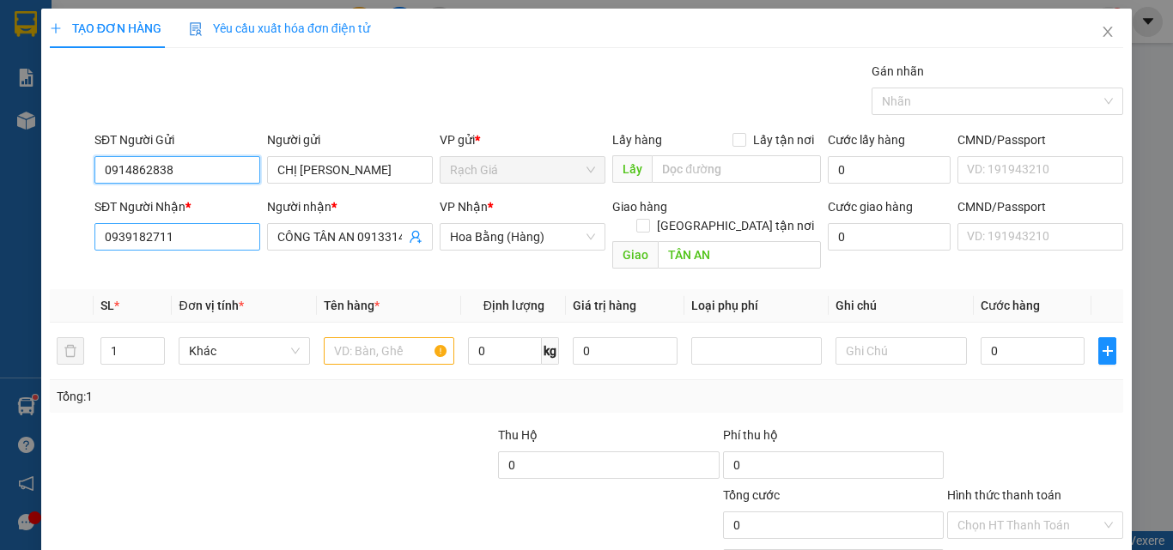
type input "100.000"
type input "0914862838"
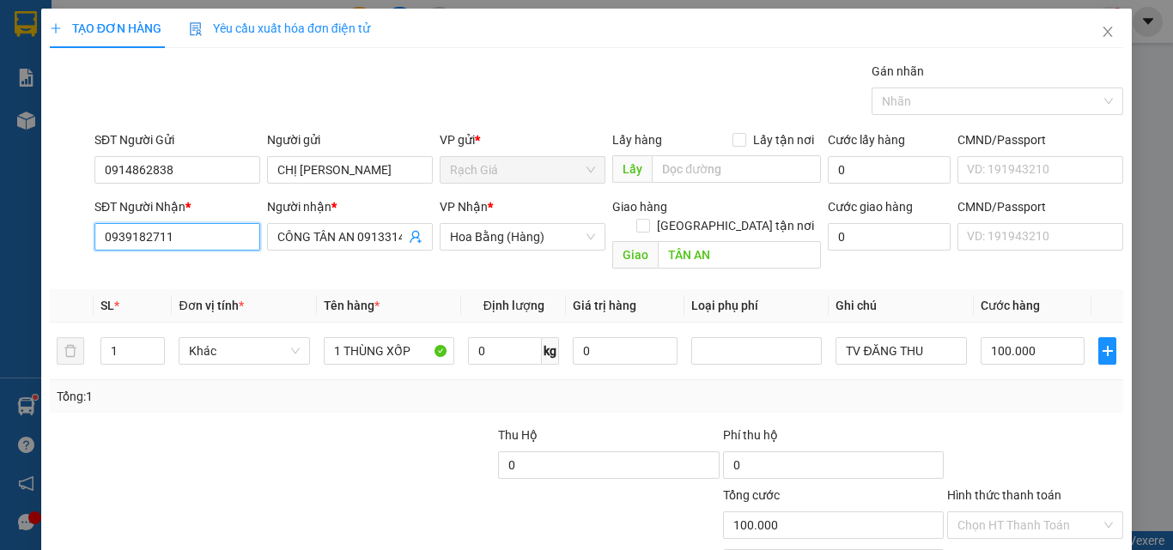
click at [207, 229] on input "0939182711" at bounding box center [177, 236] width 166 height 27
click at [206, 229] on input "0939182711" at bounding box center [177, 236] width 166 height 27
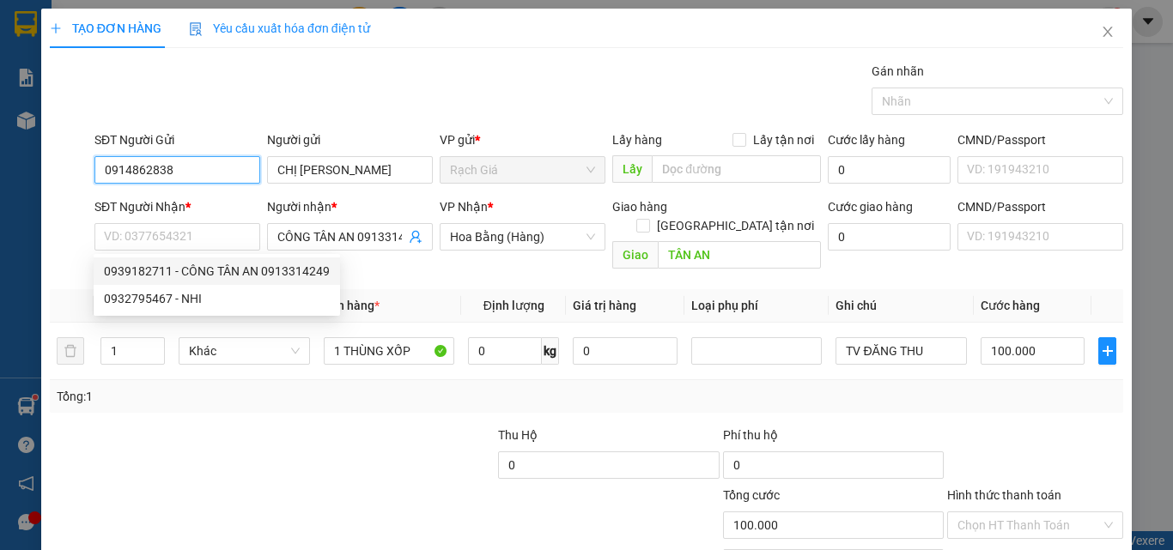
click at [200, 167] on input "0914862838" at bounding box center [177, 169] width 166 height 27
click at [201, 167] on input "0914862838" at bounding box center [177, 169] width 166 height 27
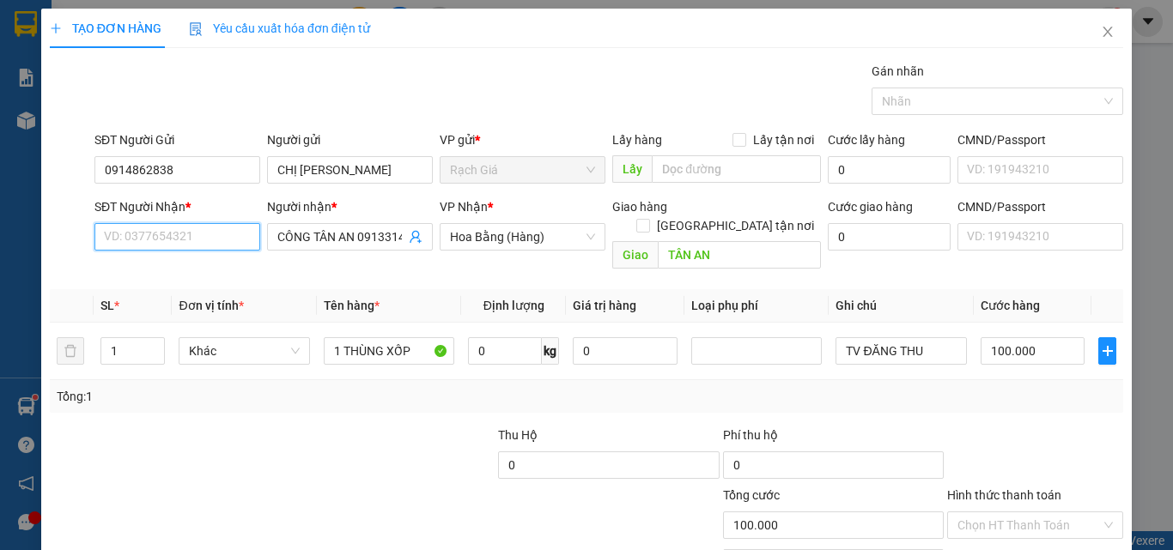
click at [212, 235] on input "SĐT Người Nhận *" at bounding box center [177, 236] width 166 height 27
click at [151, 272] on div "0932616514 - CHÍ BÉO" at bounding box center [175, 271] width 143 height 19
type input "0932616514"
type input "CHÍ BÉO"
type input "0932616514"
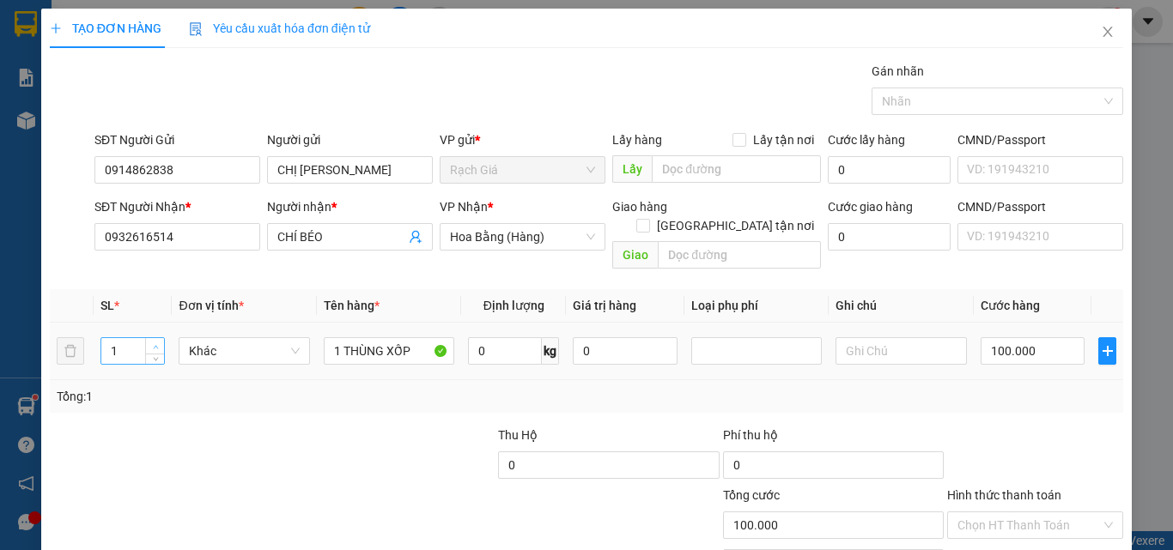
type input "2"
click at [154, 345] on icon "up" at bounding box center [155, 346] width 5 height 3
click at [336, 337] on input "1 THÙNG XỐP" at bounding box center [389, 350] width 131 height 27
type input "0"
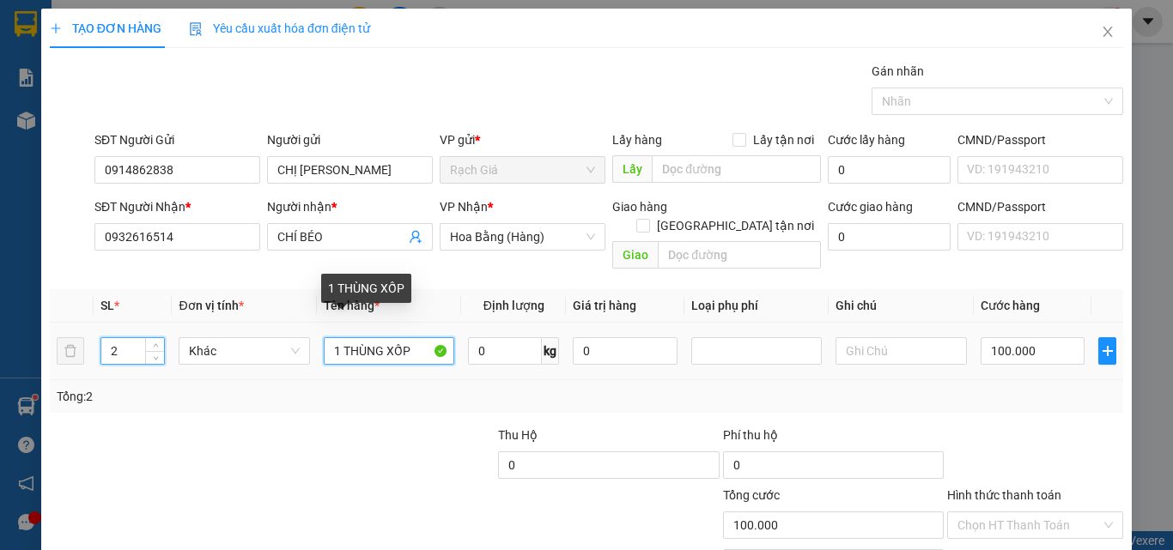
type input "0"
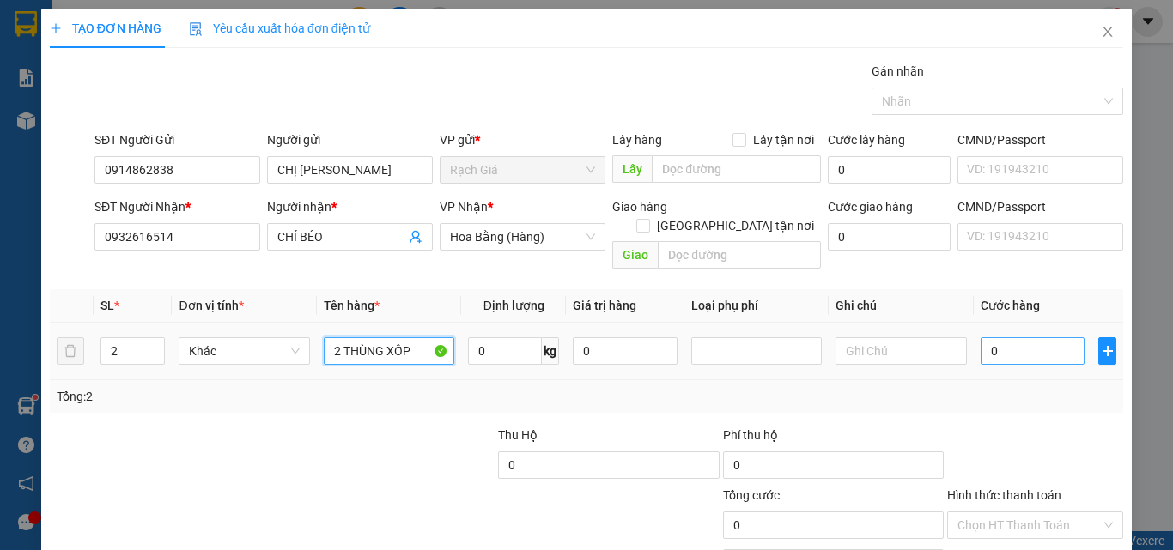
type input "2 THÙNG XỐP"
click at [1035, 337] on input "0" at bounding box center [1033, 350] width 105 height 27
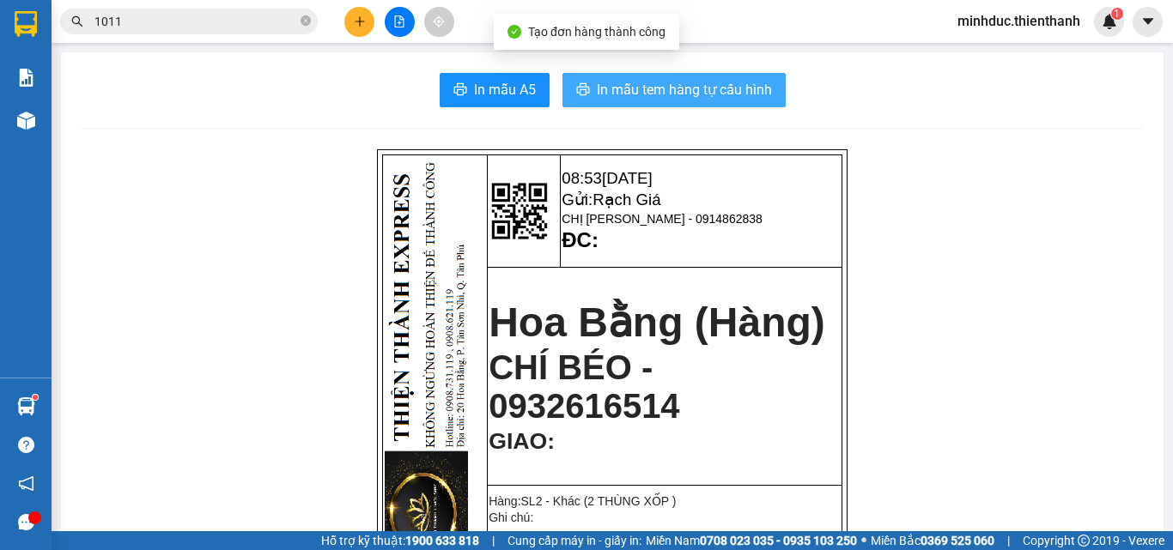
click at [717, 79] on button "In mẫu tem hàng tự cấu hình" at bounding box center [673, 90] width 223 height 34
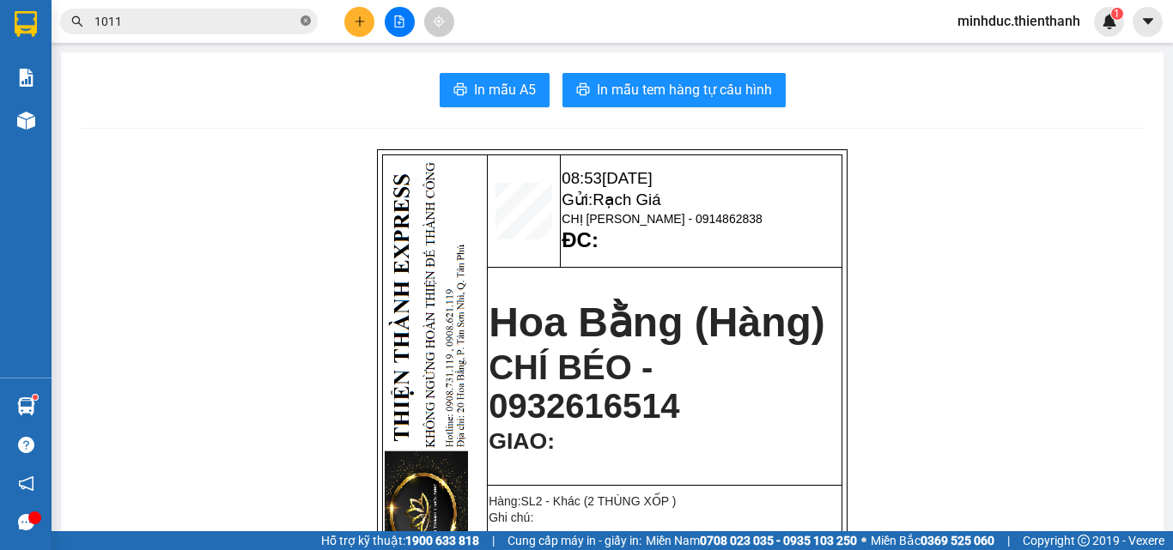
click at [309, 21] on icon "close-circle" at bounding box center [306, 20] width 10 height 10
click at [364, 21] on icon "plus" at bounding box center [359, 21] width 9 height 1
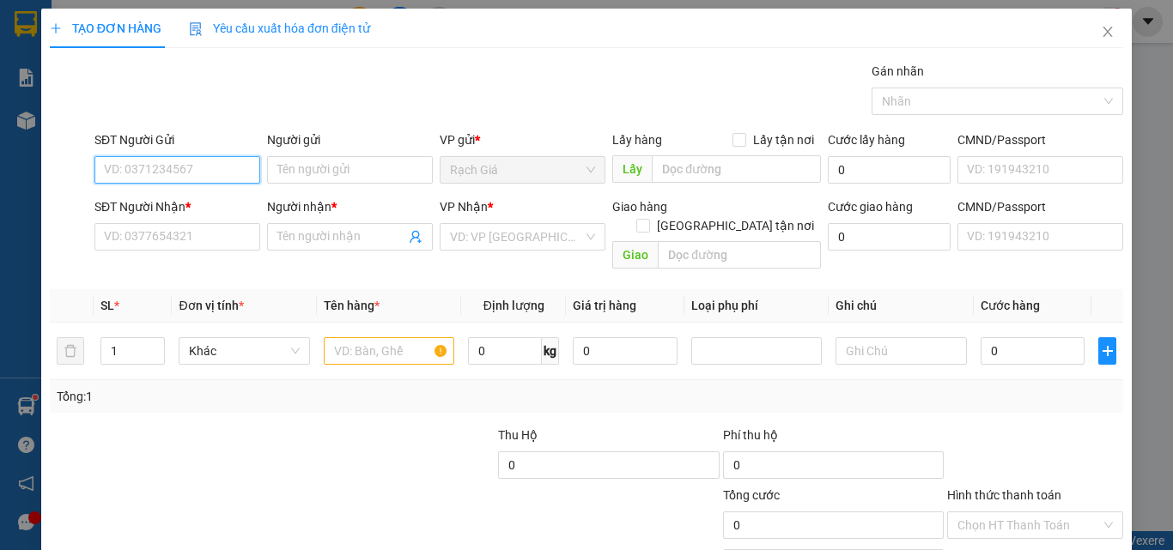
click at [215, 168] on input "SĐT Người Gửi" at bounding box center [177, 169] width 166 height 27
type input "0914050141"
click at [198, 197] on div "0914050141 - THÀNH" at bounding box center [175, 204] width 143 height 19
type input "THÀNH"
type input "0914606779"
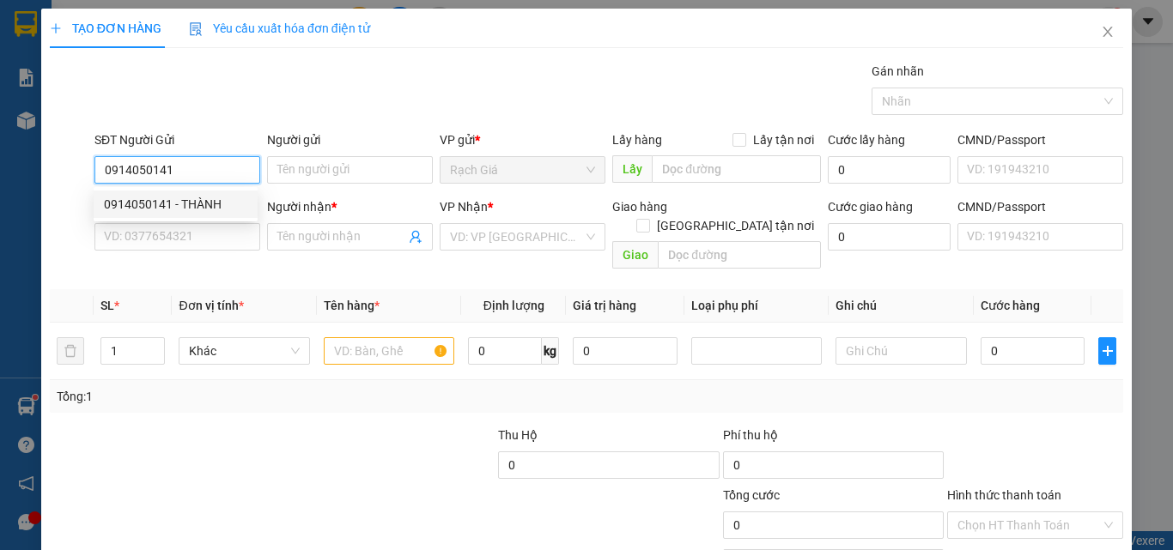
type input "ĐIỆP"
type input "SỐ 9 NGUYỄN TRƯỜNG TỘ PHƯỜNG 13 QUẬN 4"
type input "40.000"
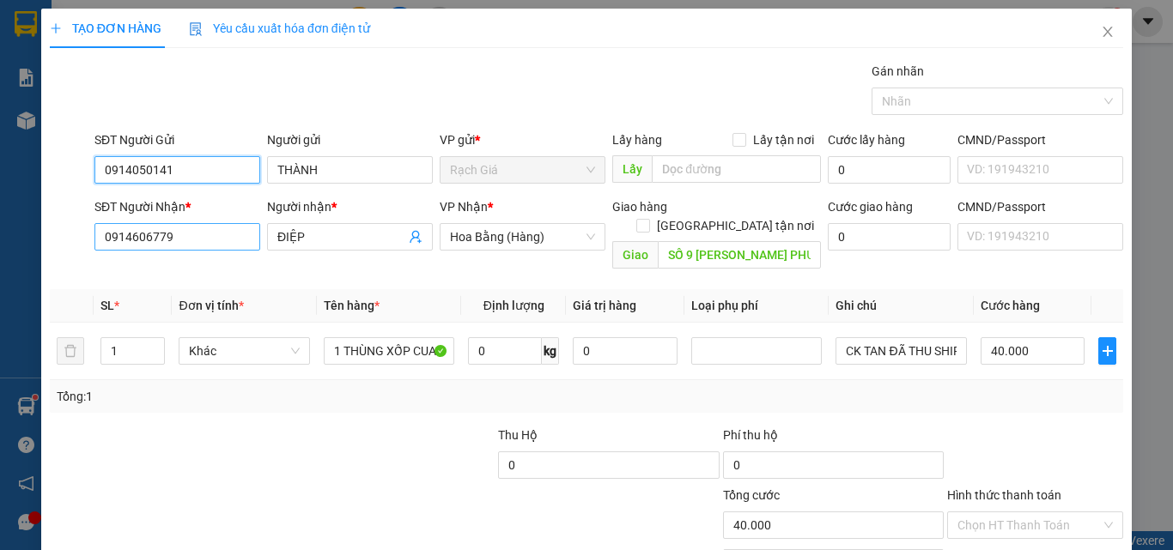
type input "0914050141"
click at [191, 231] on input "0914606779" at bounding box center [177, 236] width 166 height 27
click at [192, 232] on input "0914606779" at bounding box center [177, 236] width 166 height 27
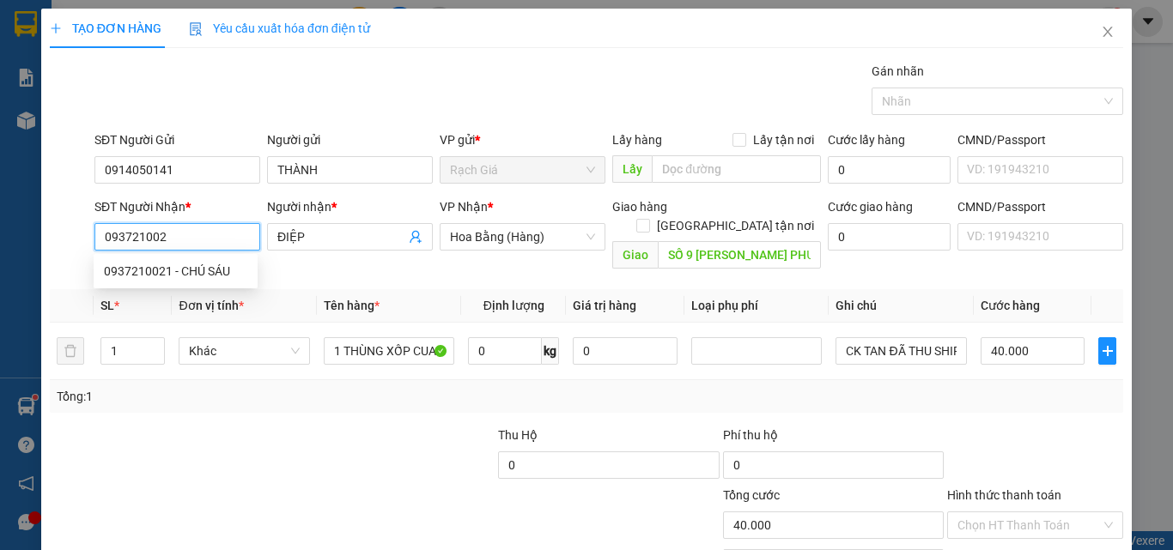
type input "0937210021"
click at [190, 274] on div "0937210021 - CHÚ SÁU" at bounding box center [175, 271] width 143 height 19
type input "CHÚ SÁU"
type input "0"
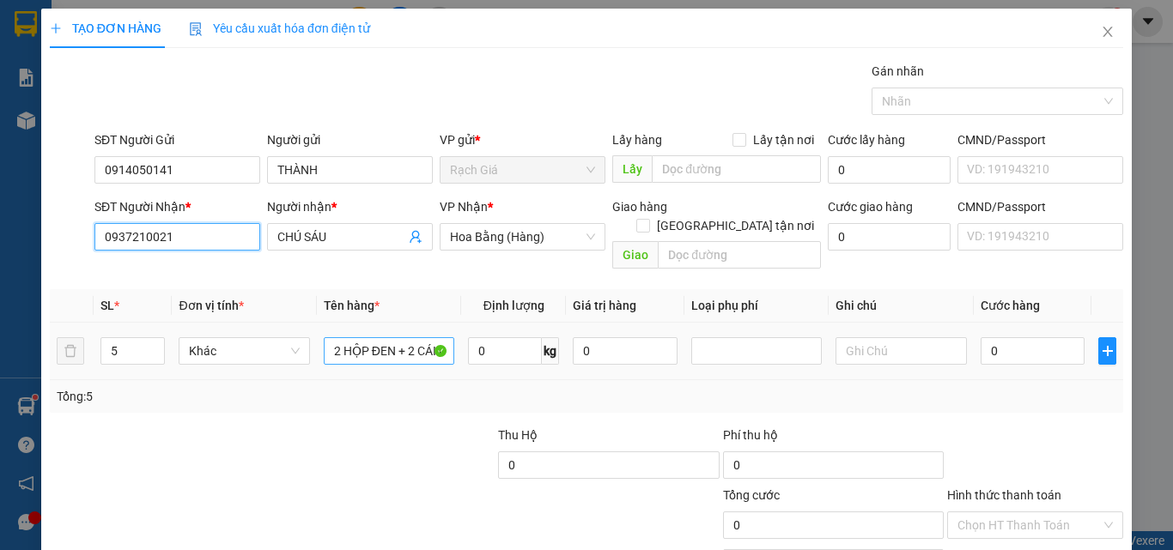
type input "0937210021"
click at [364, 343] on input "2 HỘP ĐEN + 2 CÁI CÂN" at bounding box center [389, 350] width 131 height 27
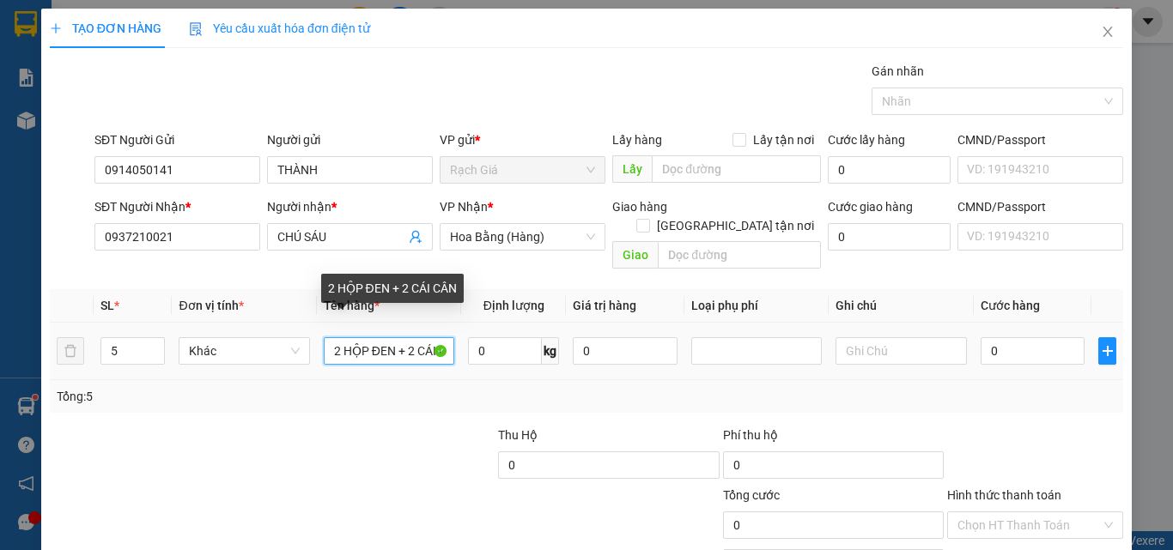
click at [364, 343] on input "2 HỘP ĐEN + 2 CÁI CÂN" at bounding box center [389, 350] width 131 height 27
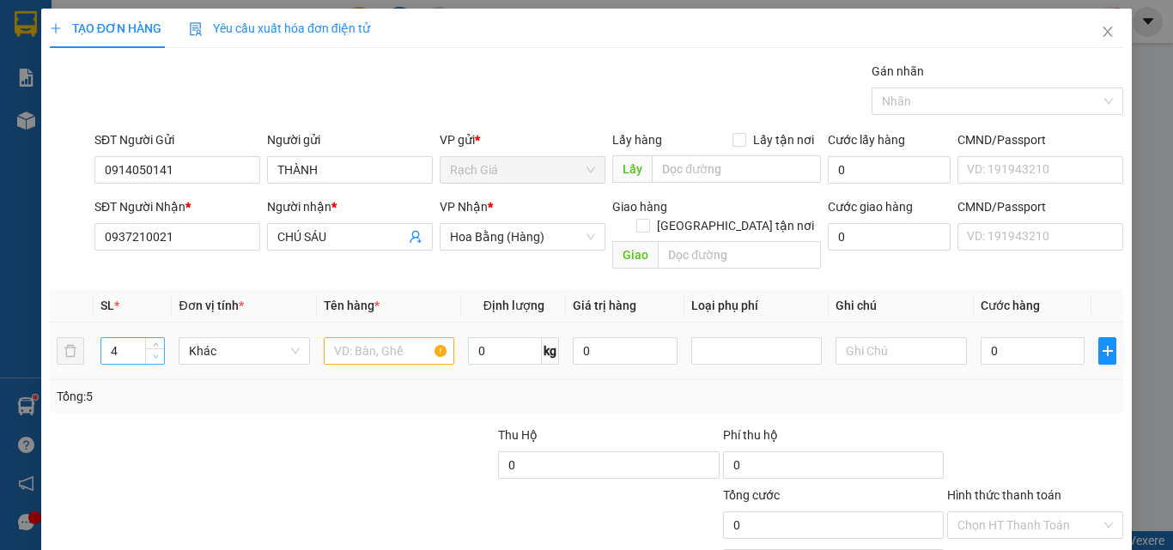
click at [155, 354] on icon "down" at bounding box center [156, 357] width 6 height 6
type input "1"
click at [155, 354] on icon "down" at bounding box center [156, 357] width 6 height 6
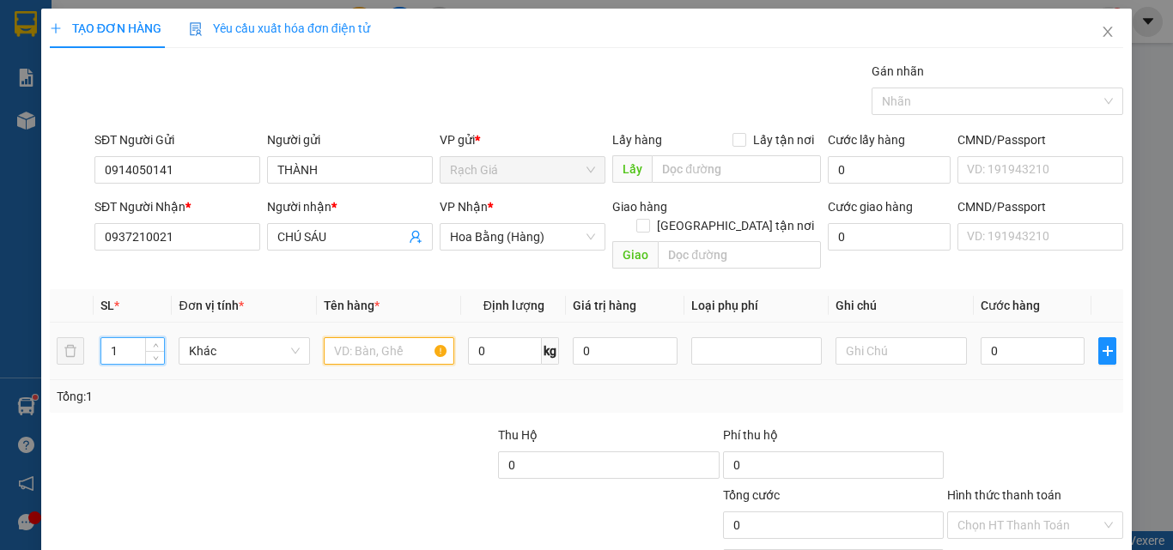
click at [363, 342] on input "text" at bounding box center [389, 350] width 131 height 27
type input "1 BÌA HỒ SƠ"
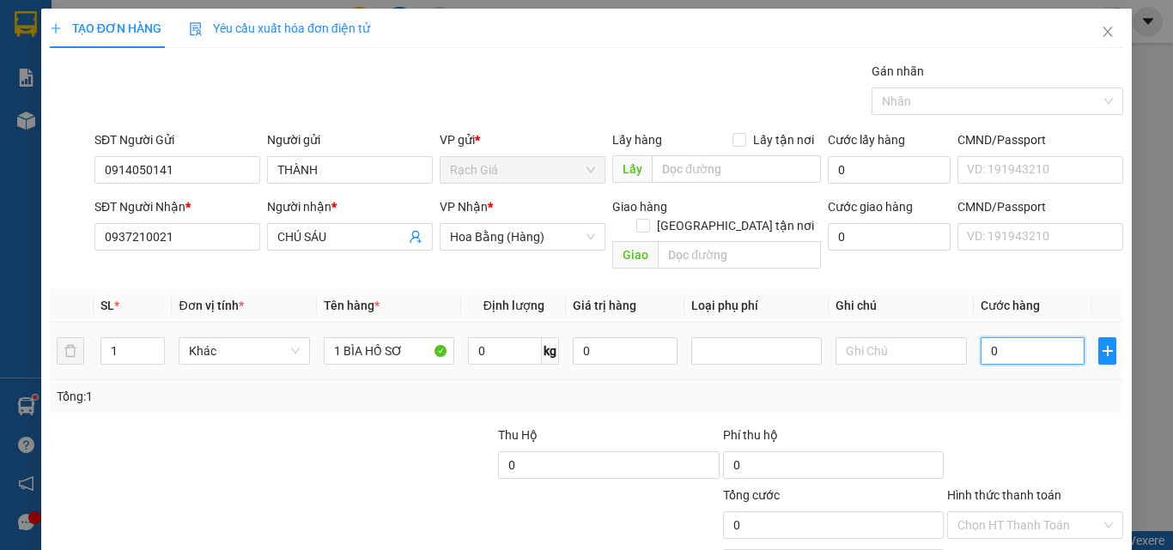
click at [991, 337] on input "0" at bounding box center [1033, 350] width 105 height 27
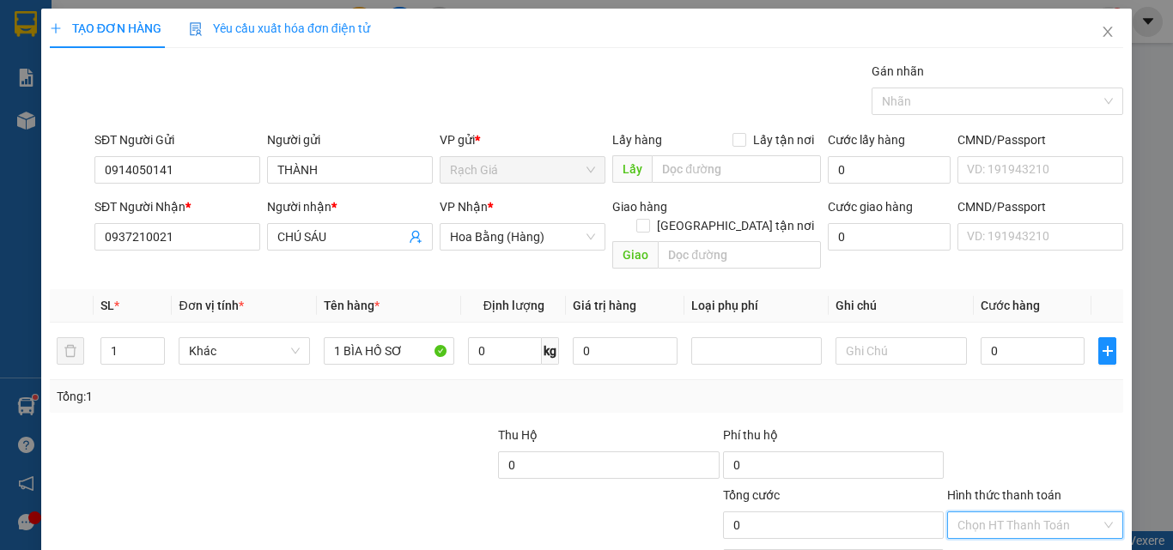
click at [1032, 513] on input "Hình thức thanh toán" at bounding box center [1028, 526] width 143 height 26
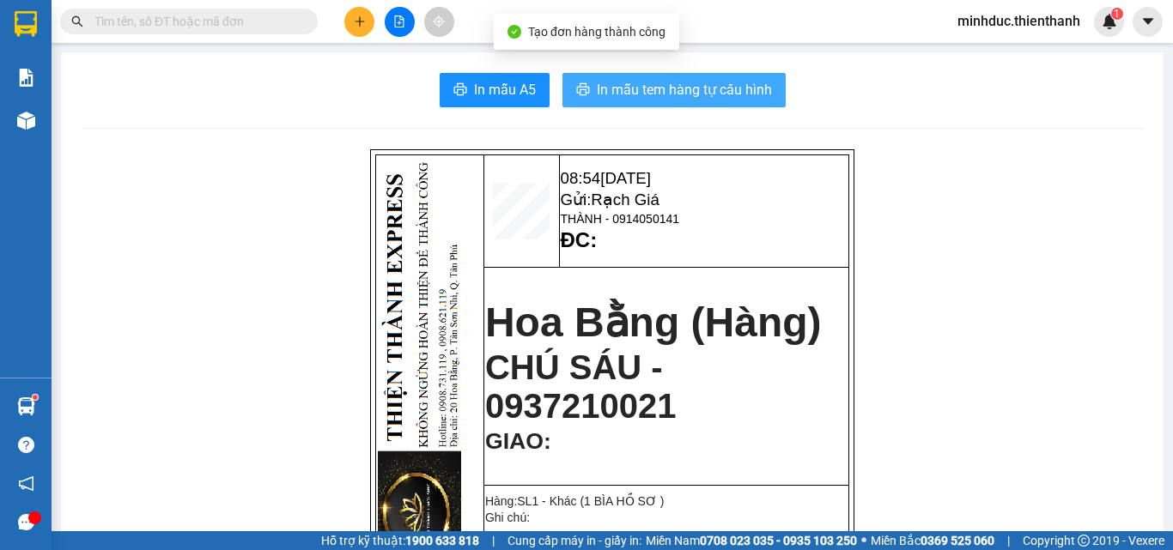
click at [702, 98] on span "In mẫu tem hàng tự cấu hình" at bounding box center [684, 89] width 175 height 21
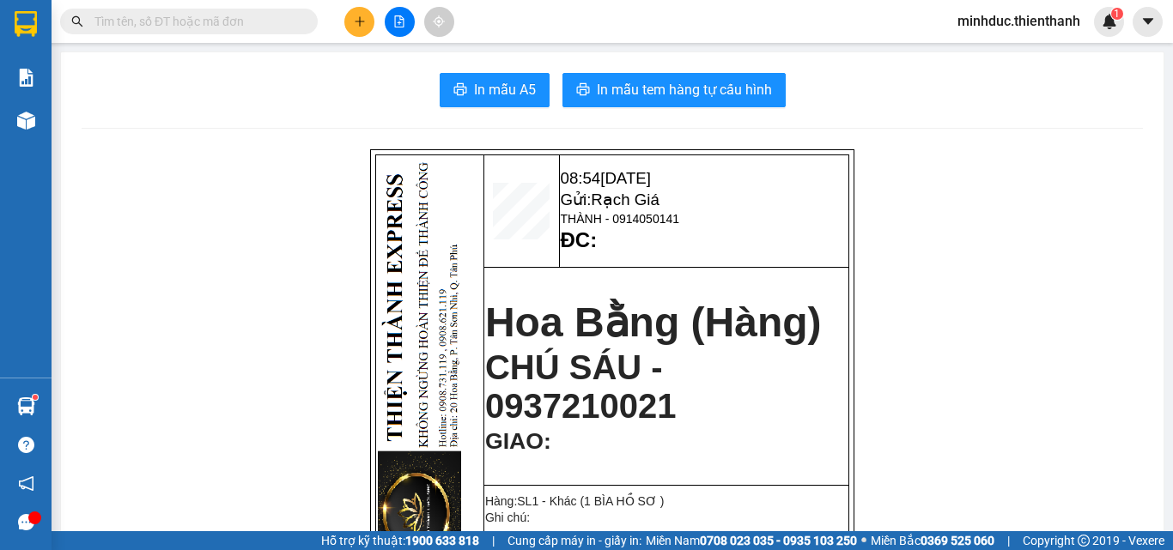
click at [133, 23] on input "text" at bounding box center [195, 21] width 203 height 19
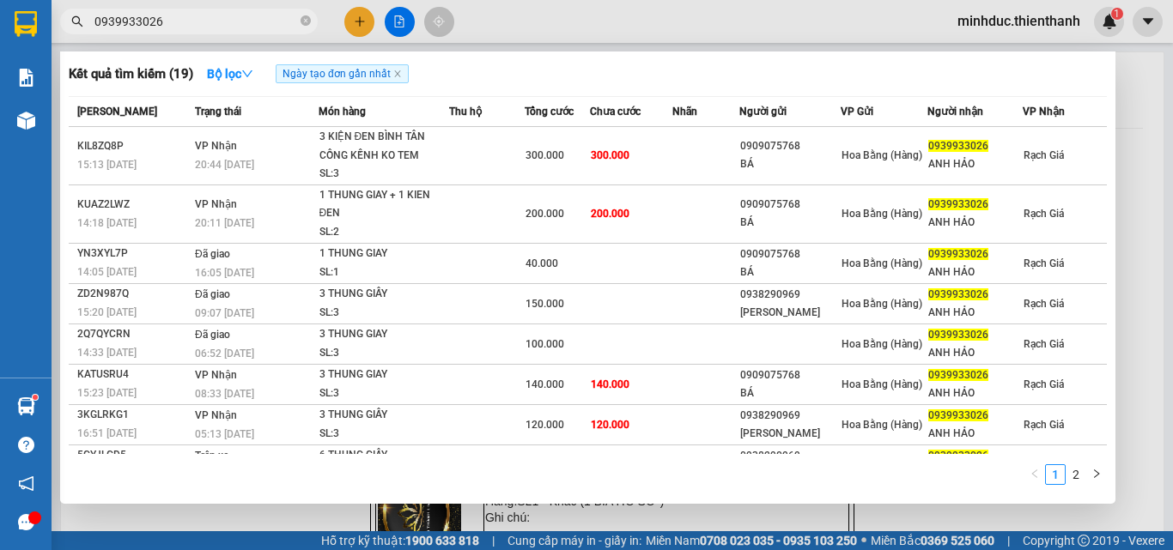
type input "0939933026"
click at [358, 24] on div at bounding box center [586, 275] width 1173 height 550
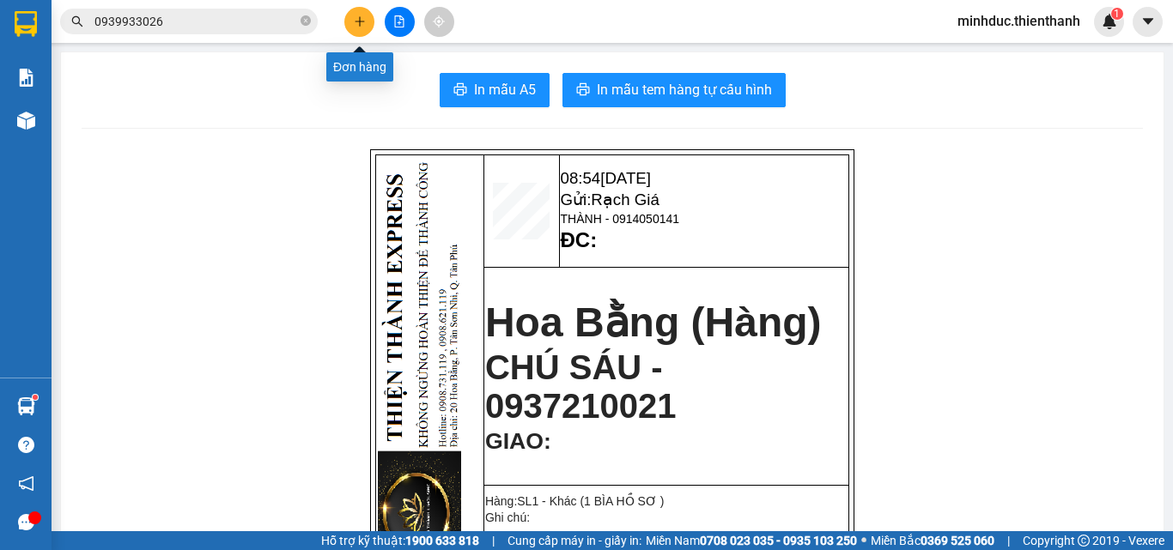
click at [354, 28] on button at bounding box center [359, 22] width 30 height 30
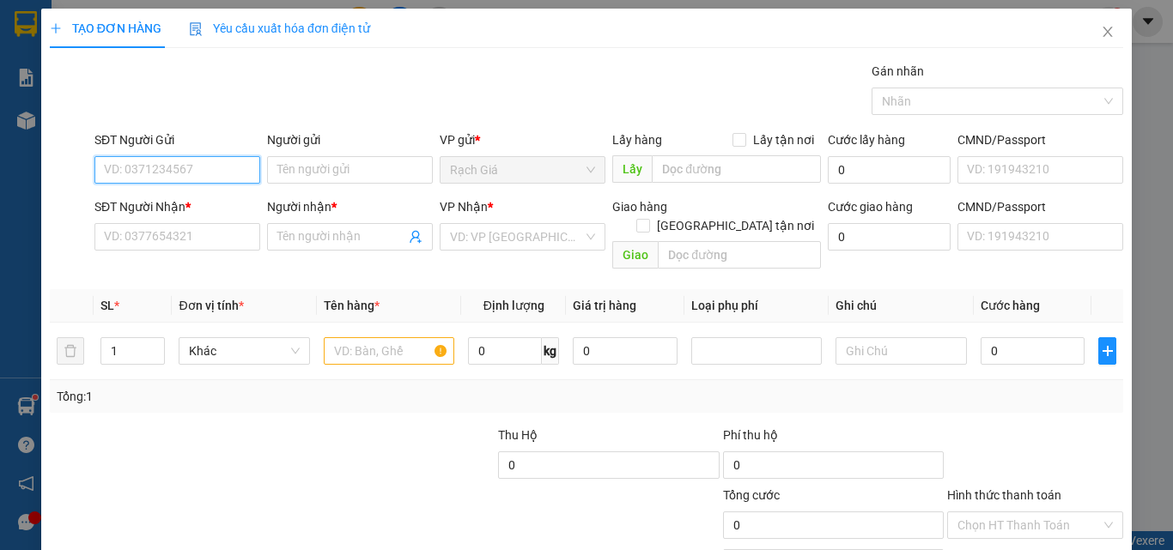
click at [202, 173] on input "SĐT Người Gửi" at bounding box center [177, 169] width 166 height 27
type input "0944483445"
click at [214, 199] on div "0944483445 - CHỊ OANH" at bounding box center [175, 204] width 143 height 19
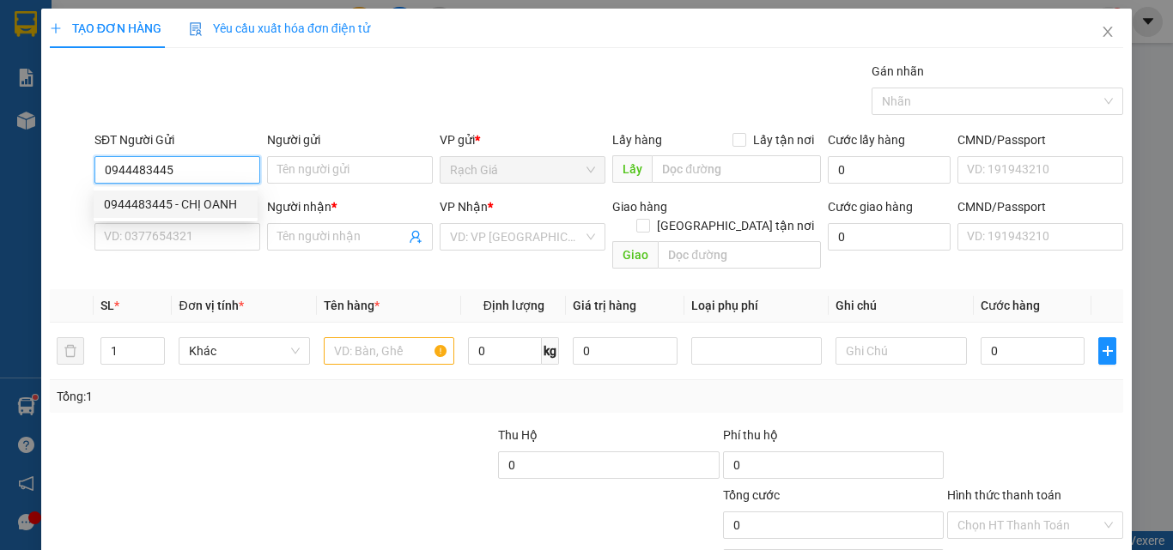
type input "CHỊ OANH"
type input "0948202755"
type input "LÝ"
type input "30.000"
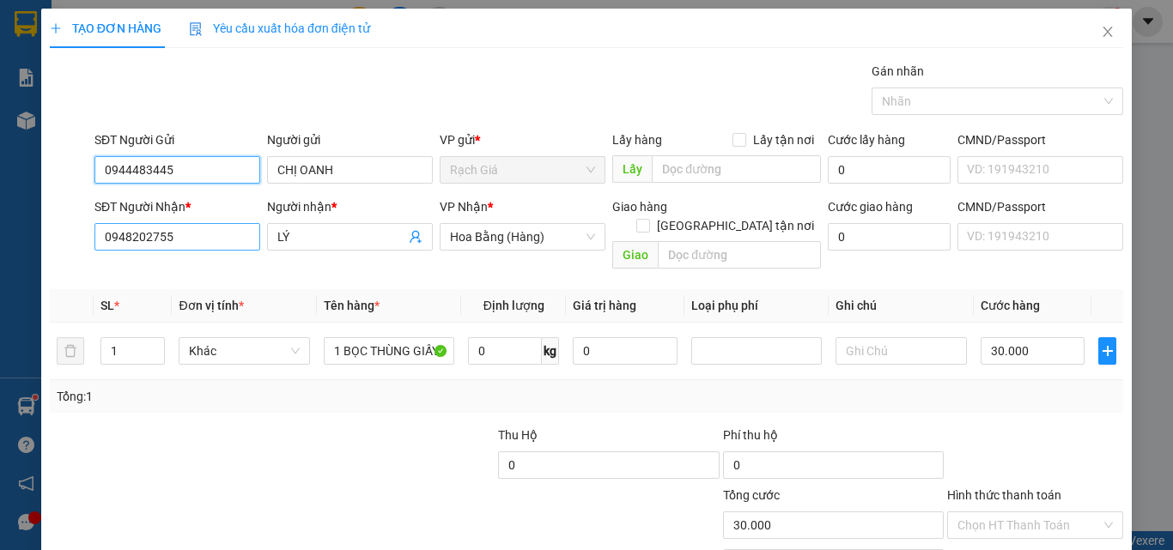
type input "0944483445"
click at [216, 244] on input "0948202755" at bounding box center [177, 236] width 166 height 27
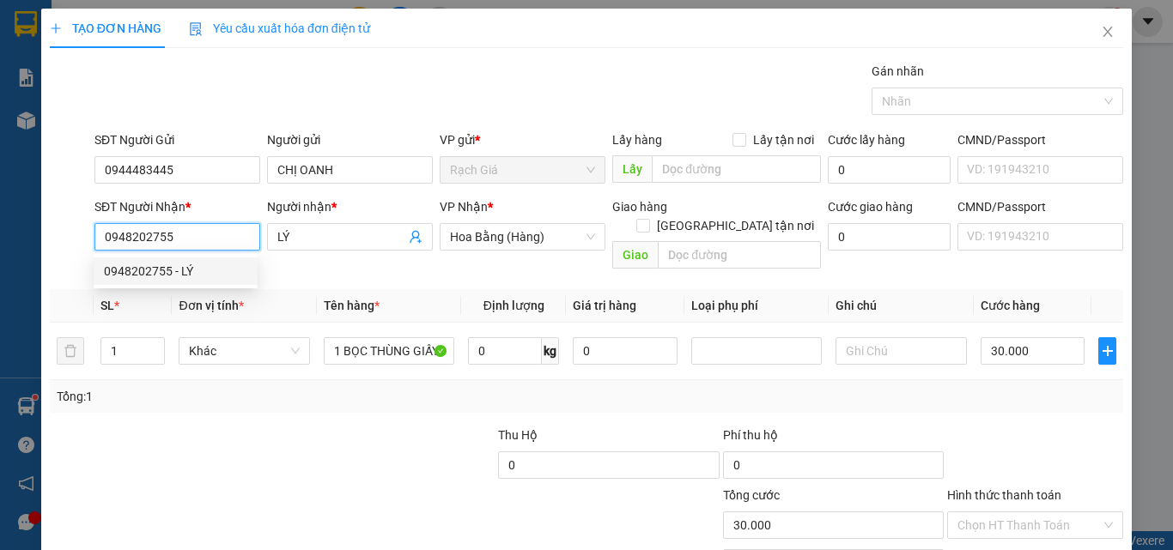
click at [198, 275] on div "0948202755 - LÝ" at bounding box center [175, 271] width 143 height 19
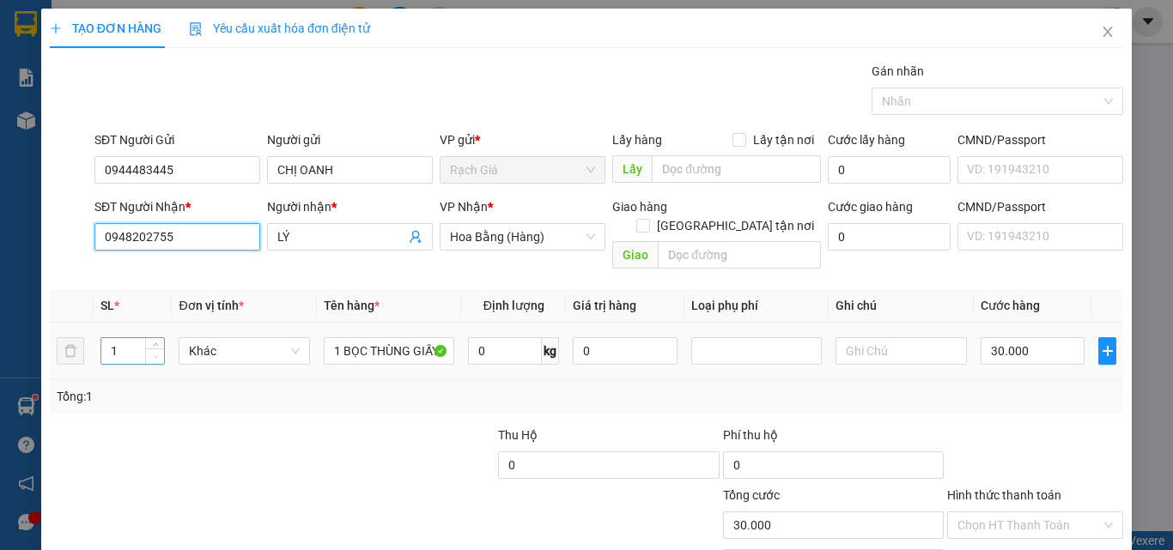
click at [156, 349] on span "Decrease Value" at bounding box center [154, 356] width 19 height 15
type input "2"
click at [155, 345] on icon "up" at bounding box center [155, 346] width 5 height 3
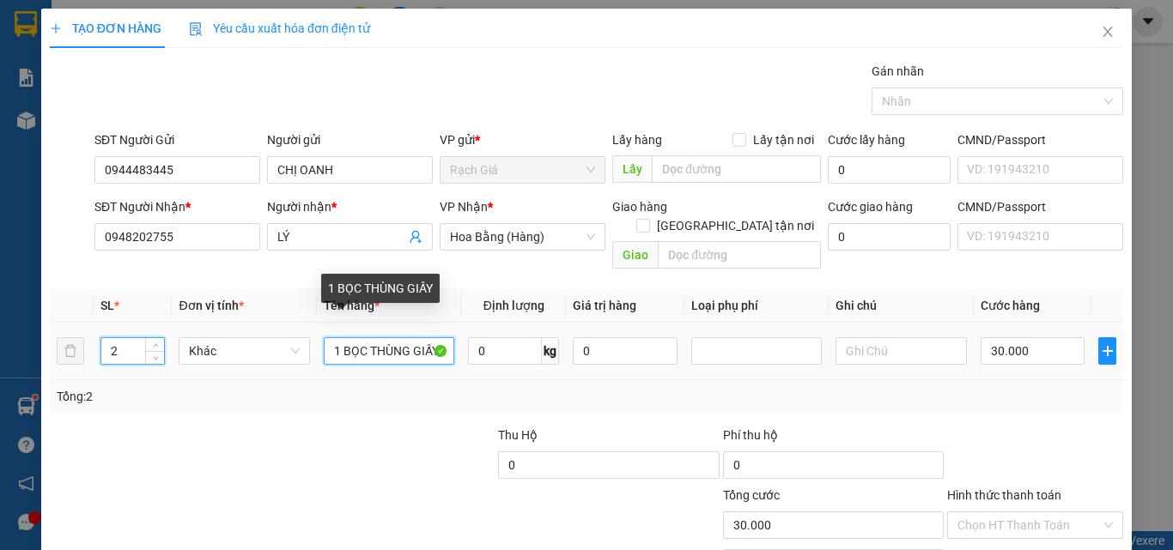
click at [352, 337] on input "1 BỌC THÙNG GIẤY" at bounding box center [389, 350] width 131 height 27
type input "0"
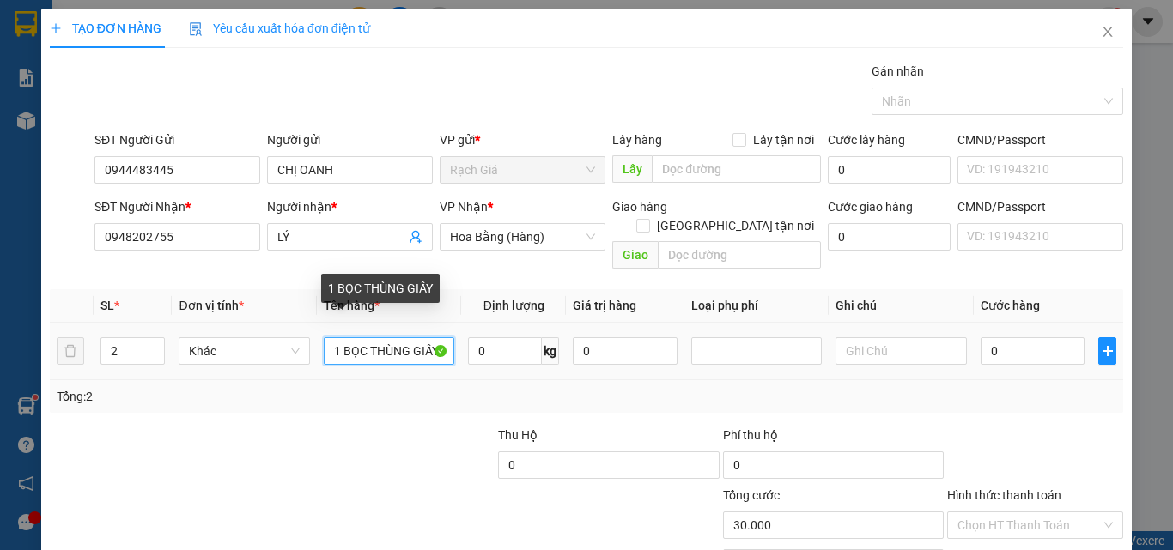
type input "0"
click at [352, 337] on input "1 BỌC THÙNG GIẤY" at bounding box center [389, 350] width 131 height 27
type input "1 CẶP MÀU ĐEN + 1 THÙNG XỐP"
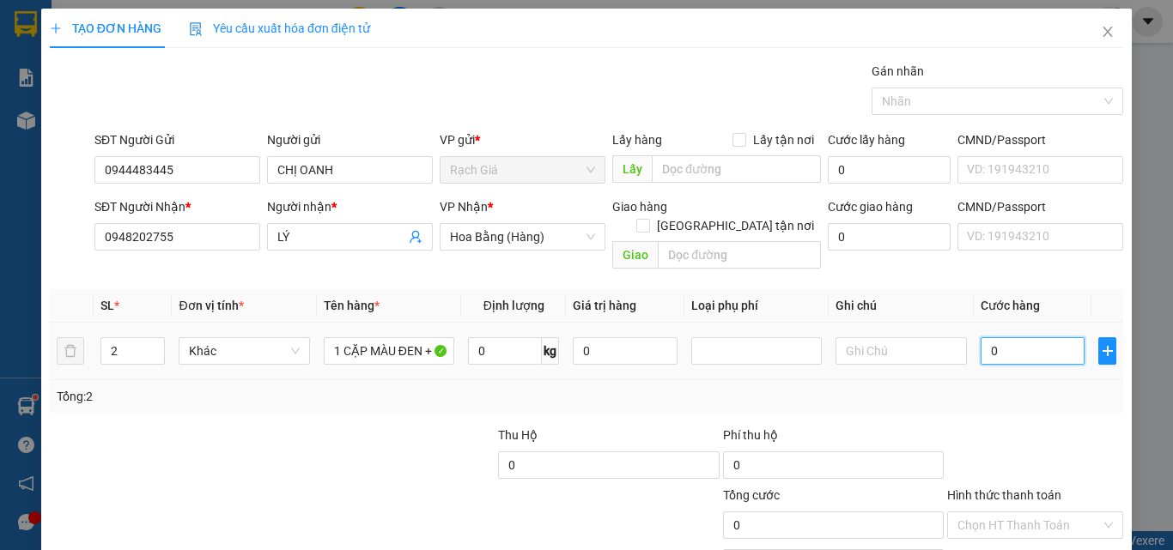
click at [1013, 337] on input "0" at bounding box center [1033, 350] width 105 height 27
type input "7"
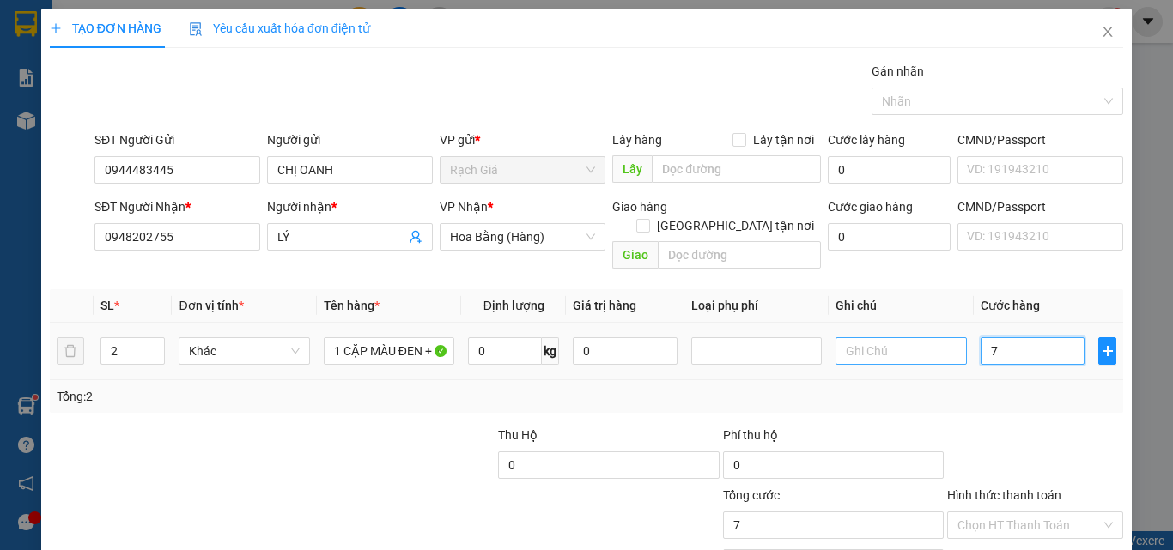
type input "70"
type input "700"
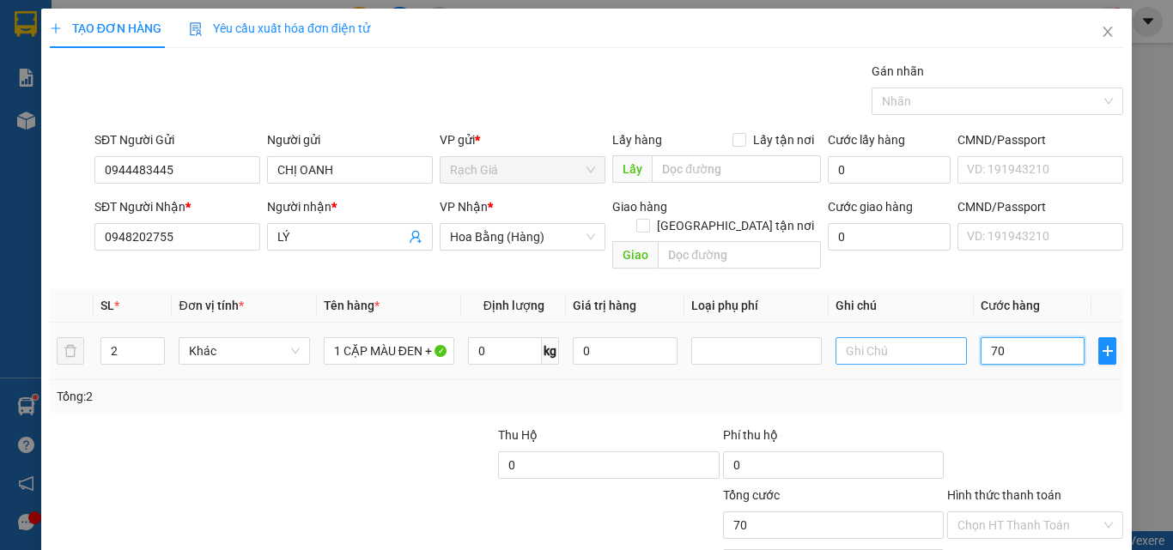
type input "700"
type input "7.000"
type input "70.000"
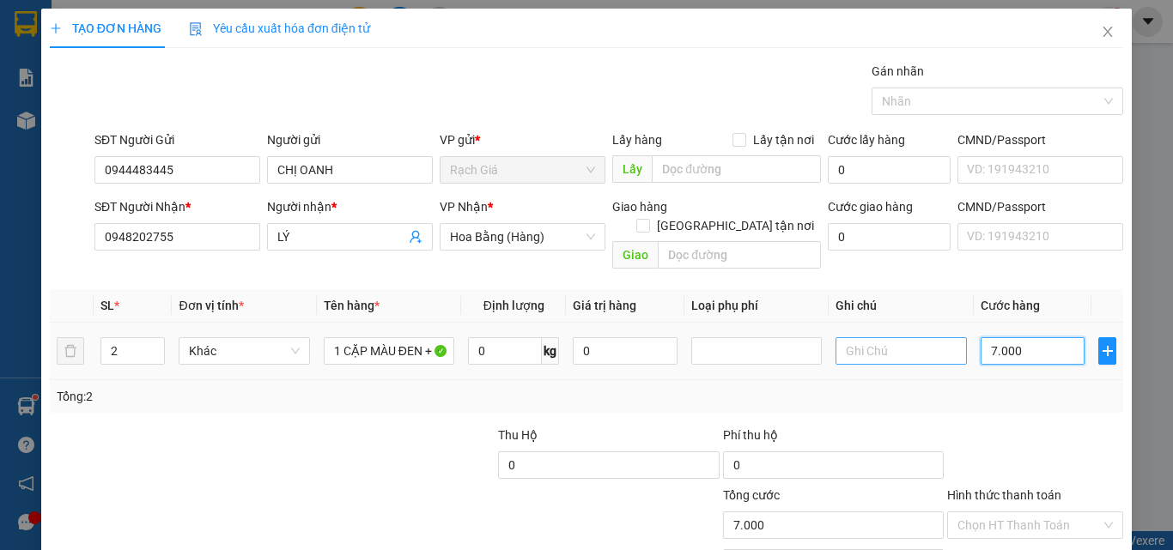
type input "70.000"
click at [901, 387] on div "Tổng: 2" at bounding box center [587, 396] width 1060 height 19
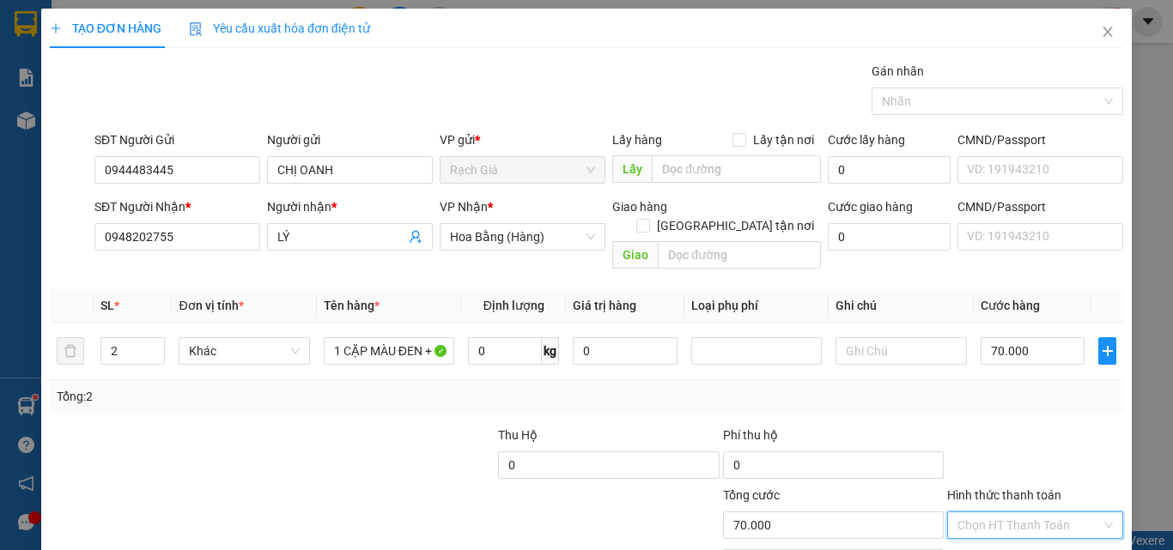
click at [1018, 513] on input "Hình thức thanh toán" at bounding box center [1028, 526] width 143 height 26
click at [980, 532] on div "Tại văn phòng" at bounding box center [1025, 541] width 154 height 19
type input "0"
click at [273, 486] on div at bounding box center [205, 516] width 314 height 60
drag, startPoint x: 1071, startPoint y: 499, endPoint x: 1045, endPoint y: 496, distance: 25.9
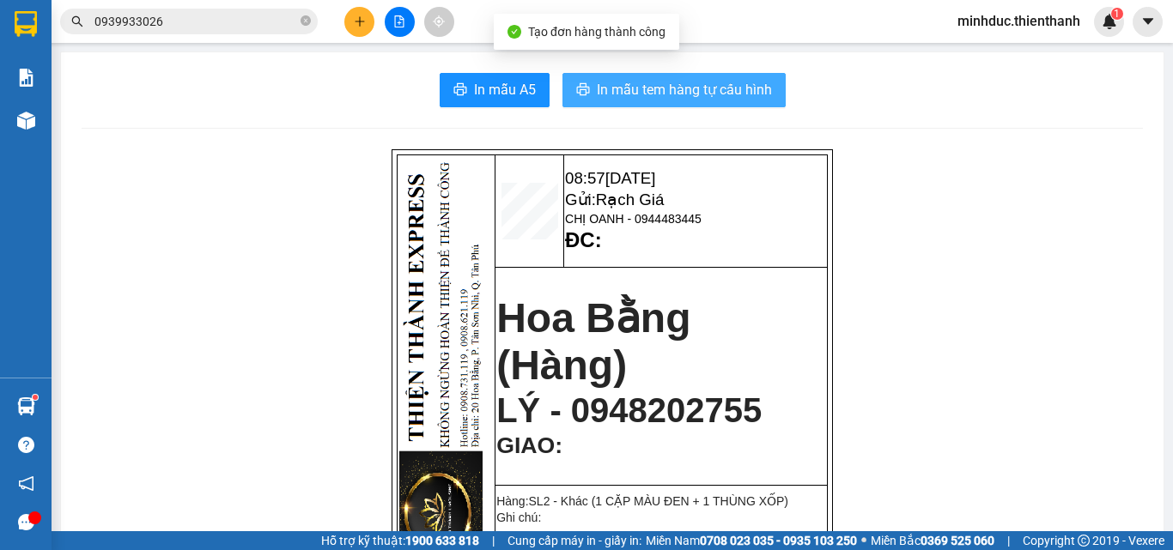
click at [641, 93] on span "In mẫu tem hàng tự cấu hình" at bounding box center [684, 89] width 175 height 21
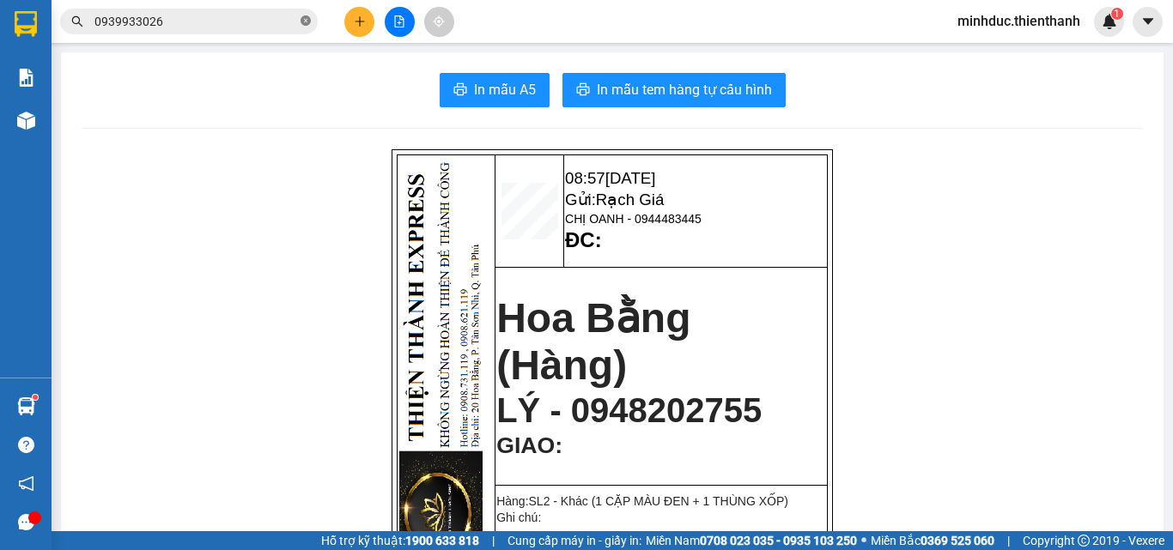
click at [305, 24] on icon "close-circle" at bounding box center [306, 20] width 10 height 10
click at [246, 31] on span at bounding box center [189, 22] width 258 height 26
click at [247, 21] on input "text" at bounding box center [195, 21] width 203 height 19
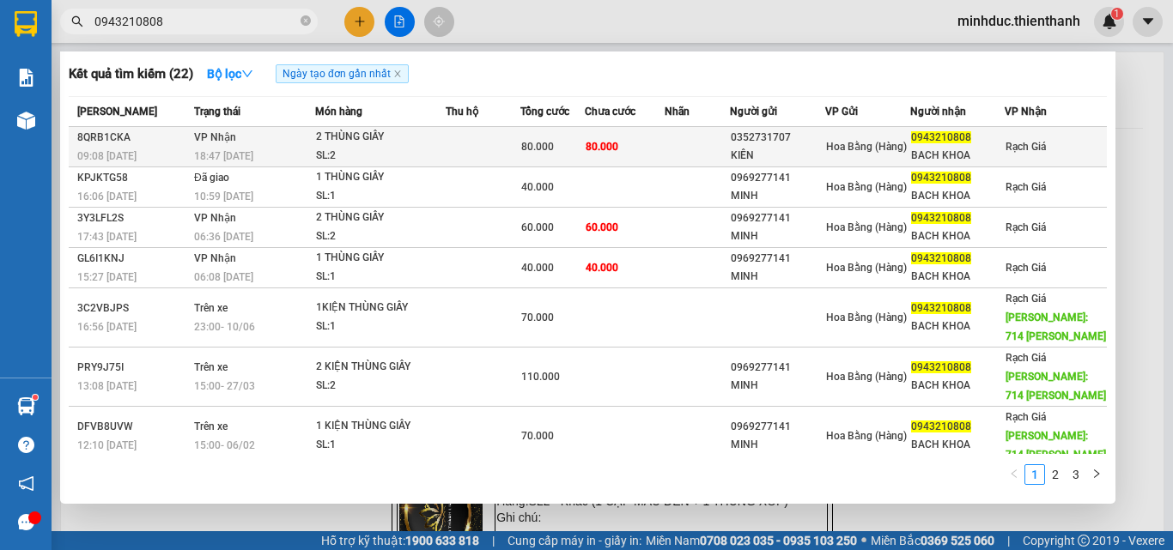
type input "0943210808"
click at [677, 151] on td at bounding box center [697, 147] width 65 height 40
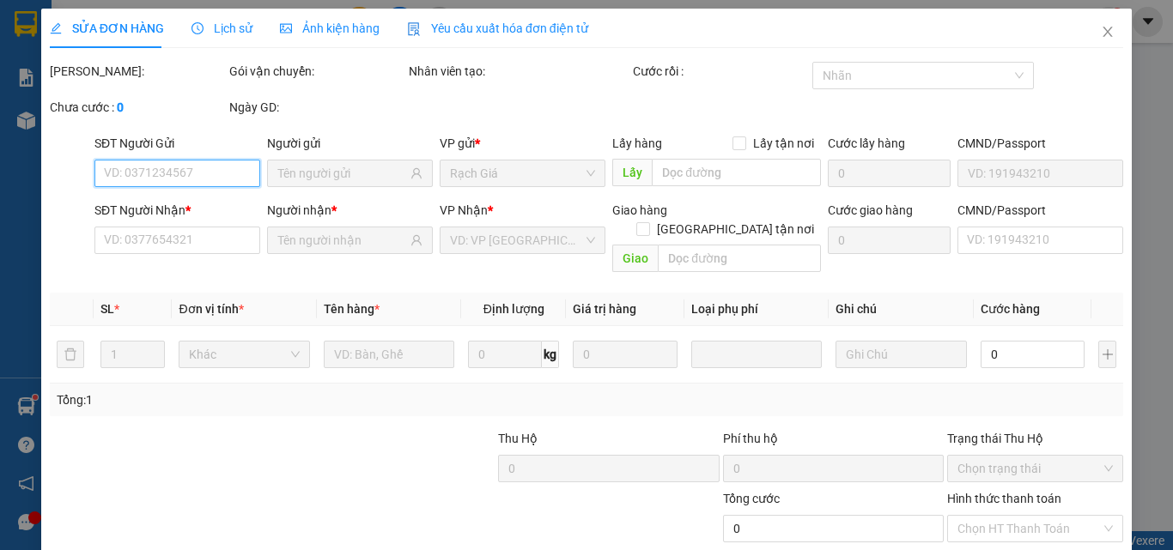
type input "0352731707"
type input "KIÊN"
type input "0943210808"
type input "BACH KHOA"
type input "80.000"
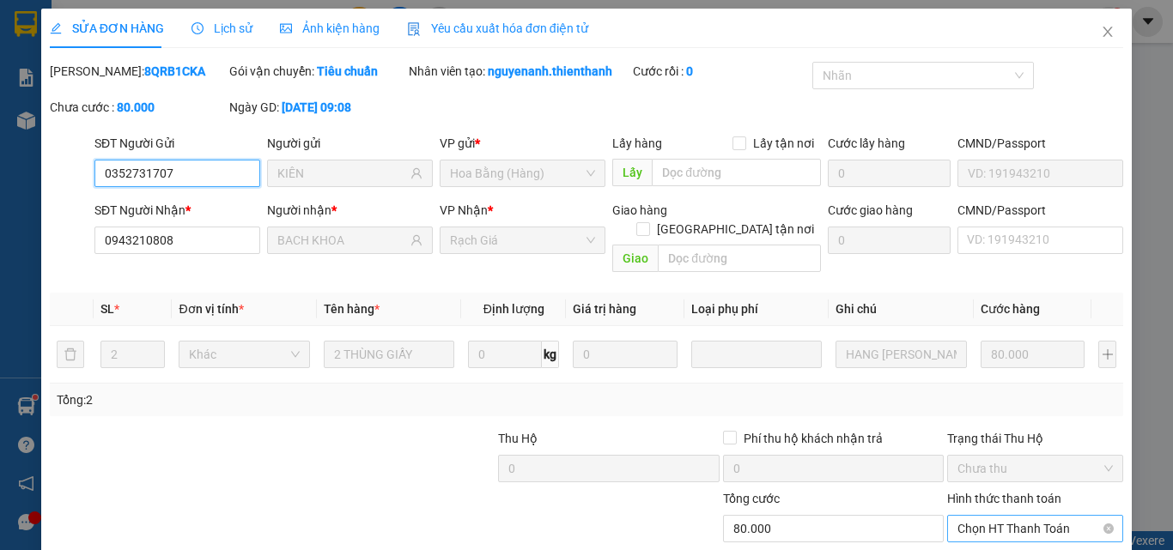
click at [1003, 516] on span "Chọn HT Thanh Toán" at bounding box center [1034, 529] width 155 height 26
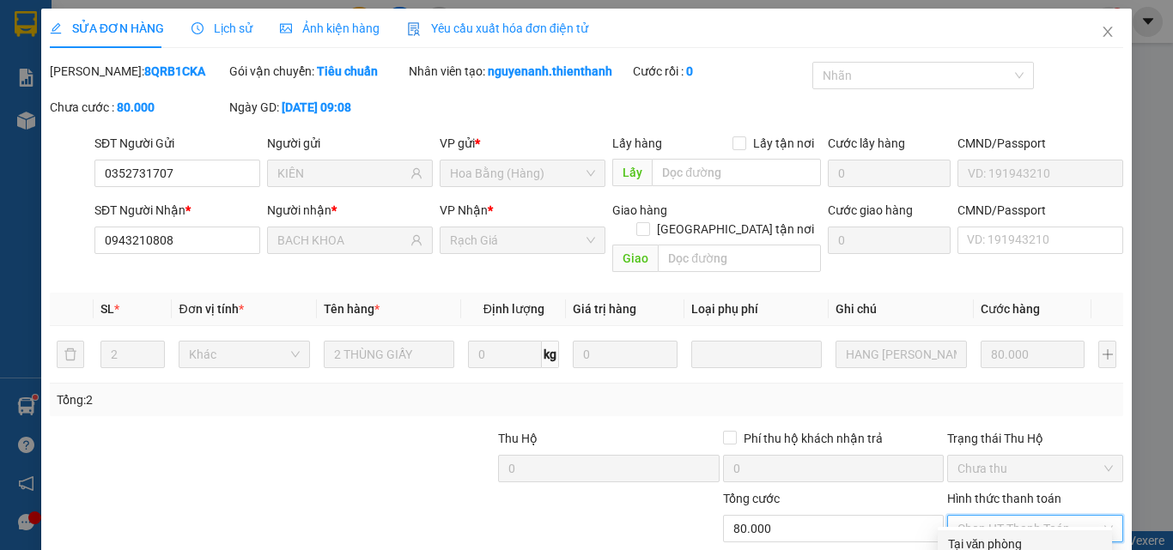
drag, startPoint x: 989, startPoint y: 402, endPoint x: 870, endPoint y: 466, distance: 135.6
click at [989, 535] on div "Tại văn phòng" at bounding box center [1025, 544] width 154 height 19
type input "0"
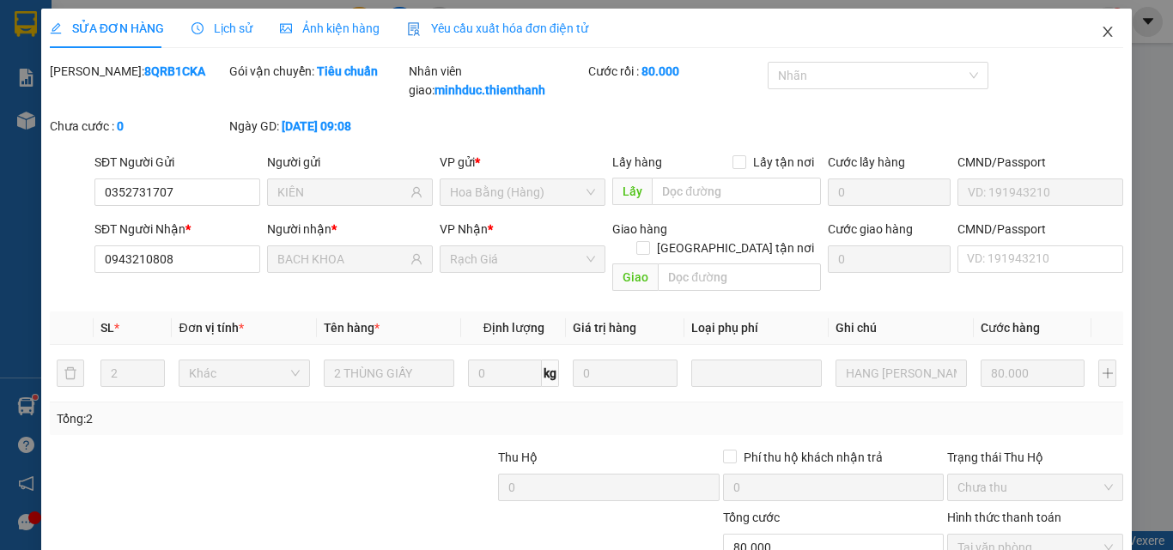
click at [1101, 29] on icon "close" at bounding box center [1108, 32] width 14 height 14
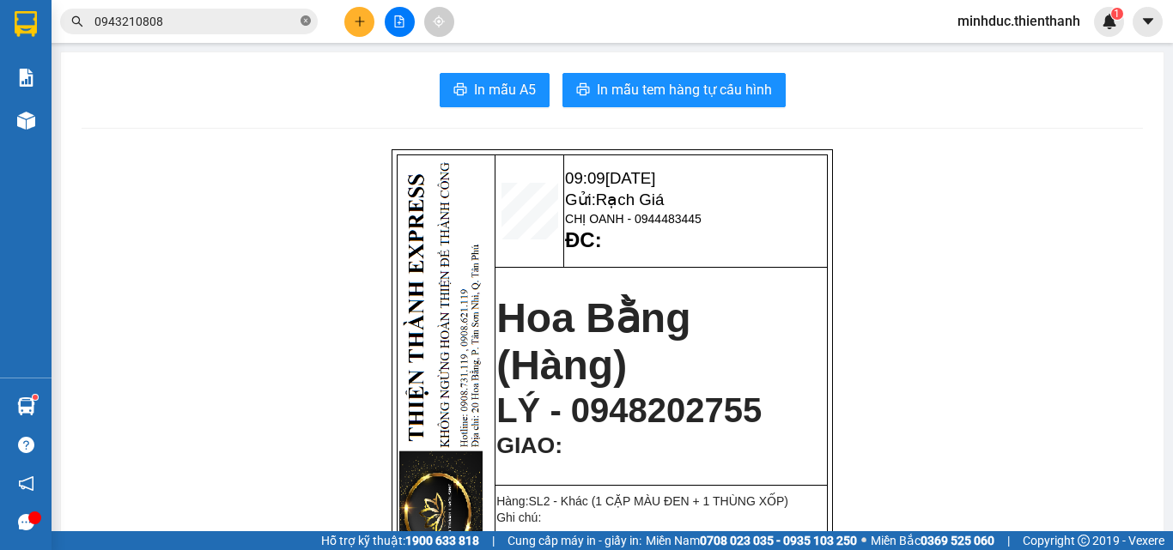
click at [307, 23] on icon "close-circle" at bounding box center [306, 20] width 10 height 10
click at [350, 19] on button at bounding box center [359, 22] width 30 height 30
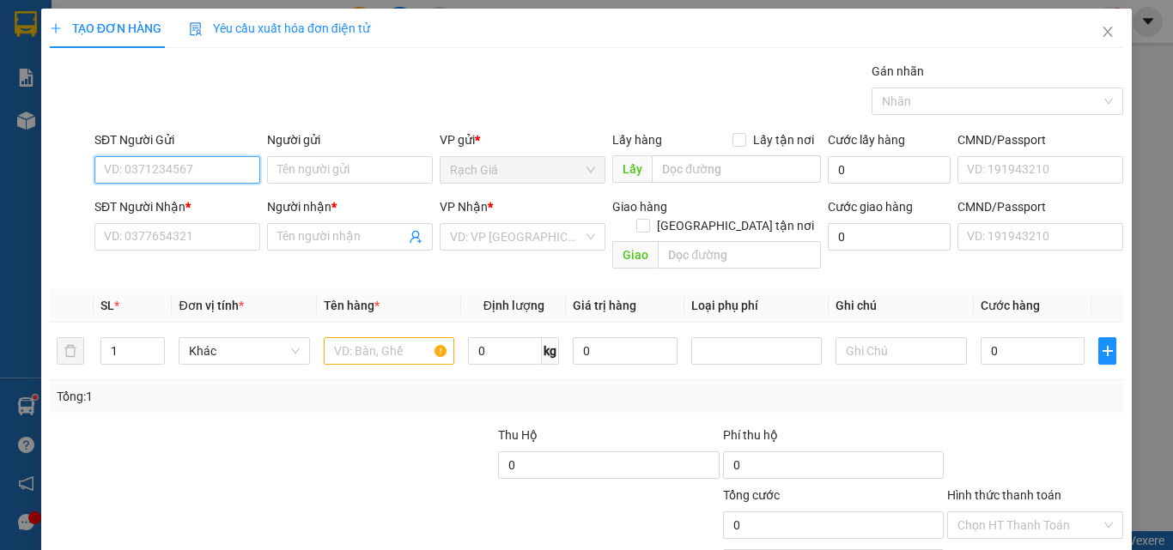
click at [224, 162] on input "SĐT Người Gửi" at bounding box center [177, 169] width 166 height 27
click at [189, 171] on input "SĐT Người Gửi" at bounding box center [177, 169] width 166 height 27
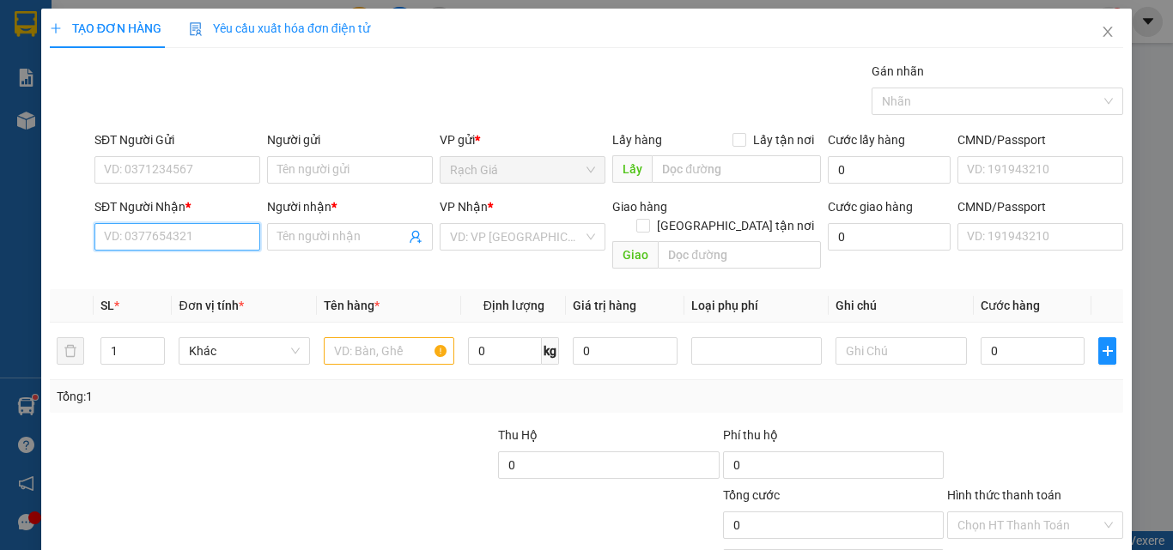
click at [190, 239] on input "SĐT Người Nhận *" at bounding box center [177, 236] width 166 height 27
type input "0000000008"
click at [195, 269] on div "0000000008 - DÂU" at bounding box center [175, 271] width 143 height 19
type input "DÂU"
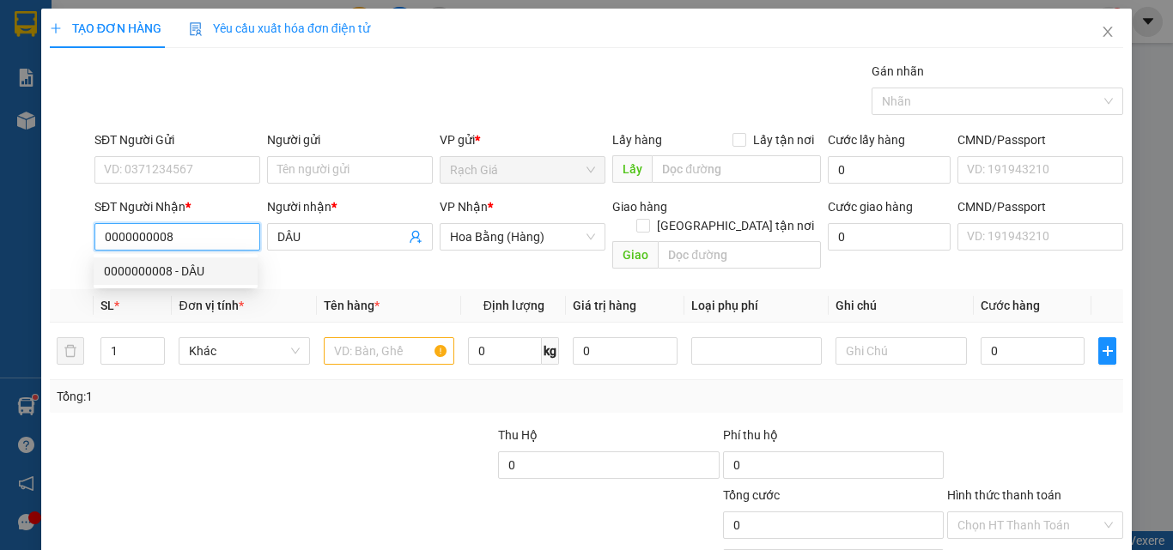
type input "100.000"
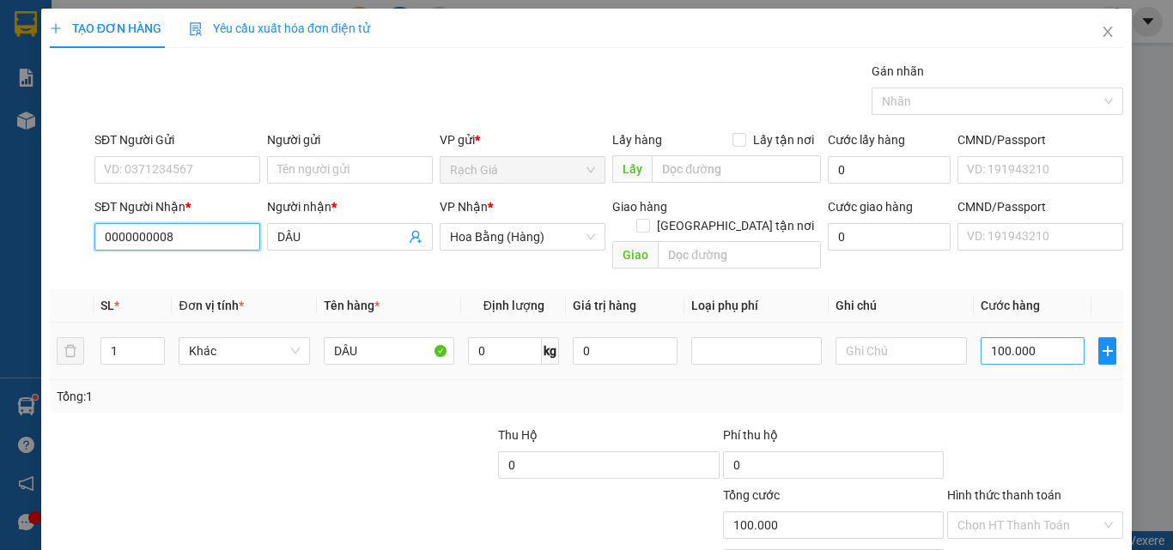
type input "0000000008"
click at [1037, 337] on input "100.000" at bounding box center [1033, 350] width 105 height 27
type input "2"
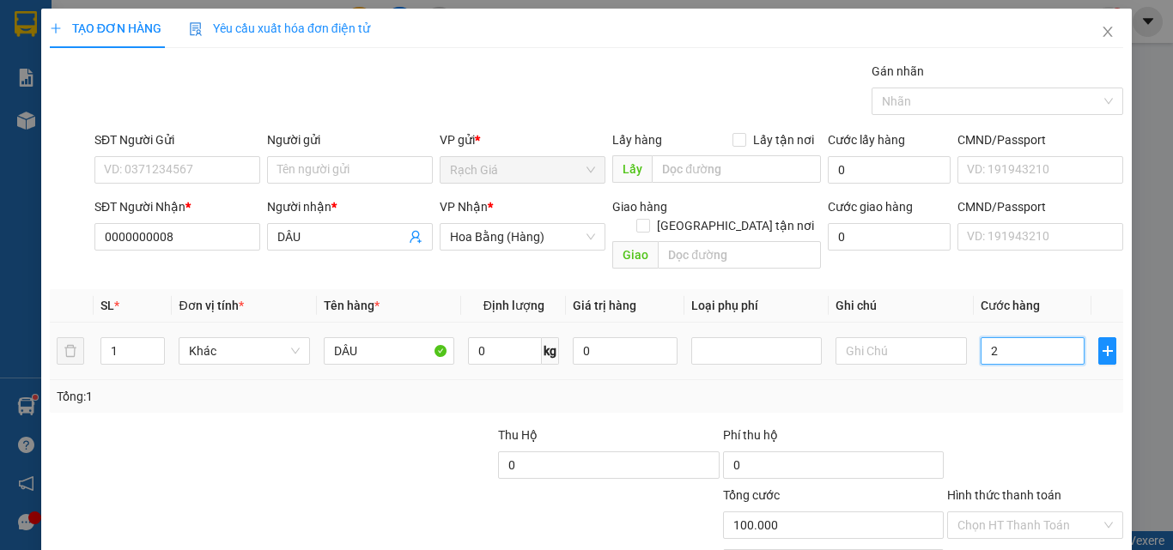
type input "2"
type input "22"
type input "220"
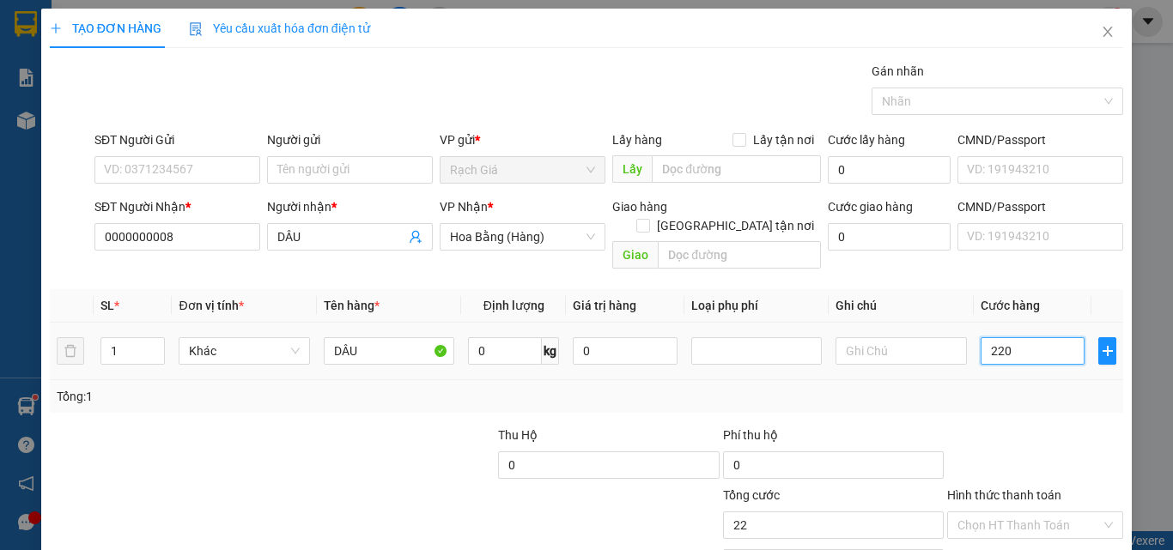
type input "220"
type input "2.200"
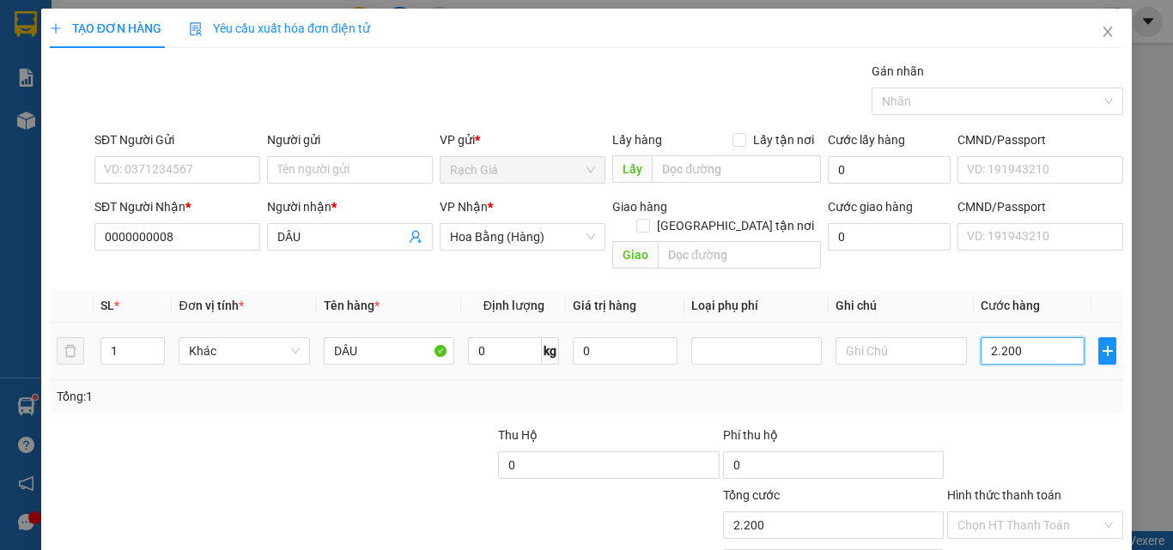
type input "22.000"
type input "220.000"
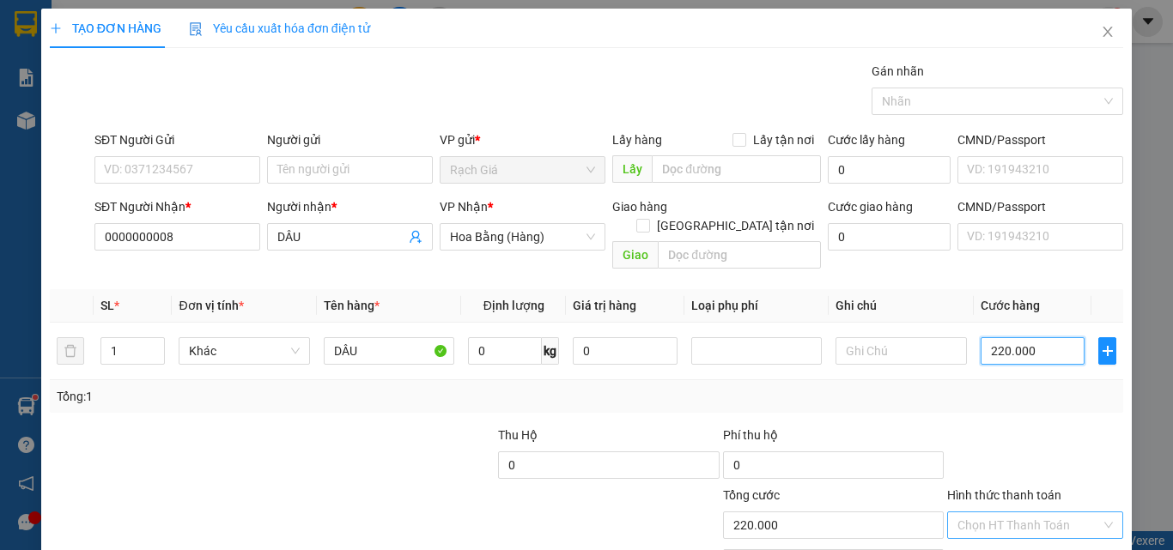
type input "220.000"
click at [1018, 513] on input "Hình thức thanh toán" at bounding box center [1028, 526] width 143 height 26
click at [994, 532] on div "Tại văn phòng" at bounding box center [1025, 541] width 154 height 19
type input "0"
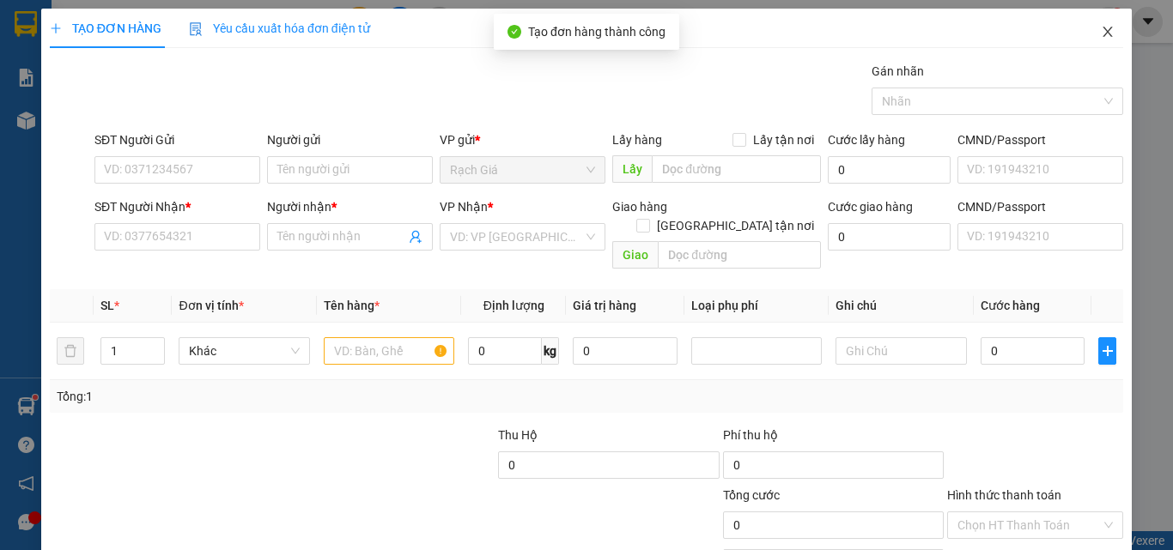
click at [1101, 33] on icon "close" at bounding box center [1108, 32] width 14 height 14
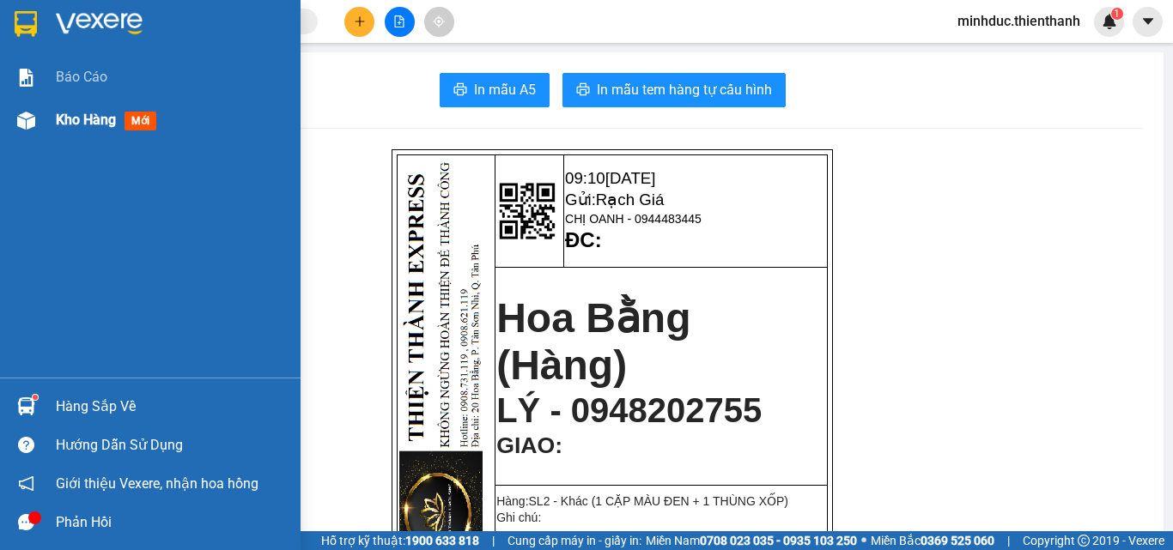
click at [67, 126] on span "Kho hàng" at bounding box center [86, 120] width 60 height 16
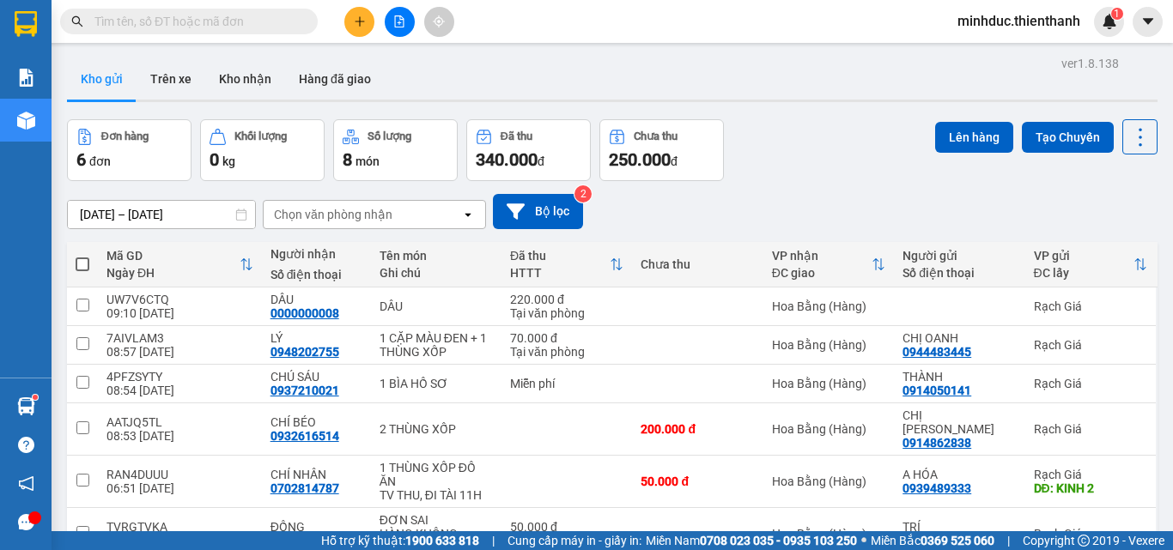
click at [86, 263] on span at bounding box center [83, 265] width 14 height 14
click at [82, 256] on input "checkbox" at bounding box center [82, 256] width 0 height 0
checkbox input "true"
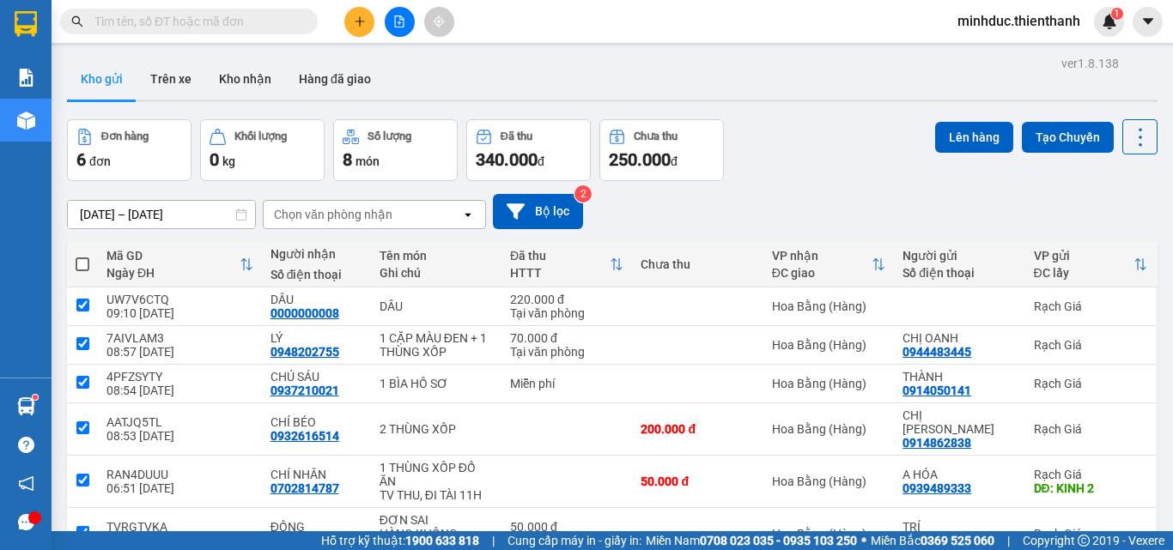
checkbox input "true"
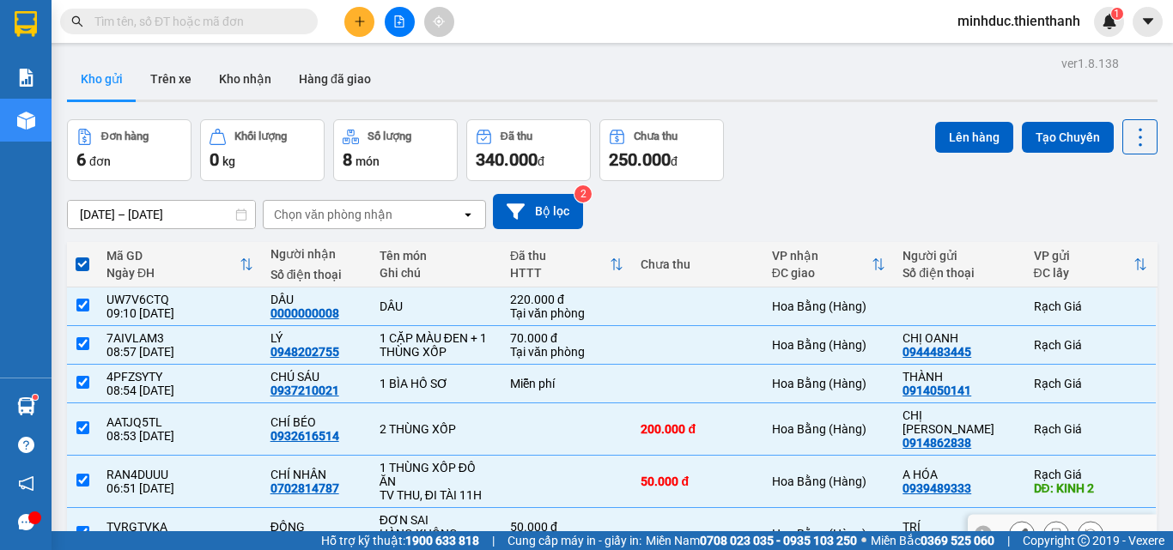
click at [90, 508] on td at bounding box center [82, 534] width 31 height 52
checkbox input "false"
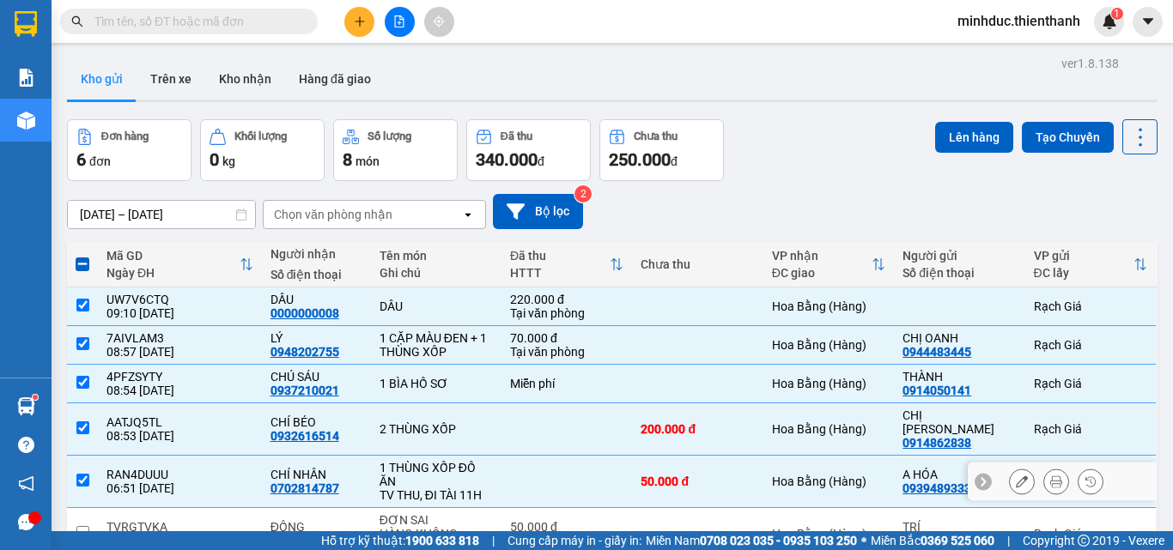
click at [69, 456] on td at bounding box center [82, 482] width 31 height 52
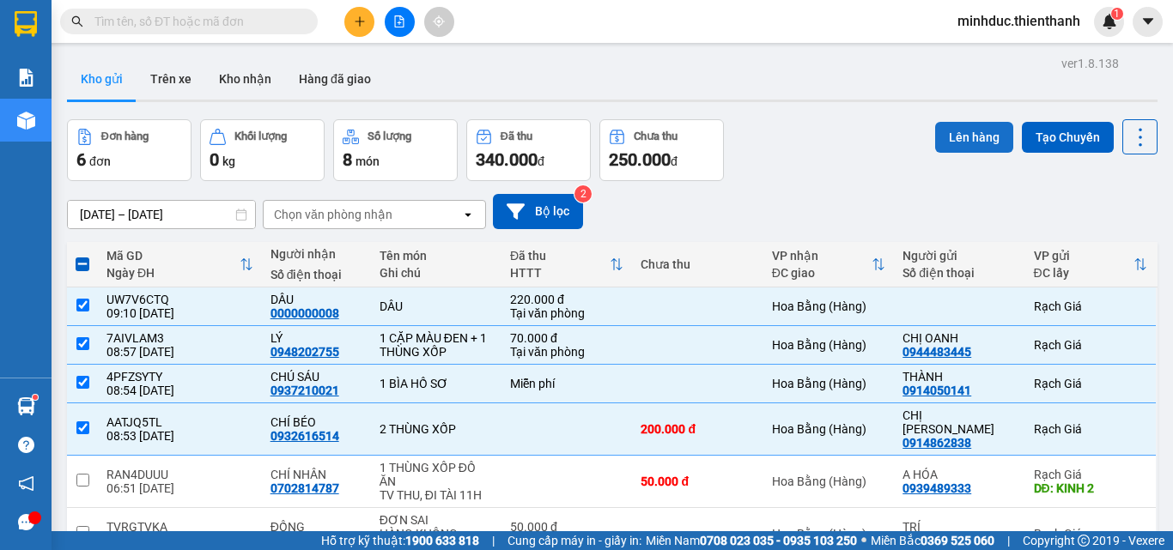
click at [964, 147] on button "Lên hàng" at bounding box center [974, 137] width 78 height 31
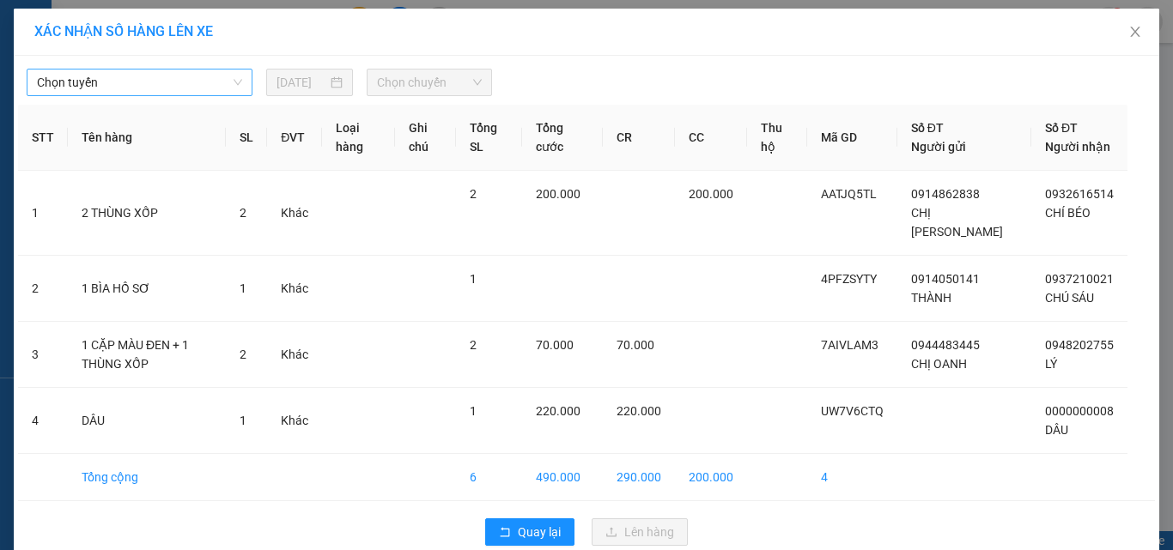
click at [152, 81] on span "Chọn tuyến" at bounding box center [139, 83] width 205 height 26
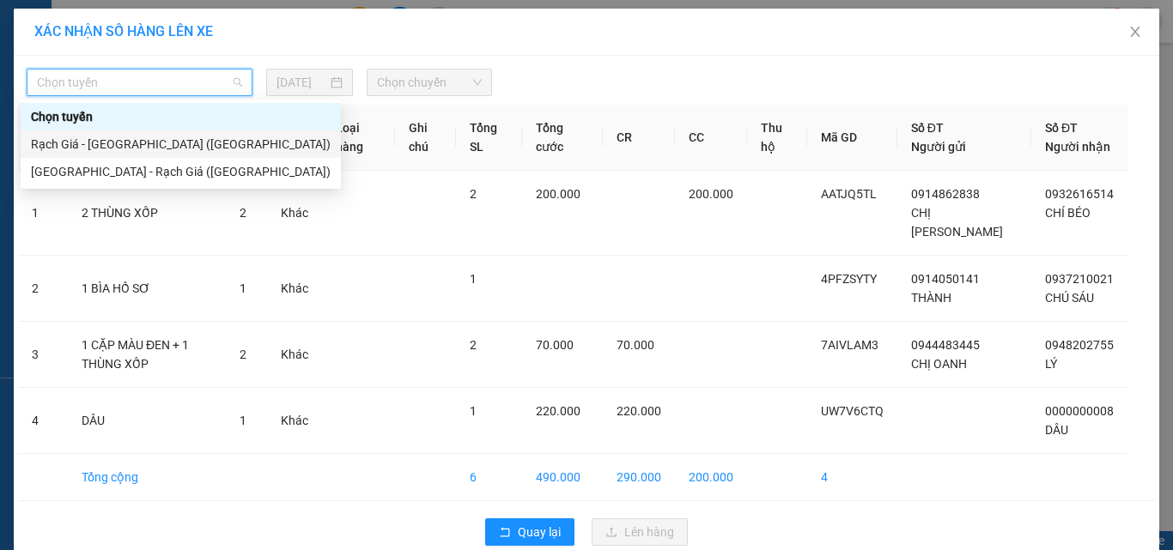
click at [123, 143] on div "Rạch Giá - Sài Gòn (Hàng Hoá)" at bounding box center [181, 144] width 300 height 19
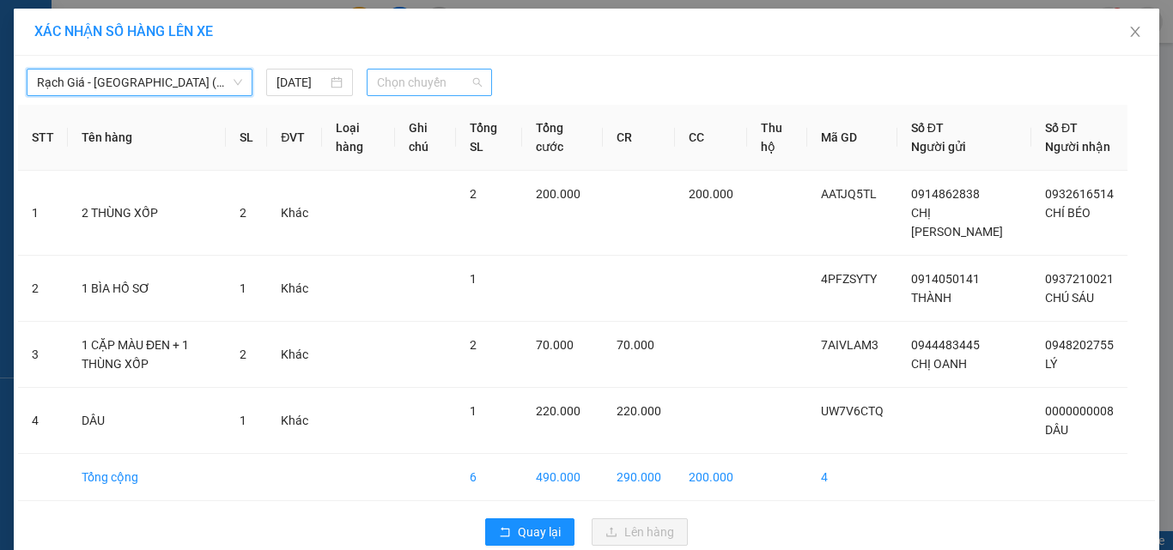
click at [399, 82] on span "Chọn chuyến" at bounding box center [430, 83] width 106 height 26
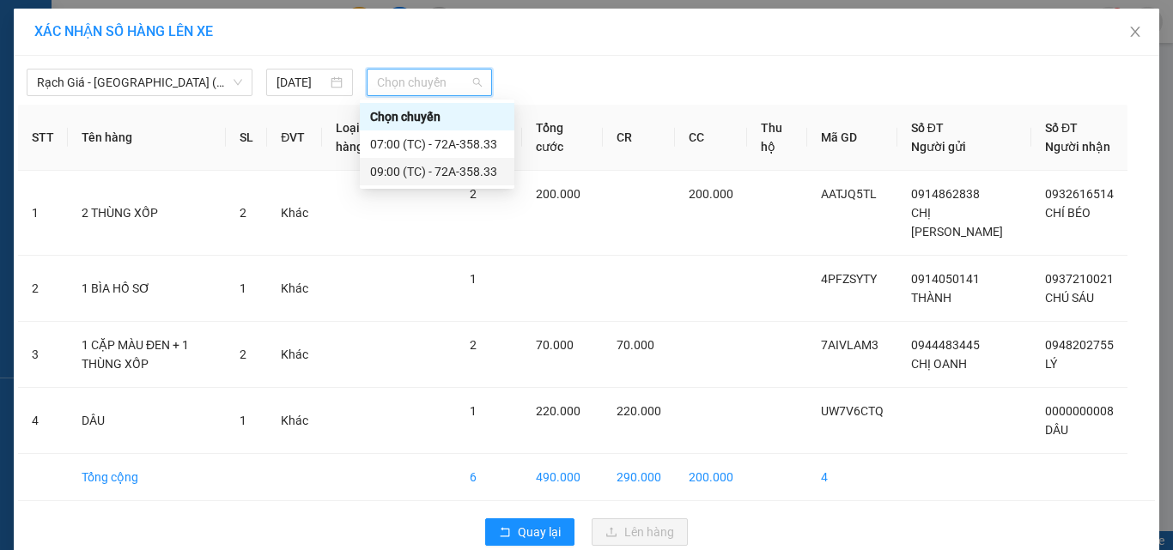
click at [418, 168] on div "09:00 (TC) - 72A-358.33" at bounding box center [437, 171] width 134 height 19
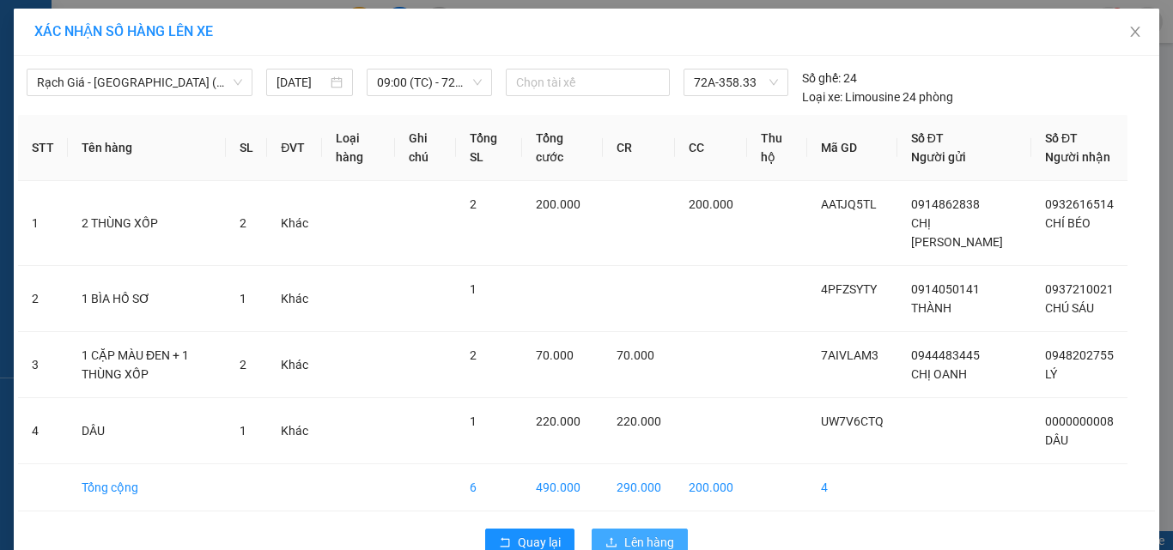
click at [634, 533] on span "Lên hàng" at bounding box center [649, 542] width 50 height 19
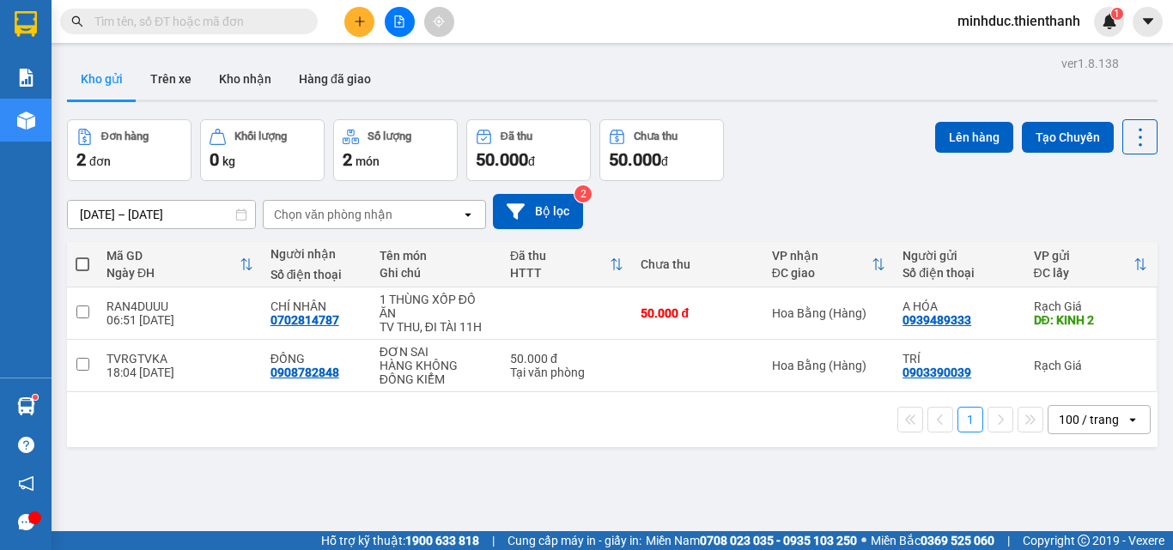
click at [403, 27] on button at bounding box center [400, 22] width 30 height 30
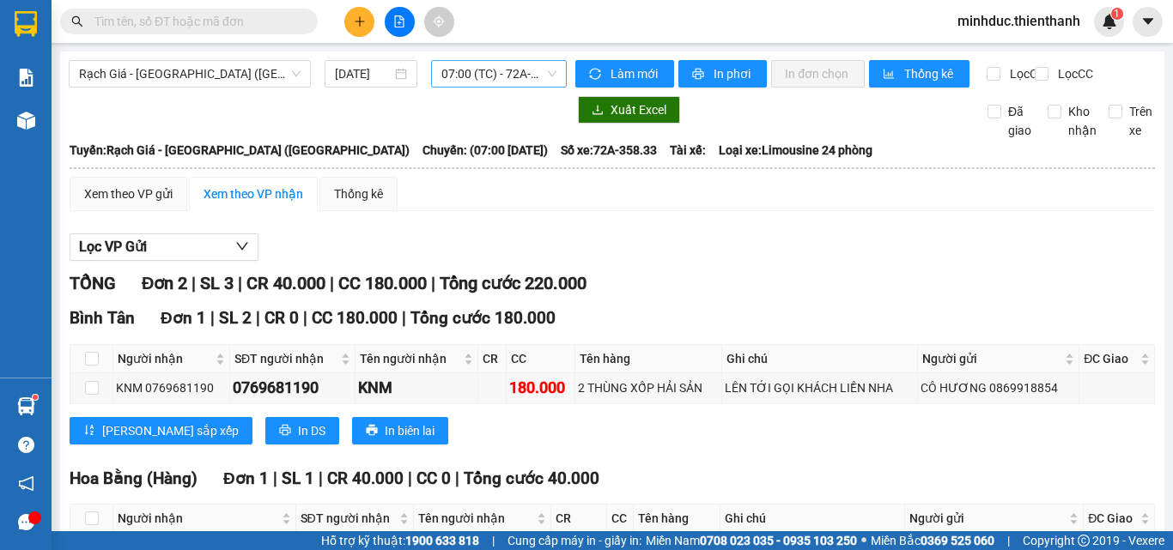
click at [476, 74] on span "07:00 (TC) - 72A-358.33" at bounding box center [498, 74] width 115 height 26
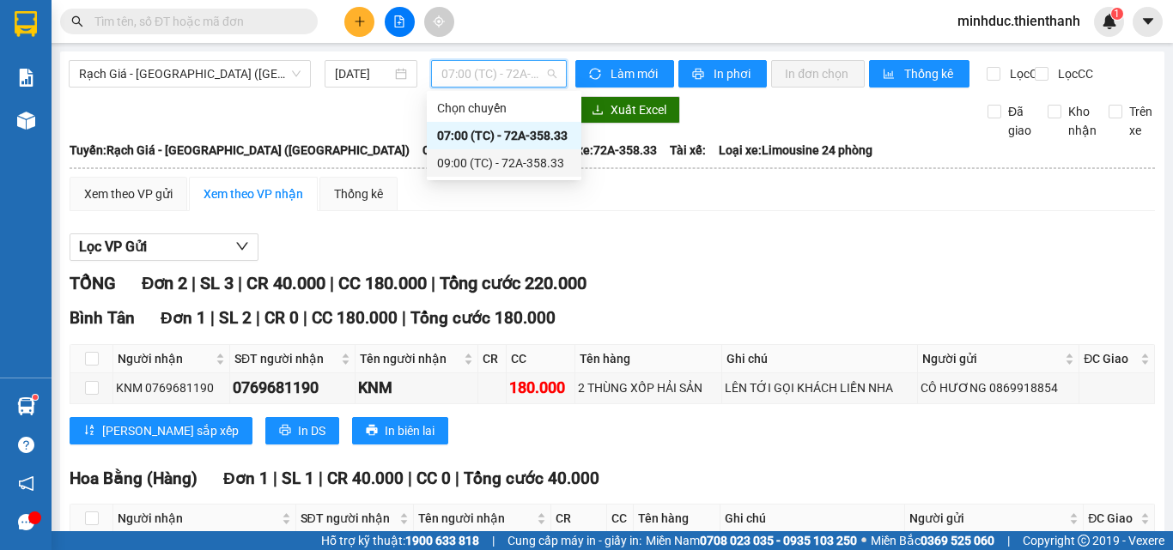
click at [486, 164] on div "09:00 (TC) - 72A-358.33" at bounding box center [504, 163] width 134 height 19
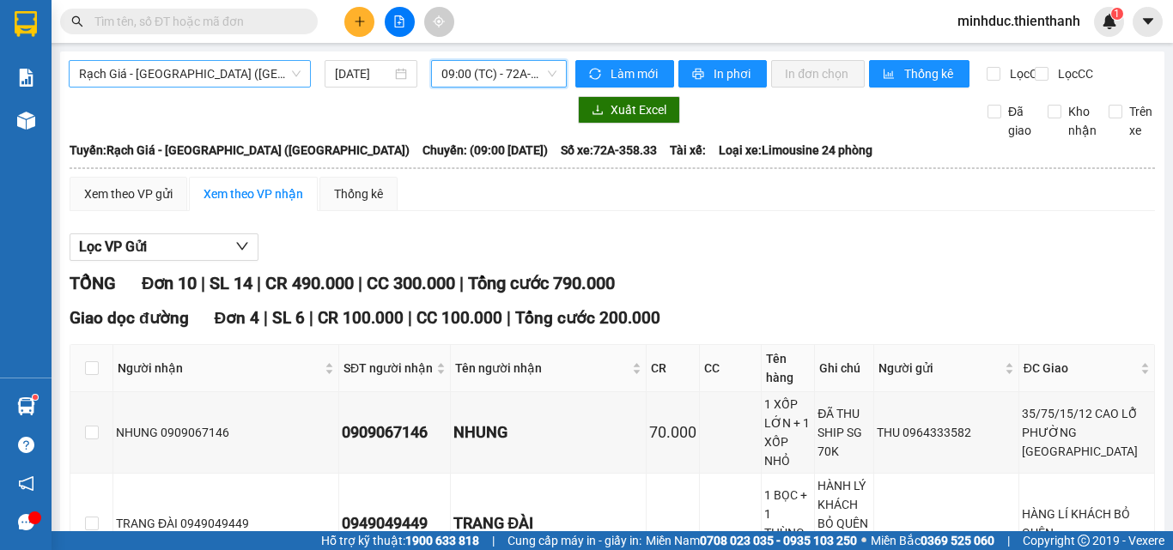
click at [145, 69] on span "Rạch Giá - Sài Gòn (Hàng Hoá)" at bounding box center [190, 74] width 222 height 26
click at [213, 77] on span "Rạch Giá - Sài Gòn (Hàng Hoá)" at bounding box center [190, 74] width 222 height 26
click at [175, 74] on span "Rạch Giá - Sài Gòn (Hàng Hoá)" at bounding box center [190, 74] width 222 height 26
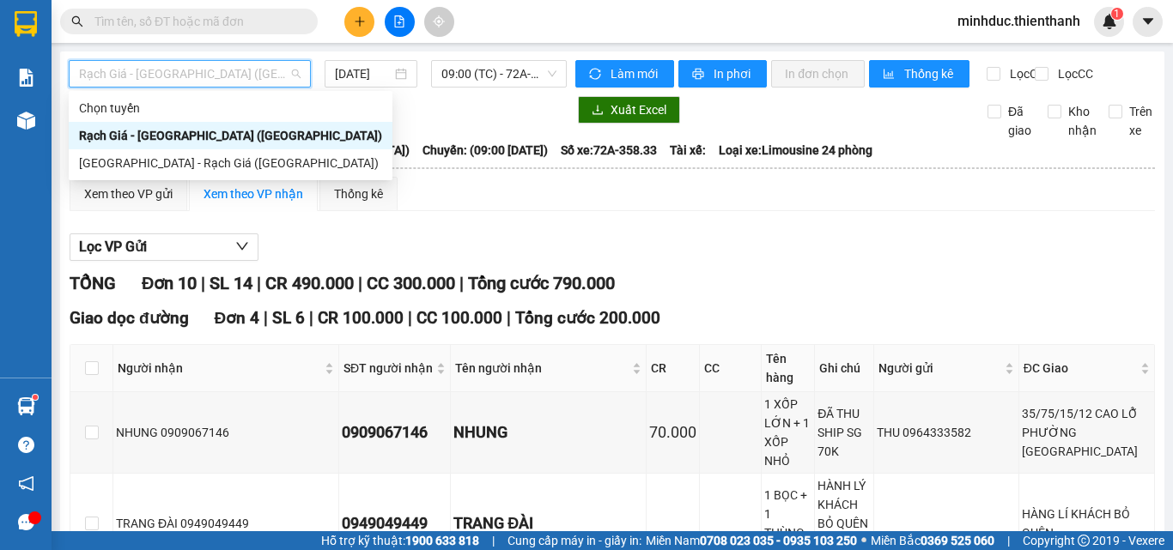
click at [156, 133] on div "Rạch Giá - Sài Gòn (Hàng Hoá)" at bounding box center [230, 135] width 303 height 19
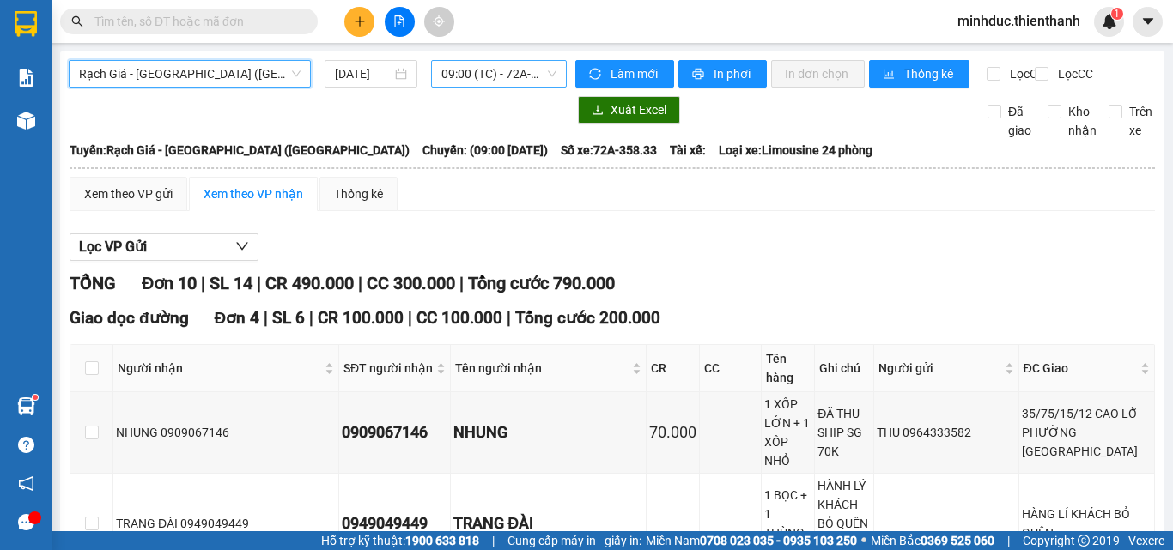
click at [473, 79] on span "09:00 (TC) - 72A-358.33" at bounding box center [498, 74] width 115 height 26
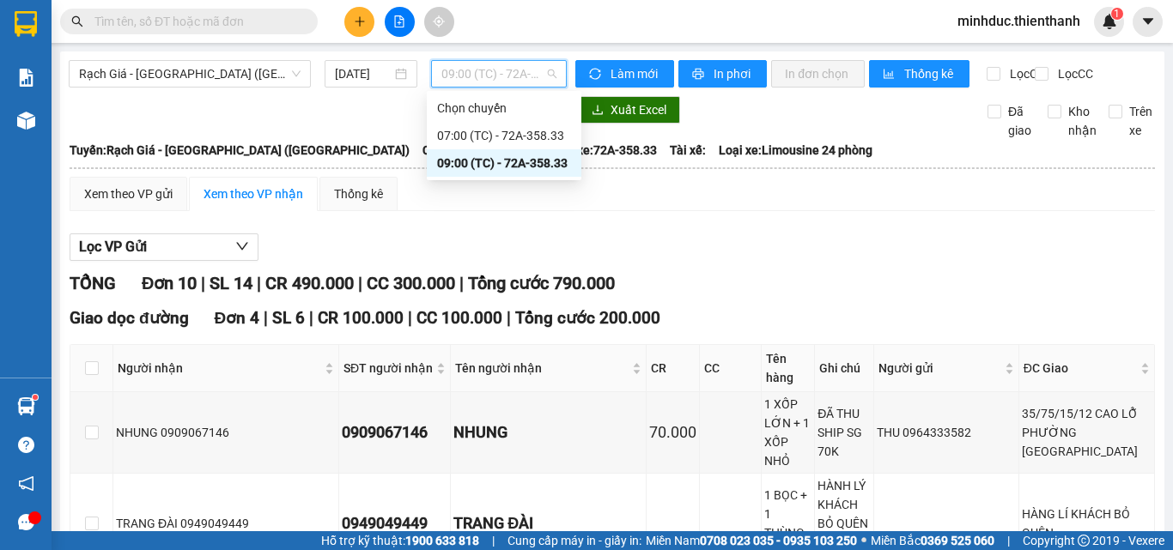
click at [522, 160] on div "09:00 (TC) - 72A-358.33" at bounding box center [504, 163] width 134 height 19
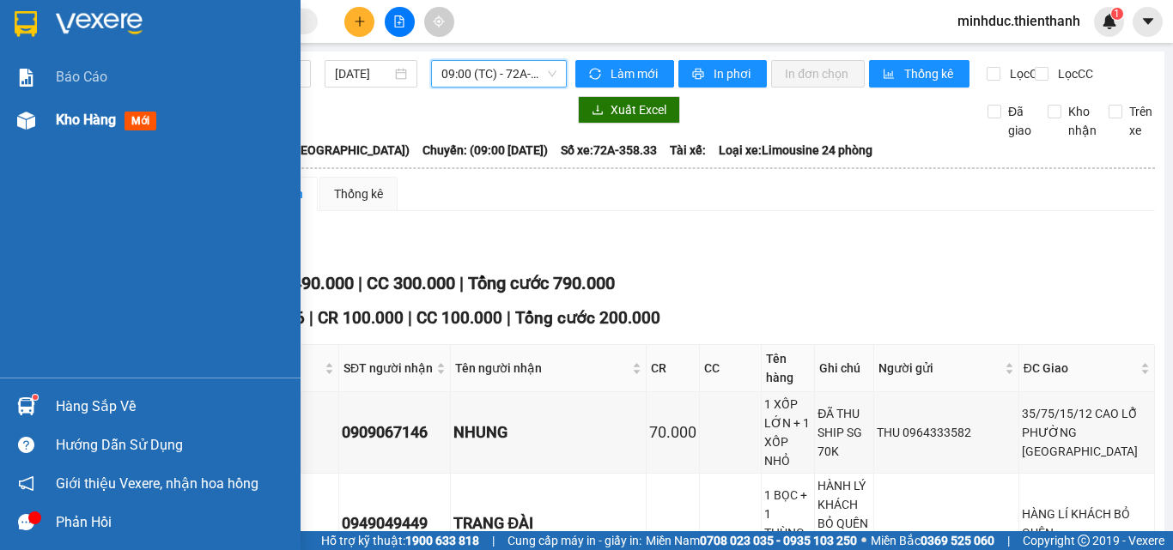
drag, startPoint x: 90, startPoint y: 122, endPoint x: 124, endPoint y: 138, distance: 37.3
click at [91, 122] on span "Kho hàng" at bounding box center [86, 120] width 60 height 16
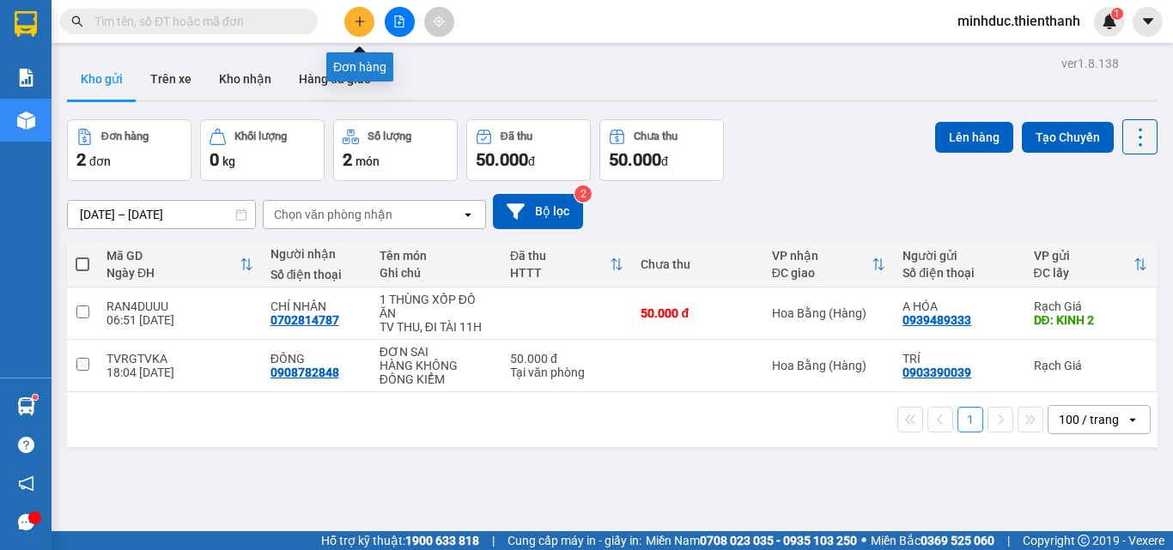
click at [360, 21] on icon "plus" at bounding box center [359, 20] width 1 height 9
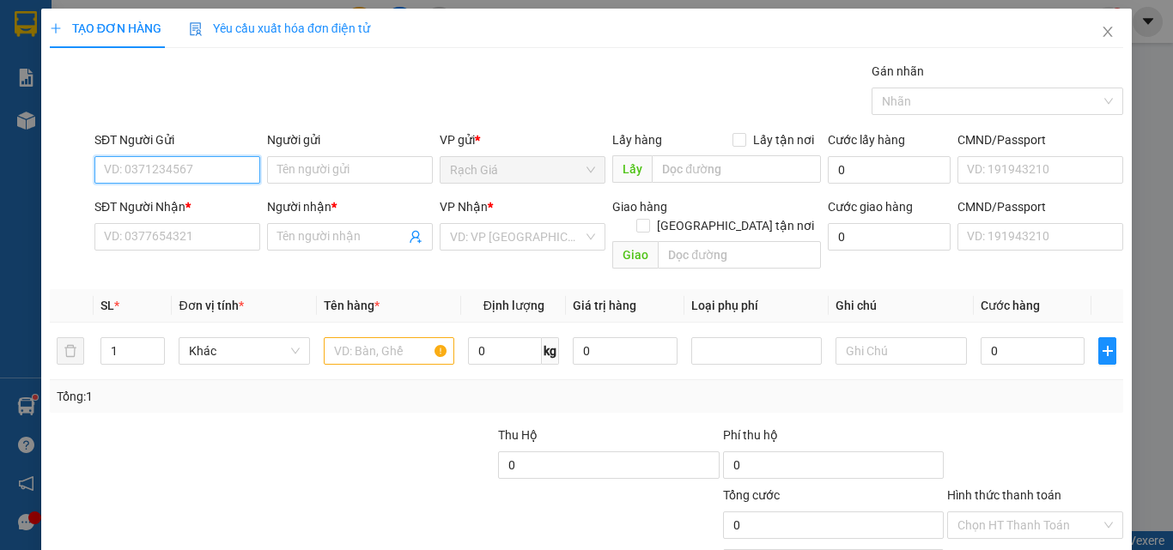
click at [175, 173] on input "SĐT Người Gửi" at bounding box center [177, 169] width 166 height 27
paste input "0903757498"
type input "0903757498"
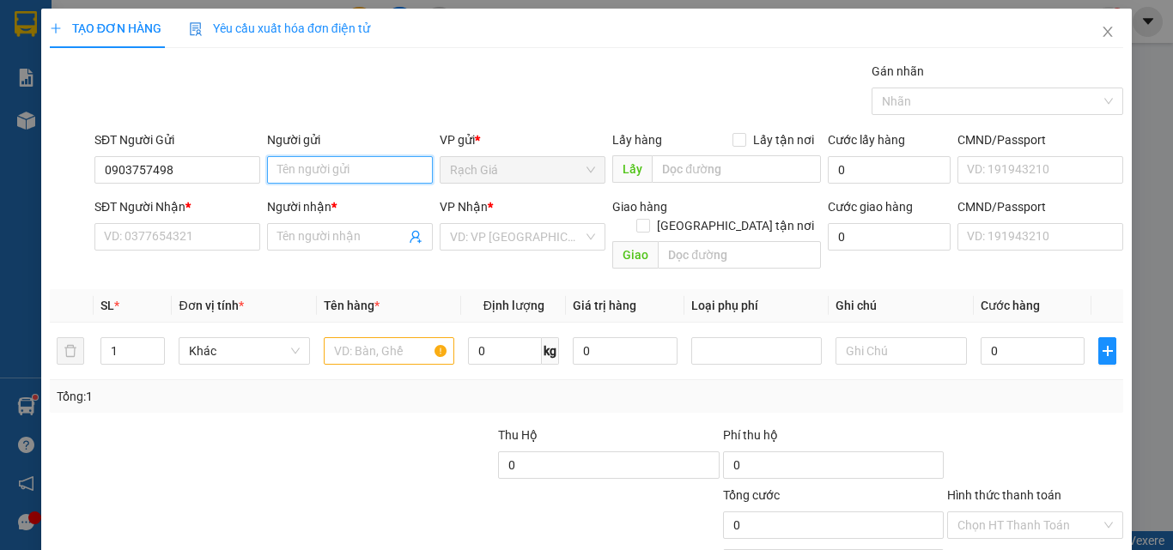
click at [321, 166] on input "Người gửi" at bounding box center [350, 169] width 166 height 27
type input "NHU"
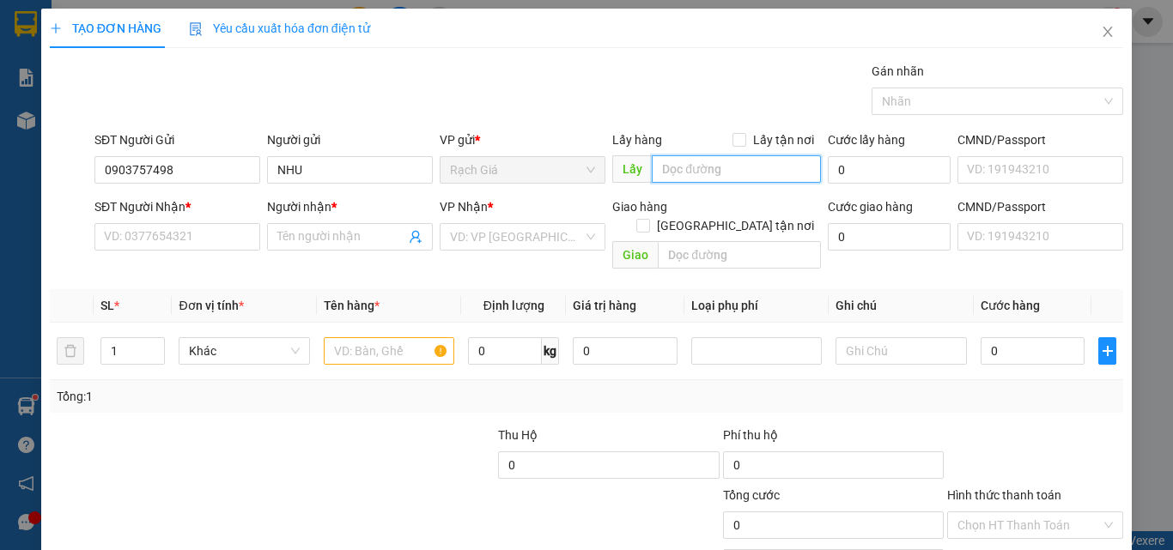
click at [677, 174] on input "text" at bounding box center [736, 168] width 169 height 27
type input "KINH 6"
click at [198, 258] on div "Transit Pickup Surcharge Ids Transit Deliver Surcharge Ids Transit Deliver Surc…" at bounding box center [586, 368] width 1073 height 612
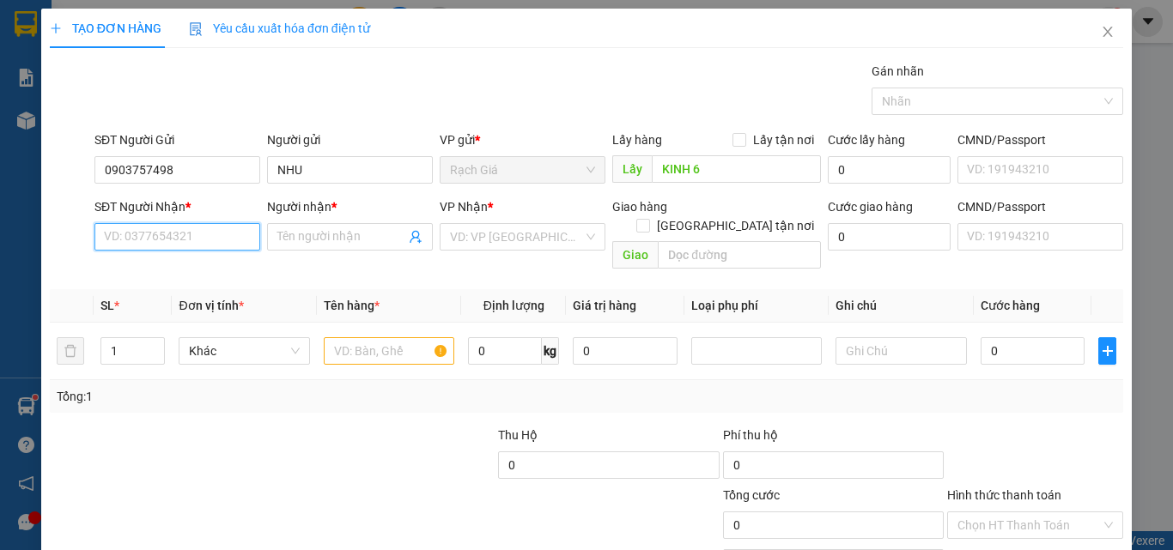
click at [198, 241] on input "SĐT Người Nhận *" at bounding box center [177, 236] width 166 height 27
paste input "038 5488520"
click at [301, 238] on input "Người nhận *" at bounding box center [341, 237] width 128 height 19
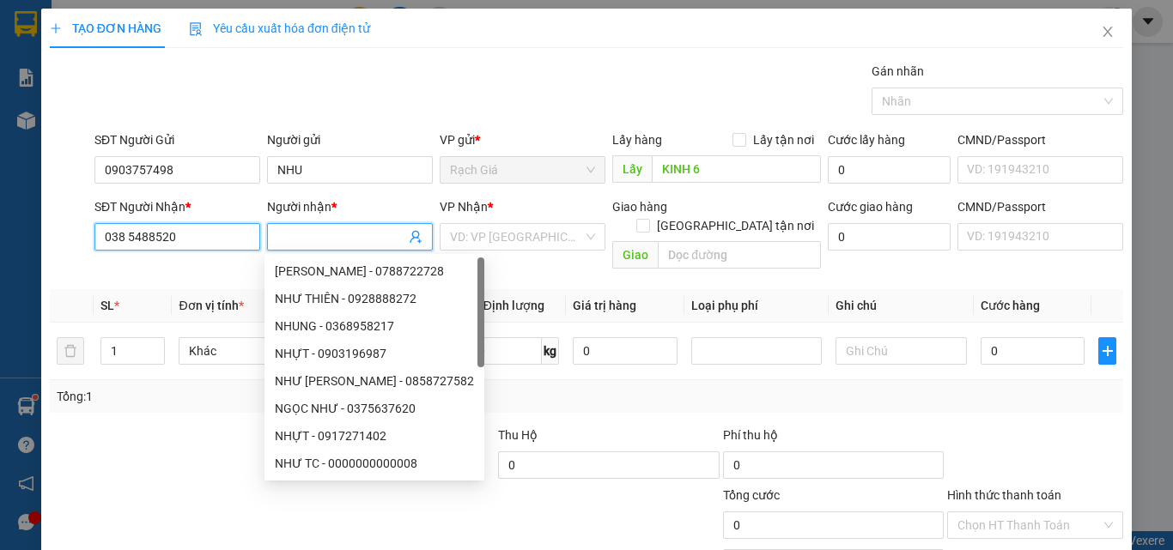
click at [127, 230] on input "038 5488520" at bounding box center [177, 236] width 166 height 27
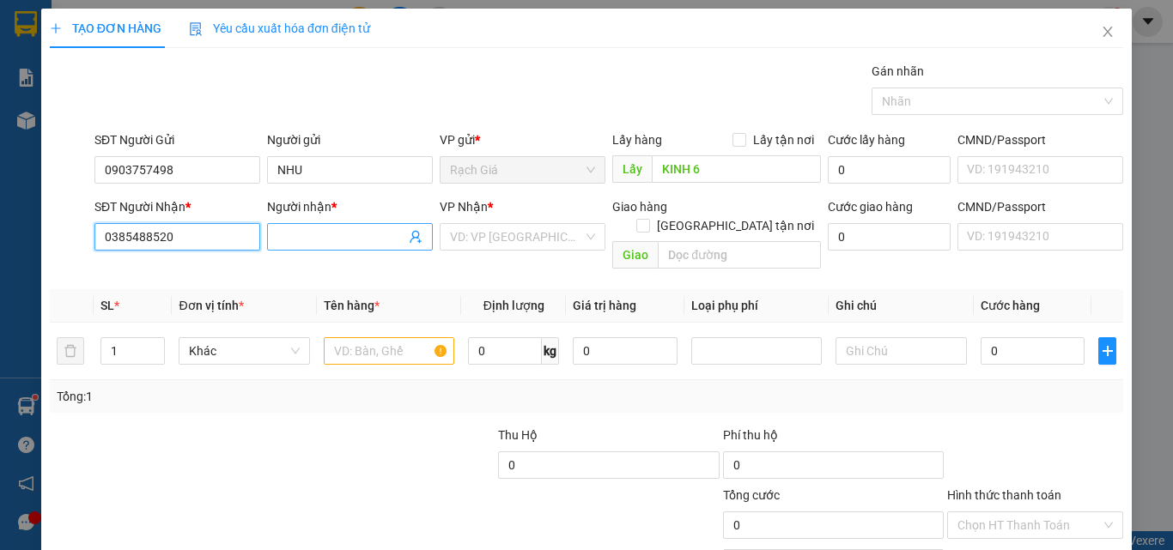
type input "0385488520"
click at [313, 237] on input "Người nhận *" at bounding box center [341, 237] width 128 height 19
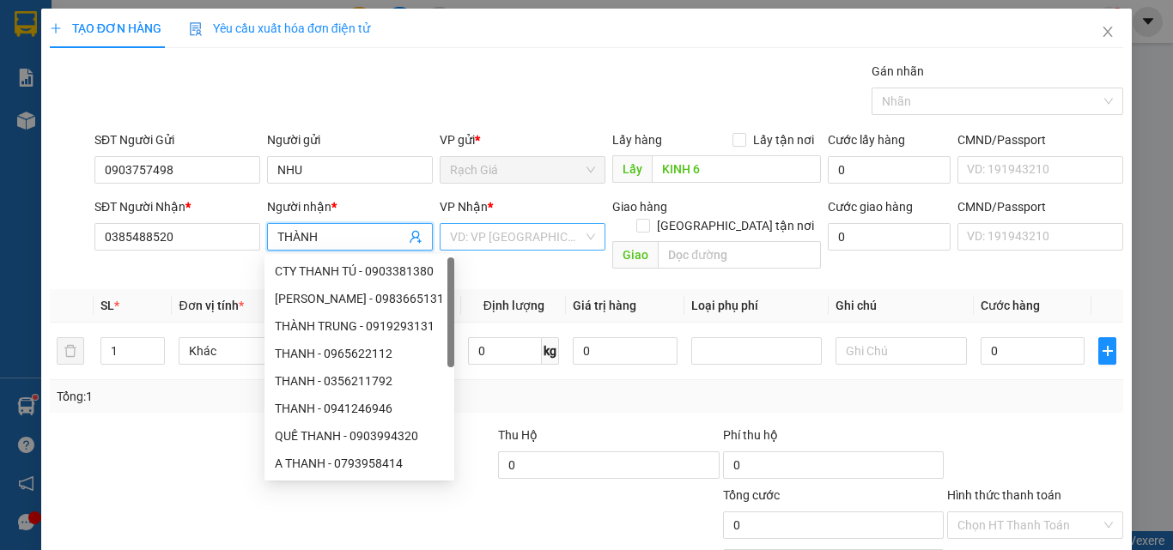
type input "THÀNH"
click at [545, 234] on input "search" at bounding box center [516, 237] width 133 height 26
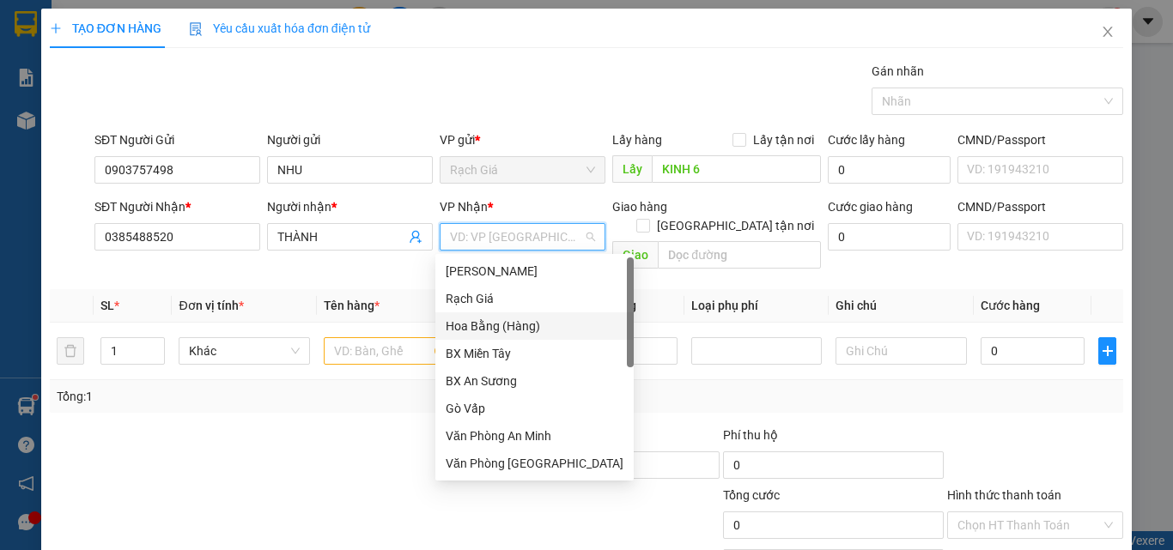
click at [500, 329] on div "Hoa Bằng (Hàng)" at bounding box center [535, 326] width 178 height 19
click at [389, 337] on input "text" at bounding box center [389, 350] width 131 height 27
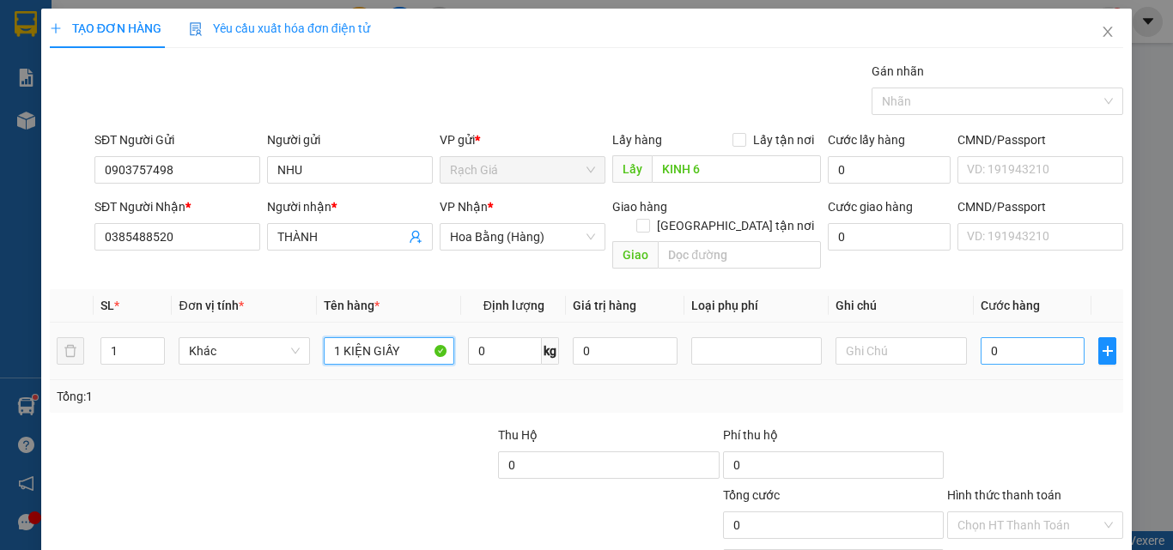
type input "1 KIỆN GIẤY"
click at [1036, 337] on input "0" at bounding box center [1033, 350] width 105 height 27
type input "4"
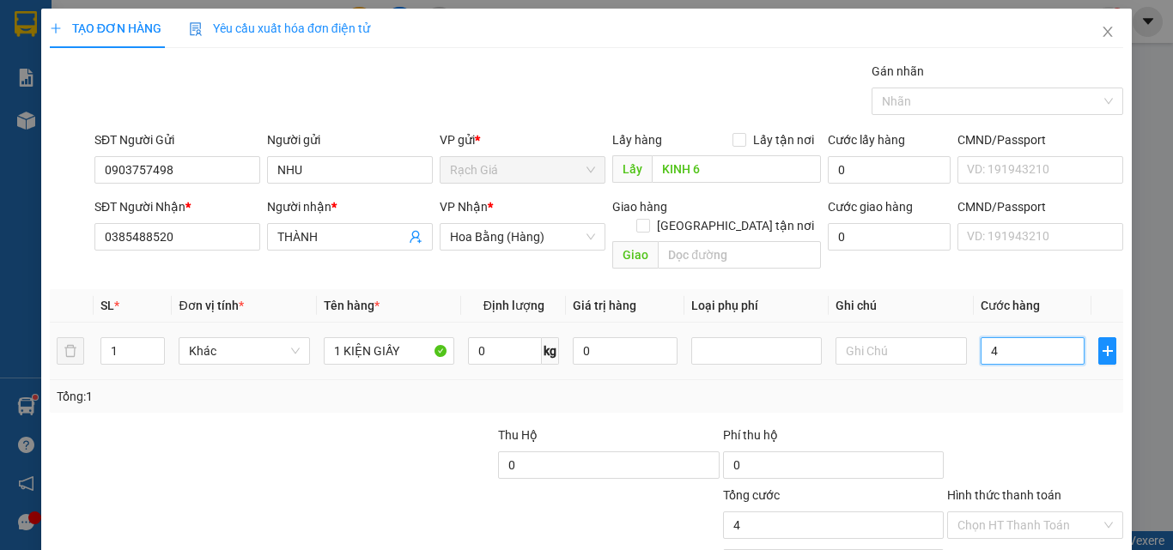
type input "40"
type input "400"
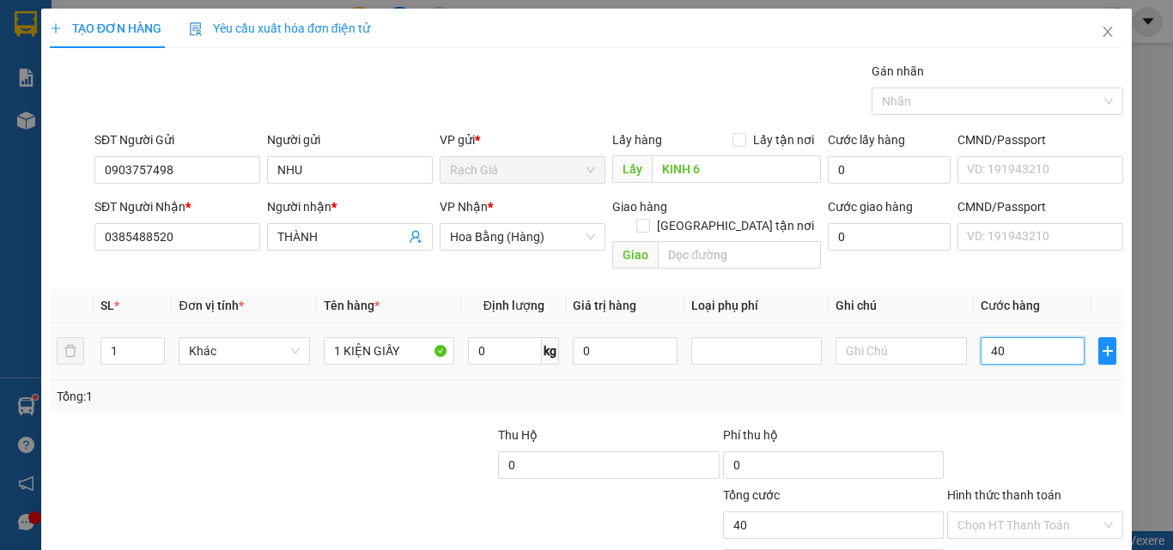
type input "400"
type input "4.000"
type input "40.000"
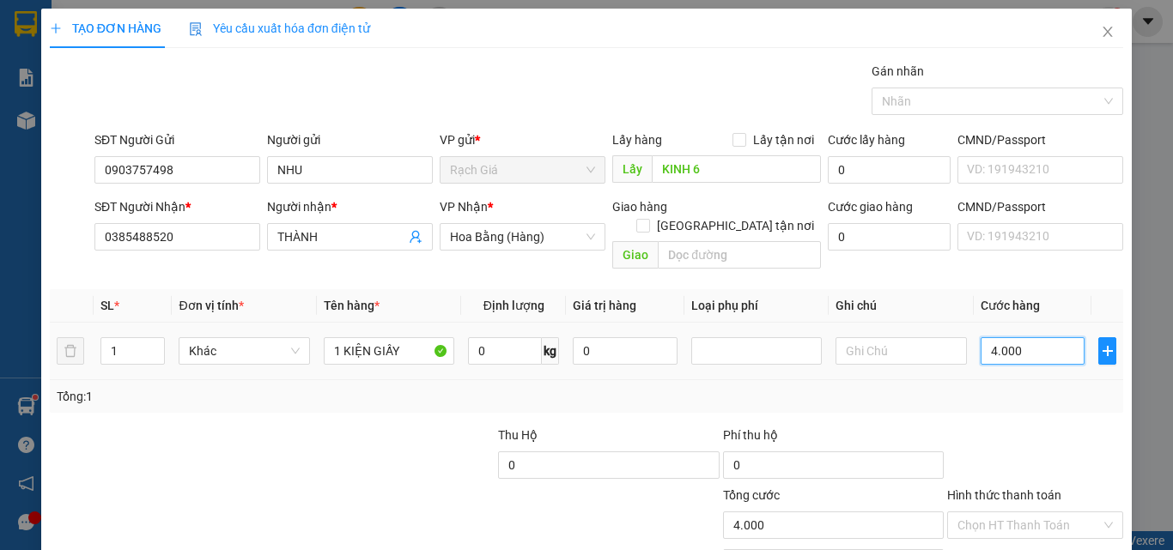
type input "40.000"
click at [910, 337] on input "text" at bounding box center [901, 350] width 131 height 27
type input "TV THU"
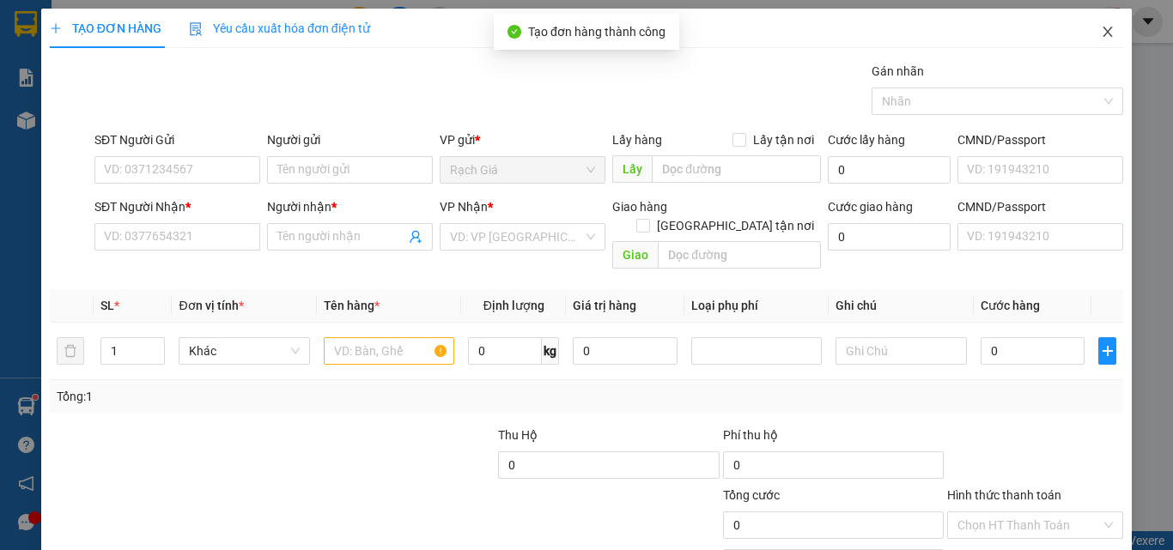
click at [1101, 34] on icon "close" at bounding box center [1108, 32] width 14 height 14
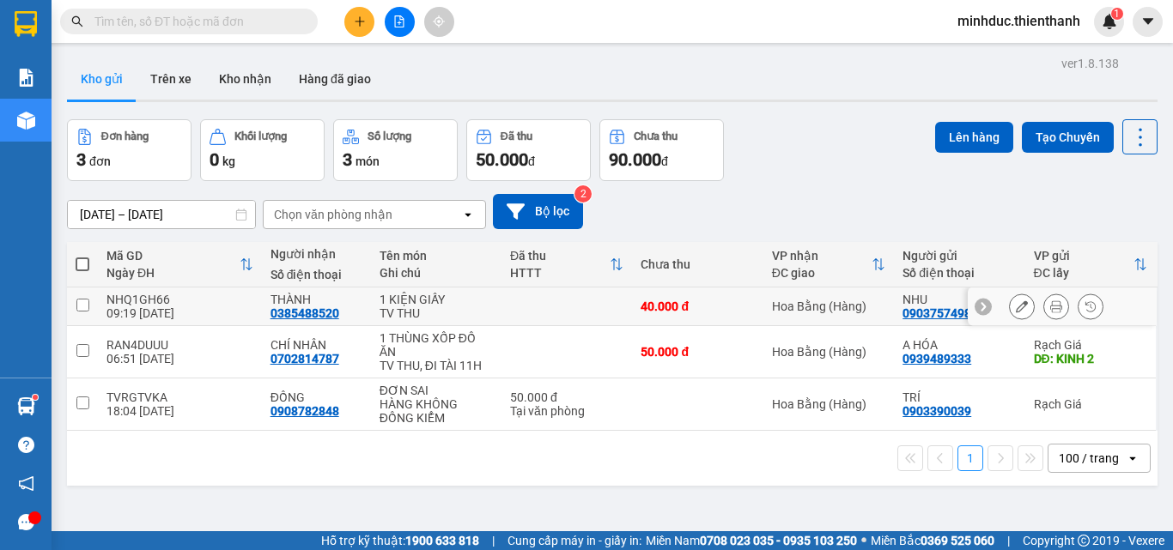
click at [1050, 308] on icon at bounding box center [1056, 307] width 12 height 12
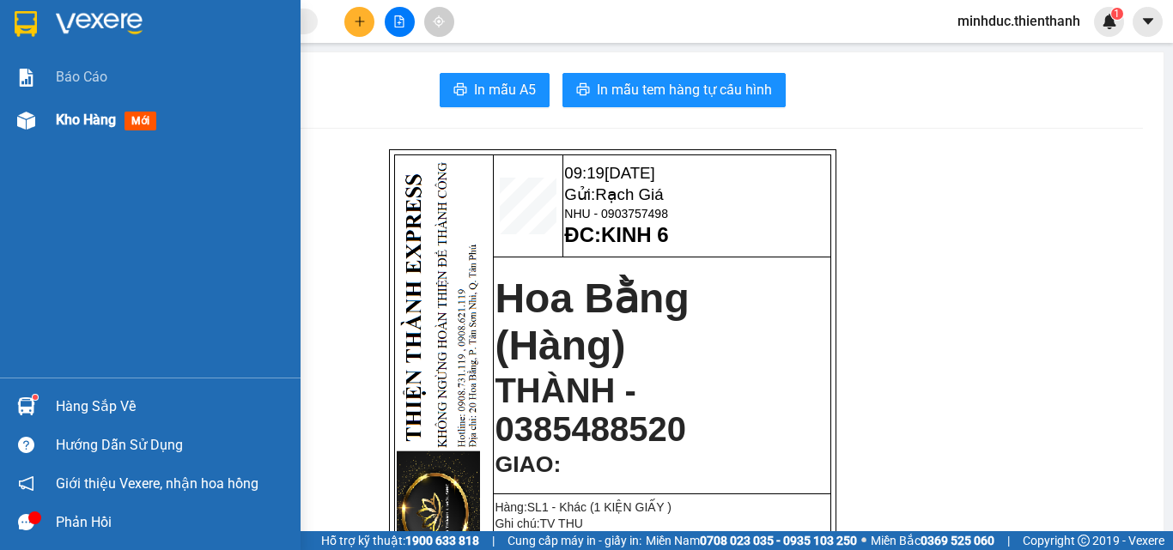
click at [69, 127] on span "Kho hàng" at bounding box center [86, 120] width 60 height 16
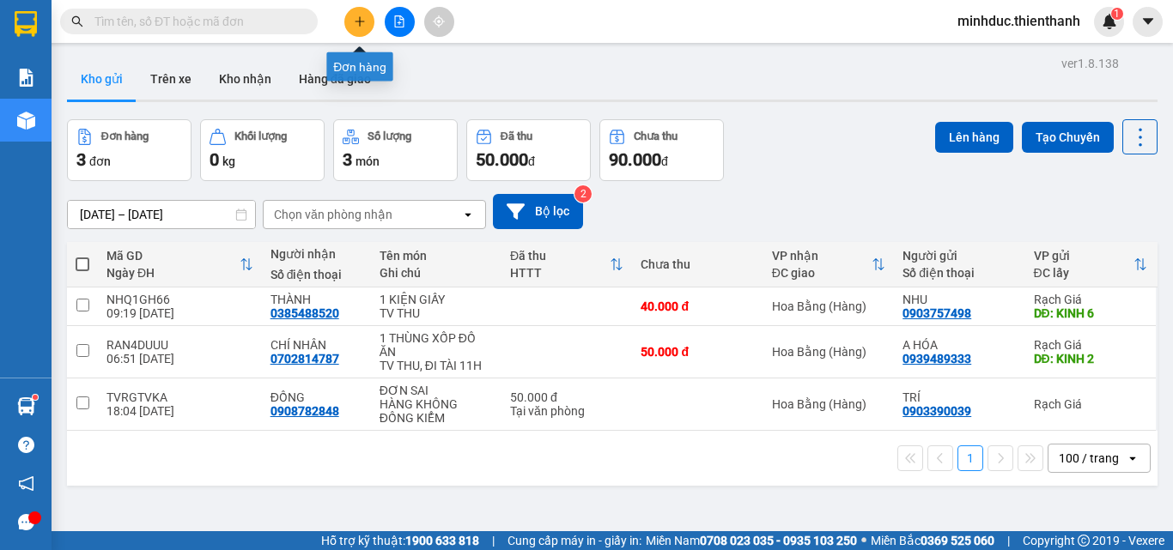
click at [402, 21] on icon "file-add" at bounding box center [399, 21] width 12 height 12
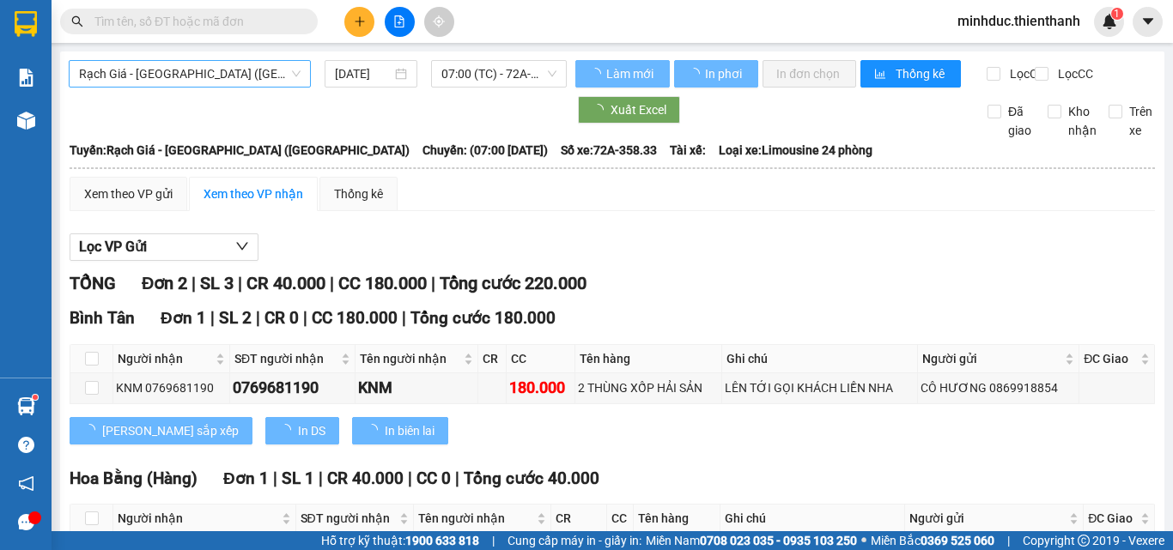
click at [190, 73] on span "Rạch Giá - Sài Gòn (Hàng Hoá)" at bounding box center [190, 74] width 222 height 26
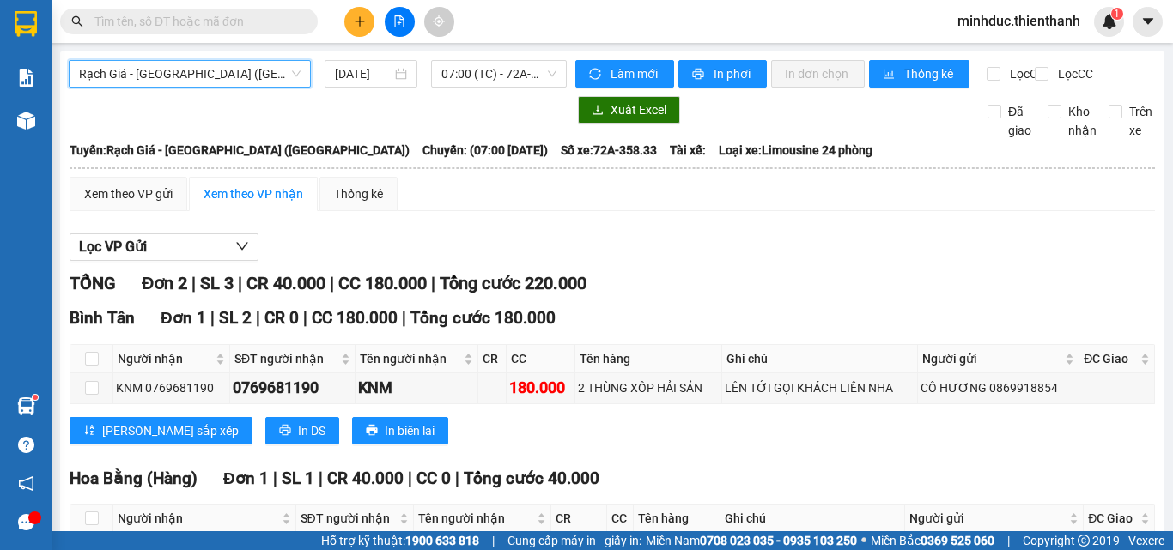
click at [183, 25] on input "text" at bounding box center [195, 21] width 203 height 19
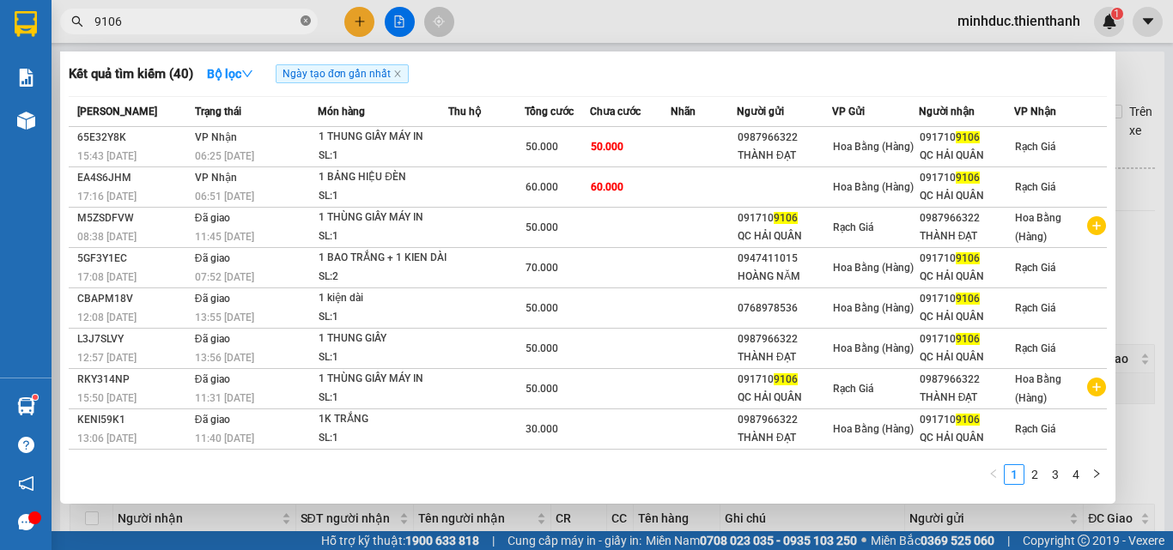
click at [301, 21] on span "9106" at bounding box center [189, 22] width 258 height 26
click at [173, 27] on input "9106" at bounding box center [195, 21] width 203 height 19
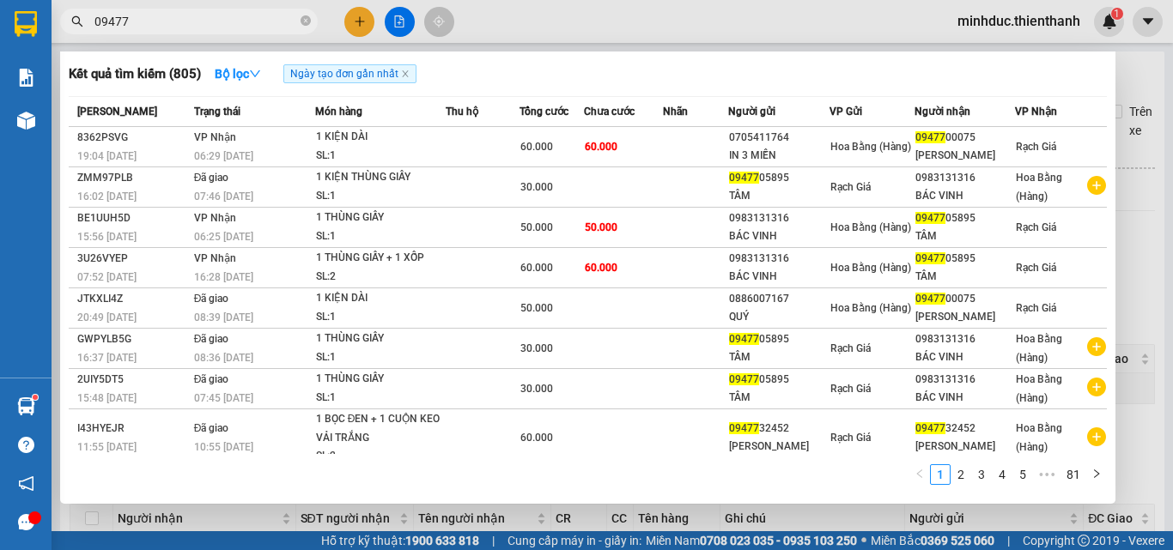
type input "09477"
click at [356, 24] on div at bounding box center [586, 275] width 1173 height 550
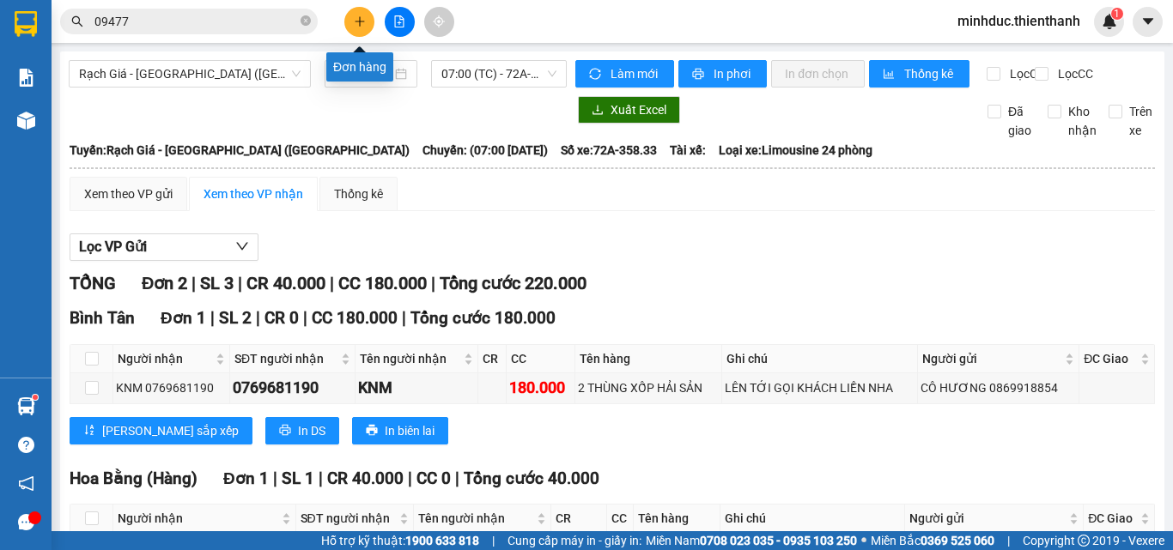
click at [354, 21] on icon "plus" at bounding box center [360, 21] width 12 height 12
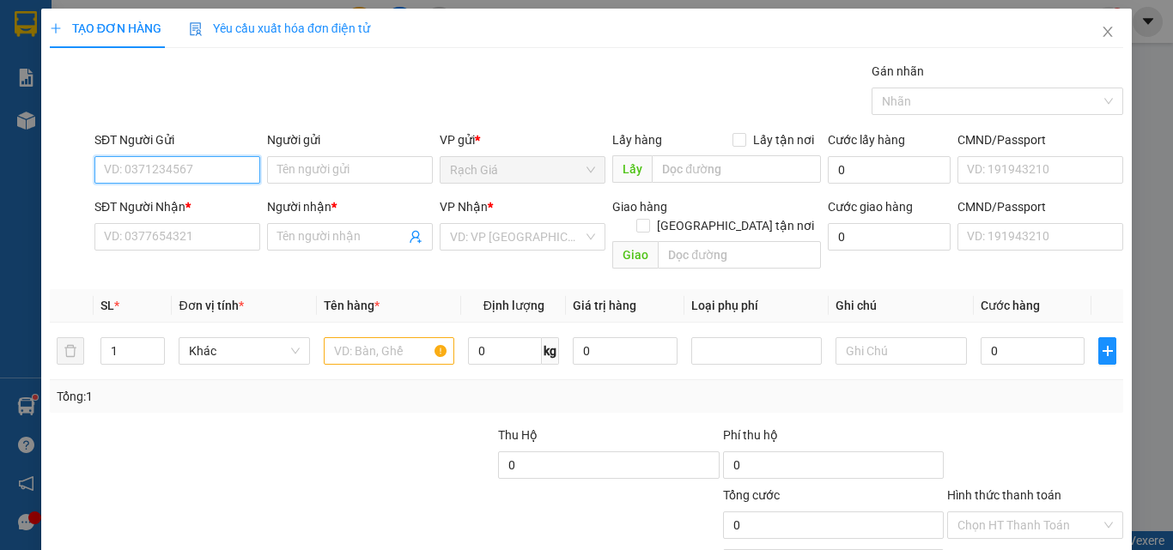
click at [201, 167] on input "SĐT Người Gửi" at bounding box center [177, 169] width 166 height 27
click at [197, 178] on input "SĐT Người Gửi" at bounding box center [177, 169] width 166 height 27
type input "07679325559"
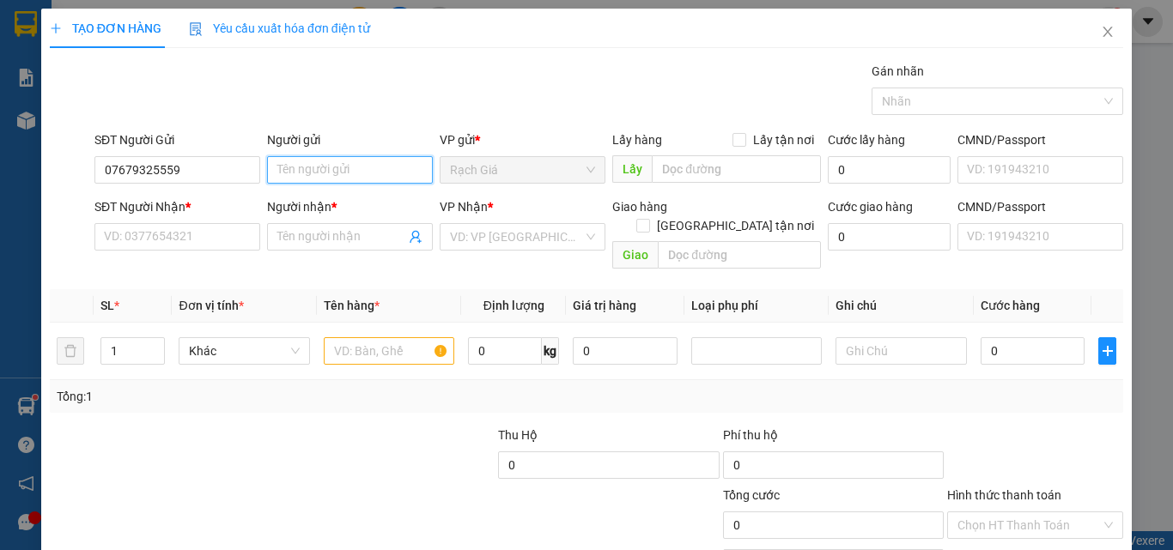
click at [371, 171] on input "Người gửi" at bounding box center [350, 169] width 166 height 27
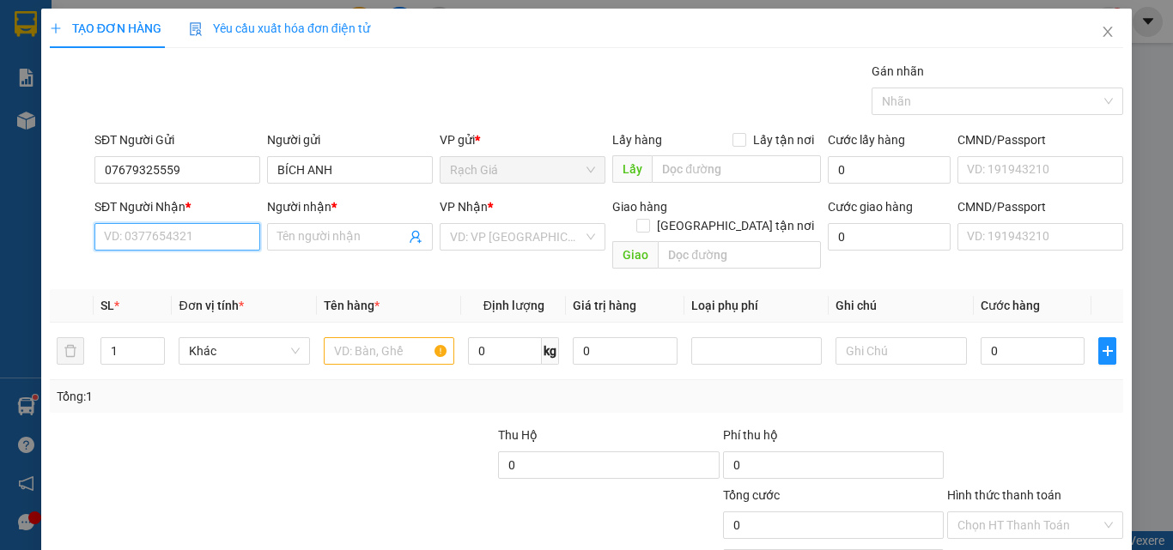
click at [157, 236] on input "SĐT Người Nhận *" at bounding box center [177, 236] width 166 height 27
click at [195, 236] on input "0919286186" at bounding box center [177, 236] width 166 height 27
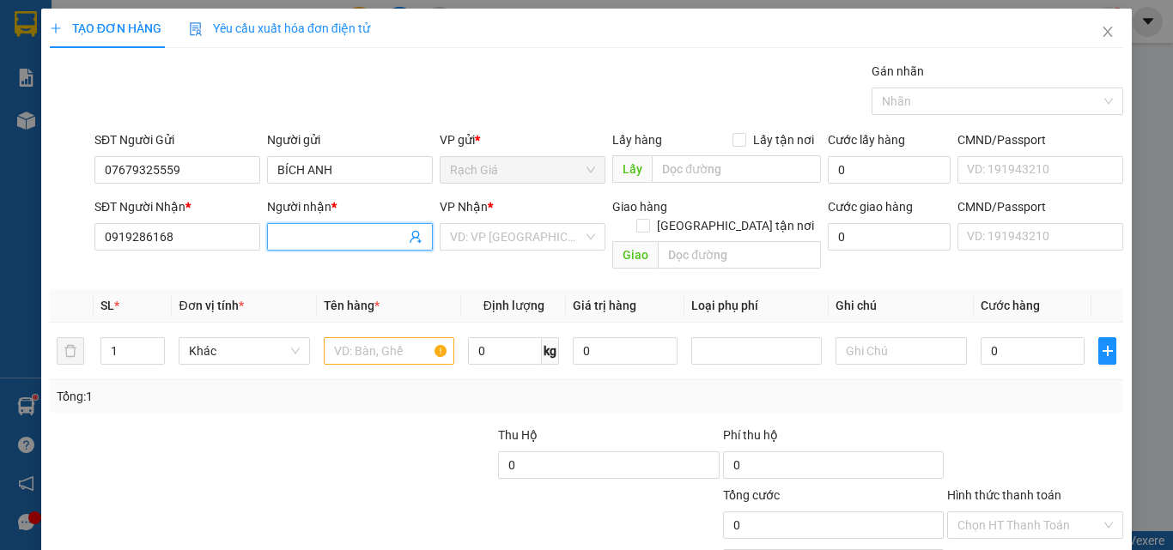
click at [337, 238] on input "Người nhận *" at bounding box center [341, 237] width 128 height 19
click at [480, 246] on input "search" at bounding box center [516, 237] width 133 height 26
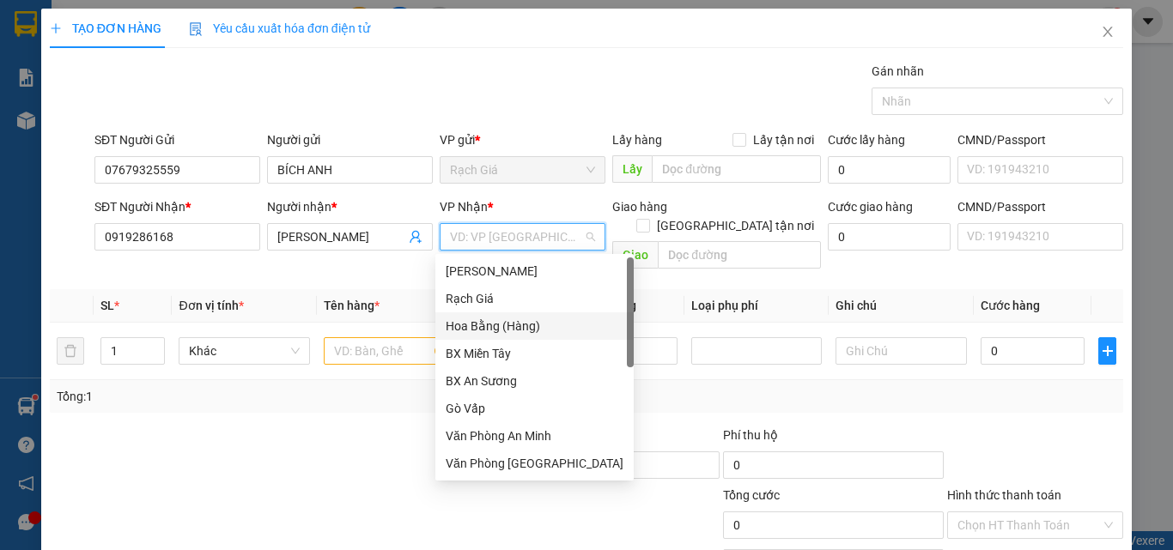
click at [494, 332] on div "Hoa Bằng (Hàng)" at bounding box center [535, 326] width 178 height 19
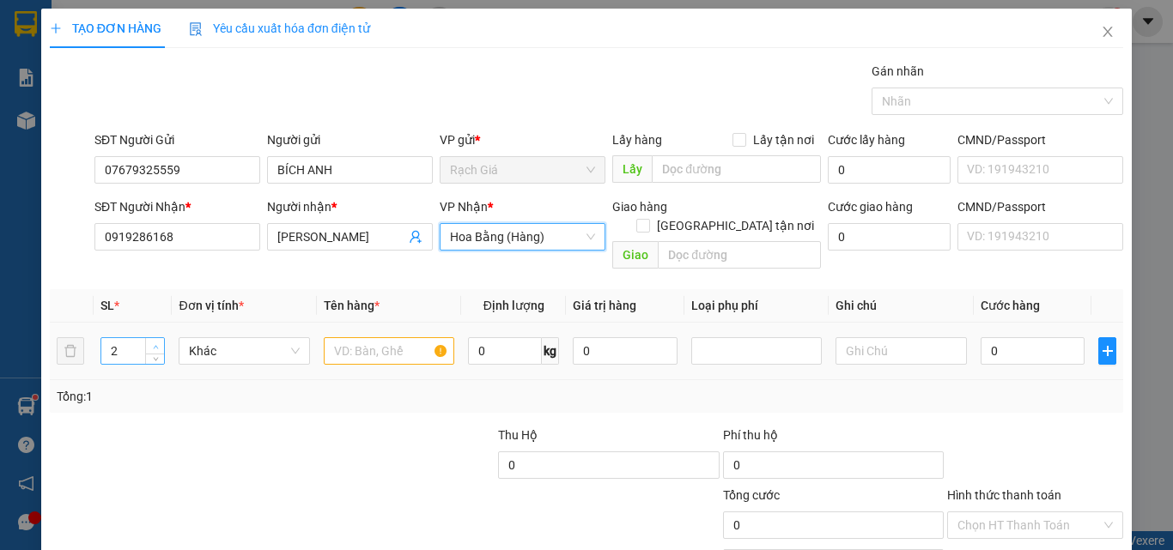
click at [153, 344] on icon "up" at bounding box center [156, 347] width 6 height 6
click at [334, 337] on input "text" at bounding box center [389, 350] width 131 height 27
click at [158, 352] on span "down" at bounding box center [155, 357] width 10 height 10
click at [363, 337] on input "2" at bounding box center [389, 350] width 131 height 27
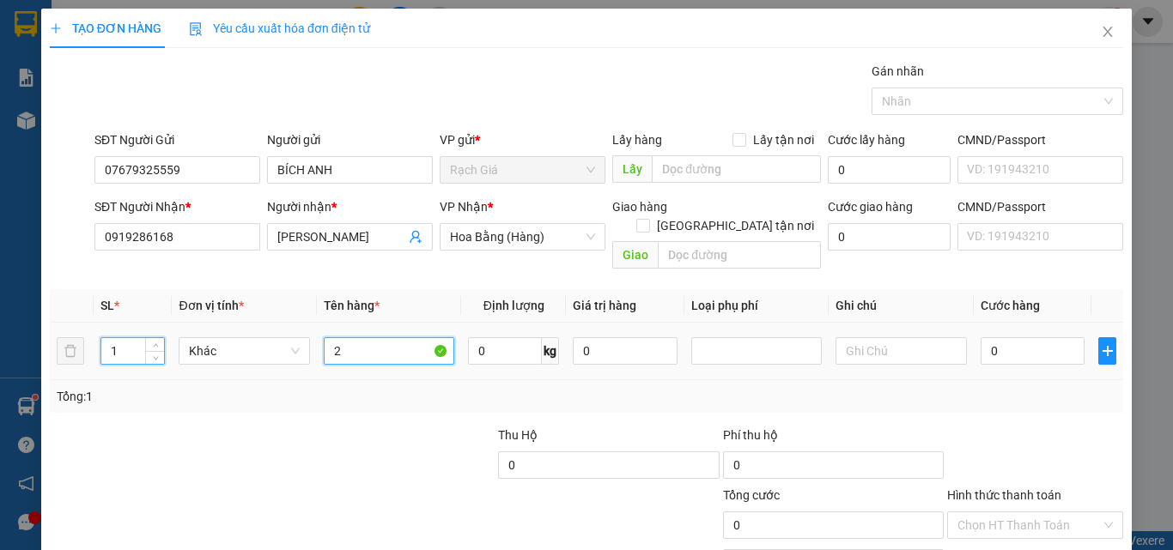
click at [363, 337] on input "2" at bounding box center [389, 350] width 131 height 27
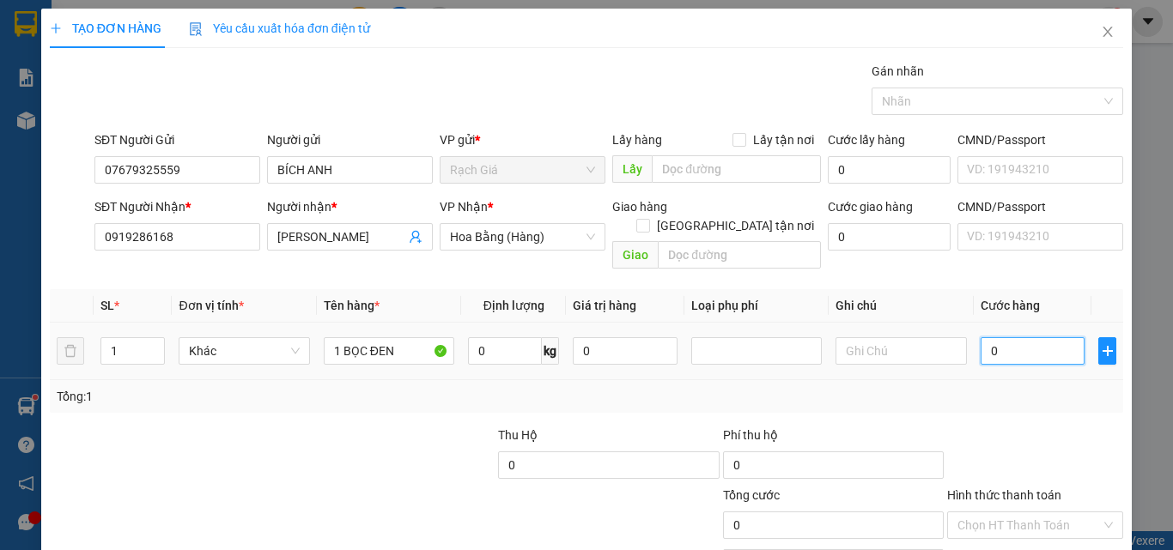
click at [1034, 337] on input "0" at bounding box center [1033, 350] width 105 height 27
click at [1042, 513] on input "Hình thức thanh toán" at bounding box center [1028, 526] width 143 height 26
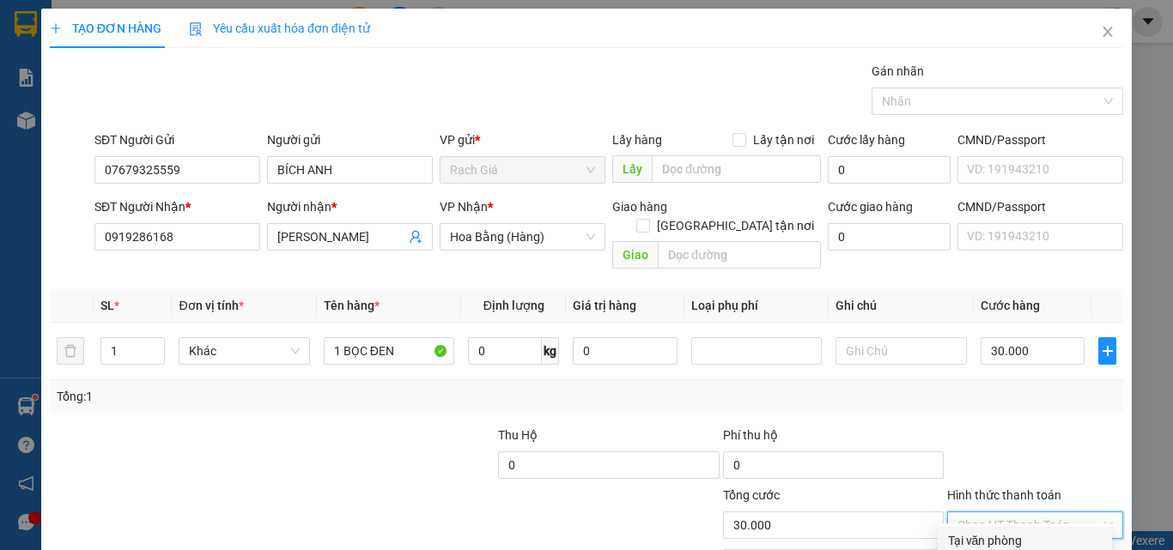
click at [972, 532] on div "Tại văn phòng" at bounding box center [1025, 541] width 154 height 19
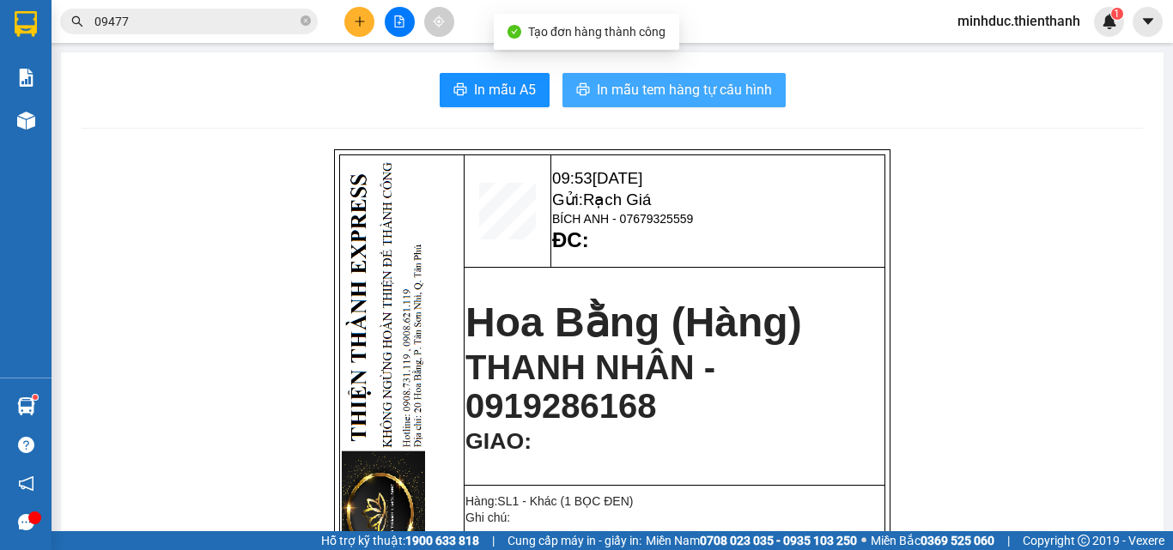
click at [698, 92] on span "In mẫu tem hàng tự cấu hình" at bounding box center [684, 89] width 175 height 21
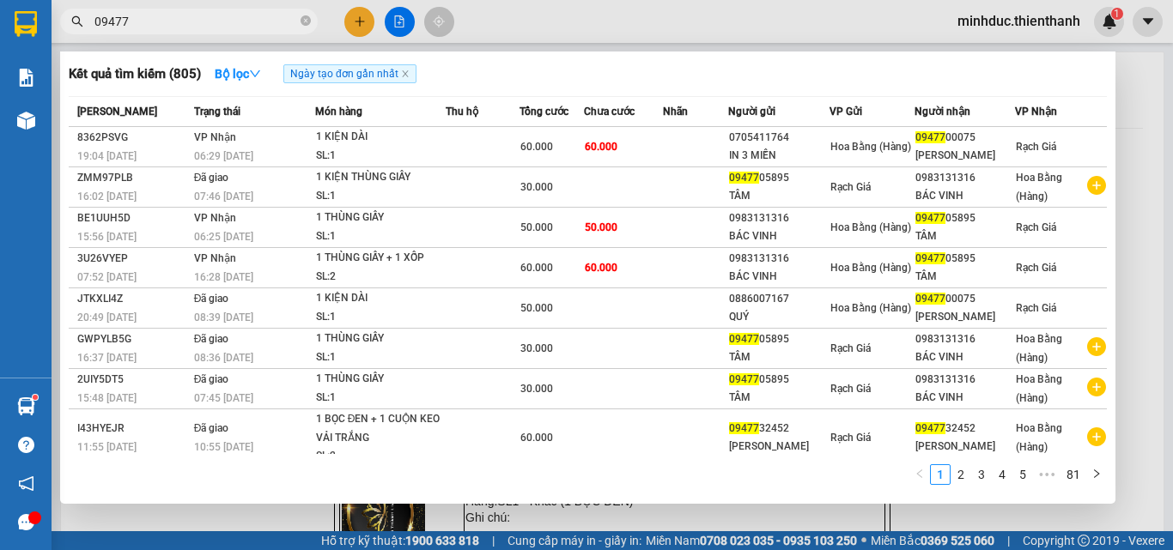
click at [172, 21] on input "09477" at bounding box center [195, 21] width 203 height 19
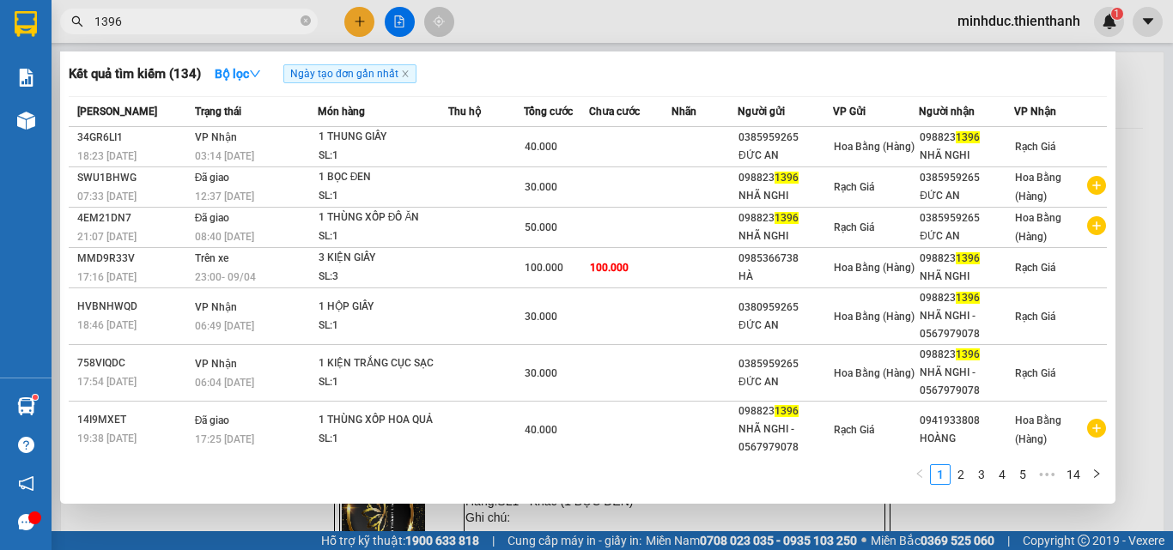
click at [173, 27] on input "1396" at bounding box center [195, 21] width 203 height 19
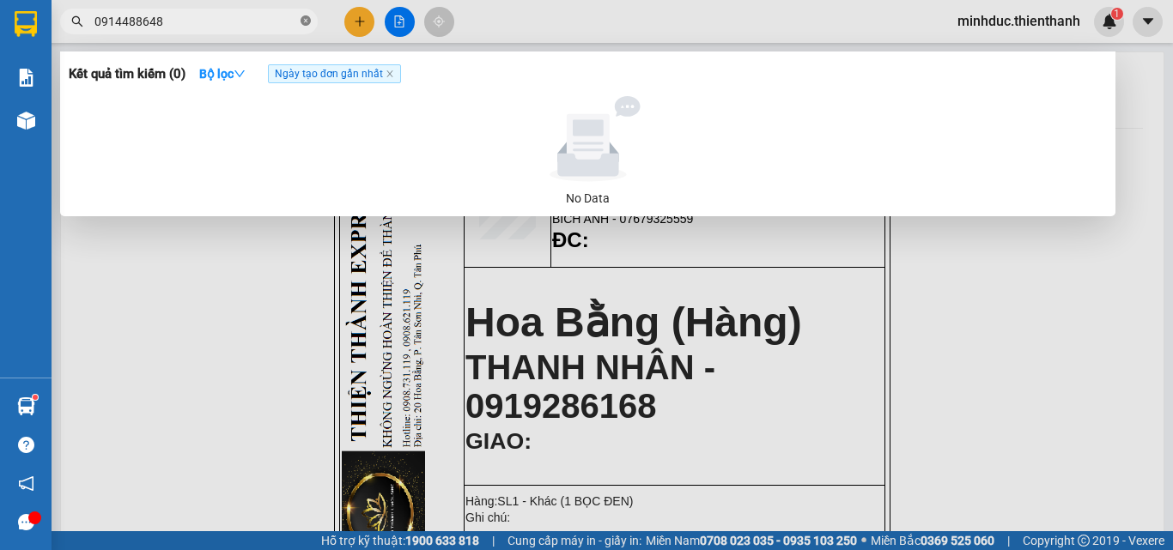
click at [305, 18] on icon "close-circle" at bounding box center [306, 20] width 10 height 10
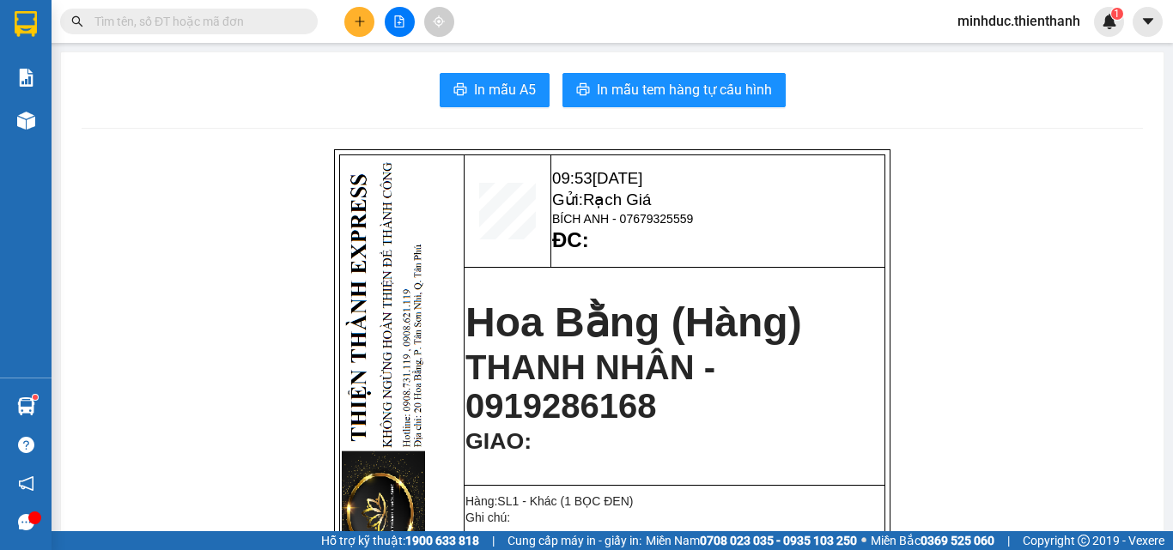
click at [186, 21] on input "text" at bounding box center [195, 21] width 203 height 19
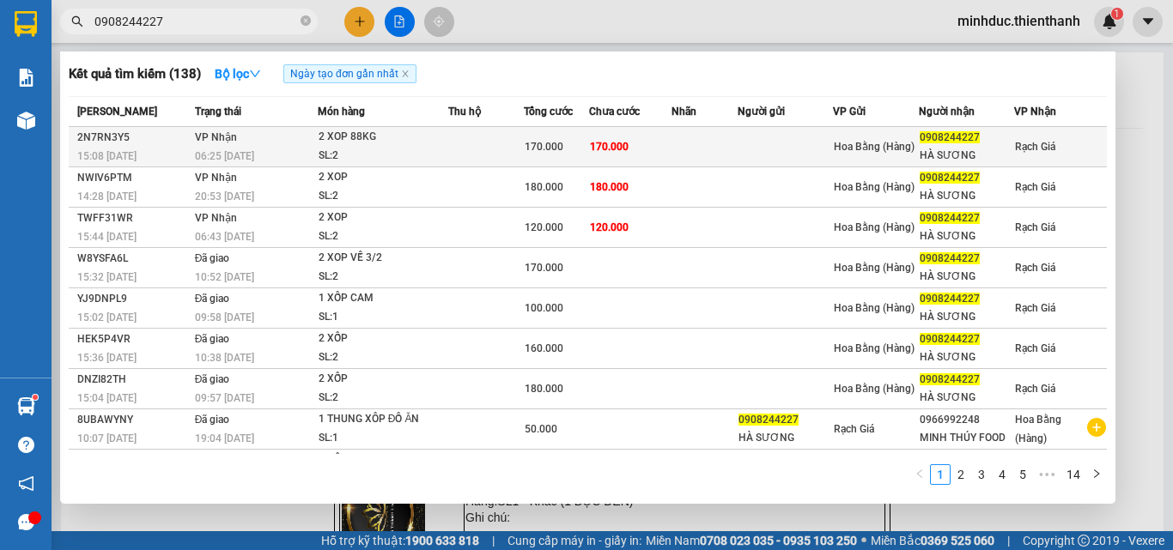
click at [590, 139] on span "170.000" at bounding box center [609, 146] width 39 height 14
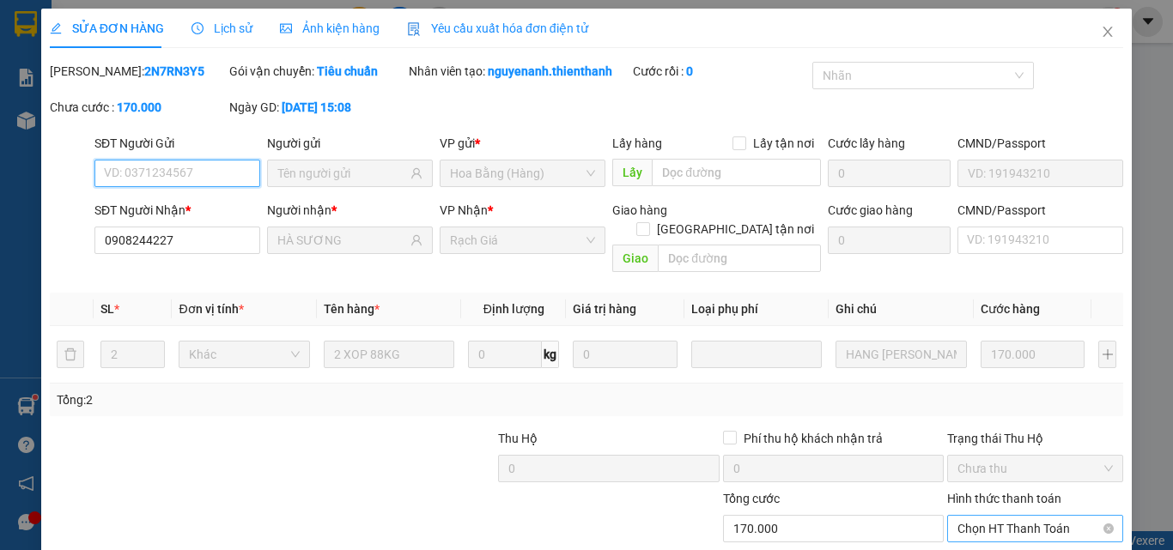
click at [1000, 516] on span "Chọn HT Thanh Toán" at bounding box center [1034, 529] width 155 height 26
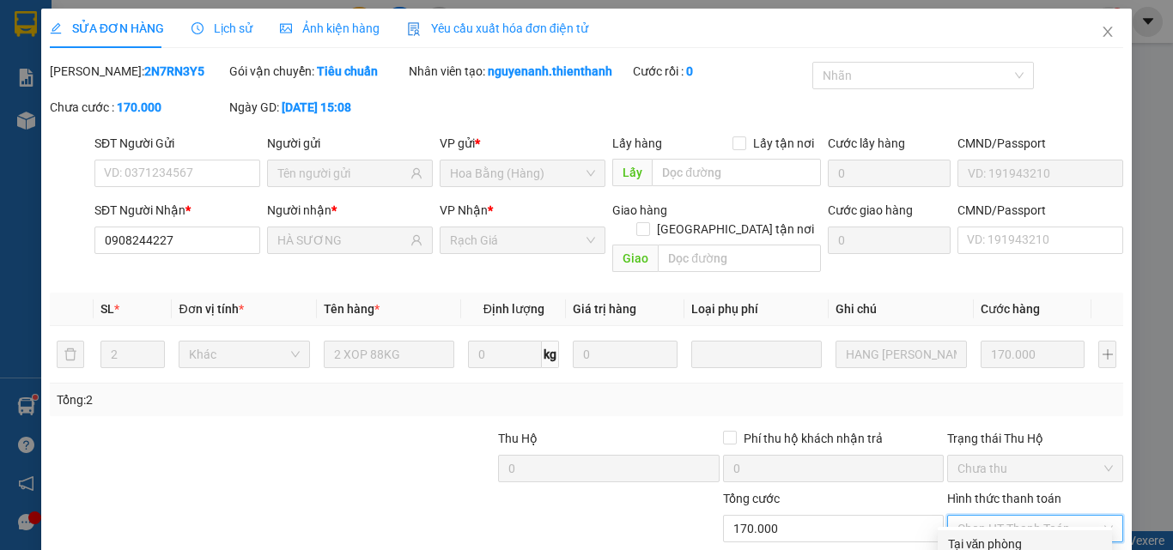
click at [982, 535] on div "Tại văn phòng" at bounding box center [1025, 544] width 154 height 19
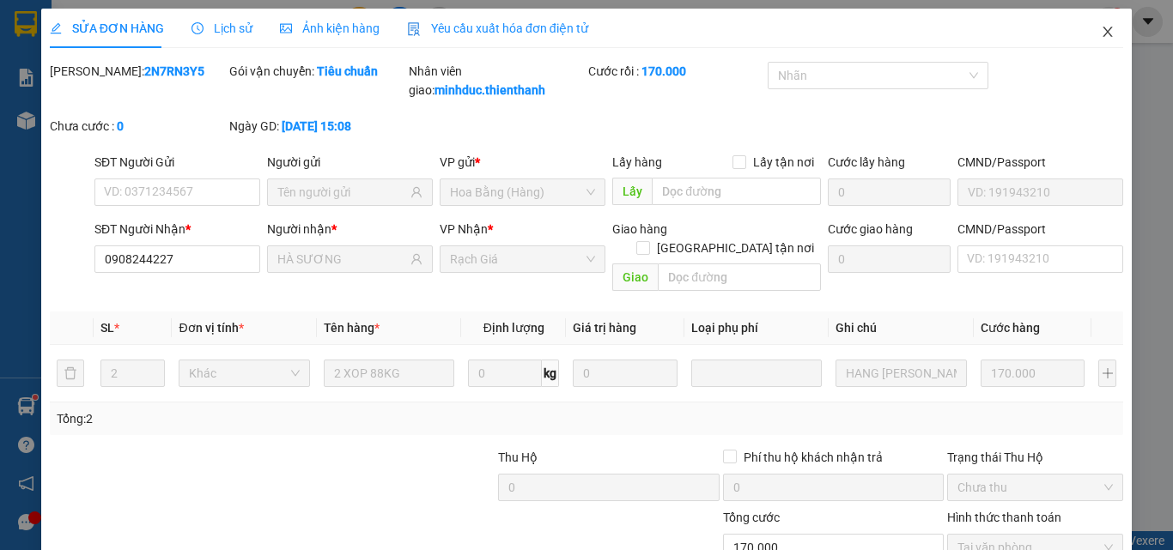
click at [1101, 27] on icon "close" at bounding box center [1108, 32] width 14 height 14
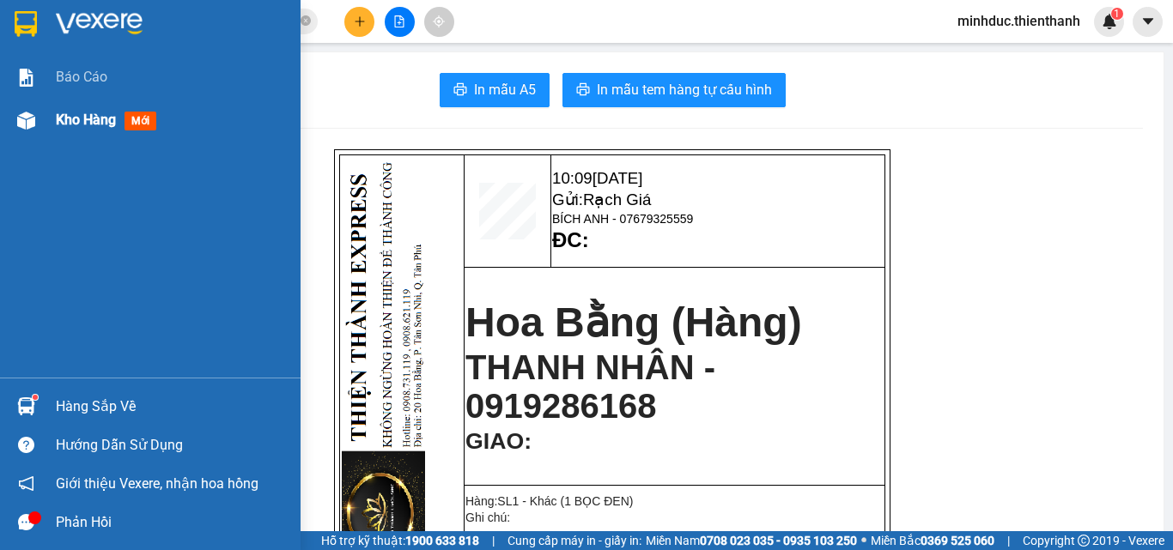
click at [102, 130] on div "Kho hàng mới" at bounding box center [109, 119] width 107 height 21
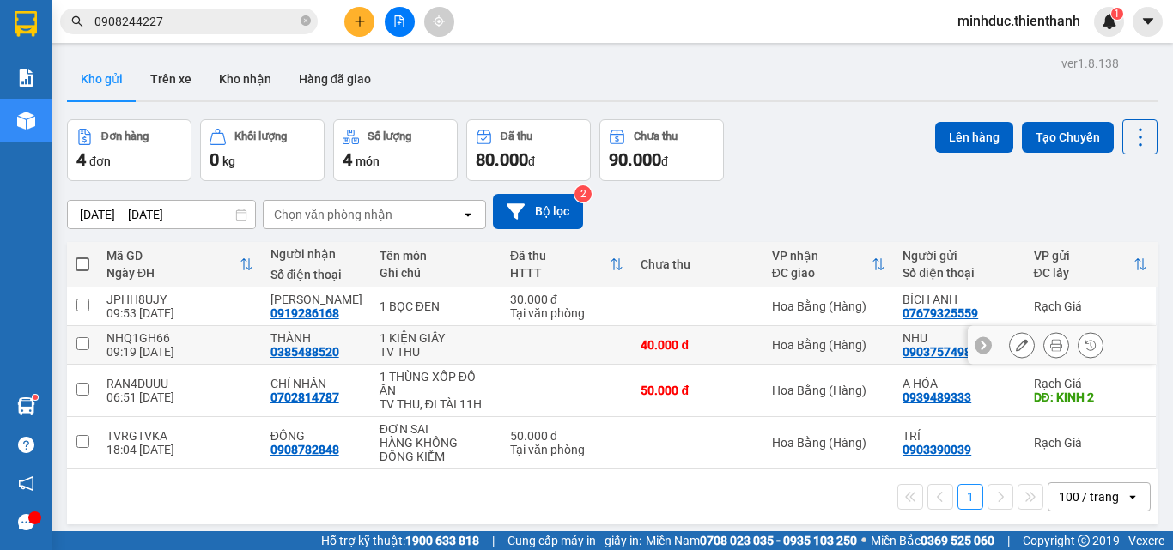
click at [1051, 344] on button at bounding box center [1056, 346] width 24 height 30
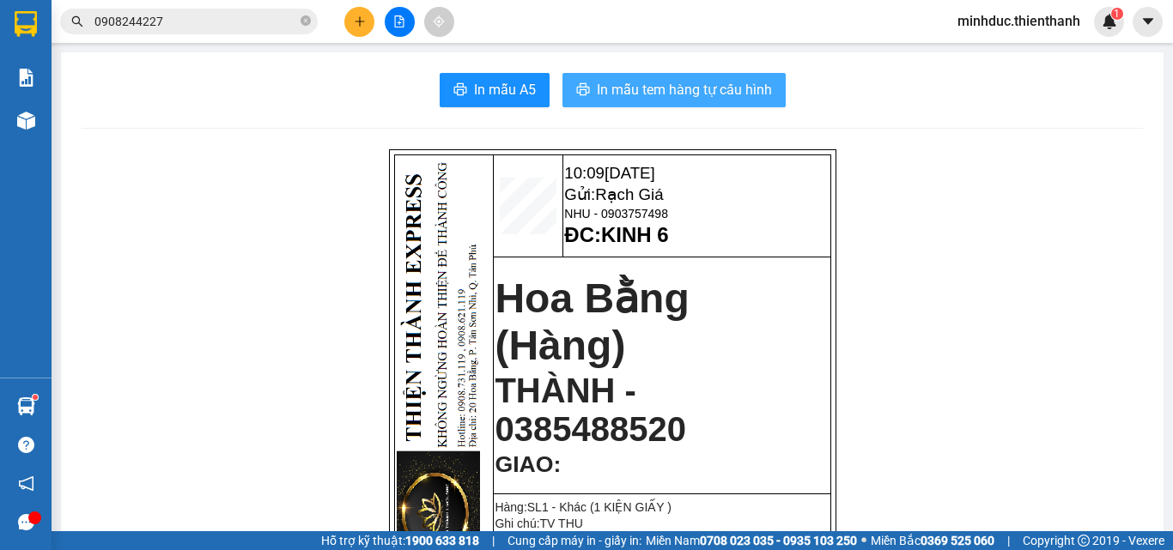
click at [739, 103] on button "In mẫu tem hàng tự cấu hình" at bounding box center [673, 90] width 223 height 34
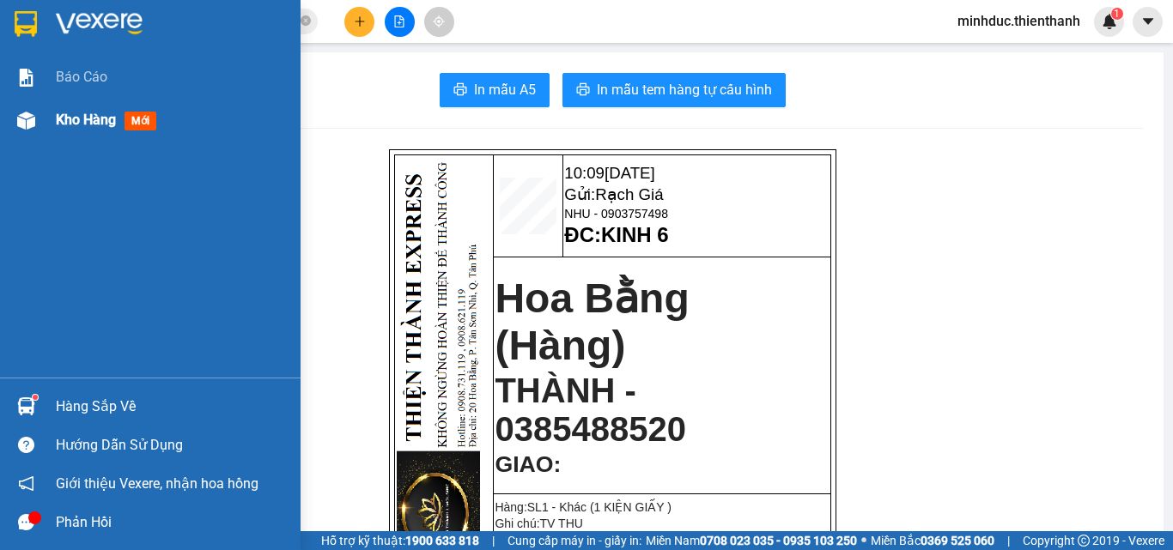
drag, startPoint x: 35, startPoint y: 123, endPoint x: 48, endPoint y: 122, distance: 12.9
click at [43, 122] on div "Kho hàng mới" at bounding box center [150, 120] width 301 height 43
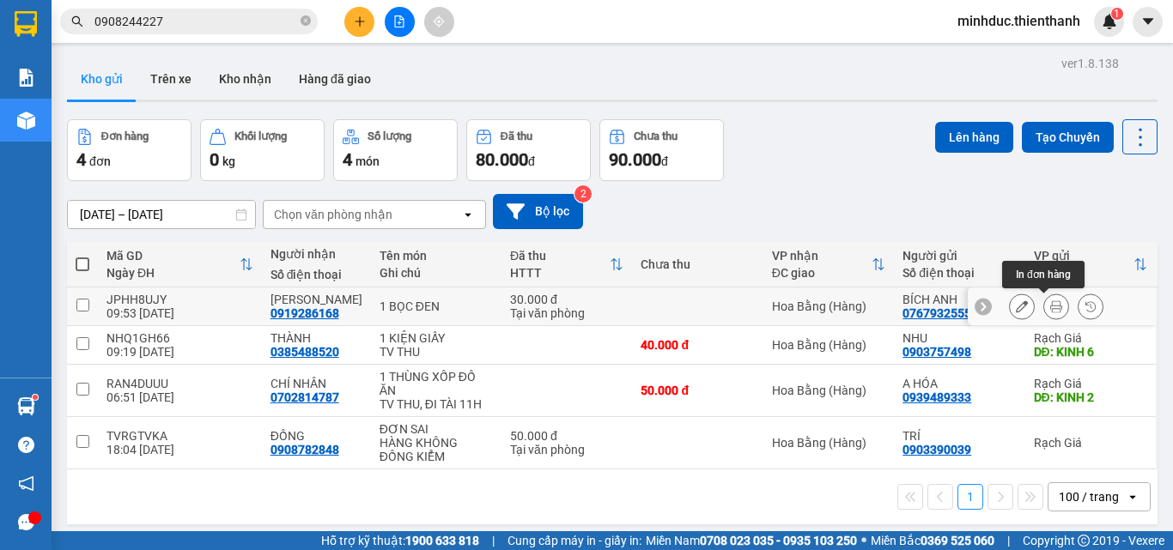
click at [1050, 306] on icon at bounding box center [1056, 307] width 12 height 12
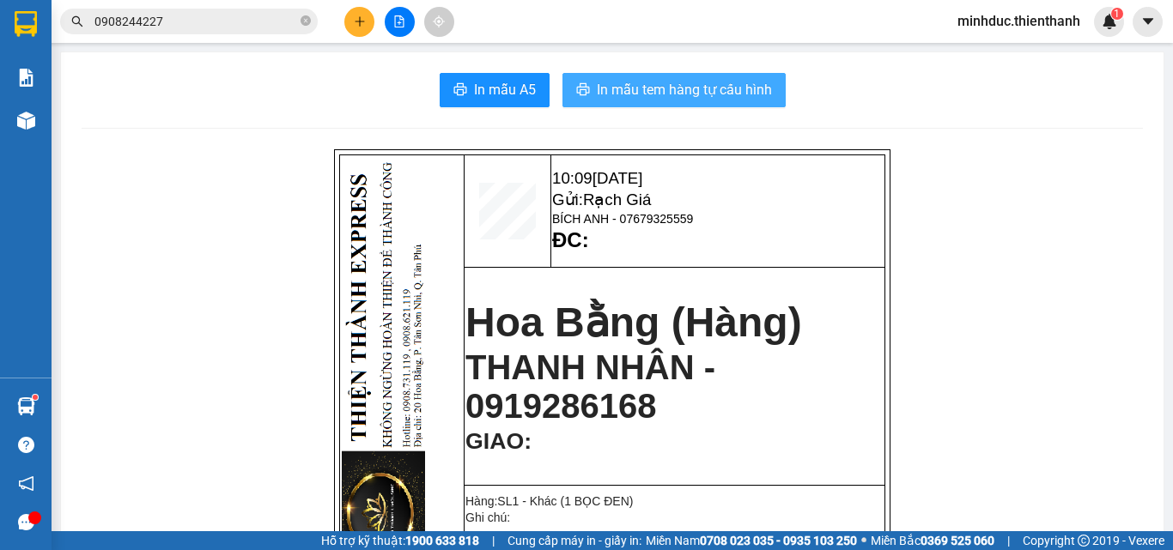
click at [763, 99] on span "In mẫu tem hàng tự cấu hình" at bounding box center [684, 89] width 175 height 21
click at [302, 21] on icon "close-circle" at bounding box center [306, 20] width 10 height 10
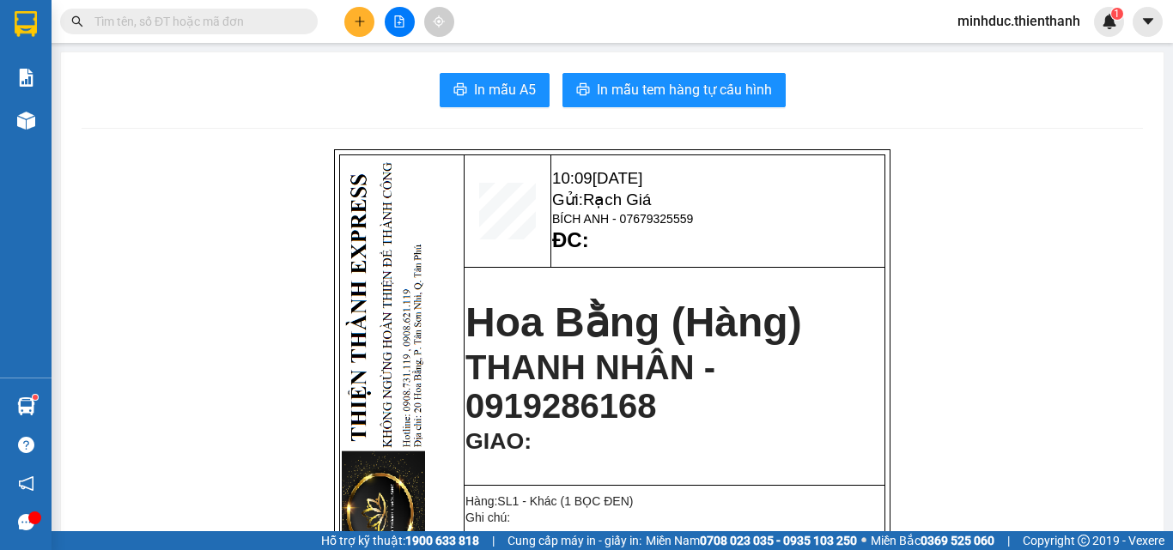
click at [369, 21] on button at bounding box center [359, 22] width 30 height 30
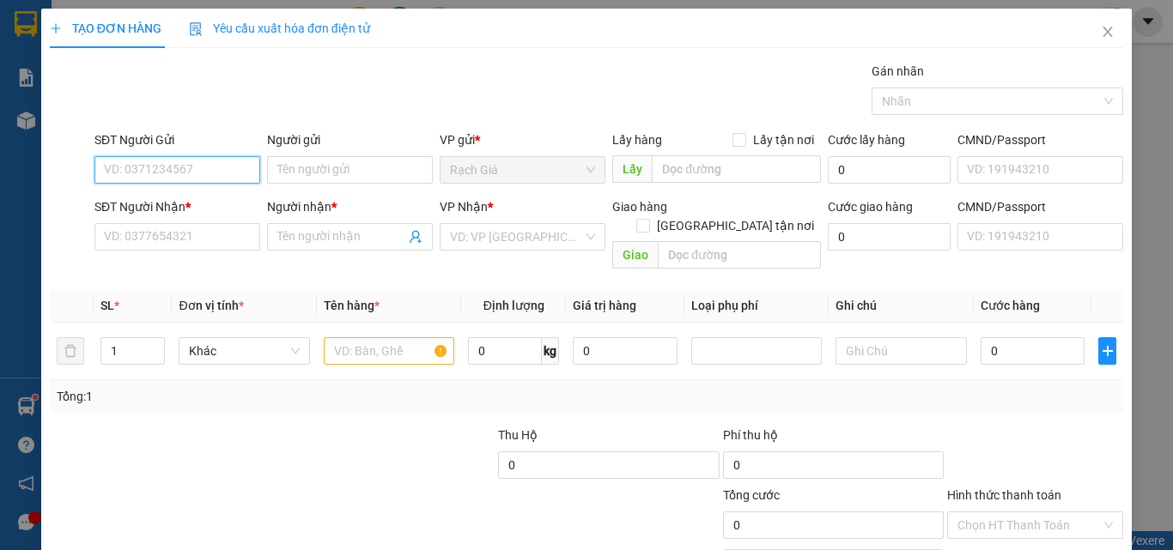
click at [167, 167] on input "SĐT Người Gửi" at bounding box center [177, 169] width 166 height 27
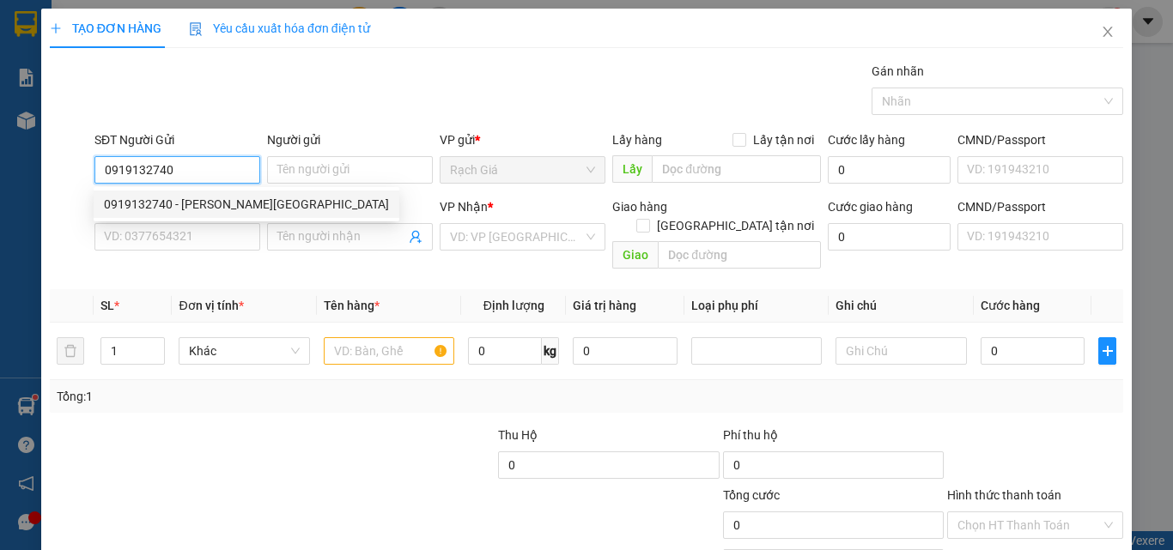
click at [173, 216] on div "0919132740 - LAN ANH" at bounding box center [247, 204] width 306 height 27
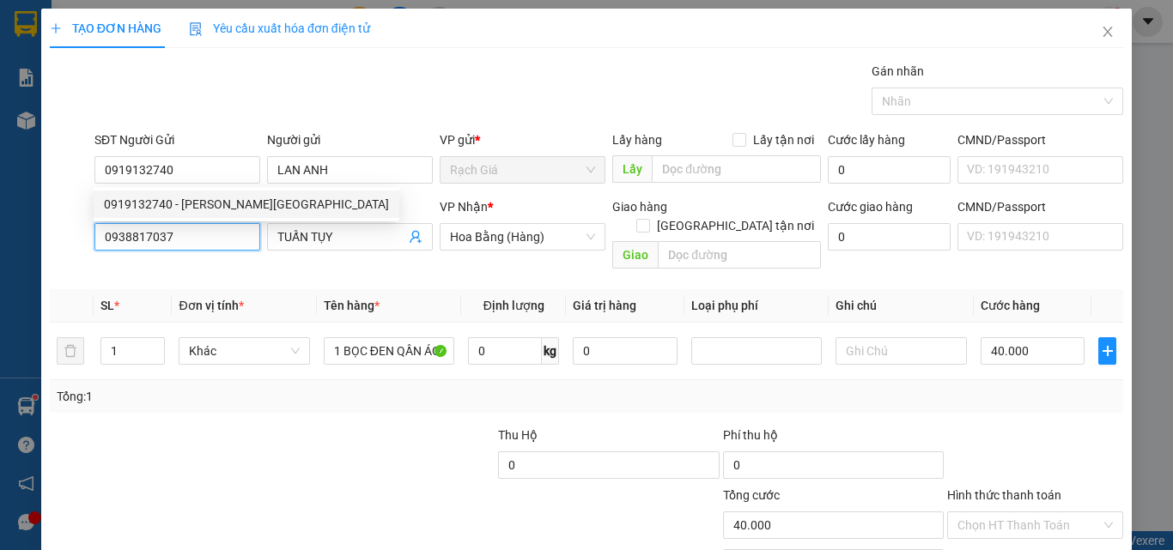
click at [194, 237] on input "0938817037" at bounding box center [177, 236] width 166 height 27
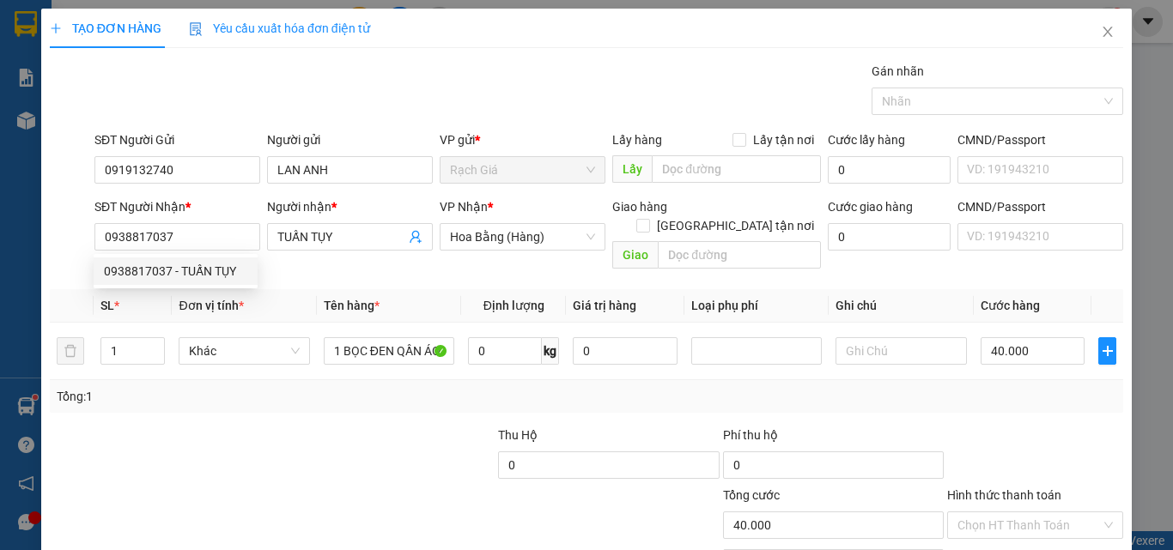
click at [188, 431] on div at bounding box center [160, 456] width 224 height 60
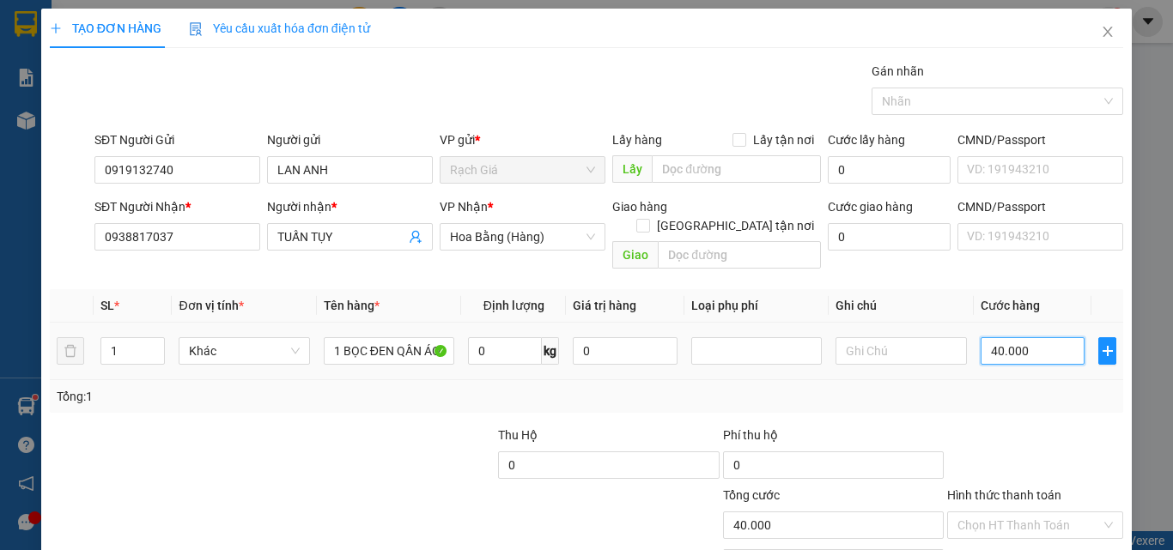
click at [1033, 337] on input "40.000" at bounding box center [1033, 350] width 105 height 27
click at [1039, 513] on input "Hình thức thanh toán" at bounding box center [1028, 526] width 143 height 26
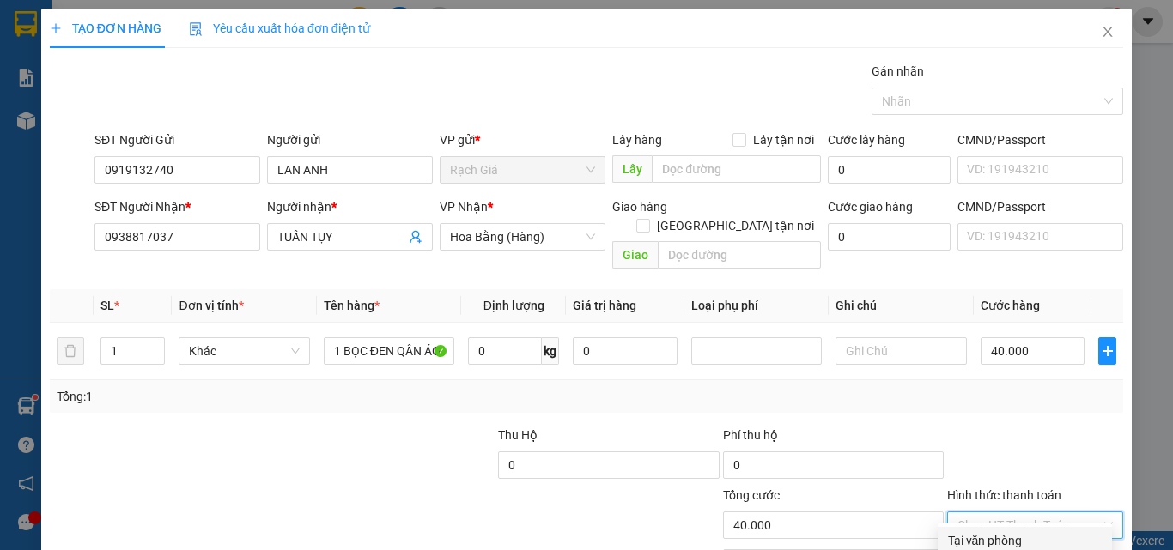
click at [1000, 532] on div "Tại văn phòng" at bounding box center [1025, 541] width 154 height 19
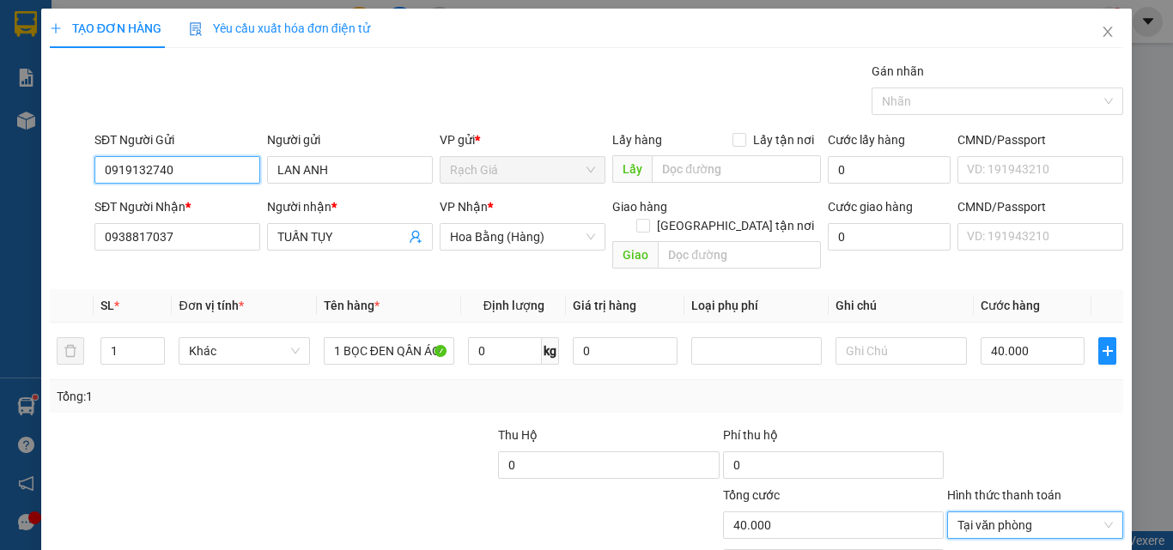
click at [210, 156] on input "0919132740" at bounding box center [177, 169] width 166 height 27
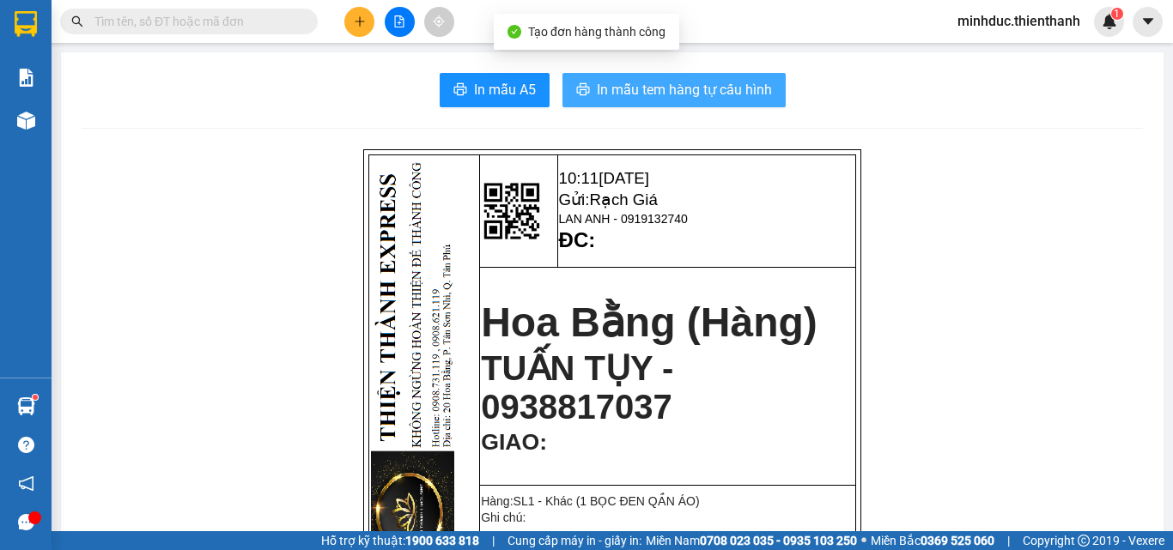
click at [669, 87] on span "In mẫu tem hàng tự cấu hình" at bounding box center [684, 89] width 175 height 21
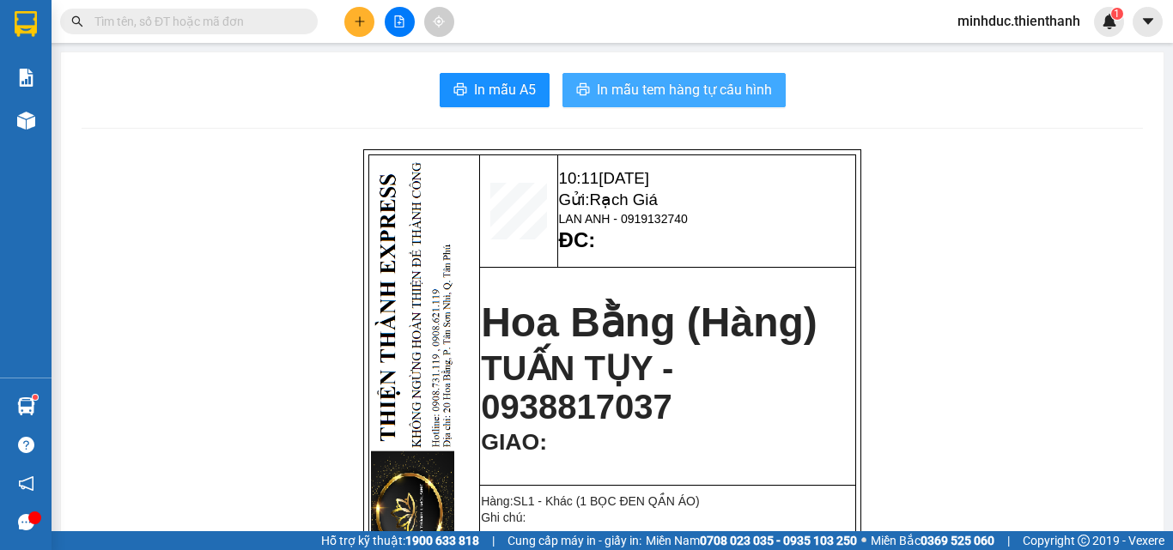
click at [723, 88] on span "In mẫu tem hàng tự cấu hình" at bounding box center [684, 89] width 175 height 21
click at [687, 94] on span "In mẫu tem hàng tự cấu hình" at bounding box center [684, 89] width 175 height 21
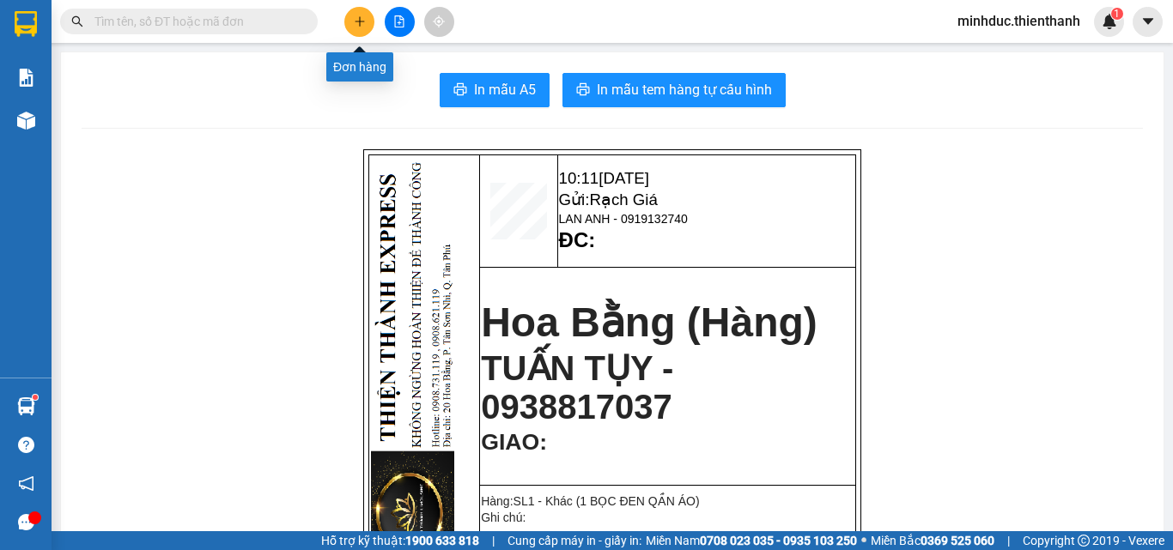
click at [368, 15] on button at bounding box center [359, 22] width 30 height 30
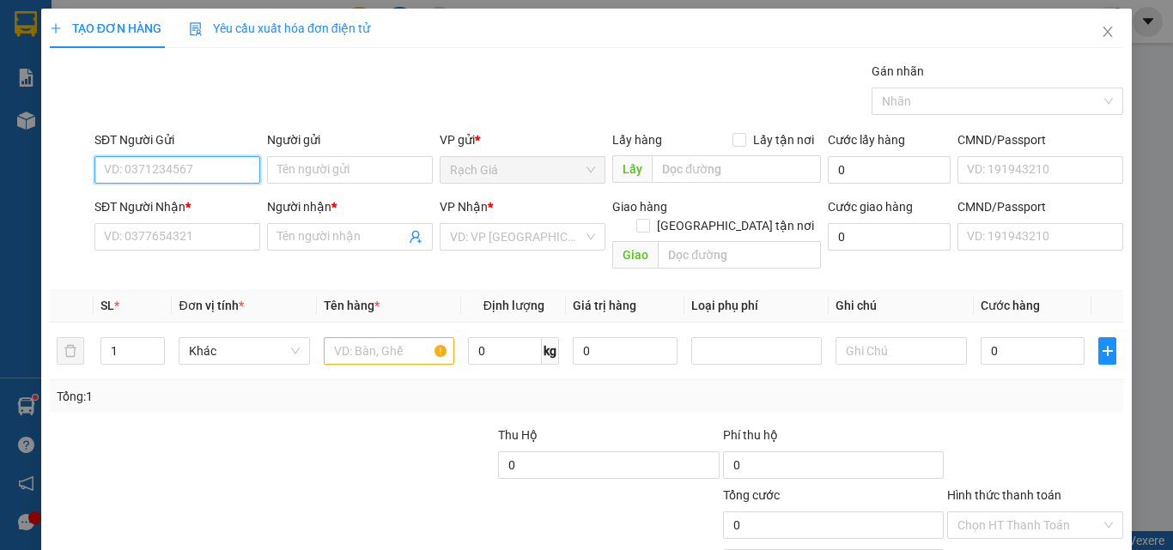
click at [219, 177] on input "SĐT Người Gửi" at bounding box center [177, 169] width 166 height 27
paste input "0947422077"
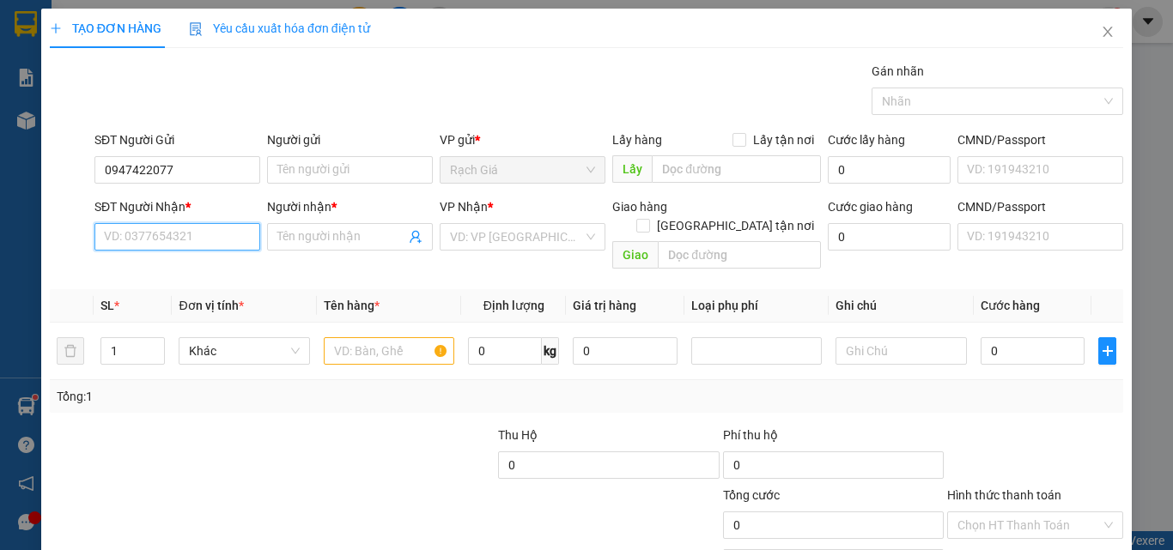
click at [215, 223] on input "SĐT Người Nhận *" at bounding box center [177, 236] width 166 height 27
paste input "0947422077"
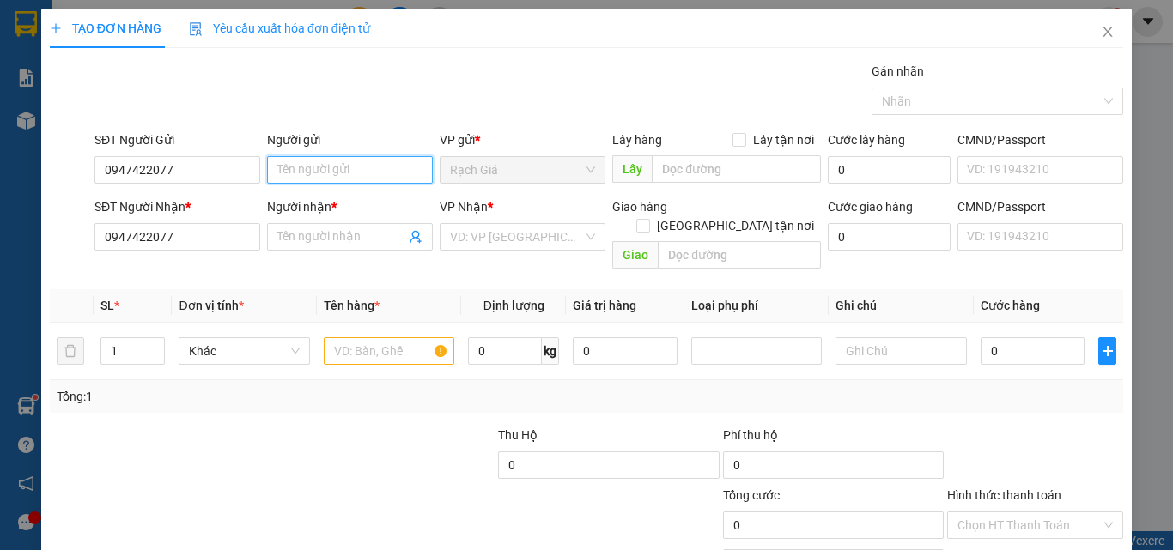
click at [343, 167] on input "Người gửi" at bounding box center [350, 169] width 166 height 27
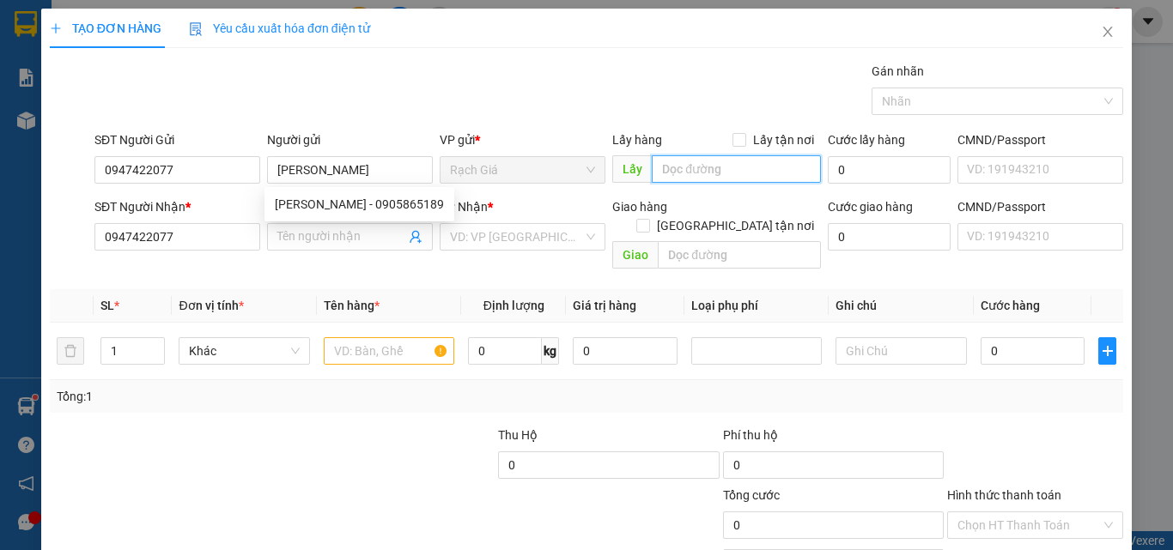
click at [718, 176] on input "text" at bounding box center [736, 168] width 169 height 27
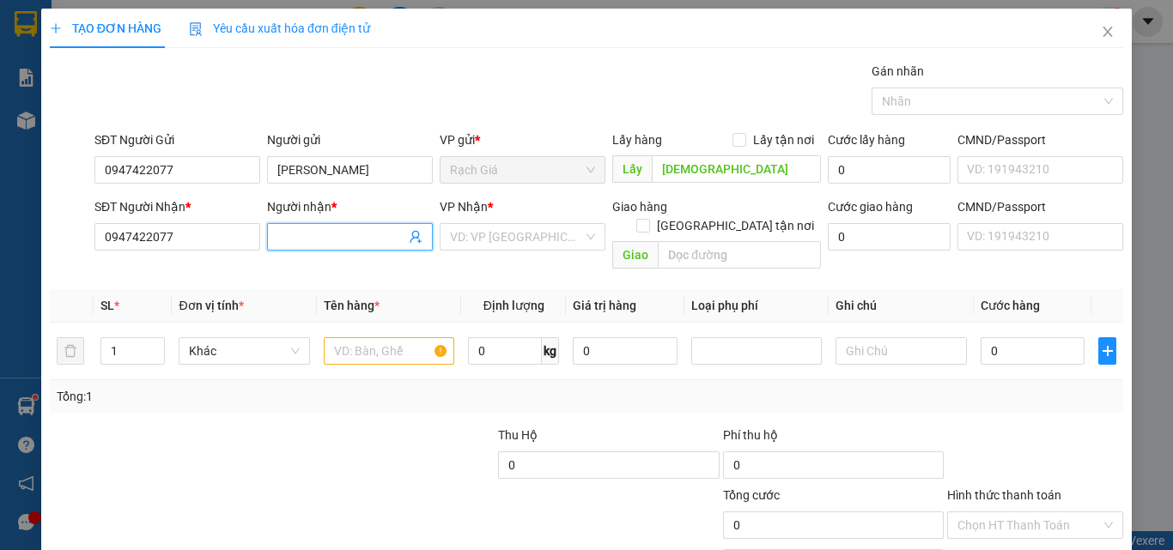
click at [350, 240] on input "Người nhận *" at bounding box center [341, 237] width 128 height 19
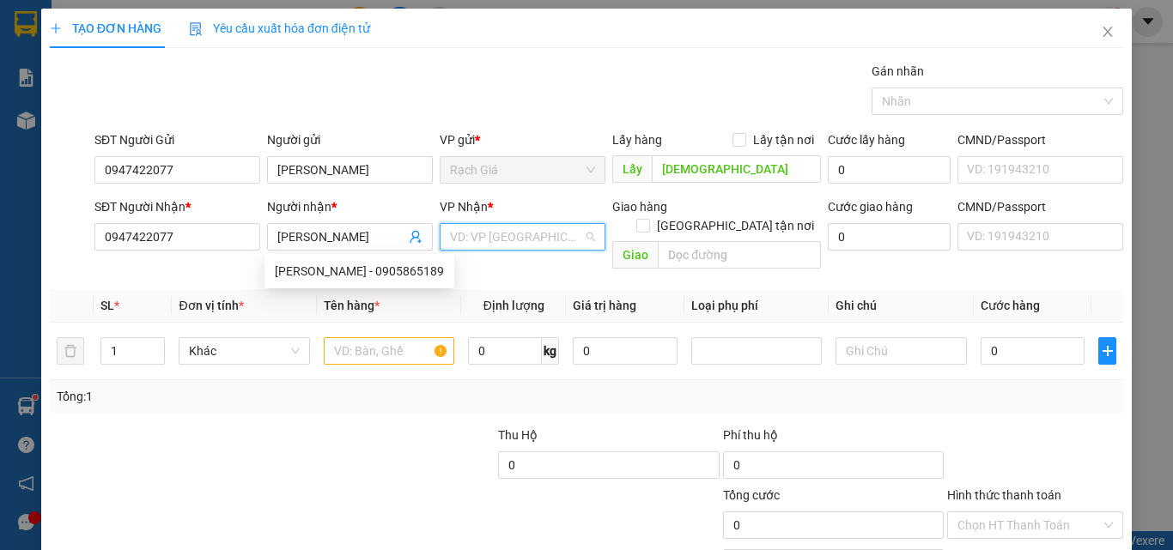
click at [483, 234] on input "search" at bounding box center [516, 237] width 133 height 26
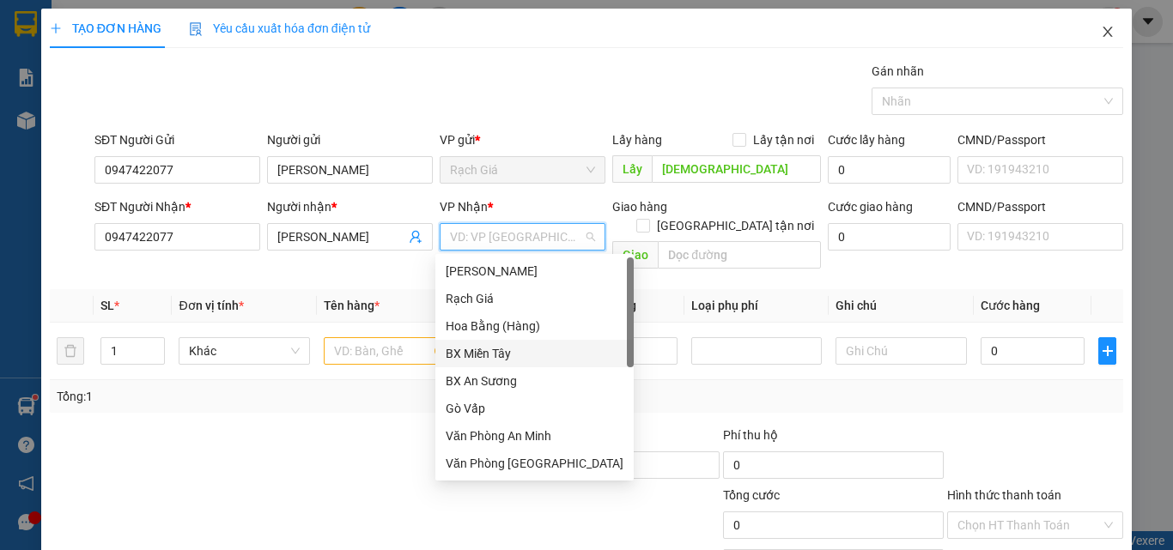
click at [1101, 33] on icon "close" at bounding box center [1108, 32] width 14 height 14
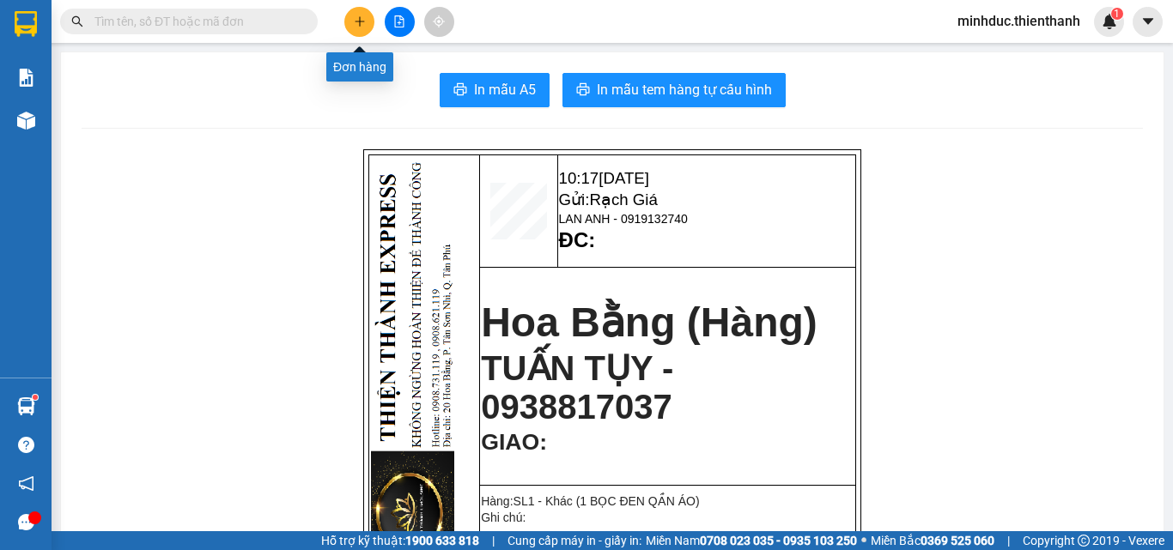
click at [359, 19] on icon "plus" at bounding box center [360, 21] width 12 height 12
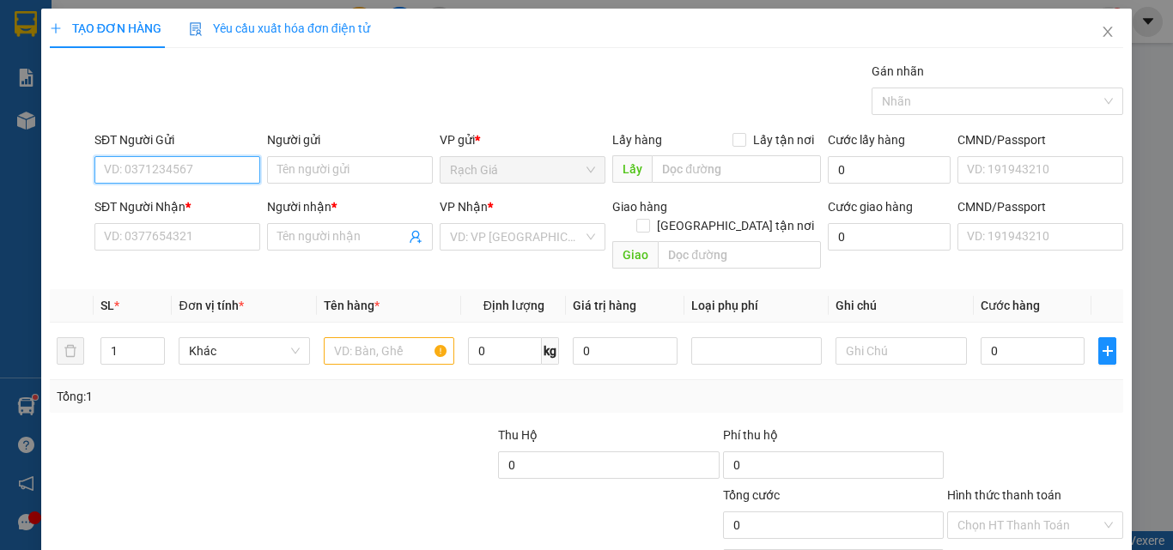
click at [201, 170] on input "SĐT Người Gửi" at bounding box center [177, 169] width 166 height 27
click at [1101, 33] on icon "close" at bounding box center [1108, 32] width 14 height 14
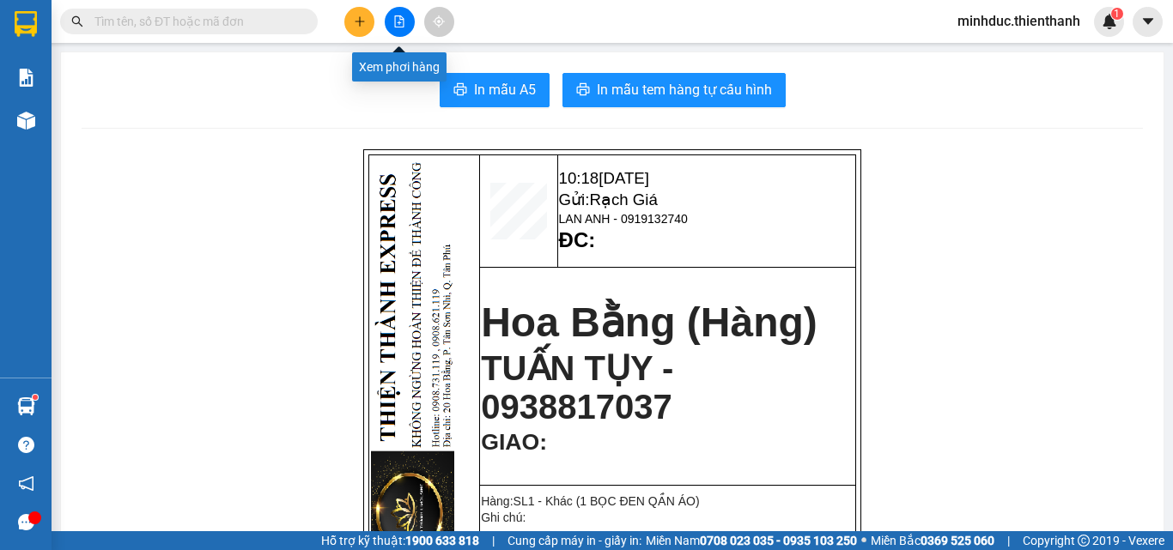
click at [393, 15] on icon "file-add" at bounding box center [399, 21] width 12 height 12
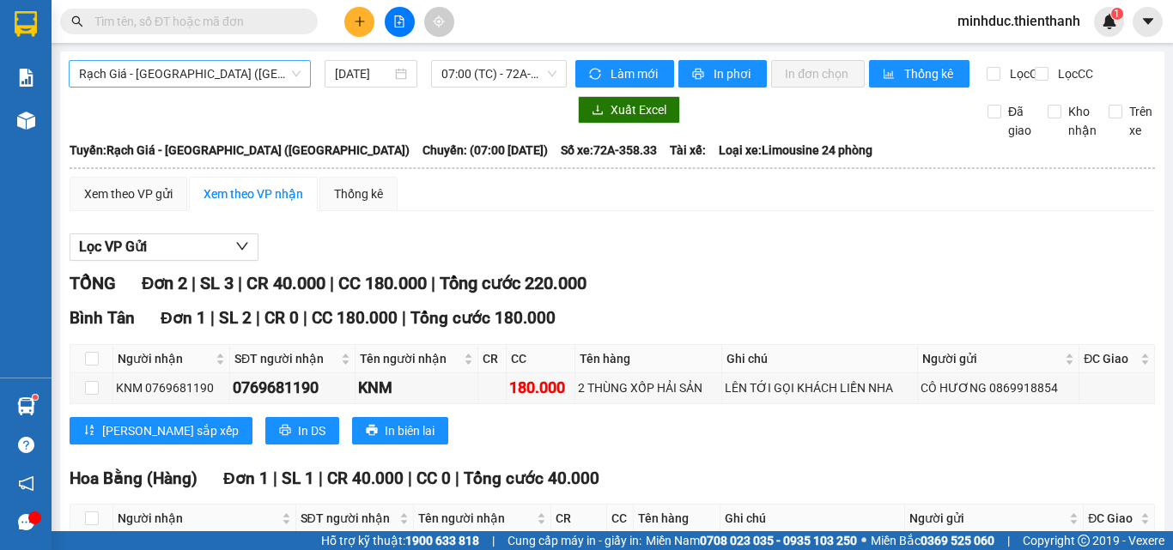
click at [178, 70] on span "[PERSON_NAME][GEOGRAPHIC_DATA] ([GEOGRAPHIC_DATA])" at bounding box center [190, 74] width 222 height 26
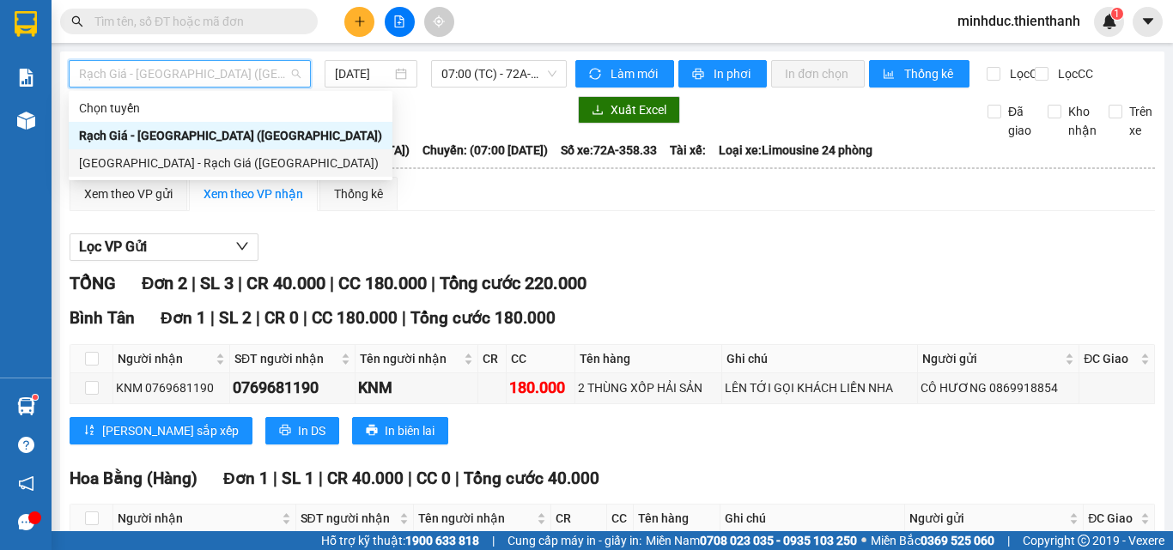
click at [137, 169] on div "[GEOGRAPHIC_DATA] - Rạch Giá ([GEOGRAPHIC_DATA])" at bounding box center [230, 163] width 303 height 19
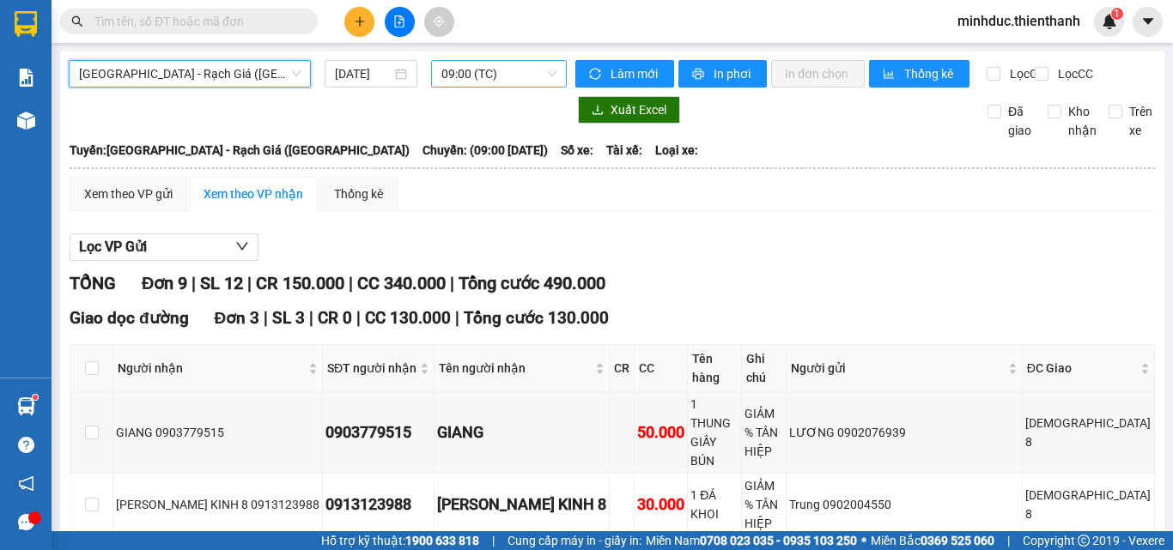
click at [502, 78] on span "09:00 (TC)" at bounding box center [498, 74] width 115 height 26
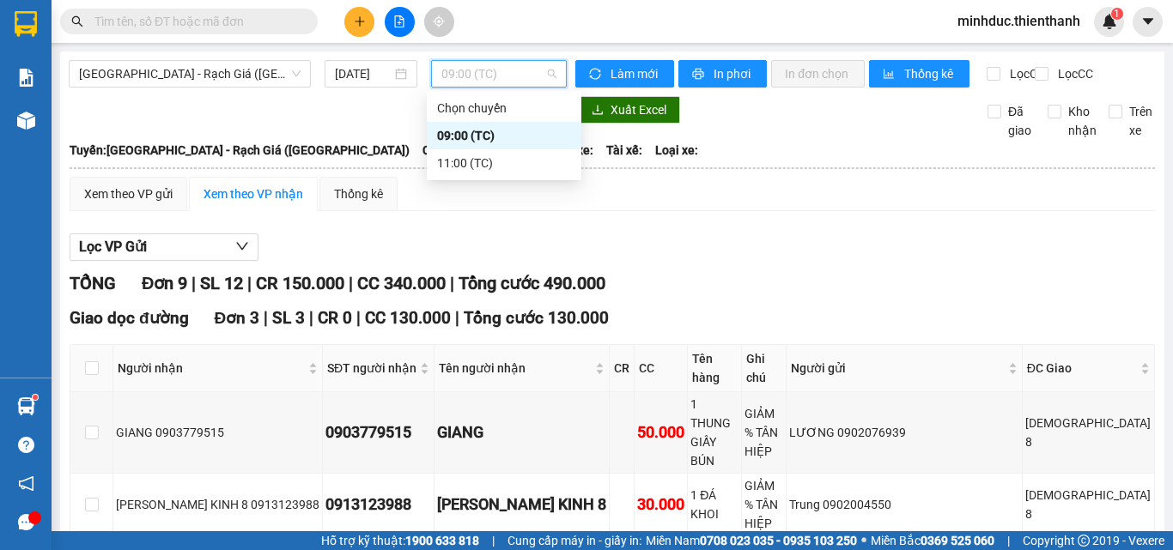
drag, startPoint x: 241, startPoint y: 85, endPoint x: 199, endPoint y: 106, distance: 47.2
click at [240, 85] on span "[GEOGRAPHIC_DATA] - Rạch Giá ([GEOGRAPHIC_DATA])" at bounding box center [190, 74] width 222 height 26
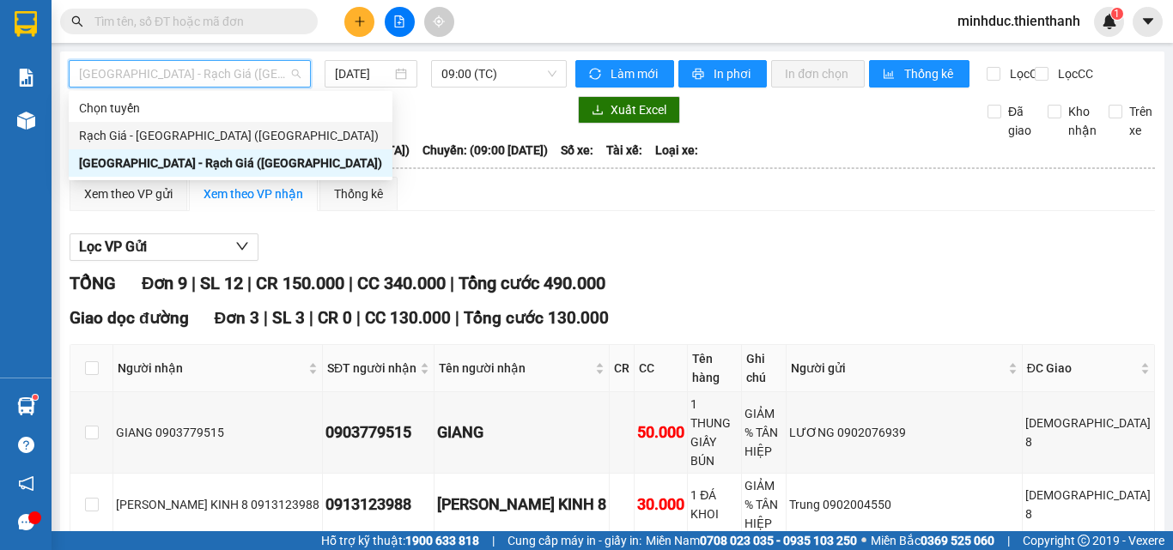
click at [182, 143] on div "[PERSON_NAME][GEOGRAPHIC_DATA] ([GEOGRAPHIC_DATA])" at bounding box center [230, 135] width 303 height 19
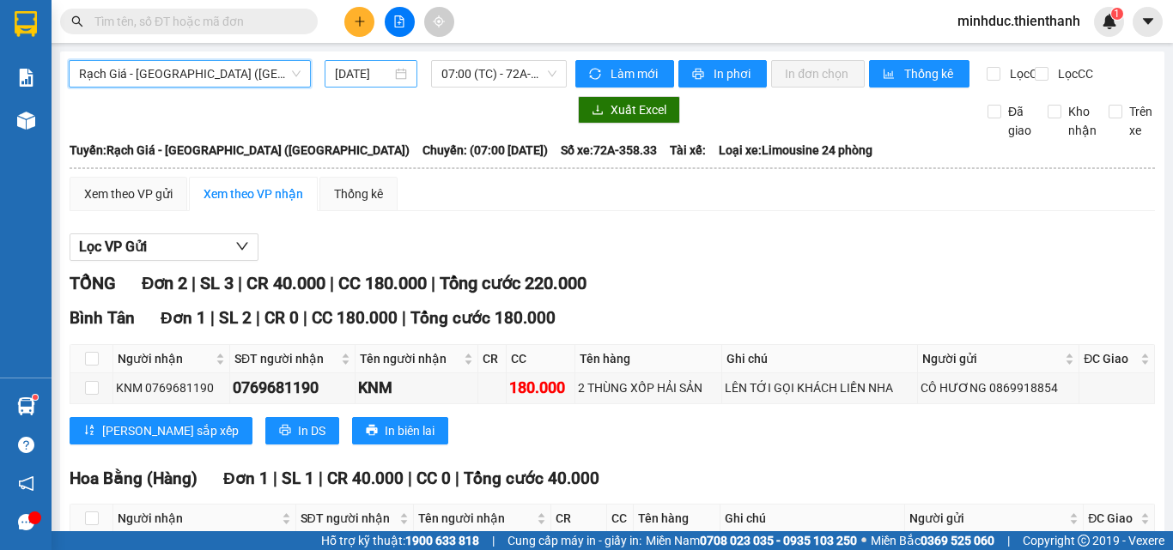
click at [383, 80] on input "[DATE]" at bounding box center [363, 73] width 57 height 19
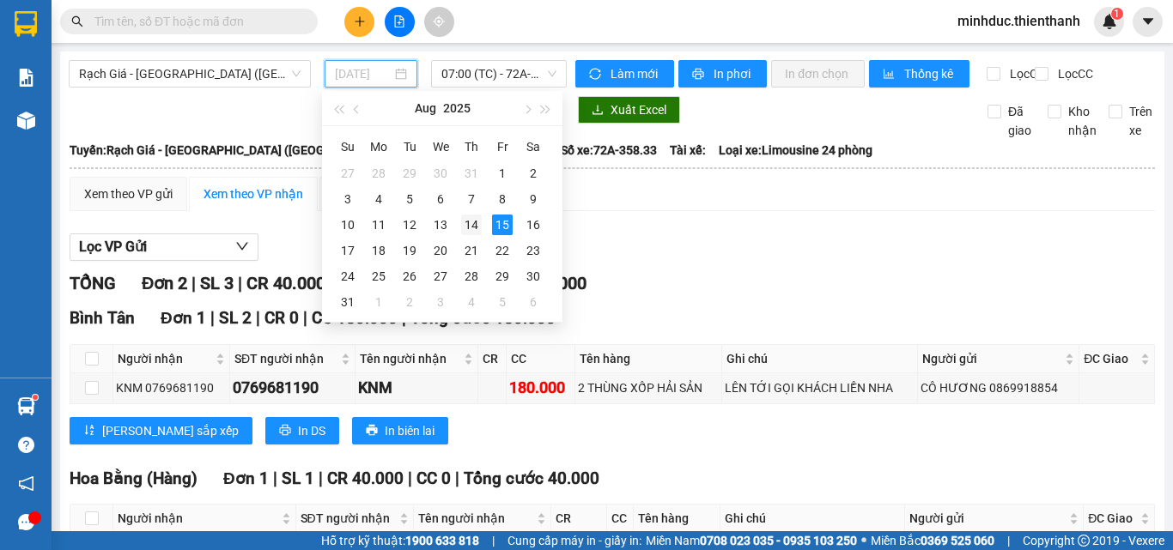
click at [478, 229] on div "14" at bounding box center [471, 225] width 21 height 21
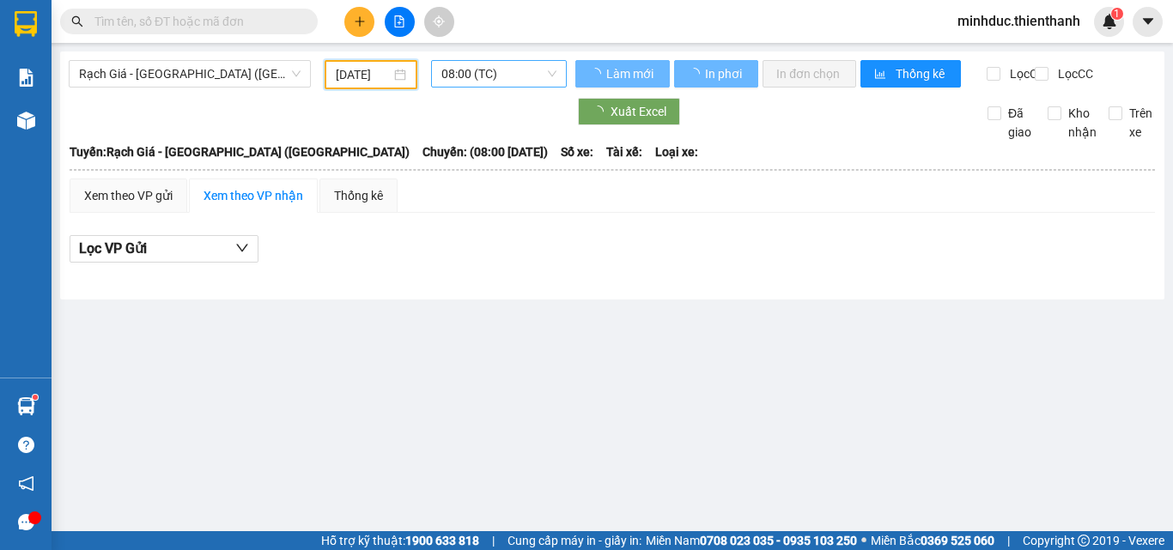
click at [494, 69] on span "08:00 (TC)" at bounding box center [498, 74] width 115 height 26
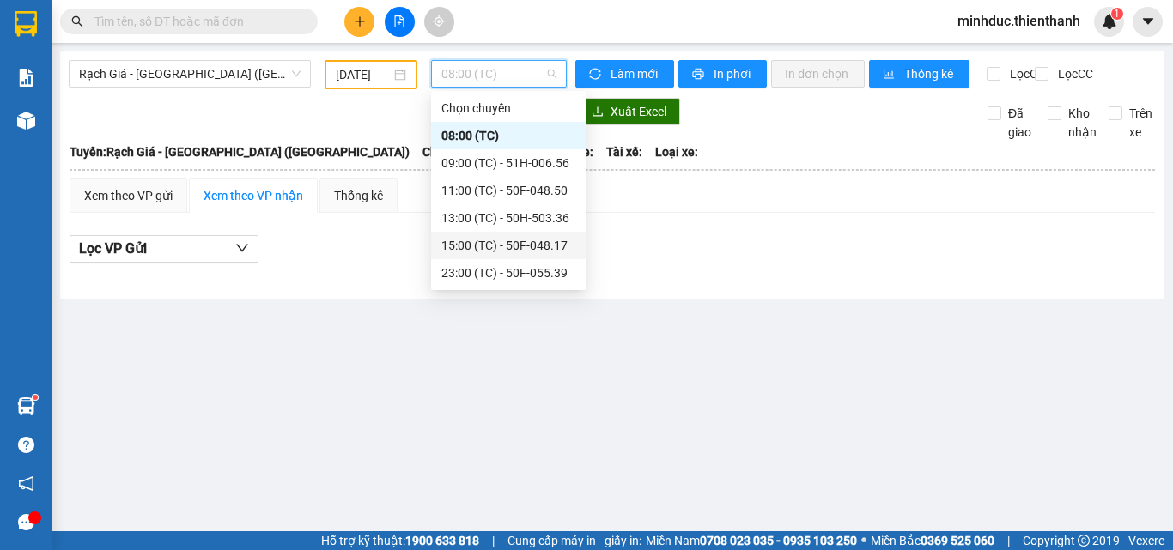
click at [487, 241] on div "15:00 (TC) - 50F-048.17" at bounding box center [508, 245] width 134 height 19
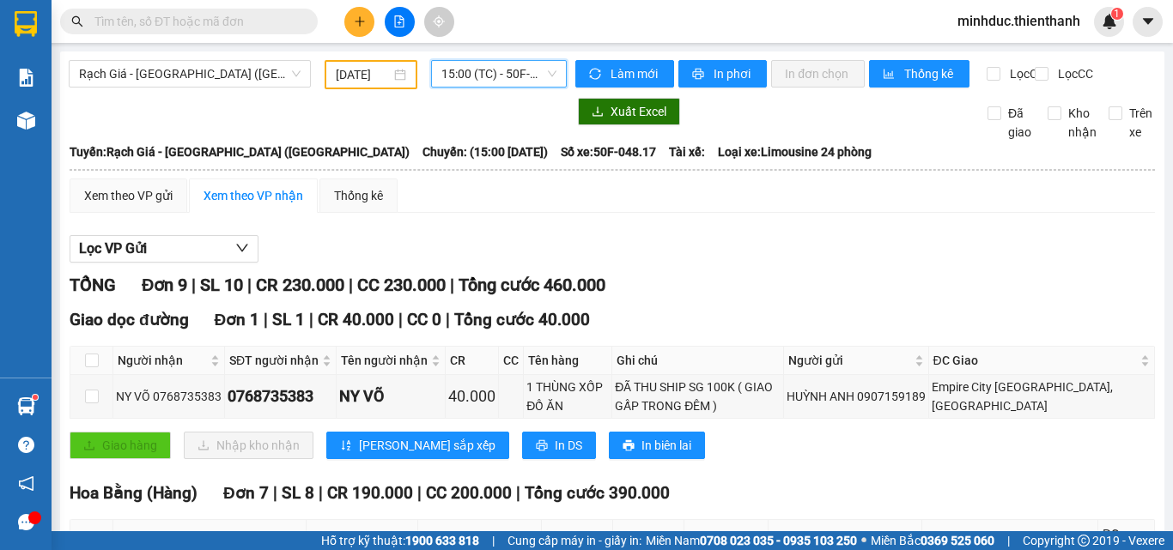
click at [141, 203] on div "Xem theo VP gửi" at bounding box center [128, 195] width 88 height 19
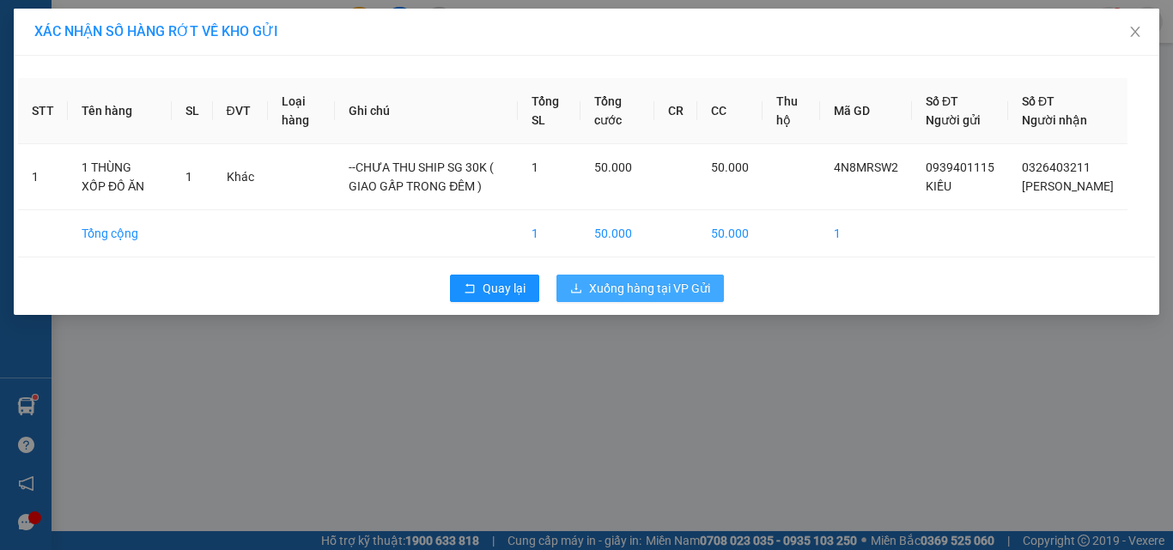
click at [694, 298] on span "Xuống hàng tại VP Gửi" at bounding box center [649, 288] width 121 height 19
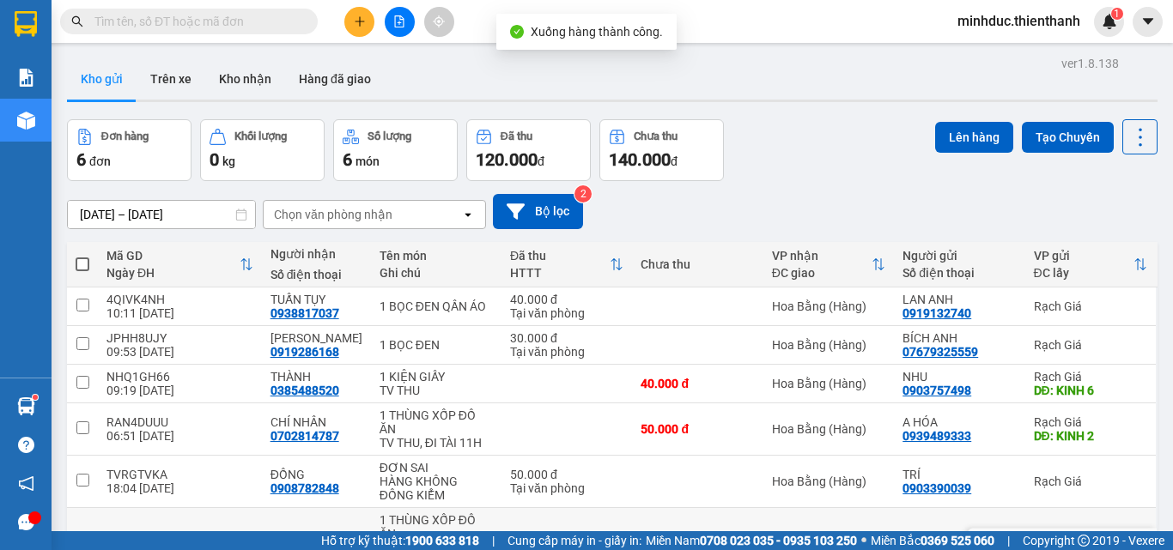
click at [1016, 542] on icon at bounding box center [1022, 548] width 12 height 12
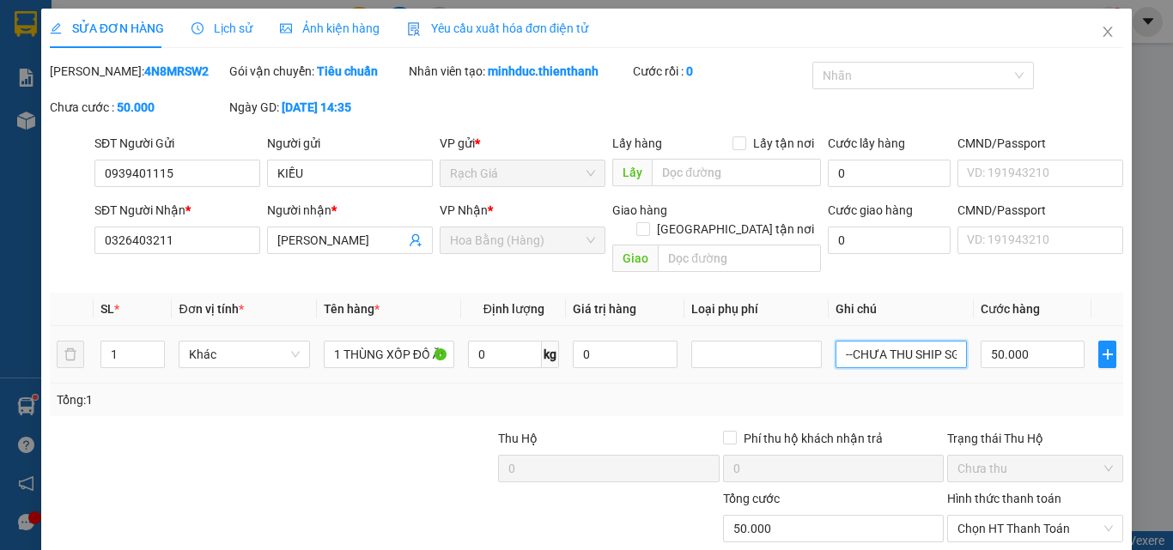
click at [888, 341] on input "--CHƯA THU SHIP SG 30K ( GIAO GẤP TRONG ĐÊM )" at bounding box center [901, 354] width 131 height 27
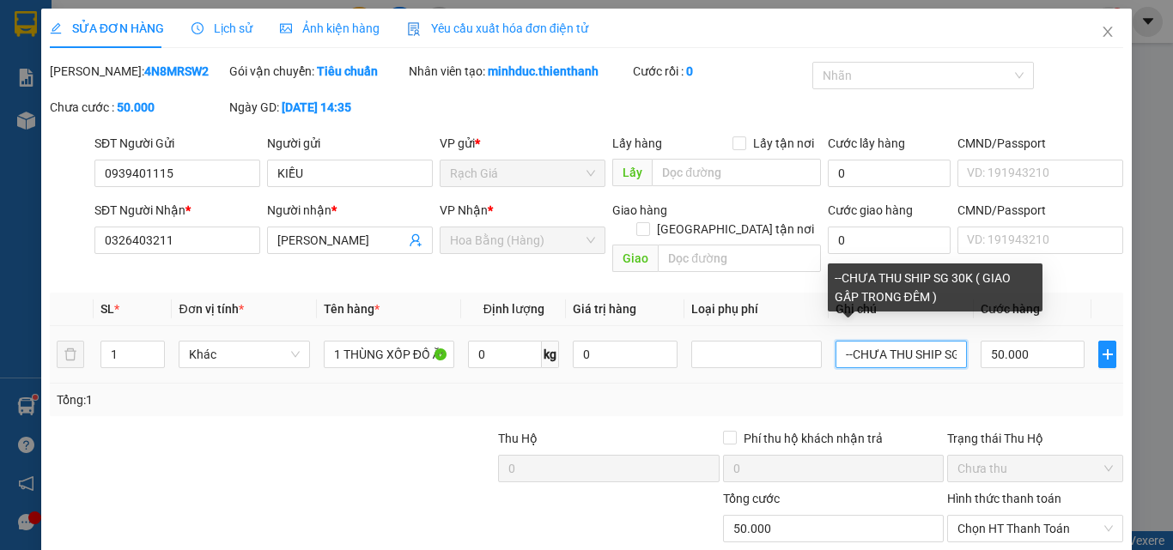
click at [888, 341] on input "--CHƯA THU SHIP SG 30K ( GIAO GẤP TRONG ĐÊM )" at bounding box center [901, 354] width 131 height 27
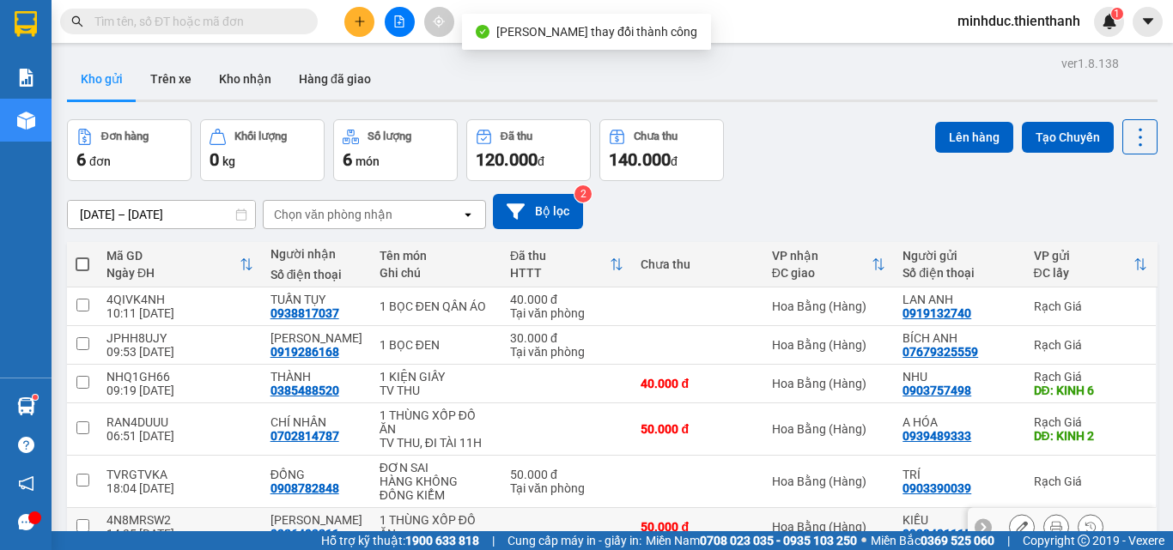
click at [82, 520] on input "checkbox" at bounding box center [82, 526] width 13 height 13
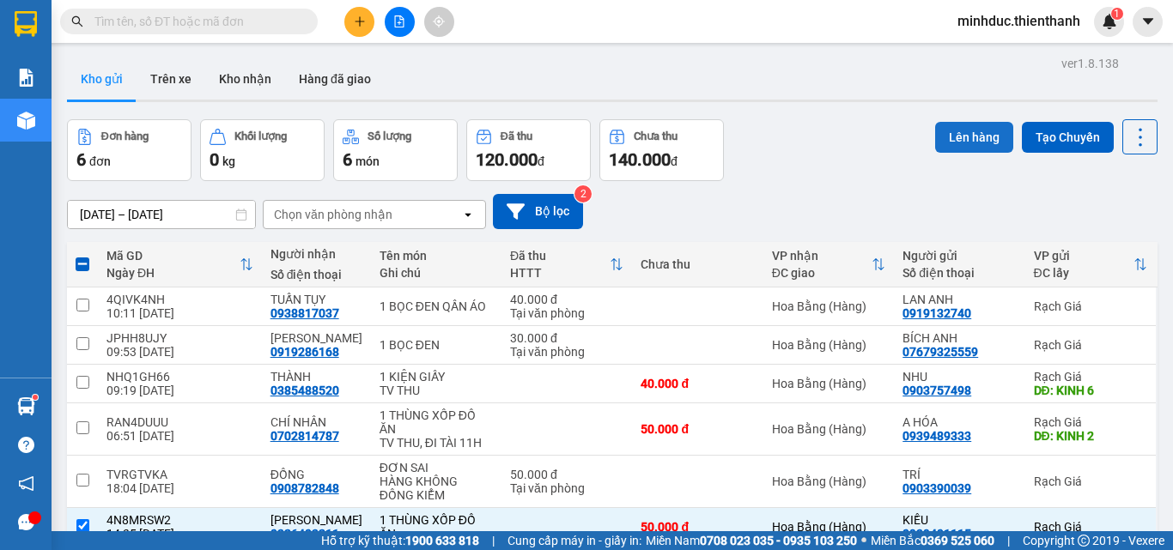
click at [955, 137] on button "Lên hàng" at bounding box center [974, 137] width 78 height 31
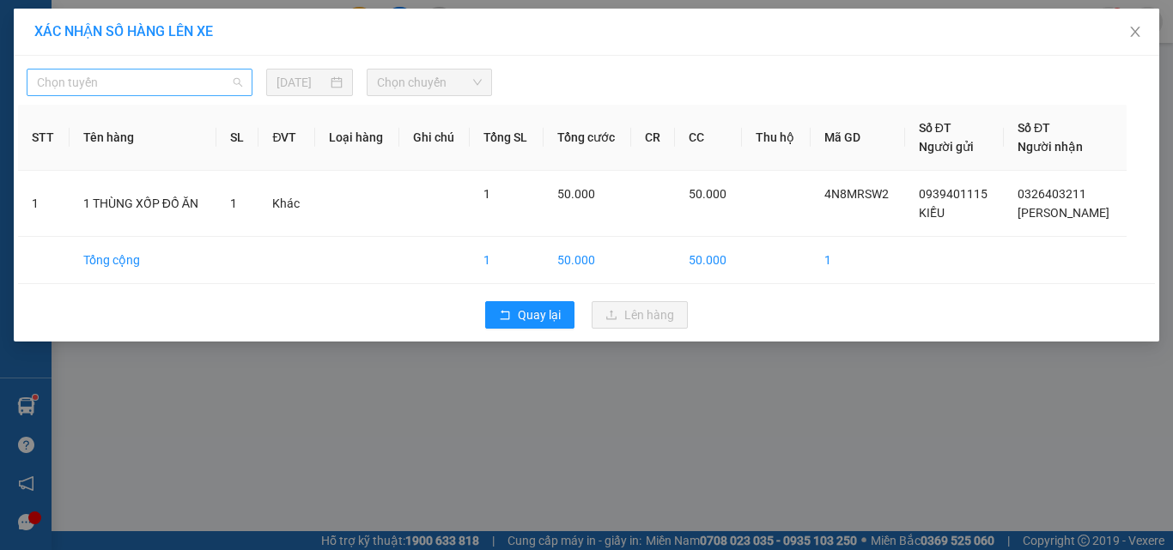
click at [82, 82] on span "Chọn tuyến" at bounding box center [139, 83] width 205 height 26
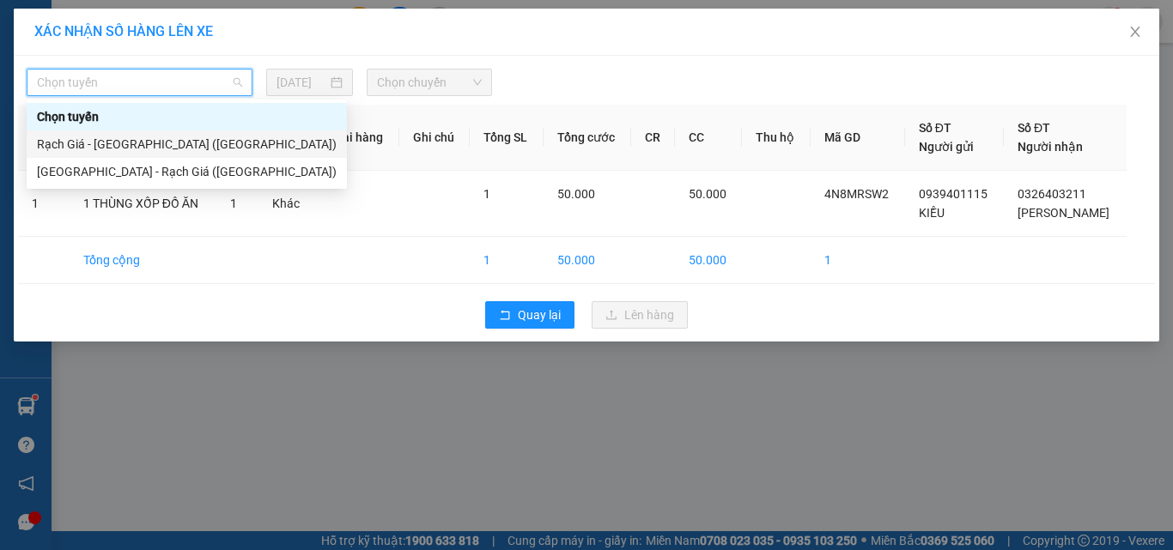
click at [88, 140] on div "[PERSON_NAME][GEOGRAPHIC_DATA] ([GEOGRAPHIC_DATA])" at bounding box center [187, 144] width 300 height 19
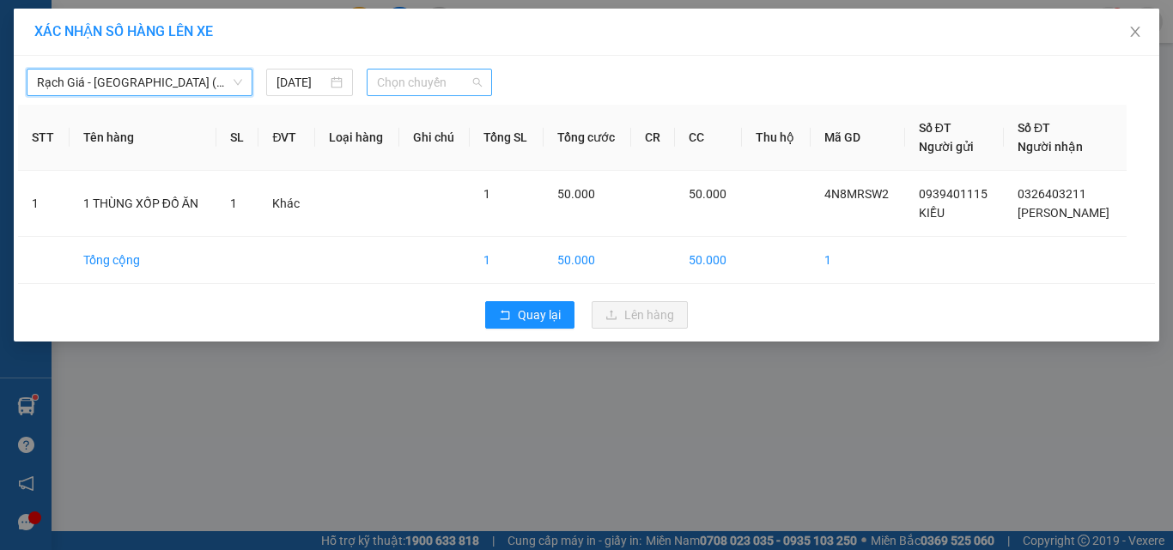
click at [410, 83] on span "Chọn chuyến" at bounding box center [430, 83] width 106 height 26
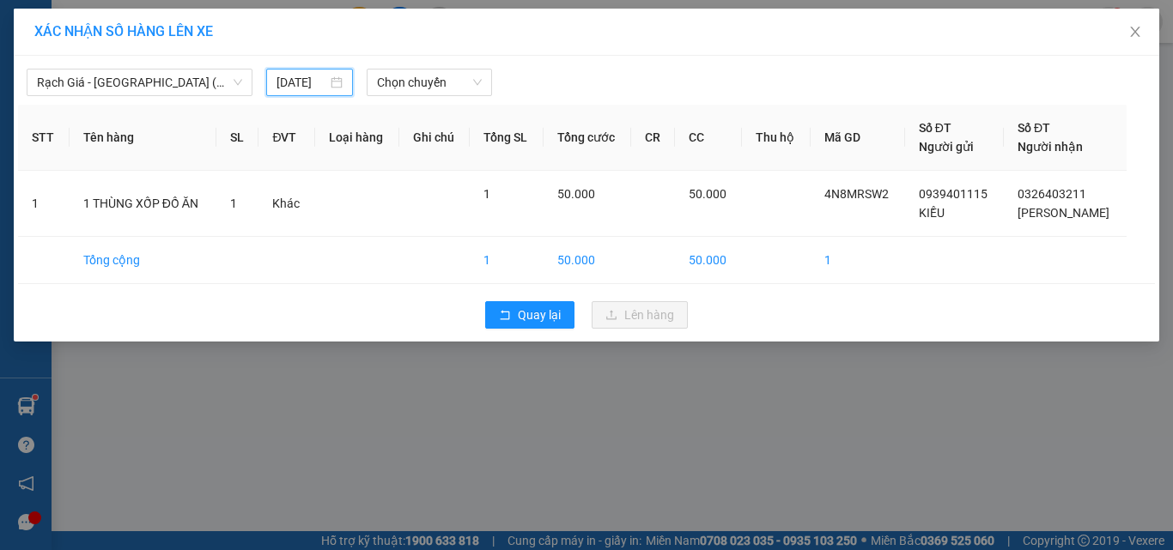
click at [321, 80] on input "[DATE]" at bounding box center [302, 82] width 50 height 19
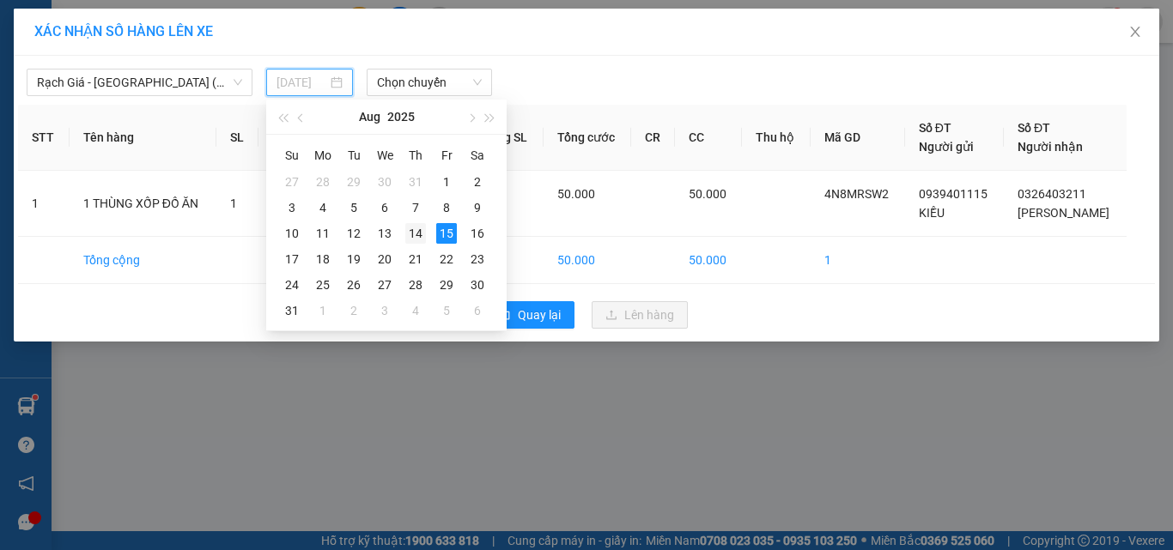
click at [417, 229] on div "14" at bounding box center [415, 233] width 21 height 21
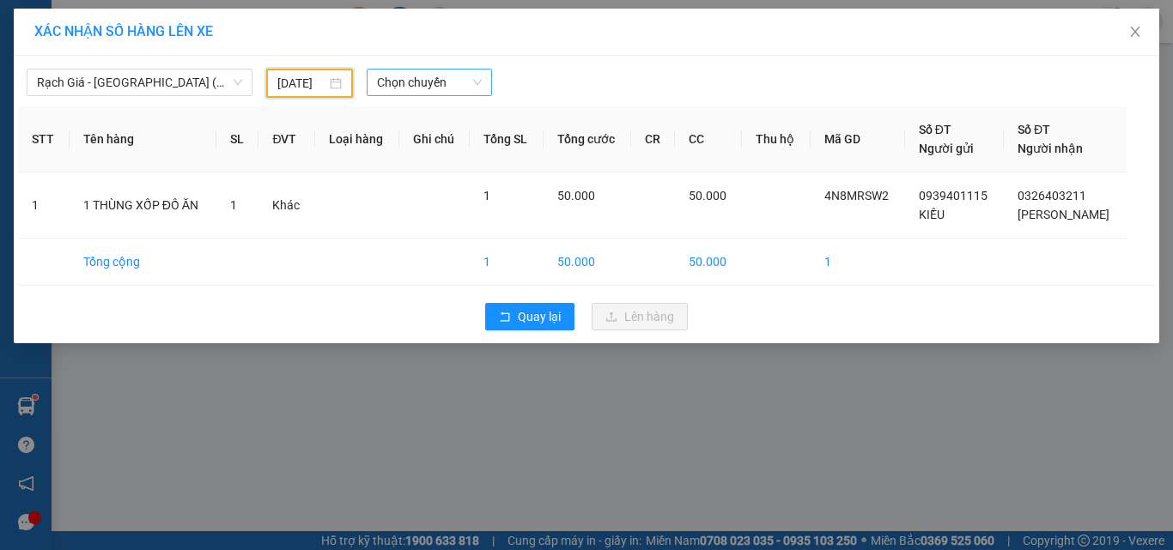
click at [430, 93] on span "Chọn chuyến" at bounding box center [430, 83] width 106 height 26
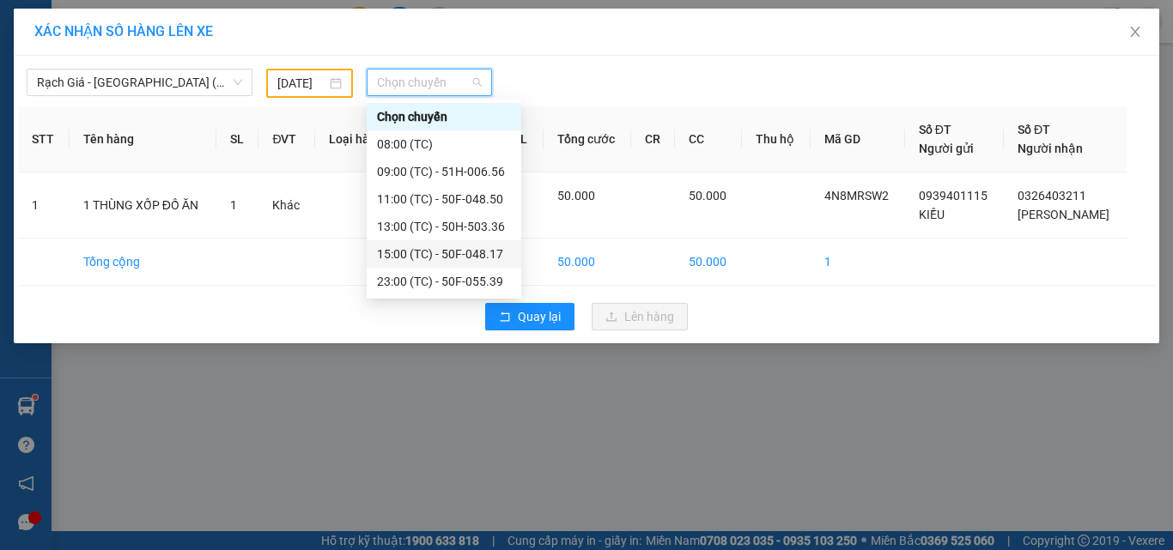
click at [415, 252] on div "15:00 (TC) - 50F-048.17" at bounding box center [444, 254] width 134 height 19
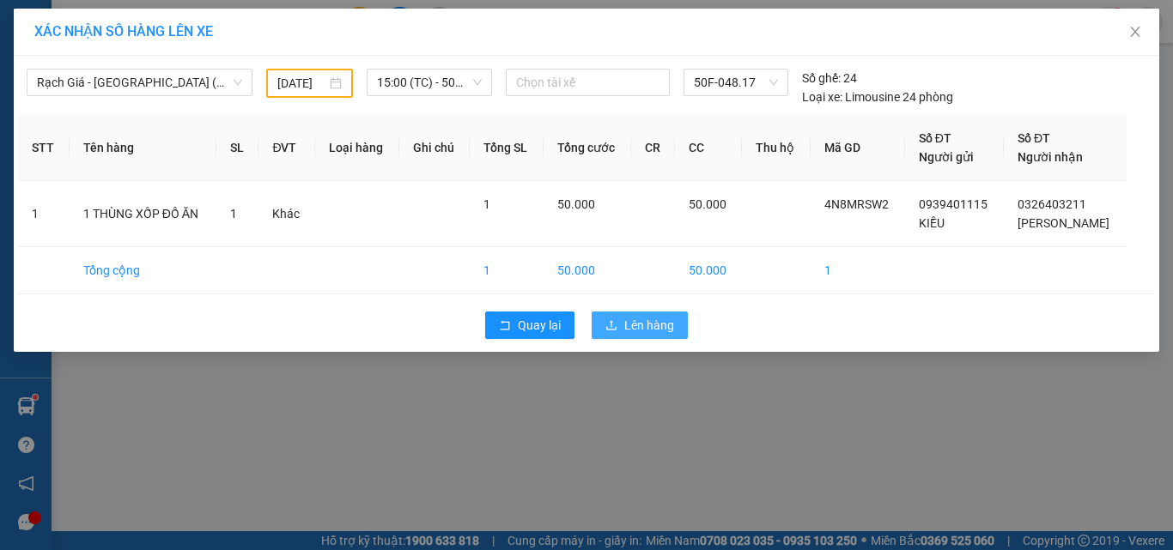
click at [655, 322] on span "Lên hàng" at bounding box center [649, 325] width 50 height 19
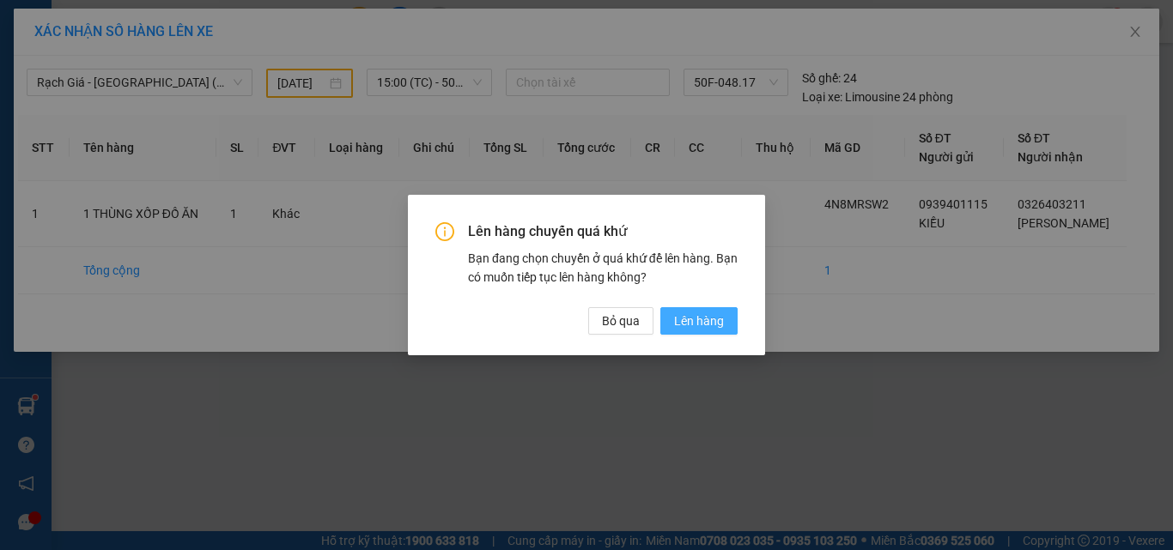
click at [691, 320] on span "Lên hàng" at bounding box center [699, 321] width 50 height 19
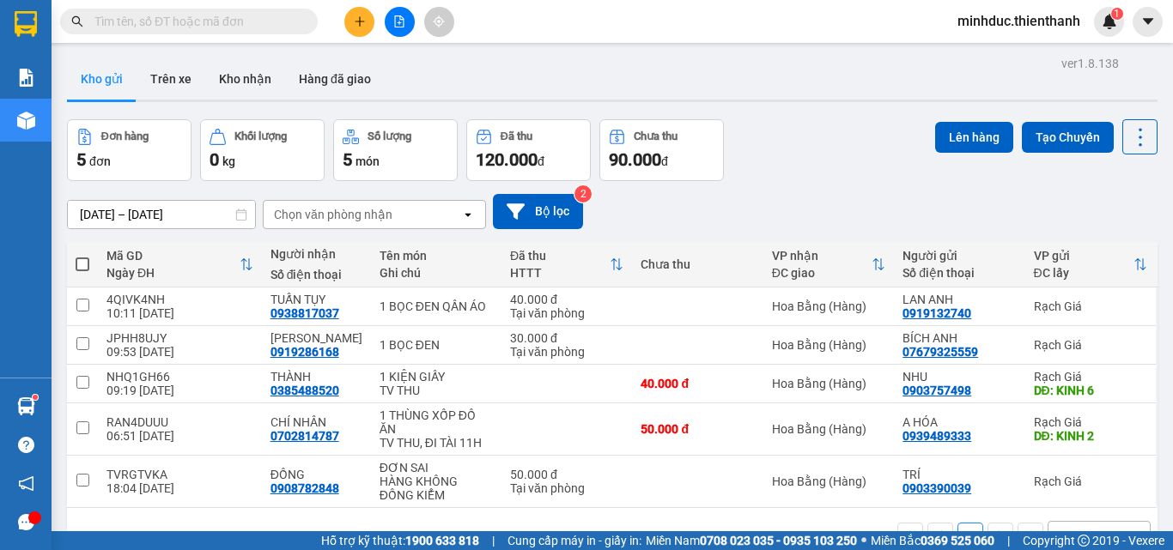
click at [247, 27] on input "text" at bounding box center [195, 21] width 203 height 19
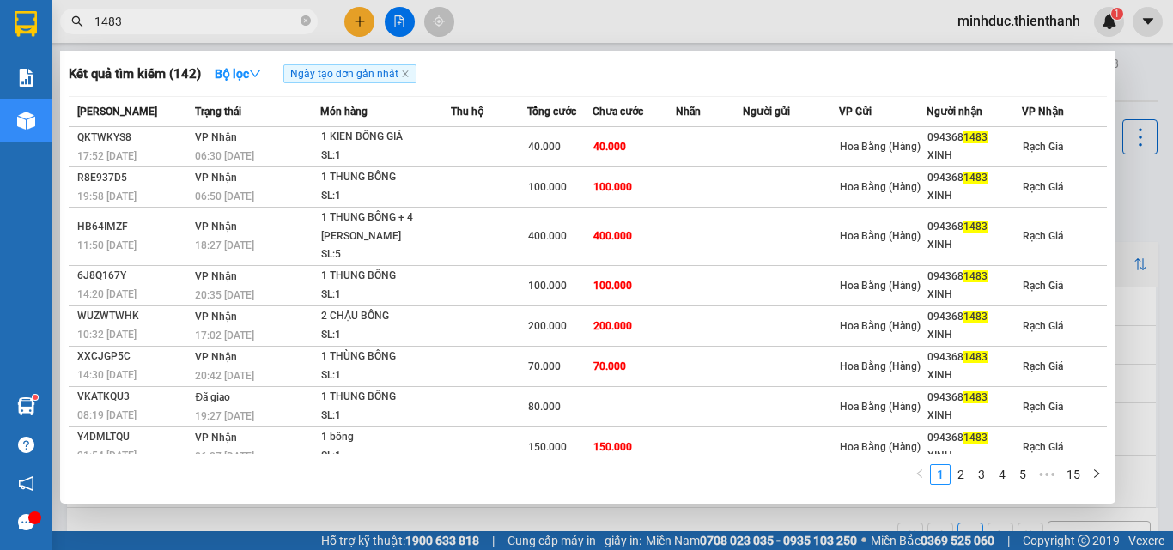
click at [191, 15] on input "1483" at bounding box center [195, 21] width 203 height 19
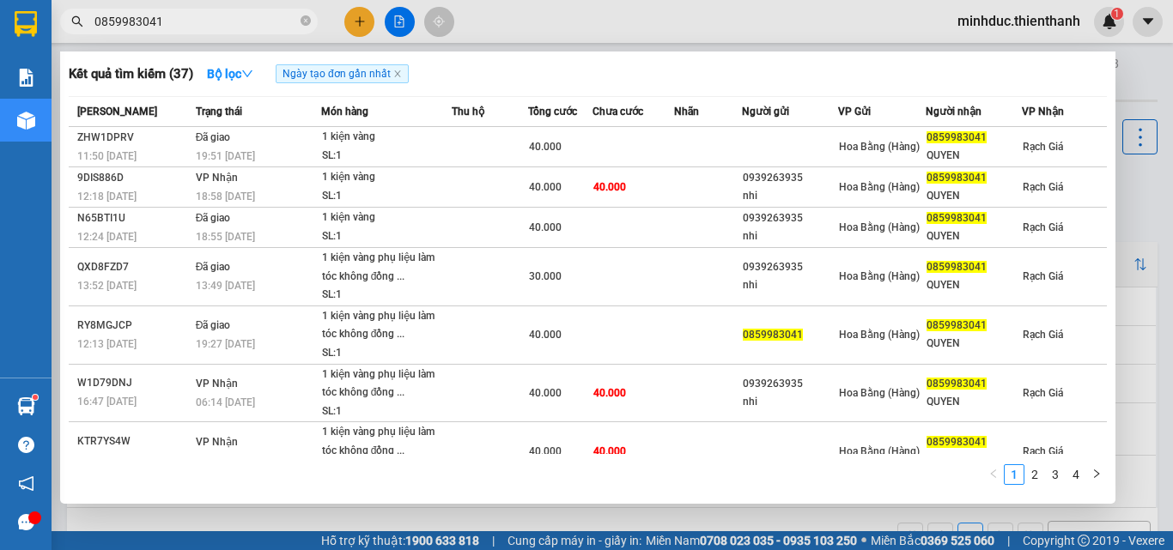
click at [195, 13] on input "0859983041" at bounding box center [195, 21] width 203 height 19
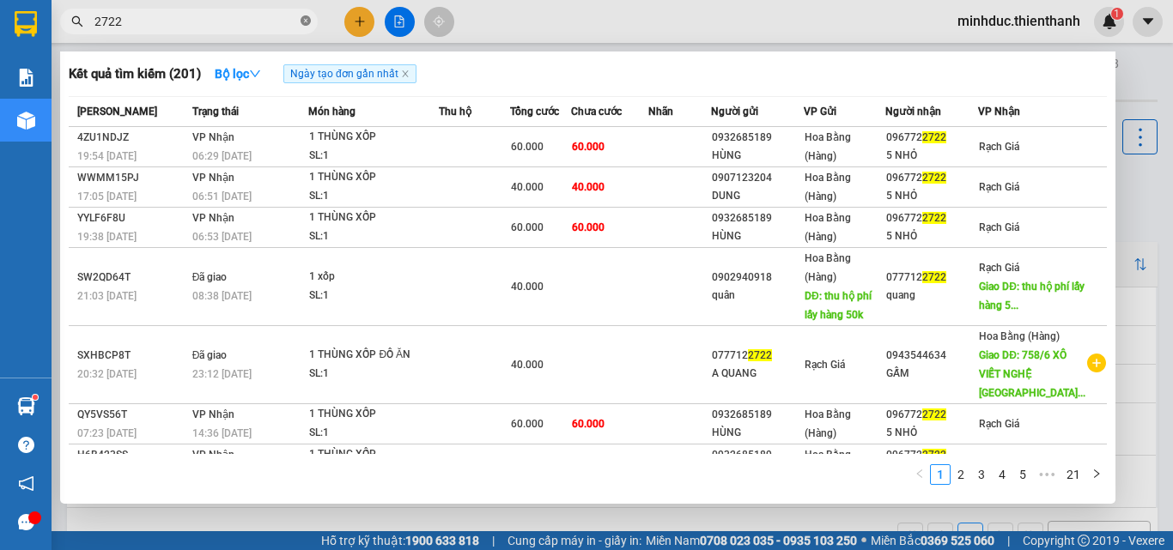
click at [307, 22] on icon "close-circle" at bounding box center [306, 20] width 10 height 10
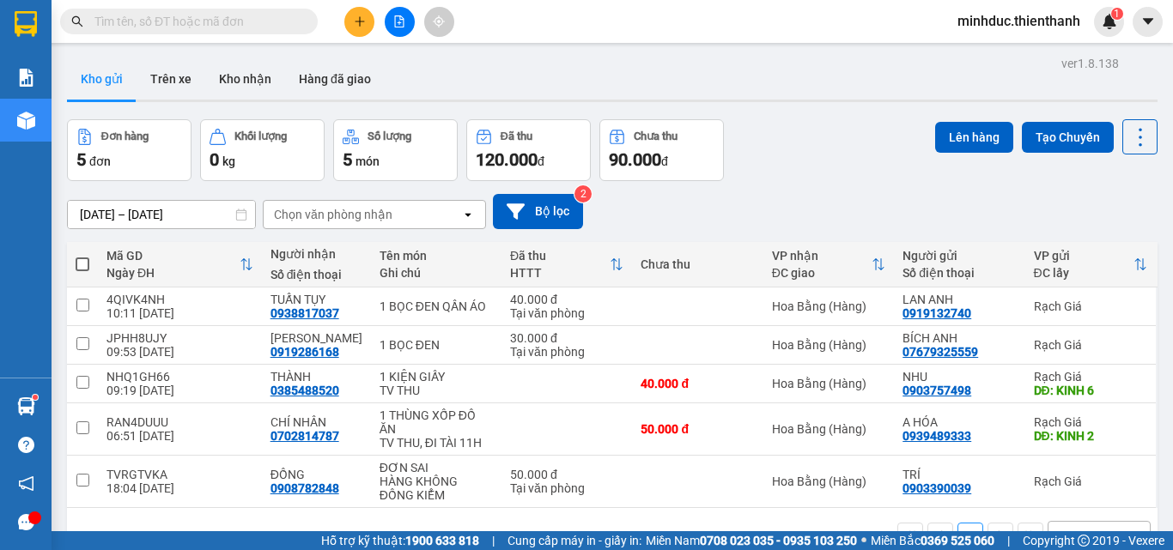
click at [370, 24] on button at bounding box center [359, 22] width 30 height 30
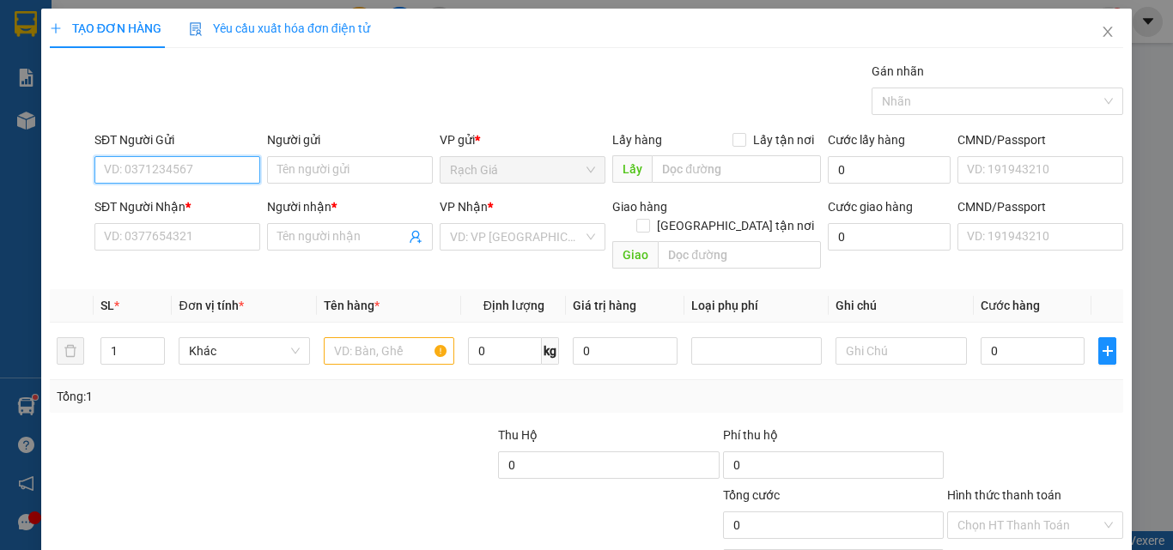
click at [211, 168] on input "SĐT Người Gửi" at bounding box center [177, 169] width 166 height 27
click at [137, 165] on input "0948529818" at bounding box center [177, 169] width 166 height 27
click at [210, 205] on div "0948229818 - CÔ HIỀN" at bounding box center [175, 204] width 143 height 19
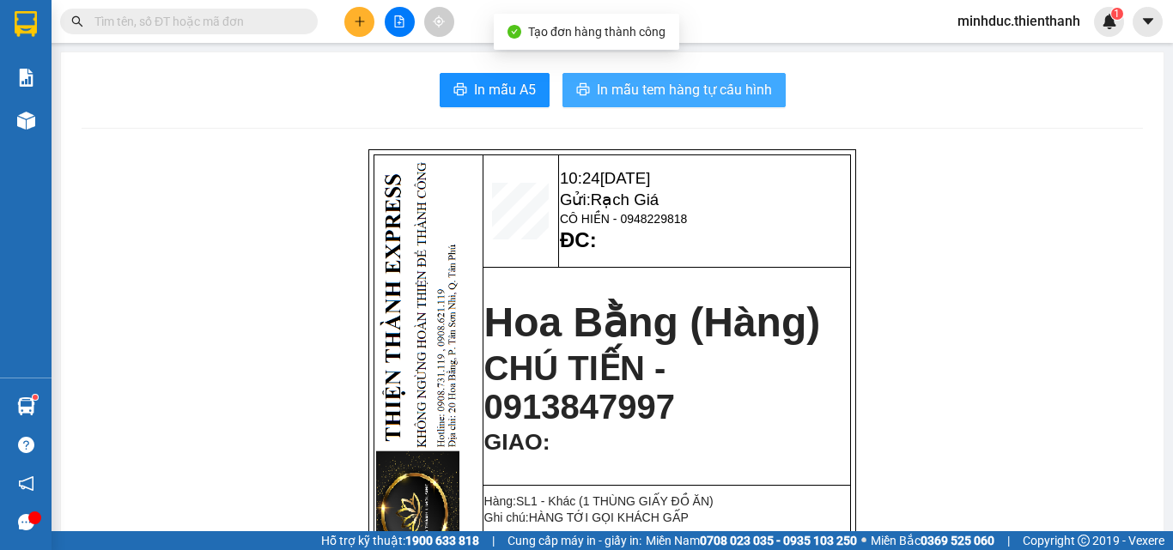
click at [714, 93] on span "In mẫu tem hàng tự cấu hình" at bounding box center [684, 89] width 175 height 21
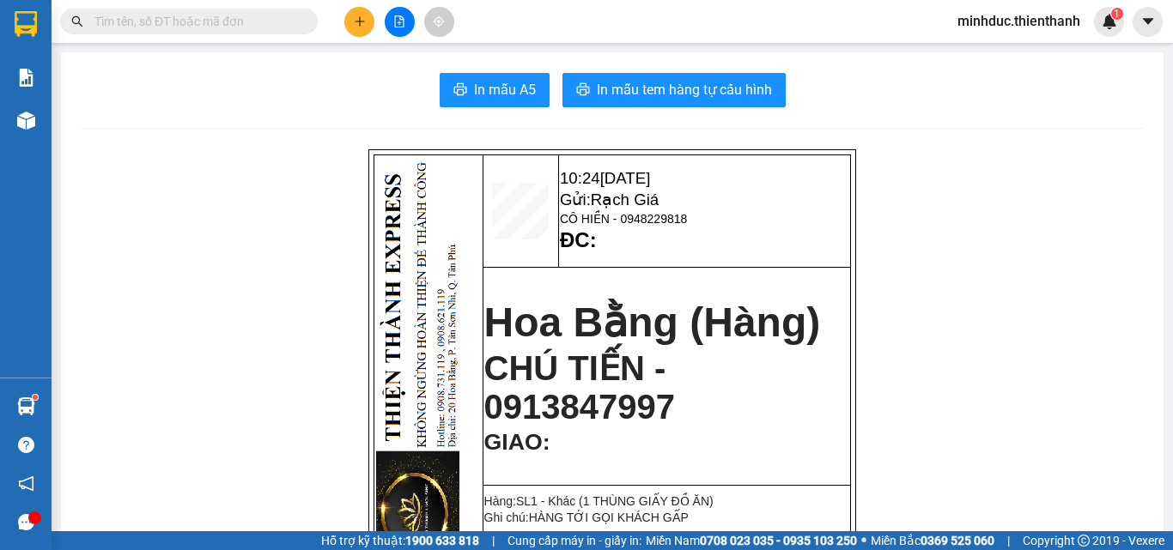
click at [364, 26] on icon "plus" at bounding box center [360, 21] width 12 height 12
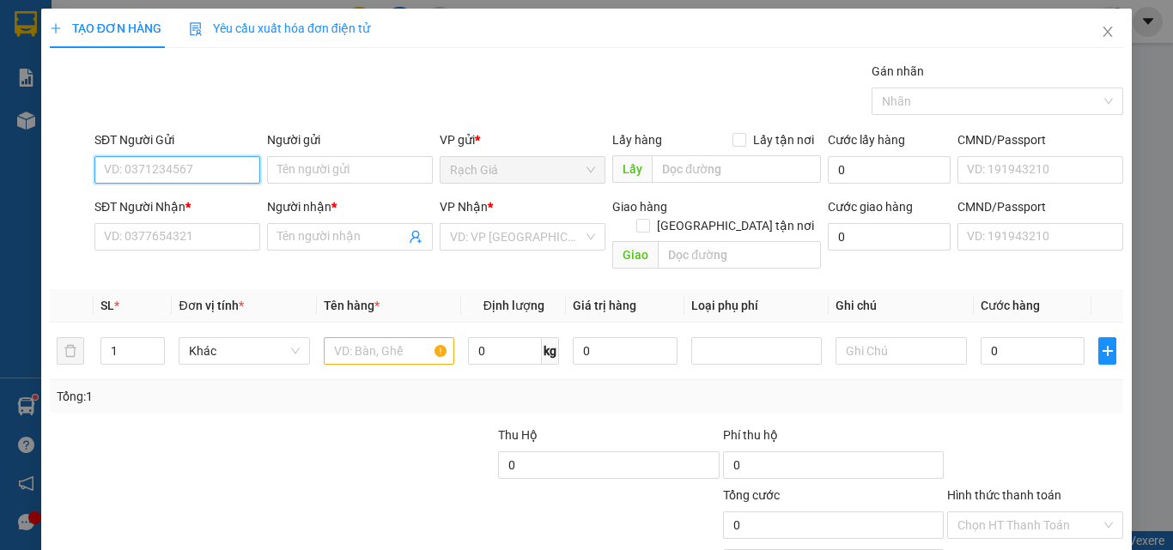
click at [228, 167] on input "SĐT Người Gửi" at bounding box center [177, 169] width 166 height 27
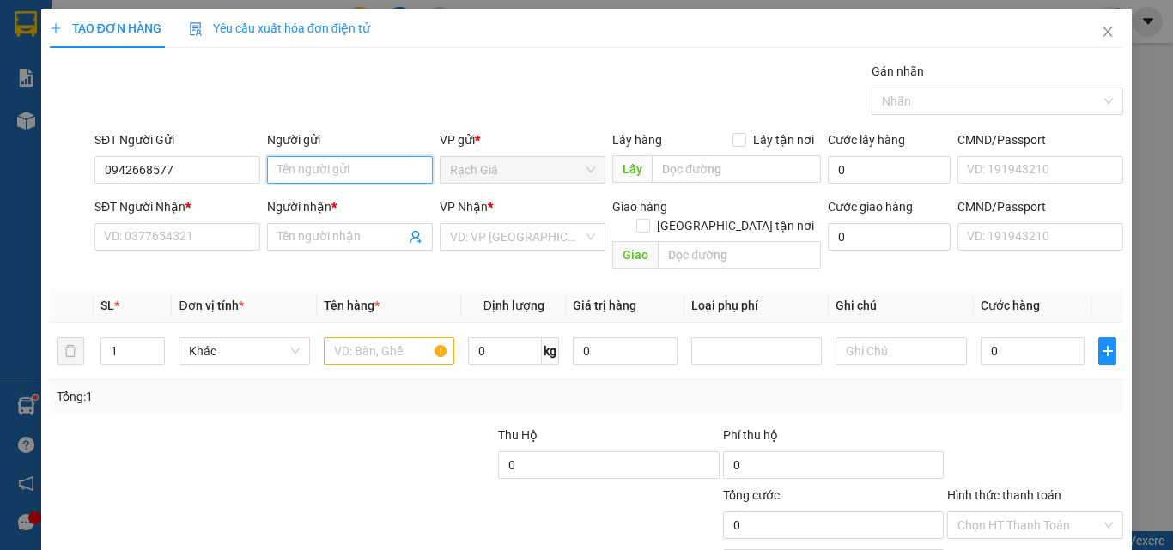
click at [331, 171] on input "Người gửi" at bounding box center [350, 169] width 166 height 27
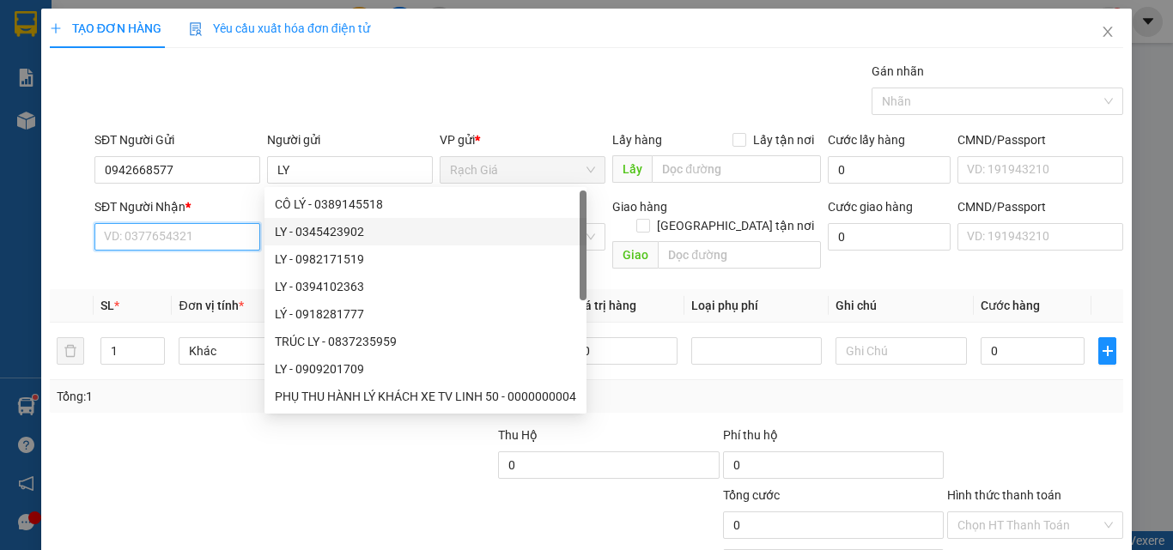
click at [192, 235] on input "SĐT Người Nhận *" at bounding box center [177, 236] width 166 height 27
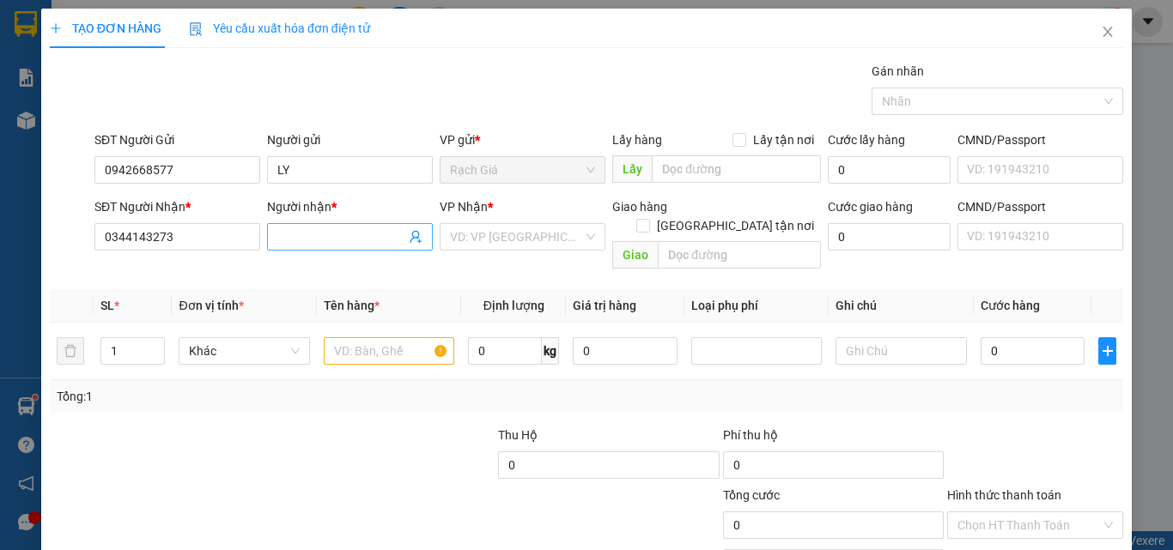
click at [307, 228] on input "Người nhận *" at bounding box center [341, 237] width 128 height 19
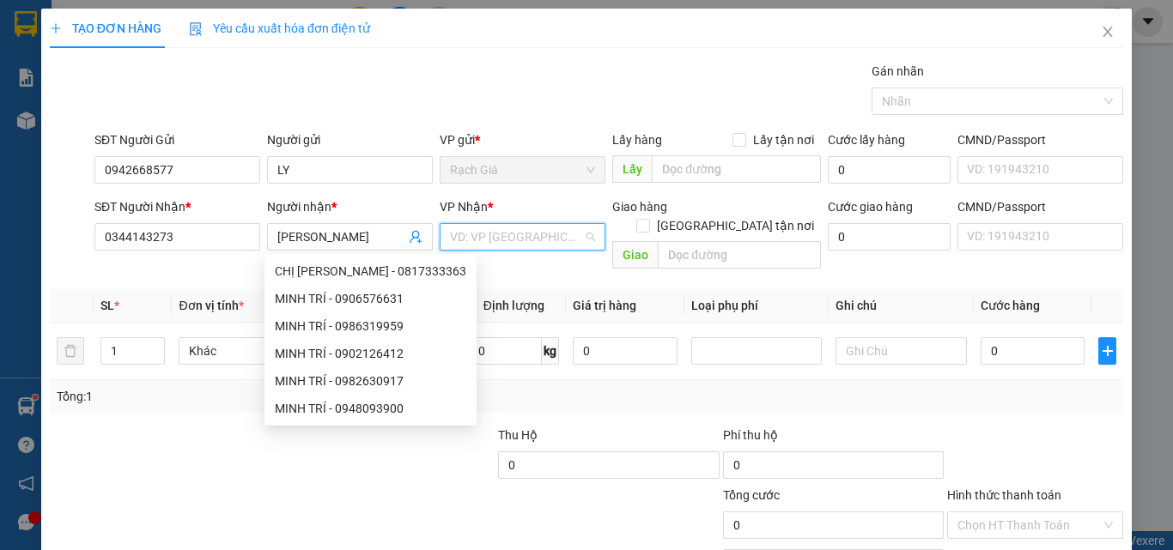
click at [477, 235] on input "search" at bounding box center [516, 237] width 133 height 26
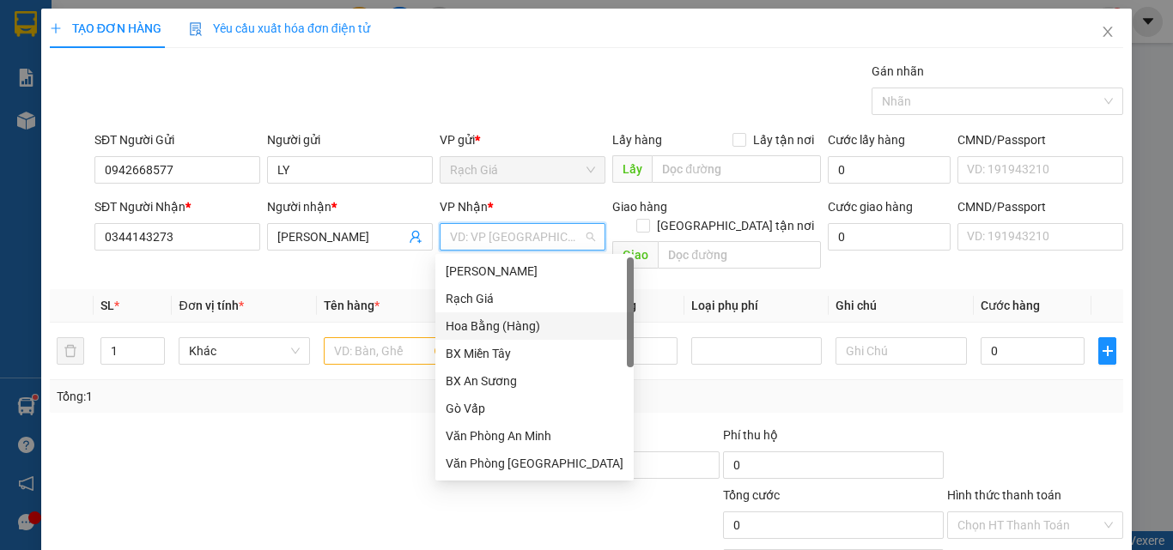
click at [493, 327] on div "Hoa Bằng (Hàng)" at bounding box center [535, 326] width 178 height 19
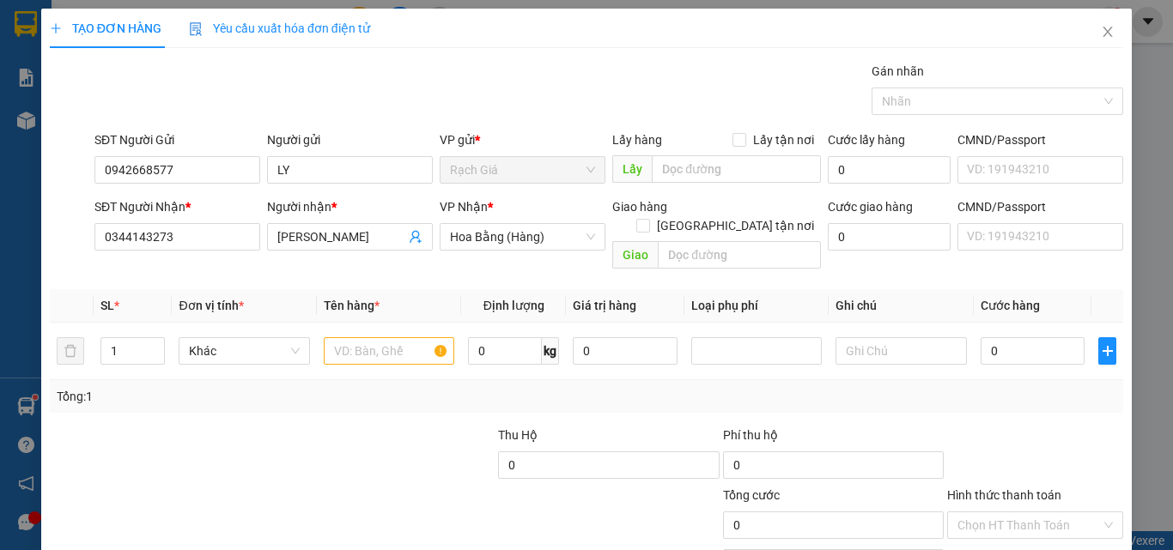
click at [708, 250] on div "Giao" at bounding box center [716, 255] width 209 height 27
click at [710, 241] on input "text" at bounding box center [739, 254] width 163 height 27
click at [373, 337] on input "text" at bounding box center [389, 350] width 131 height 27
click at [1002, 337] on input "0" at bounding box center [1033, 350] width 105 height 27
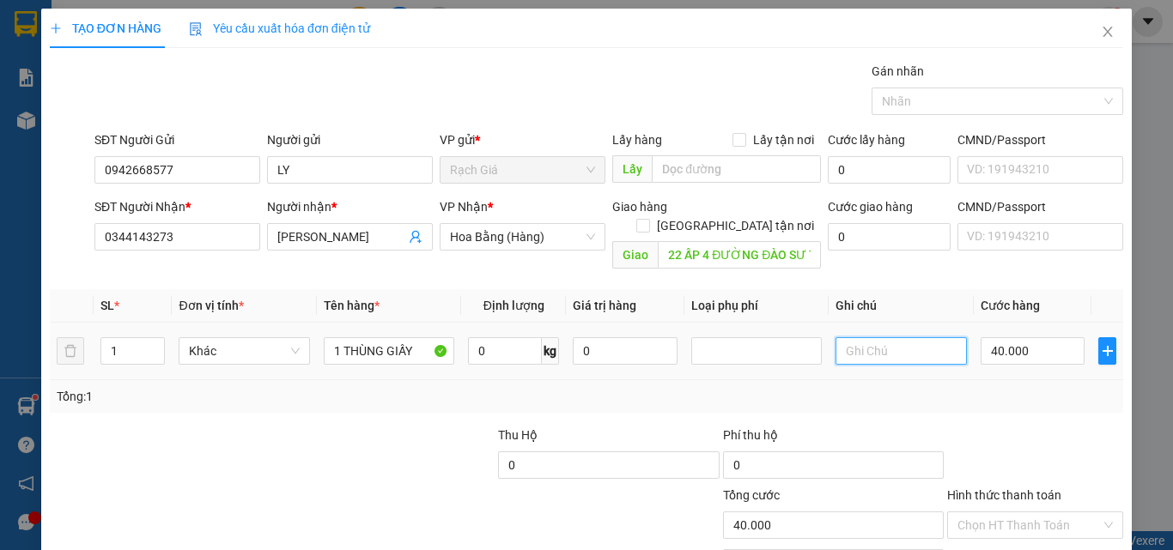
click at [902, 337] on input "text" at bounding box center [901, 350] width 131 height 27
click at [989, 513] on input "Hình thức thanh toán" at bounding box center [1028, 526] width 143 height 26
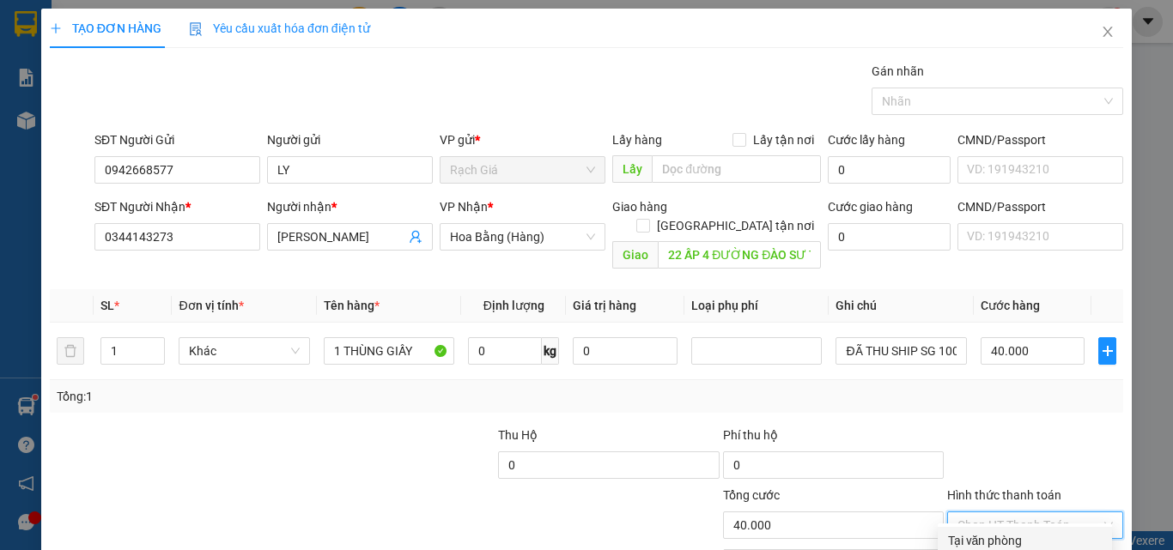
drag, startPoint x: 982, startPoint y: 398, endPoint x: 984, endPoint y: 437, distance: 39.6
click at [982, 532] on div "Tại văn phòng" at bounding box center [1025, 541] width 154 height 19
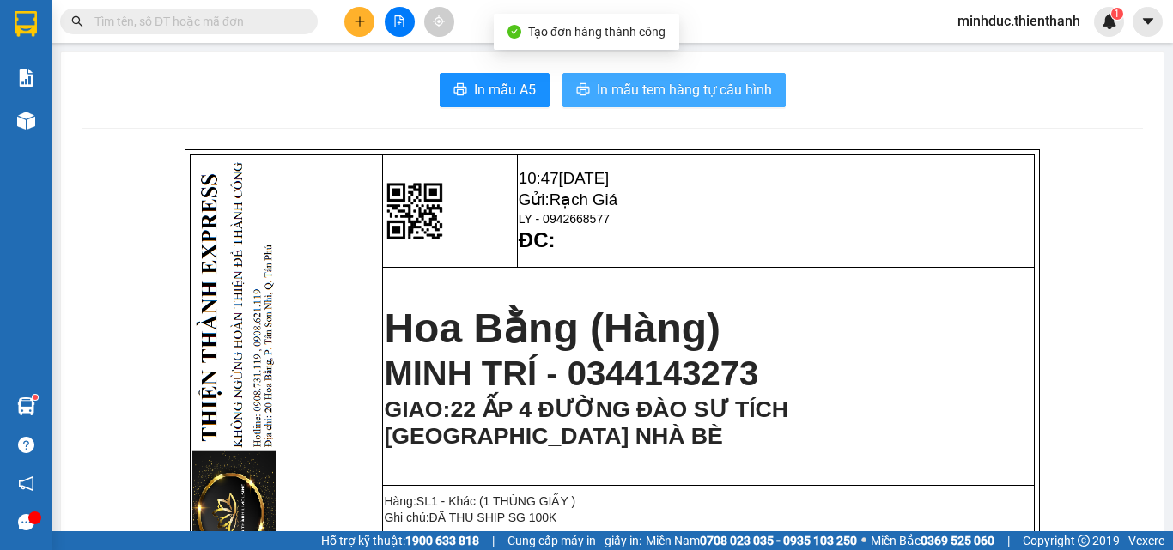
click at [649, 95] on span "In mẫu tem hàng tự cấu hình" at bounding box center [684, 89] width 175 height 21
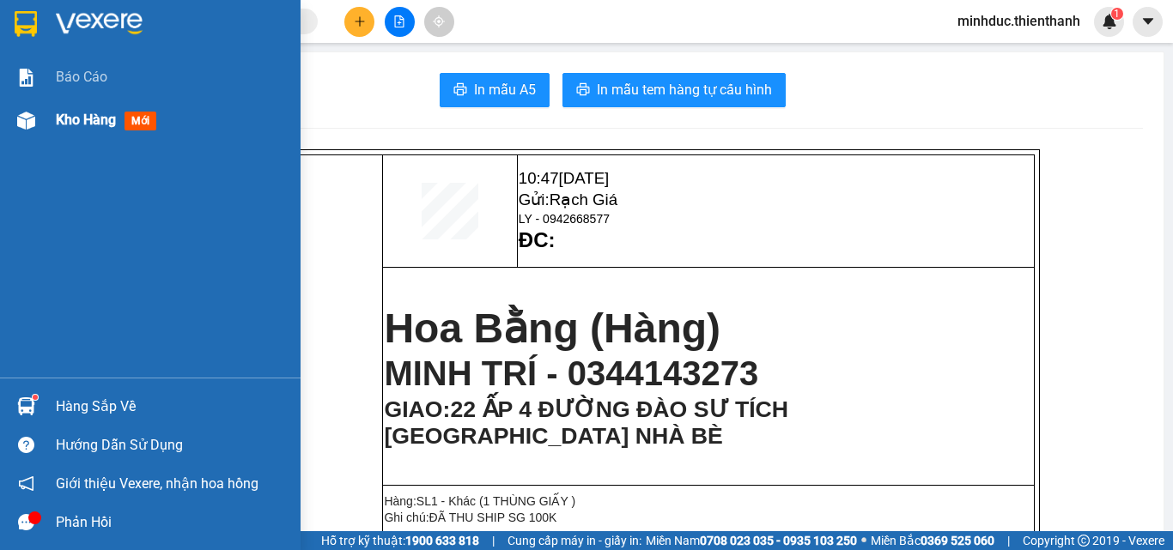
click at [67, 121] on span "Kho hàng" at bounding box center [86, 120] width 60 height 16
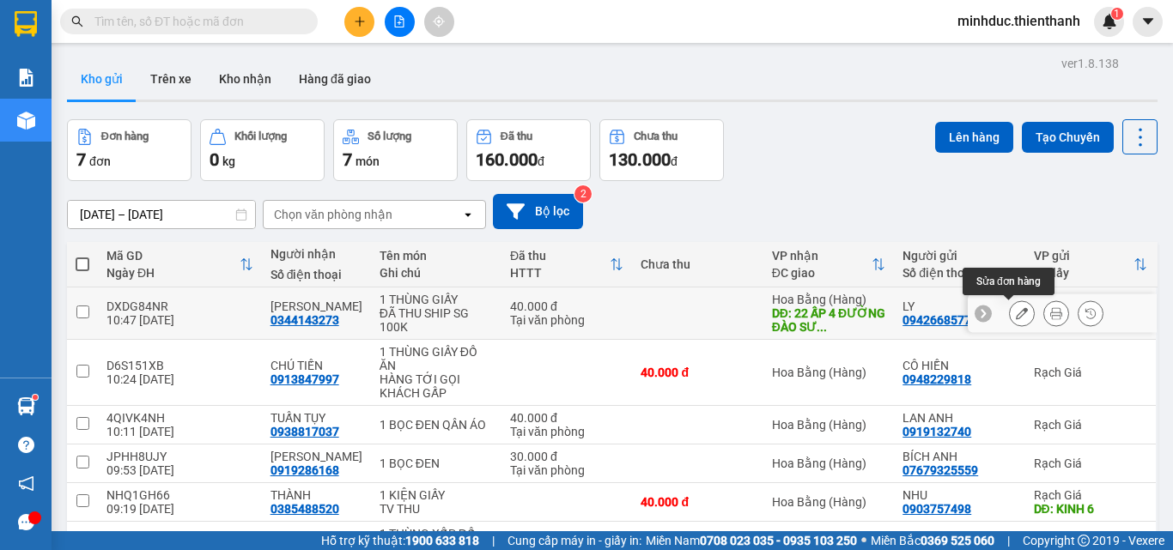
click at [1016, 319] on icon at bounding box center [1022, 313] width 12 height 12
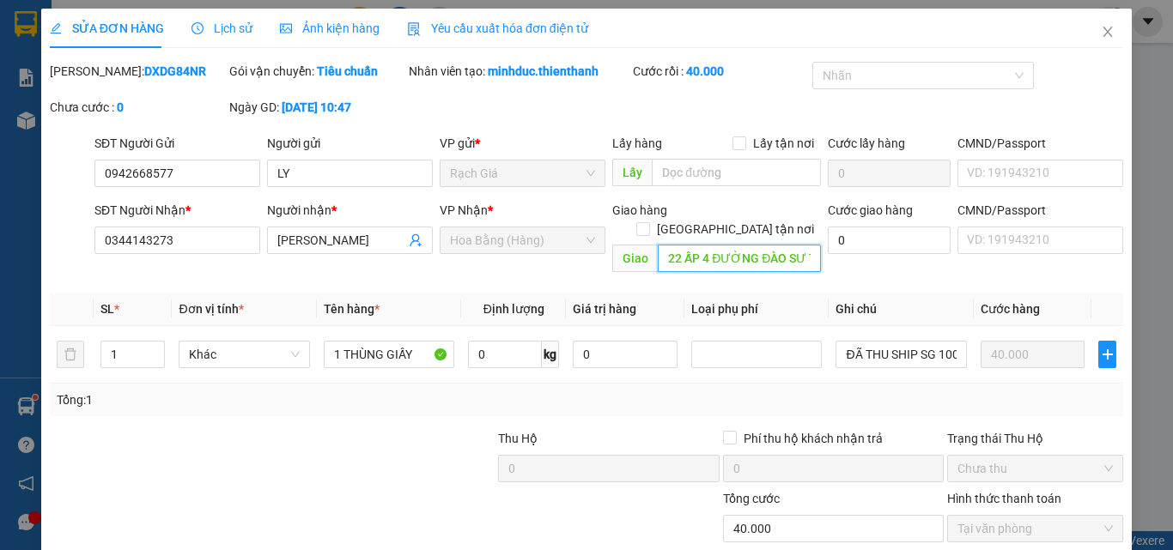
click at [757, 245] on input "22 ẤP 4 ĐƯỜNG ĐÀO SƯ TÍCH PHƯỚC LLOOJC NHÀ BÈ" at bounding box center [739, 258] width 163 height 27
click at [766, 245] on input "22 ẤP 4 ĐƯỜNG ĐÀO SƯ TÍCH PHƯỚC LLOOJC NHÀ BÈ" at bounding box center [739, 258] width 163 height 27
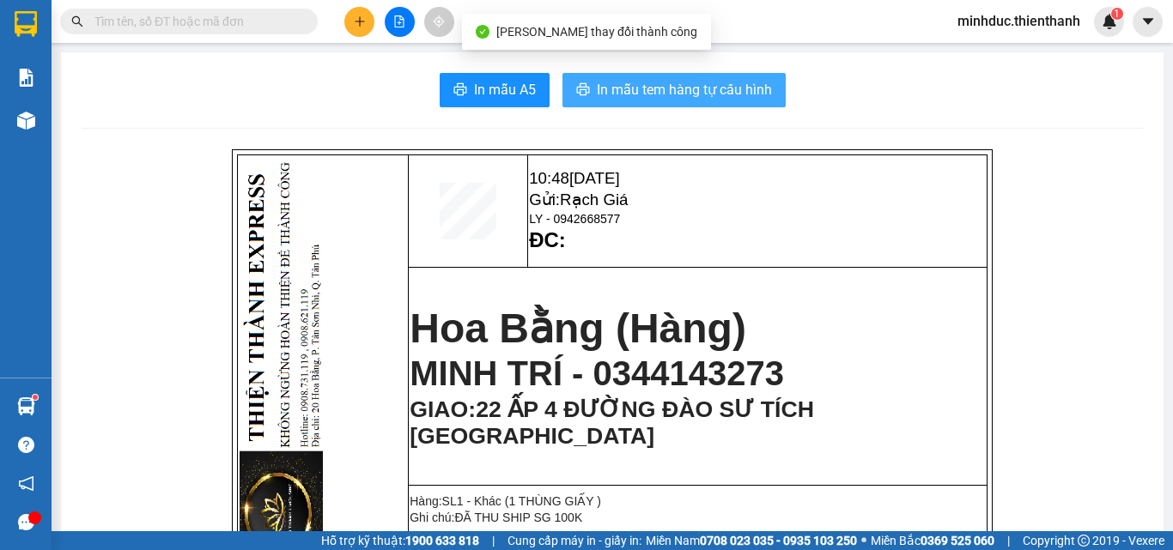
click at [645, 92] on span "In mẫu tem hàng tự cấu hình" at bounding box center [684, 89] width 175 height 21
click at [690, 99] on span "In mẫu tem hàng tự cấu hình" at bounding box center [684, 89] width 175 height 21
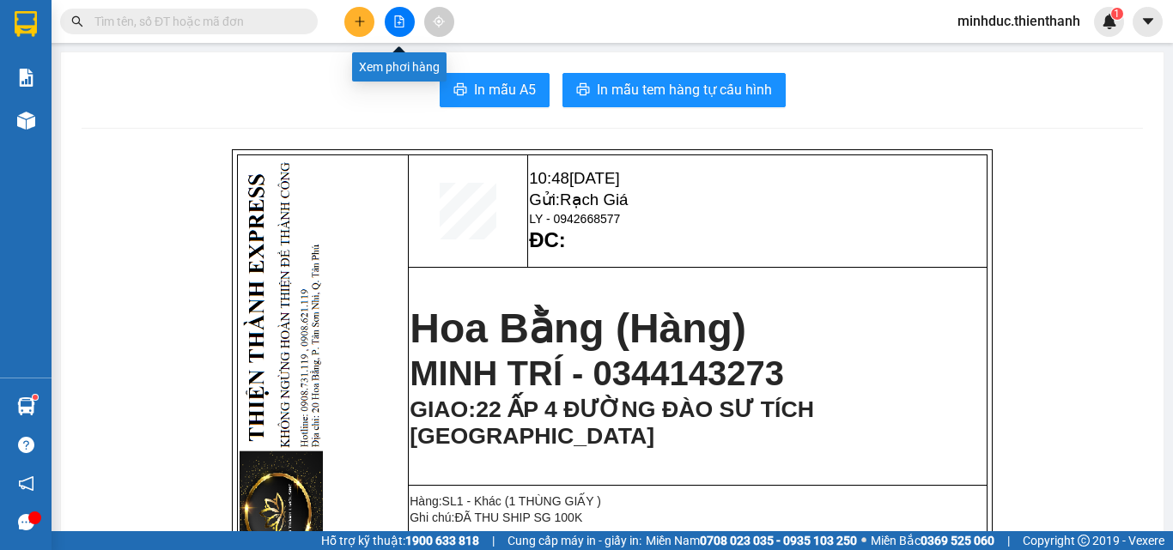
click at [374, 27] on div at bounding box center [399, 22] width 129 height 30
click at [366, 27] on button at bounding box center [359, 22] width 30 height 30
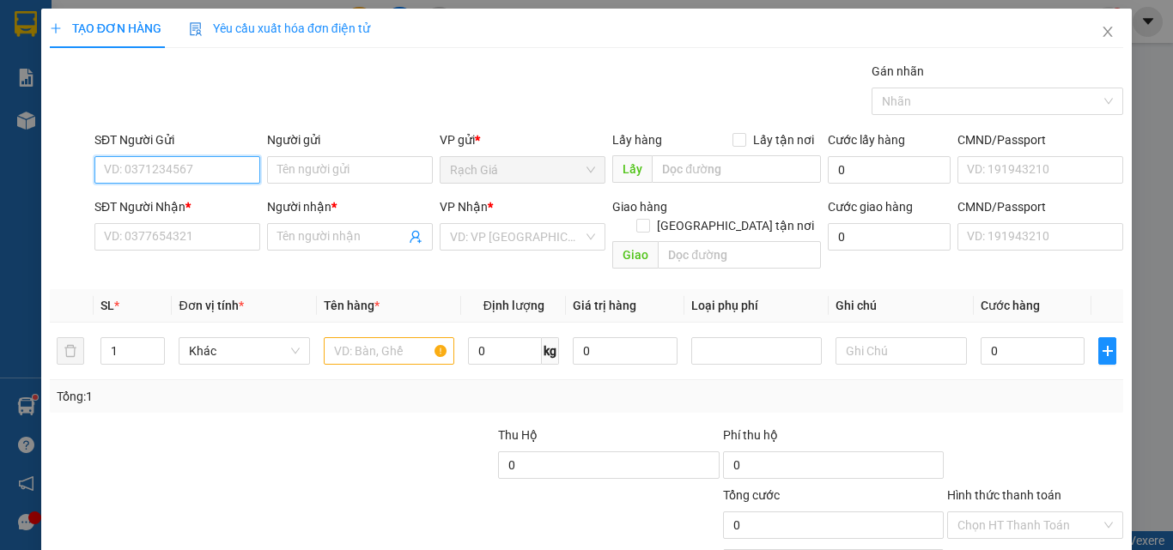
click at [190, 179] on input "SĐT Người Gửi" at bounding box center [177, 169] width 166 height 27
click at [214, 216] on div "0945787879 - TRANG ( HẢI SẢN XANH )" at bounding box center [211, 204] width 234 height 27
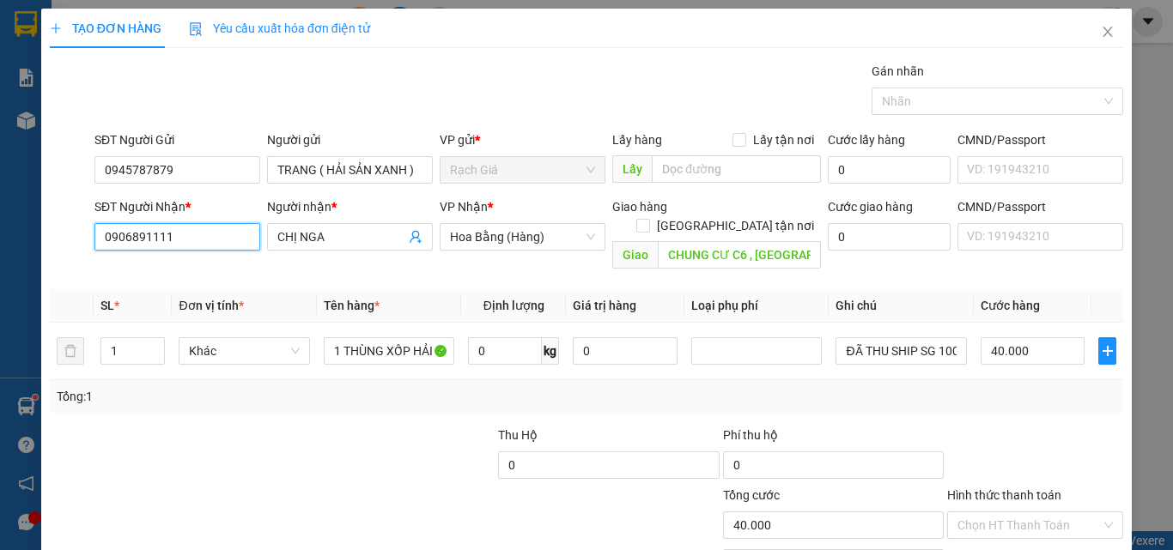
click at [224, 223] on input "0906891111" at bounding box center [177, 236] width 166 height 27
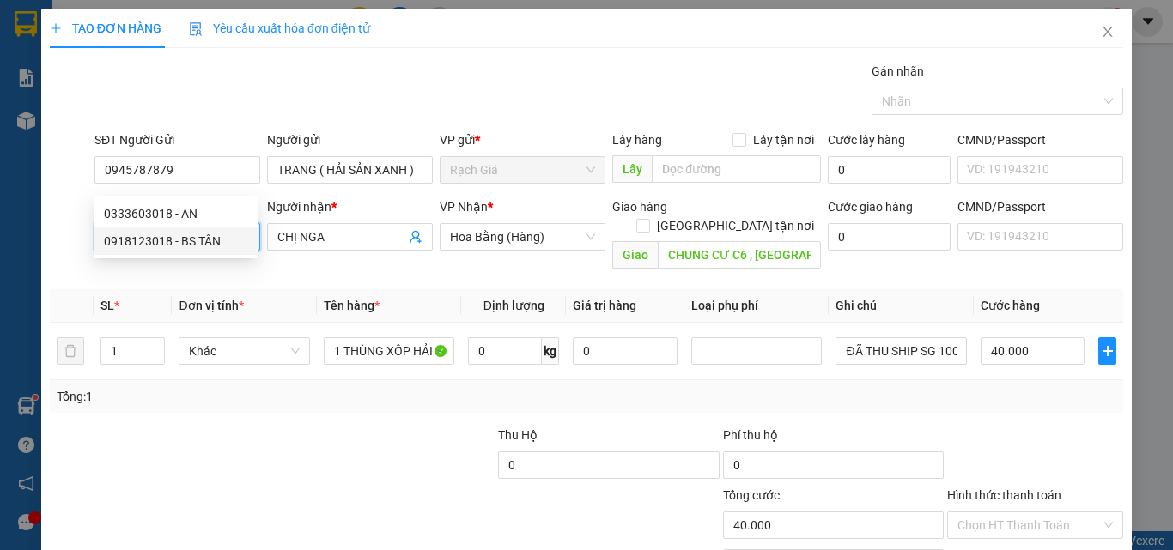
click at [196, 242] on div "0918123018 - BS TÂN" at bounding box center [175, 241] width 143 height 19
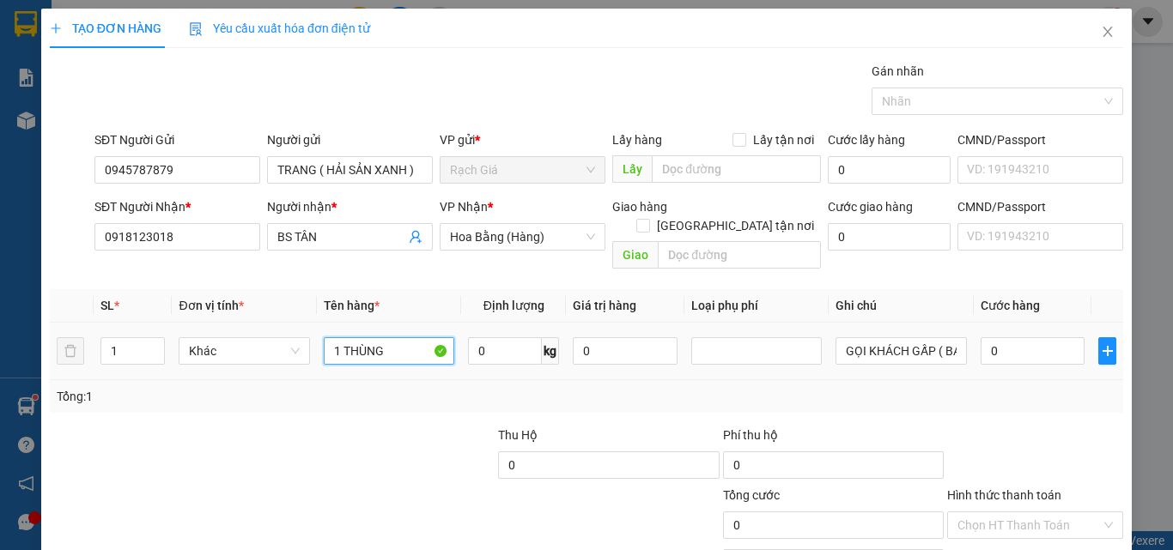
click at [404, 337] on input "1 THÙNG" at bounding box center [389, 350] width 131 height 27
click at [1024, 513] on input "Hình thức thanh toán" at bounding box center [1028, 526] width 143 height 26
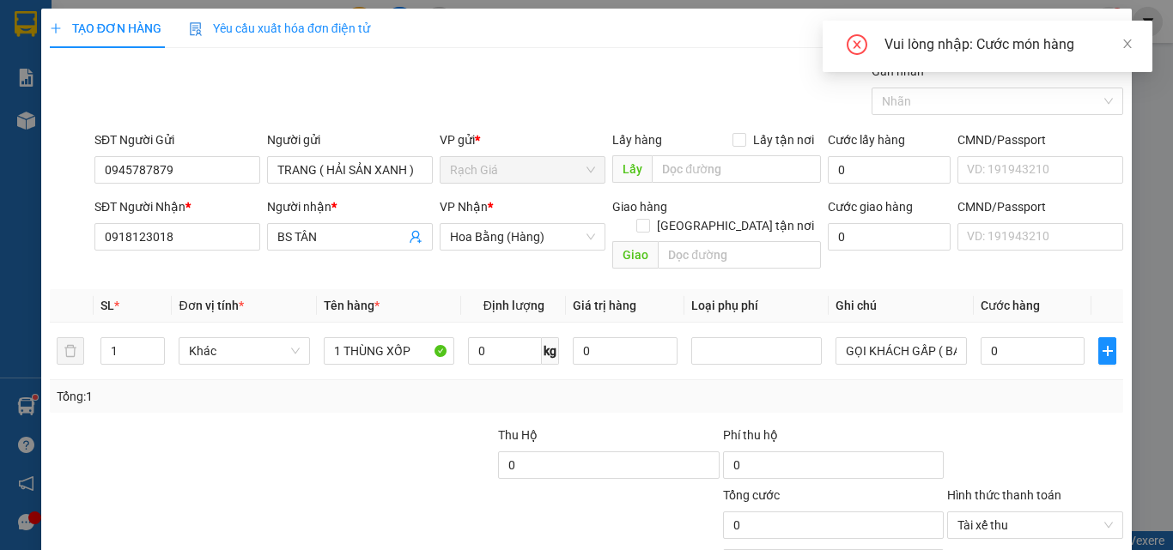
scroll to position [114, 0]
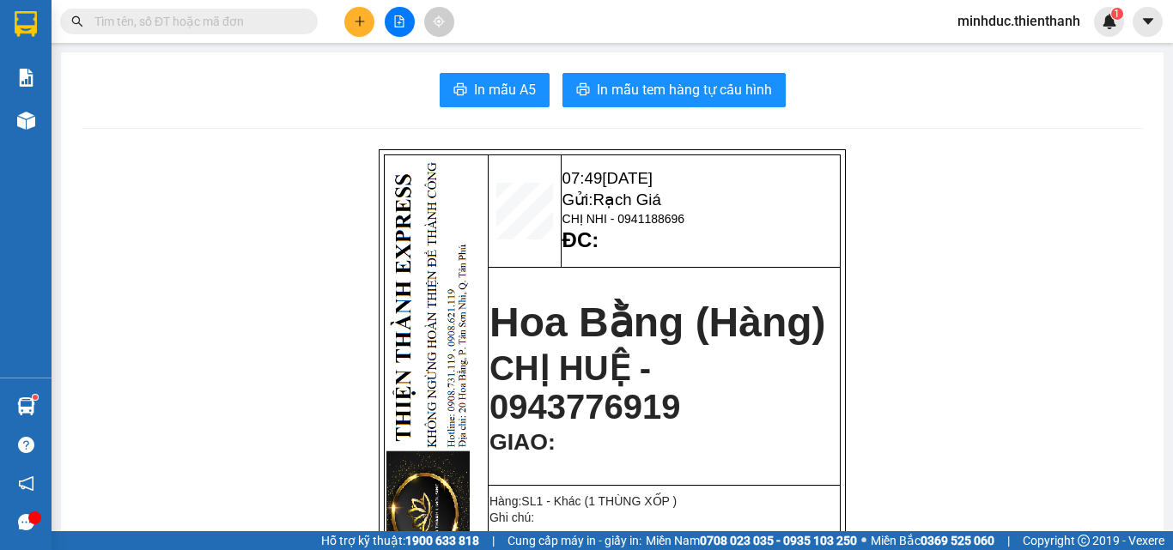
click at [141, 31] on span at bounding box center [189, 22] width 258 height 26
click at [148, 24] on input "text" at bounding box center [195, 21] width 203 height 19
paste input "0914862838"
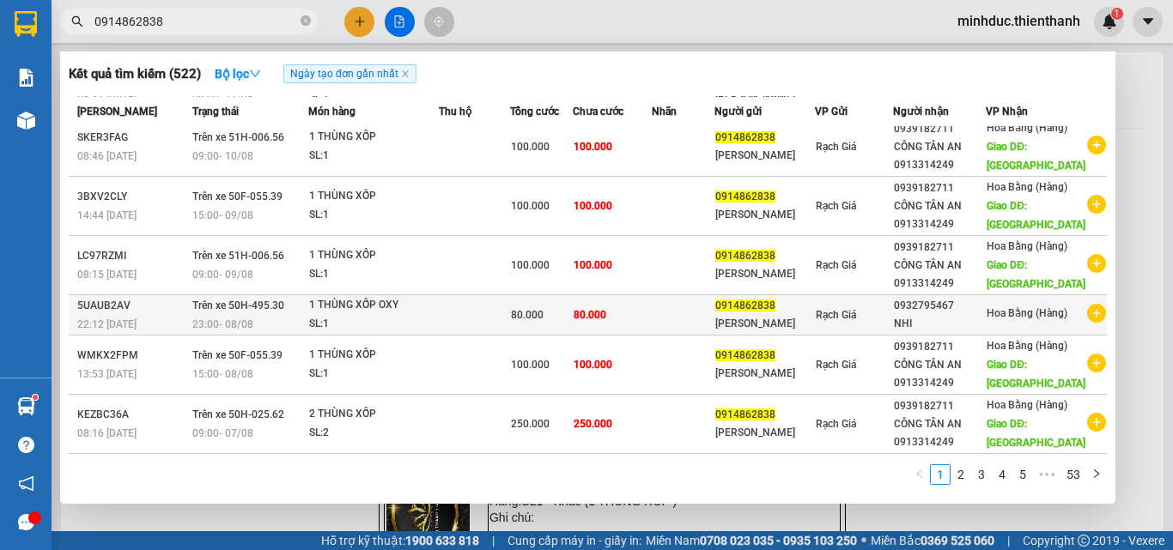
scroll to position [341, 0]
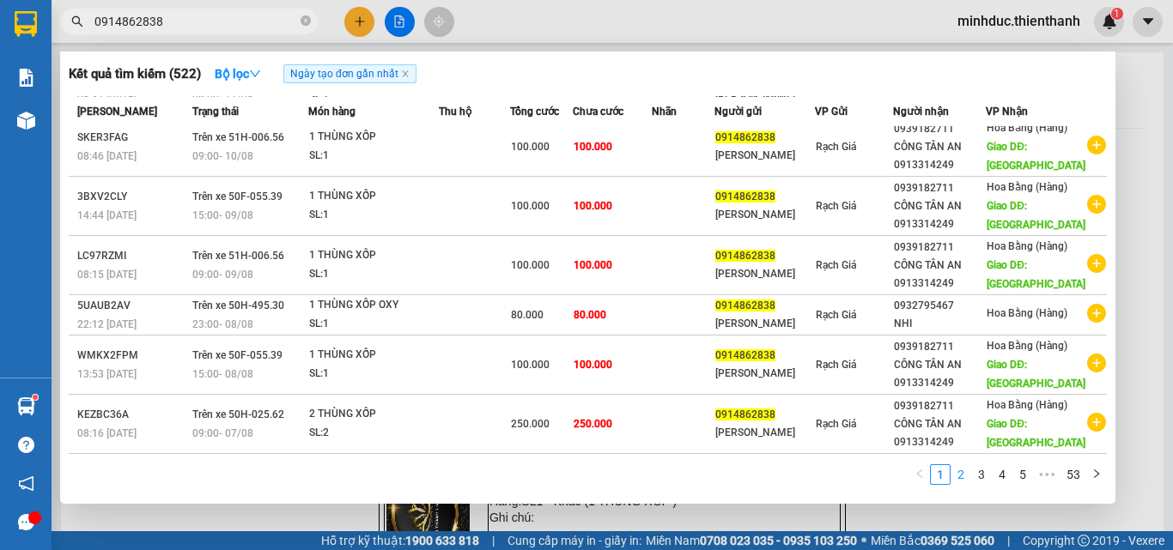
type input "0914862838"
click at [960, 467] on link "2" at bounding box center [960, 474] width 19 height 19
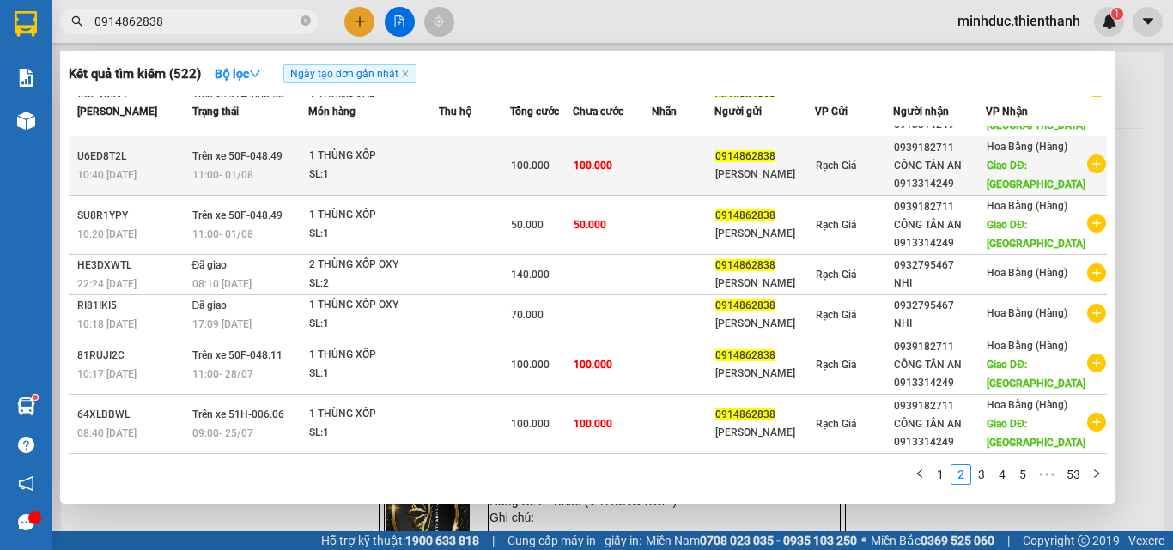
scroll to position [0, 0]
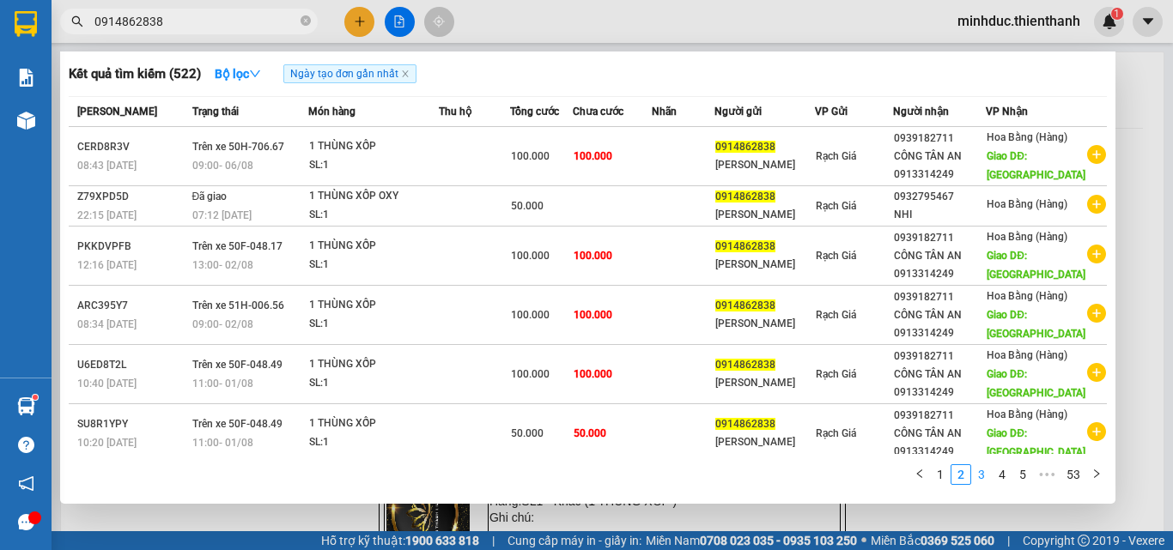
click at [987, 474] on link "3" at bounding box center [981, 474] width 19 height 19
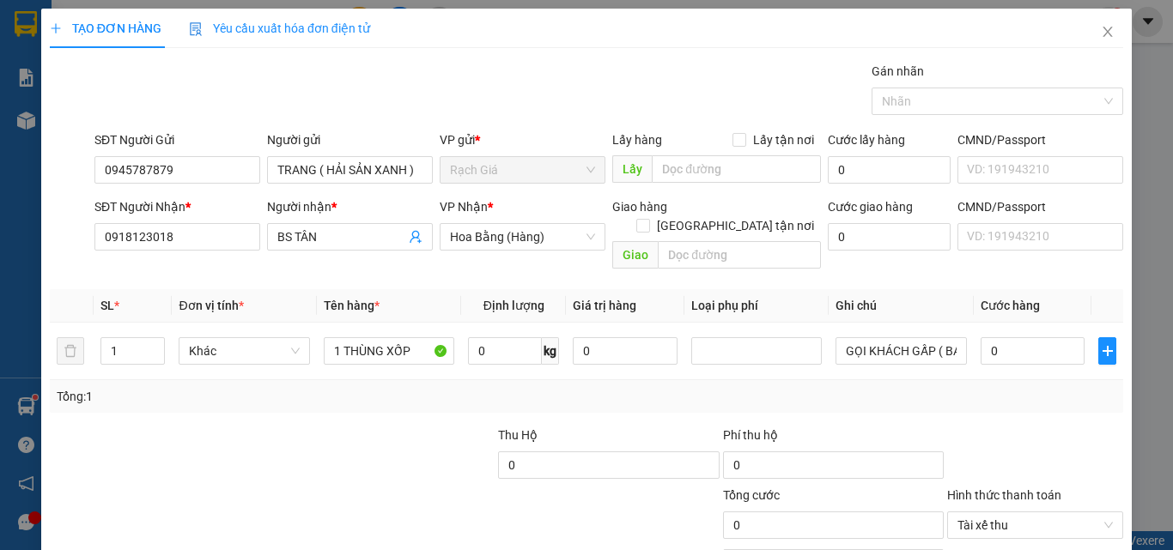
scroll to position [114, 0]
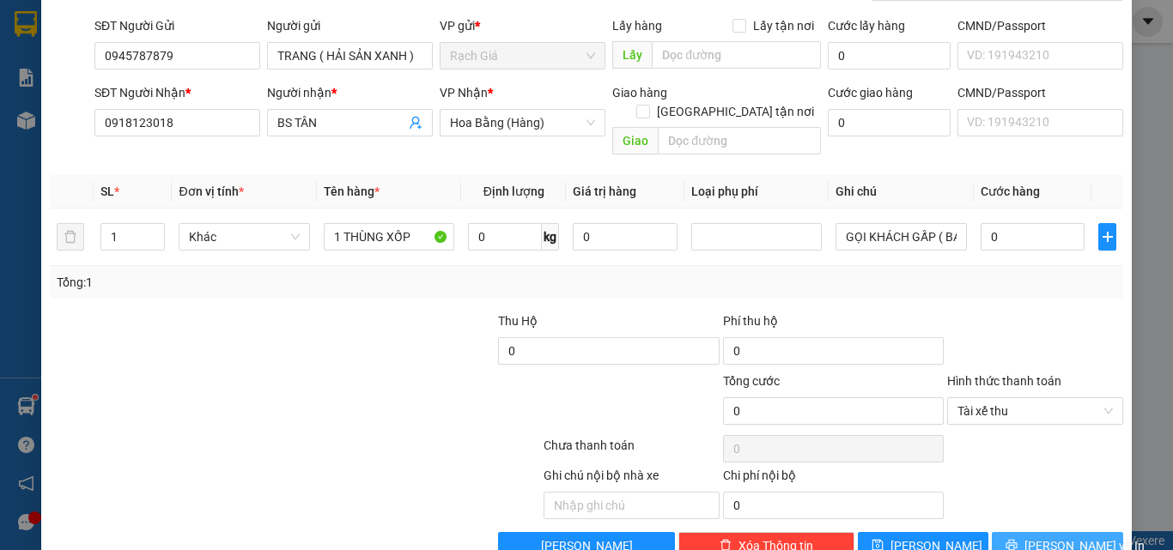
click at [1033, 537] on span "[PERSON_NAME] và In" at bounding box center [1084, 546] width 120 height 19
click at [1017, 402] on span "Tài xế thu" at bounding box center [1034, 411] width 155 height 26
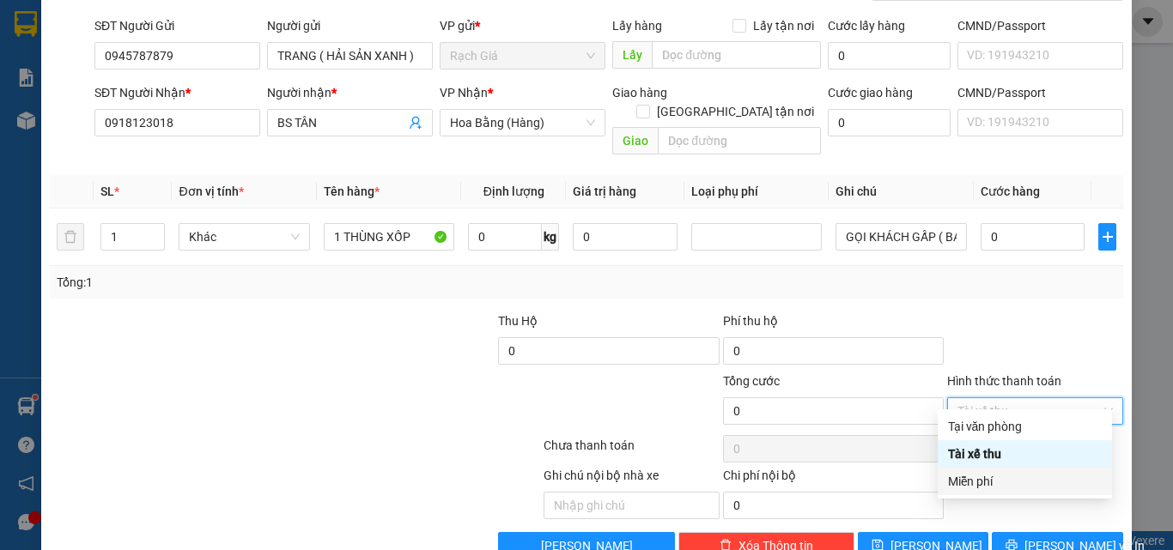
click at [991, 486] on div "Miễn phí" at bounding box center [1025, 481] width 154 height 19
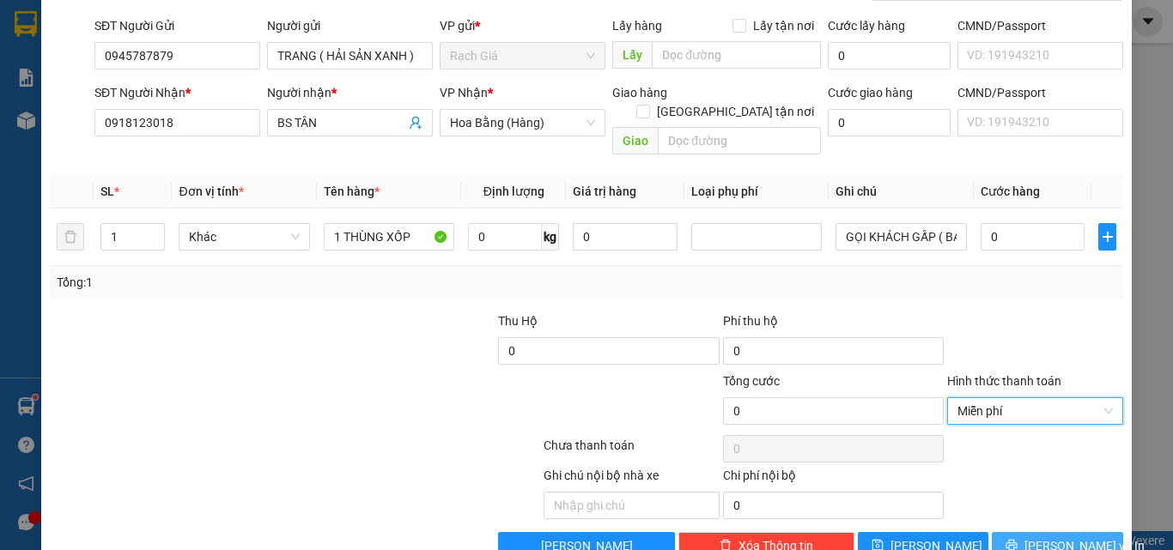
click at [1041, 537] on span "[PERSON_NAME] và In" at bounding box center [1084, 546] width 120 height 19
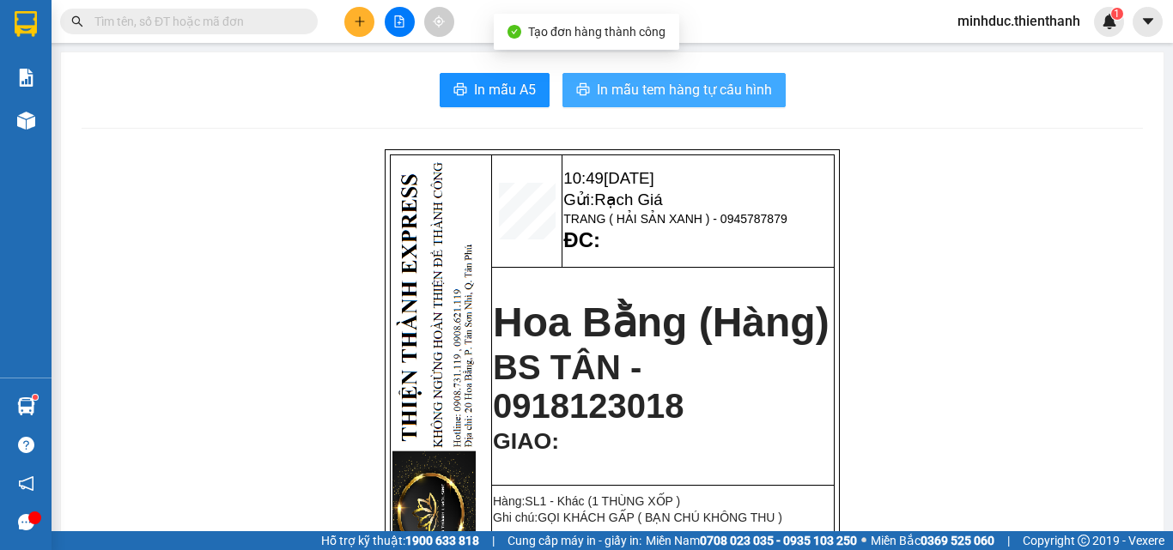
click at [691, 93] on span "In mẫu tem hàng tự cấu hình" at bounding box center [684, 89] width 175 height 21
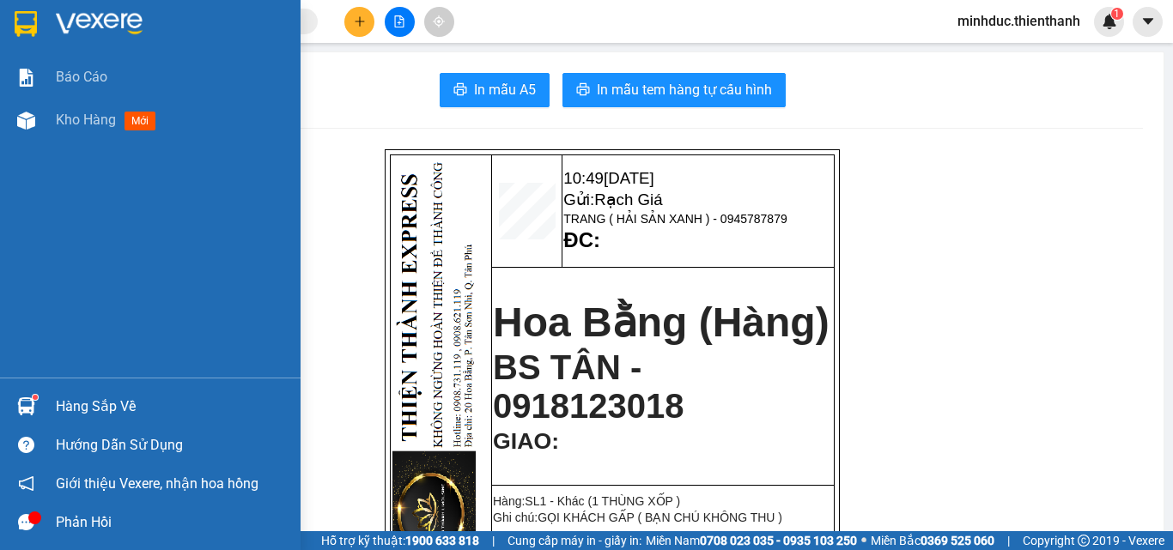
click at [67, 118] on span "Kho hàng" at bounding box center [86, 120] width 60 height 16
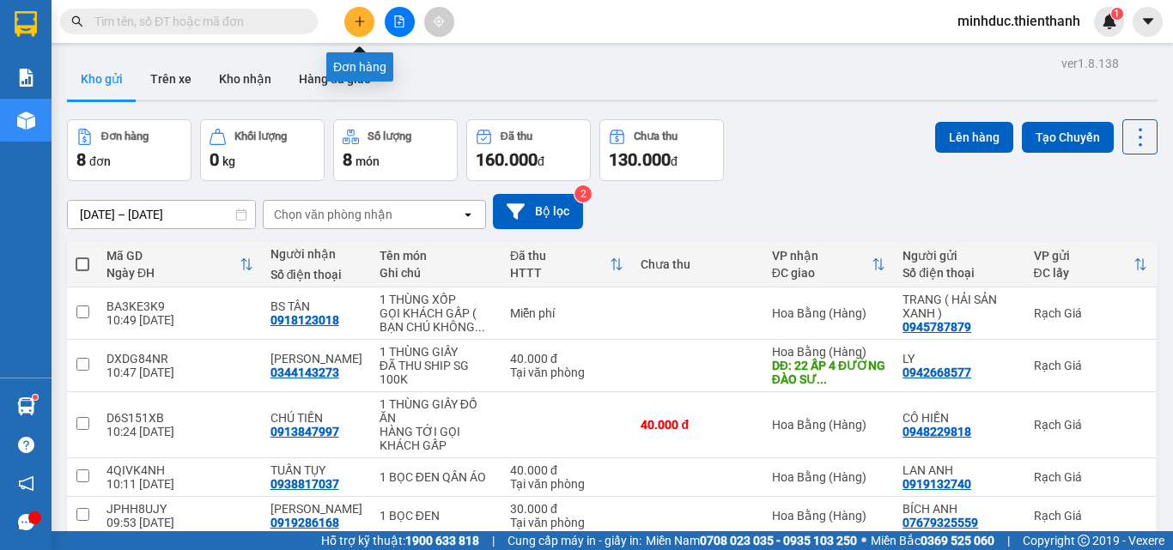
click at [362, 18] on icon "plus" at bounding box center [360, 21] width 12 height 12
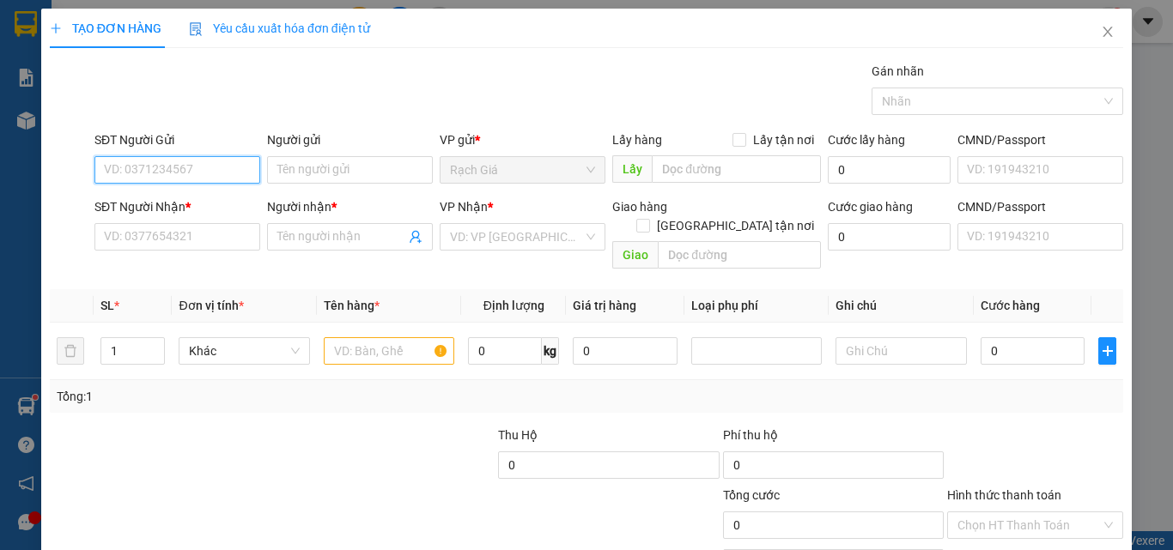
click at [199, 160] on input "SĐT Người Gửi" at bounding box center [177, 169] width 166 height 27
paste input "0947422077"
type input "0947422077"
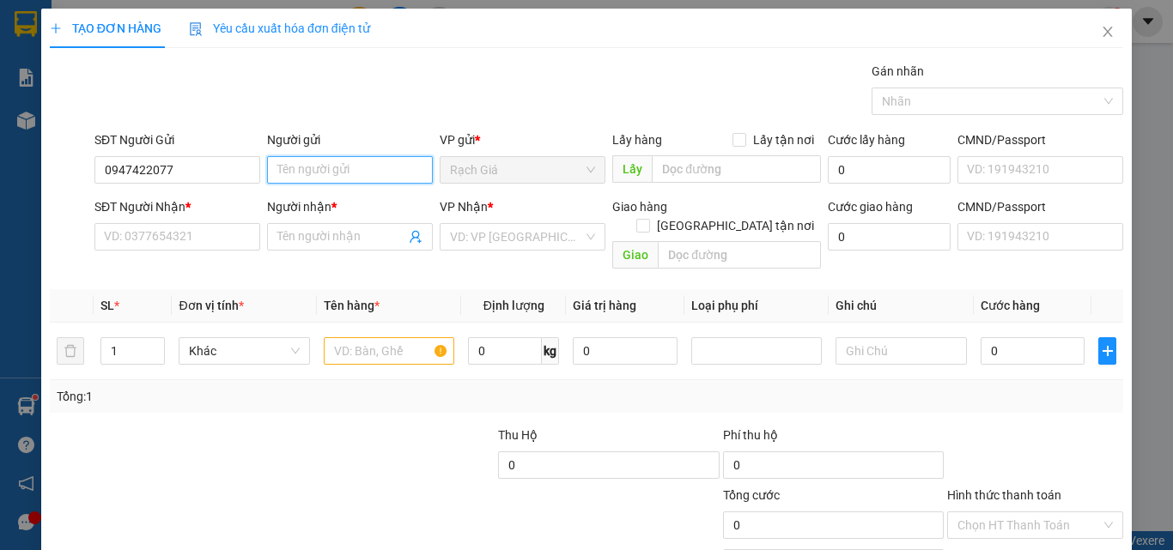
click at [331, 165] on input "Người gửi" at bounding box center [350, 169] width 166 height 27
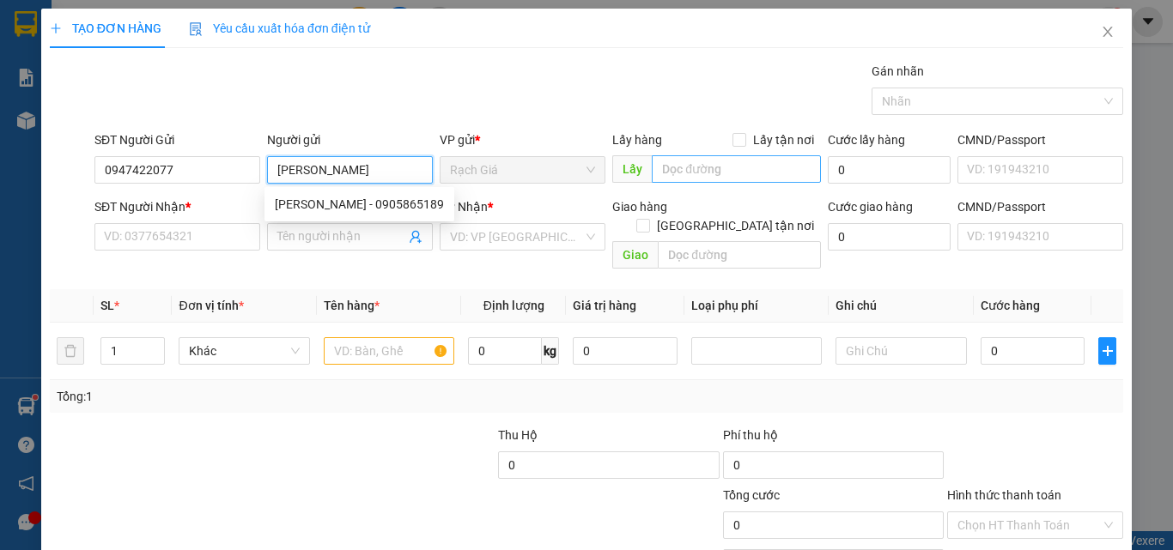
type input "[PERSON_NAME]"
click at [775, 172] on input "text" at bounding box center [736, 168] width 169 height 27
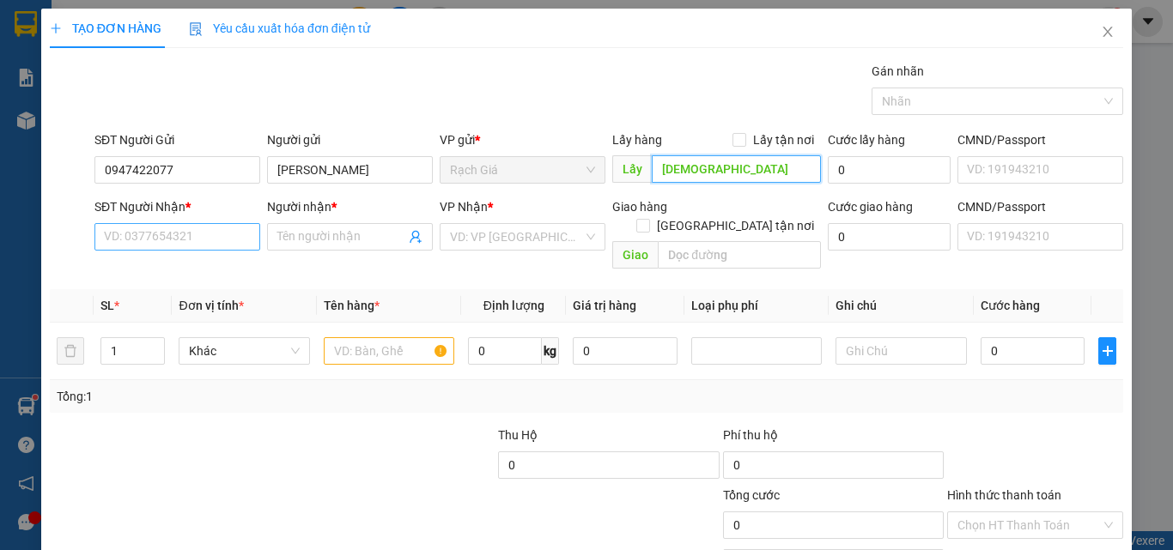
type input "[DEMOGRAPHIC_DATA]"
click at [213, 238] on input "SĐT Người Nhận *" at bounding box center [177, 236] width 166 height 27
paste input "0947422077"
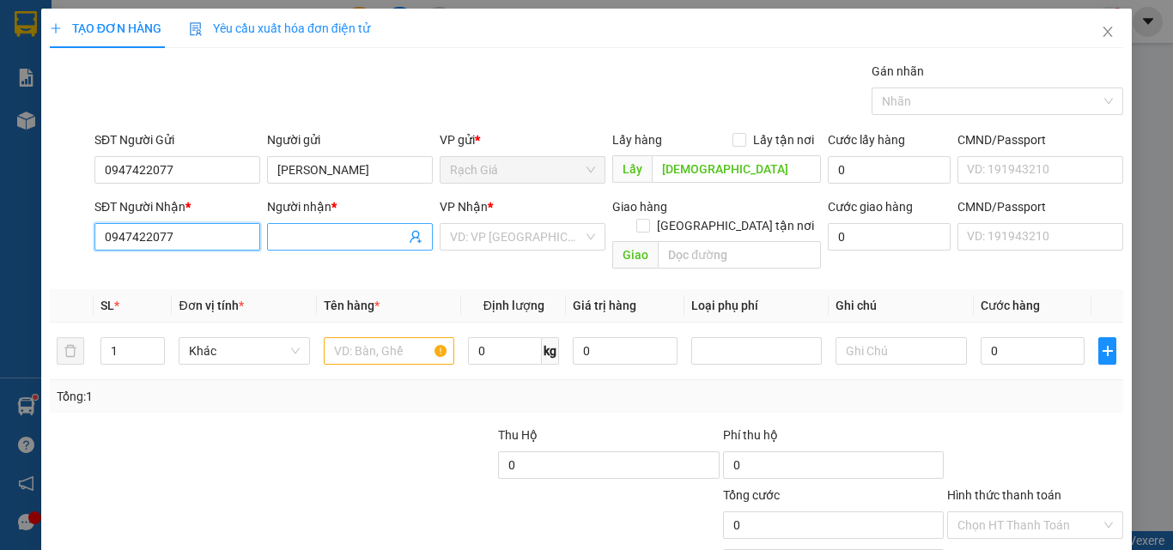
type input "0947422077"
click at [368, 241] on input "Người nhận *" at bounding box center [341, 237] width 128 height 19
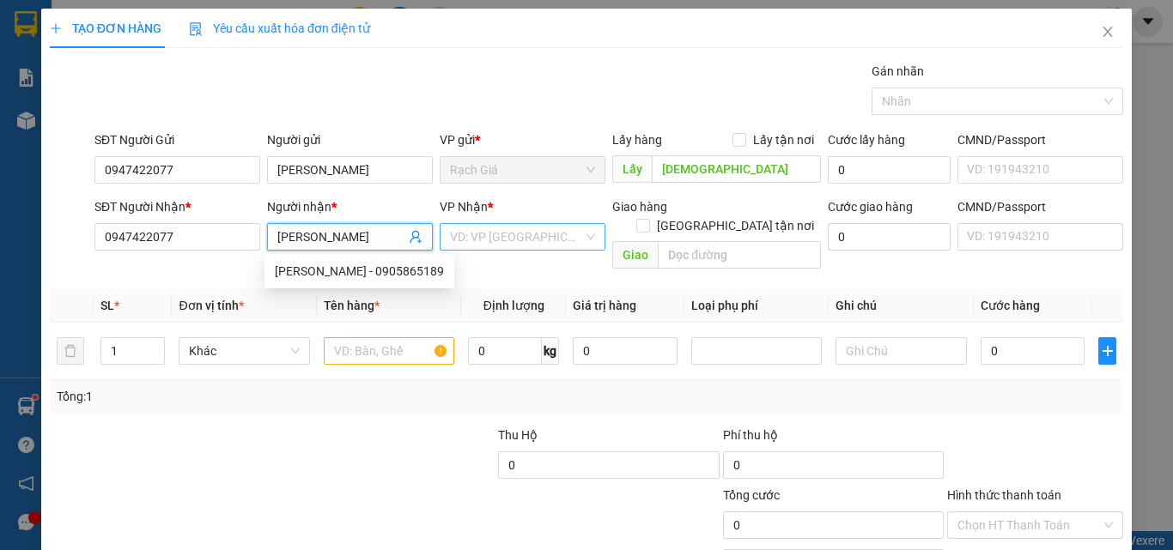
type input "[PERSON_NAME]"
click at [480, 234] on input "search" at bounding box center [516, 237] width 133 height 26
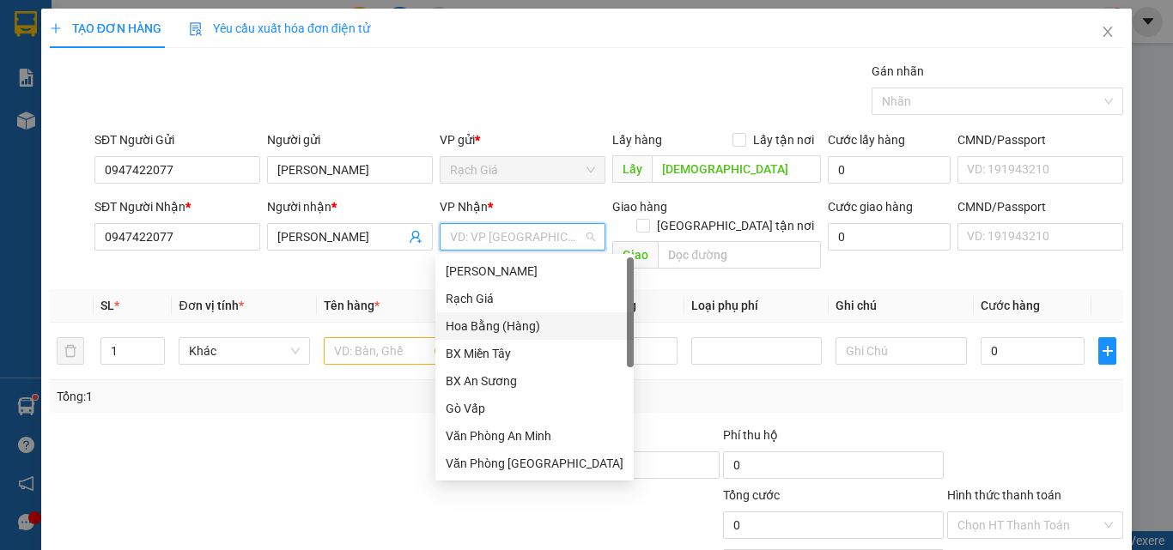
click at [493, 330] on div "Hoa Bằng (Hàng)" at bounding box center [535, 326] width 178 height 19
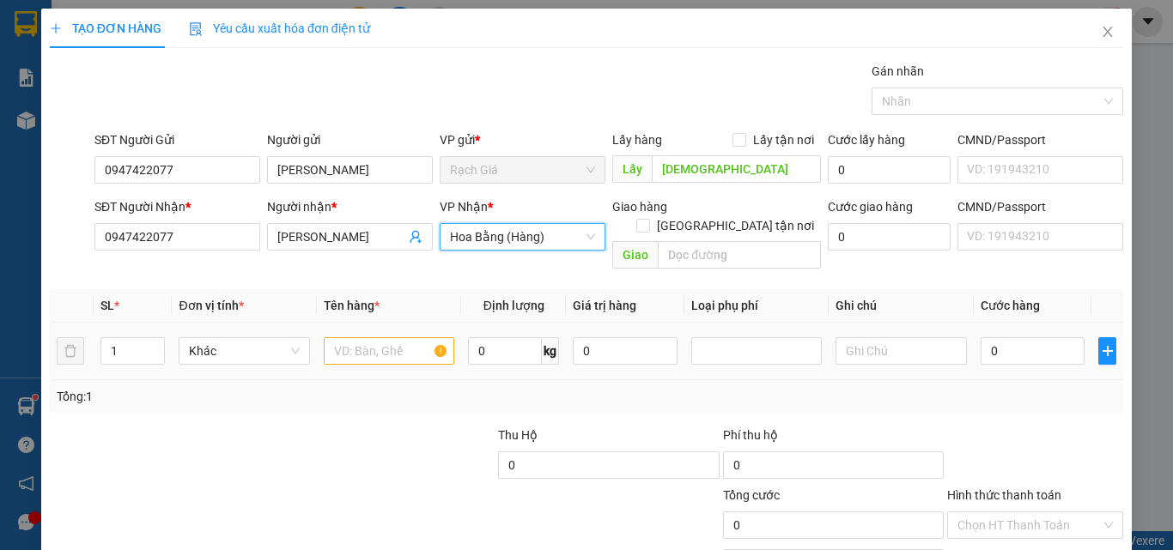
click at [382, 347] on div at bounding box center [389, 351] width 131 height 34
click at [392, 337] on input "text" at bounding box center [389, 350] width 131 height 27
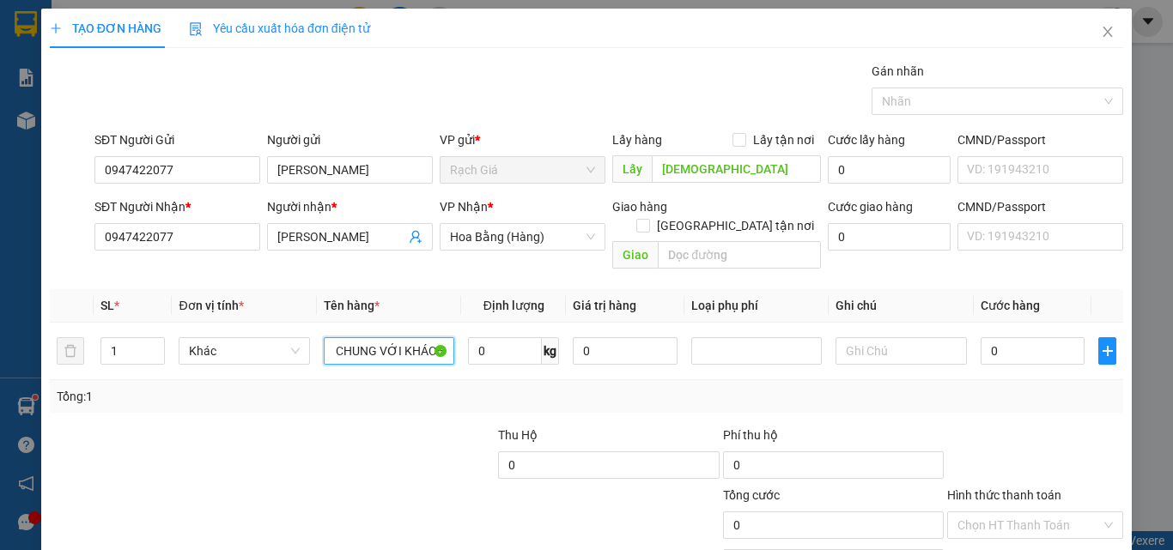
scroll to position [0, 130]
type input "1 XE VISION KHÁCH ĐI CHUNG VỚI KHÁCH"
click at [1012, 337] on input "0" at bounding box center [1033, 350] width 105 height 27
type input "3"
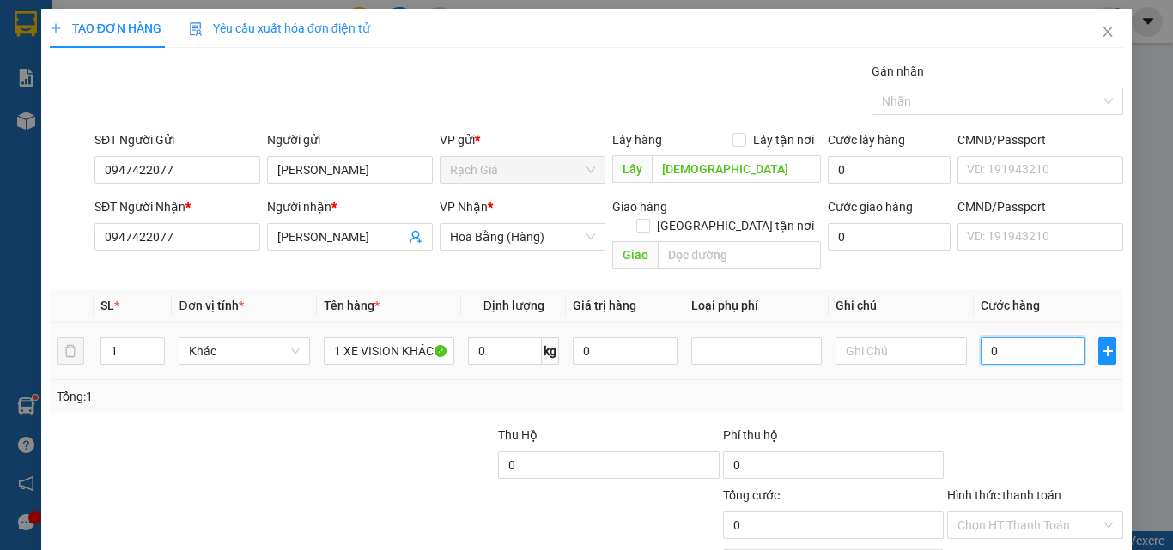
type input "3"
type input "35"
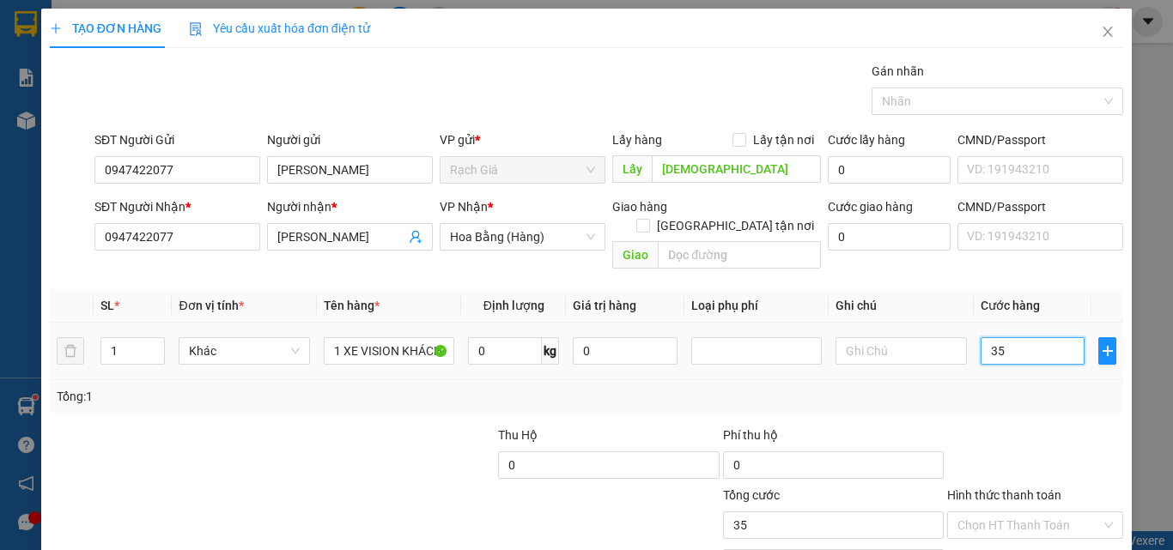
type input "350"
type input "3.500"
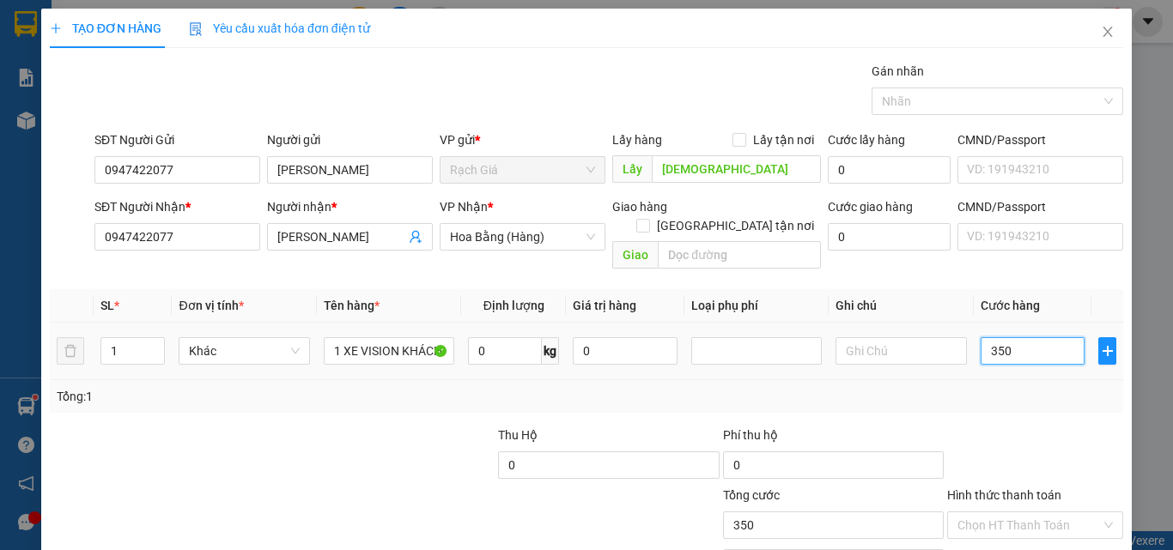
type input "3.500"
type input "35.000"
type input "350.000"
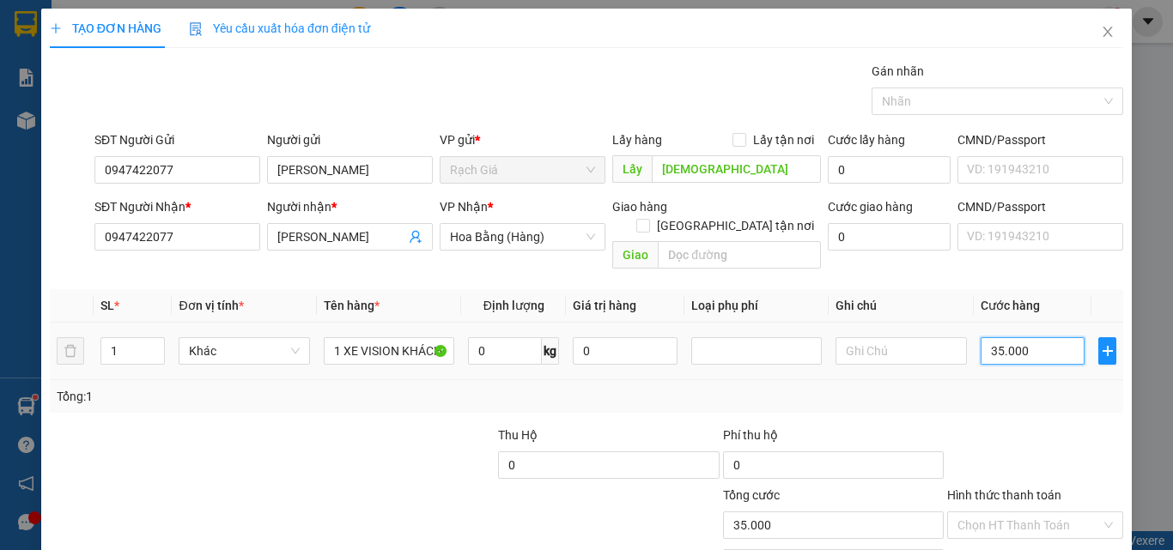
type input "350.000"
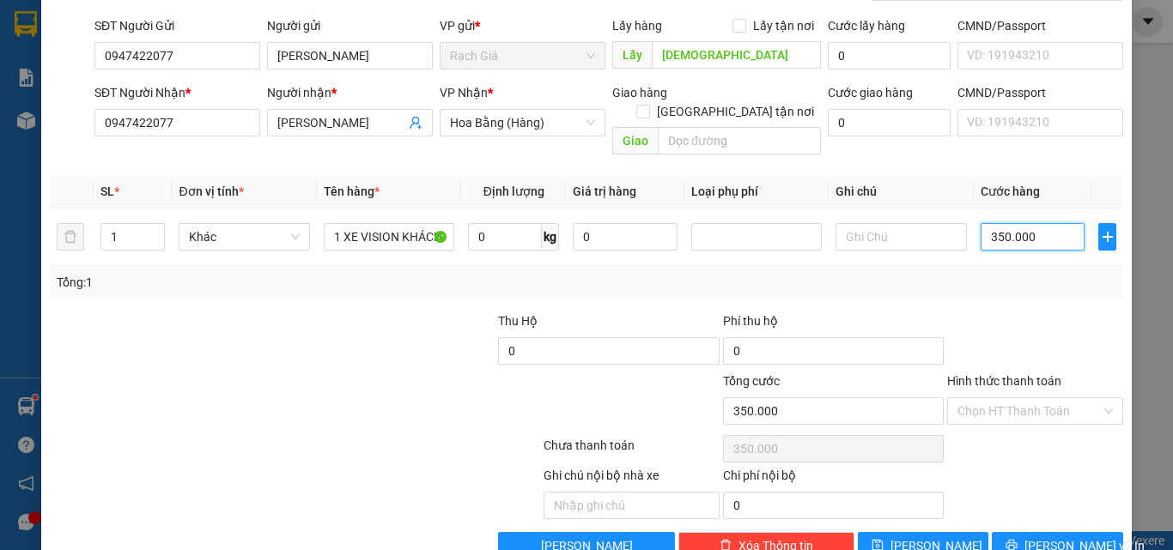
type input "350.000"
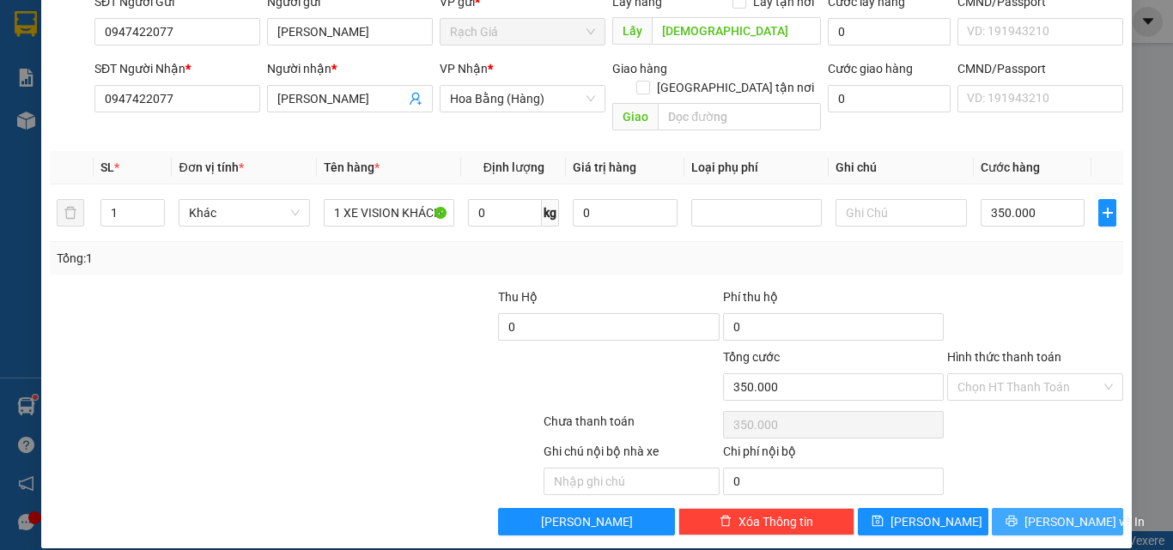
click at [1043, 513] on span "[PERSON_NAME] và In" at bounding box center [1084, 522] width 120 height 19
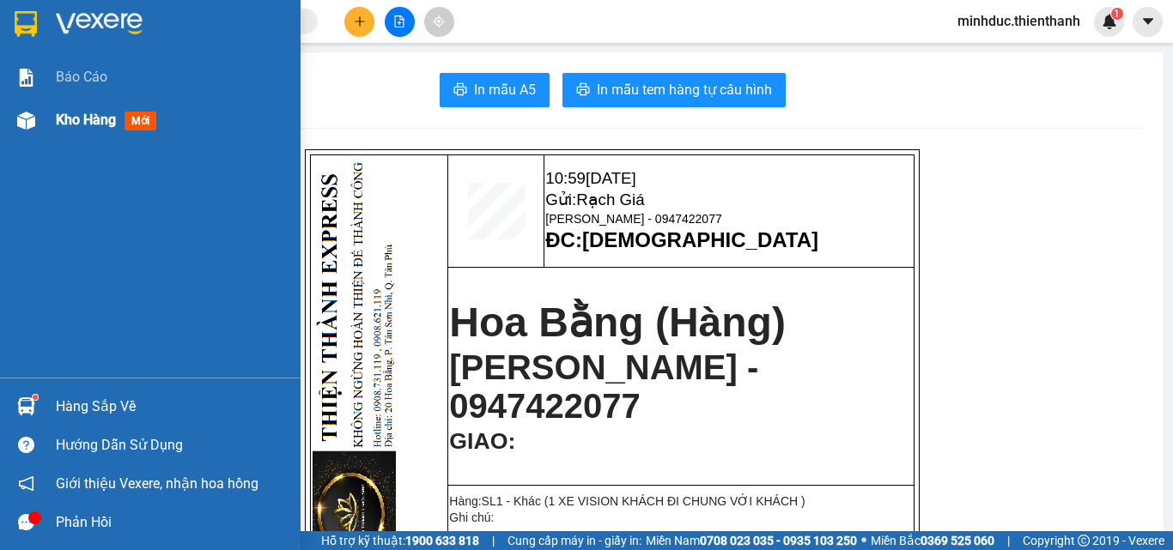
click at [71, 119] on span "Kho hàng" at bounding box center [86, 120] width 60 height 16
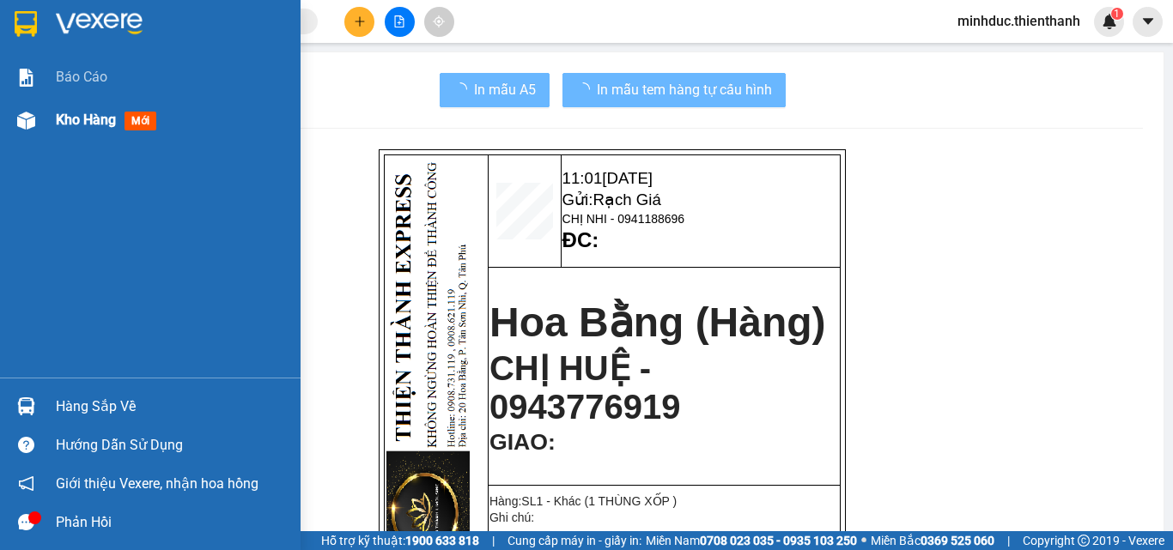
click at [94, 129] on div "Kho hàng mới" at bounding box center [109, 119] width 107 height 21
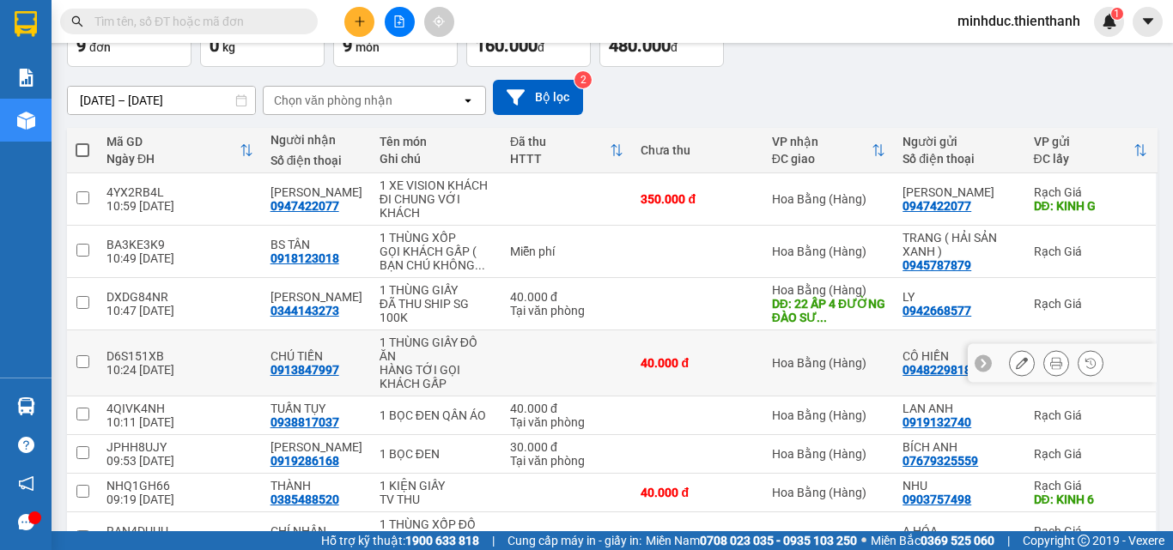
scroll to position [229, 0]
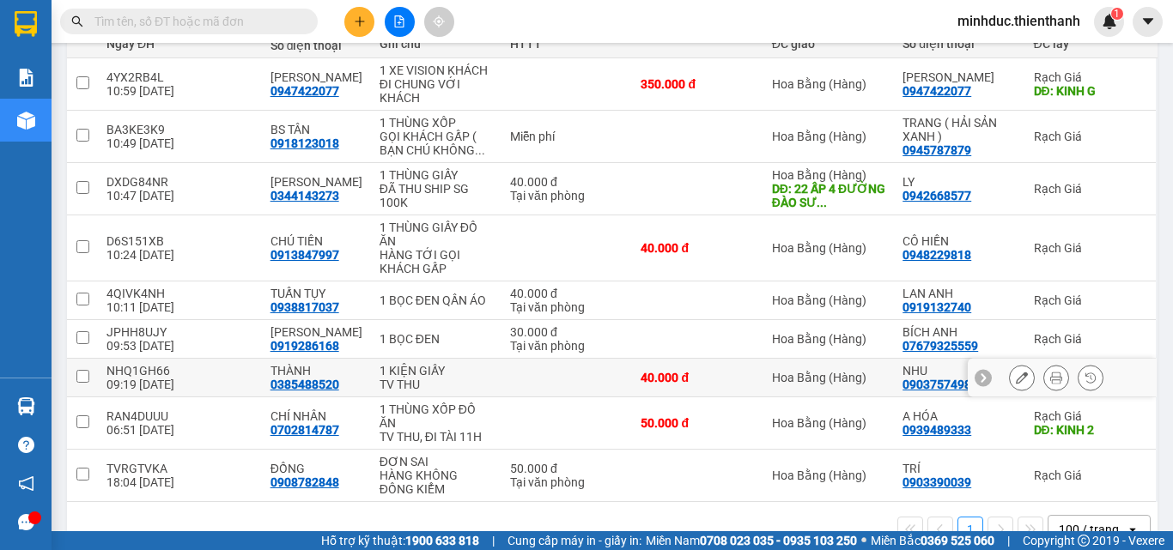
click at [1016, 380] on icon at bounding box center [1022, 378] width 12 height 12
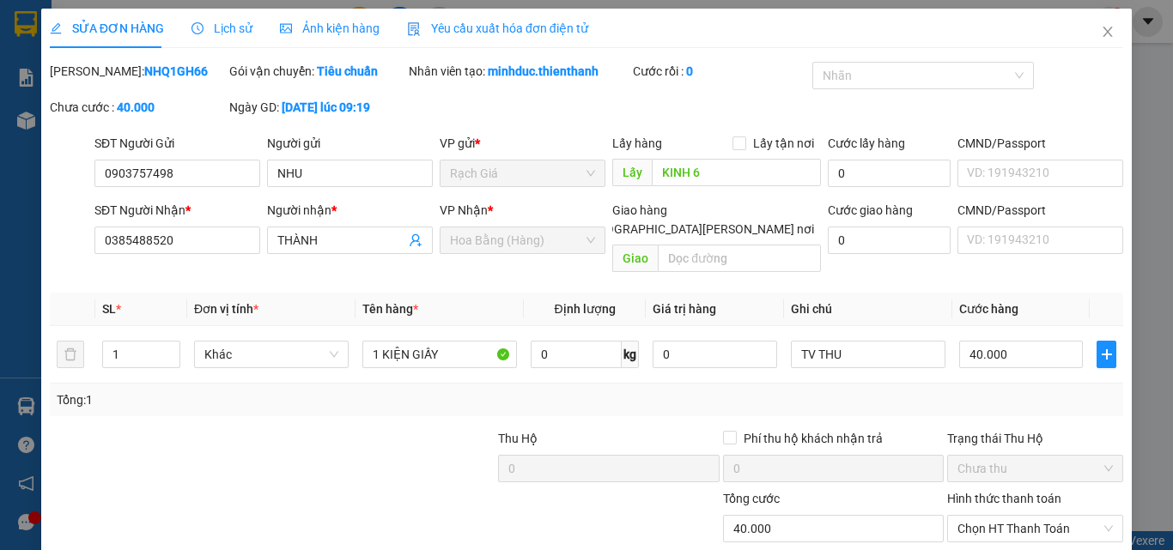
type input "0903757498"
type input "KINH 6"
type input "0385488520"
type input "40.000"
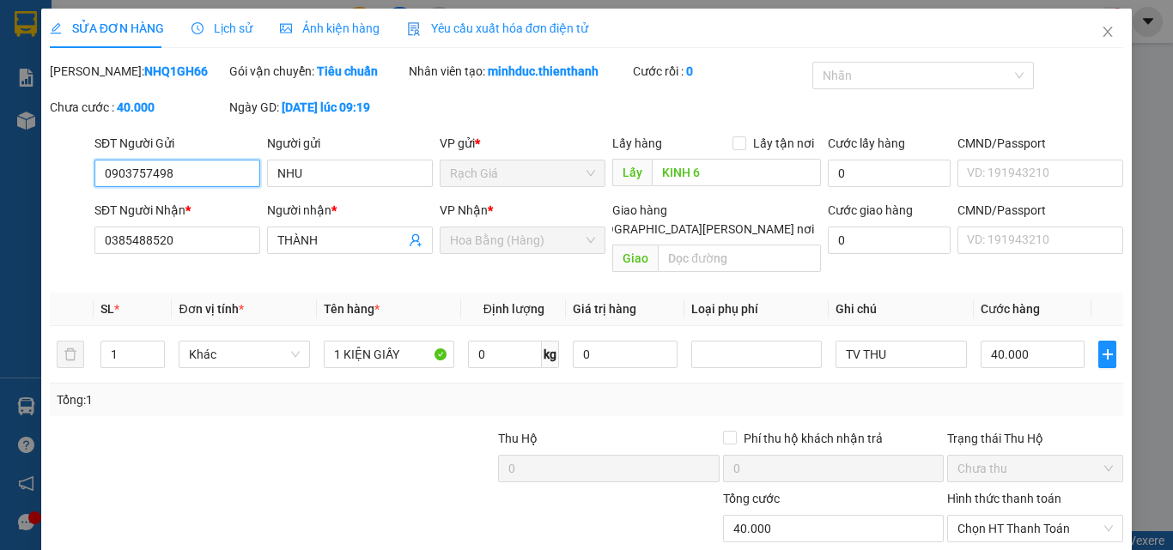
click at [192, 172] on input "0903757498" at bounding box center [177, 173] width 166 height 27
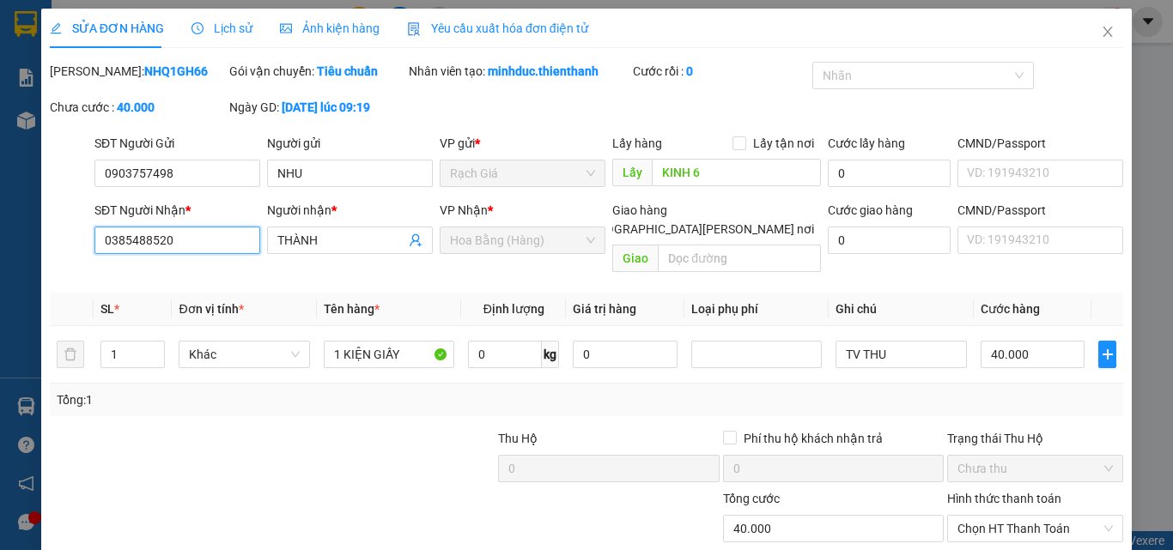
click at [198, 245] on input "0385488520" at bounding box center [177, 240] width 166 height 27
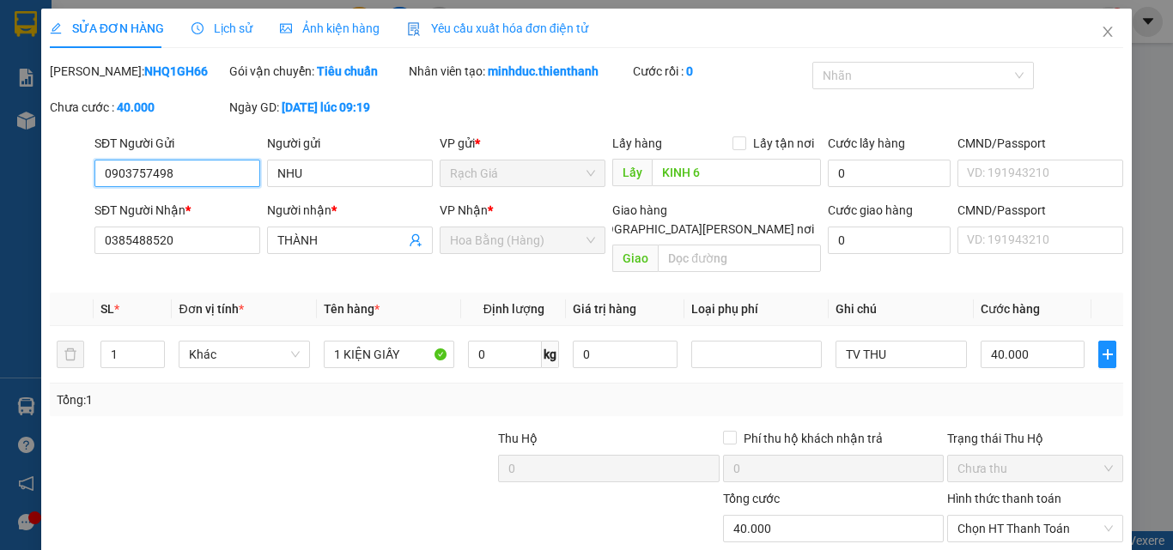
click at [216, 172] on input "0903757498" at bounding box center [177, 173] width 166 height 27
paste input "385488520"
type input "0385488520"
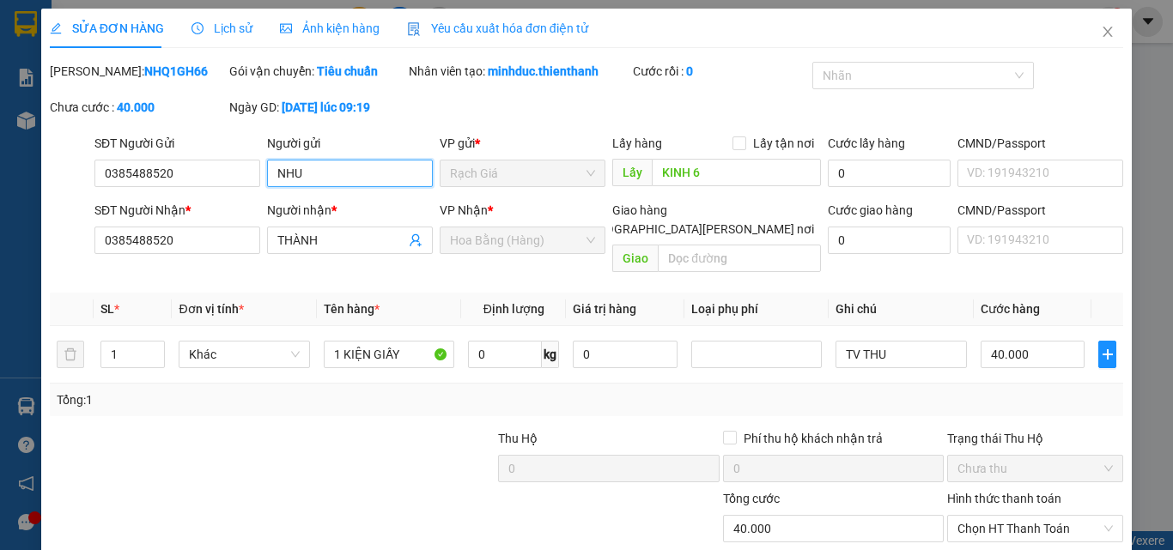
click at [366, 169] on input "NHU" at bounding box center [350, 173] width 166 height 27
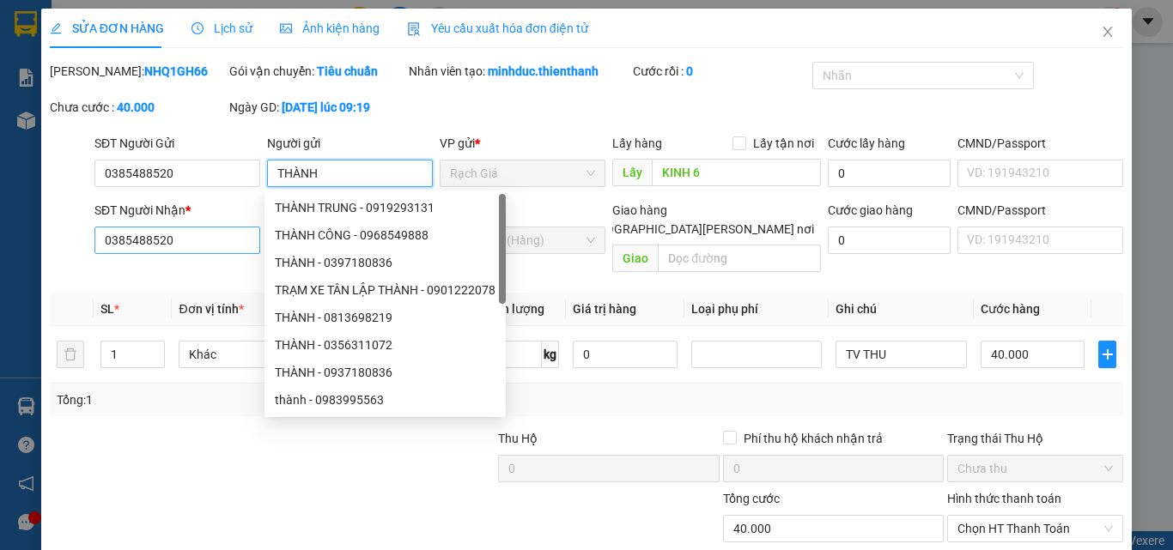
type input "THÀNH"
click at [167, 250] on input "0385488520" at bounding box center [177, 240] width 166 height 27
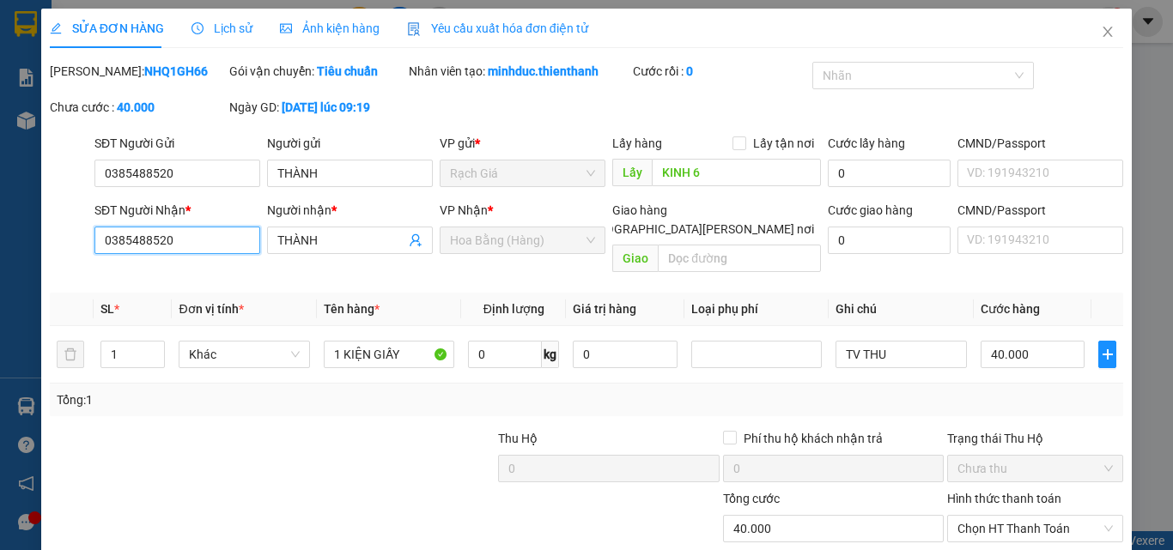
click at [167, 250] on input "0385488520" at bounding box center [177, 240] width 166 height 27
type input "0903757498"
click at [326, 241] on input "THÀNH" at bounding box center [341, 240] width 128 height 19
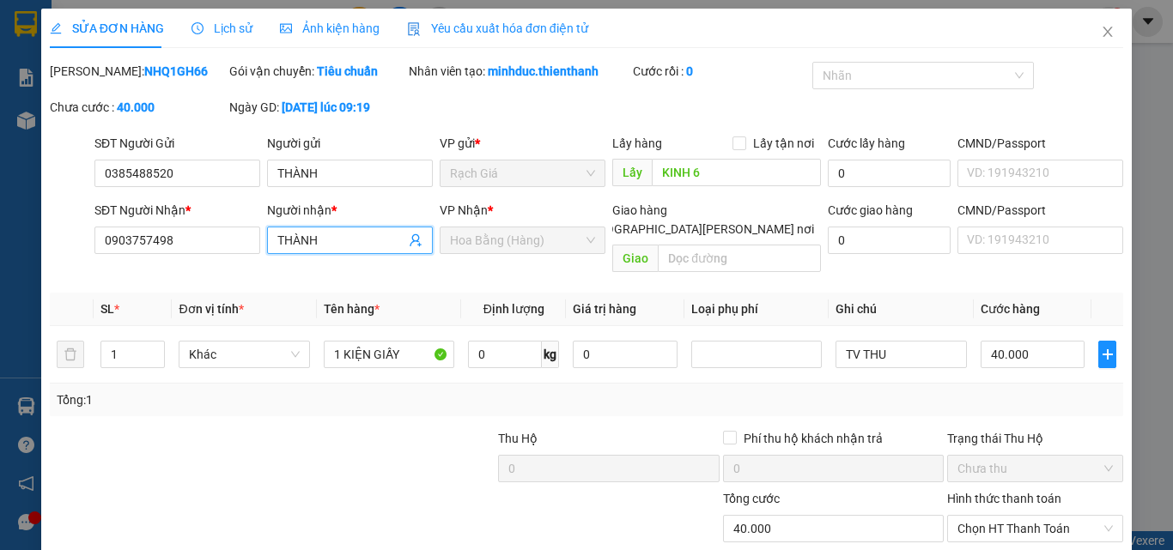
click at [326, 241] on input "THÀNH" at bounding box center [341, 240] width 128 height 19
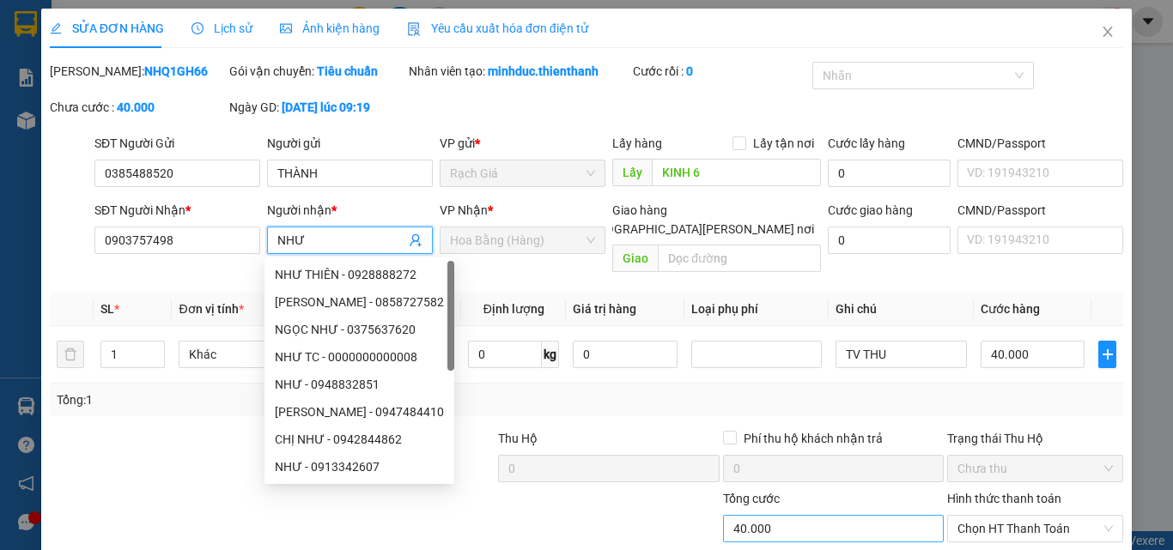
scroll to position [142, 0]
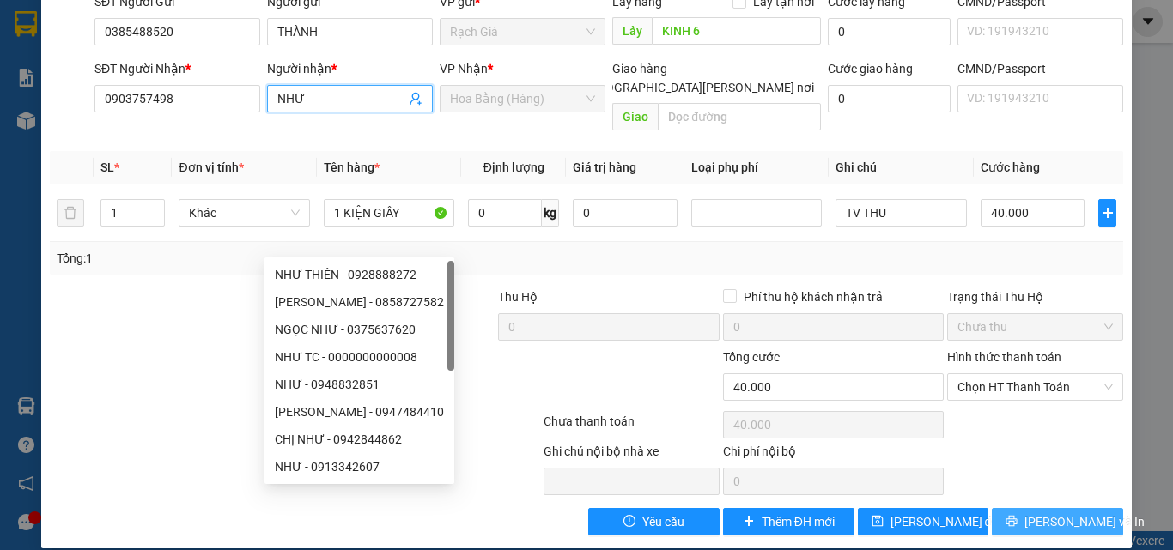
type input "NHƯ"
click at [1026, 508] on button "[PERSON_NAME] và In" at bounding box center [1057, 521] width 131 height 27
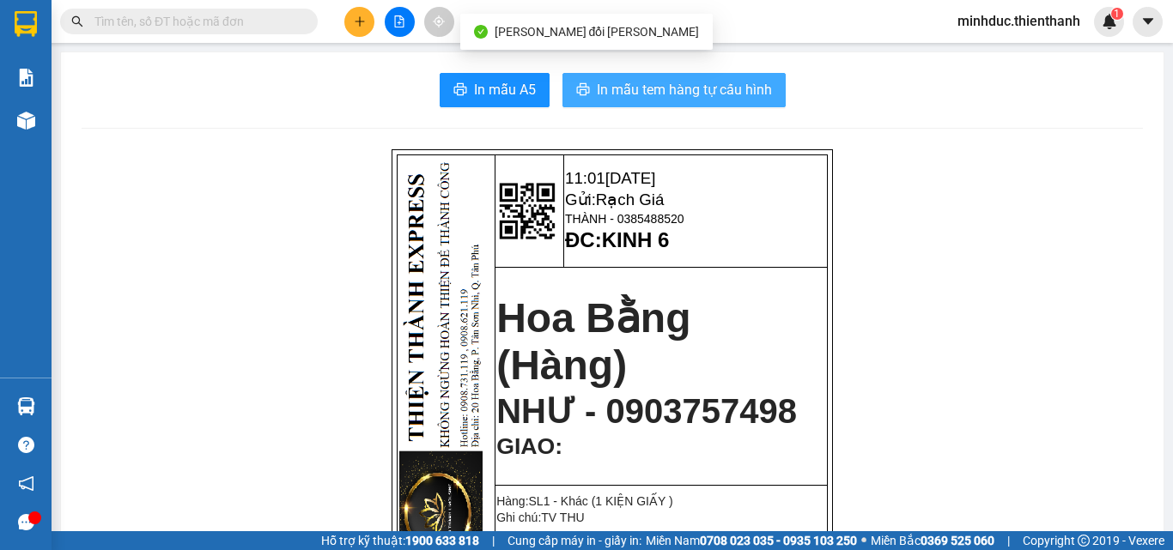
click at [657, 84] on span "In mẫu tem hàng tự cấu hình" at bounding box center [684, 89] width 175 height 21
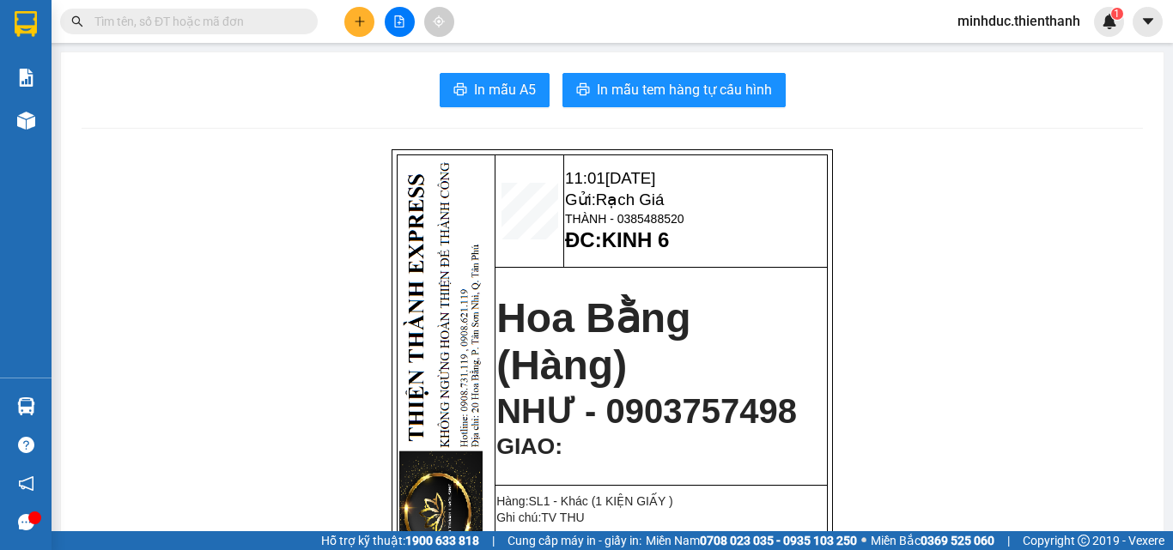
click at [159, 18] on input "text" at bounding box center [195, 21] width 203 height 19
paste input "038 5488520"
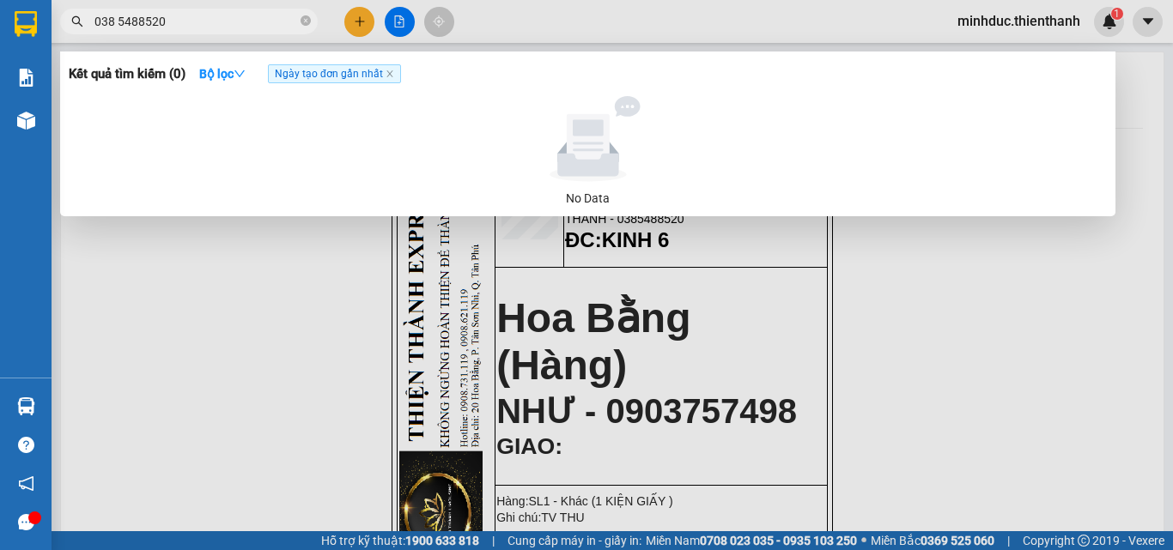
click at [120, 18] on input "038 5488520" at bounding box center [195, 21] width 203 height 19
type input "0385488520"
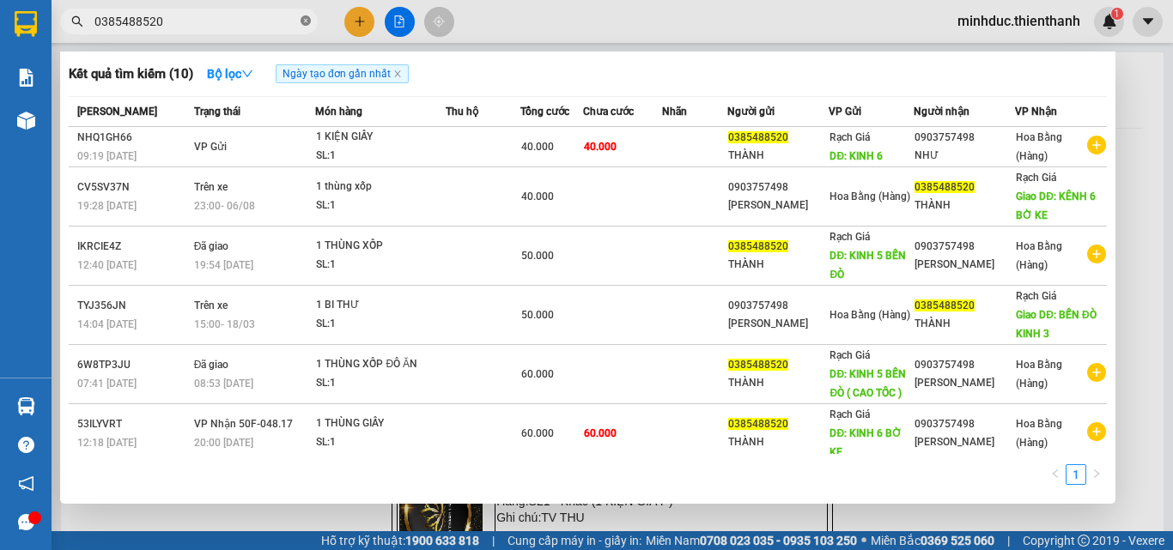
click at [305, 20] on icon "close-circle" at bounding box center [306, 20] width 10 height 10
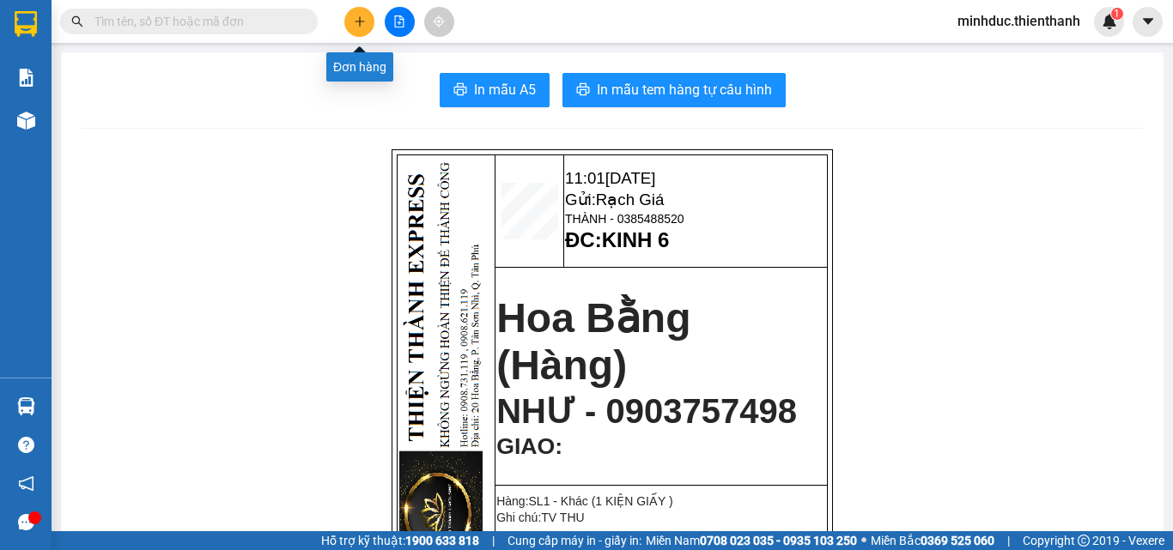
click at [356, 16] on icon "plus" at bounding box center [360, 21] width 12 height 12
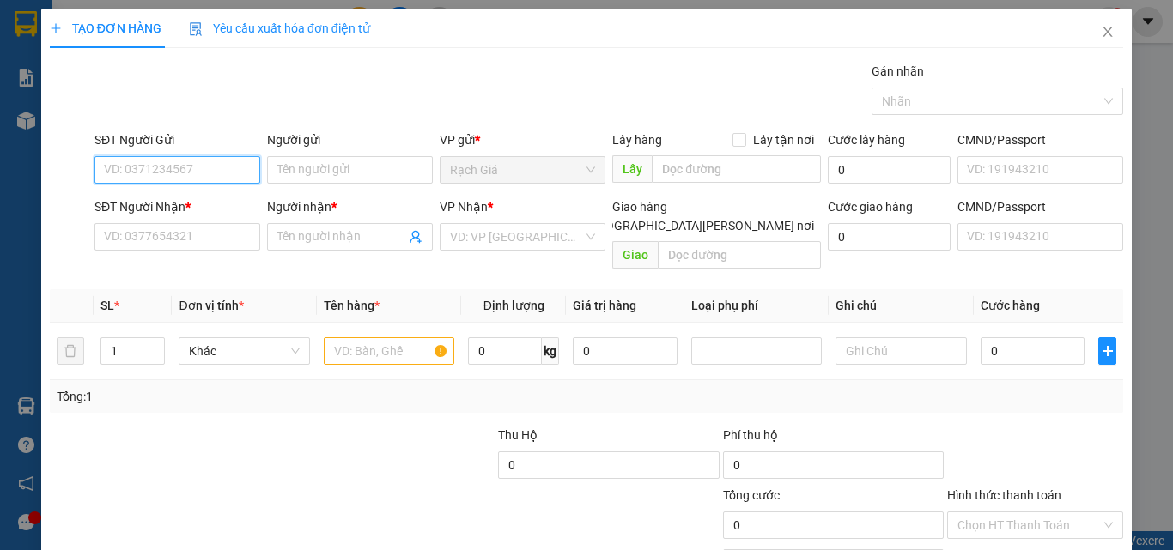
click at [221, 167] on input "SĐT Người Gửi" at bounding box center [177, 169] width 166 height 27
click at [1101, 29] on icon "close" at bounding box center [1108, 32] width 14 height 14
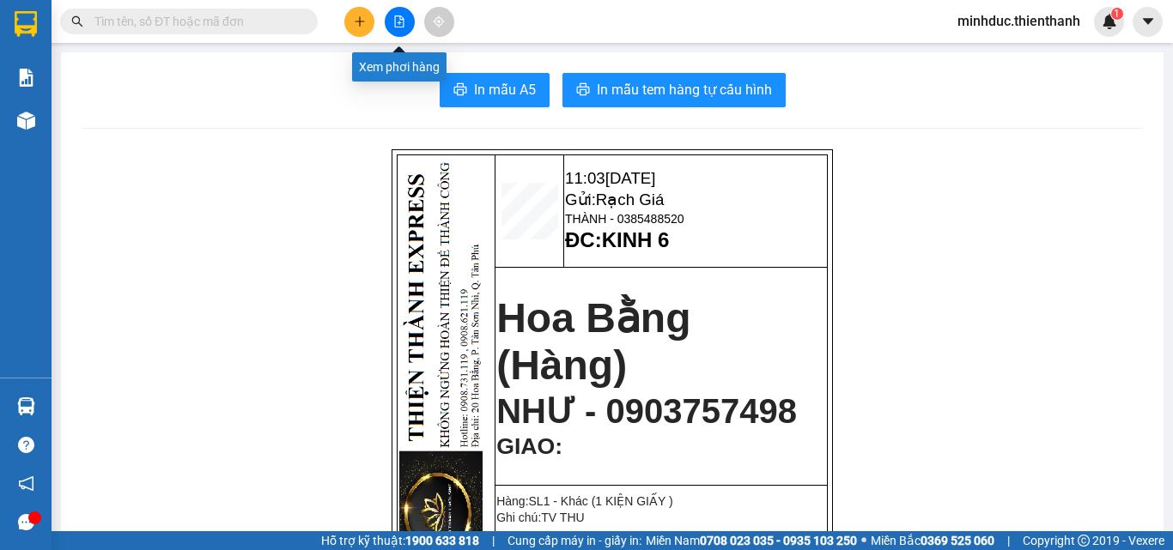
click at [389, 24] on button at bounding box center [400, 22] width 30 height 30
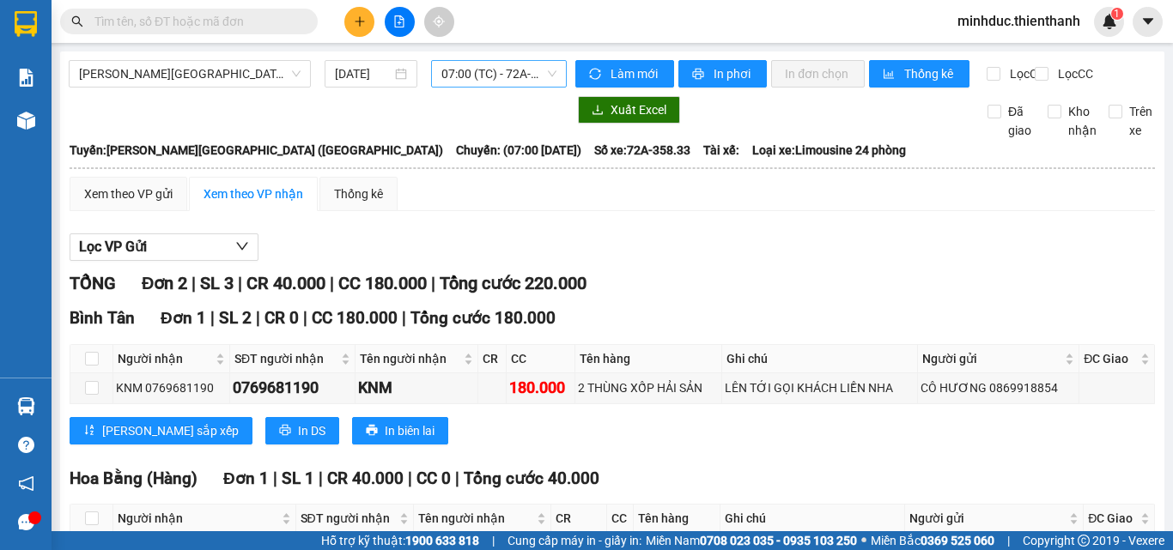
click at [500, 75] on span "07:00 (TC) - 72A-358.33" at bounding box center [498, 74] width 115 height 26
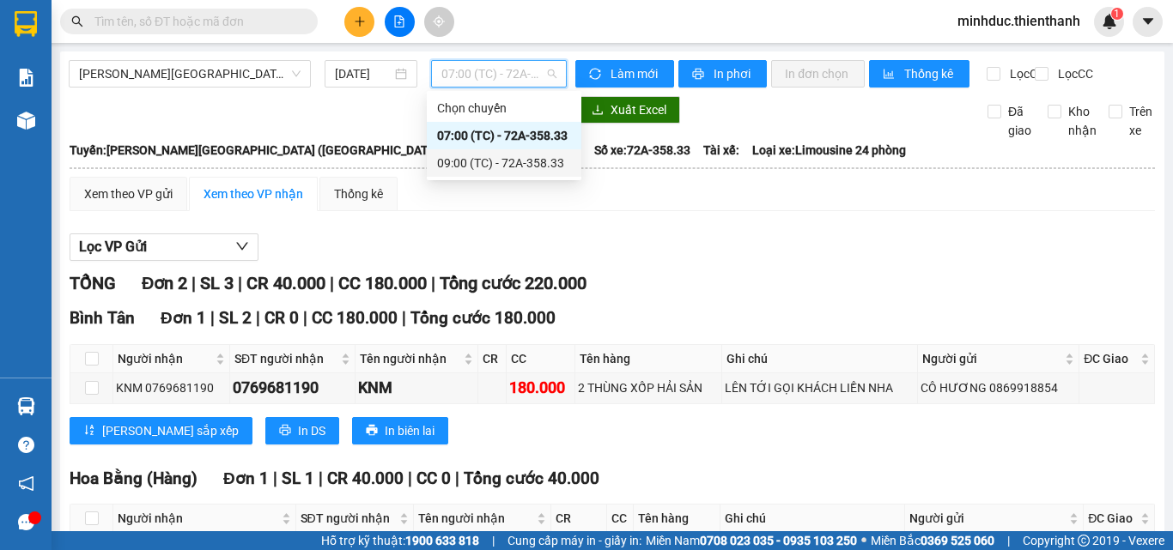
click at [484, 159] on div "09:00 (TC) - 72A-358.33" at bounding box center [504, 163] width 134 height 19
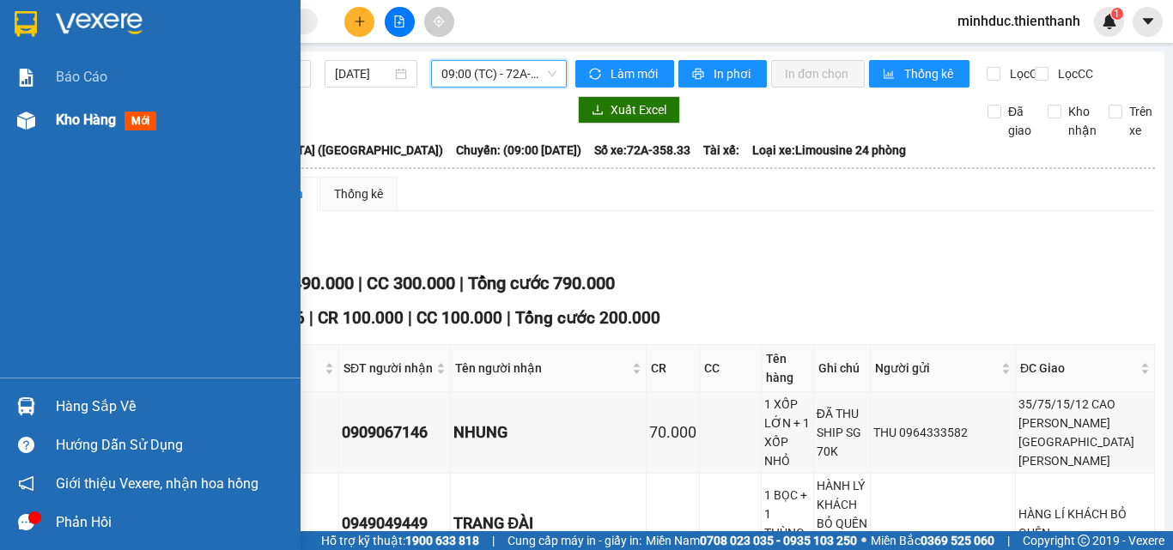
click at [102, 119] on span "Kho hàng" at bounding box center [86, 120] width 60 height 16
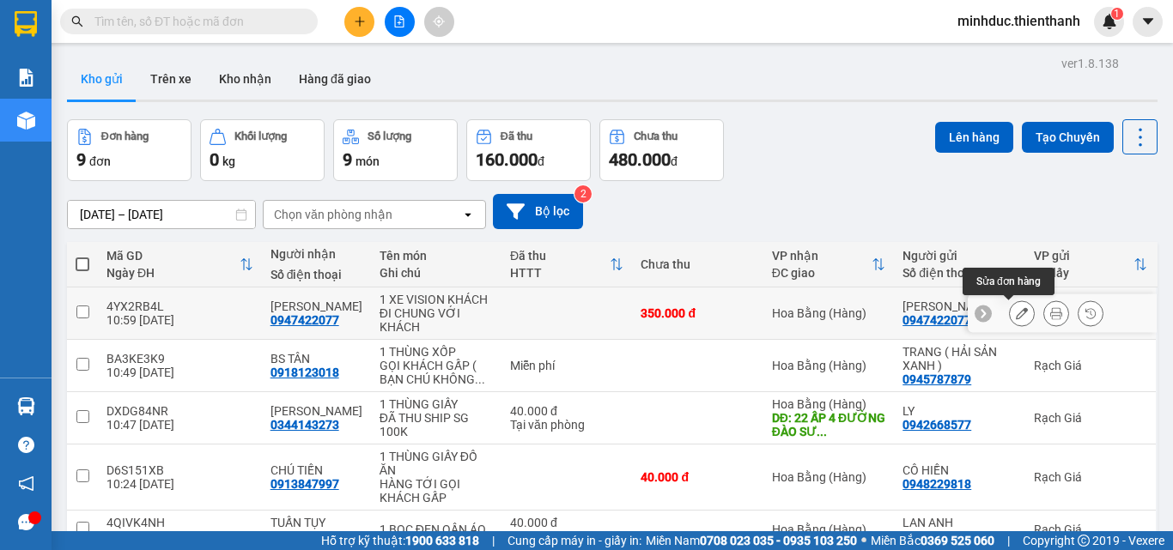
click at [1016, 315] on icon at bounding box center [1022, 313] width 12 height 12
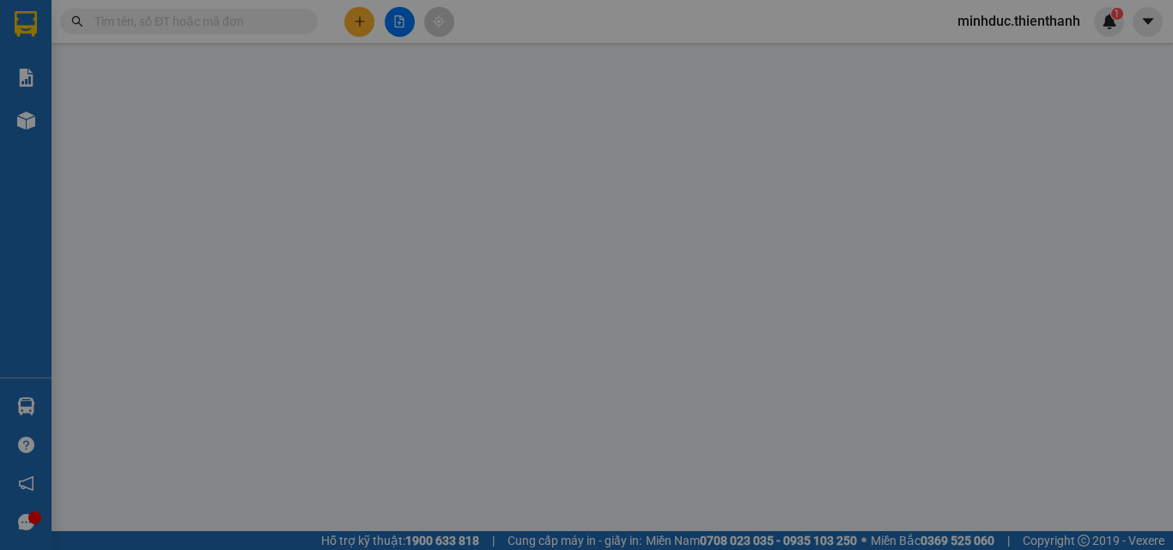
type input "0947422077"
type input "[DEMOGRAPHIC_DATA]"
type input "0947422077"
type input "350.000"
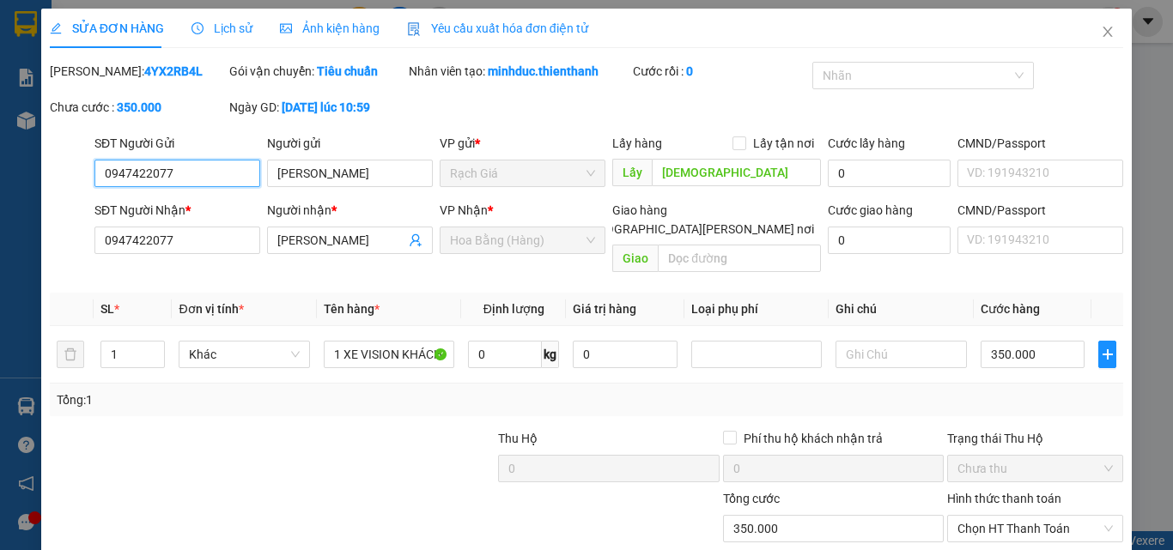
scroll to position [142, 0]
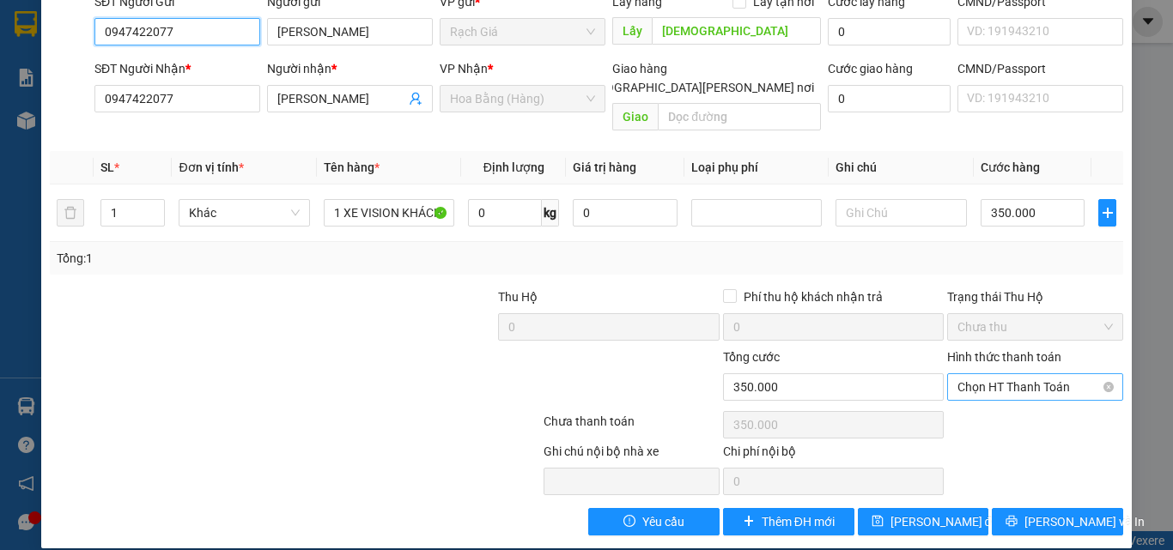
click at [1001, 374] on span "Chọn HT Thanh Toán" at bounding box center [1034, 387] width 155 height 26
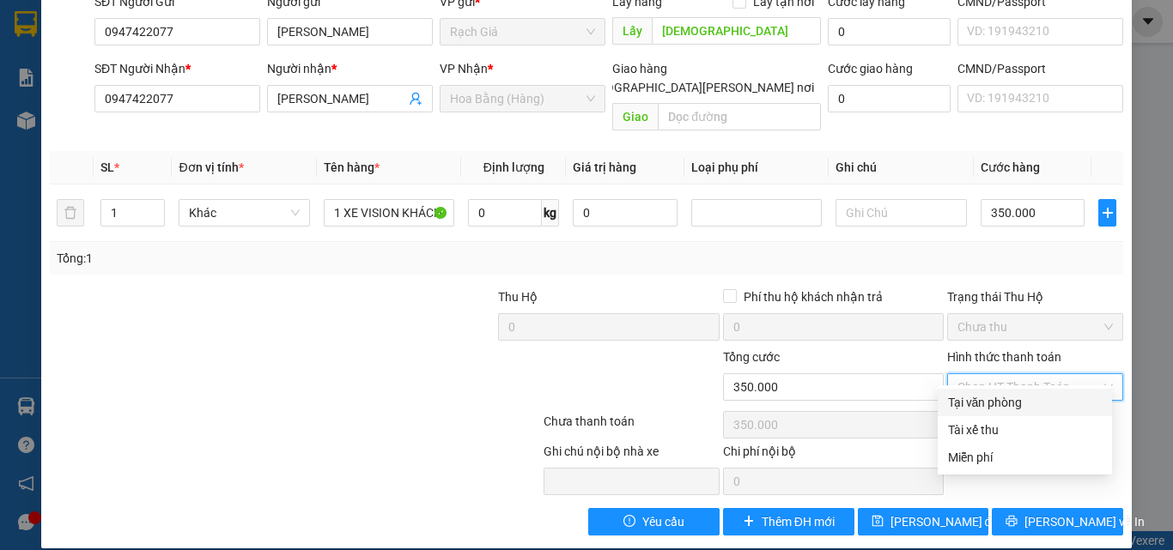
click at [993, 405] on div "Tại văn phòng" at bounding box center [1025, 402] width 154 height 19
type input "0"
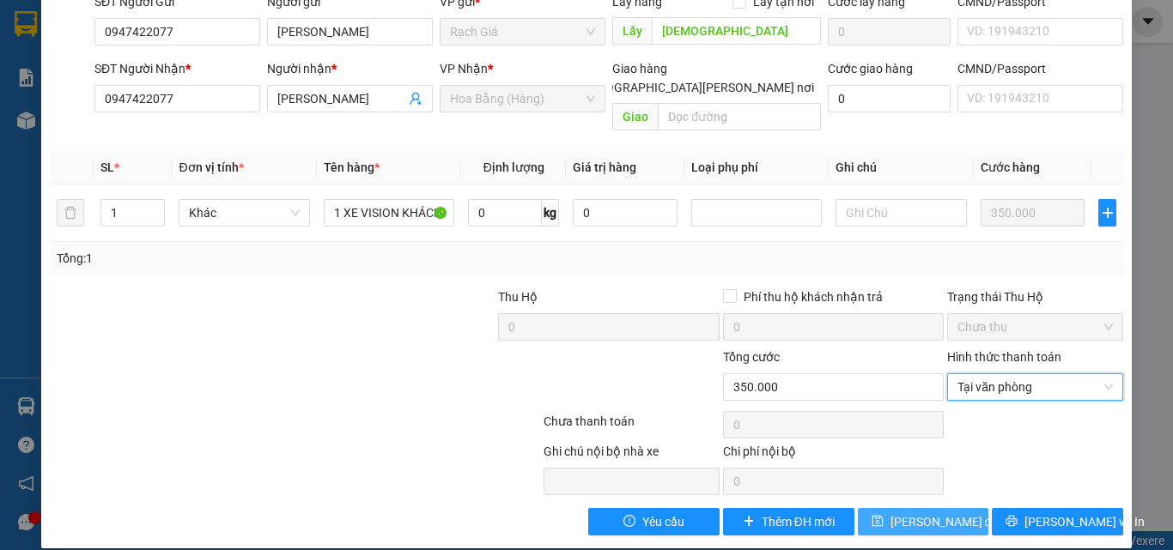
click at [932, 513] on span "[PERSON_NAME] đổi" at bounding box center [946, 522] width 111 height 19
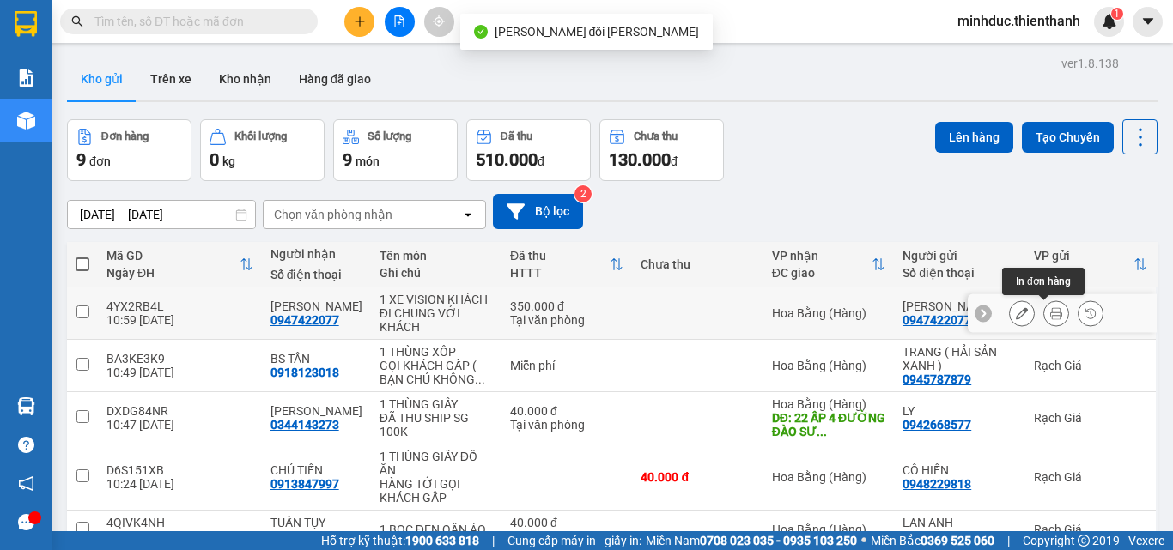
click at [1050, 319] on icon at bounding box center [1056, 313] width 12 height 12
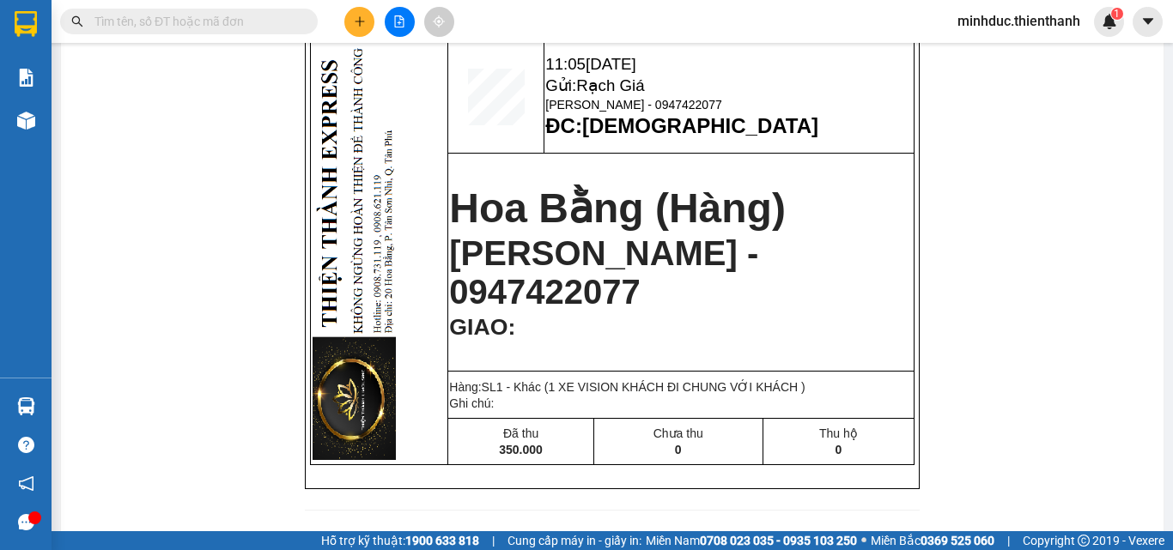
scroll to position [58, 0]
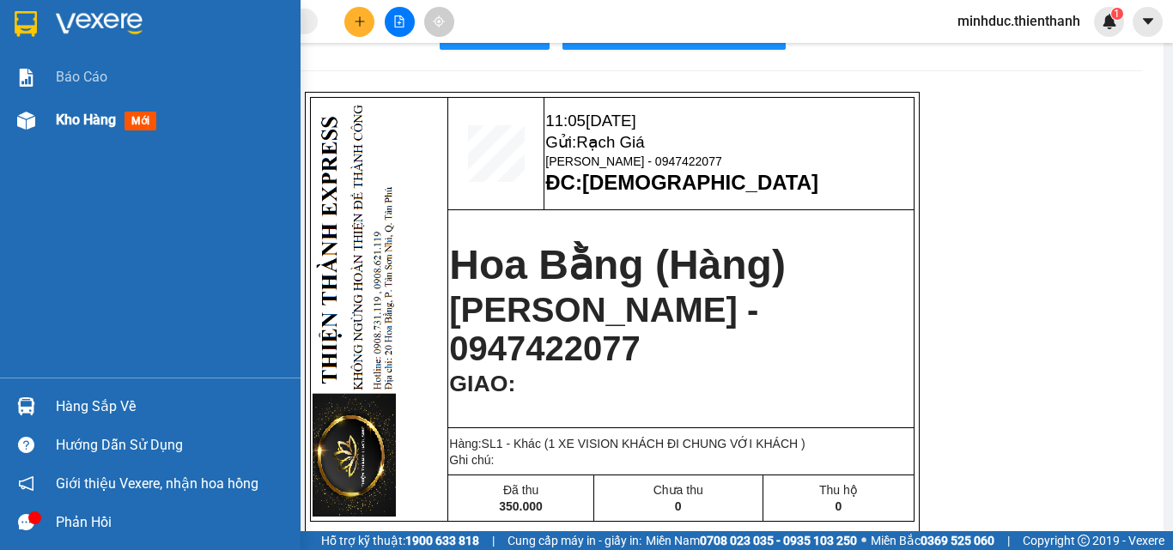
click at [58, 133] on div "Kho hàng mới" at bounding box center [172, 120] width 232 height 43
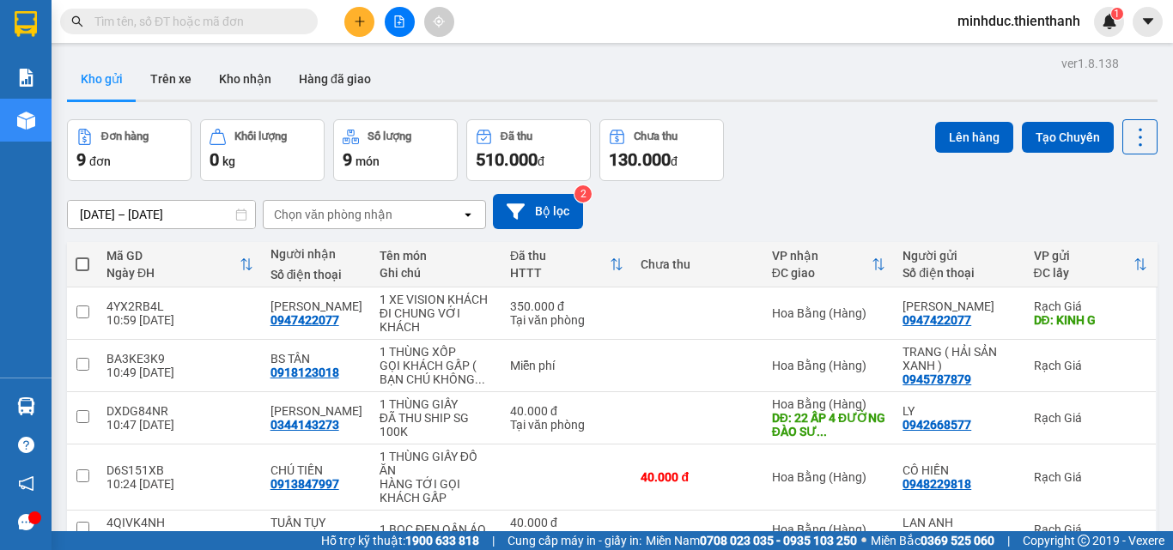
click at [404, 23] on icon "file-add" at bounding box center [399, 21] width 12 height 12
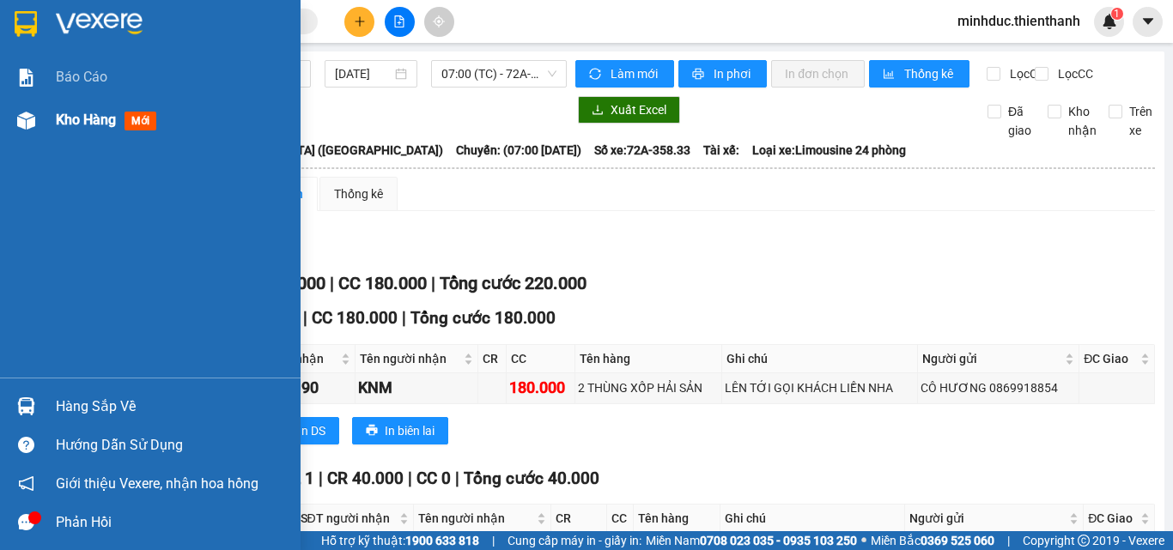
click at [67, 116] on span "Kho hàng" at bounding box center [86, 120] width 60 height 16
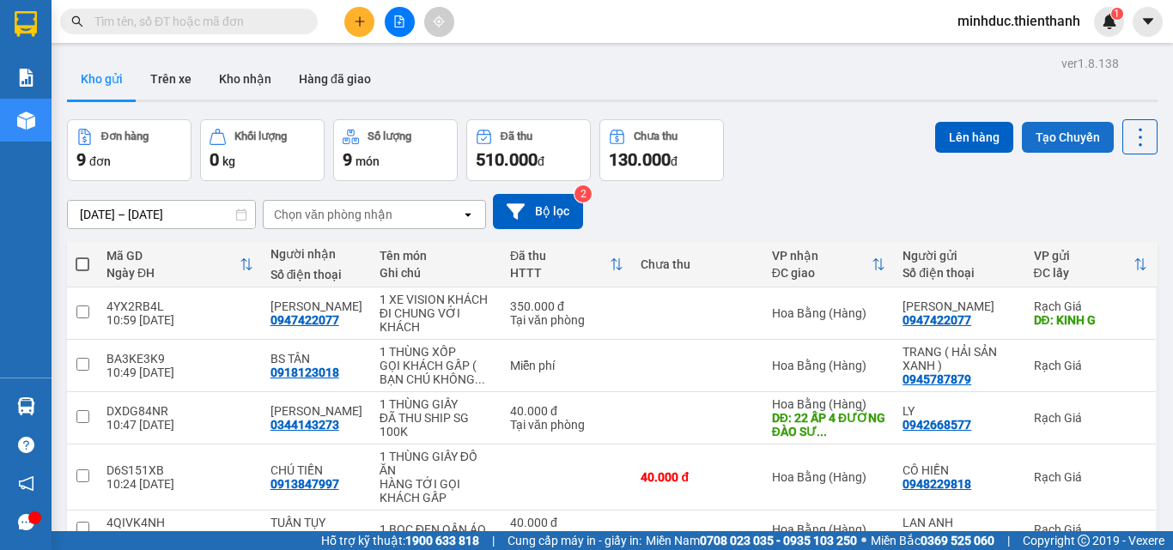
click at [1049, 131] on button "Tạo Chuyến" at bounding box center [1068, 137] width 92 height 31
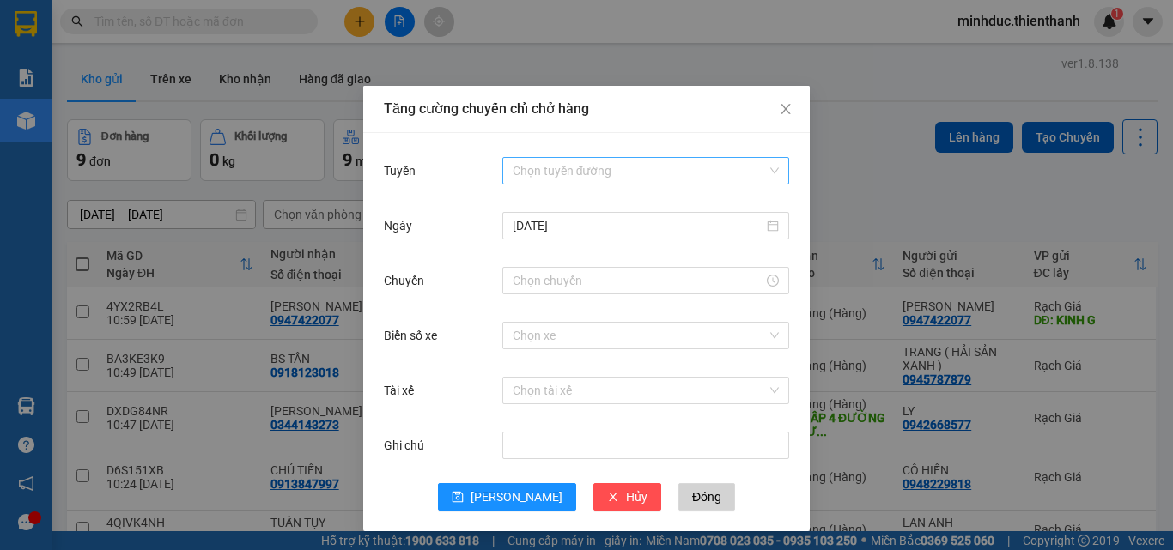
click at [664, 176] on input "Tuyến" at bounding box center [640, 171] width 254 height 26
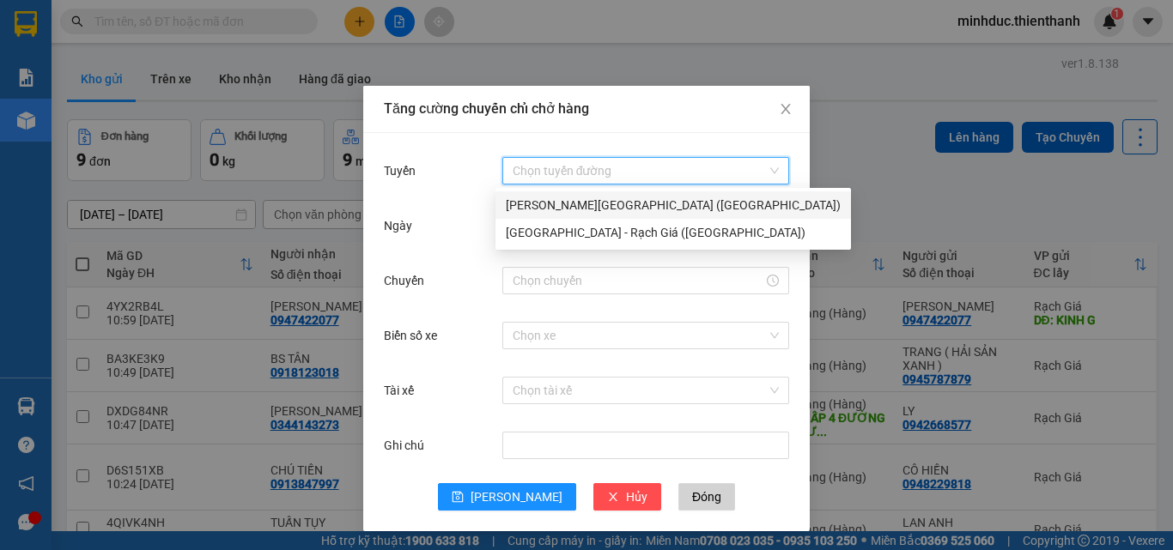
click at [575, 204] on div "[PERSON_NAME][GEOGRAPHIC_DATA] ([GEOGRAPHIC_DATA])" at bounding box center [673, 205] width 335 height 19
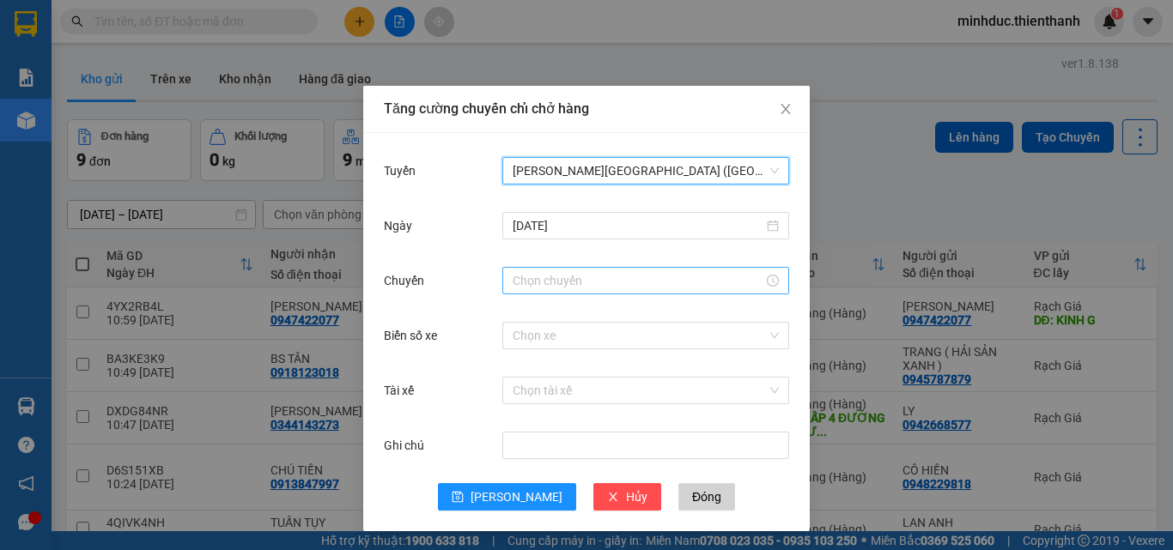
click at [577, 283] on input "Chuyến" at bounding box center [638, 280] width 251 height 19
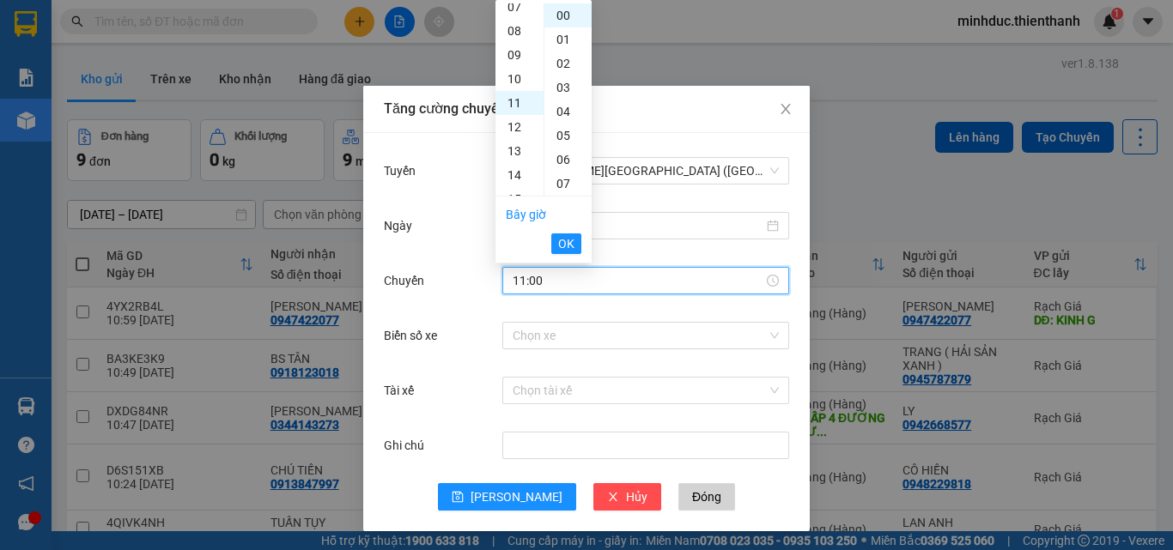
scroll to position [264, 0]
click at [571, 247] on span "OK" at bounding box center [566, 243] width 16 height 19
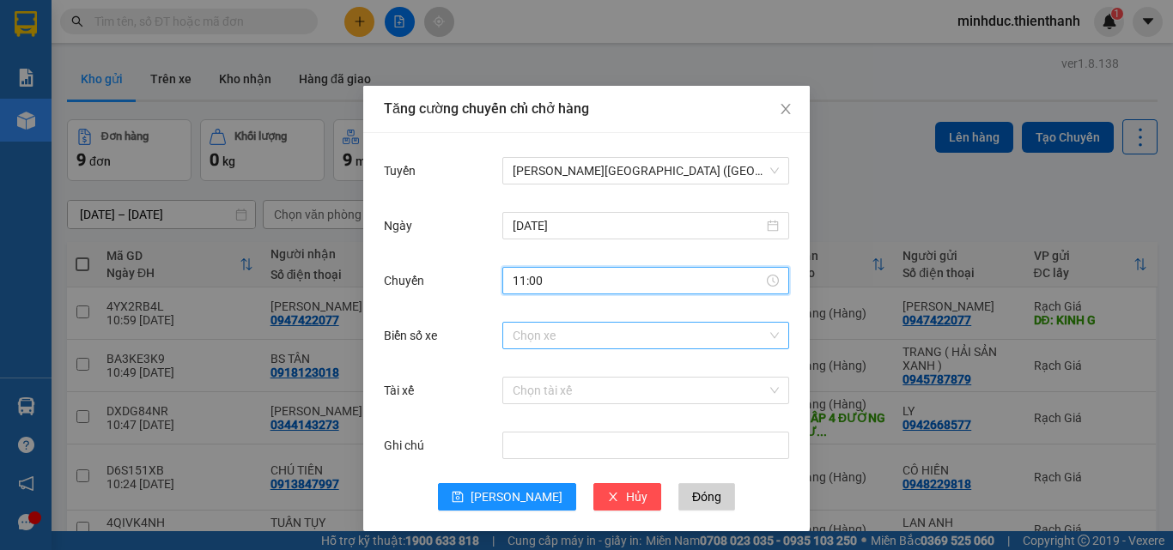
type input "11:00"
click at [575, 336] on input "Biển số xe" at bounding box center [640, 336] width 254 height 26
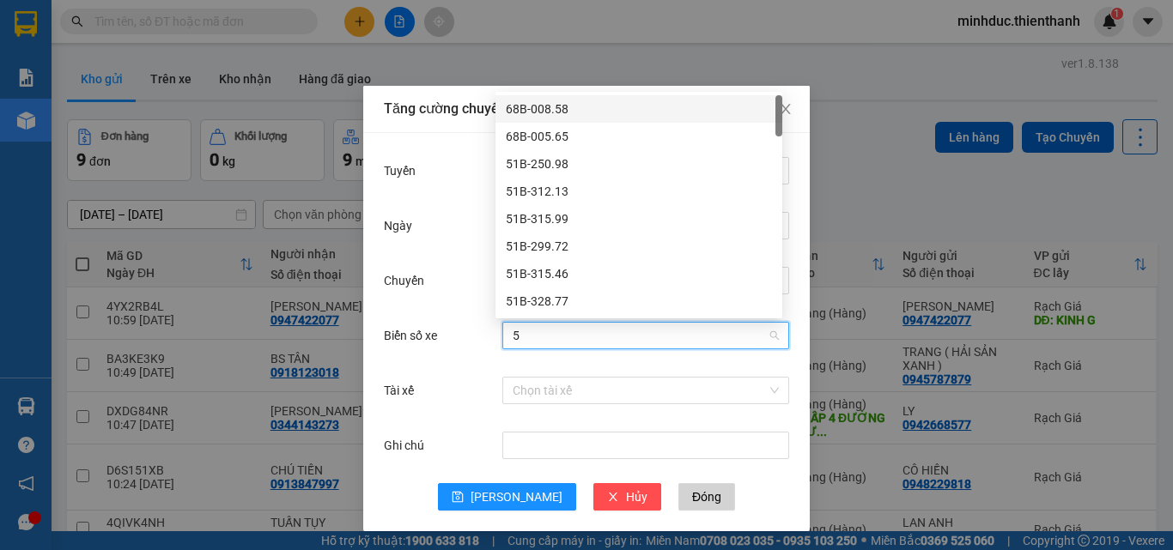
type input "56"
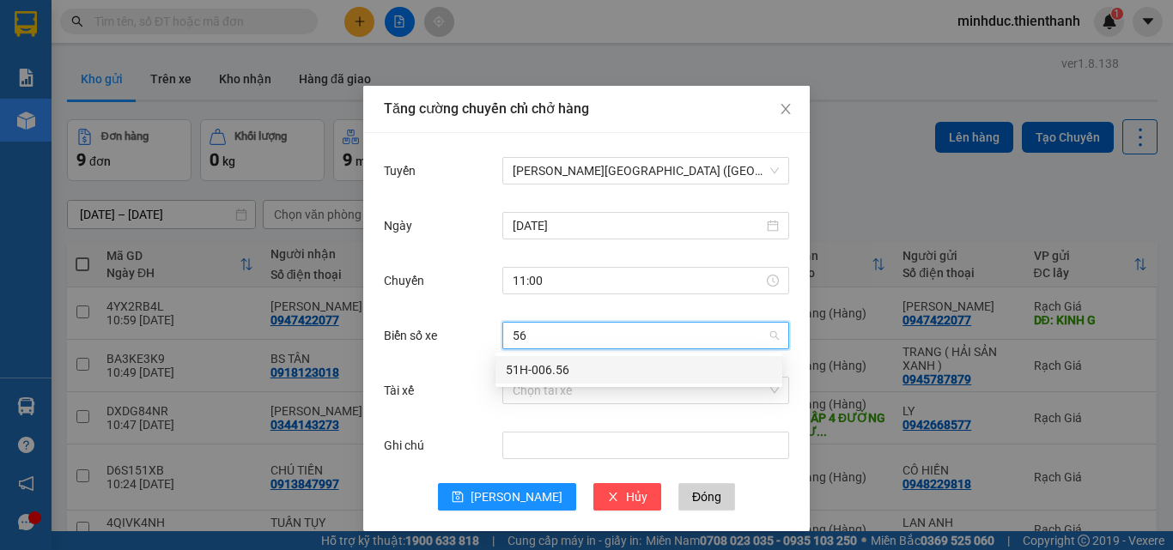
click at [544, 374] on div "51H-006.56" at bounding box center [639, 370] width 266 height 19
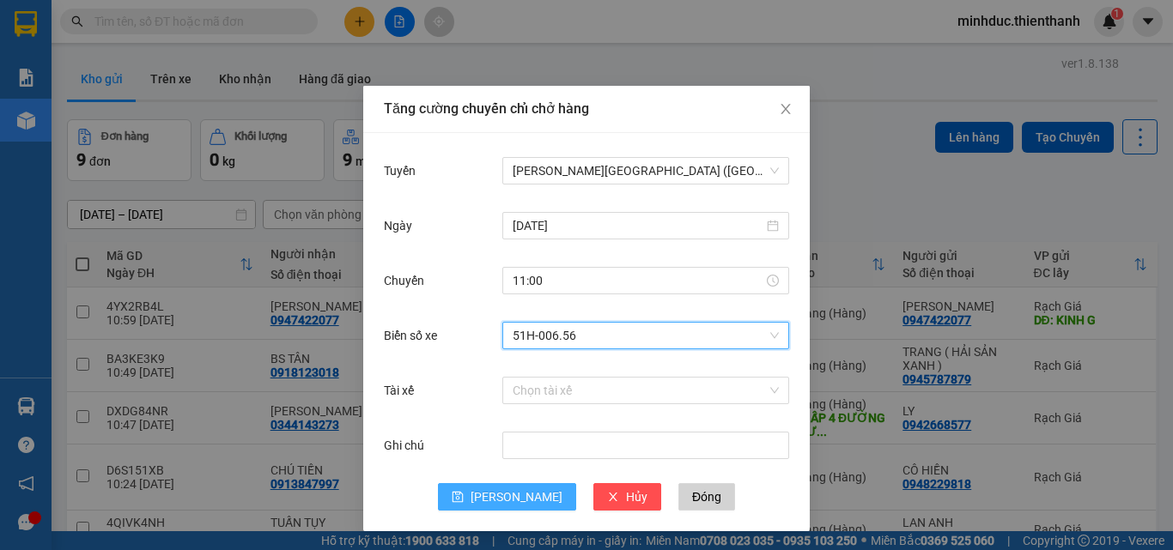
click at [515, 488] on span "[PERSON_NAME]" at bounding box center [517, 497] width 92 height 19
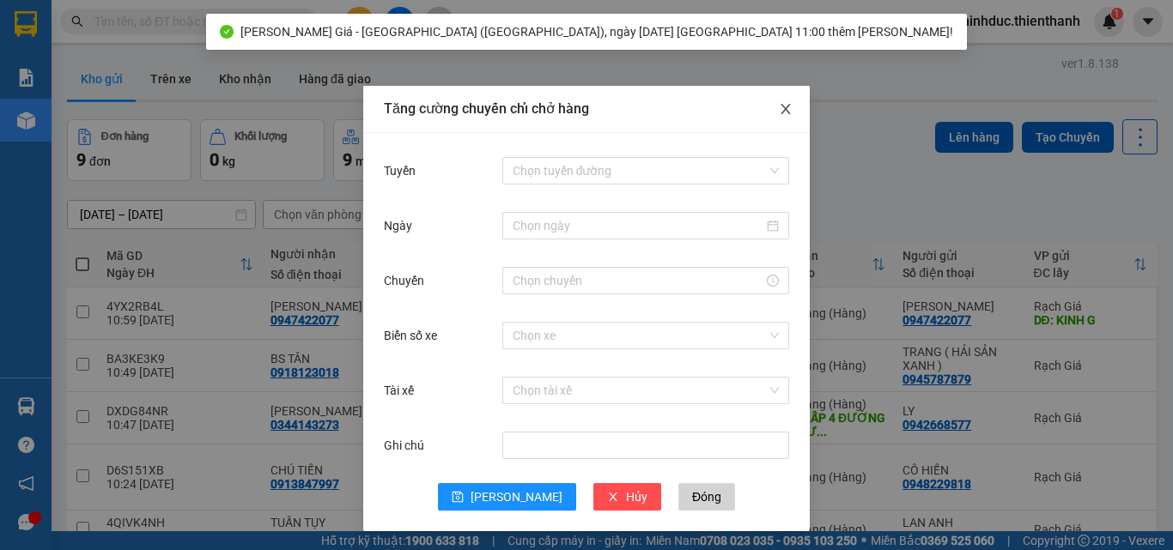
click at [783, 112] on icon "close" at bounding box center [786, 109] width 14 height 14
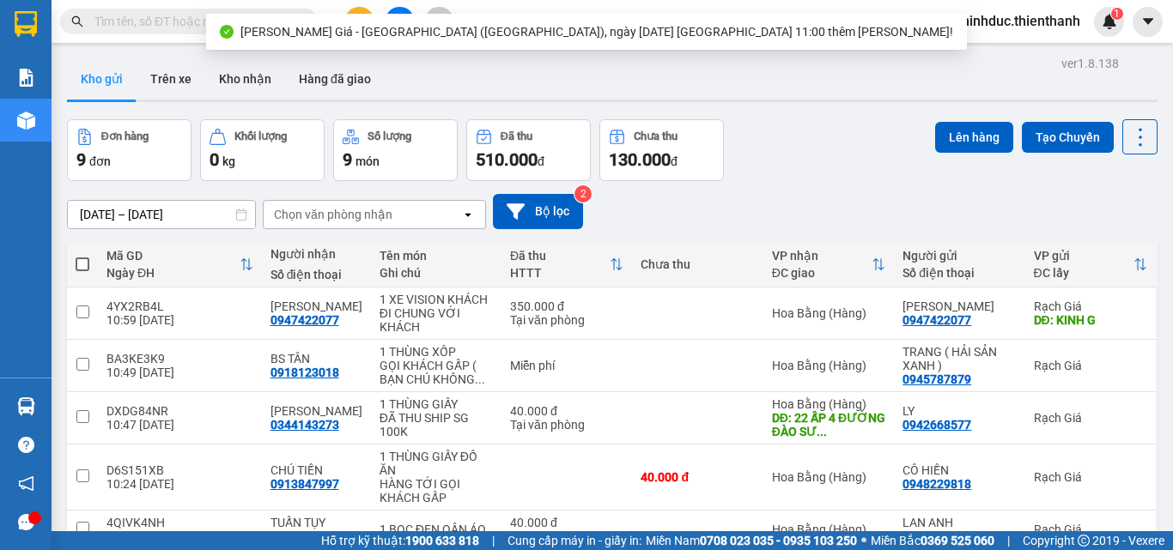
click at [78, 269] on span at bounding box center [83, 265] width 14 height 14
click at [82, 256] on input "checkbox" at bounding box center [82, 256] width 0 height 0
checkbox input "true"
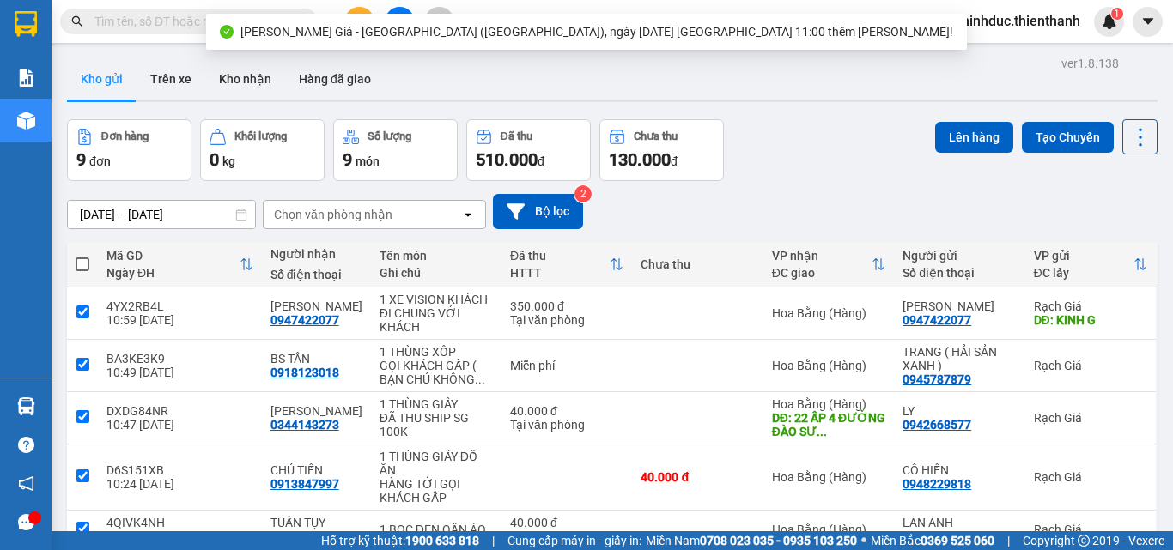
checkbox input "true"
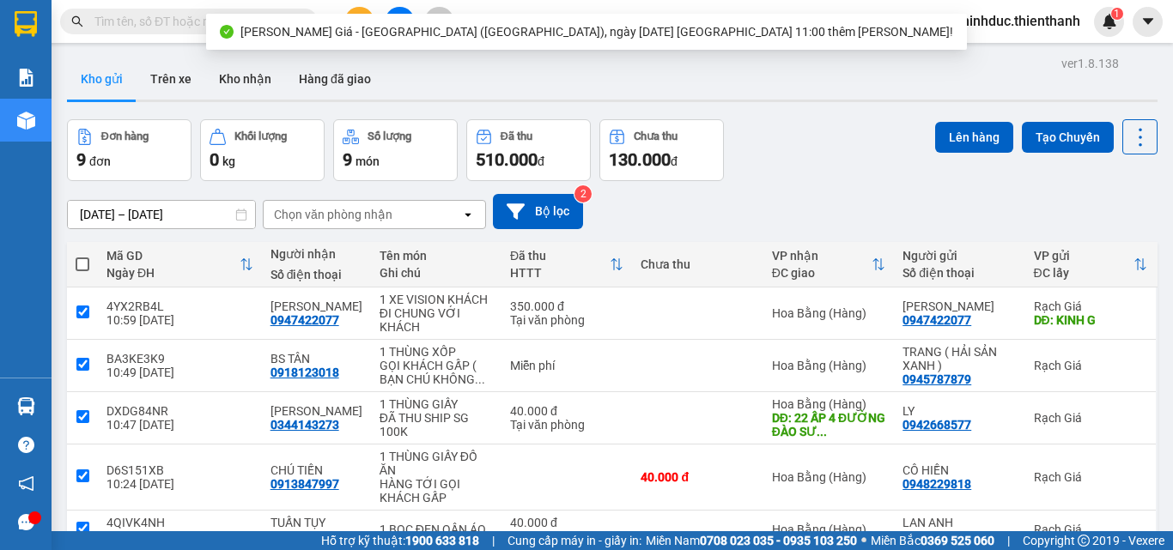
checkbox input "true"
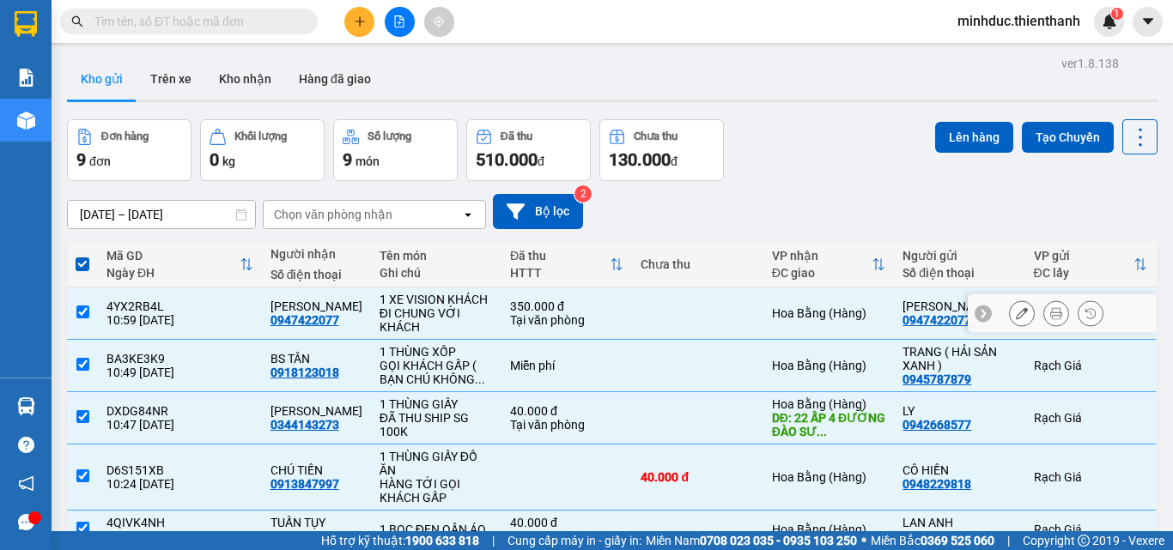
click at [84, 313] on input "checkbox" at bounding box center [82, 312] width 13 height 13
checkbox input "false"
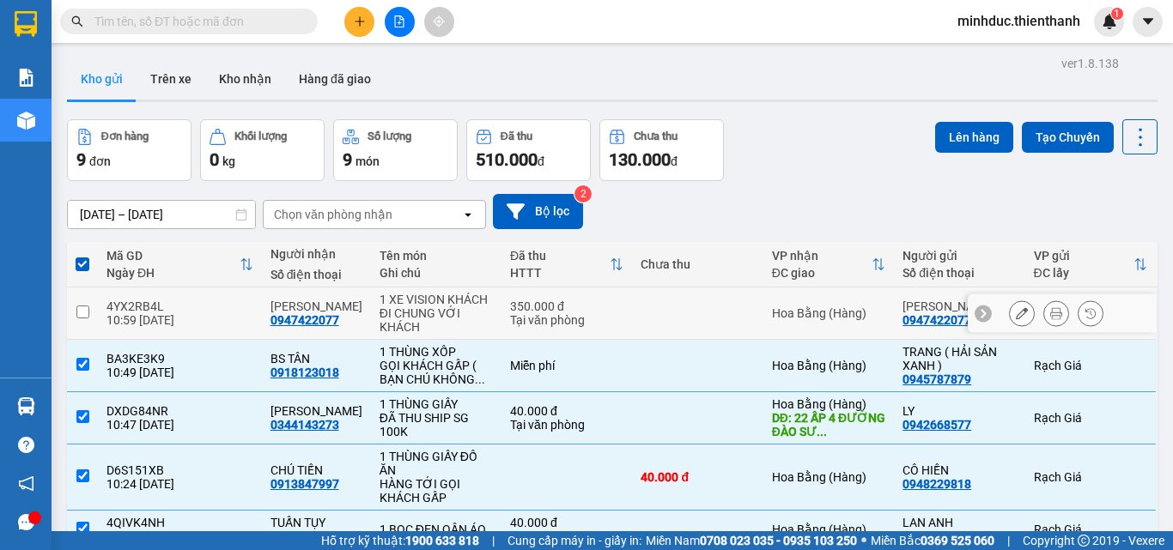
scroll to position [271, 0]
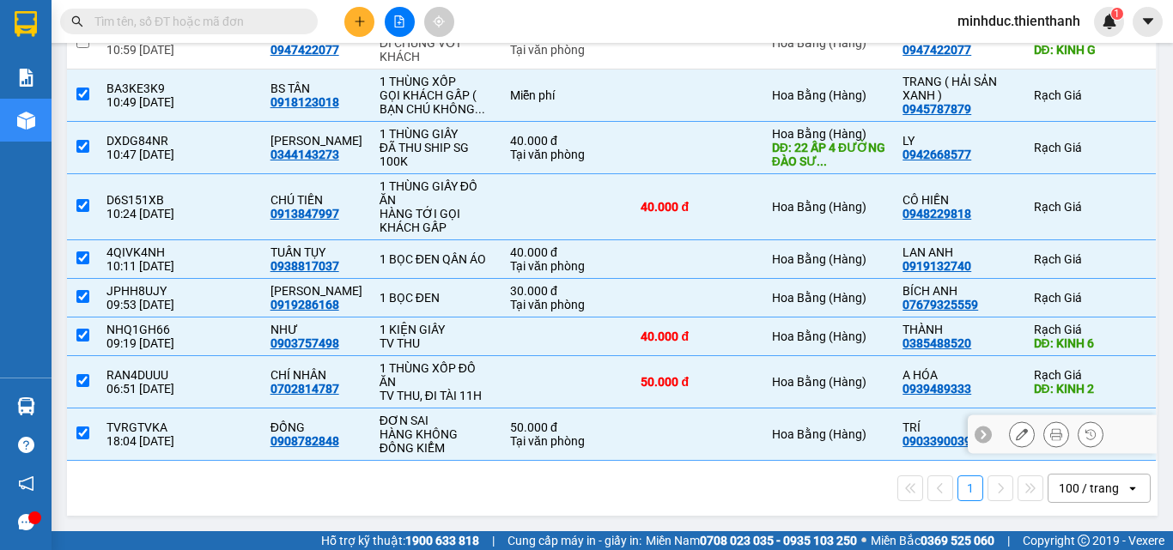
click at [83, 431] on input "checkbox" at bounding box center [82, 433] width 13 height 13
checkbox input "false"
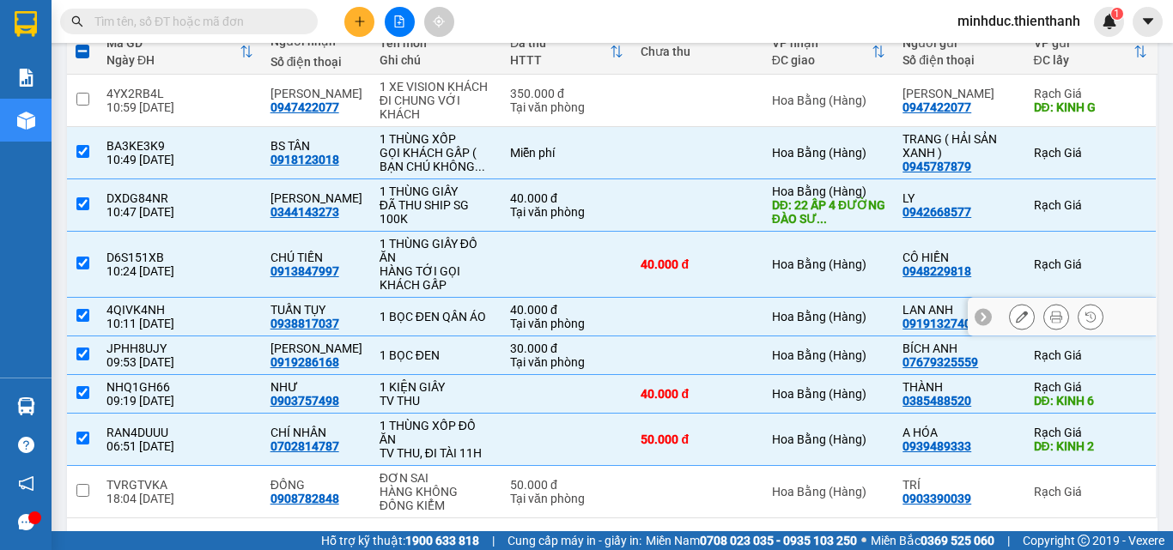
scroll to position [0, 0]
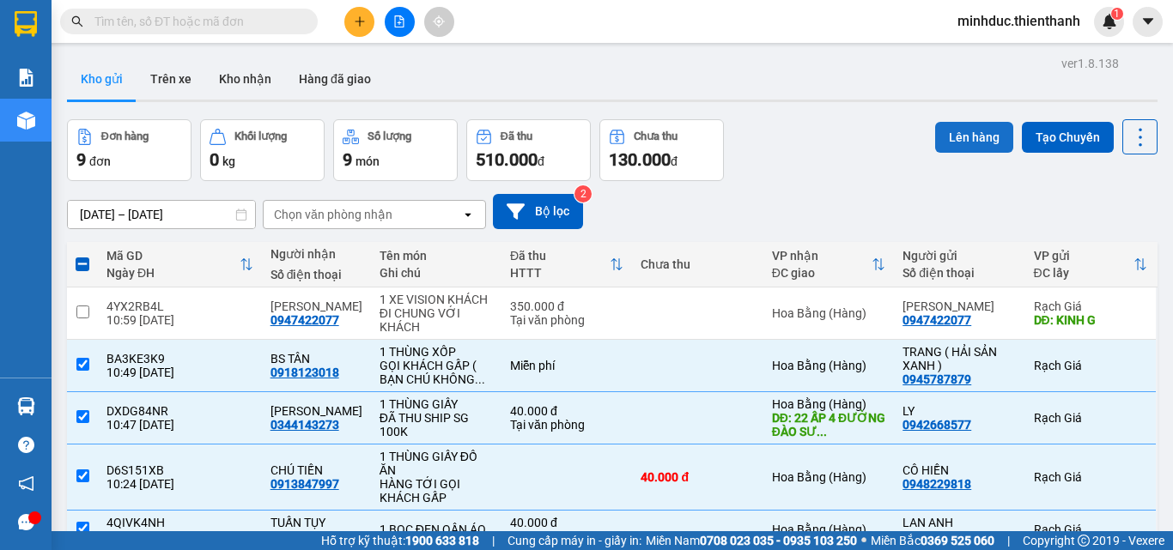
click at [939, 145] on button "Lên hàng" at bounding box center [974, 137] width 78 height 31
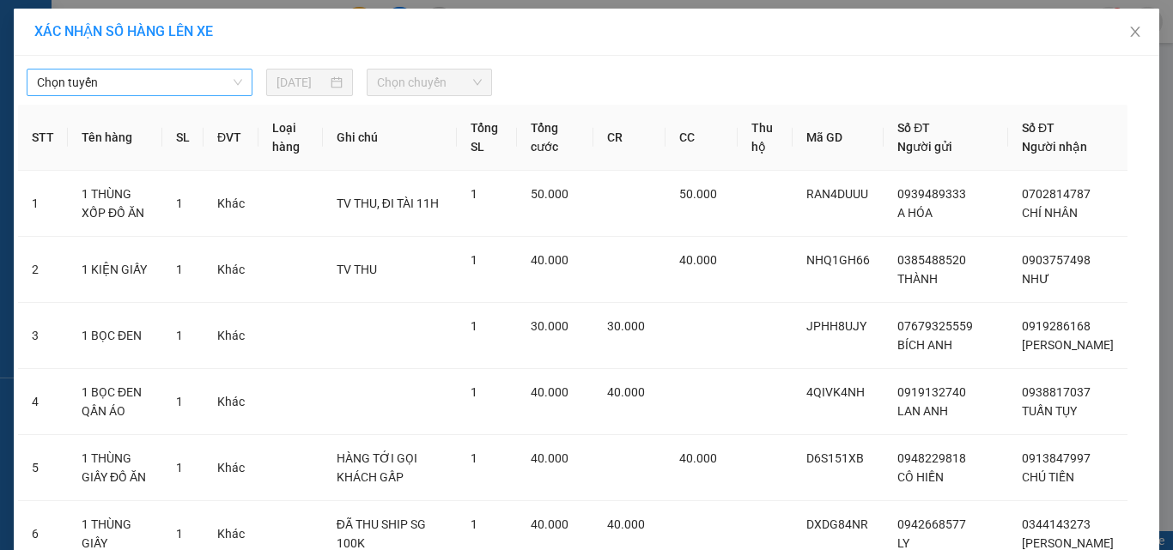
click at [192, 85] on span "Chọn tuyến" at bounding box center [139, 83] width 205 height 26
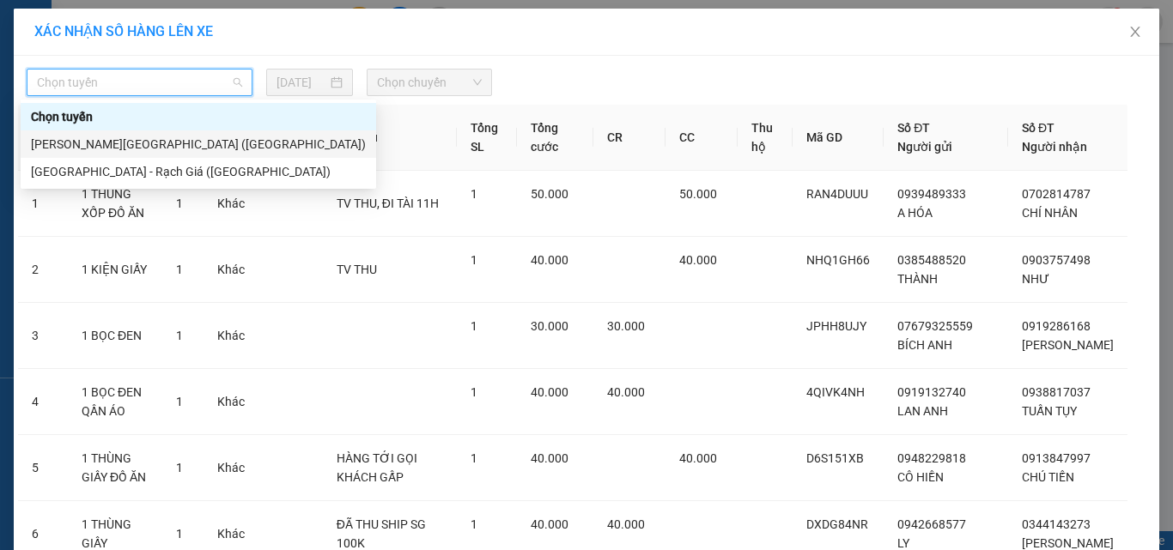
click at [84, 141] on div "[PERSON_NAME][GEOGRAPHIC_DATA] ([GEOGRAPHIC_DATA])" at bounding box center [198, 144] width 335 height 19
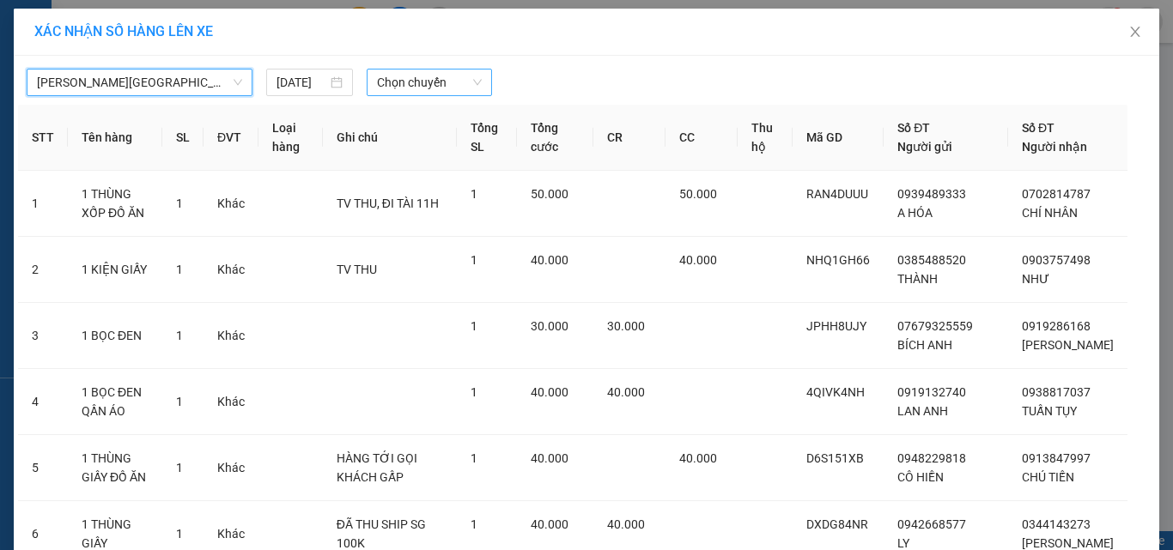
click at [395, 84] on span "Chọn chuyến" at bounding box center [430, 83] width 106 height 26
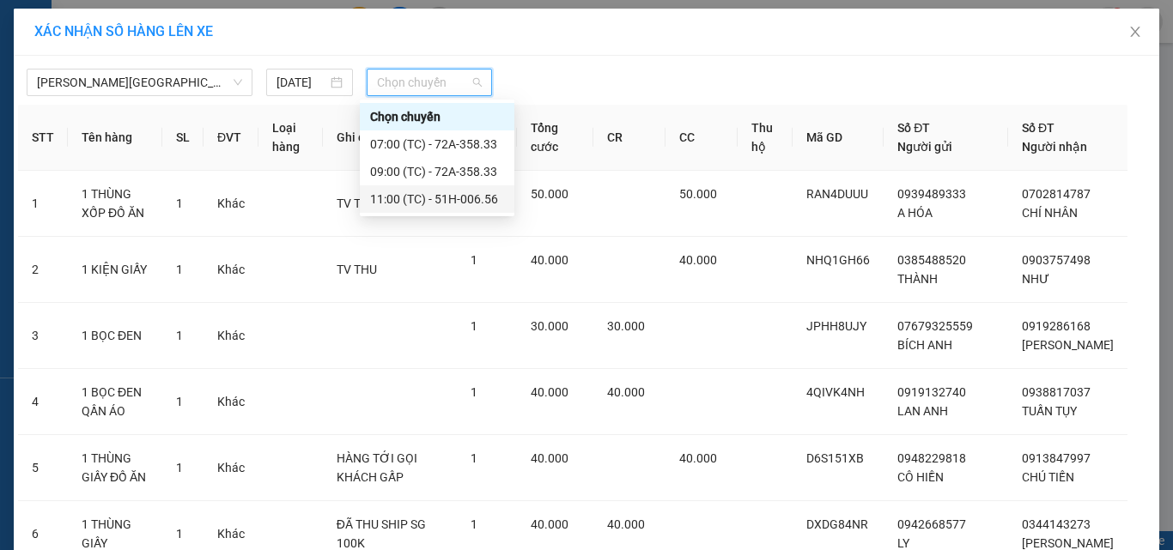
click at [398, 193] on div "11:00 (TC) - 51H-006.56" at bounding box center [437, 199] width 134 height 19
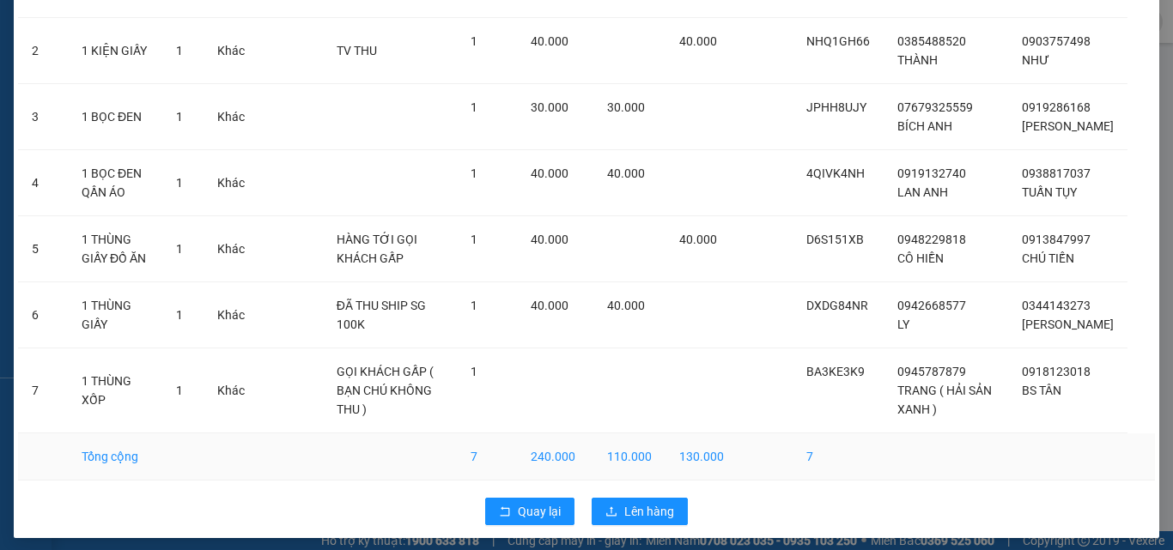
scroll to position [257, 0]
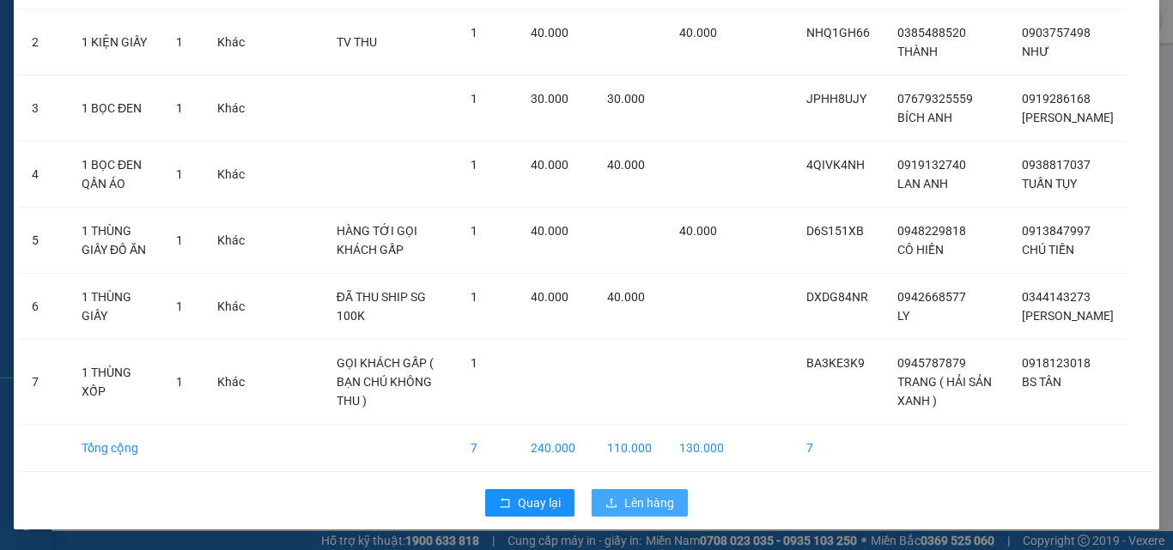
click at [660, 507] on span "Lên hàng" at bounding box center [649, 503] width 50 height 19
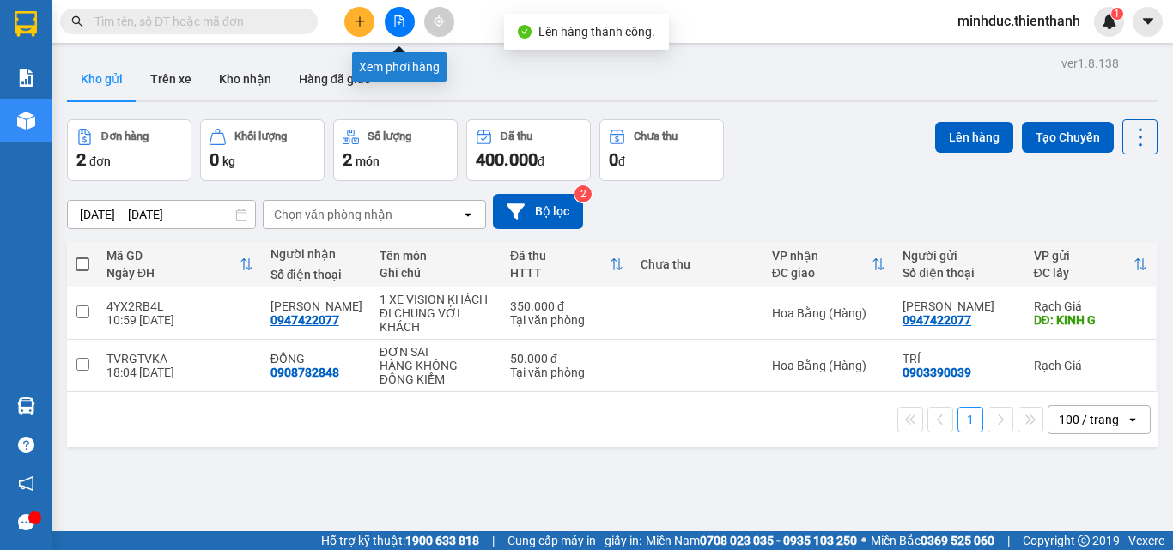
click at [392, 20] on button at bounding box center [400, 22] width 30 height 30
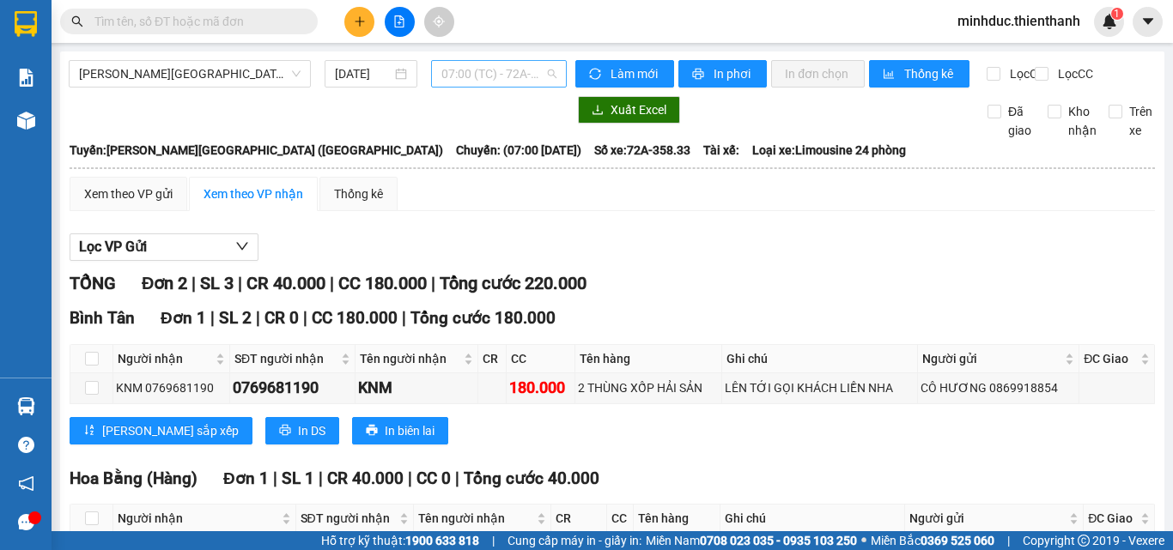
click at [498, 83] on span "07:00 (TC) - 72A-358.33" at bounding box center [498, 74] width 115 height 26
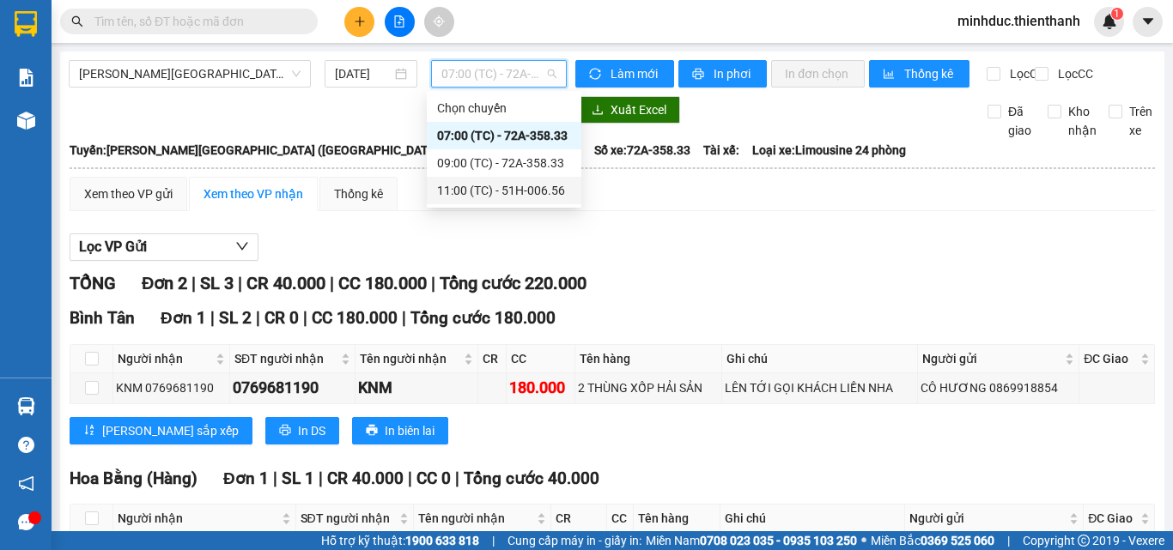
click at [457, 204] on div "11:00 (TC) - 51H-006.56" at bounding box center [504, 190] width 155 height 27
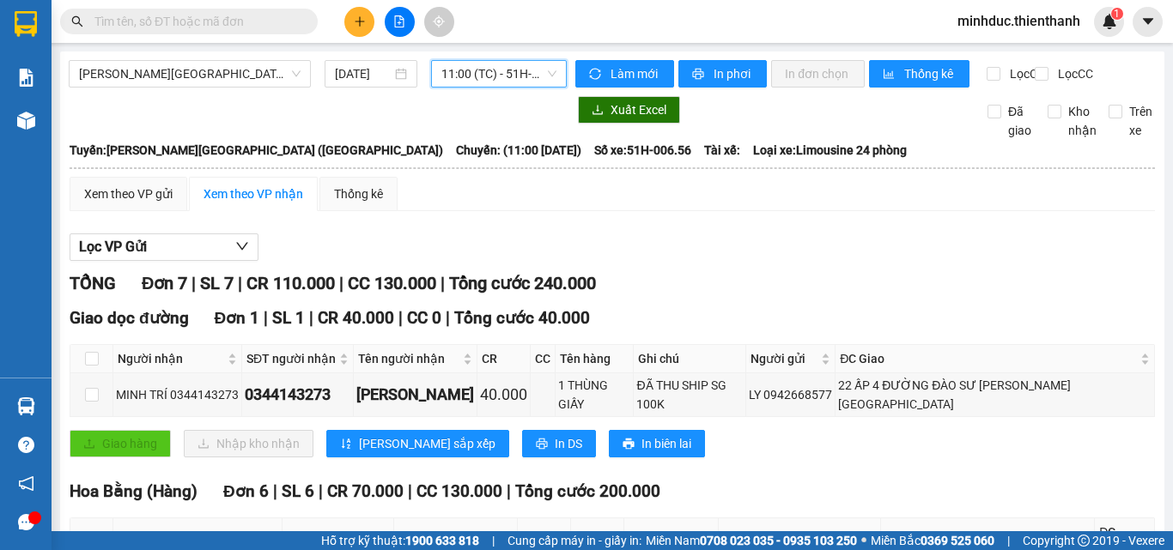
scroll to position [58, 0]
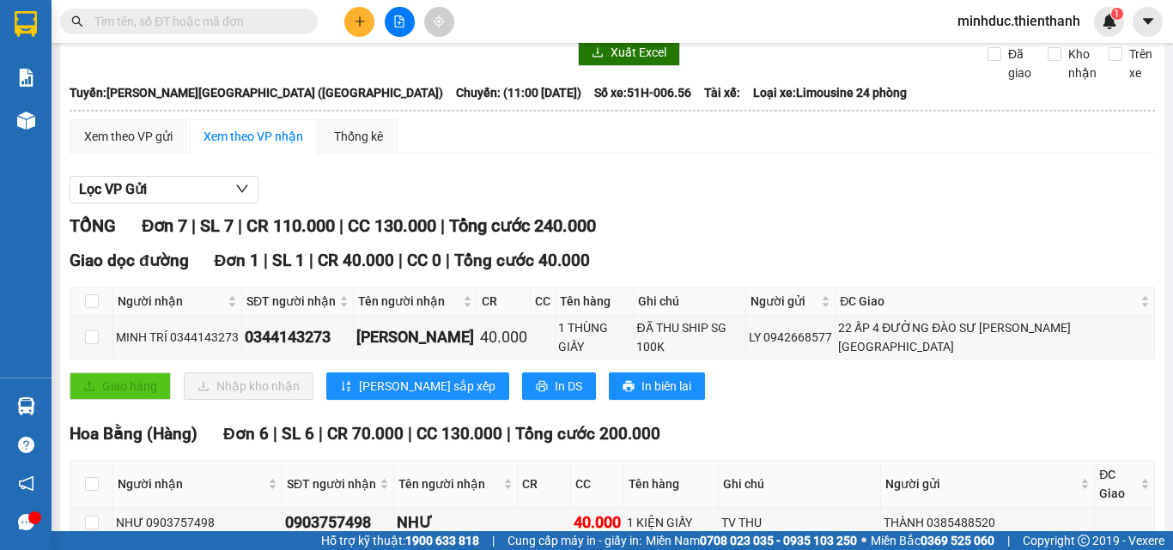
click at [364, 33] on button at bounding box center [359, 22] width 30 height 30
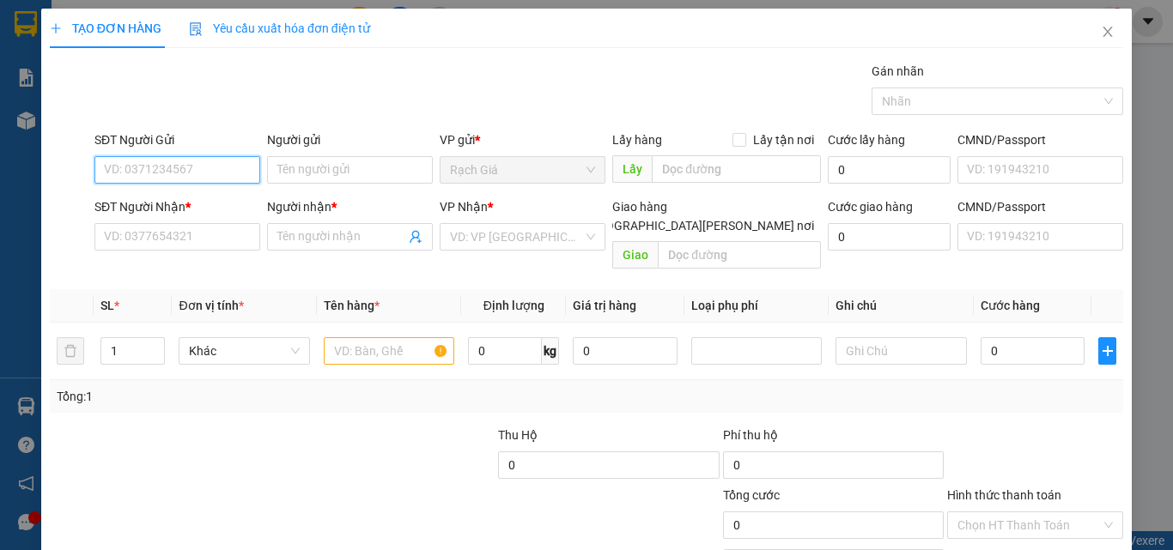
click at [204, 178] on input "SĐT Người Gửi" at bounding box center [177, 169] width 166 height 27
click at [198, 203] on div "0916228283 - [PERSON_NAME] AN" at bounding box center [198, 204] width 188 height 19
type input "0916228283"
type input "BÌNH AN"
type input "0816788588"
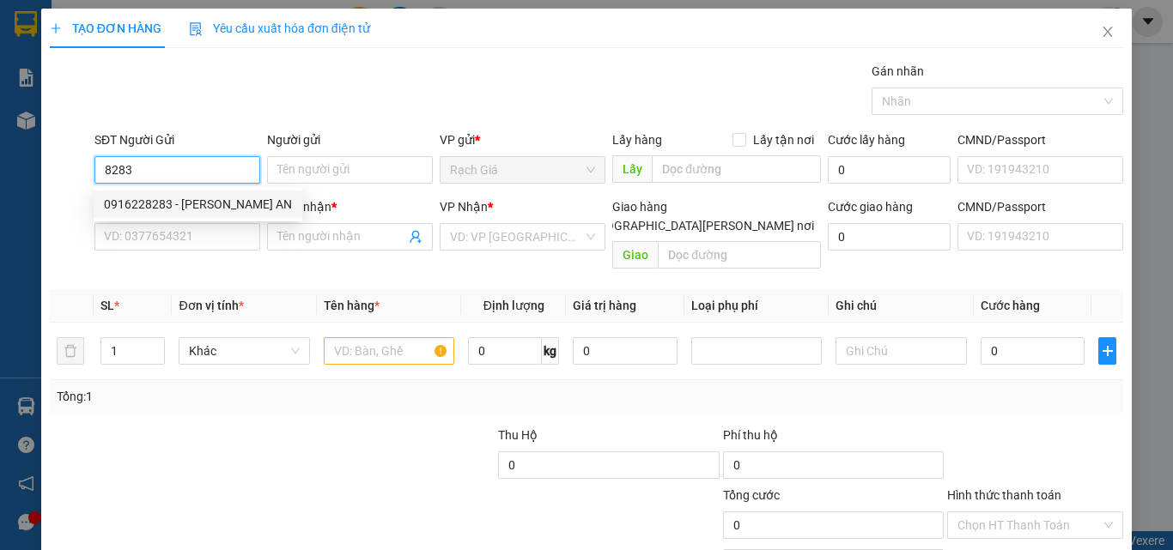
type input "[PERSON_NAME] [PERSON_NAME]"
type input "40.000"
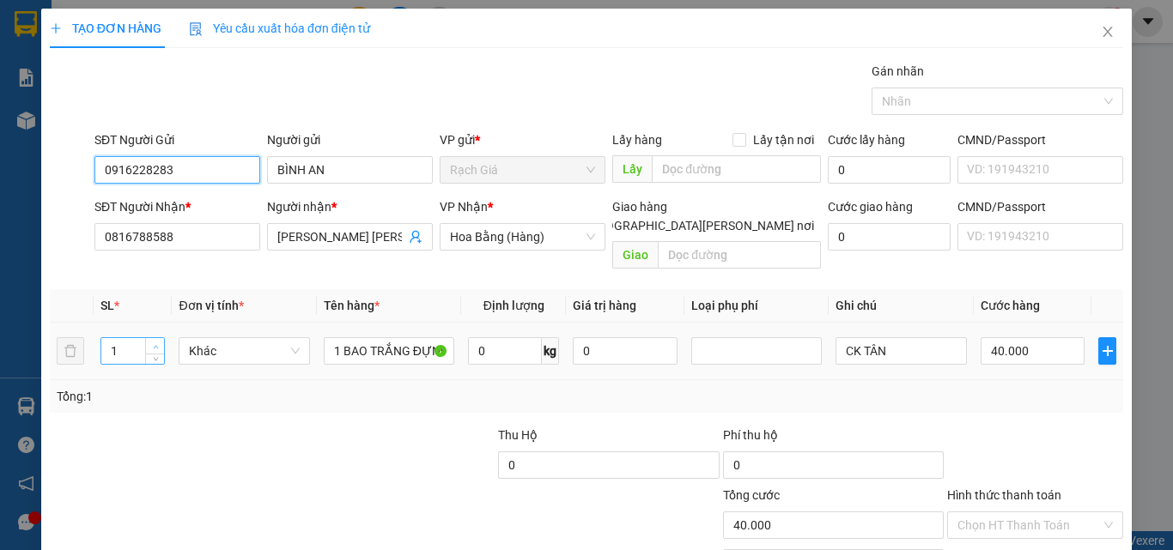
type input "0916228283"
click at [153, 344] on icon "up" at bounding box center [156, 347] width 6 height 6
type input "4"
click at [153, 344] on icon "up" at bounding box center [156, 347] width 6 height 6
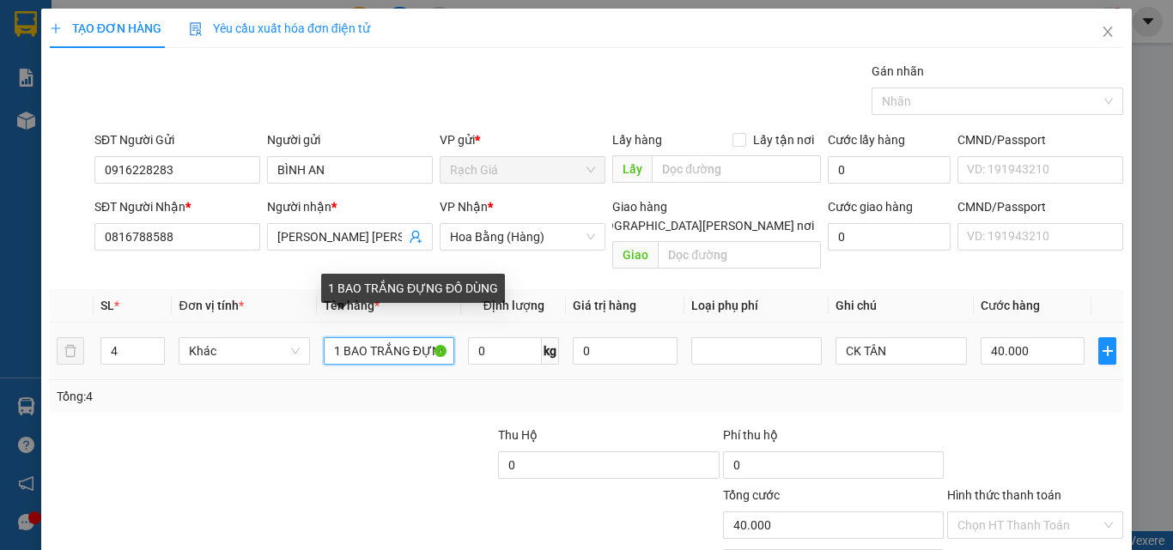
click at [385, 342] on input "1 BAO TRẮNG ĐỰNG ĐỒ DÙNG" at bounding box center [389, 350] width 131 height 27
type input "0"
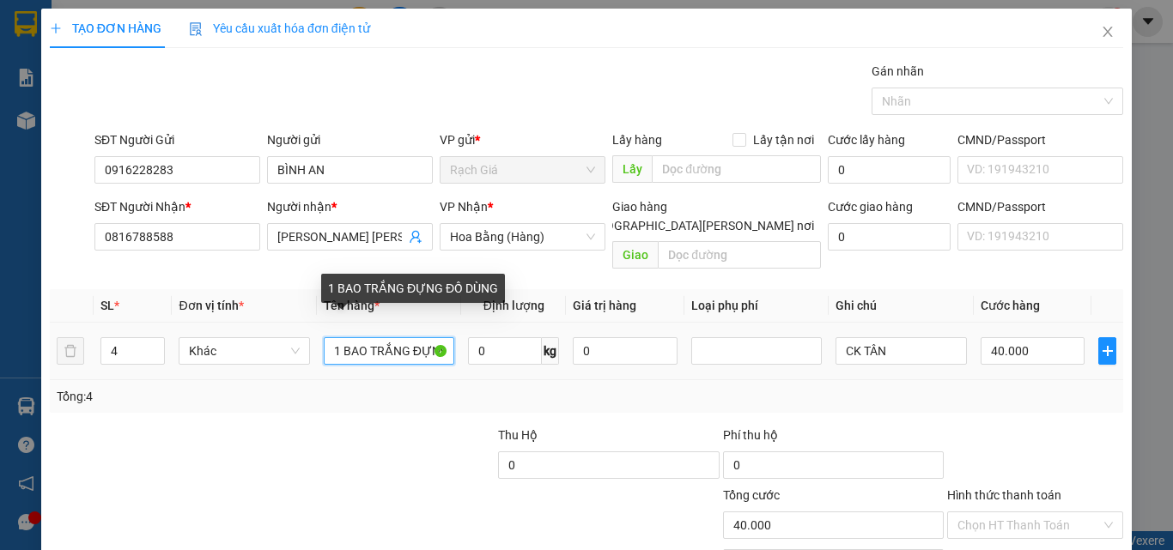
type input "0"
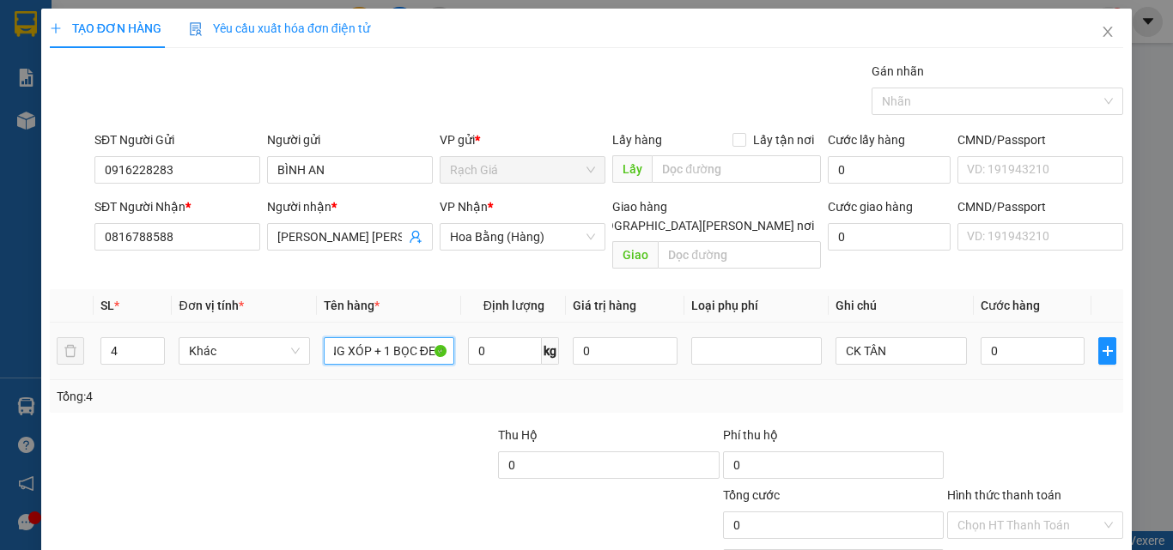
scroll to position [58, 0]
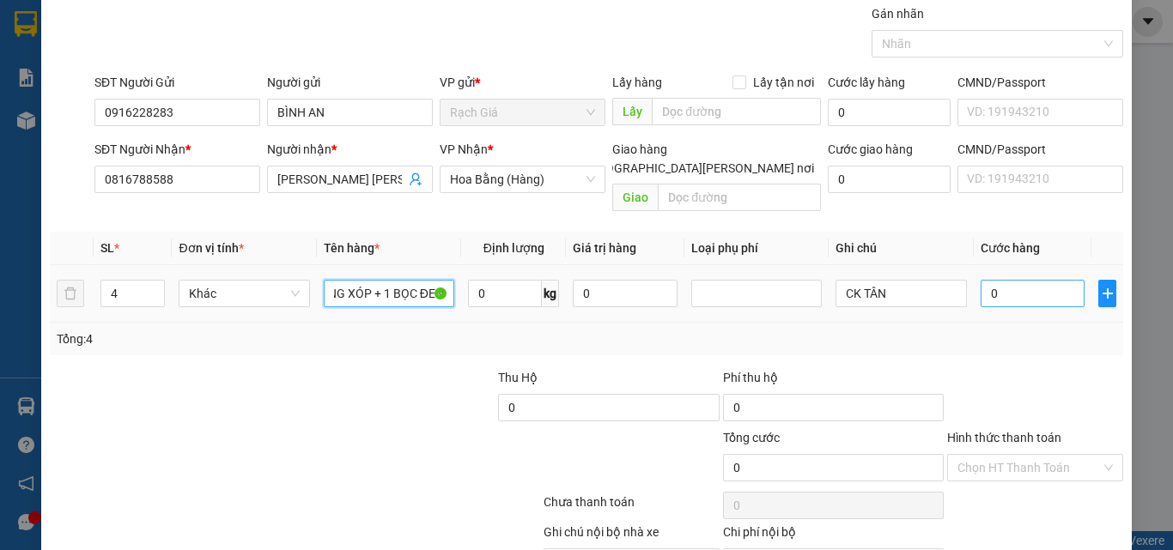
type input "3 THÙNG XÓP + 1 BỌC ĐEN"
click at [987, 280] on input "0" at bounding box center [1033, 293] width 105 height 27
type input "1"
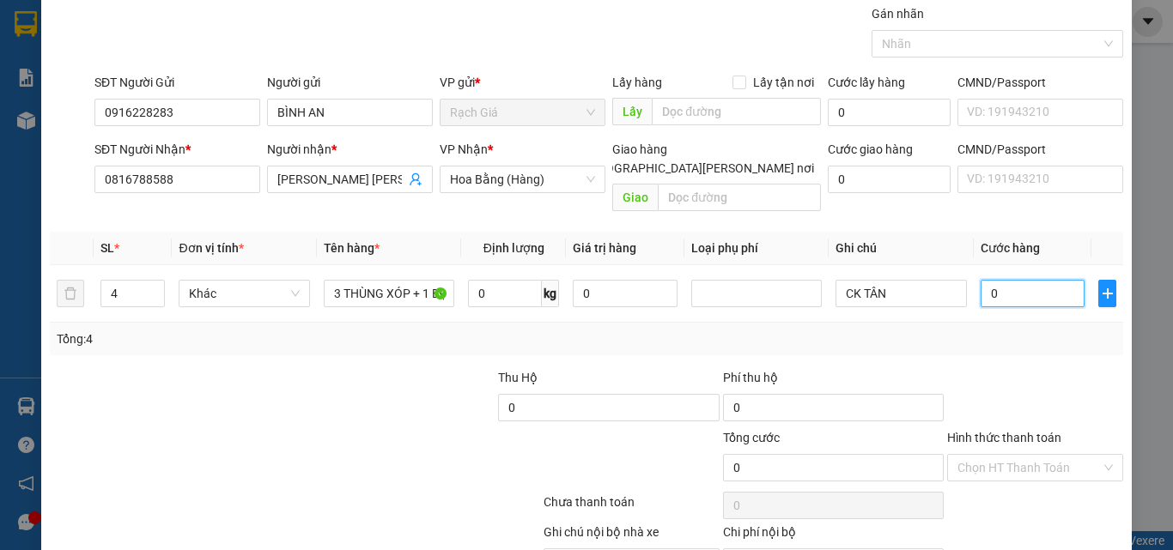
type input "1"
type input "16"
type input "160"
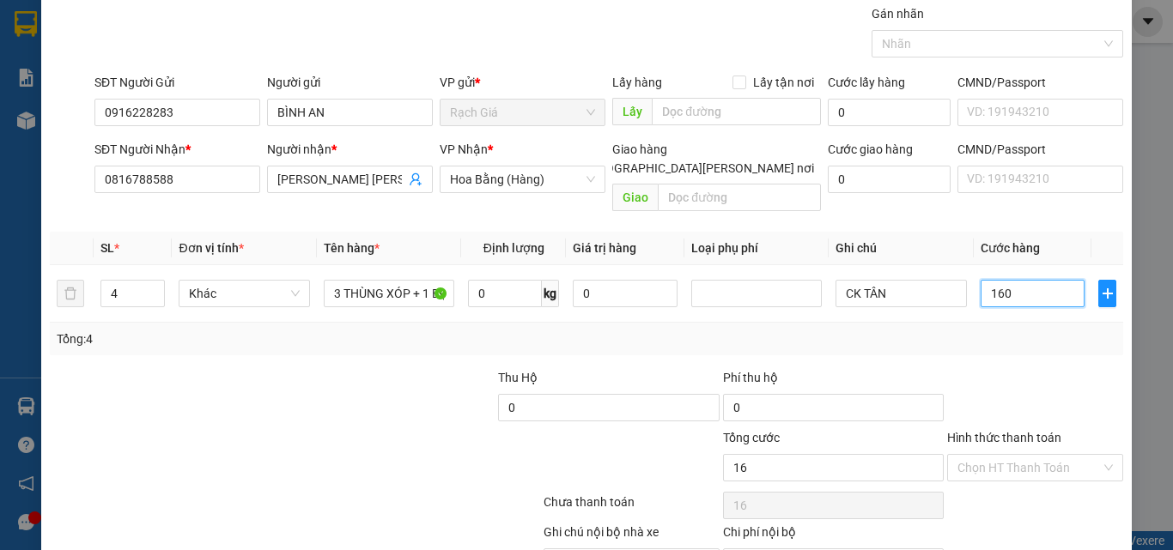
type input "160"
type input "1.600"
type input "16.000"
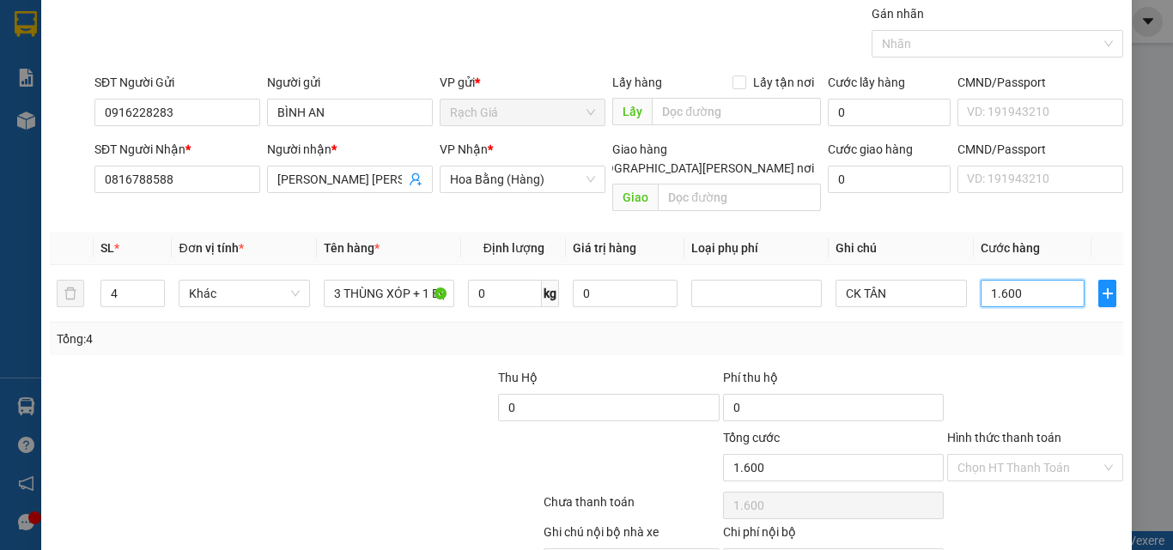
type input "16.000"
type input "160.000"
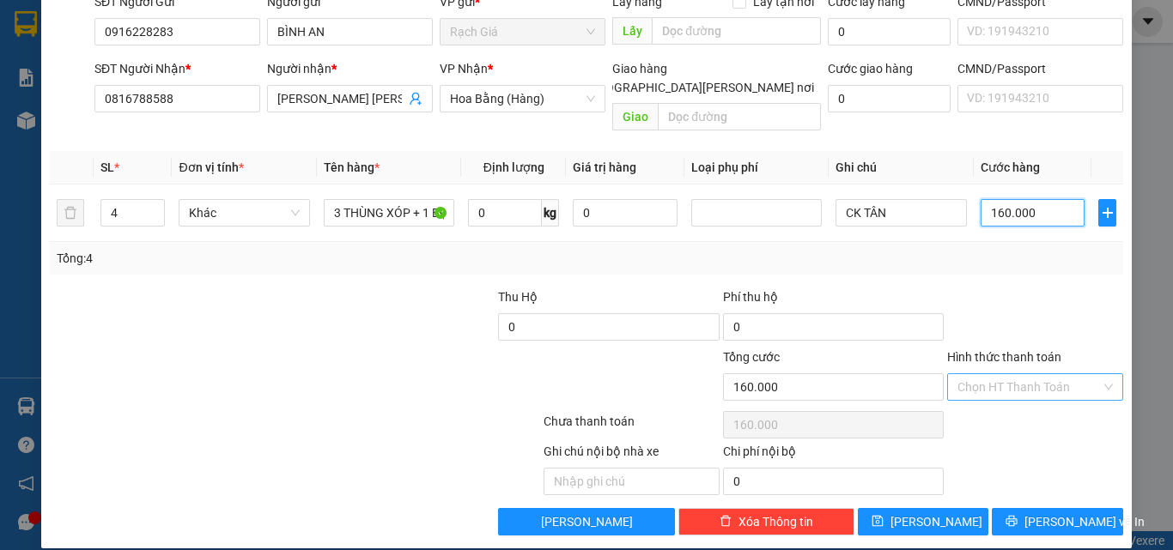
type input "160.000"
click at [980, 374] on input "Hình thức thanh toán" at bounding box center [1028, 387] width 143 height 26
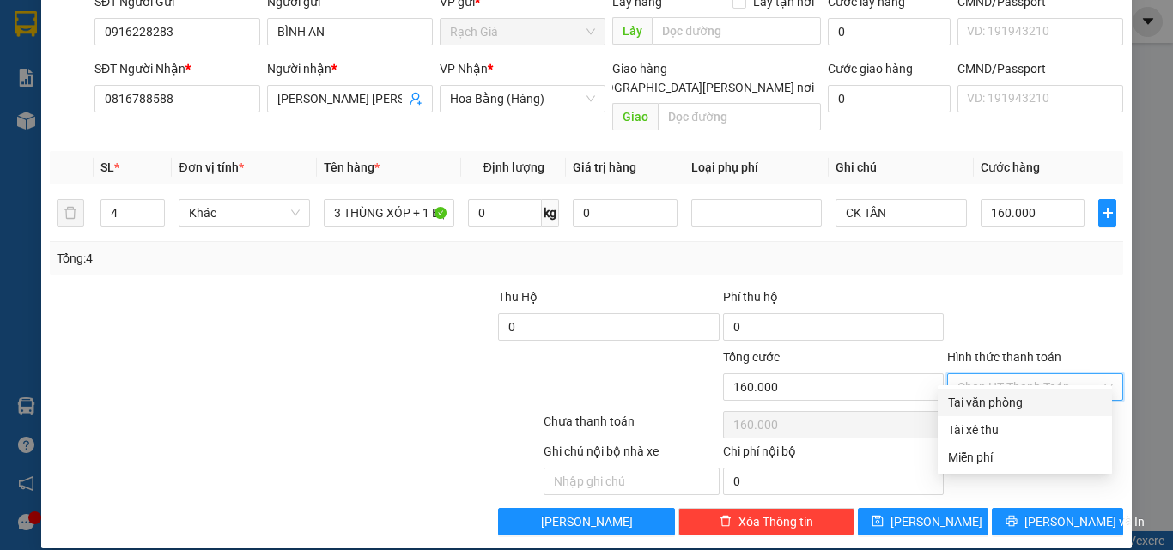
click at [981, 398] on div "Tại văn phòng" at bounding box center [1025, 402] width 154 height 19
type input "0"
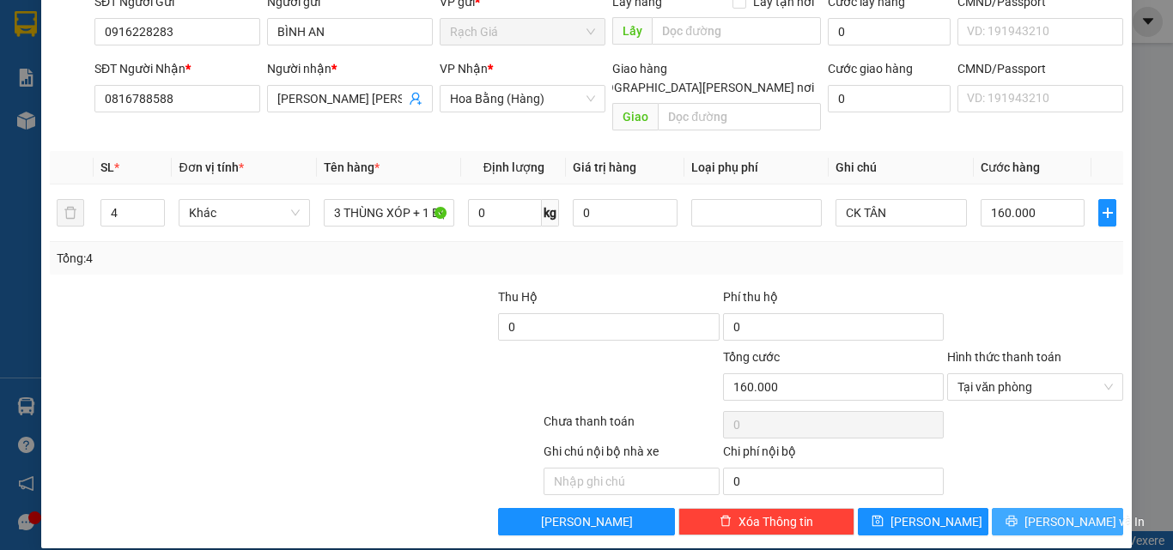
click at [1046, 513] on span "[PERSON_NAME] và In" at bounding box center [1084, 522] width 120 height 19
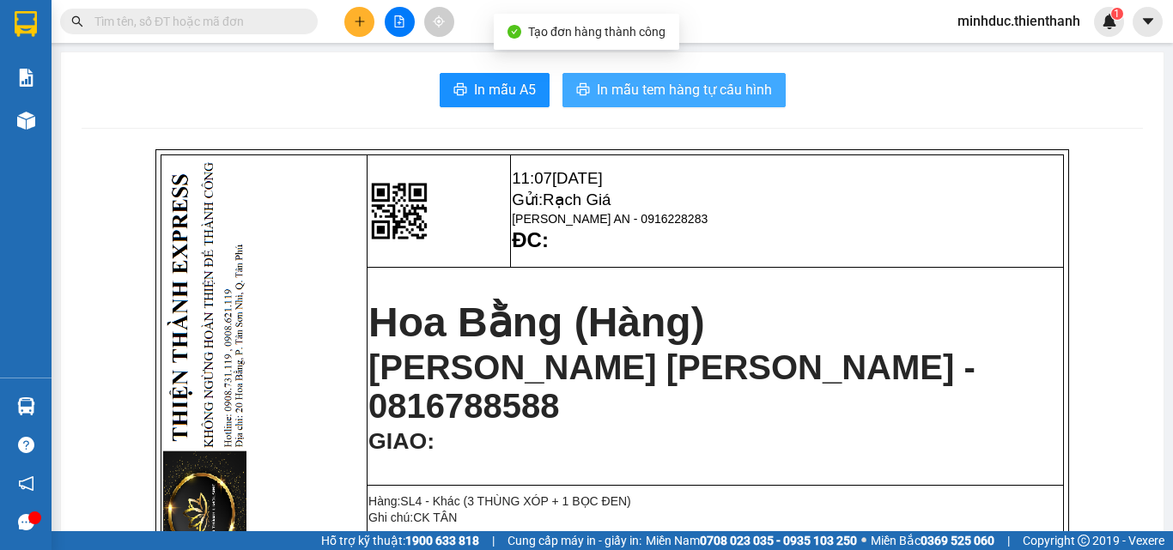
click at [680, 88] on span "In mẫu tem hàng tự cấu hình" at bounding box center [684, 89] width 175 height 21
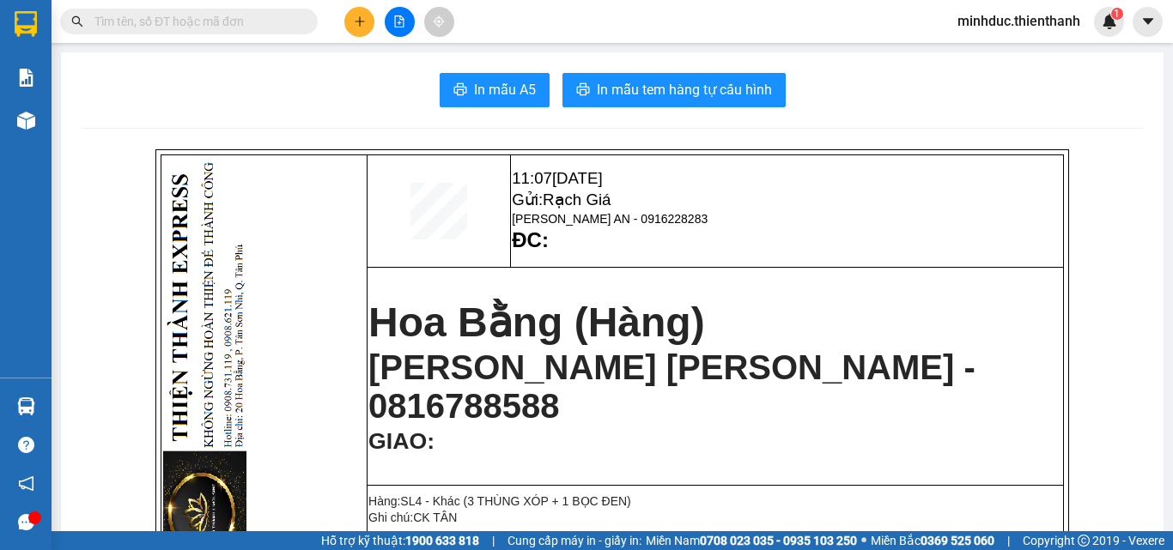
click at [252, 21] on input "text" at bounding box center [195, 21] width 203 height 19
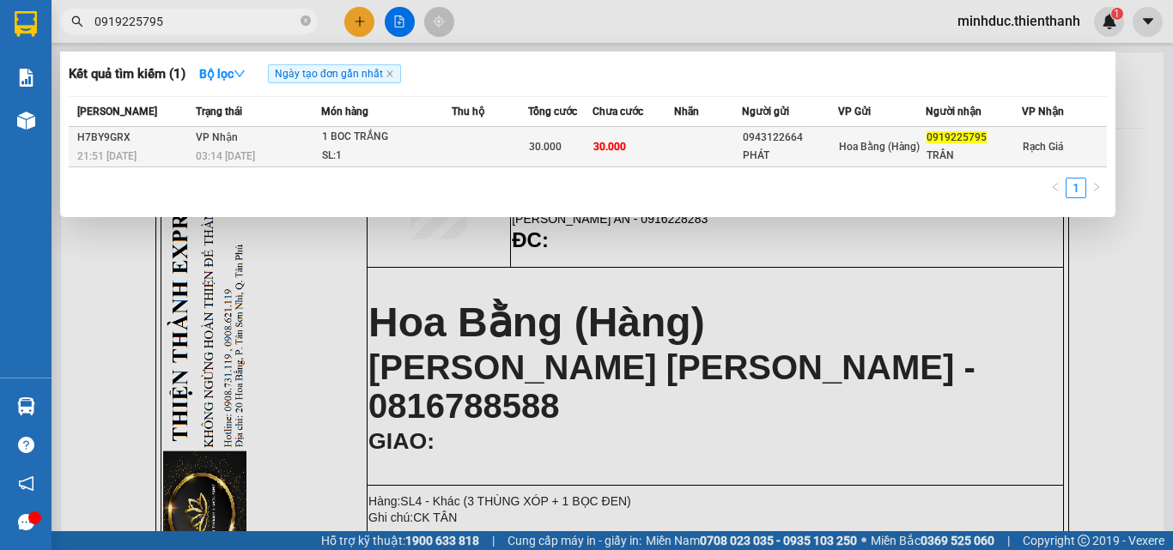
type input "0919225795"
click at [531, 144] on span "30.000" at bounding box center [545, 147] width 33 height 12
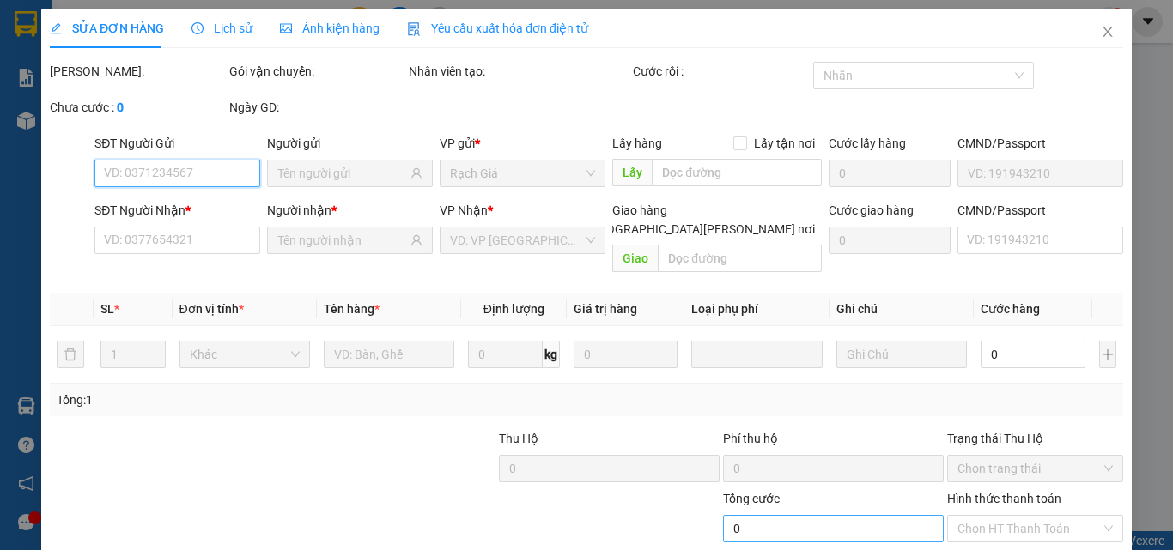
type input "0943122664"
type input "PHÁT"
type input "0919225795"
type input "TRÂN"
type input "30.000"
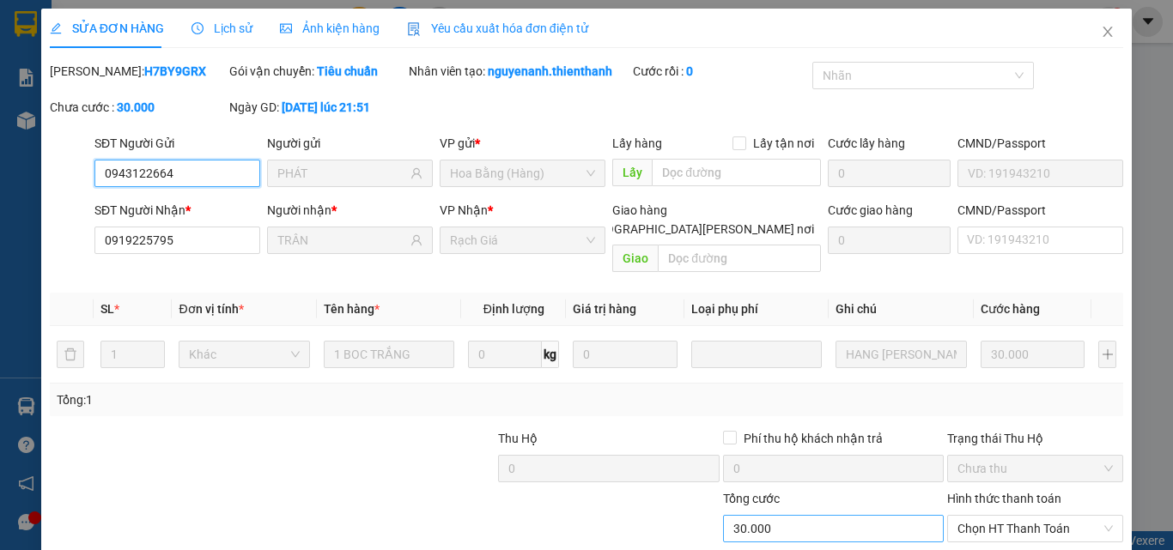
scroll to position [142, 0]
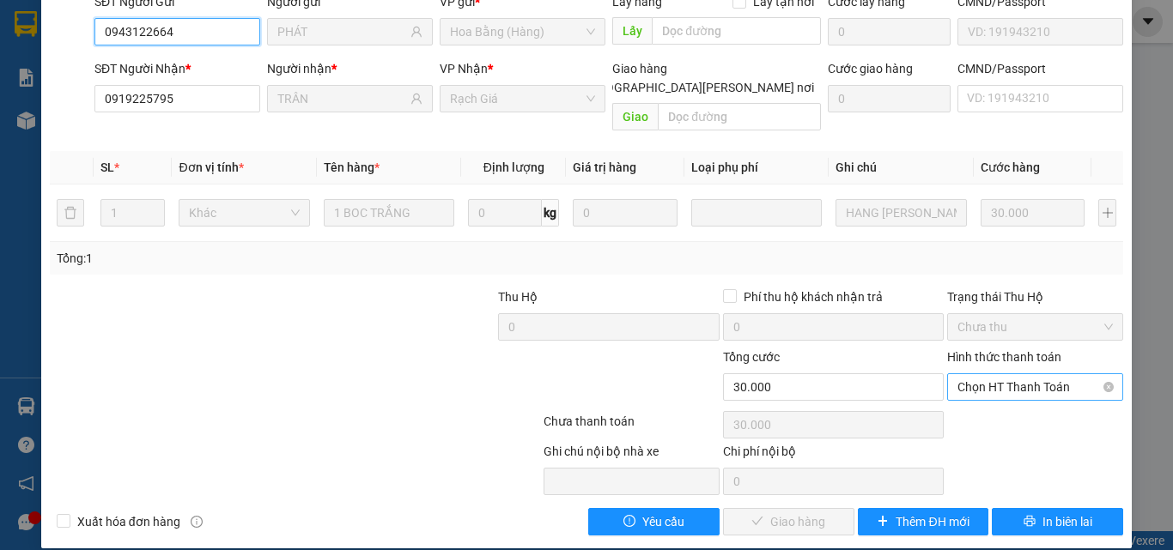
click at [1010, 374] on span "Chọn HT Thanh Toán" at bounding box center [1034, 387] width 155 height 26
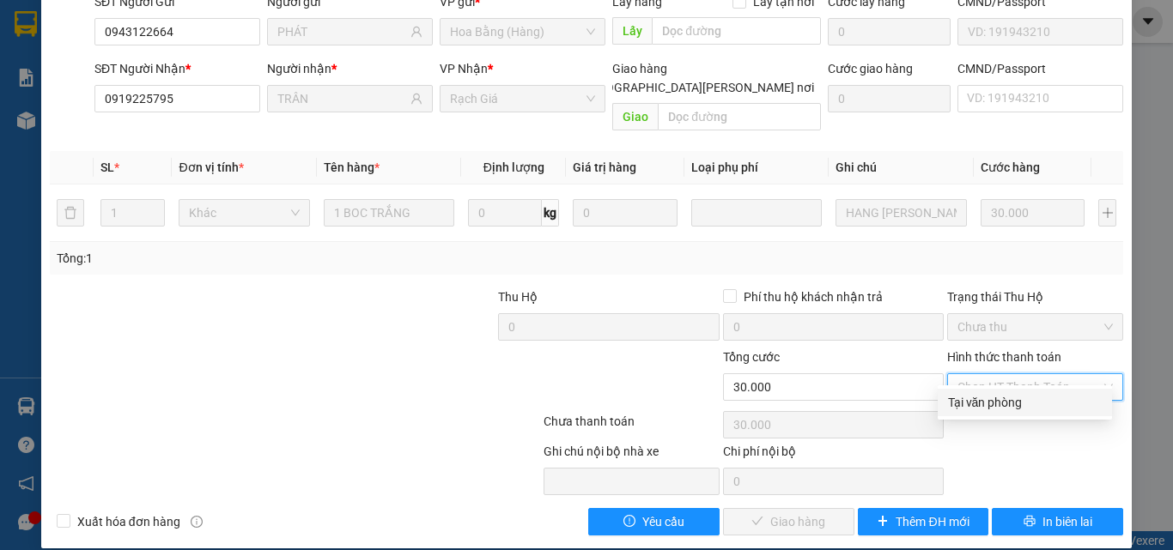
click at [1001, 400] on div "Tại văn phòng" at bounding box center [1025, 402] width 154 height 19
type input "0"
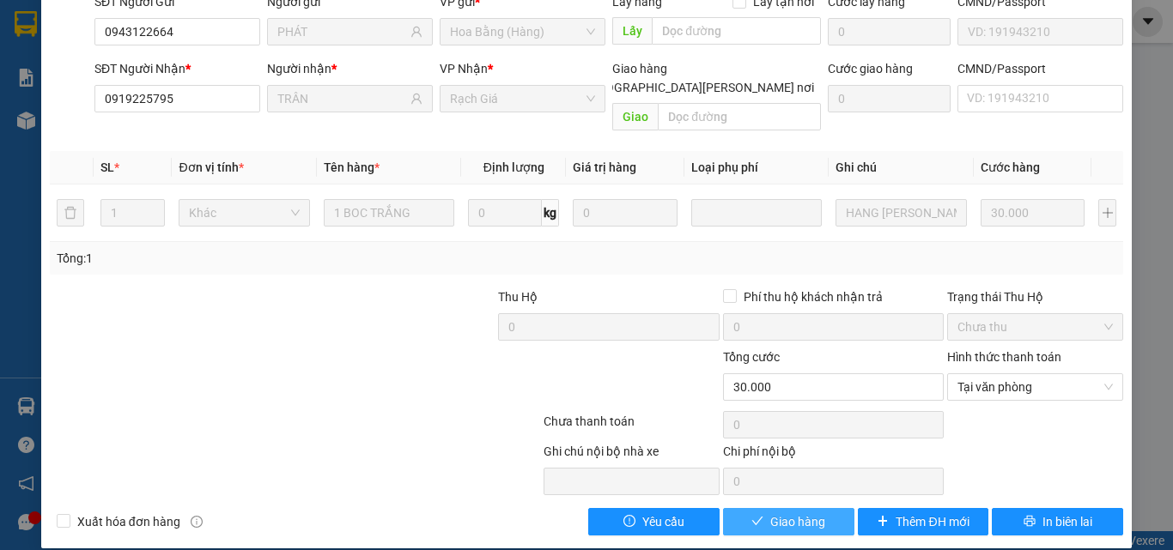
click at [794, 513] on span "Giao hàng" at bounding box center [797, 522] width 55 height 19
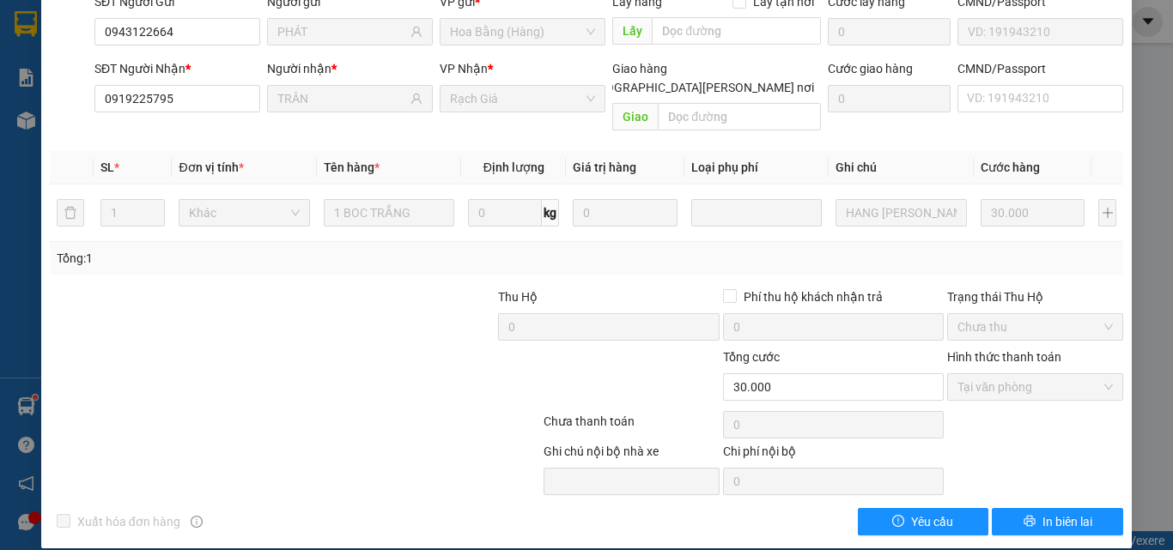
scroll to position [0, 0]
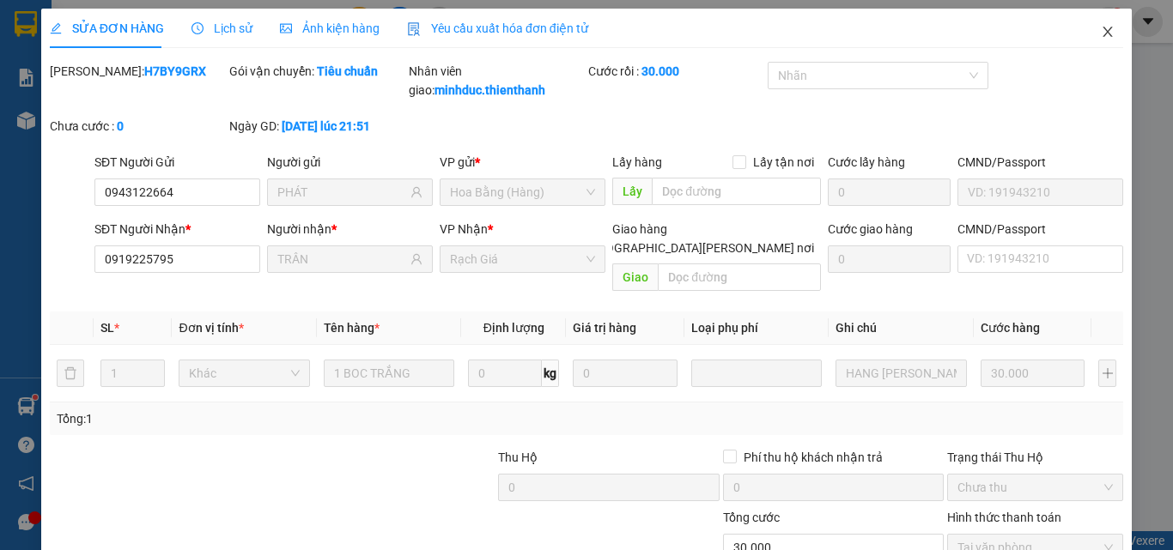
click at [1101, 34] on icon "close" at bounding box center [1108, 32] width 14 height 14
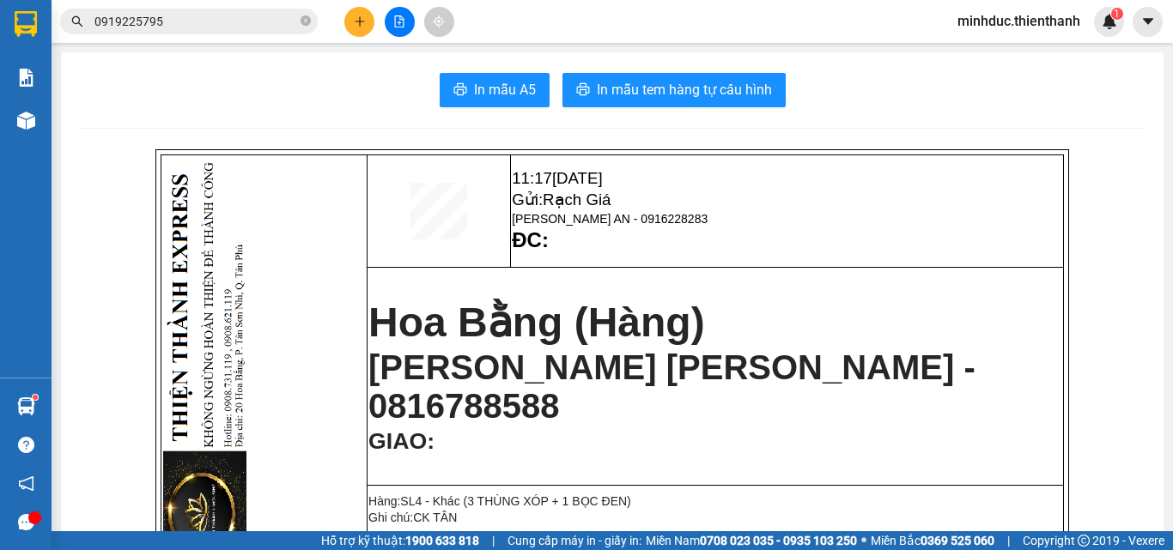
click at [290, 15] on input "0919225795" at bounding box center [195, 21] width 203 height 19
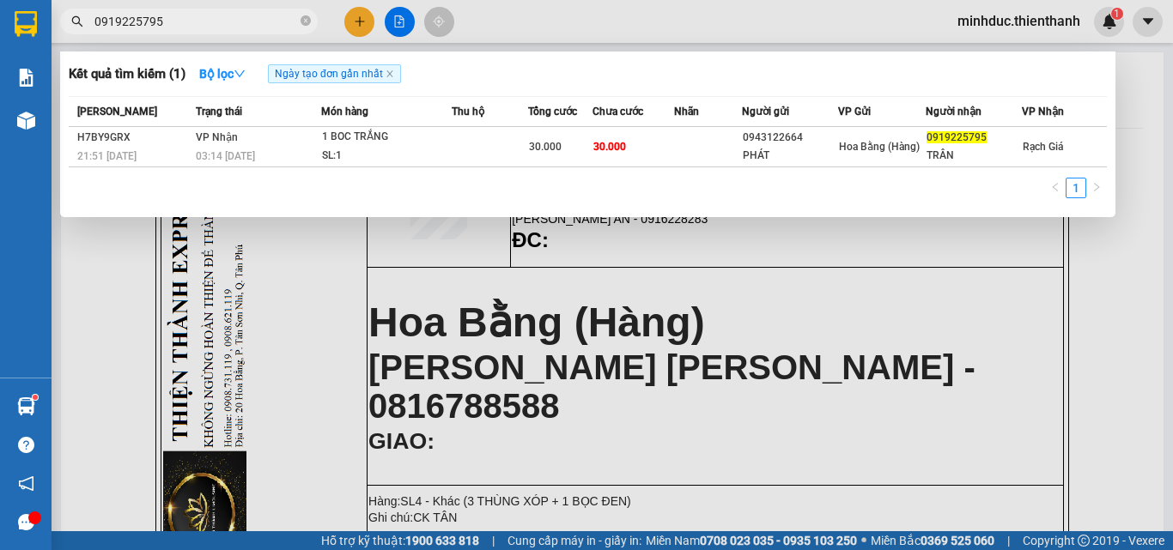
click at [290, 15] on input "0919225795" at bounding box center [195, 21] width 203 height 19
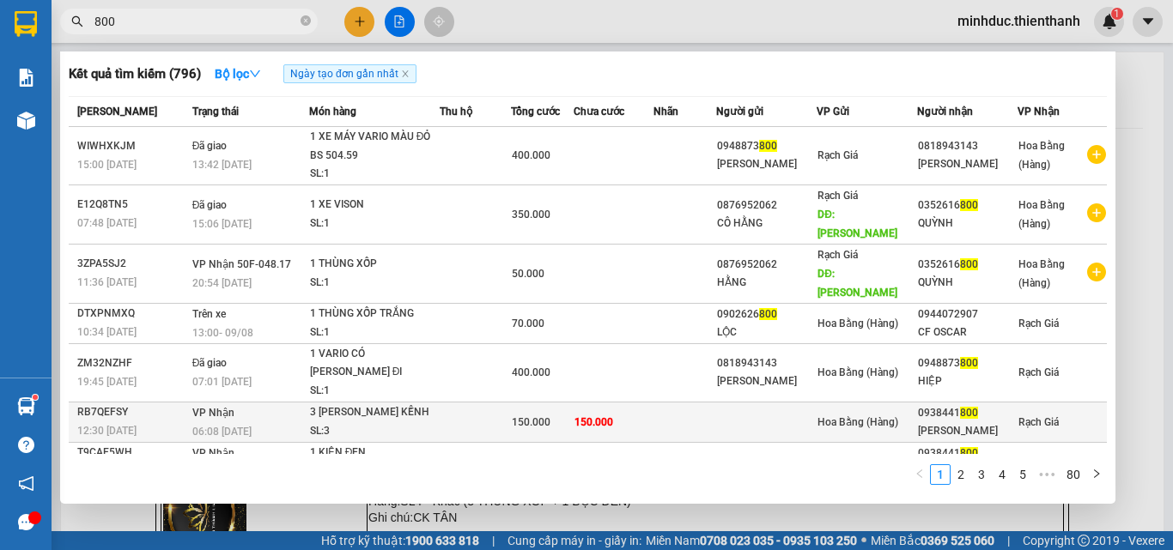
scroll to position [112, 0]
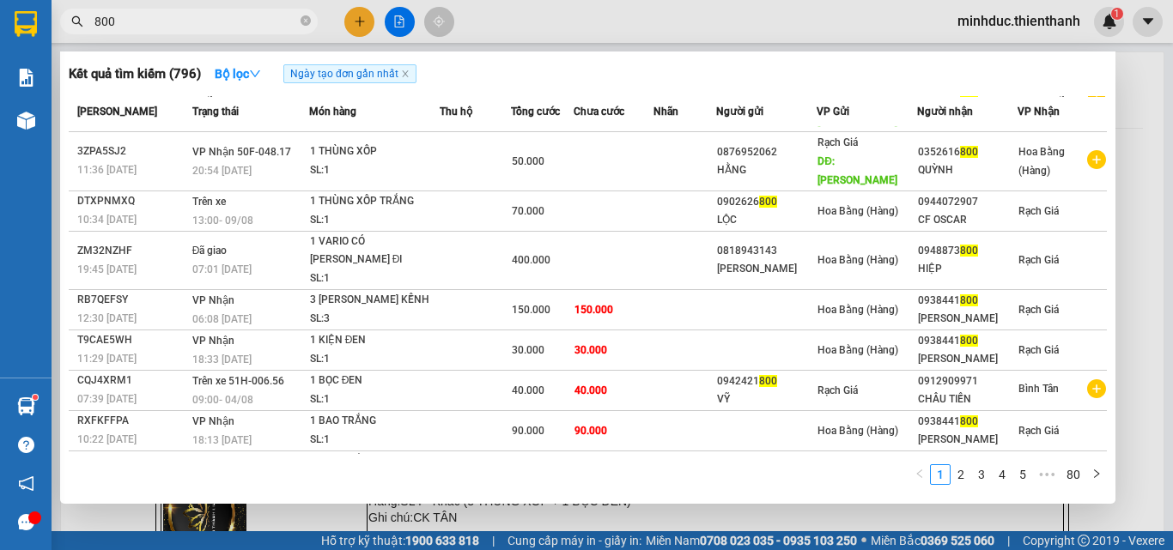
type input "800"
click at [242, 40] on div at bounding box center [586, 275] width 1173 height 550
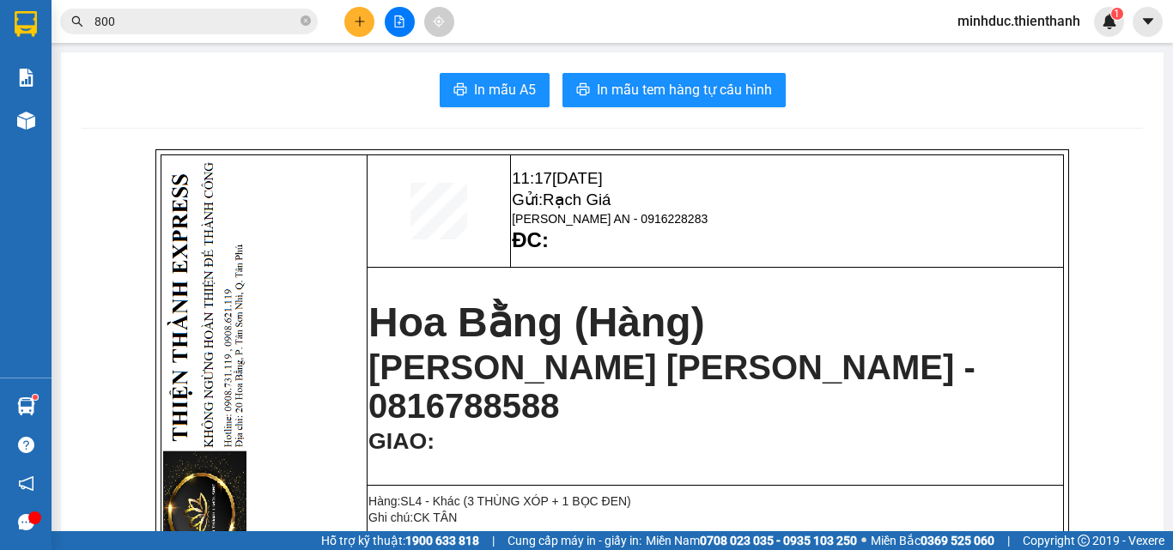
click at [239, 32] on span "800" at bounding box center [189, 22] width 258 height 26
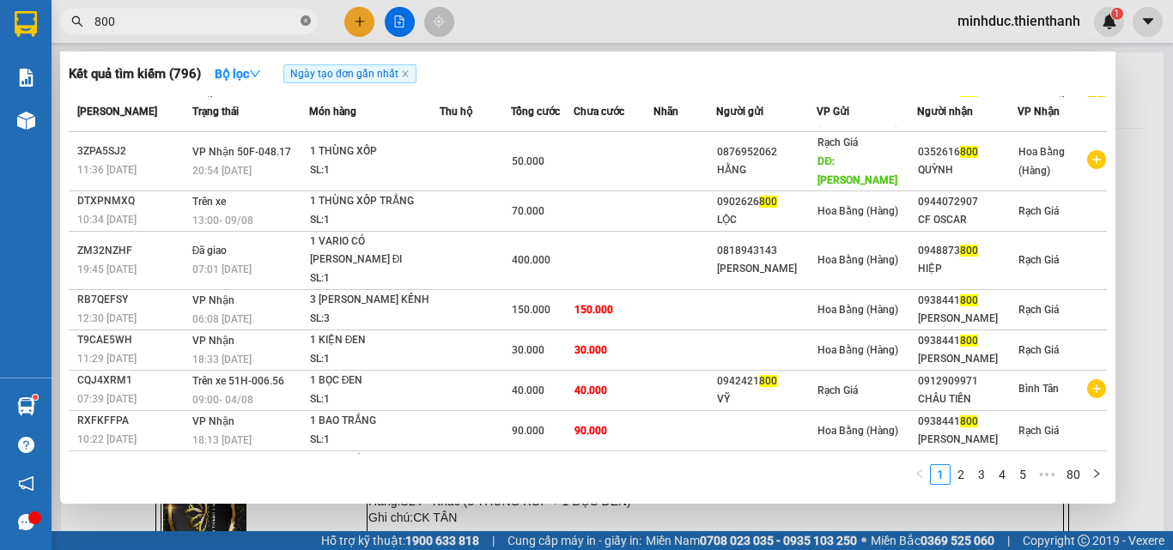
click at [307, 20] on icon "close-circle" at bounding box center [306, 20] width 10 height 10
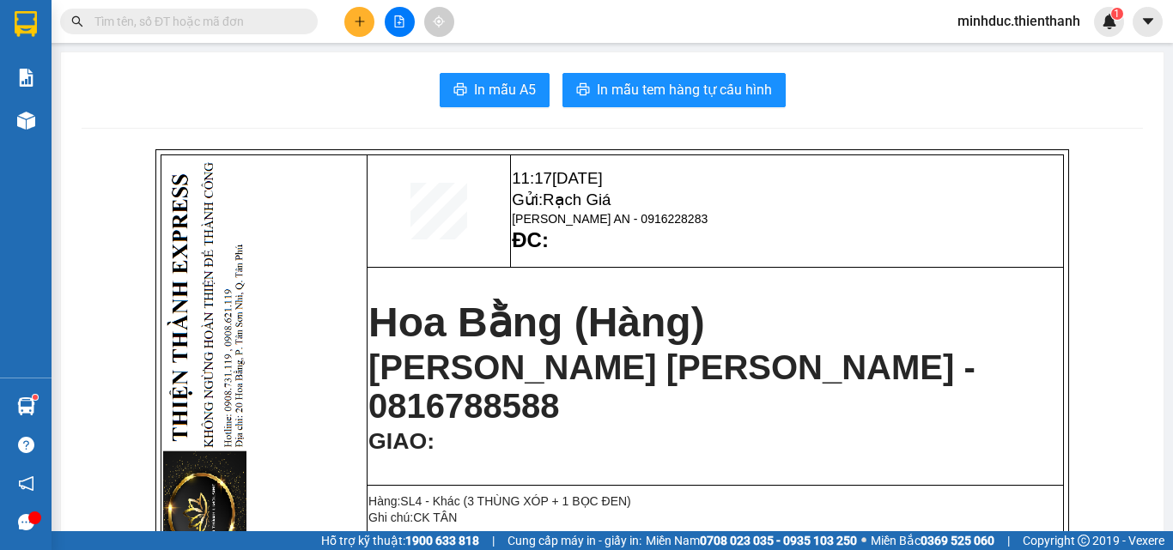
click at [257, 22] on input "text" at bounding box center [195, 21] width 203 height 19
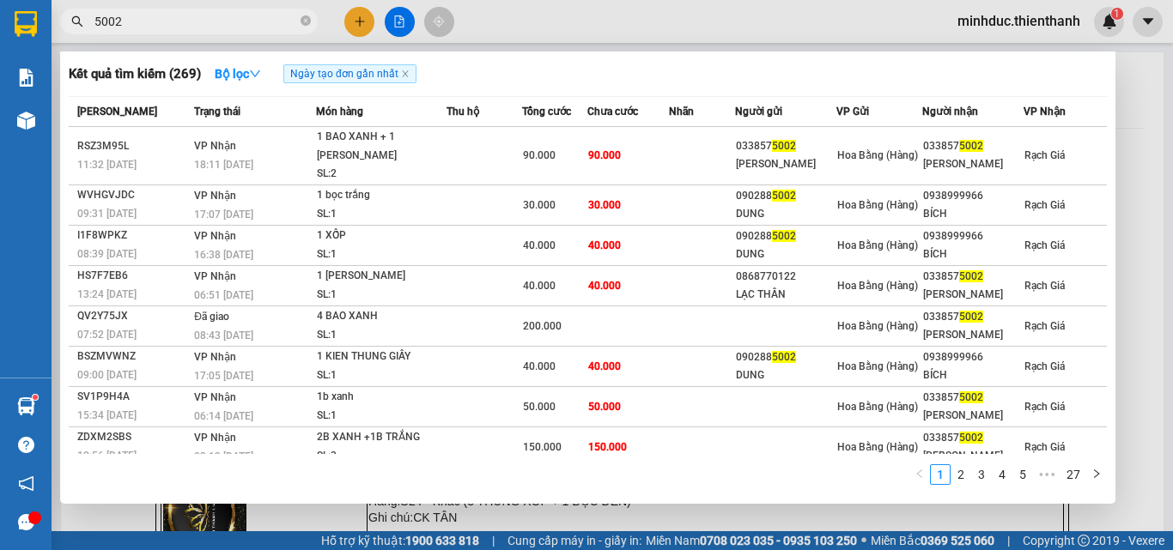
type input "5002"
click at [393, 24] on div at bounding box center [586, 275] width 1173 height 550
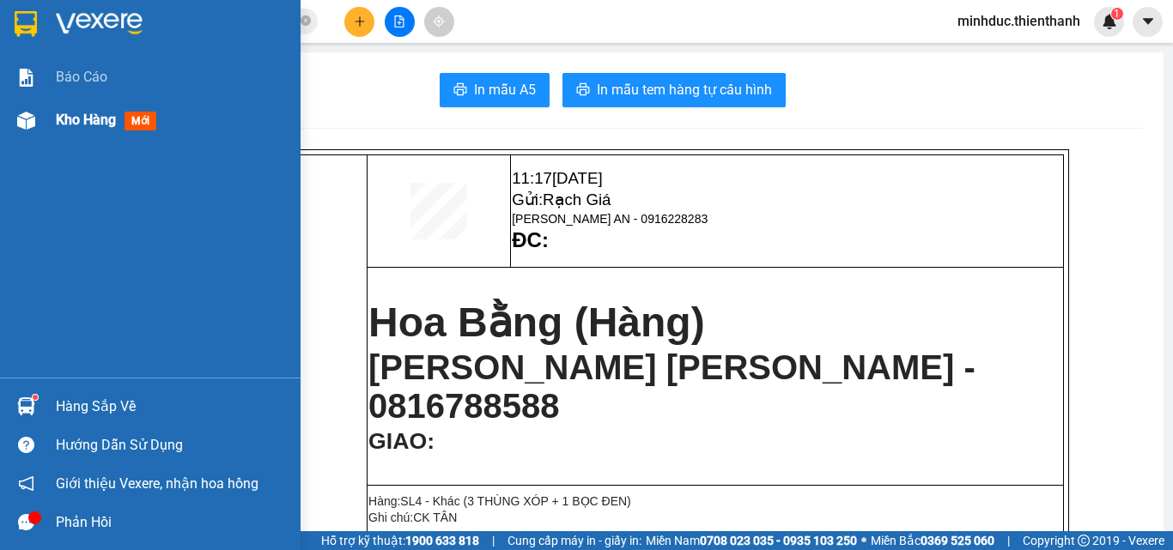
click at [58, 125] on span "Kho hàng" at bounding box center [86, 120] width 60 height 16
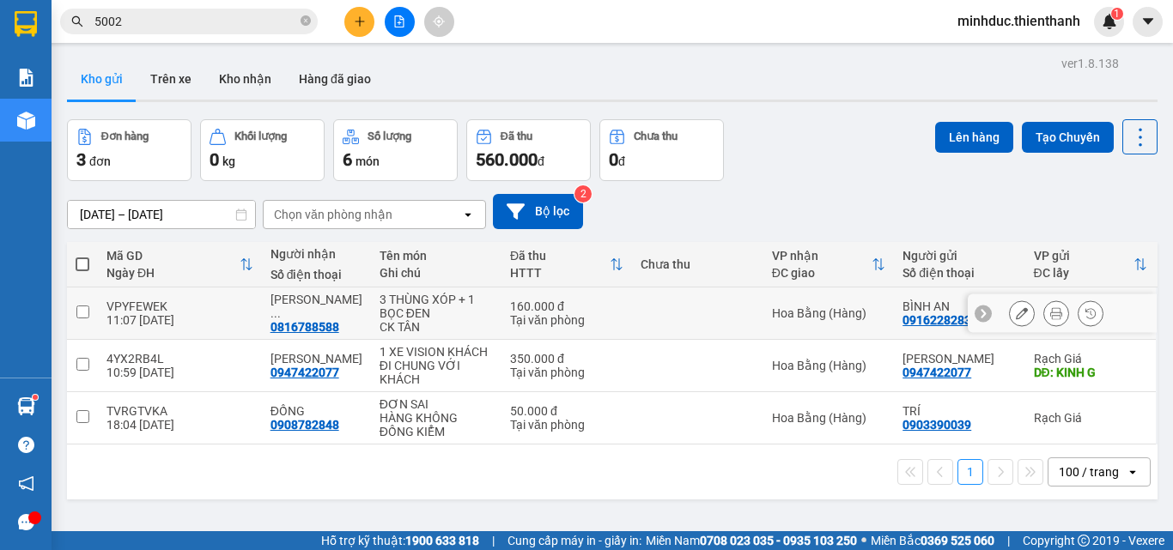
click at [84, 307] on input "checkbox" at bounding box center [82, 312] width 13 height 13
checkbox input "true"
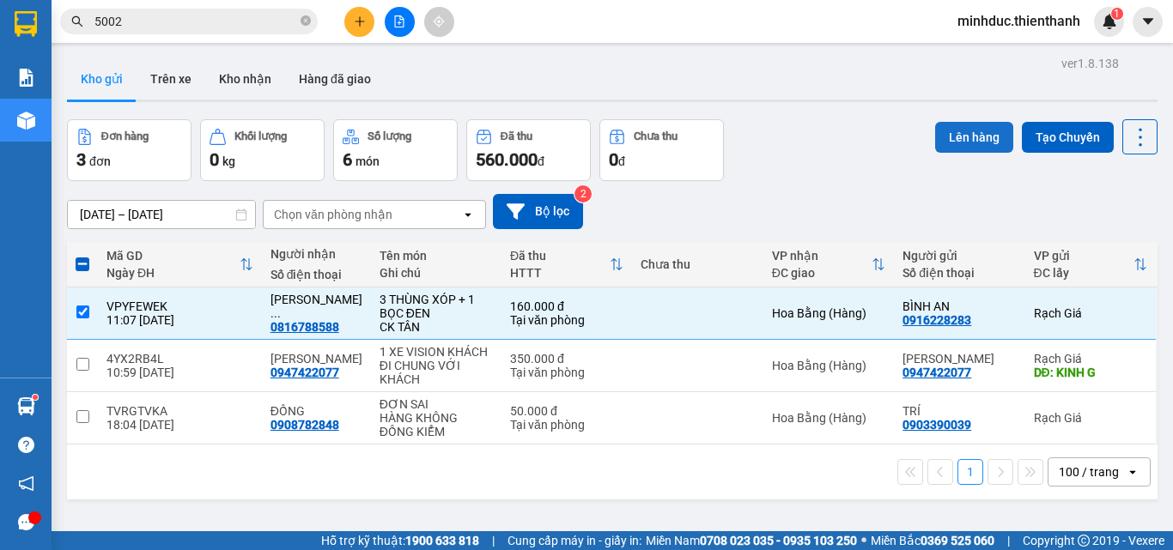
click at [965, 137] on button "Lên hàng" at bounding box center [974, 137] width 78 height 31
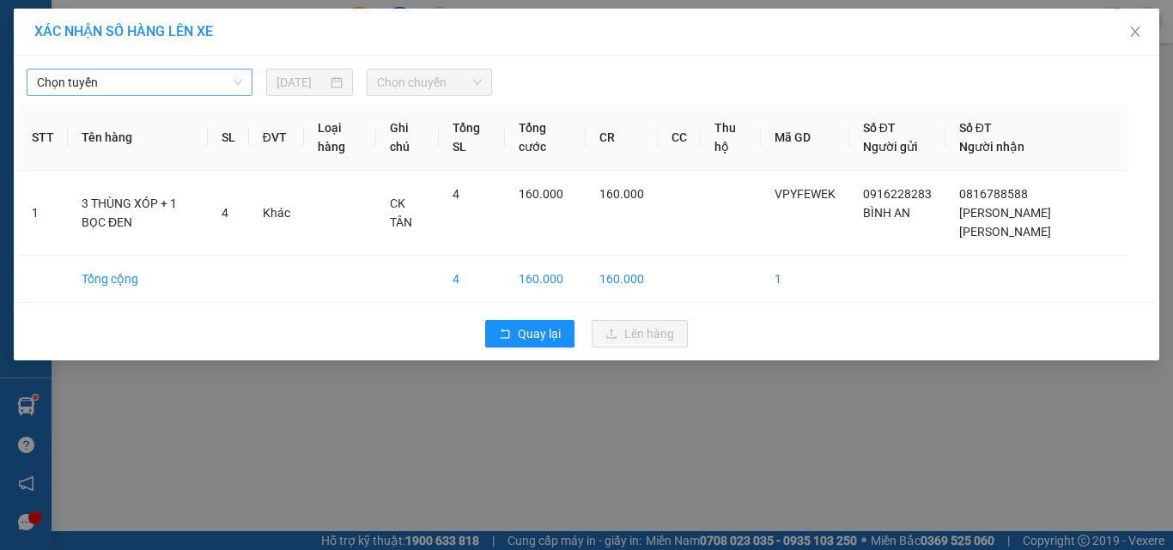
click at [221, 80] on span "Chọn tuyến" at bounding box center [139, 83] width 205 height 26
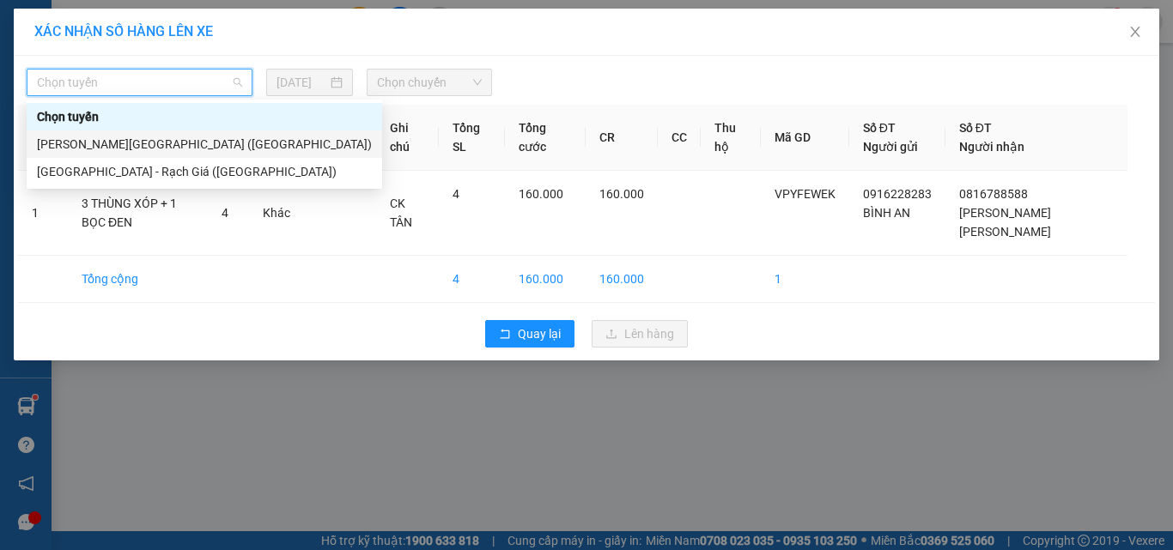
drag, startPoint x: 131, startPoint y: 142, endPoint x: 164, endPoint y: 137, distance: 33.0
click at [131, 143] on div "[PERSON_NAME][GEOGRAPHIC_DATA] ([GEOGRAPHIC_DATA])" at bounding box center [204, 144] width 335 height 19
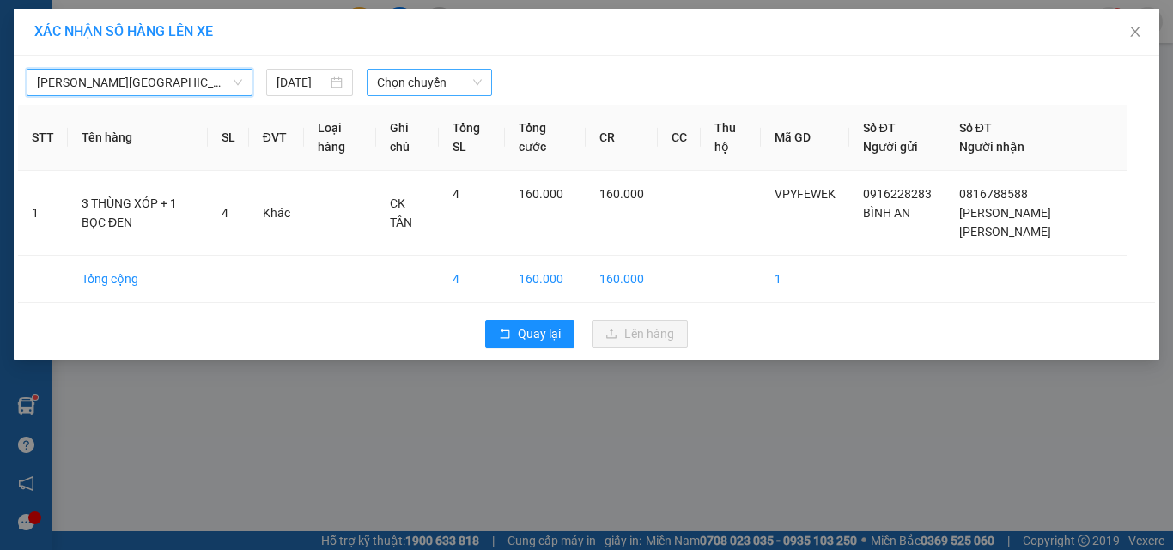
drag, startPoint x: 420, startPoint y: 82, endPoint x: 422, endPoint y: 94, distance: 12.1
click at [422, 82] on span "Chọn chuyến" at bounding box center [430, 83] width 106 height 26
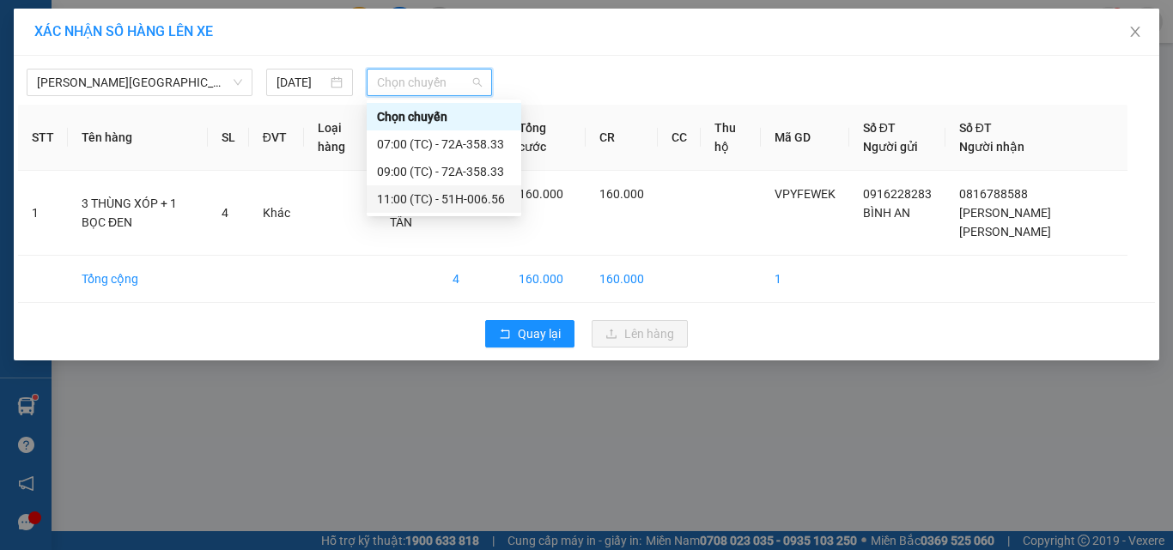
click at [428, 193] on div "11:00 (TC) - 51H-006.56" at bounding box center [444, 199] width 134 height 19
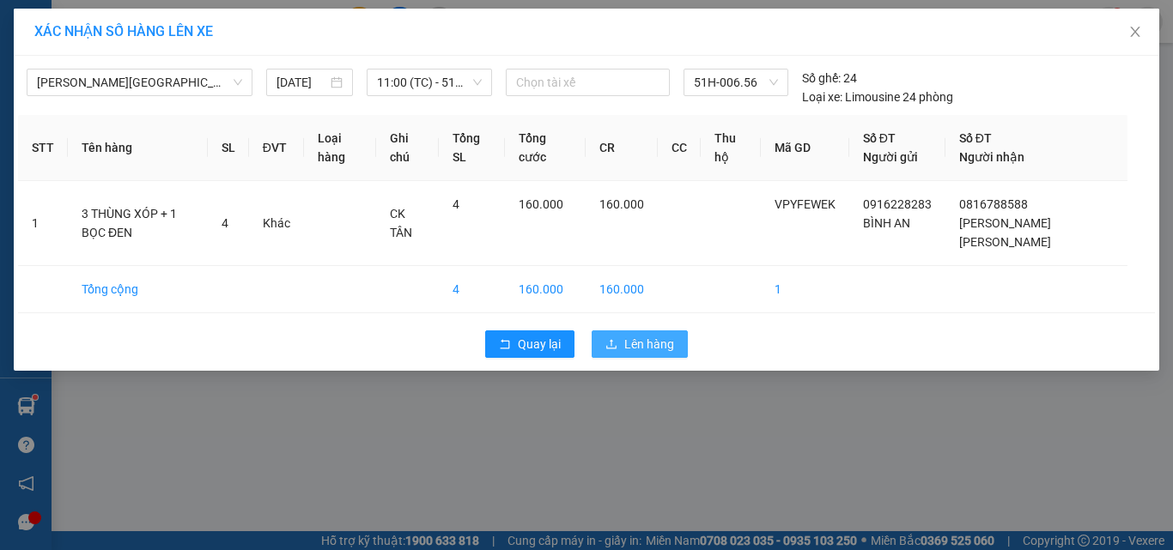
click at [650, 355] on button "Lên hàng" at bounding box center [640, 344] width 96 height 27
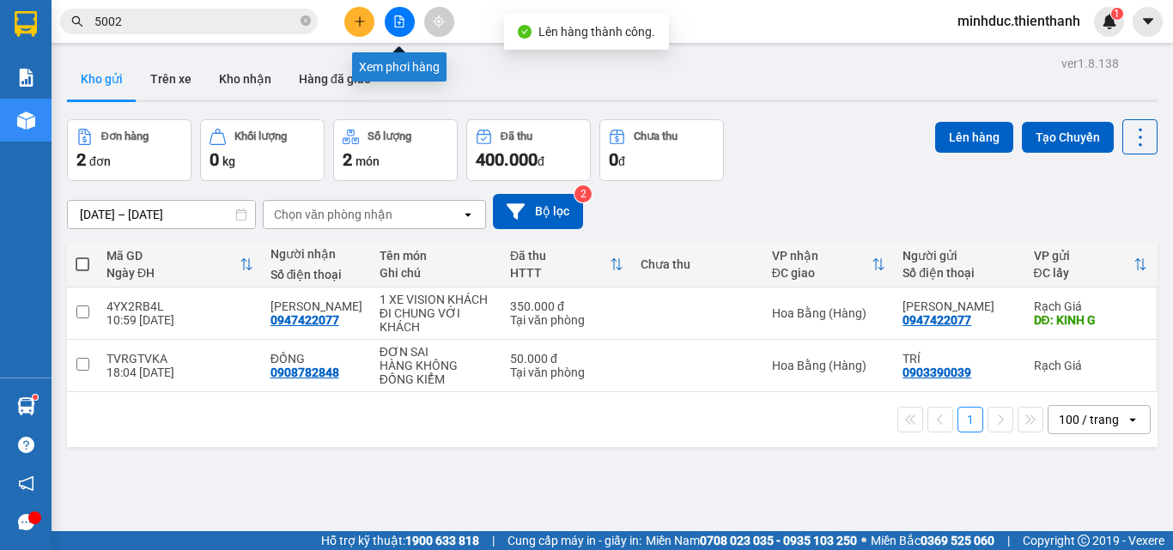
click at [398, 20] on icon "file-add" at bounding box center [399, 21] width 12 height 12
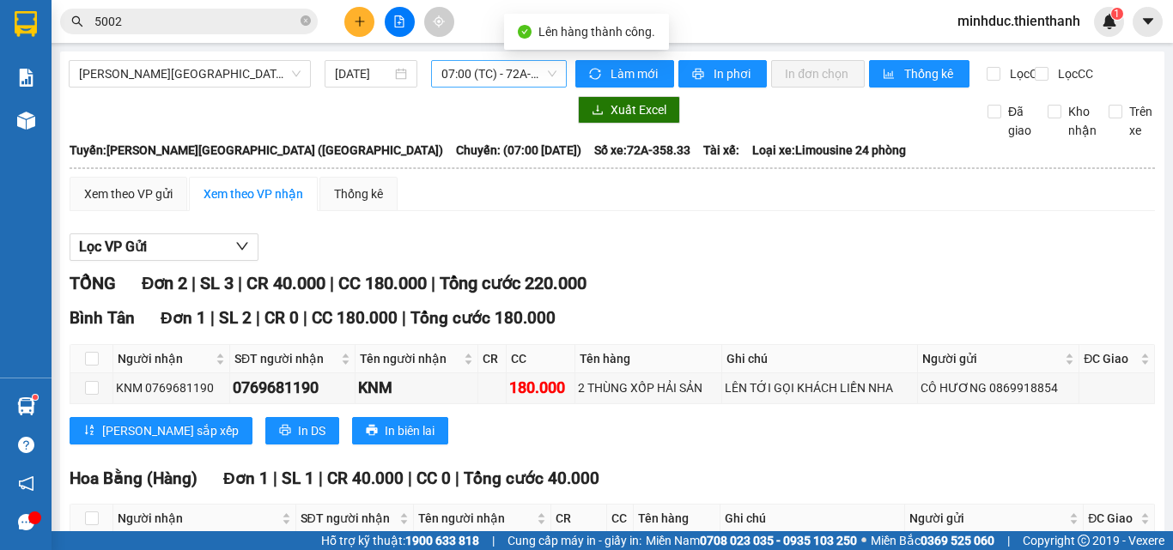
click at [464, 79] on span "07:00 (TC) - 72A-358.33" at bounding box center [498, 74] width 115 height 26
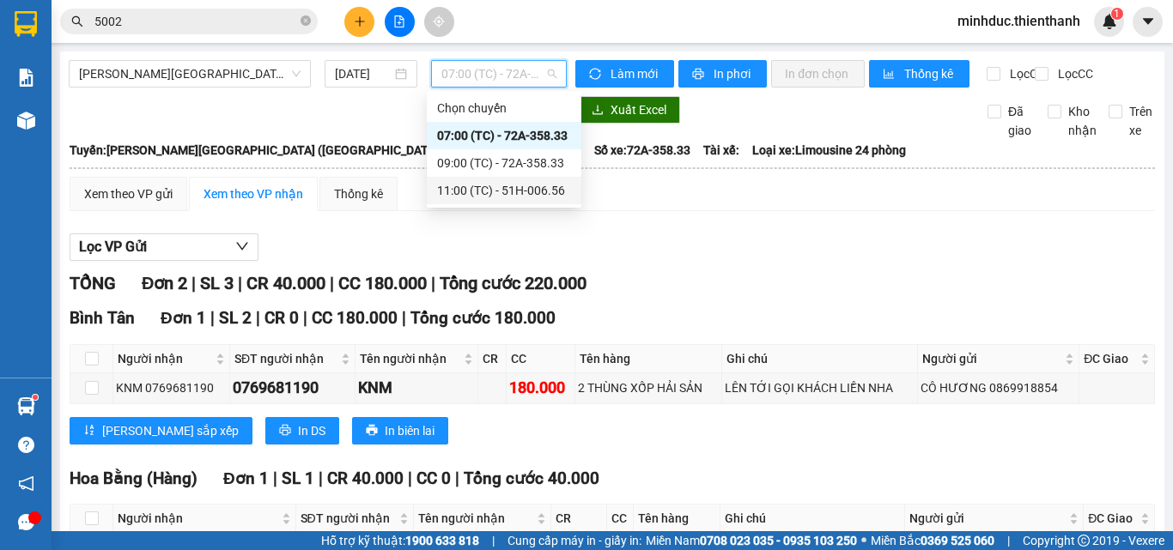
click at [485, 185] on div "11:00 (TC) - 51H-006.56" at bounding box center [504, 190] width 134 height 19
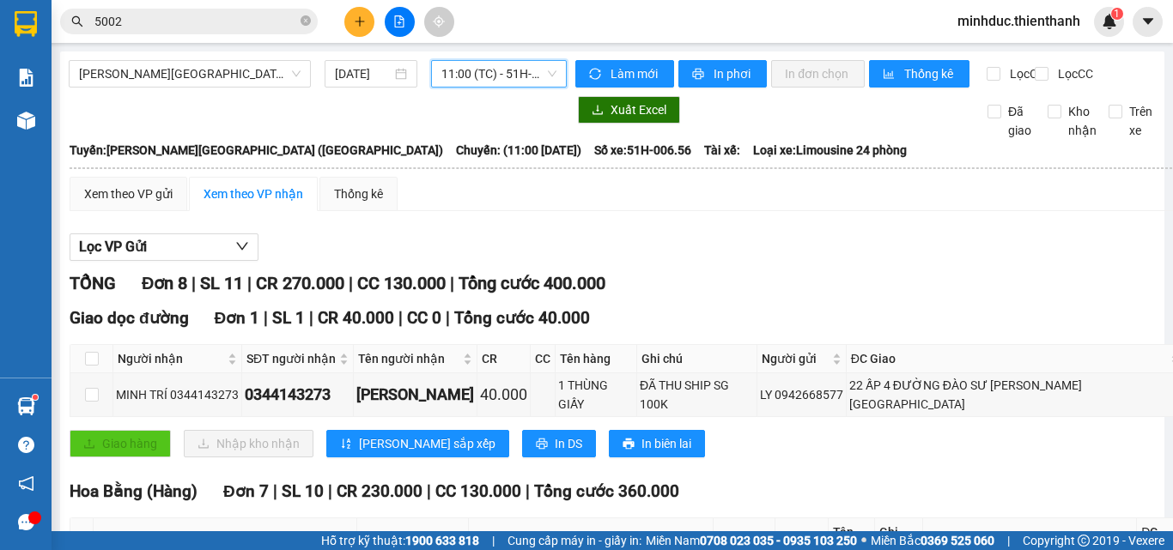
click at [483, 76] on span "11:00 (TC) - 51H-006.56" at bounding box center [498, 74] width 115 height 26
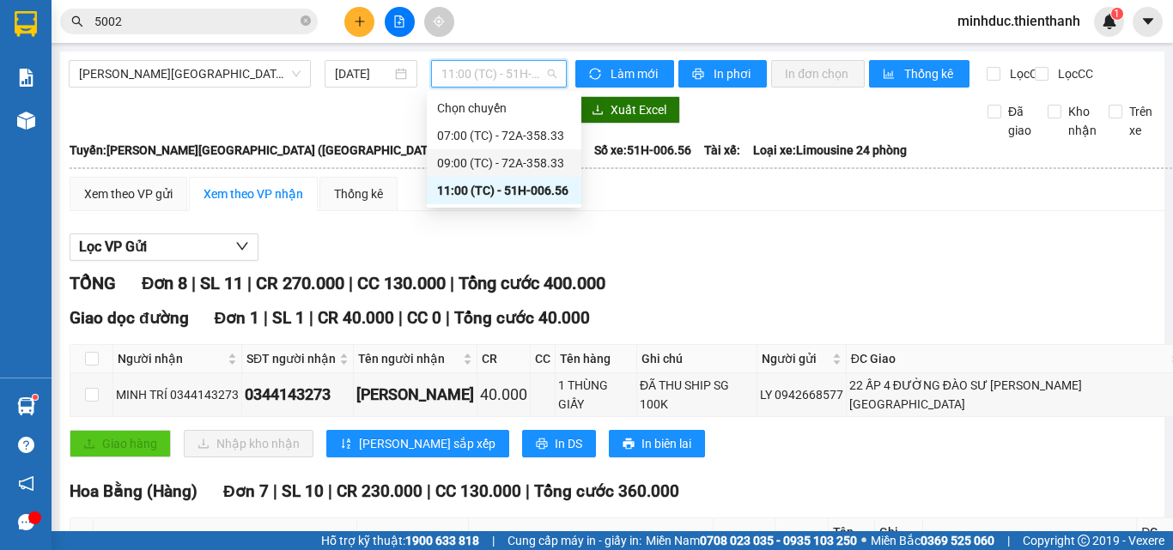
click at [488, 163] on div "09:00 (TC) - 72A-358.33" at bounding box center [504, 163] width 134 height 19
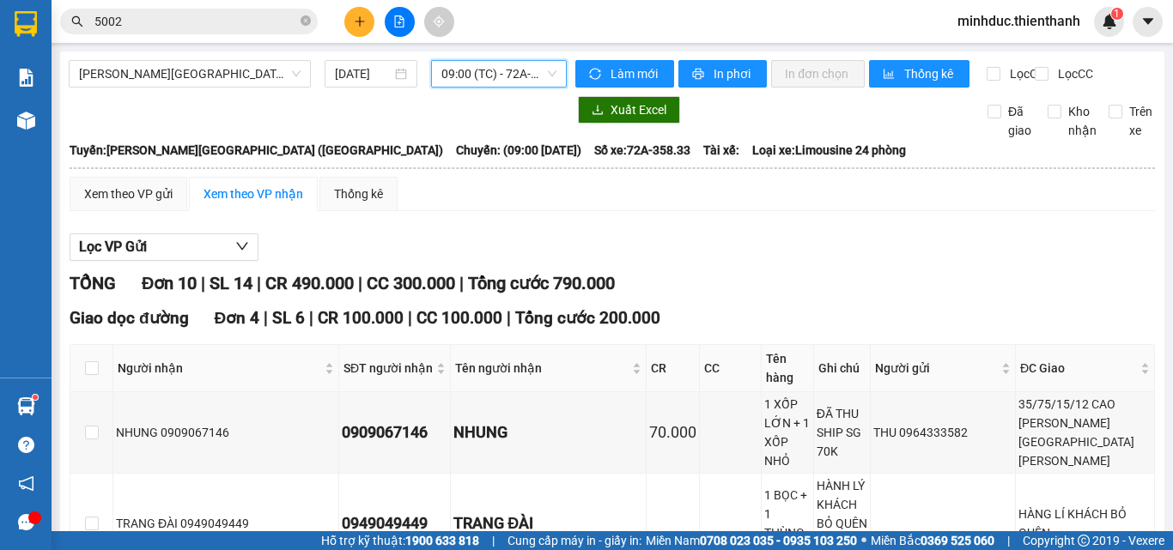
click at [485, 82] on span "09:00 (TC) - 72A-358.33" at bounding box center [498, 74] width 115 height 26
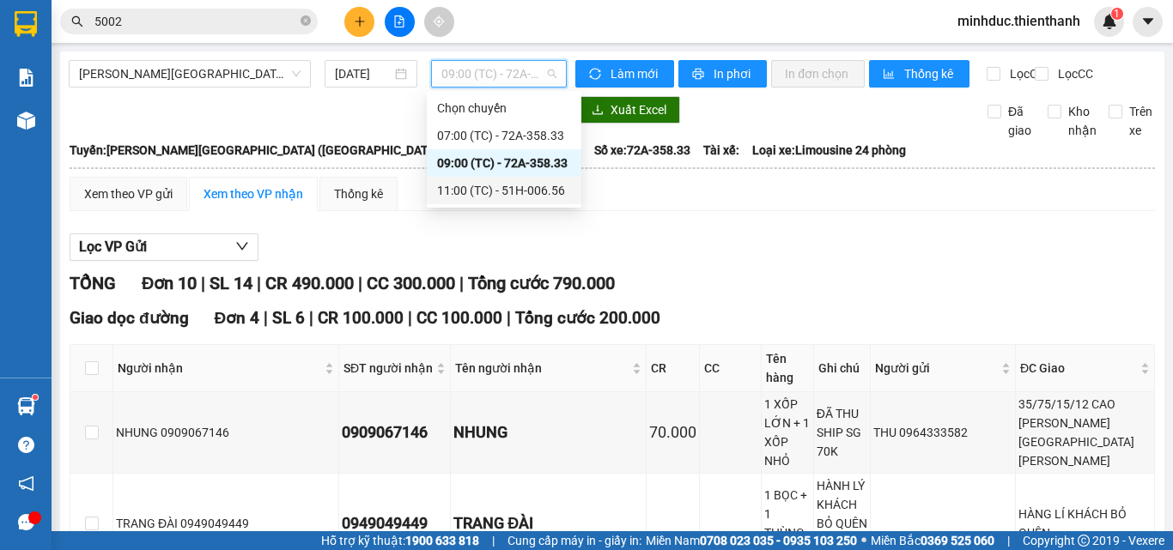
click at [476, 191] on div "11:00 (TC) - 51H-006.56" at bounding box center [504, 190] width 134 height 19
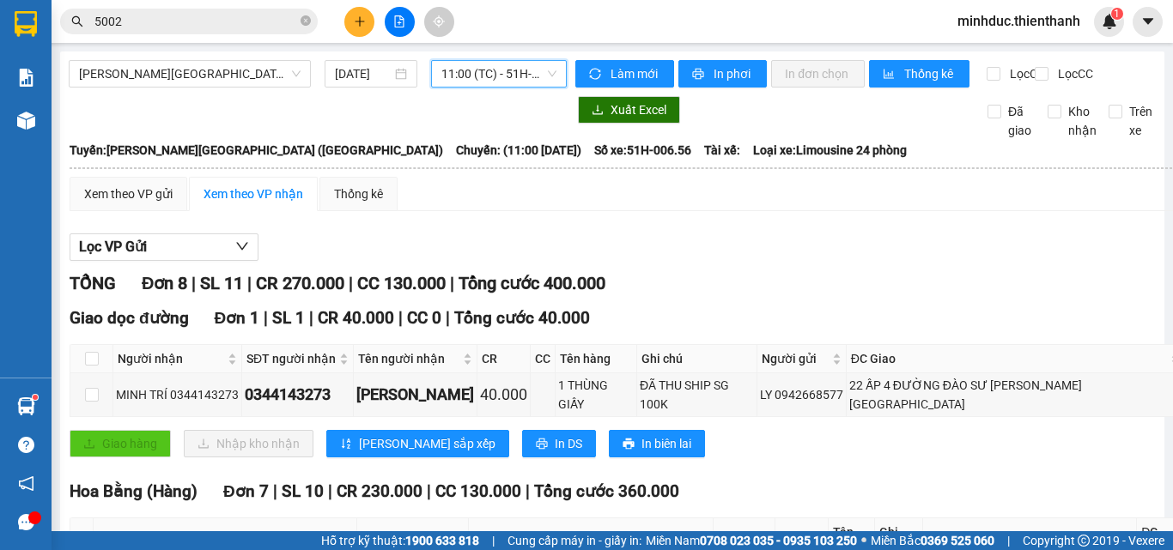
click at [191, 20] on input "5002" at bounding box center [195, 21] width 203 height 19
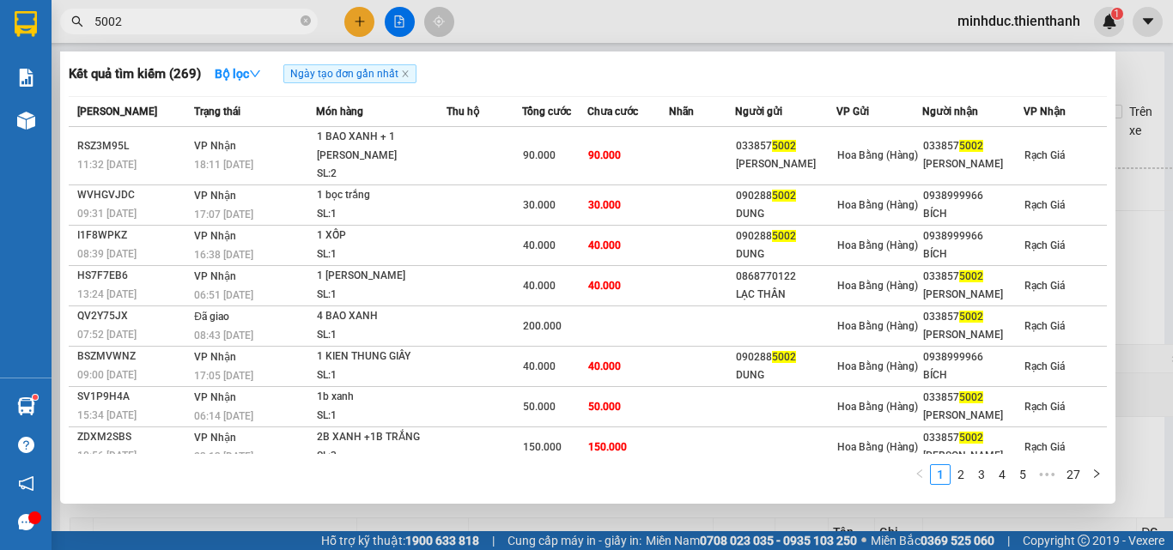
click at [191, 20] on input "5002" at bounding box center [195, 21] width 203 height 19
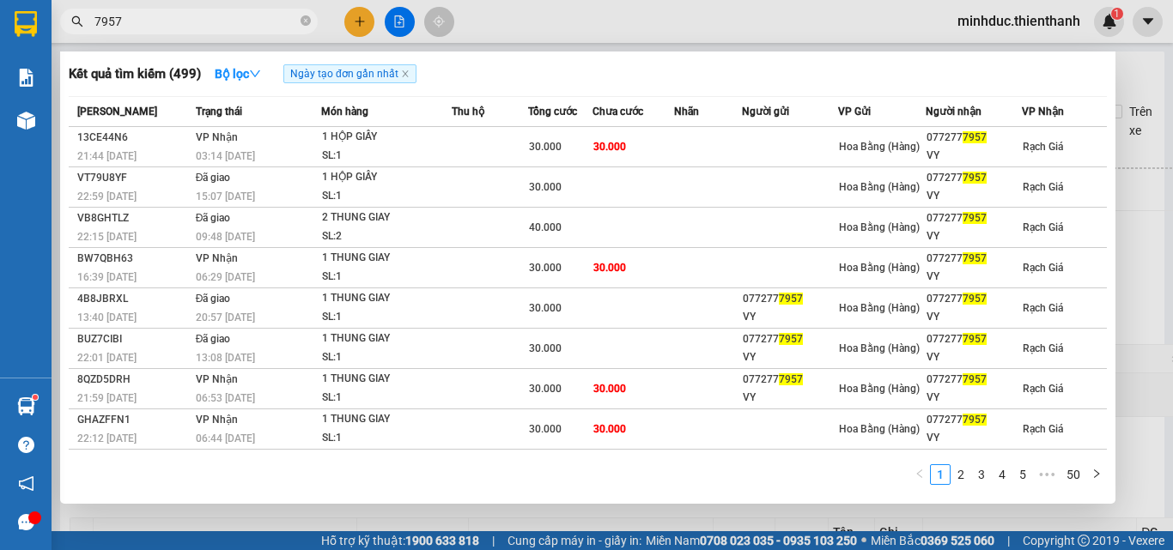
type input "7957"
